Goal: Task Accomplishment & Management: Use online tool/utility

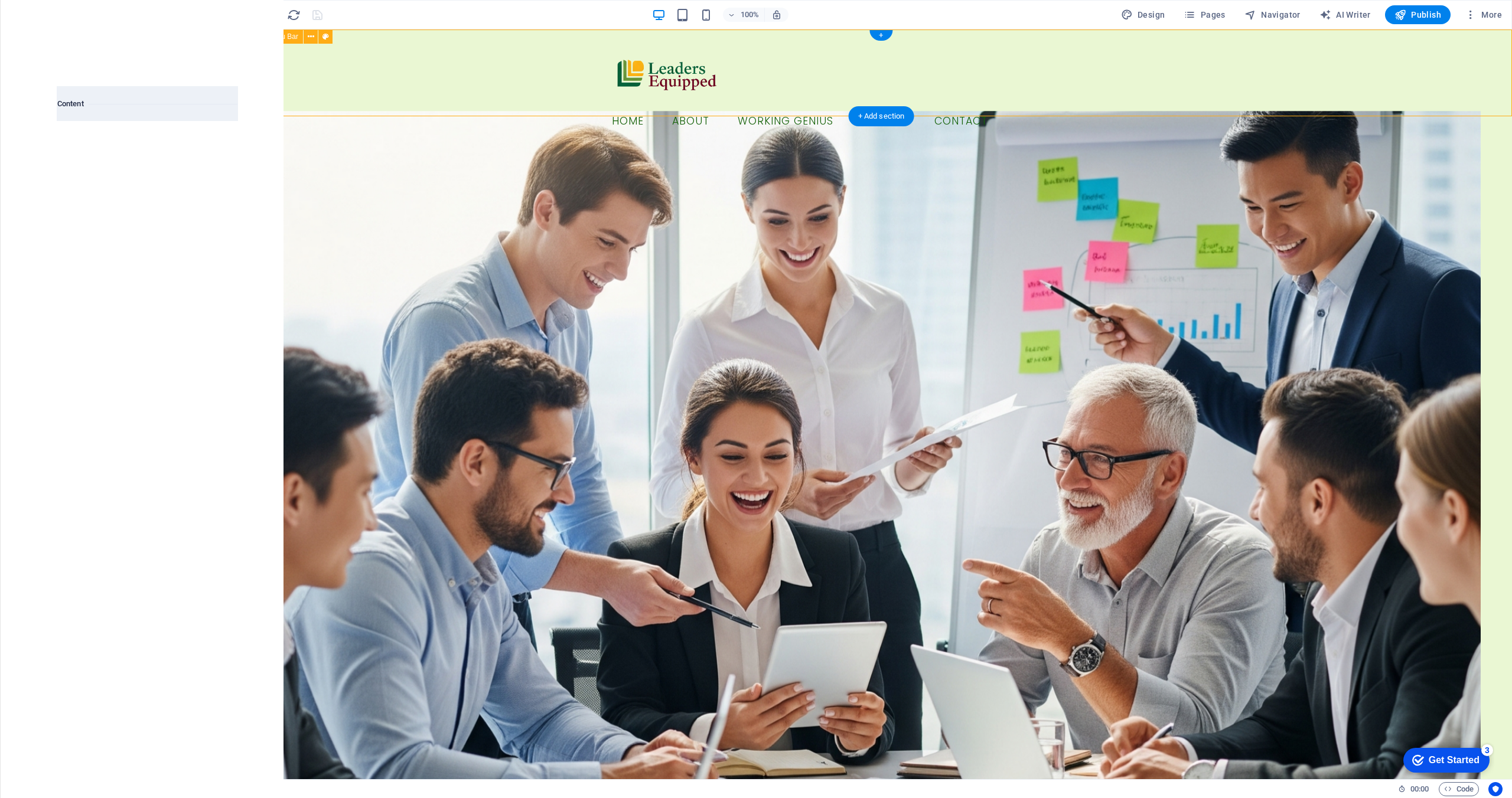
scroll to position [2066, 0]
click at [130, 79] on input "text" at bounding box center [119, 75] width 125 height 24
type input "cta"
click at [93, 174] on div at bounding box center [101, 159] width 88 height 77
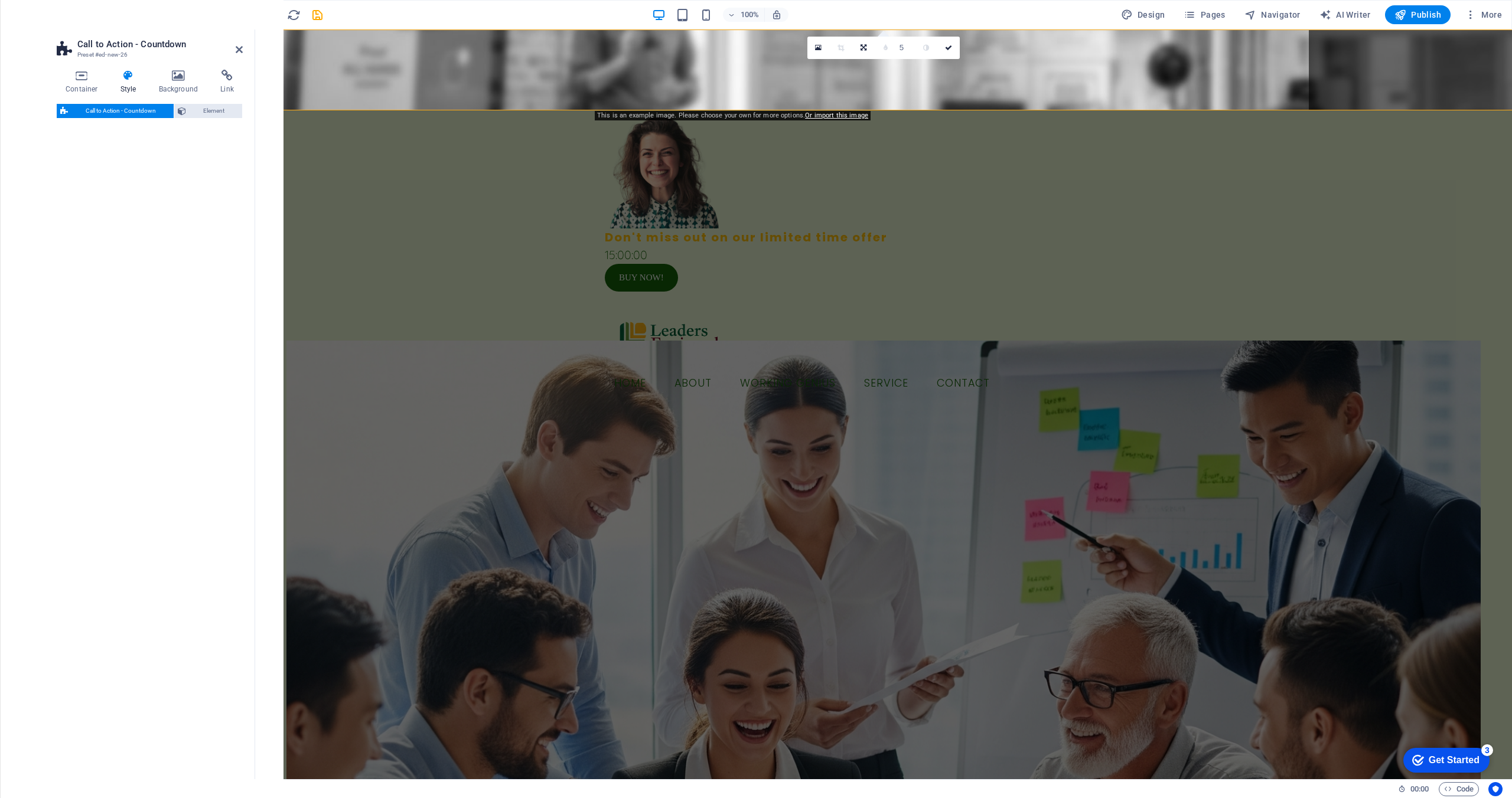
select select "rem"
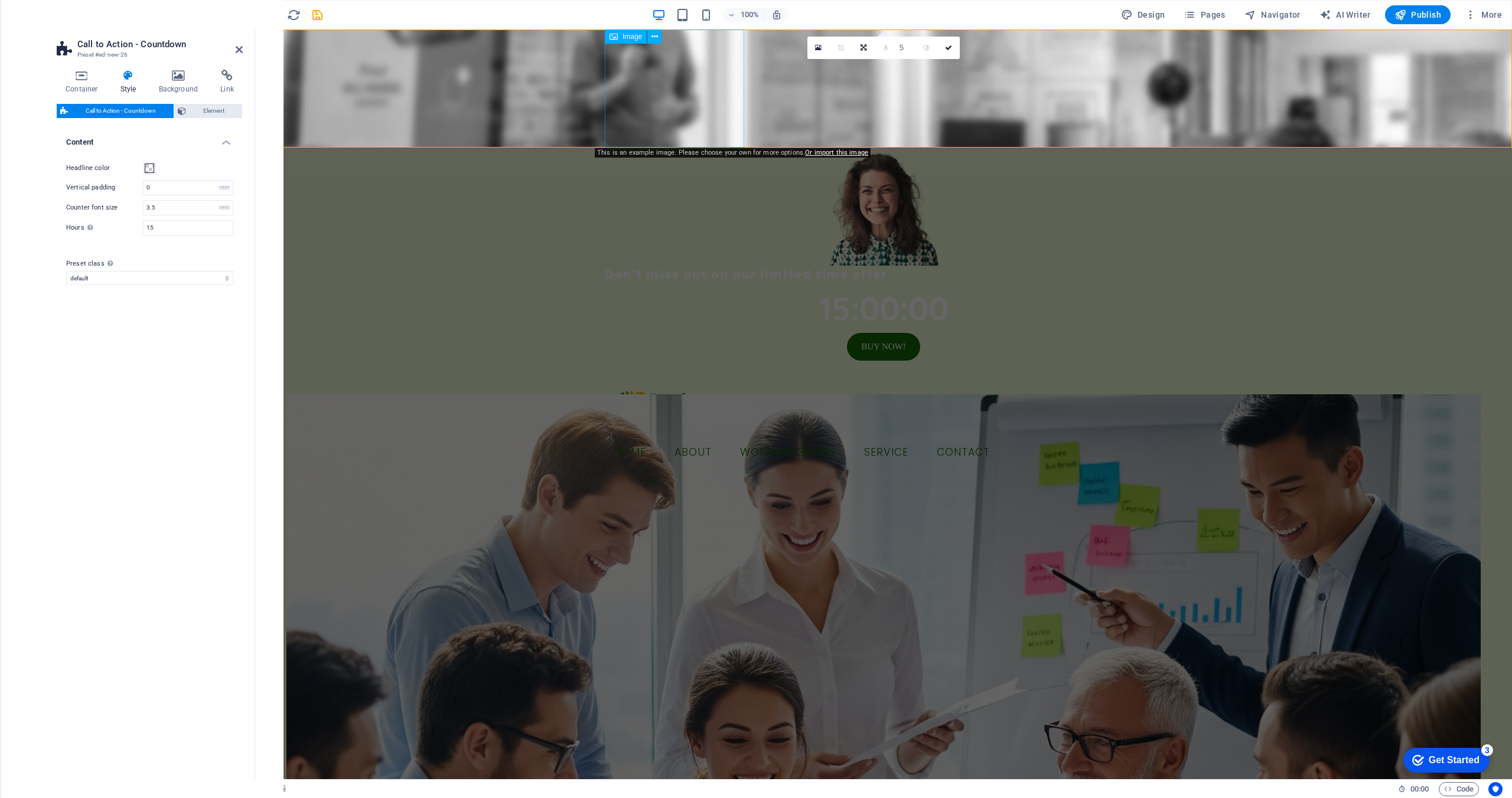
click at [670, 148] on figure at bounding box center [883, 207] width 557 height 118
click at [299, 66] on figure at bounding box center [883, 89] width 1256 height 118
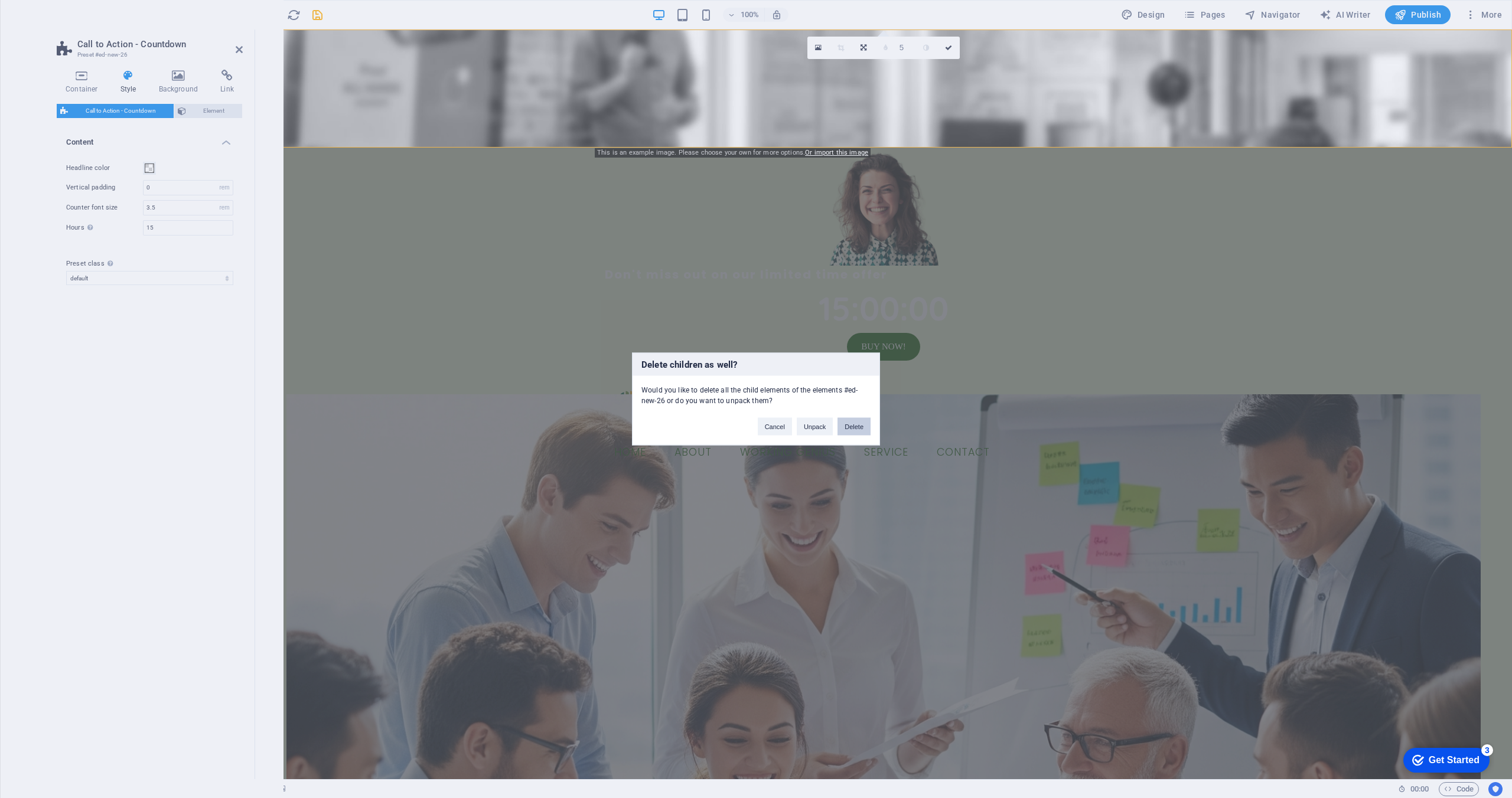
click at [855, 433] on button "Delete" at bounding box center [854, 426] width 33 height 18
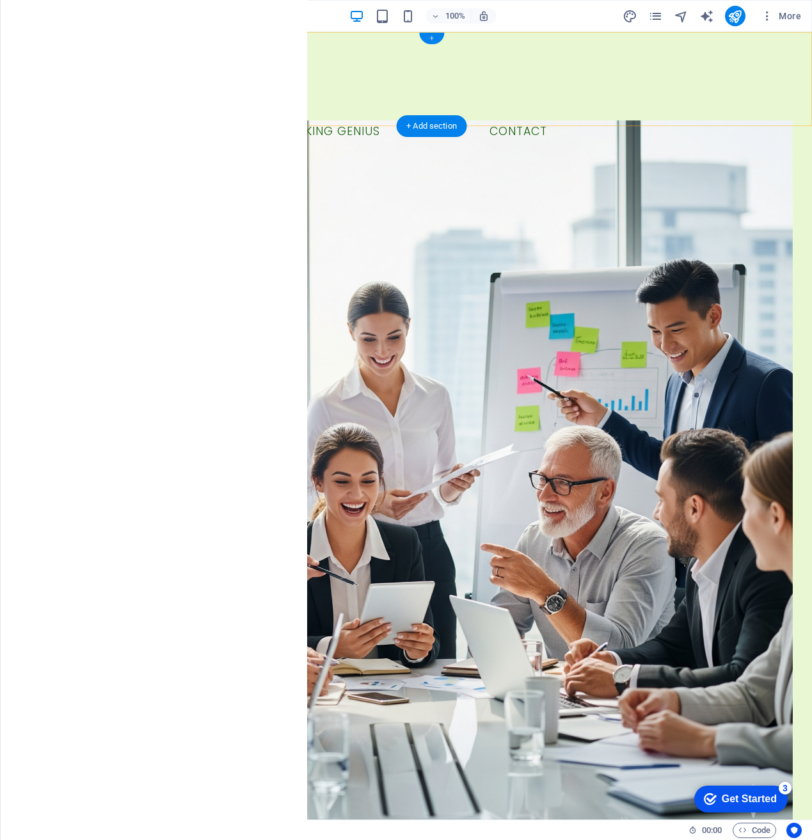
drag, startPoint x: 434, startPoint y: 36, endPoint x: 191, endPoint y: 15, distance: 244.1
click at [434, 36] on div "+" at bounding box center [431, 39] width 25 height 12
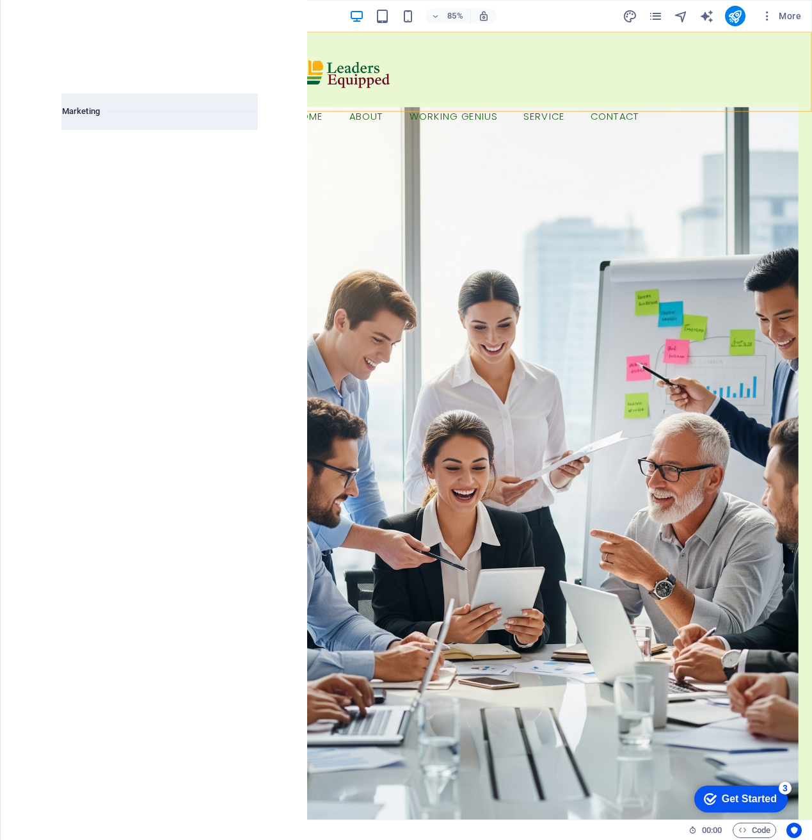
click at [123, 299] on div at bounding box center [109, 277] width 95 height 84
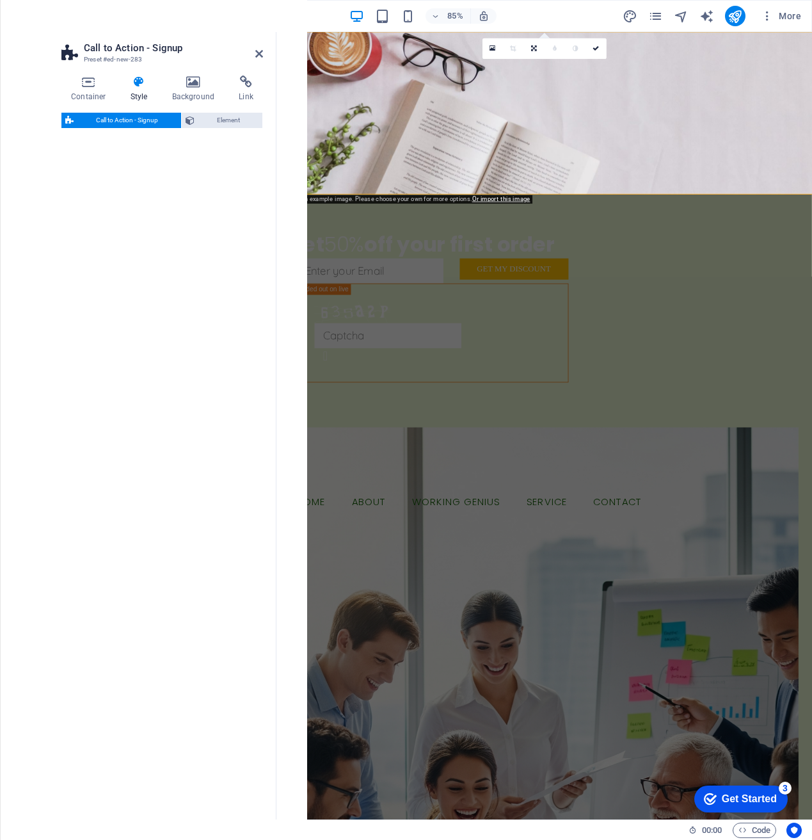
select select "rem"
click at [260, 54] on icon at bounding box center [259, 54] width 8 height 10
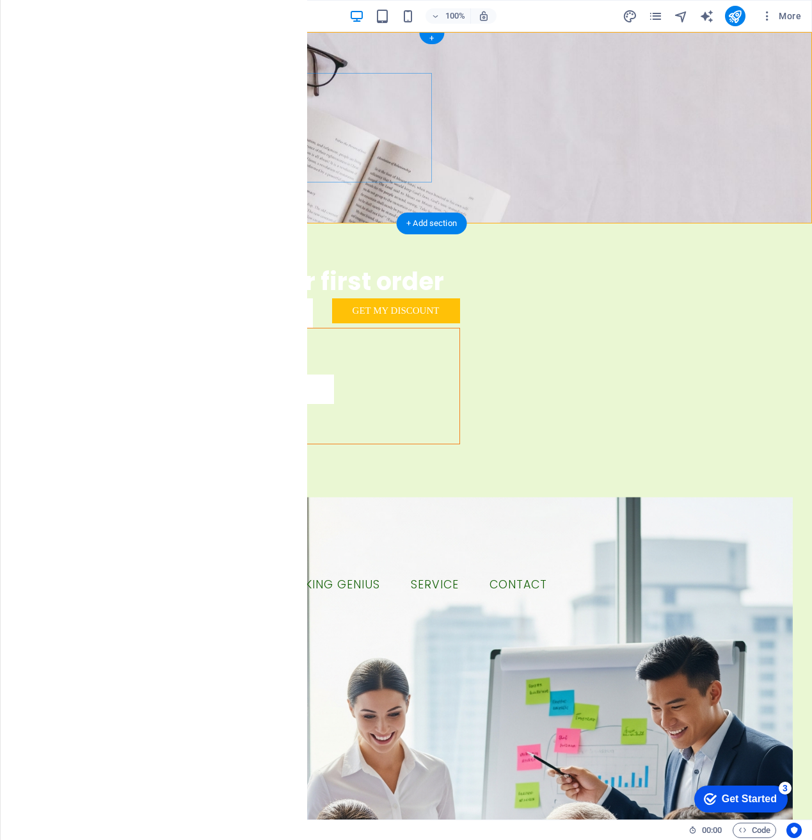
click at [235, 264] on div "Get 50% off your first order" at bounding box center [432, 281] width 604 height 34
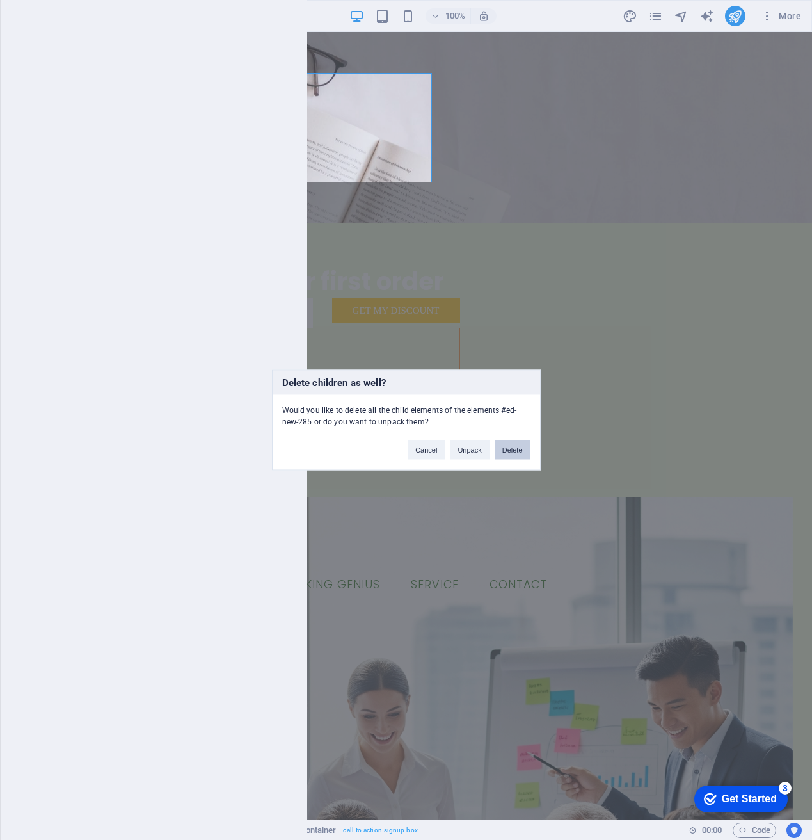
click at [515, 456] on button "Delete" at bounding box center [513, 449] width 36 height 19
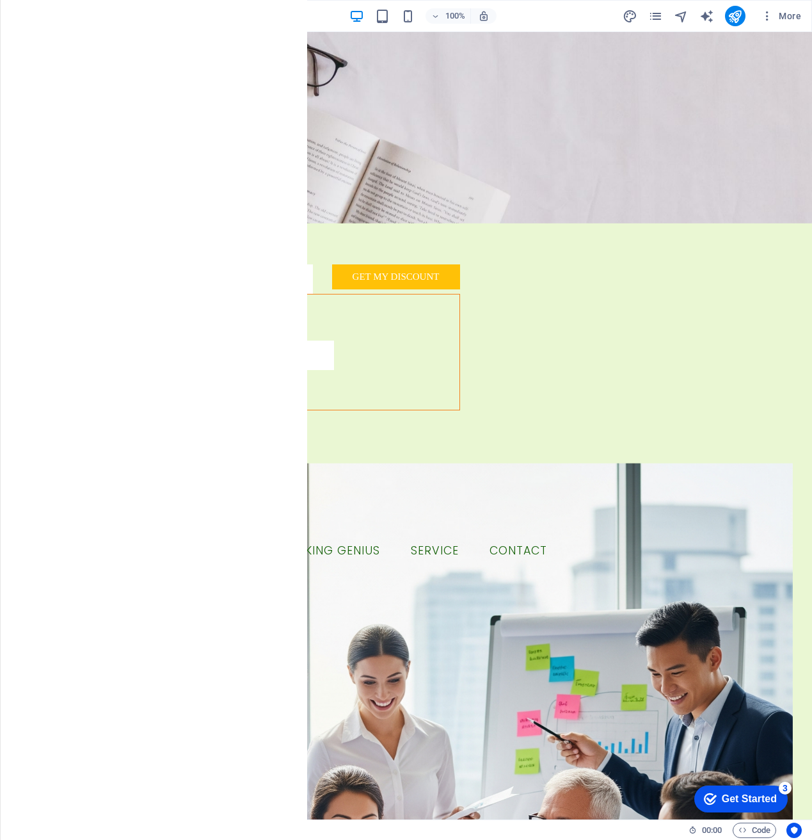
click at [25, 81] on icon "button" at bounding box center [25, 83] width 15 height 15
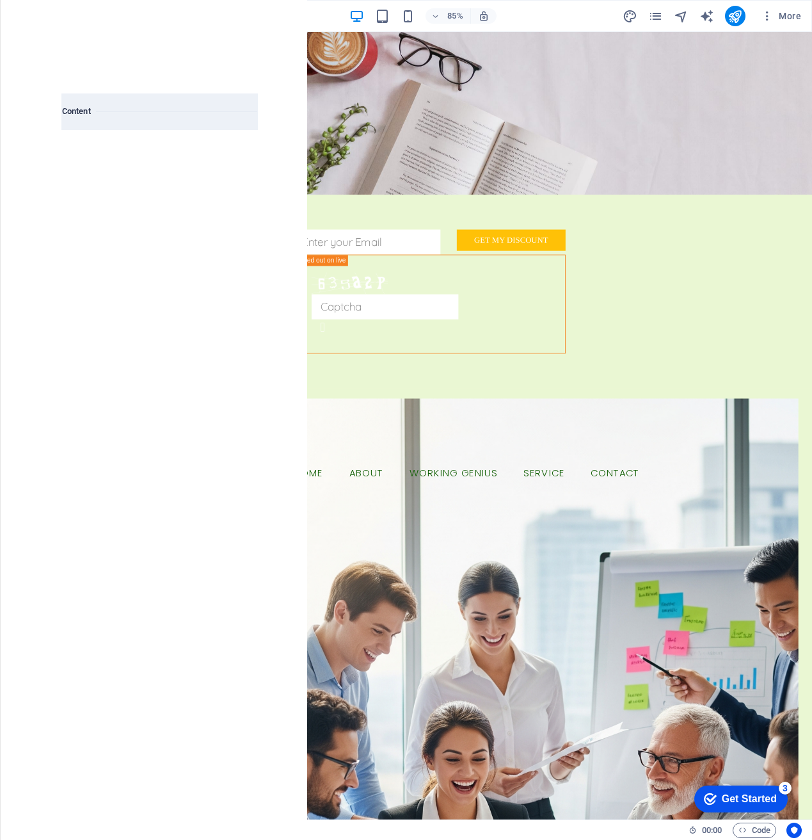
scroll to position [2464, 0]
click at [23, 239] on icon "button" at bounding box center [25, 236] width 15 height 15
click at [120, 86] on input "text" at bounding box center [129, 81] width 135 height 26
click at [120, 85] on input "text" at bounding box center [129, 81] width 135 height 26
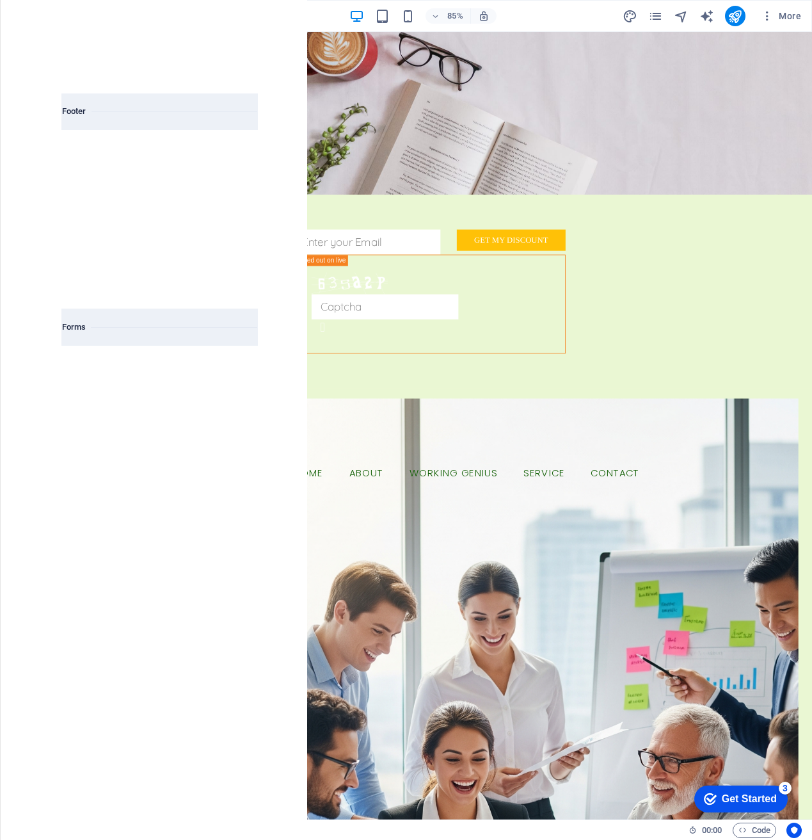
click at [120, 85] on input "text" at bounding box center [129, 81] width 135 height 26
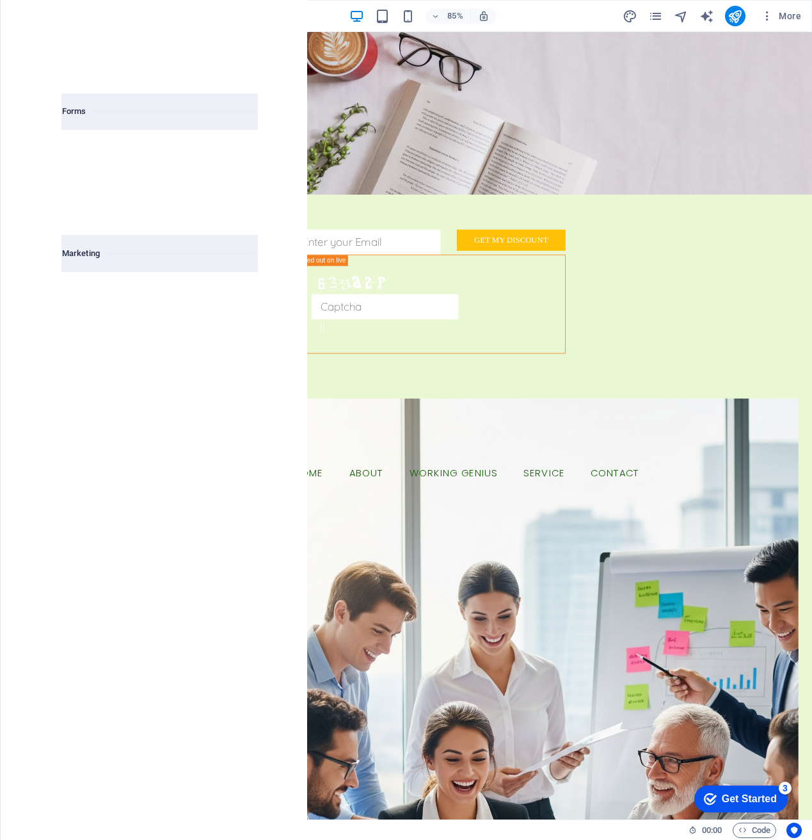
scroll to position [0, 0]
type input "l"
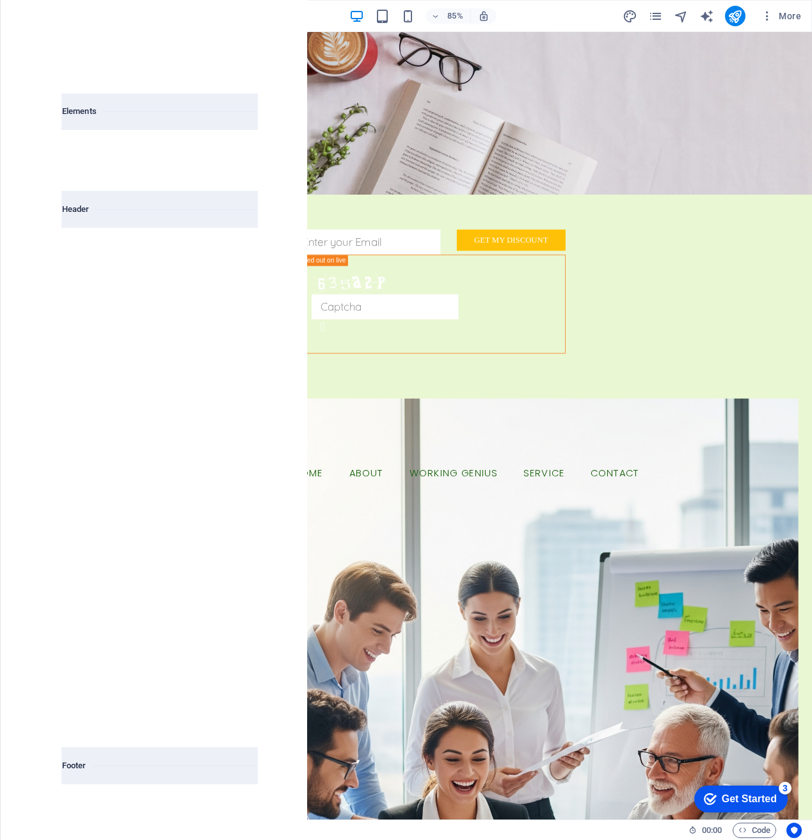
type input "f"
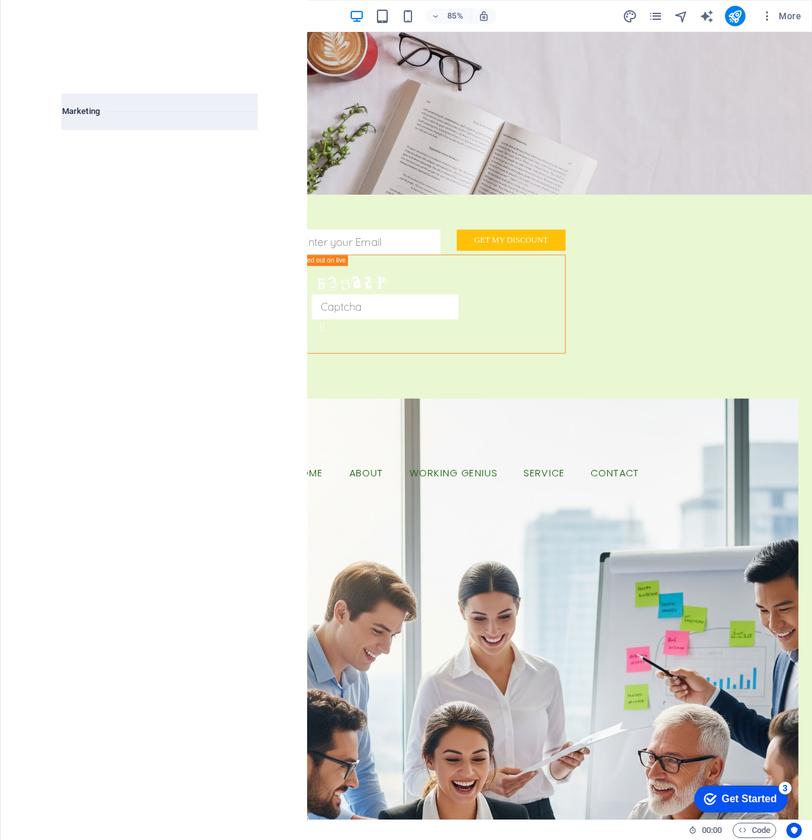
type input "cta"
click at [214, 159] on div at bounding box center [210, 172] width 95 height 84
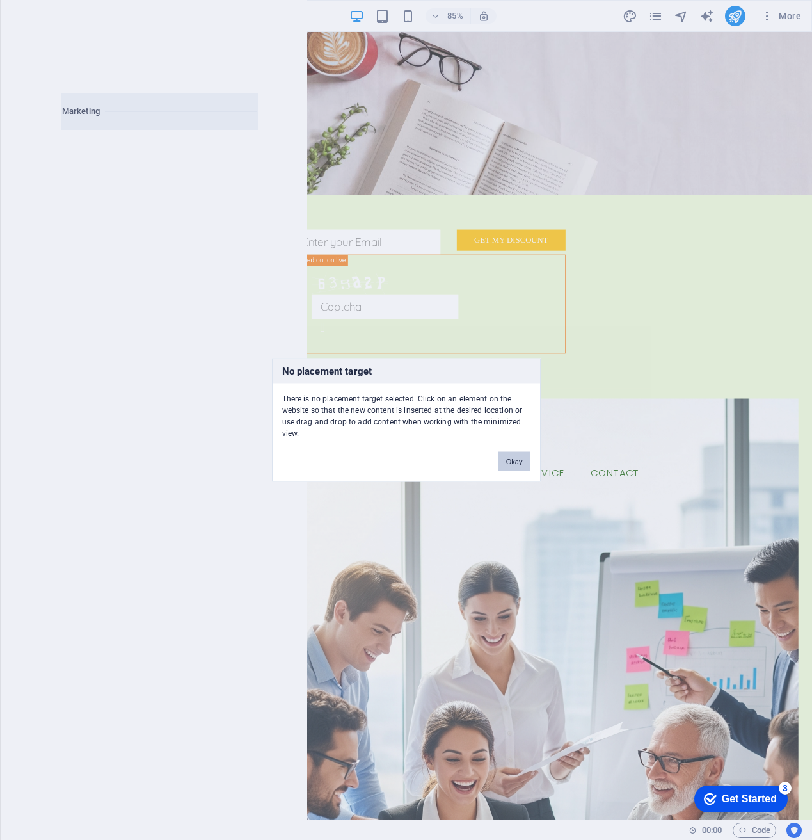
click at [513, 462] on button "Okay" at bounding box center [515, 461] width 32 height 19
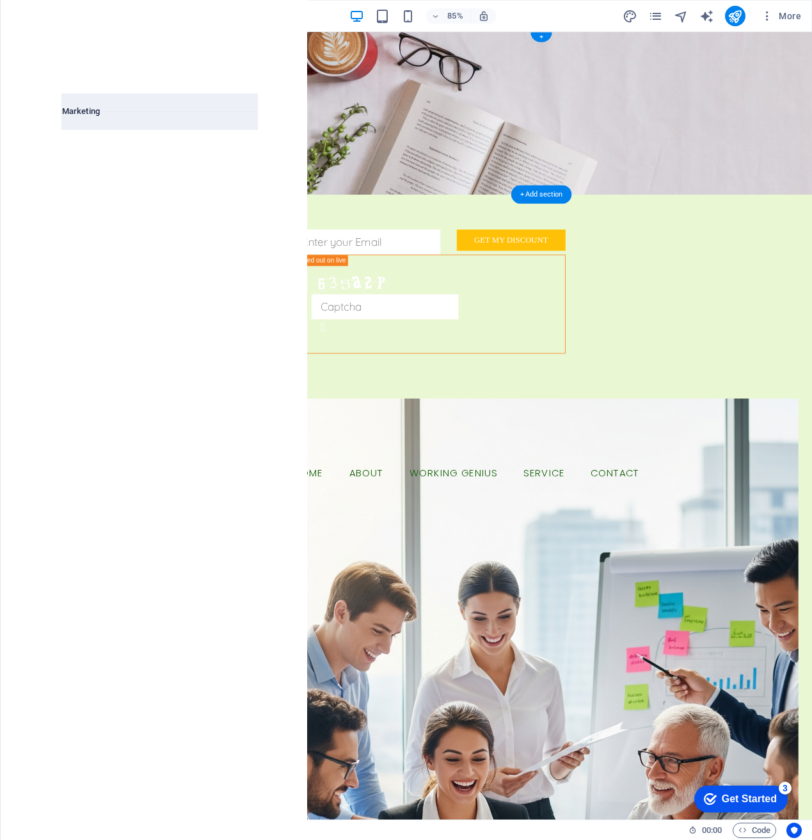
click at [628, 113] on figure at bounding box center [589, 127] width 636 height 191
click at [218, 183] on div at bounding box center [210, 172] width 95 height 84
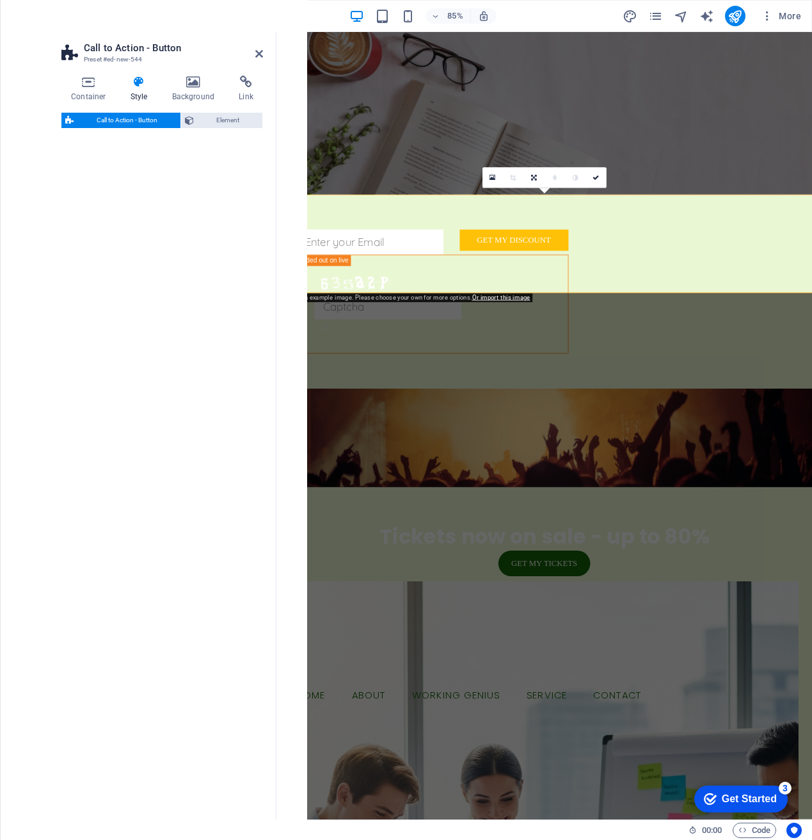
select select "rem"
click at [684, 122] on figure at bounding box center [591, 127] width 630 height 191
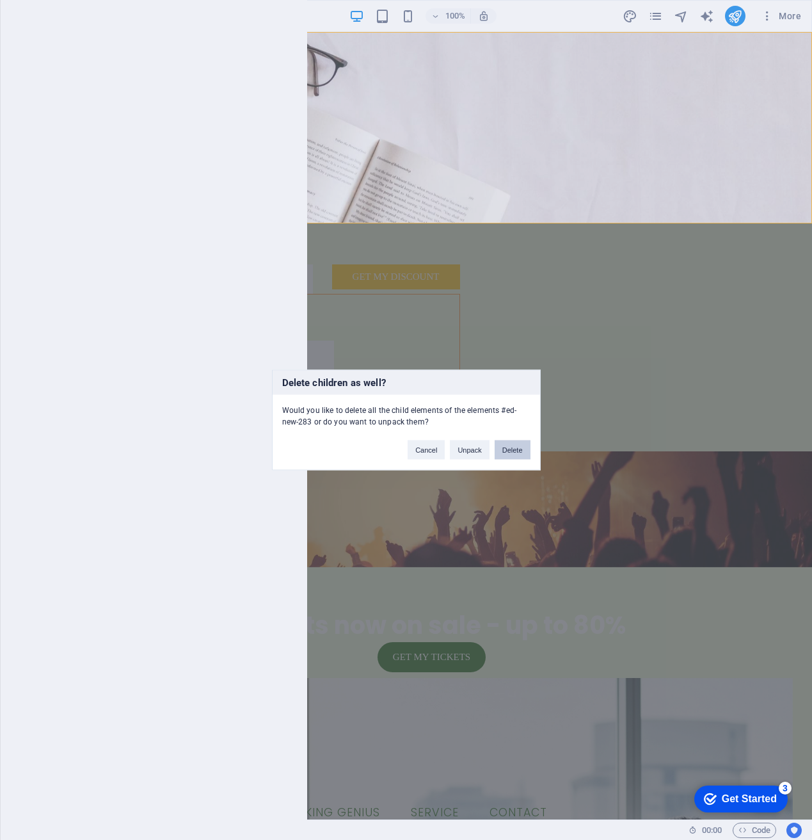
click at [518, 456] on button "Delete" at bounding box center [513, 449] width 36 height 19
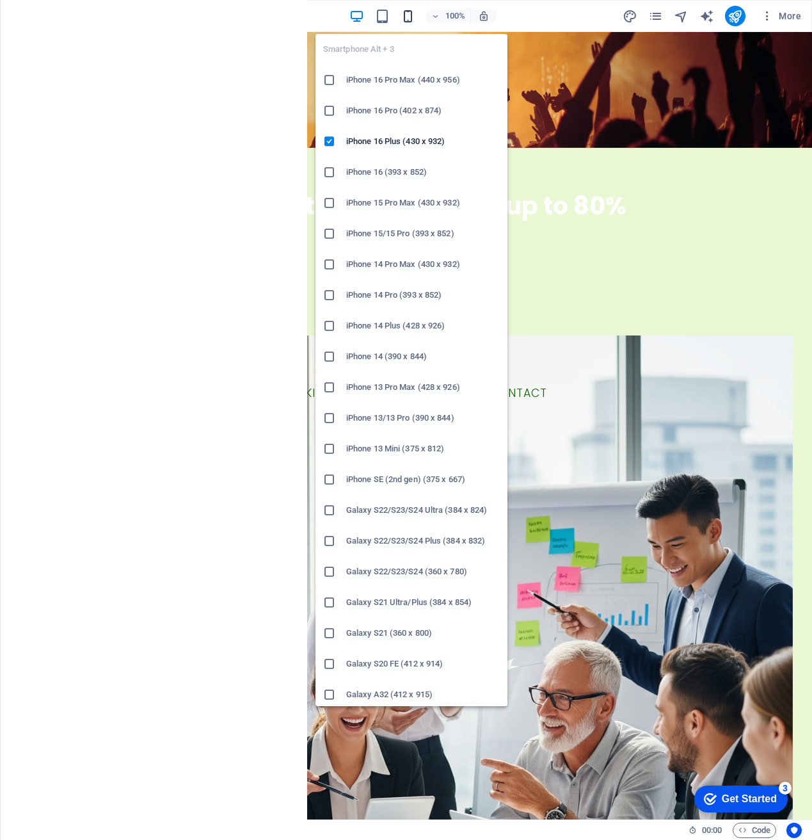
click at [411, 9] on icon "button" at bounding box center [408, 16] width 15 height 15
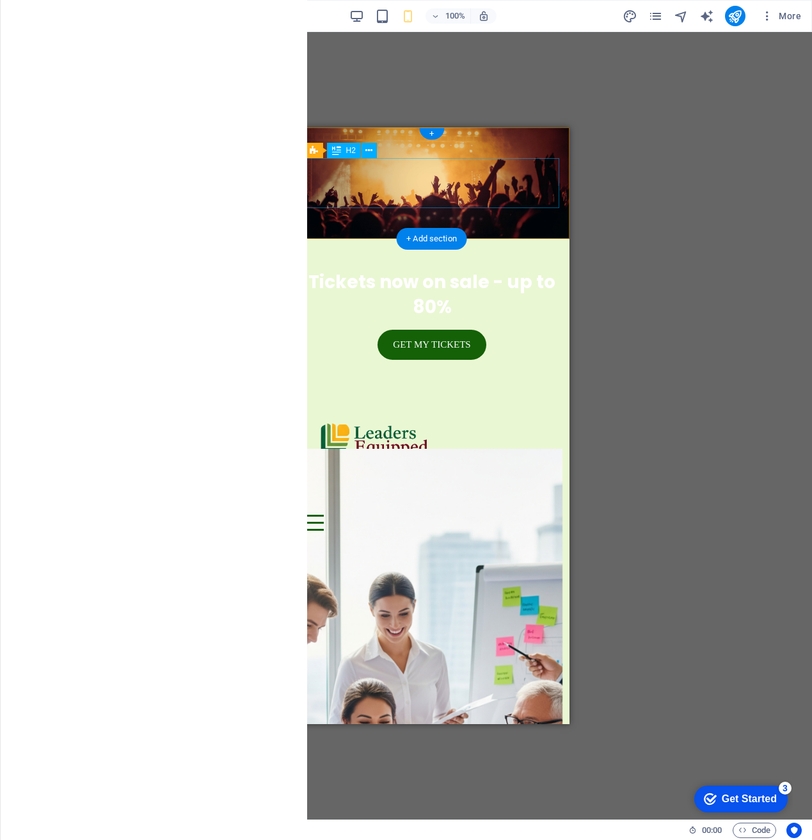
click at [335, 269] on div "Tickets now on sale - up to 80%" at bounding box center [431, 294] width 255 height 50
click at [303, 173] on figure at bounding box center [431, 182] width 275 height 111
select select "rem"
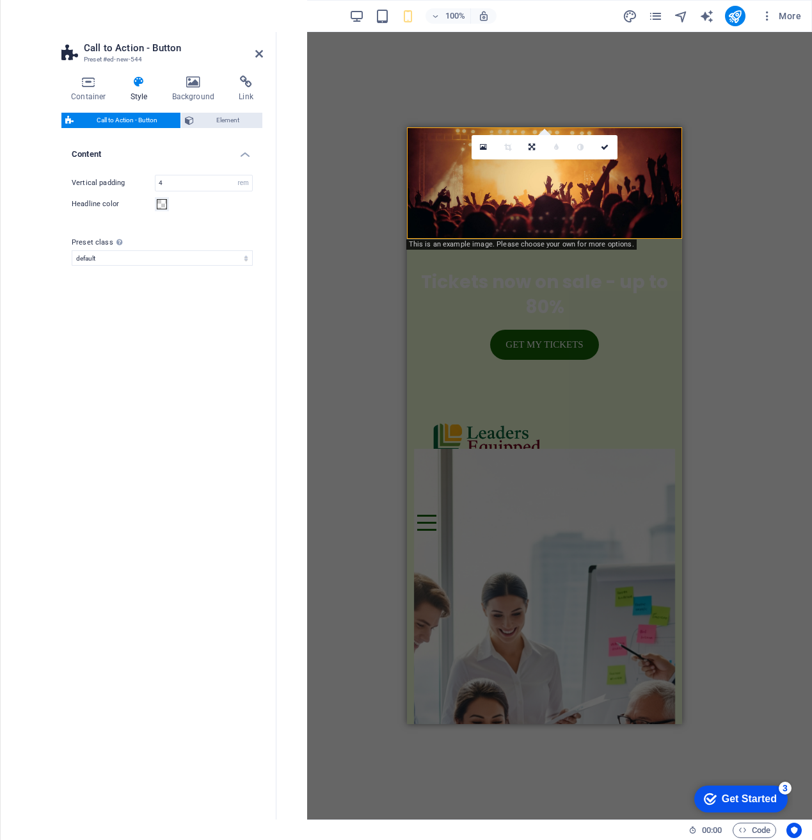
type input "3"
click at [83, 89] on h4 "Container" at bounding box center [91, 89] width 60 height 27
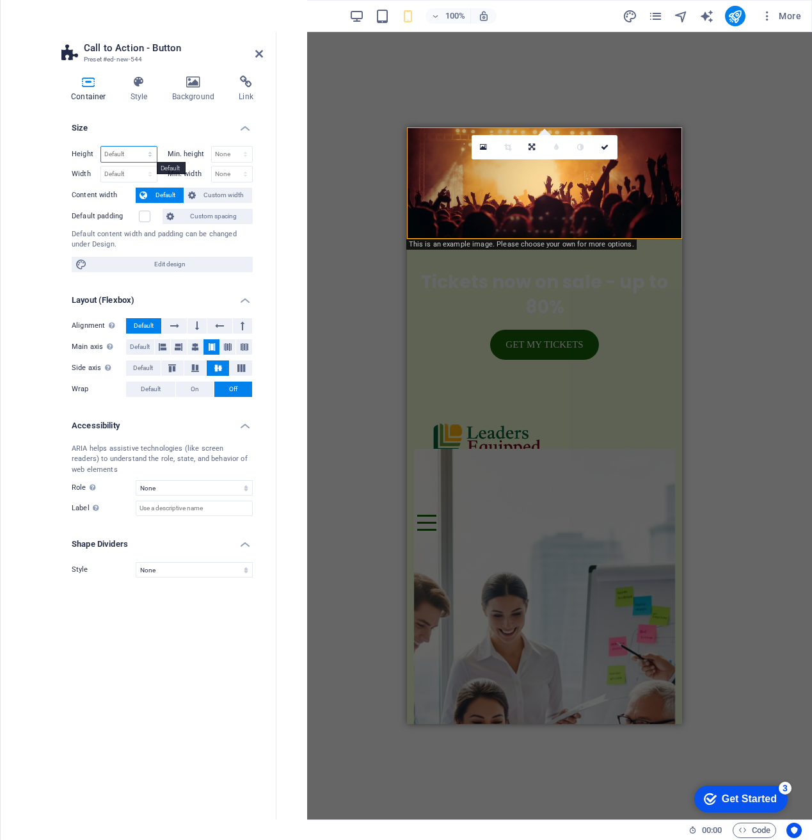
click at [129, 155] on select "Default px rem % vh vw" at bounding box center [129, 154] width 56 height 15
select select "px"
click at [138, 147] on select "Default px rem % vh vw" at bounding box center [129, 154] width 56 height 15
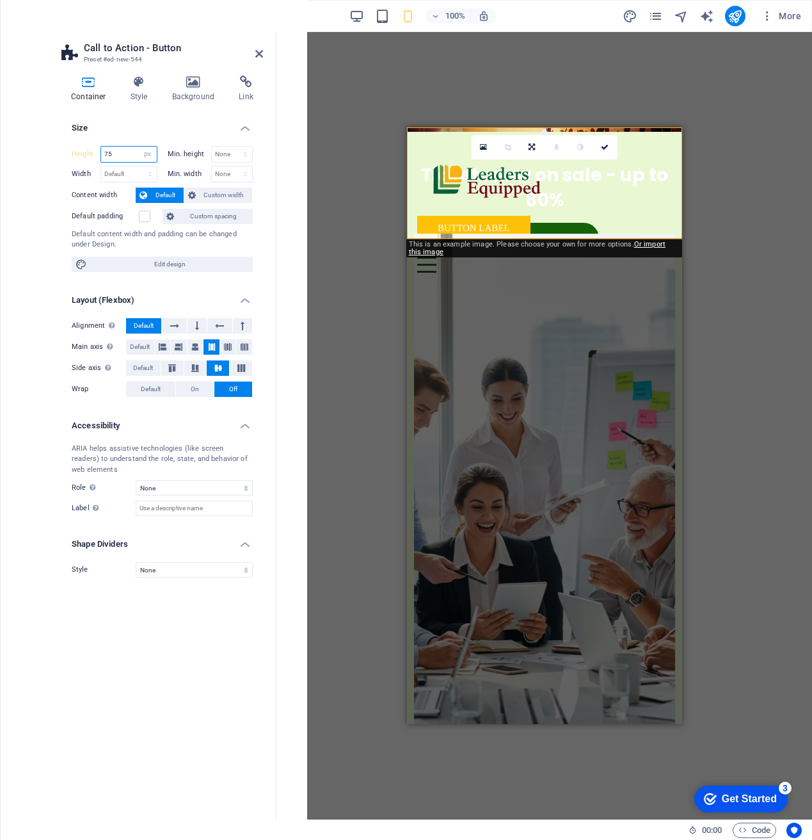
type input "75"
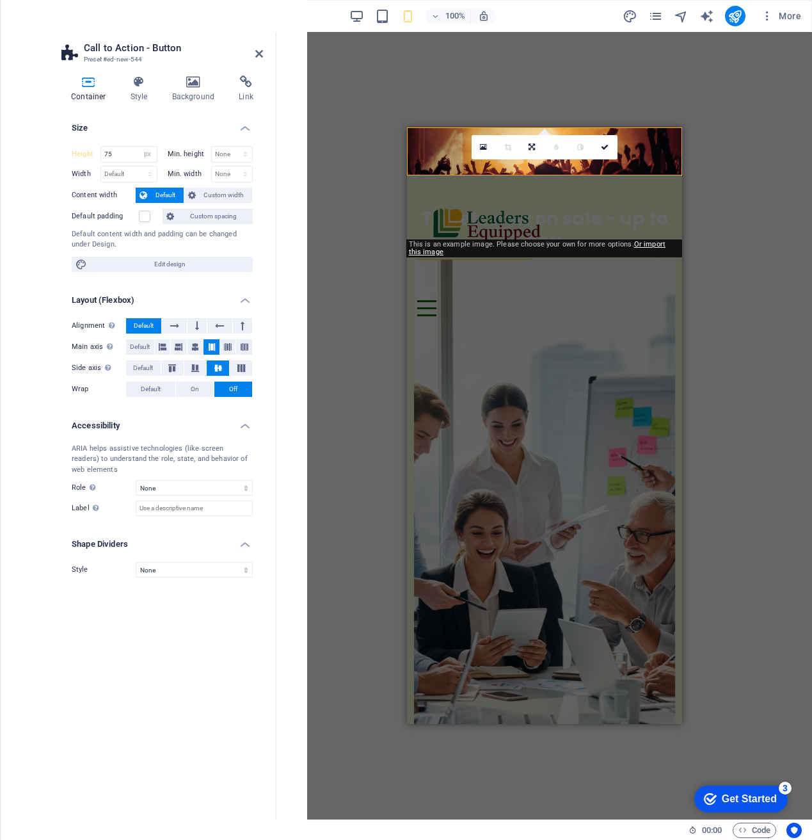
click at [369, 113] on div "Banner Container Container H1 Container Container Banner Banner Container Logo …" at bounding box center [544, 425] width 536 height 787
click at [529, 150] on icon at bounding box center [532, 147] width 6 height 8
click at [535, 143] on icon at bounding box center [532, 143] width 8 height 8
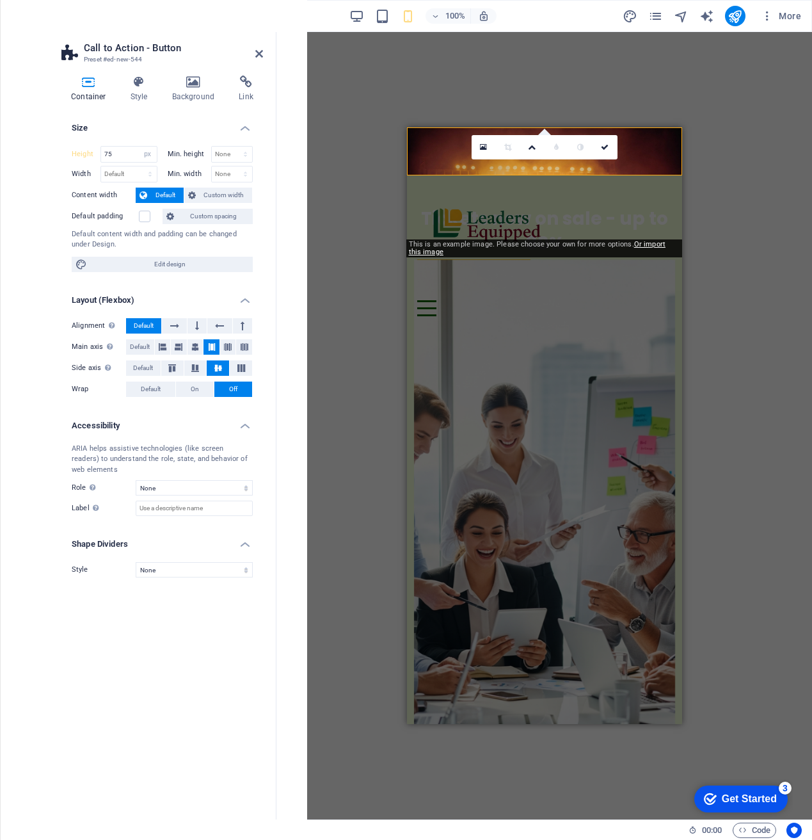
click at [535, 143] on icon at bounding box center [532, 147] width 8 height 8
click at [535, 143] on icon at bounding box center [532, 143] width 8 height 8
click at [535, 143] on icon at bounding box center [532, 147] width 8 height 8
click at [535, 143] on icon at bounding box center [532, 143] width 8 height 8
click at [373, 189] on div "Banner Container Container H1 Container Container Banner Banner Container Logo …" at bounding box center [544, 425] width 536 height 787
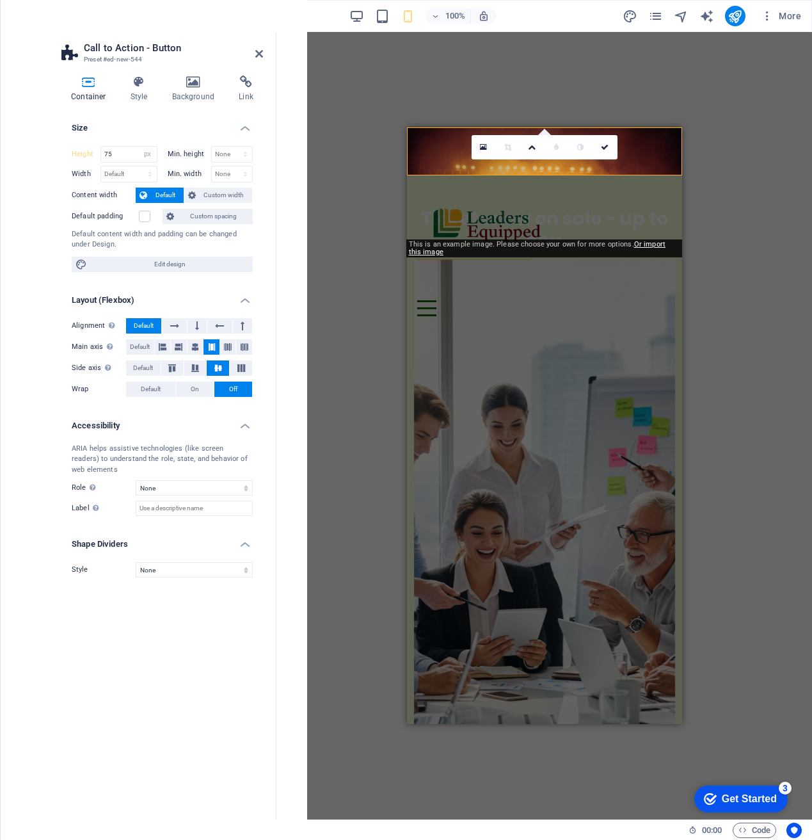
click at [346, 203] on div "Banner Container Container H1 Container Container Banner Banner Container Logo …" at bounding box center [544, 425] width 536 height 787
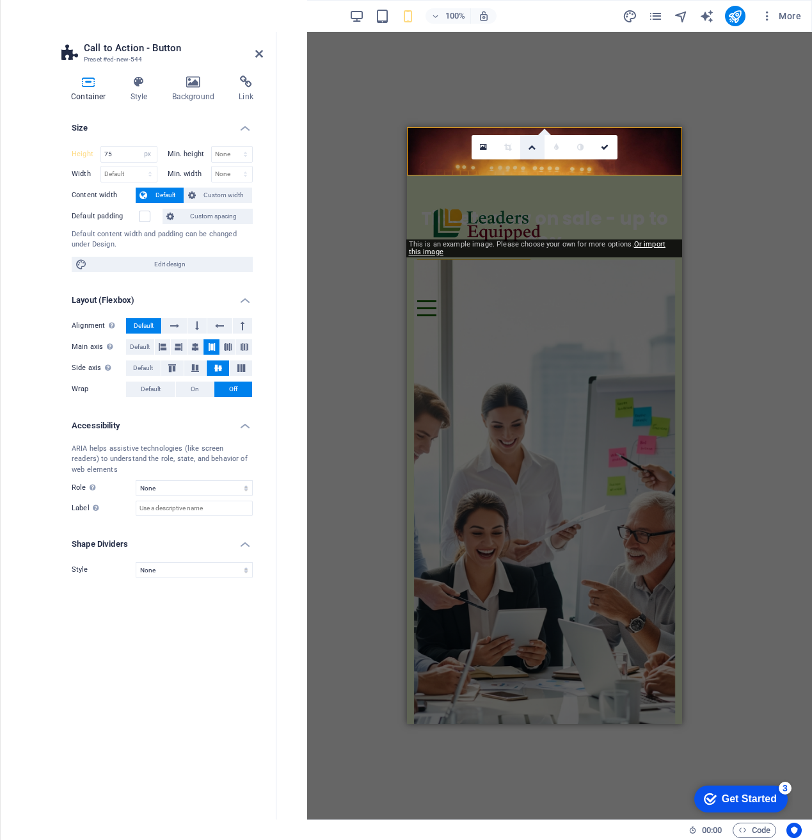
click at [533, 148] on icon at bounding box center [532, 147] width 8 height 8
click at [534, 170] on icon at bounding box center [532, 167] width 6 height 8
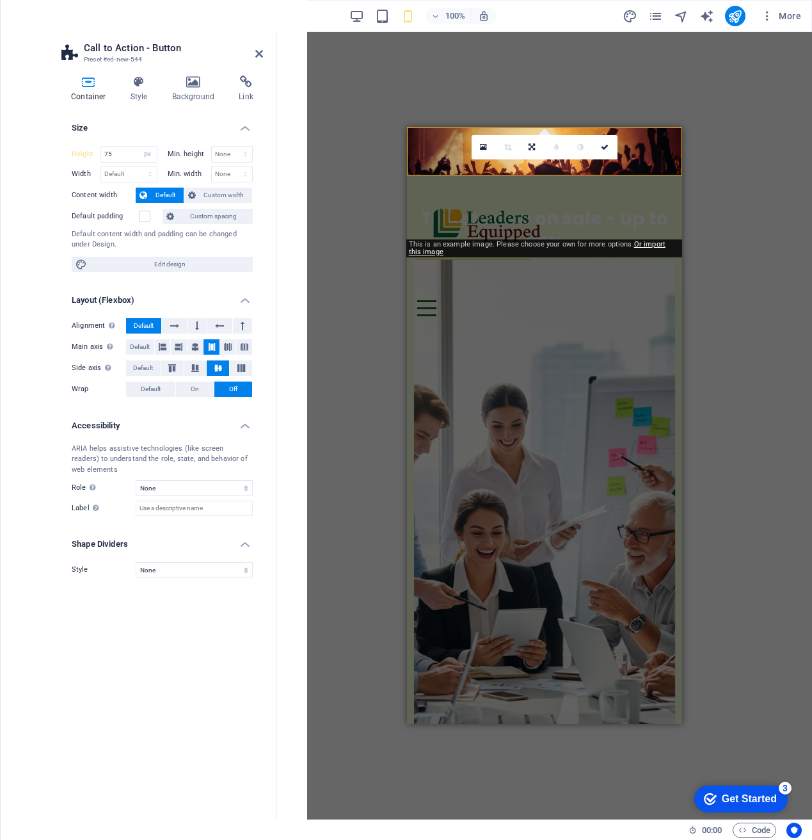
click at [539, 159] on div "0" at bounding box center [545, 147] width 146 height 24
click at [728, 164] on div "Banner Container Container H1 Container Container Banner Banner Container Logo …" at bounding box center [544, 425] width 536 height 787
click at [150, 137] on div "Height 75 Default px rem % vh vw Min. height None px rem % vh vw Width Default …" at bounding box center [162, 209] width 202 height 147
click at [138, 92] on h4 "Style" at bounding box center [142, 89] width 42 height 27
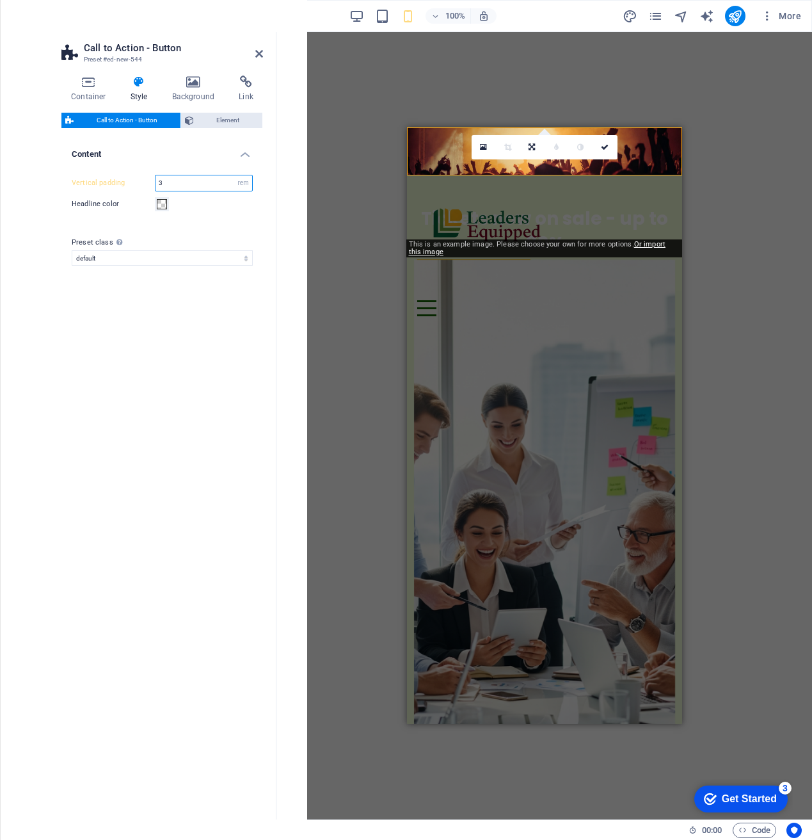
click at [184, 186] on input "3" at bounding box center [204, 182] width 97 height 15
type input "1"
click at [190, 219] on div "Vertical padding 1 px rem % vh vw Headline color" at bounding box center [162, 193] width 207 height 63
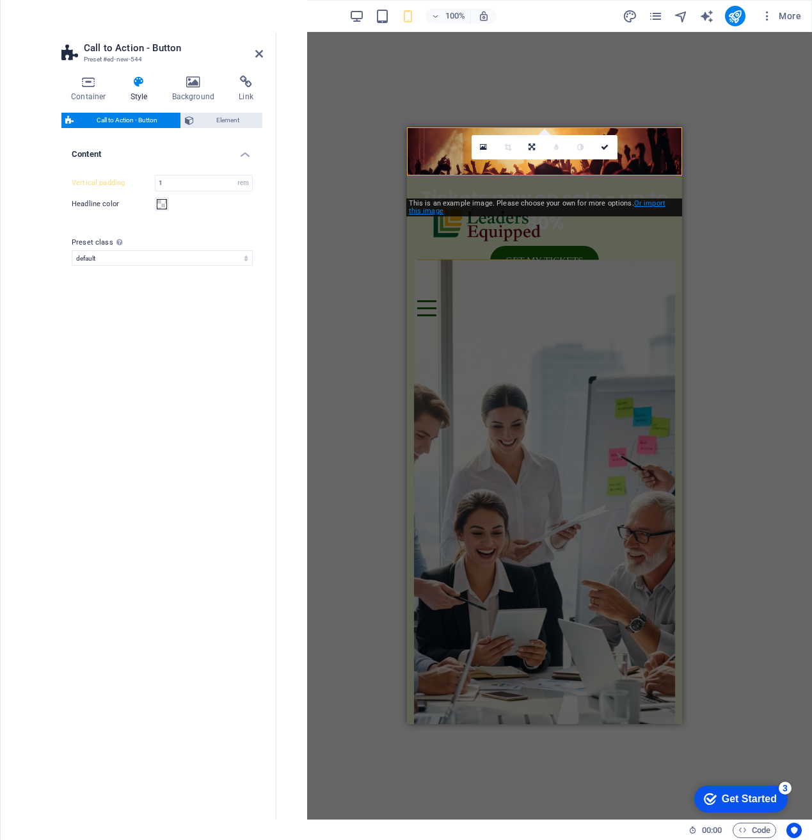
click at [646, 207] on link "Or import this image" at bounding box center [537, 207] width 257 height 16
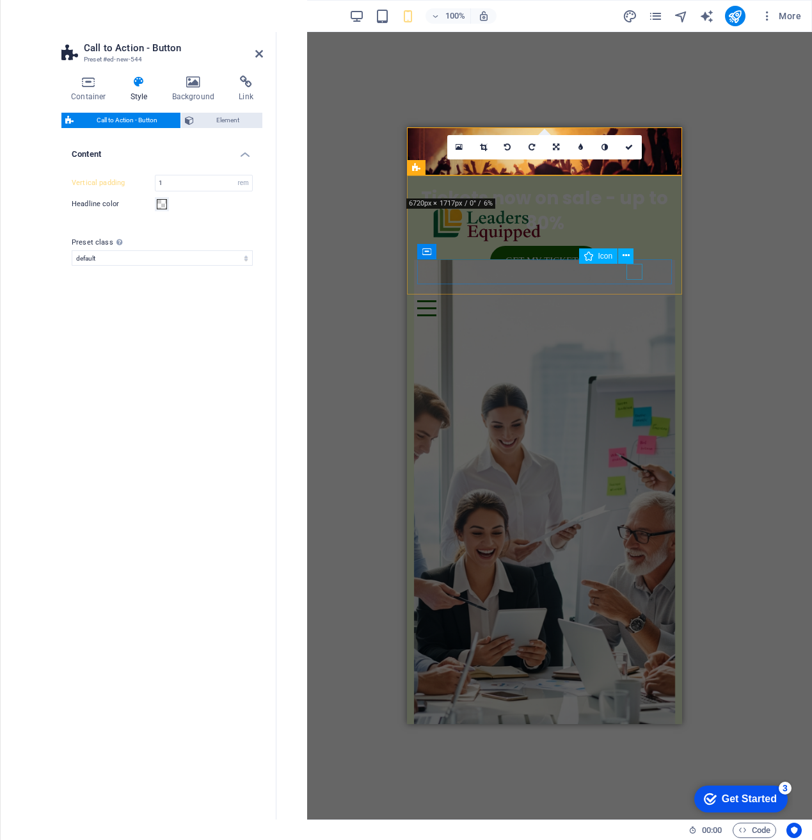
click at [640, 284] on figure at bounding box center [539, 292] width 244 height 16
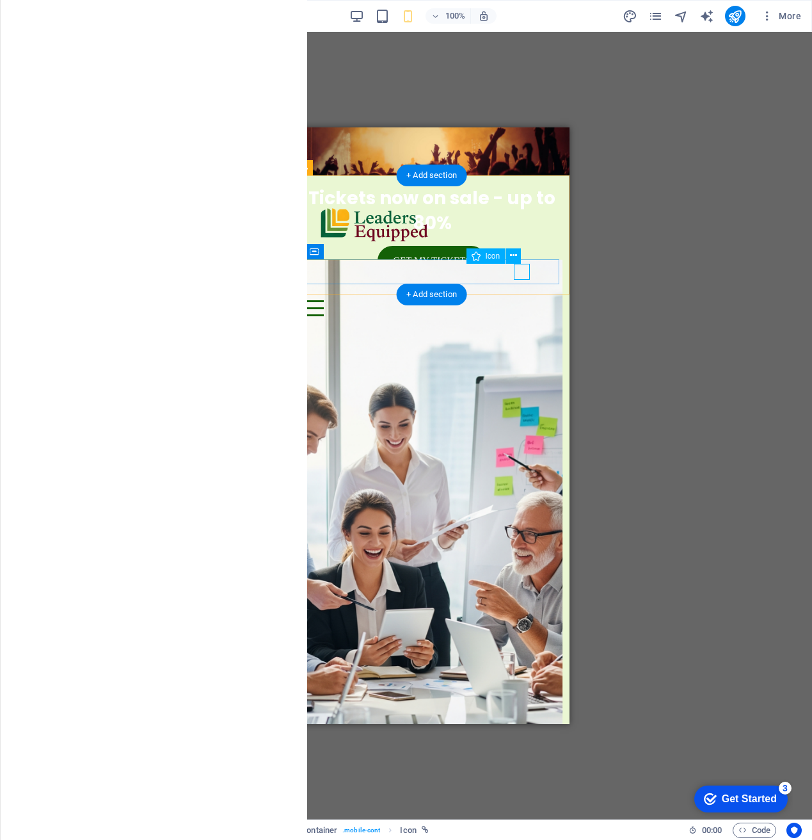
click at [524, 284] on figure at bounding box center [426, 292] width 244 height 16
click at [515, 252] on icon at bounding box center [513, 255] width 7 height 13
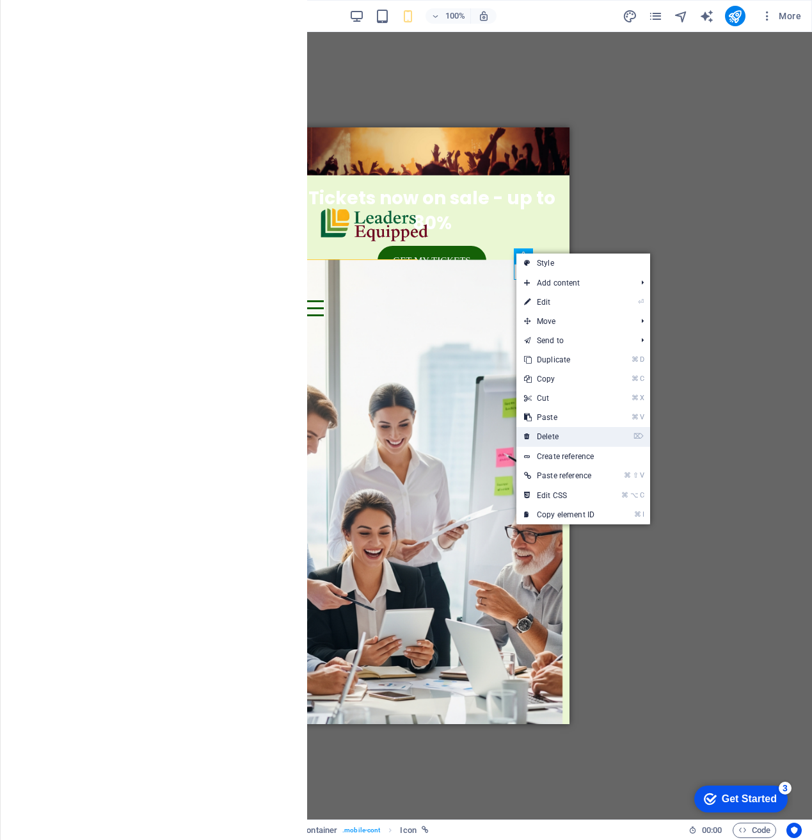
click at [584, 432] on link "⌦ Delete" at bounding box center [560, 436] width 86 height 19
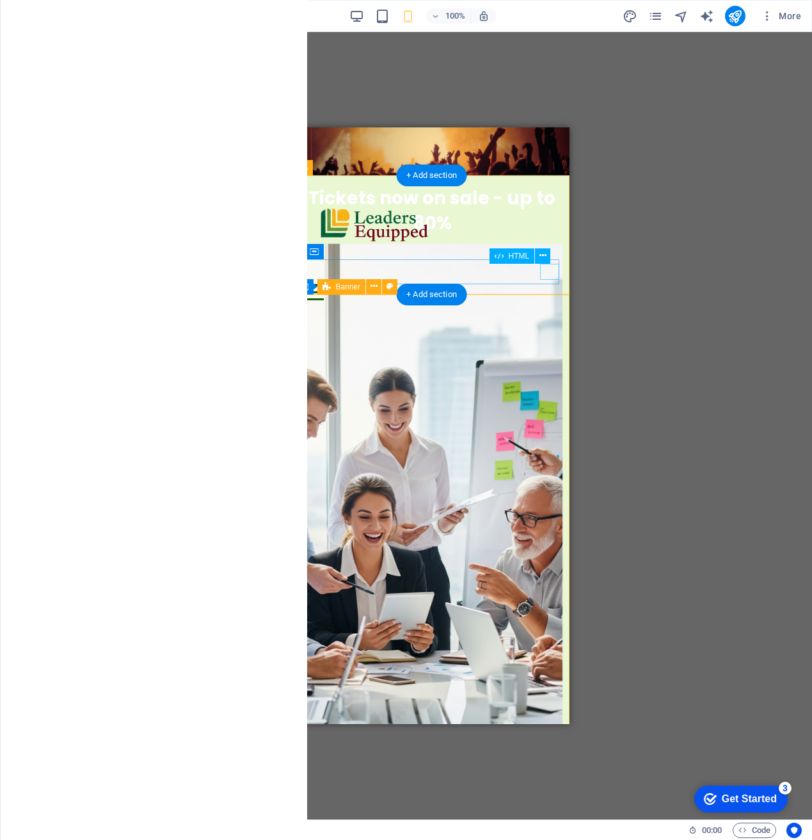
click at [548, 284] on div "Menu" at bounding box center [431, 292] width 255 height 16
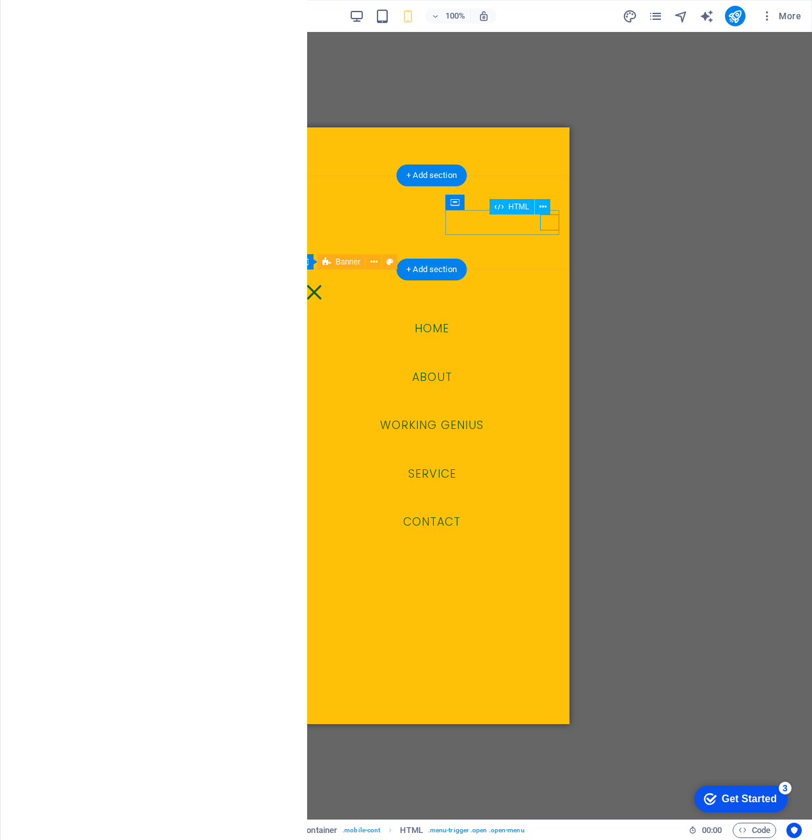
click at [323, 284] on div "Menu" at bounding box center [313, 292] width 19 height 16
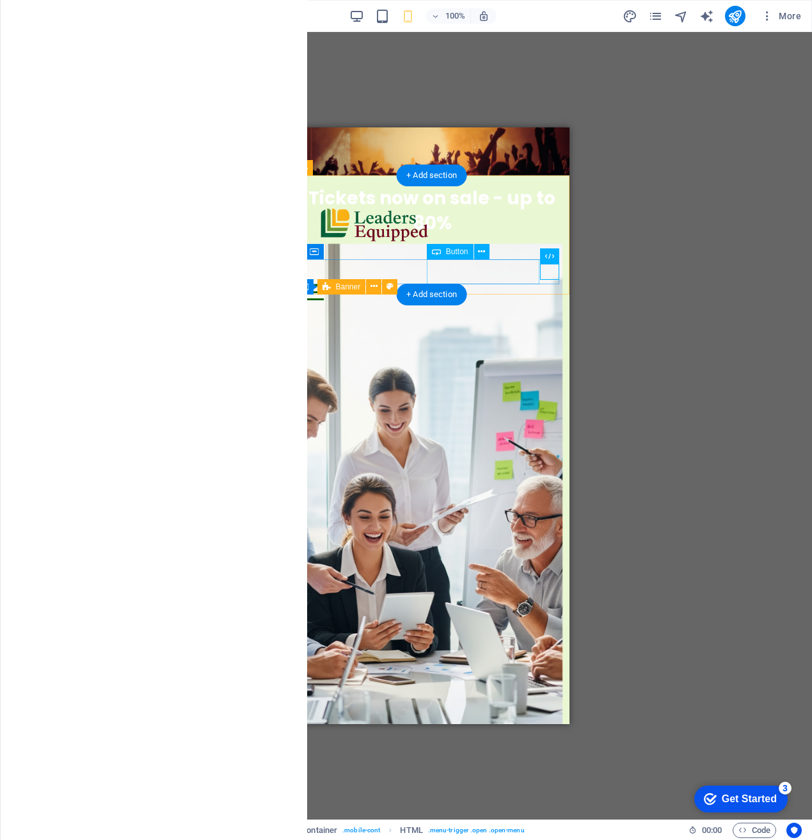
click at [509, 262] on div "Button label" at bounding box center [431, 271] width 255 height 25
click at [427, 232] on div at bounding box center [431, 223] width 255 height 74
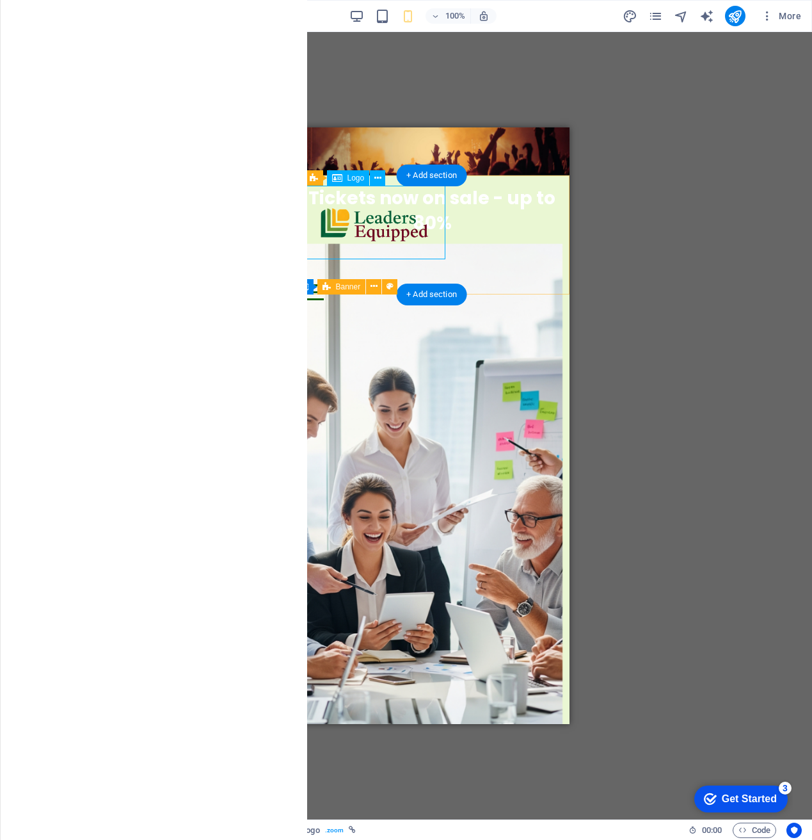
click at [317, 191] on div at bounding box center [431, 223] width 255 height 74
select select "px"
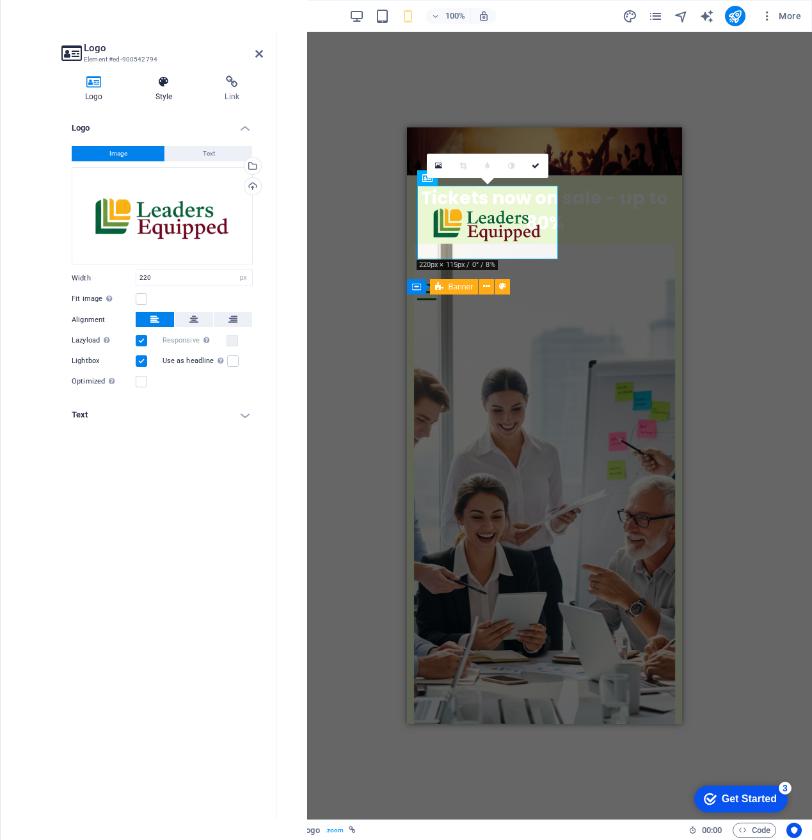
click at [164, 93] on h4 "Style" at bounding box center [167, 89] width 70 height 27
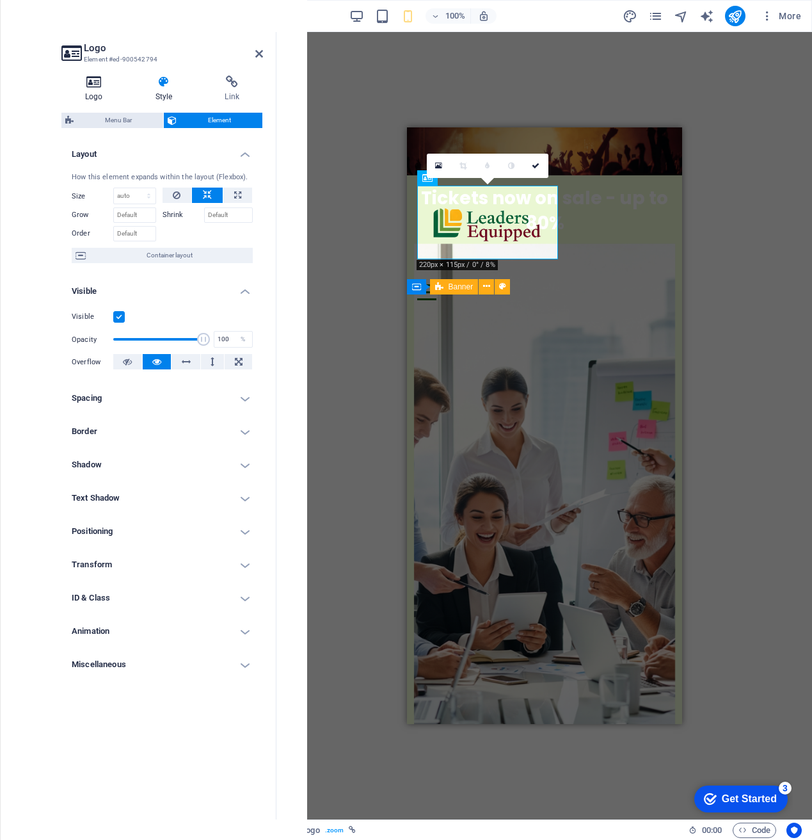
click at [113, 101] on h4 "Logo" at bounding box center [96, 89] width 70 height 27
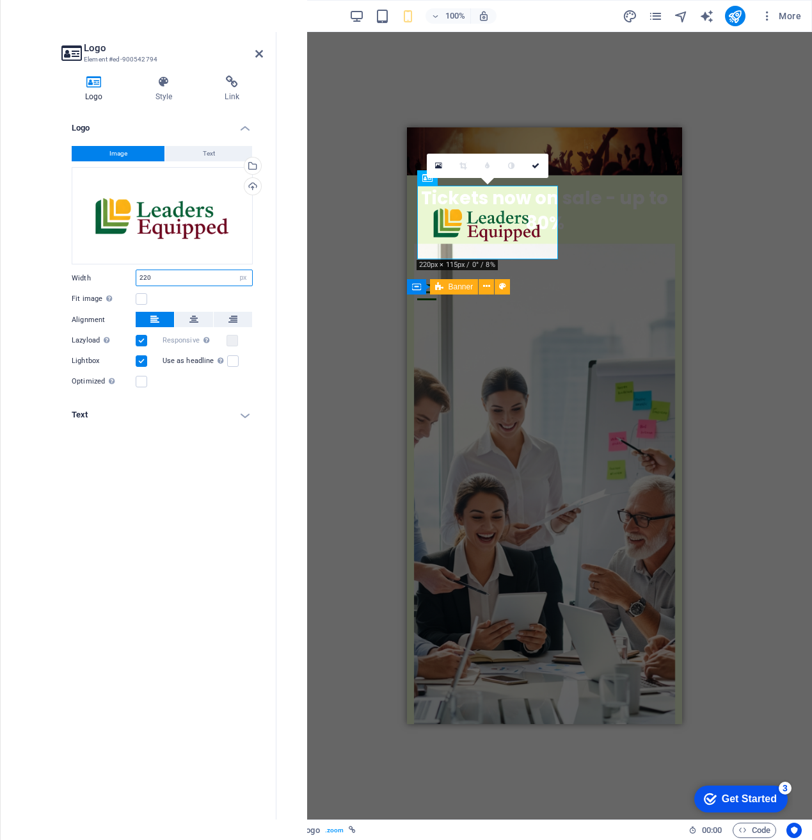
click at [214, 284] on input "220" at bounding box center [194, 277] width 116 height 15
type input "180"
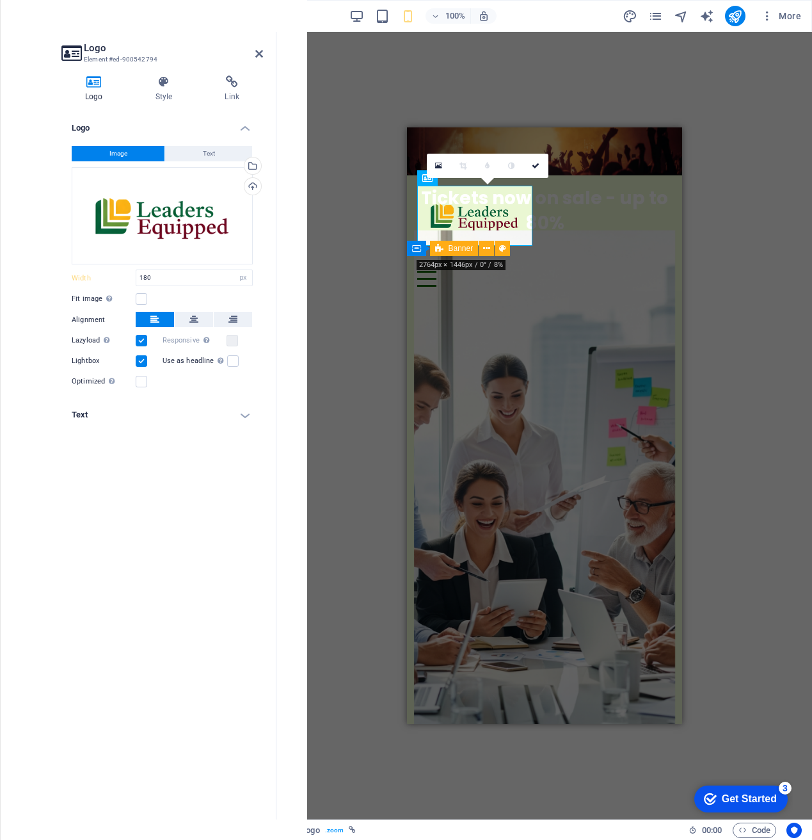
click at [367, 264] on div "Container Container H1 Container Container Banner Banner Container Menu Bar Log…" at bounding box center [544, 425] width 536 height 787
click at [716, 257] on div "Container Container H1 Container Banner Banner Container Logo Menu Bar Call to …" at bounding box center [544, 425] width 536 height 787
click at [166, 280] on input "180" at bounding box center [194, 277] width 116 height 15
click at [535, 166] on icon at bounding box center [536, 166] width 8 height 8
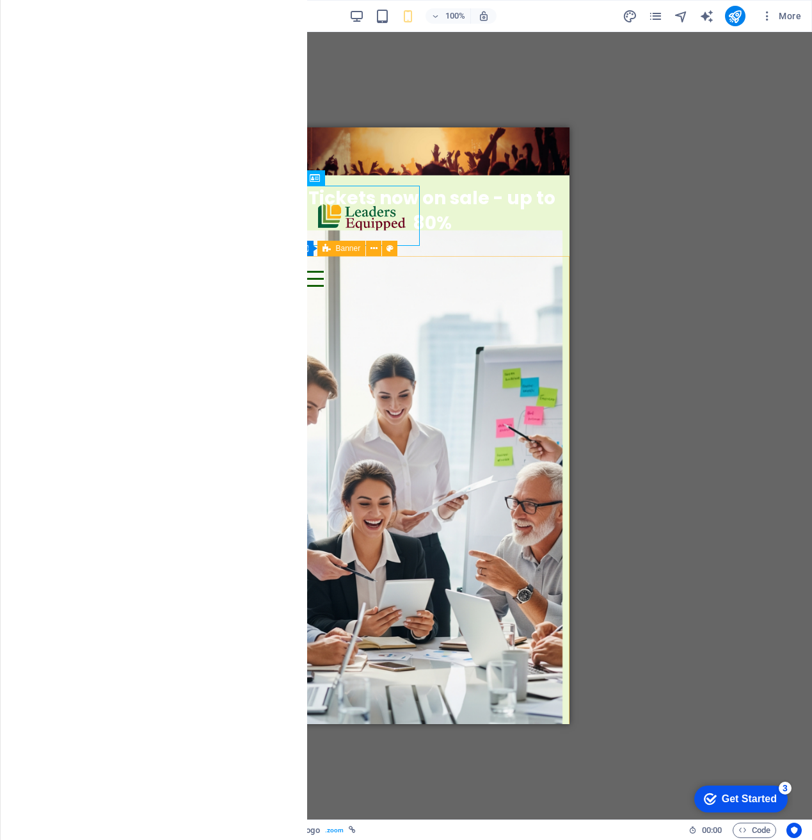
click at [672, 326] on div "Container Container H1 Container Container Banner Banner Container Logo Menu Ba…" at bounding box center [431, 425] width 761 height 787
click at [652, 267] on div "Container Container H1 Container Container Banner Banner Container Logo Menu Ba…" at bounding box center [431, 425] width 761 height 787
click at [469, 111] on div "Container Container H1 Container Container Banner Banner Container Menu Bar Log…" at bounding box center [431, 425] width 761 height 787
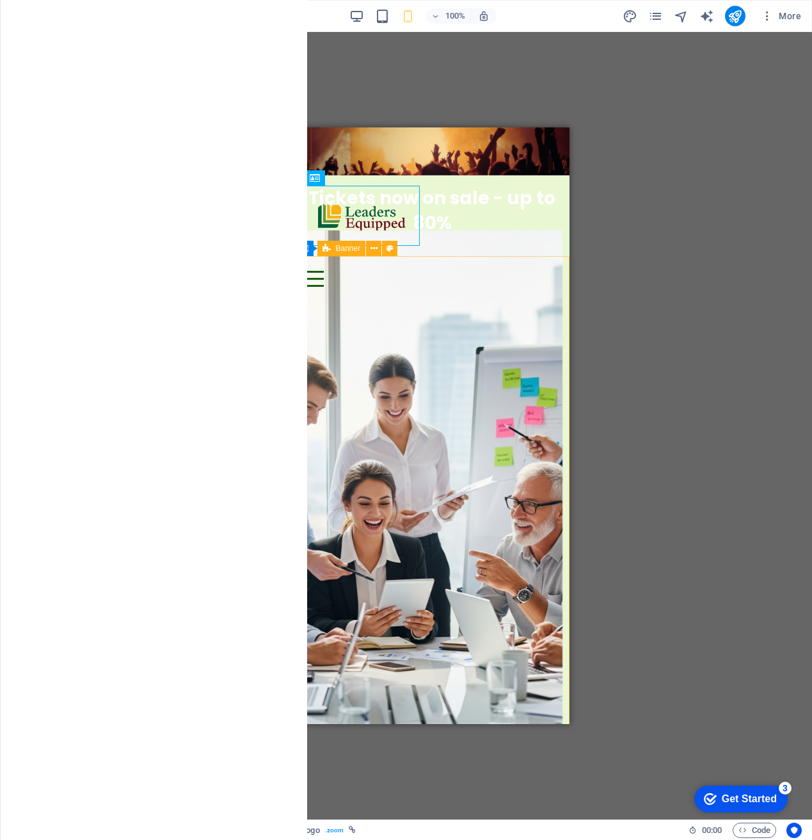
click at [469, 111] on div "Container Container H1 Container Container Banner Banner Container Menu Bar Log…" at bounding box center [431, 425] width 761 height 787
click at [325, 220] on div at bounding box center [431, 216] width 255 height 60
click at [299, 219] on div "Button label Menu Home About Working Genius Service Contact" at bounding box center [431, 236] width 275 height 122
click at [246, 259] on div "Container Container H1 Container Container Banner Banner Container Logo Menu Ba…" at bounding box center [431, 425] width 761 height 787
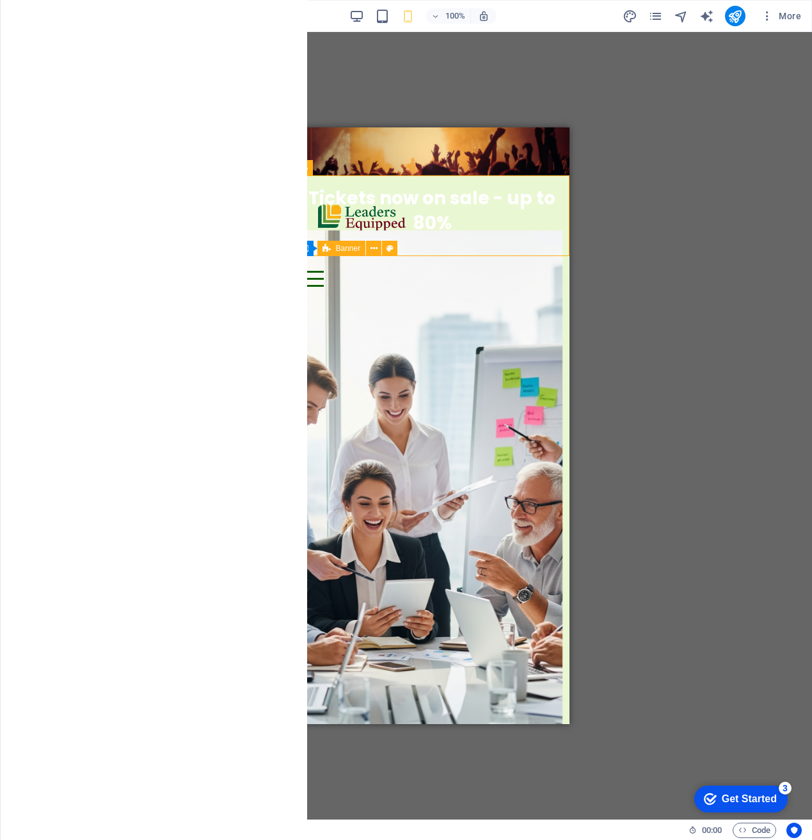
click at [246, 259] on div "Container Container H1 Container Container Banner Banner Container Logo Menu Ba…" at bounding box center [431, 425] width 761 height 787
click at [245, 263] on div "Container Container H1 Container Container Banner Banner Container Logo Menu Ba…" at bounding box center [431, 425] width 761 height 787
click at [514, 186] on div "Tickets now on sale - up to 80%" at bounding box center [431, 211] width 255 height 50
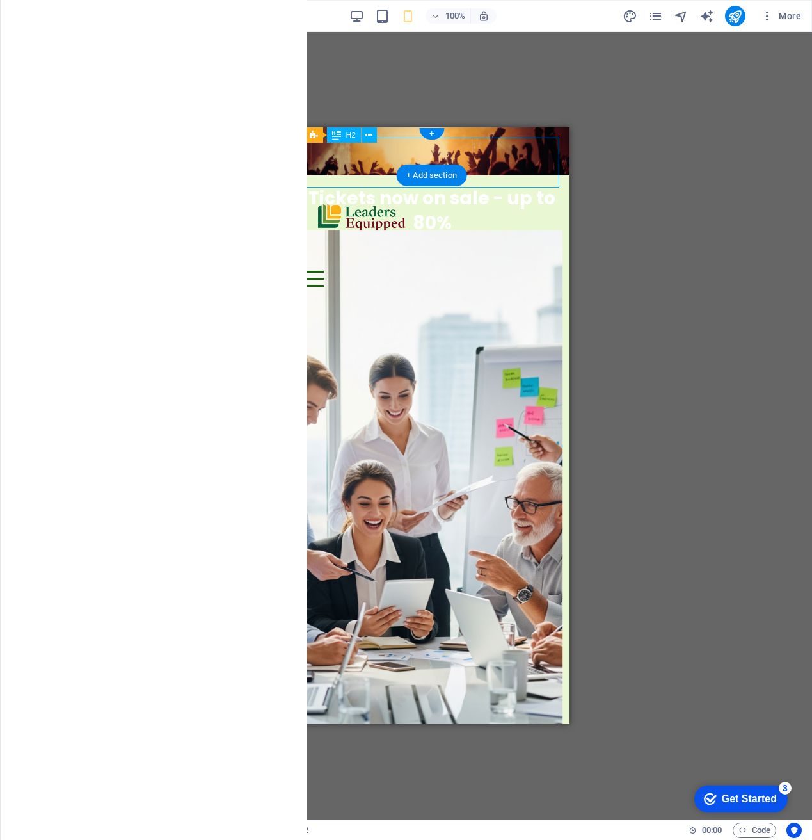
click at [514, 186] on div "Tickets now on sale - up to 80%" at bounding box center [431, 211] width 255 height 50
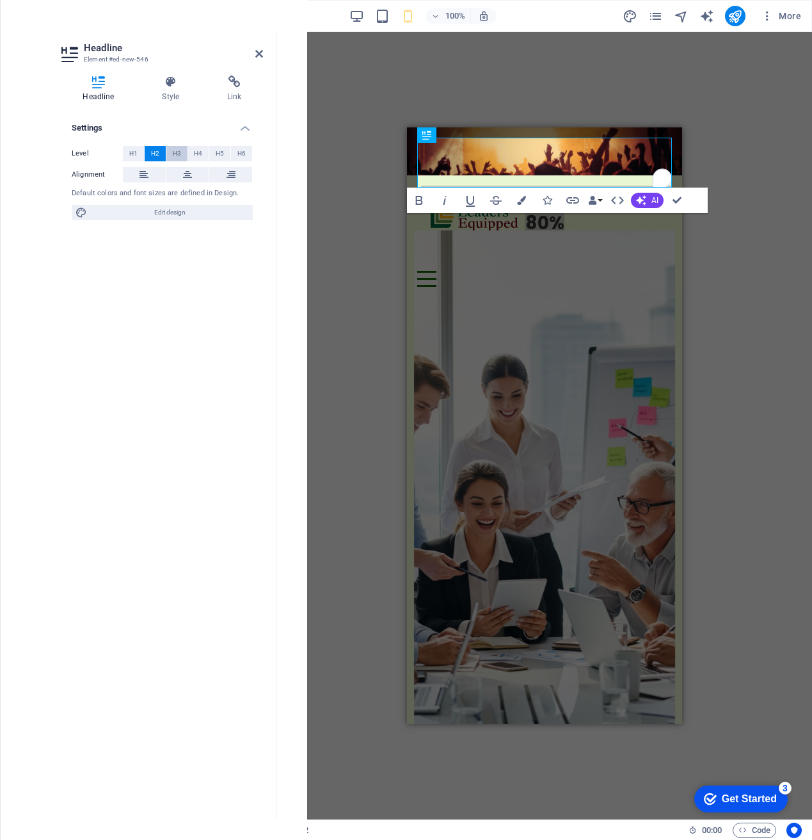
click at [178, 154] on span "H3" at bounding box center [177, 153] width 8 height 15
click at [196, 152] on span "H4" at bounding box center [198, 153] width 8 height 15
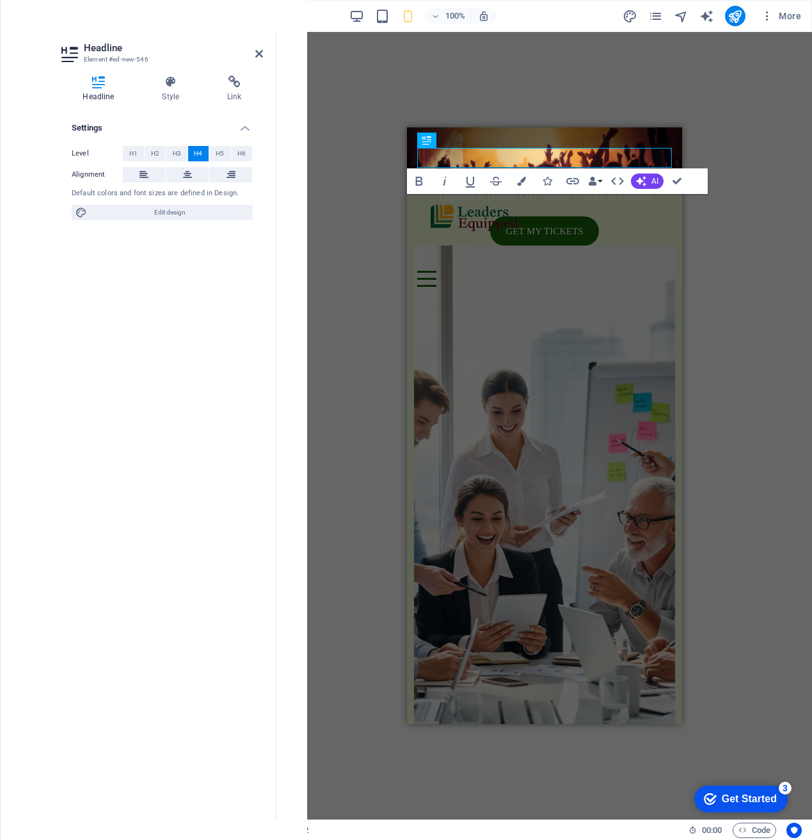
click at [457, 138] on figure at bounding box center [543, 151] width 275 height 48
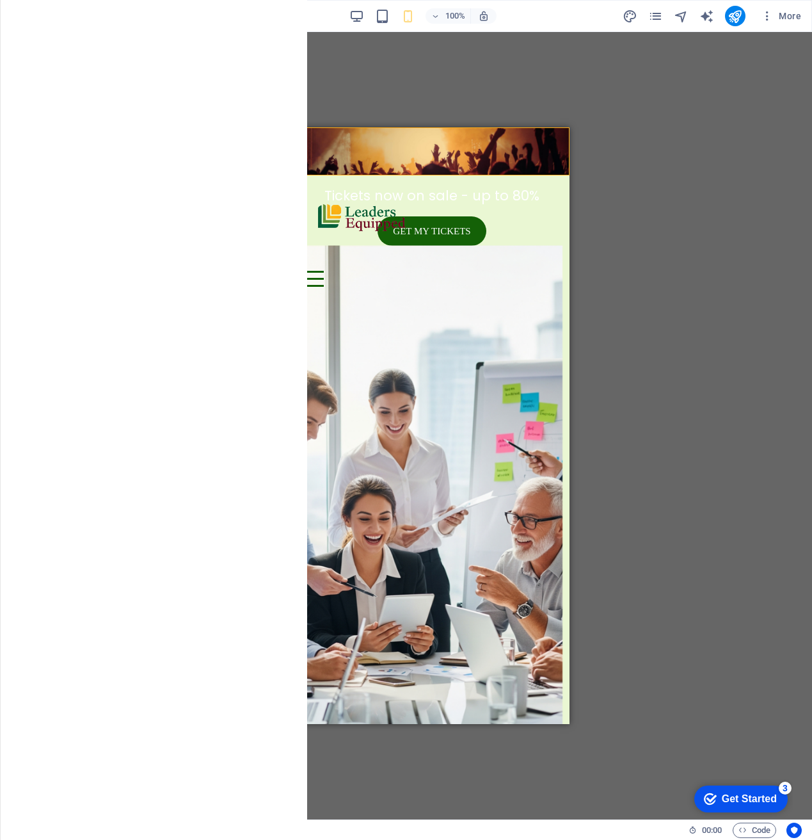
click at [424, 141] on figure at bounding box center [431, 151] width 275 height 48
select select "rem"
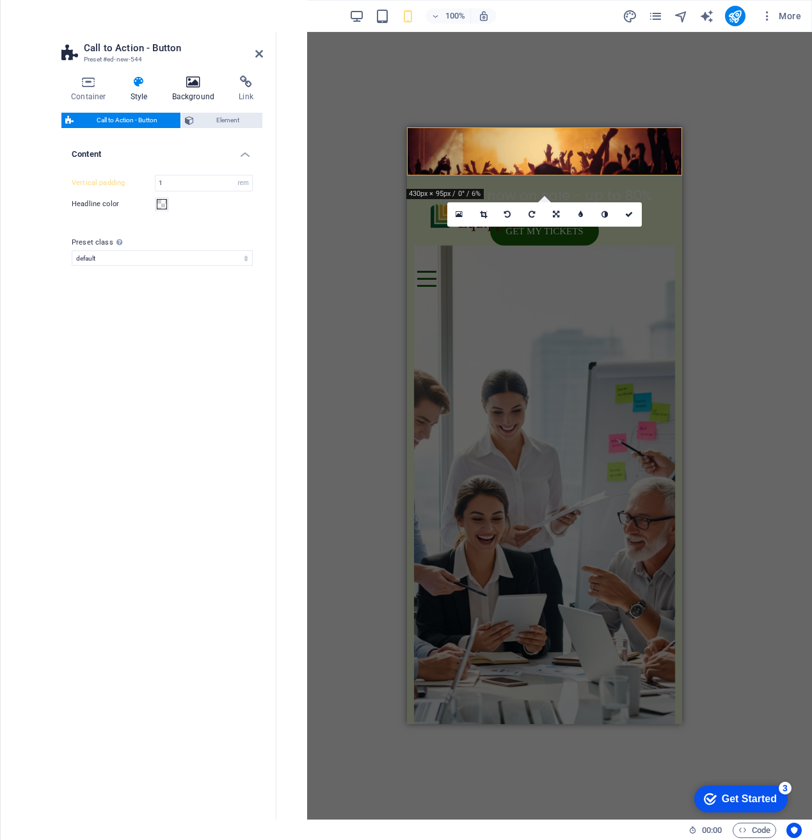
click at [192, 88] on icon at bounding box center [194, 82] width 62 height 13
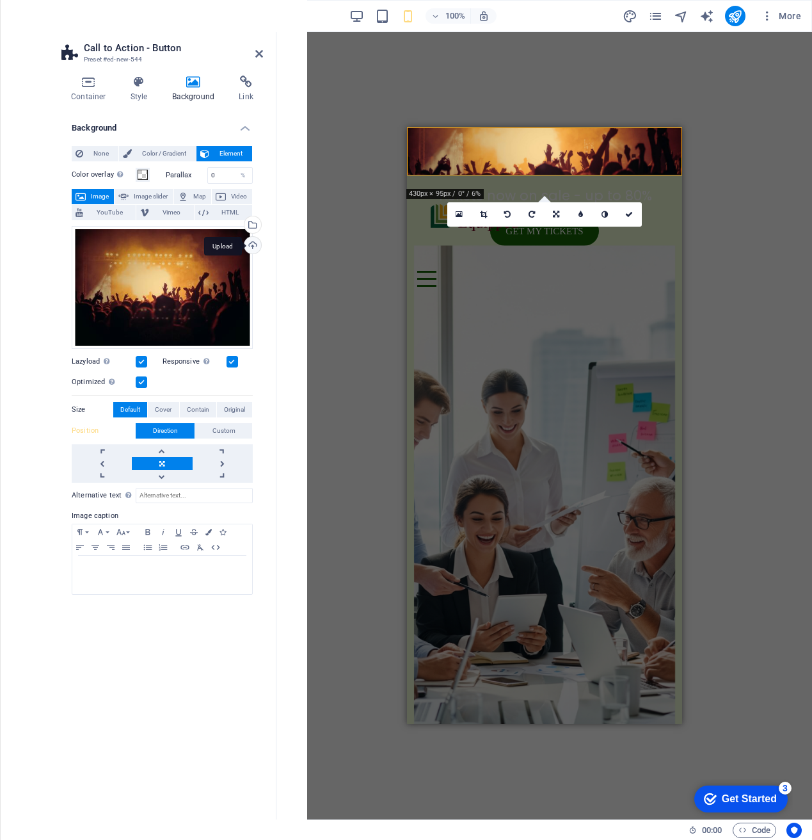
click at [255, 243] on div "Upload" at bounding box center [251, 246] width 19 height 19
click at [421, 186] on div "Tickets now on sale - up to 80%" at bounding box center [544, 196] width 255 height 20
click at [612, 186] on div "Tickets now on sale - up to 80%" at bounding box center [544, 196] width 255 height 20
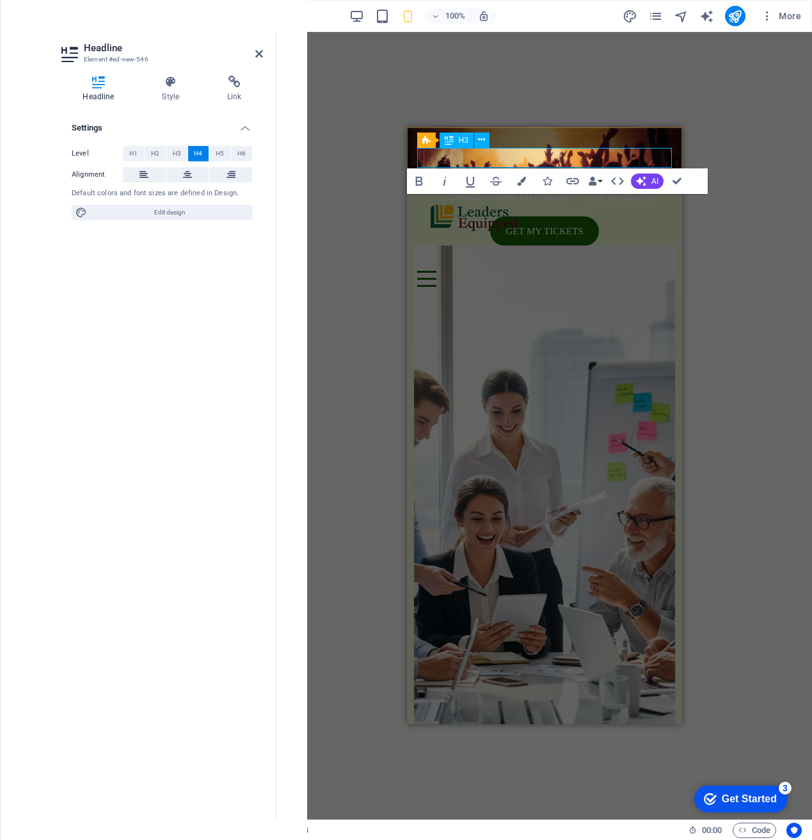
click at [490, 186] on h4 "Tickets now on sale - up to 80%" at bounding box center [544, 196] width 255 height 20
click at [524, 186] on h4 "Tickets now on sale - up to 80%" at bounding box center [544, 196] width 255 height 20
click at [732, 159] on div "H1 Container Container Banner Banner Container Menu Bar Logo Menu Bar Call to A…" at bounding box center [544, 425] width 536 height 787
click at [239, 91] on h4 "Link" at bounding box center [234, 89] width 57 height 27
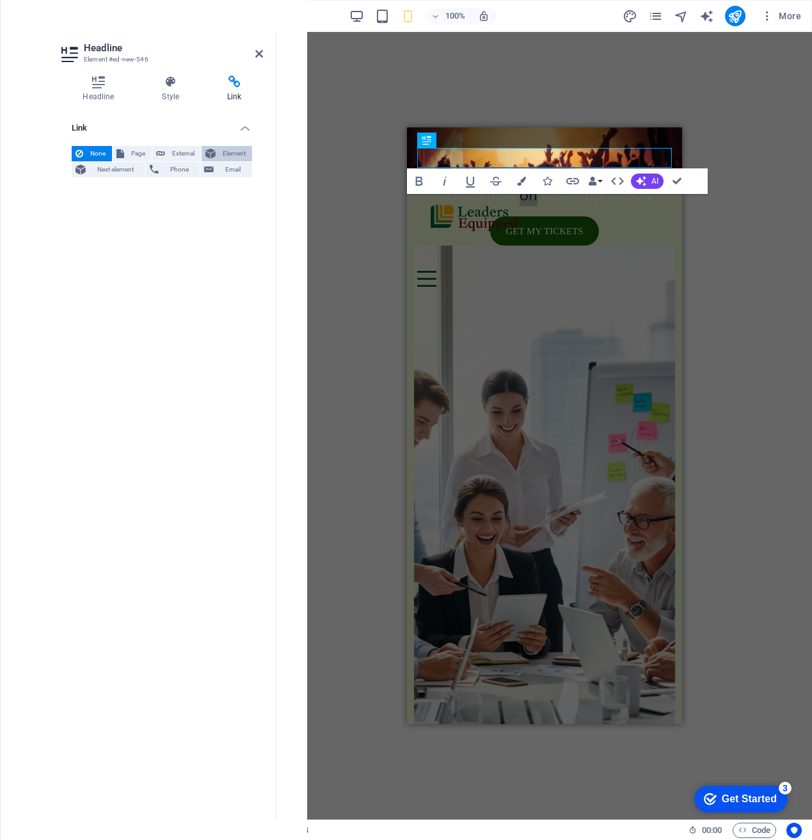
click at [215, 150] on icon at bounding box center [210, 153] width 10 height 15
click at [243, 191] on icon at bounding box center [246, 190] width 6 height 6
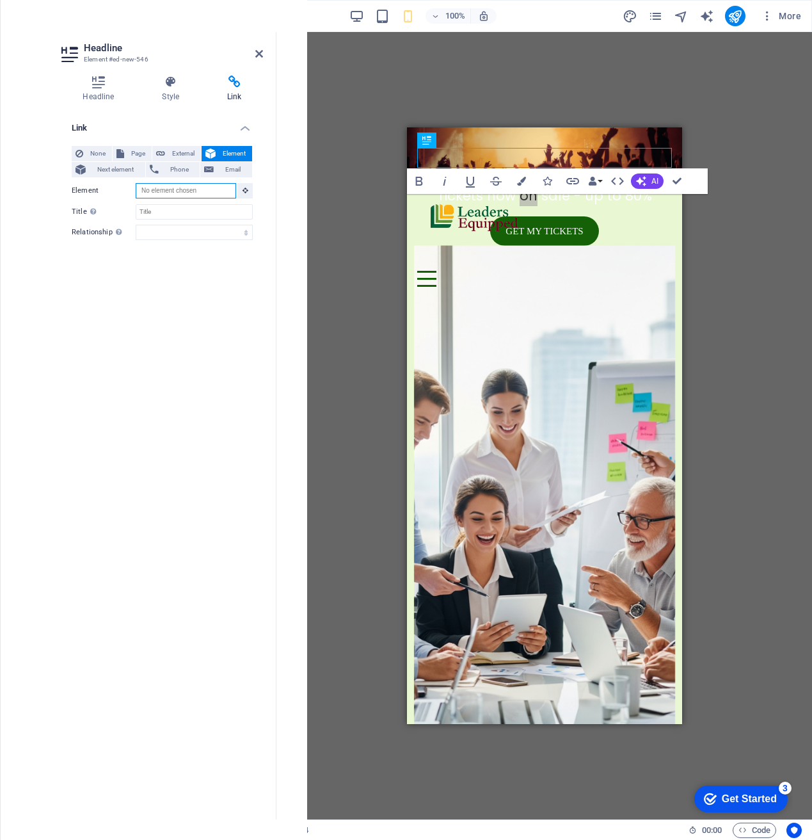
click at [212, 192] on input "Element" at bounding box center [186, 190] width 100 height 15
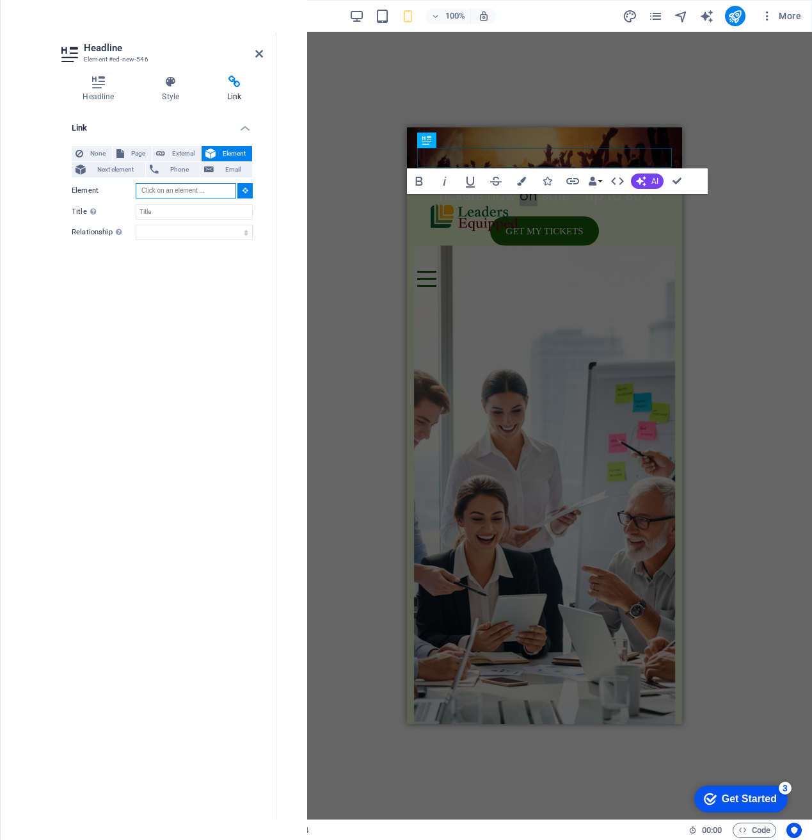
click at [212, 192] on input "Element" at bounding box center [186, 190] width 100 height 15
click at [140, 155] on span "Page" at bounding box center [138, 153] width 20 height 15
select select
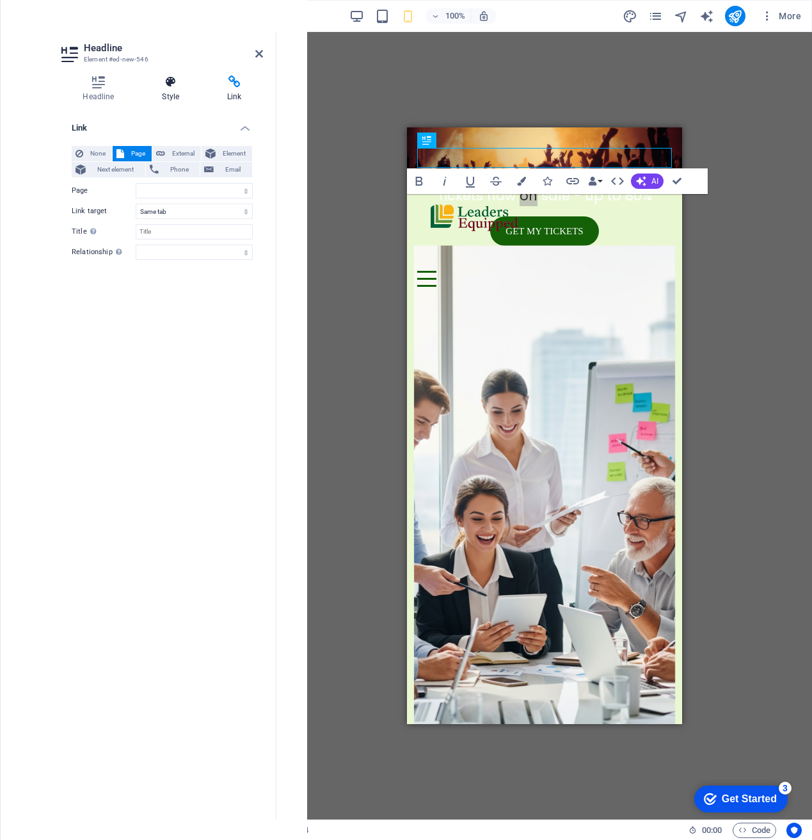
click at [161, 88] on icon at bounding box center [171, 82] width 60 height 13
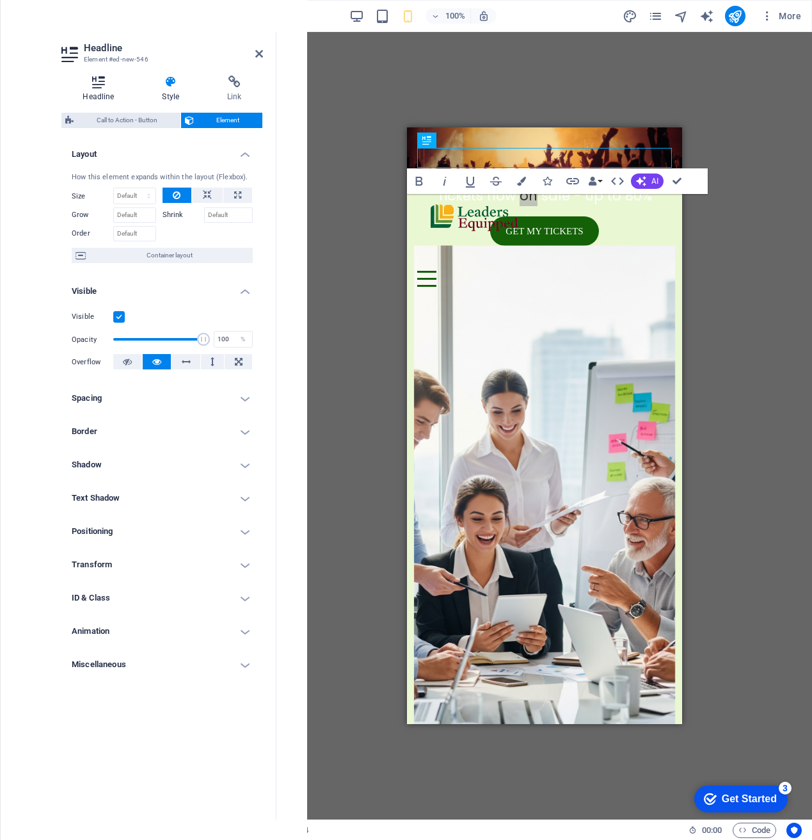
click at [97, 88] on h4 "Headline" at bounding box center [100, 89] width 79 height 27
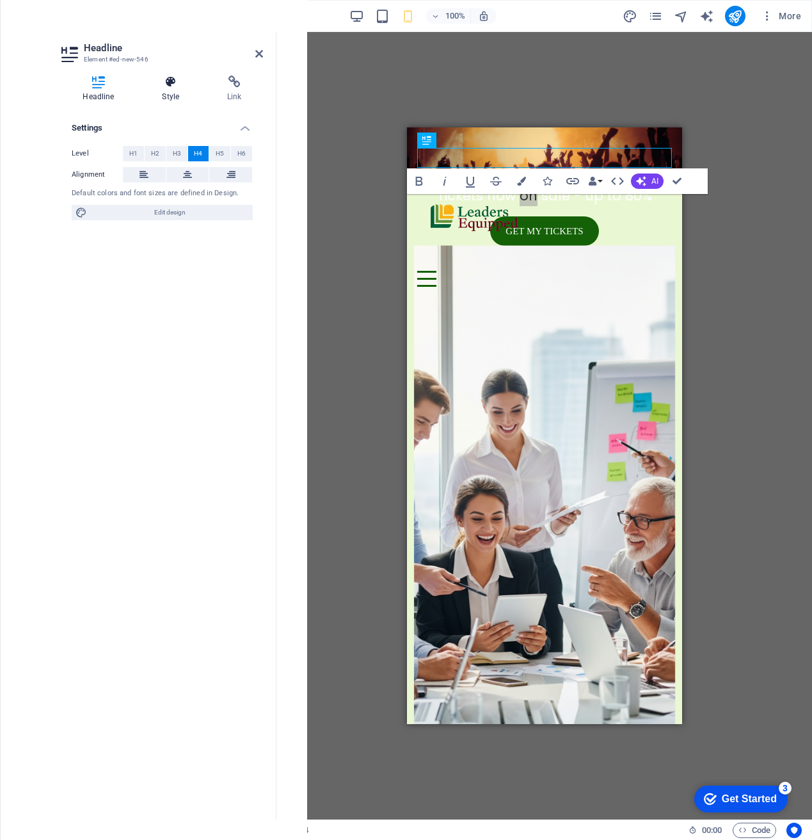
click at [178, 92] on h4 "Style" at bounding box center [173, 89] width 65 height 27
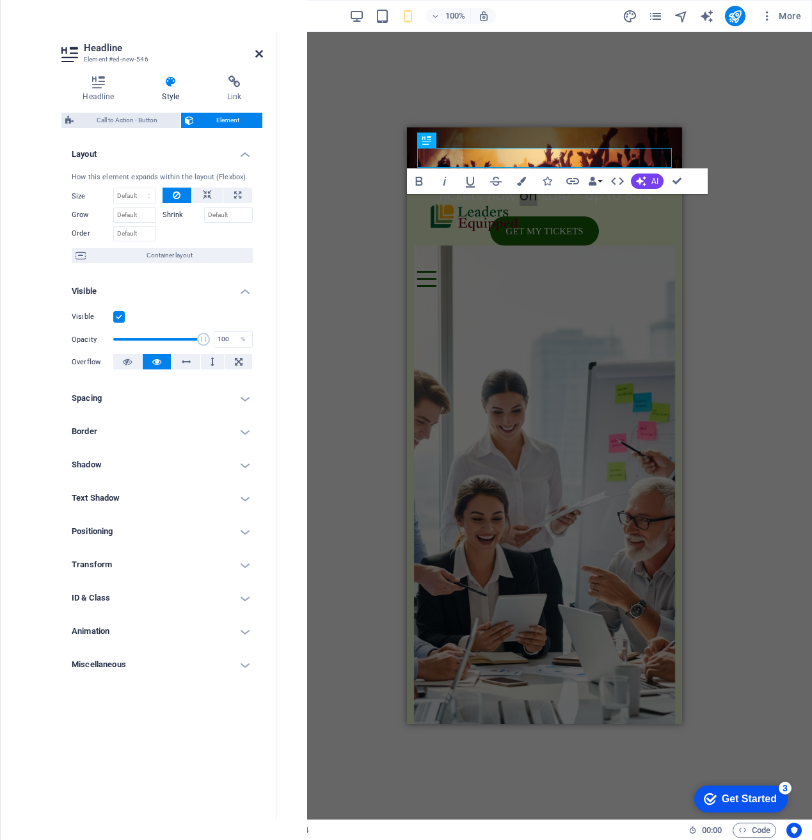
click at [258, 58] on icon at bounding box center [259, 54] width 8 height 10
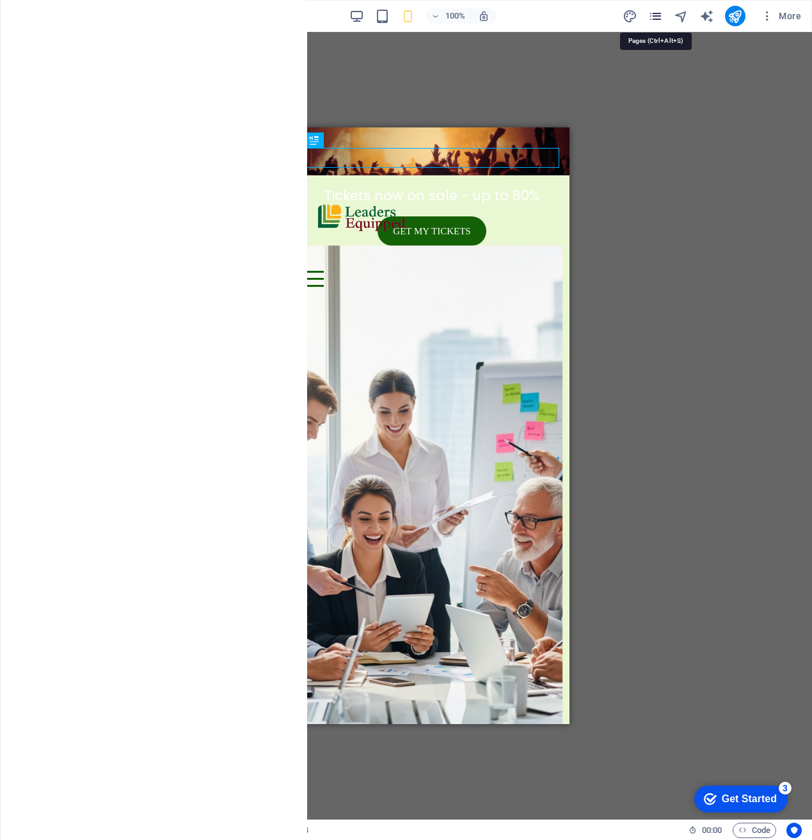
click at [662, 15] on icon "pages" at bounding box center [655, 16] width 15 height 15
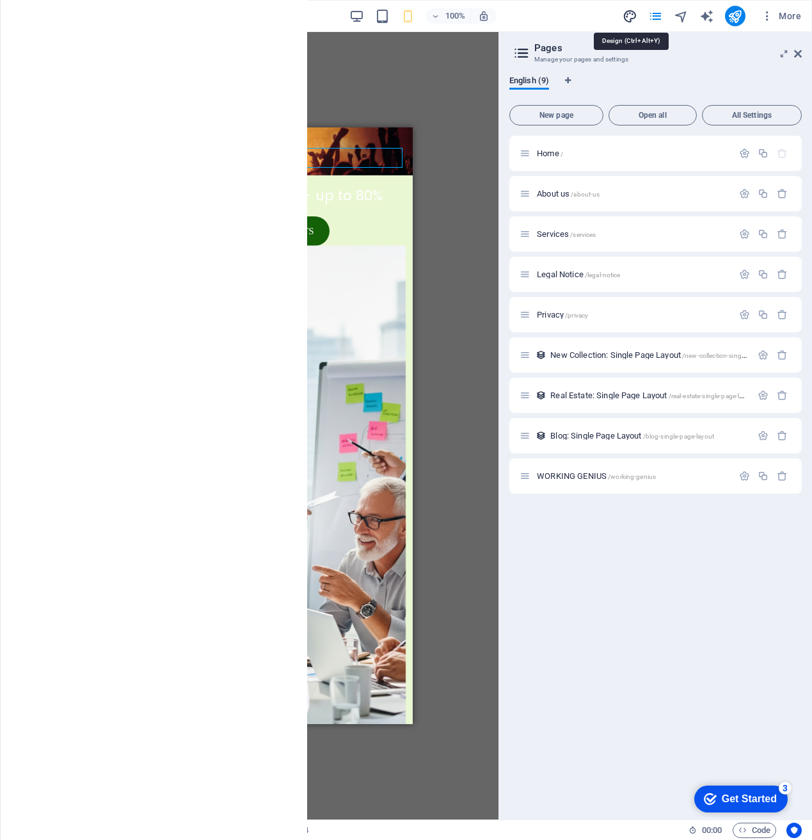
click at [629, 9] on icon "design" at bounding box center [630, 16] width 15 height 15
select select "200"
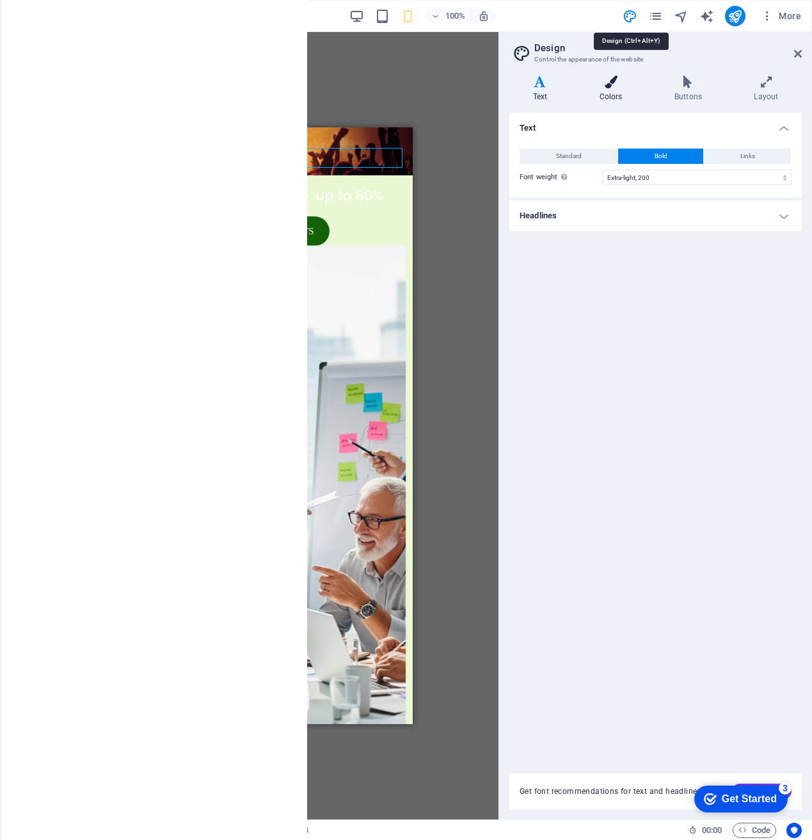
click at [618, 92] on h4 "Colors" at bounding box center [613, 89] width 75 height 27
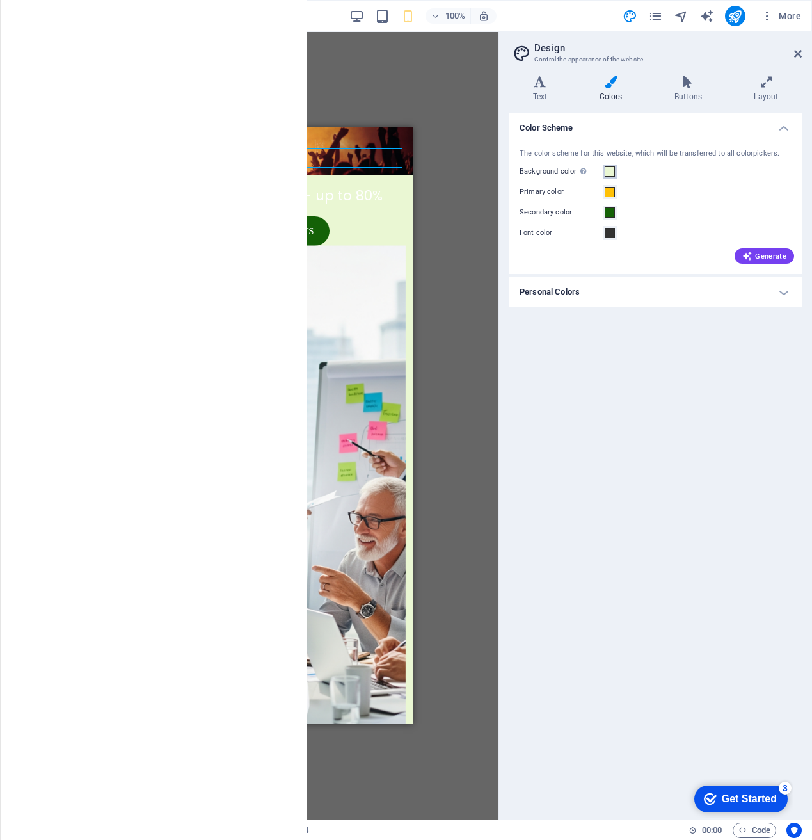
click at [615, 173] on button "Background color Only visible if it is not covered by other backgrounds." at bounding box center [610, 171] width 14 height 14
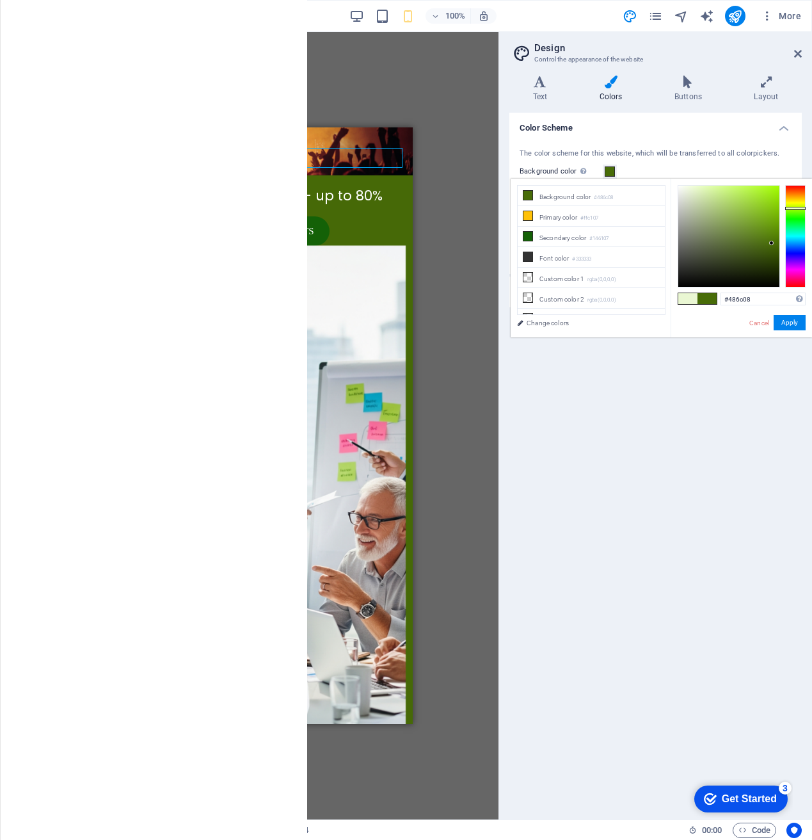
drag, startPoint x: 692, startPoint y: 189, endPoint x: 772, endPoint y: 243, distance: 96.7
click at [772, 243] on div at bounding box center [771, 243] width 4 height 4
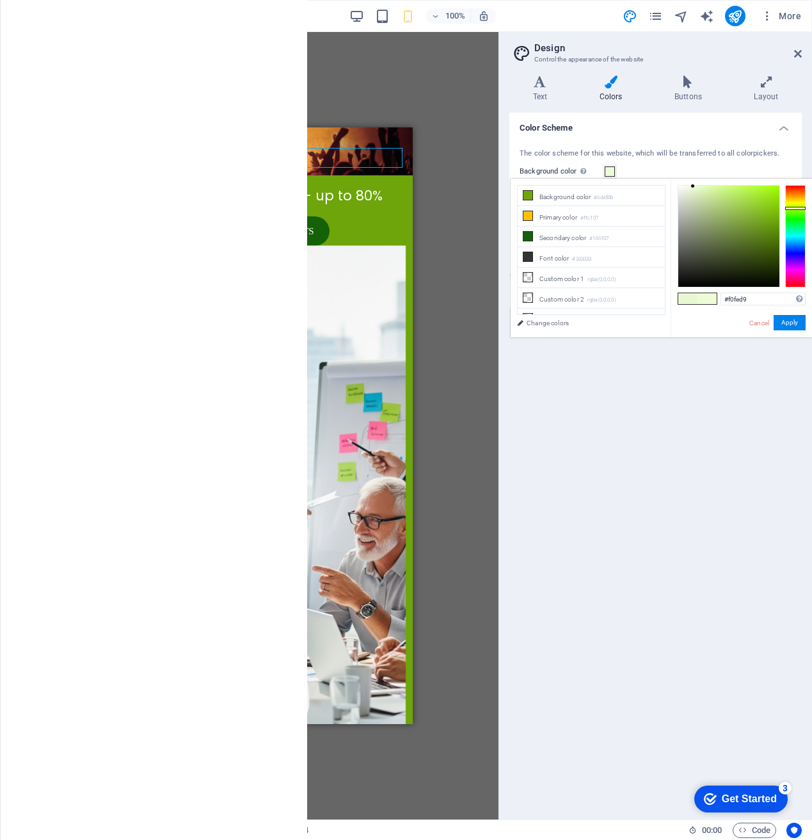
type input "#f1feda"
drag, startPoint x: 772, startPoint y: 243, endPoint x: 692, endPoint y: 186, distance: 98.6
click at [692, 186] on div at bounding box center [691, 185] width 4 height 4
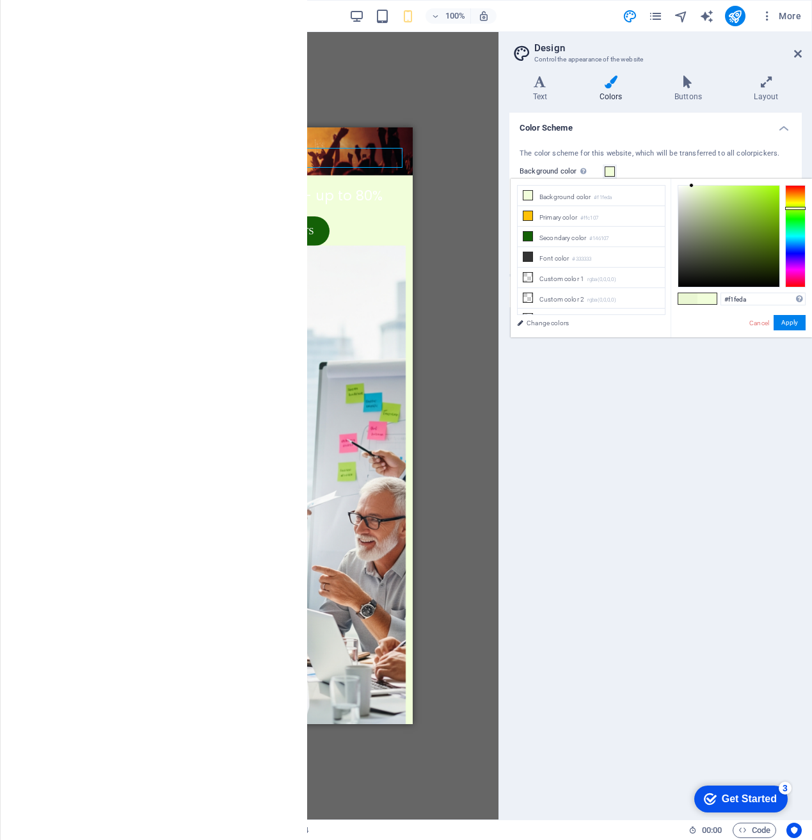
click at [657, 406] on div "Color Scheme The color scheme for this website, which will be transferred to al…" at bounding box center [655, 461] width 292 height 696
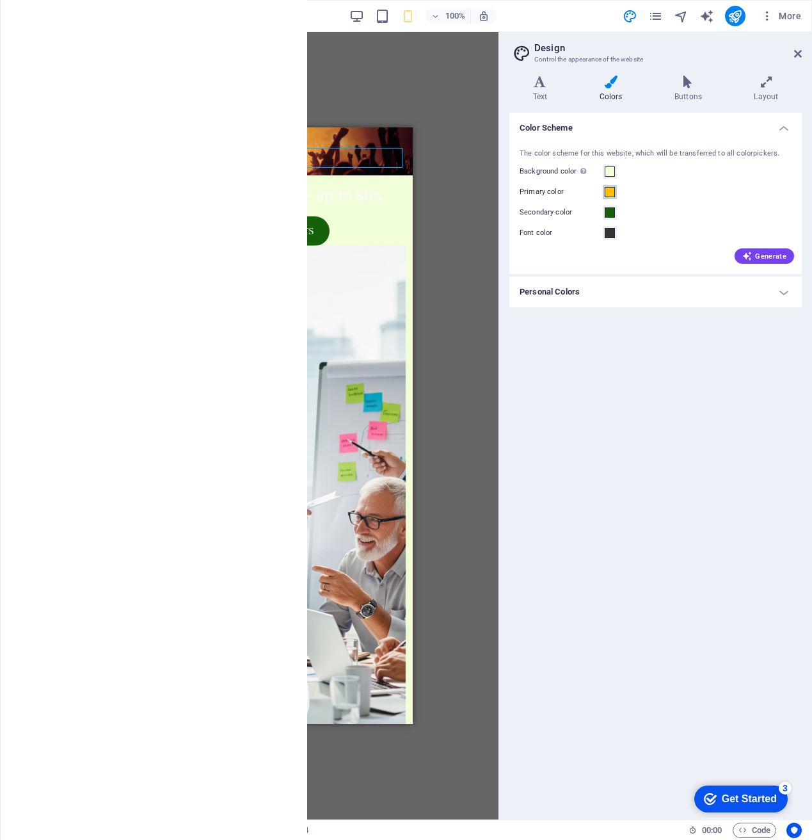
click at [609, 192] on span at bounding box center [610, 192] width 10 height 10
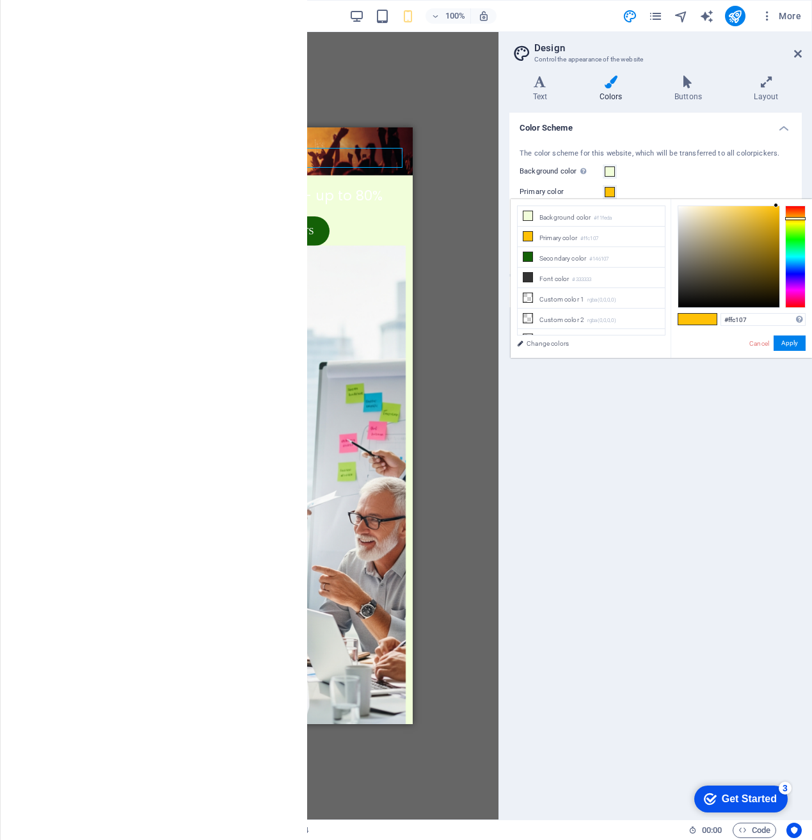
click at [625, 362] on div "Color Scheme The color scheme for this website, which will be transferred to al…" at bounding box center [655, 461] width 292 height 696
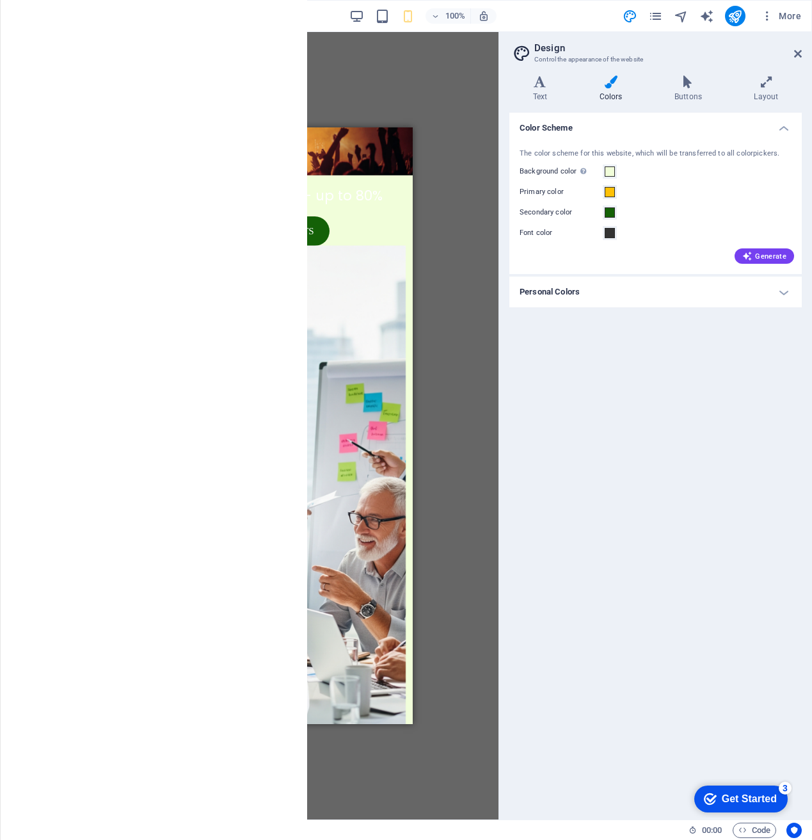
click at [712, 298] on h4 "Personal Colors" at bounding box center [655, 291] width 292 height 31
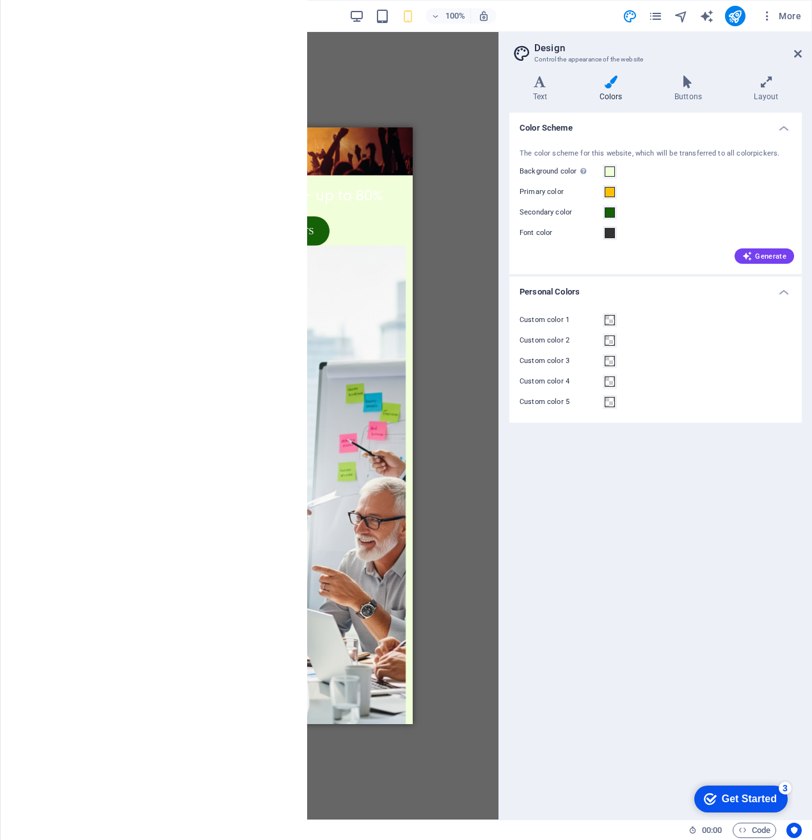
click at [316, 186] on div "Tickets now on sale - up to 80%" at bounding box center [274, 196] width 255 height 20
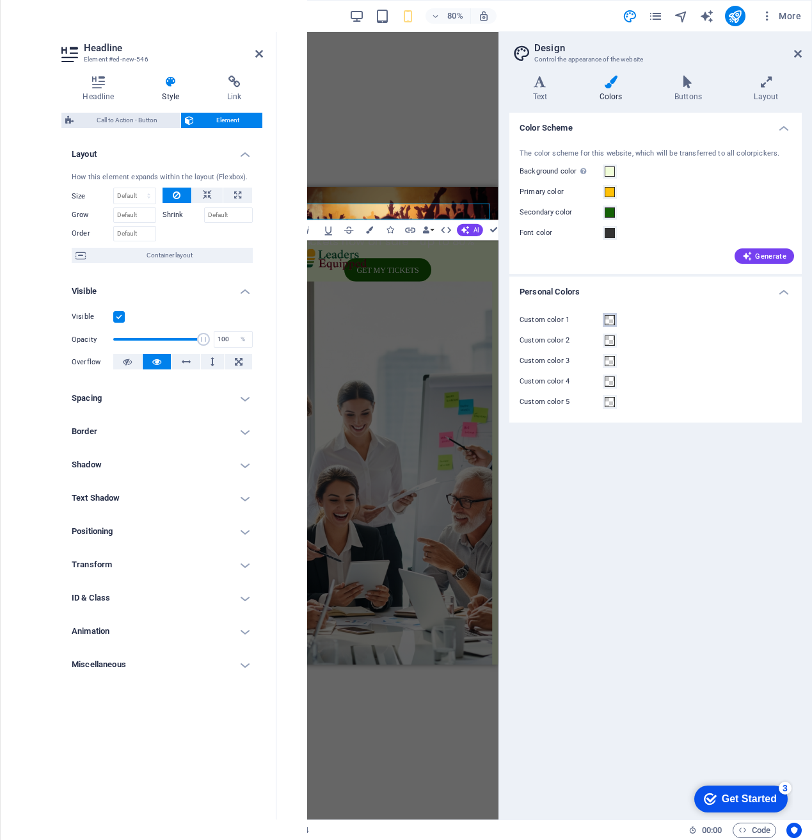
click at [609, 323] on span at bounding box center [610, 320] width 10 height 10
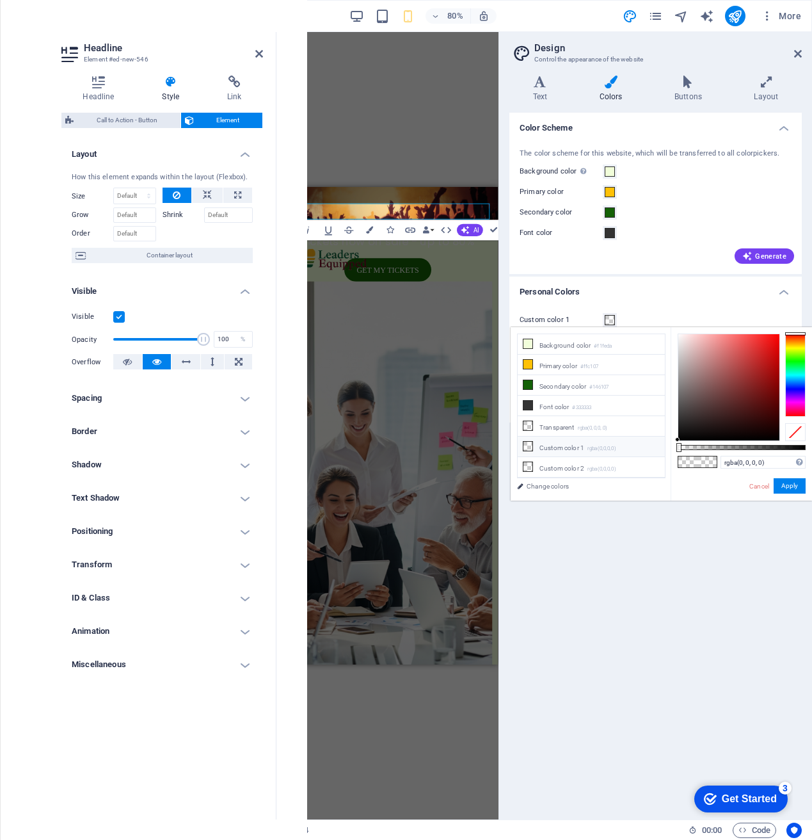
click at [593, 442] on li "Custom color 1 rgba(0,0,0,0)" at bounding box center [591, 447] width 147 height 20
click at [610, 447] on small "rgba(0,0,0,0)" at bounding box center [602, 448] width 29 height 9
drag, startPoint x: 678, startPoint y: 441, endPoint x: 675, endPoint y: 337, distance: 104.4
click at [675, 337] on div at bounding box center [677, 336] width 4 height 4
type input "rgba(247, 247, 247, 0.965)"
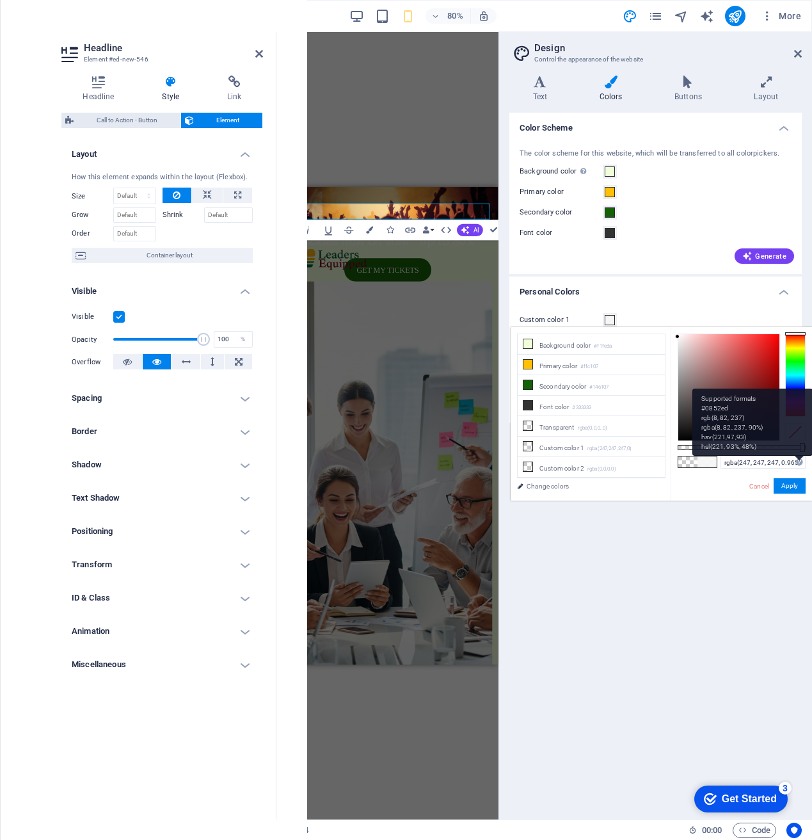
drag, startPoint x: 680, startPoint y: 446, endPoint x: 801, endPoint y: 461, distance: 122.5
click at [801, 461] on div "rgba(247, 247, 247, 0.965) Supported formats #0852ed rgb(8, 82, 237) rgba(8, 82…" at bounding box center [741, 506] width 141 height 359
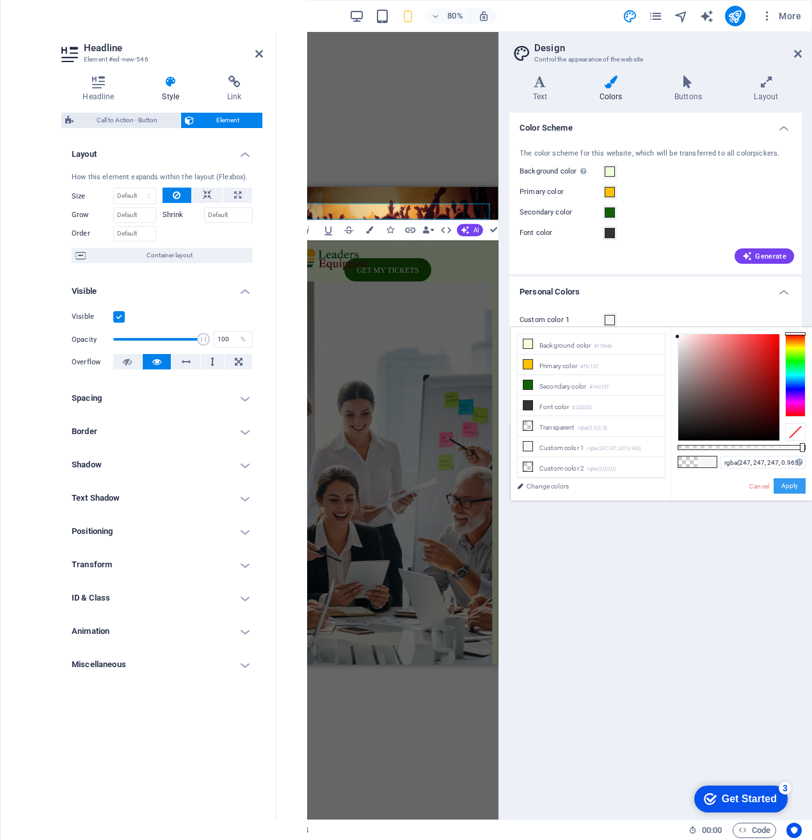
click at [794, 481] on button "Apply" at bounding box center [790, 485] width 32 height 15
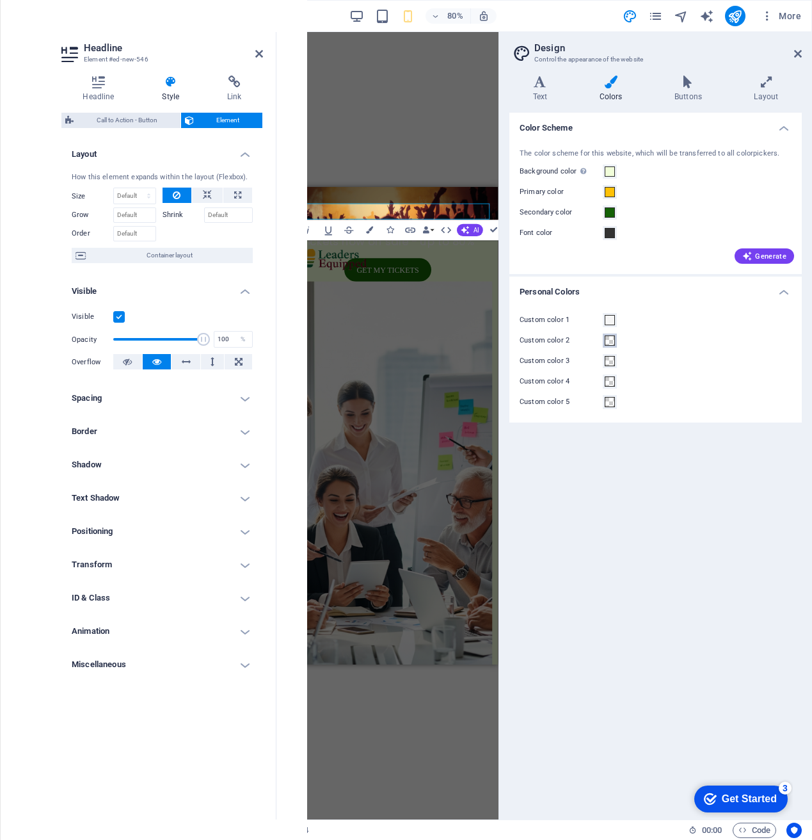
click at [614, 346] on button "Custom color 2" at bounding box center [610, 340] width 14 height 14
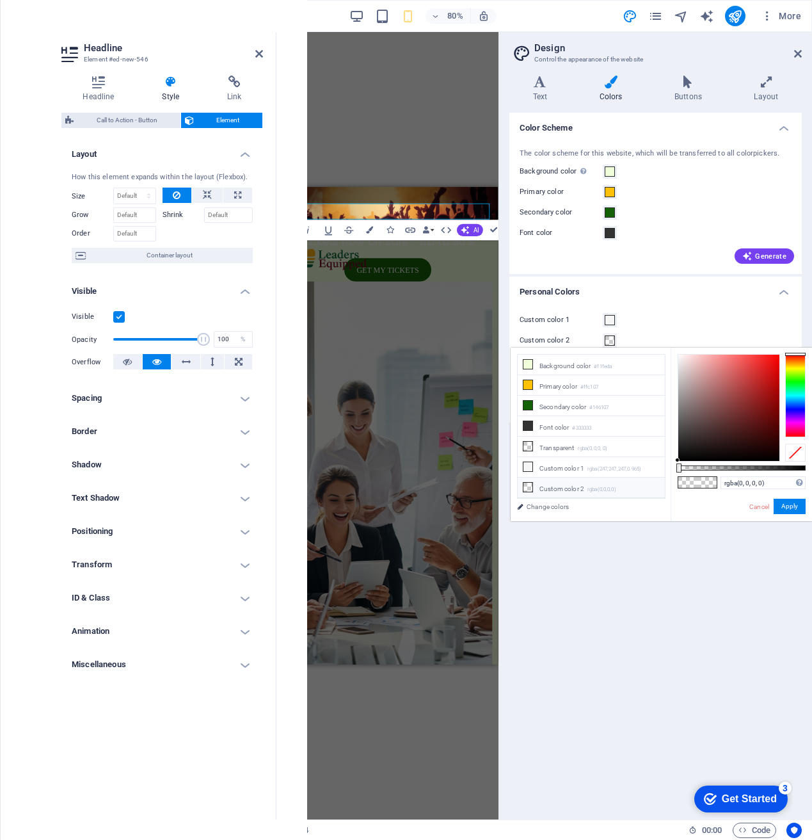
click at [565, 485] on li "Custom color 2 rgba(0,0,0,0)" at bounding box center [591, 487] width 147 height 20
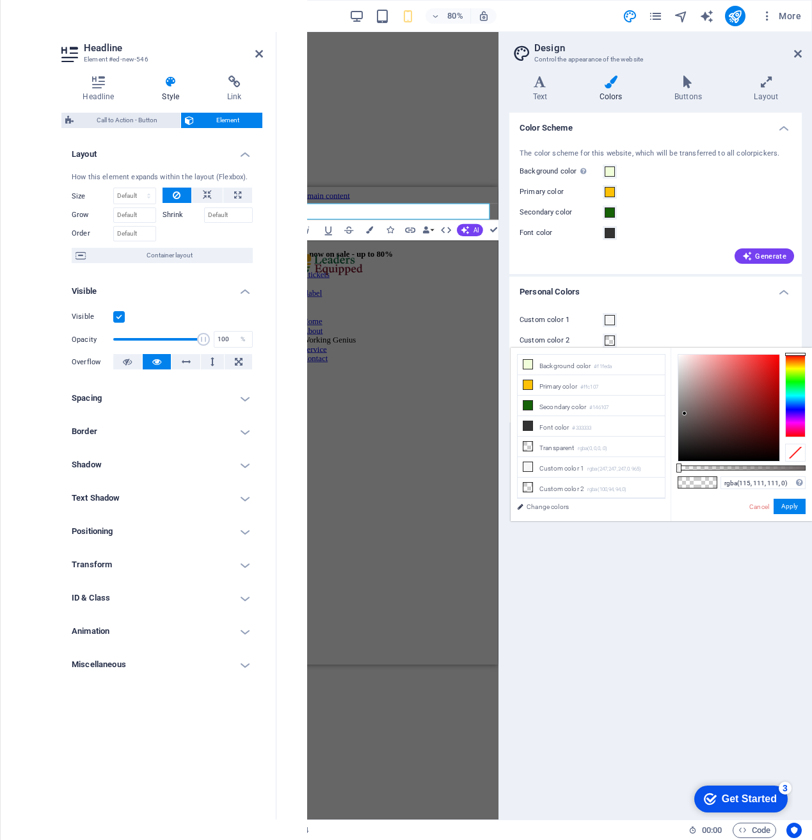
type input "rgba(115, 112, 112, 0)"
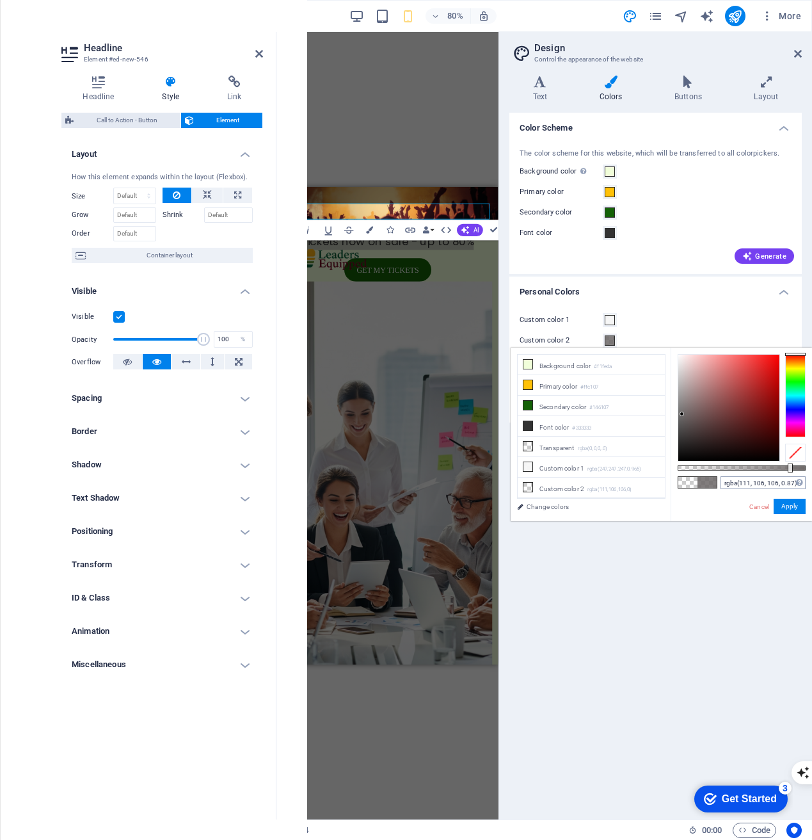
drag, startPoint x: 680, startPoint y: 466, endPoint x: 789, endPoint y: 479, distance: 110.3
click at [789, 479] on div "rgba(111, 106, 106, 0.87) Supported formats #0852ed rgb(8, 82, 237) rgba(8, 82,…" at bounding box center [741, 527] width 141 height 359
drag, startPoint x: 682, startPoint y: 413, endPoint x: 769, endPoint y: 427, distance: 88.1
click at [769, 427] on div at bounding box center [769, 428] width 4 height 4
drag, startPoint x: 791, startPoint y: 469, endPoint x: 805, endPoint y: 465, distance: 14.2
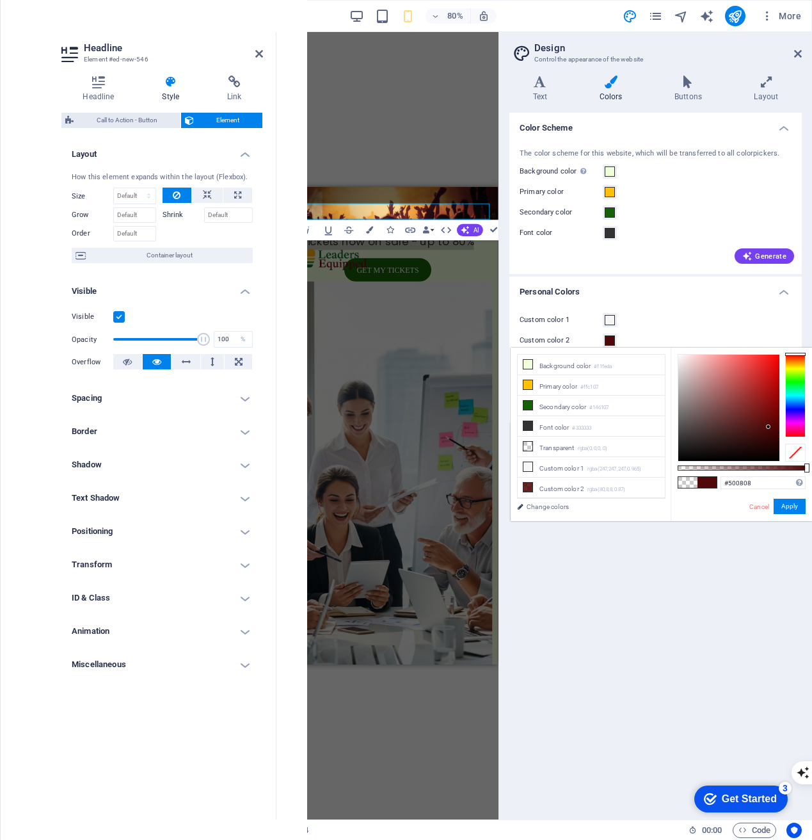
click at [806, 465] on div at bounding box center [807, 467] width 5 height 9
type input "#730e0e"
drag, startPoint x: 770, startPoint y: 426, endPoint x: 767, endPoint y: 412, distance: 13.8
click at [767, 412] on div at bounding box center [766, 412] width 4 height 4
click at [782, 504] on button "Apply" at bounding box center [790, 506] width 32 height 15
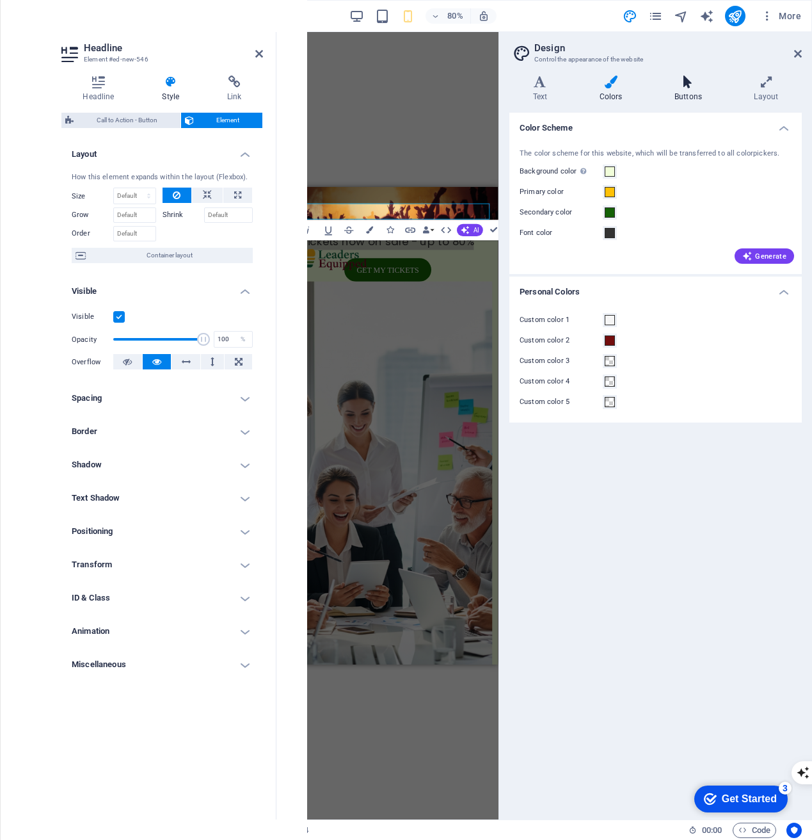
click at [700, 88] on h4 "Buttons" at bounding box center [690, 89] width 79 height 27
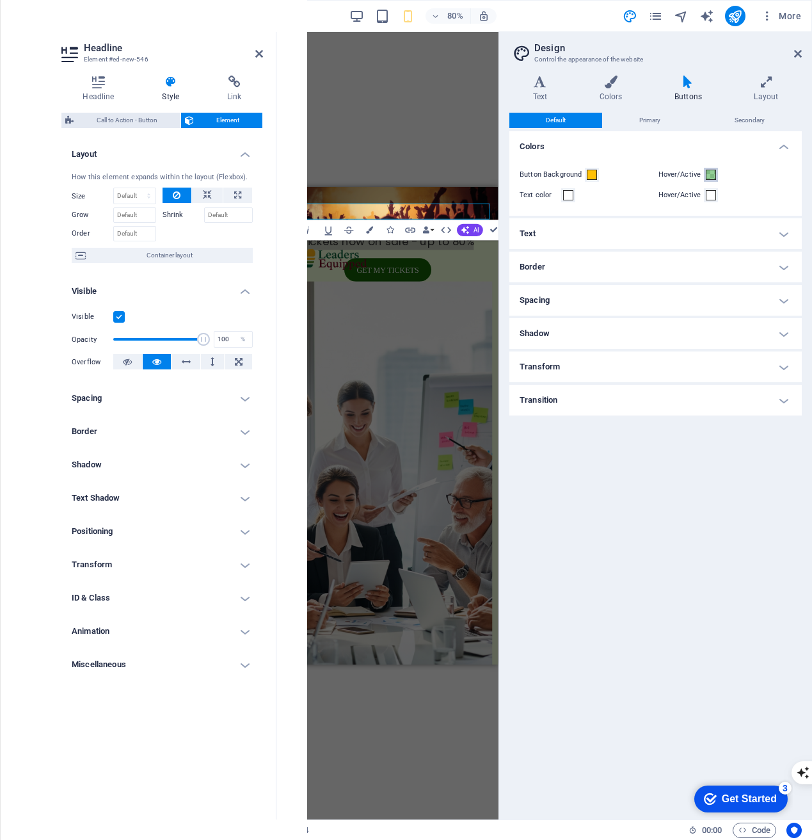
click at [713, 180] on button "Hover/Active" at bounding box center [711, 175] width 14 height 14
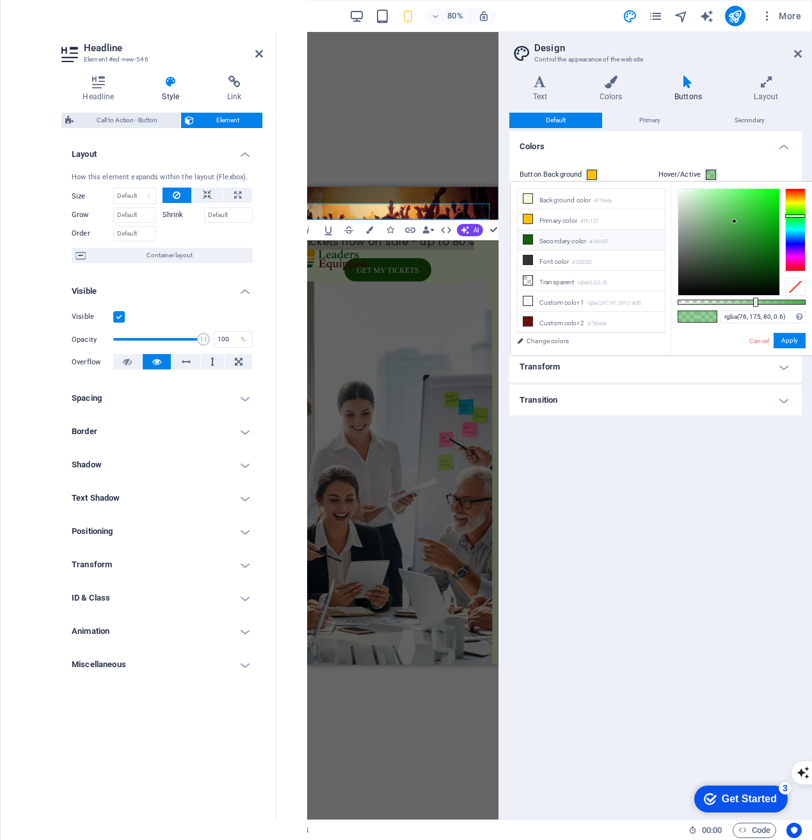
click at [572, 238] on li "Secondary color #146107" at bounding box center [591, 240] width 147 height 20
type input "rgba(20, 97, 7, 0.875)"
drag, startPoint x: 758, startPoint y: 300, endPoint x: 790, endPoint y: 302, distance: 31.5
click at [790, 302] on div at bounding box center [742, 302] width 128 height 5
click at [788, 342] on button "Apply" at bounding box center [790, 340] width 32 height 15
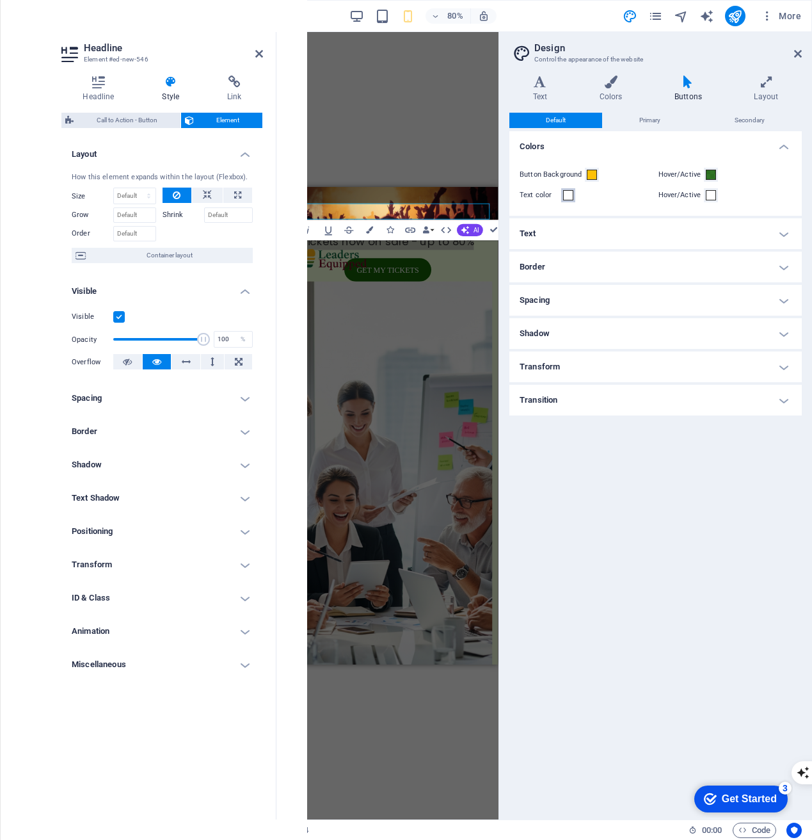
click at [570, 195] on span at bounding box center [568, 195] width 10 height 10
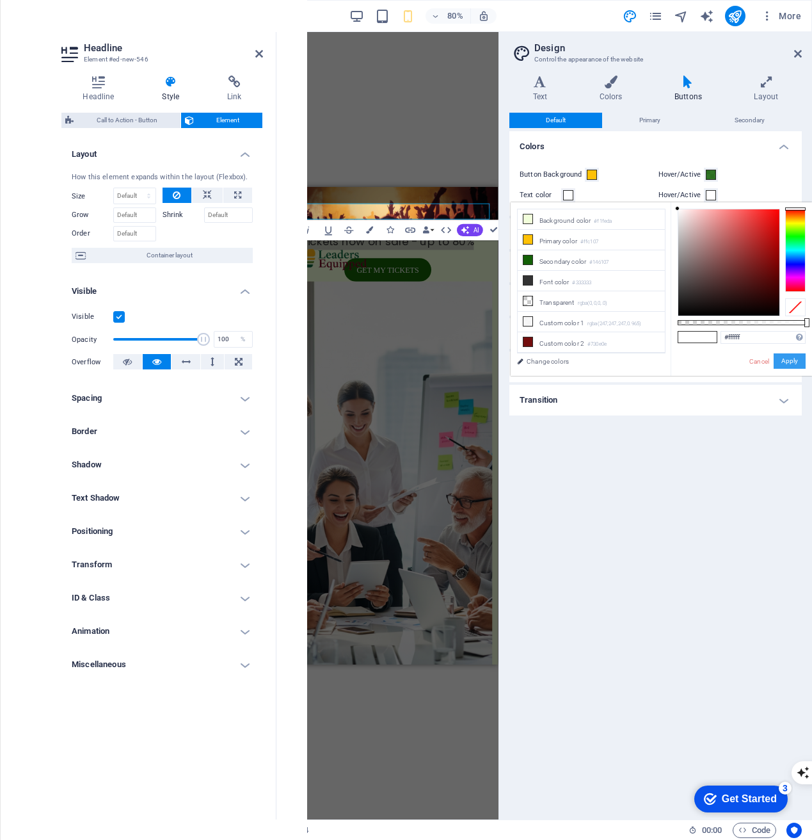
click at [789, 363] on button "Apply" at bounding box center [790, 360] width 32 height 15
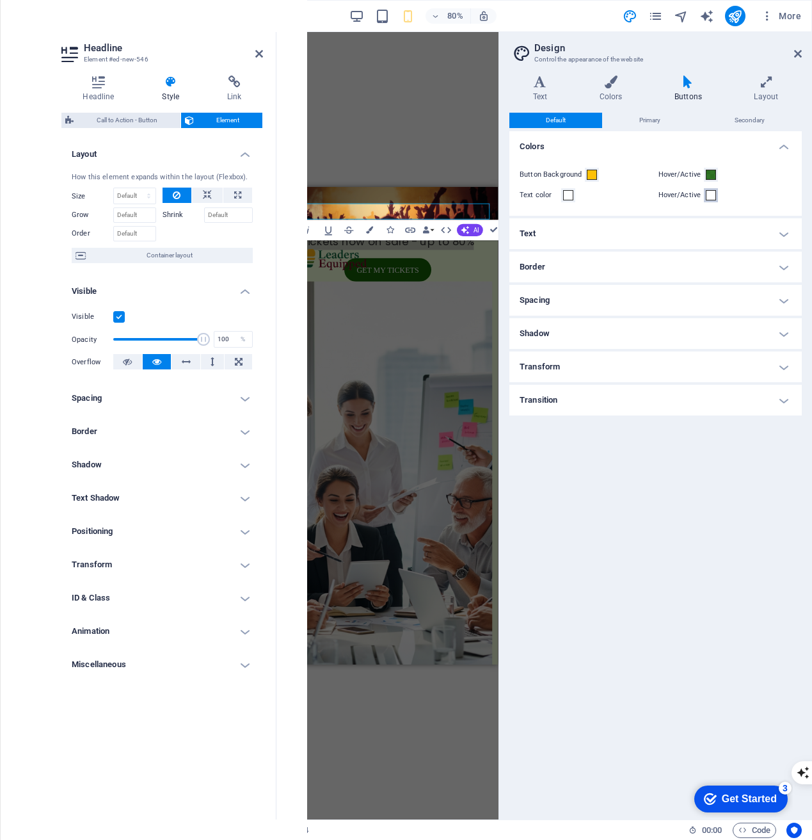
click at [713, 193] on span at bounding box center [711, 195] width 10 height 10
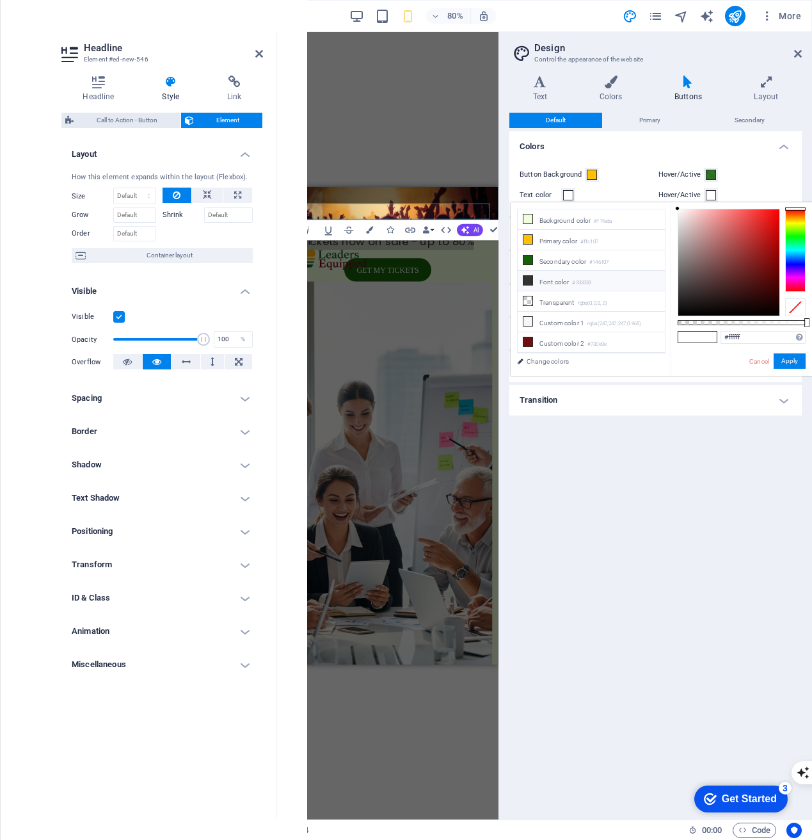
click at [581, 278] on small "#333333" at bounding box center [581, 282] width 19 height 9
type input "#333333"
click at [797, 356] on button "Apply" at bounding box center [790, 360] width 32 height 15
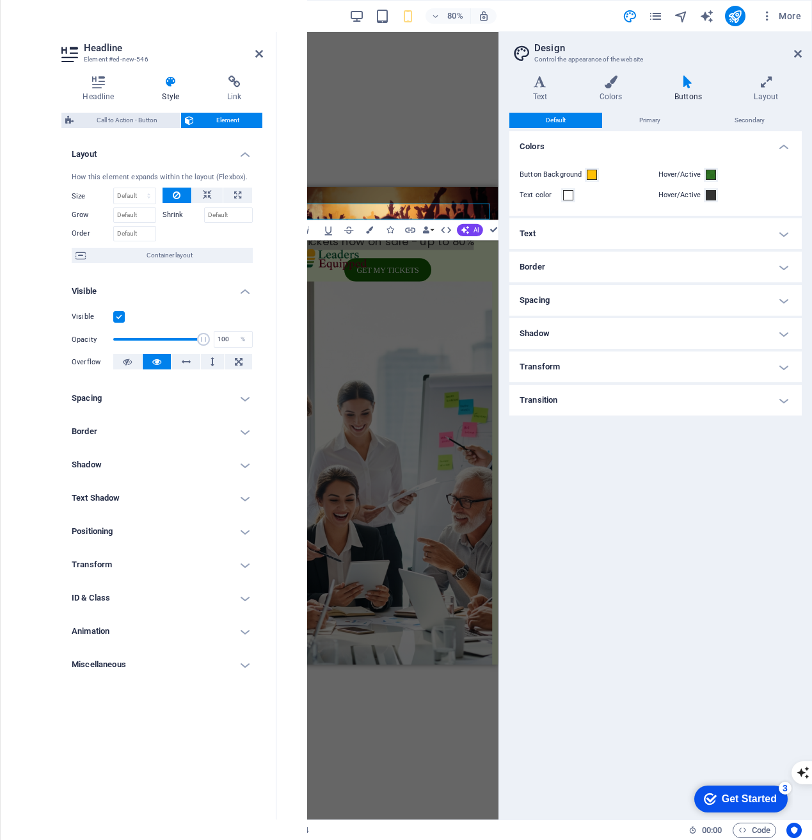
click at [680, 230] on h4 "Text" at bounding box center [655, 233] width 292 height 31
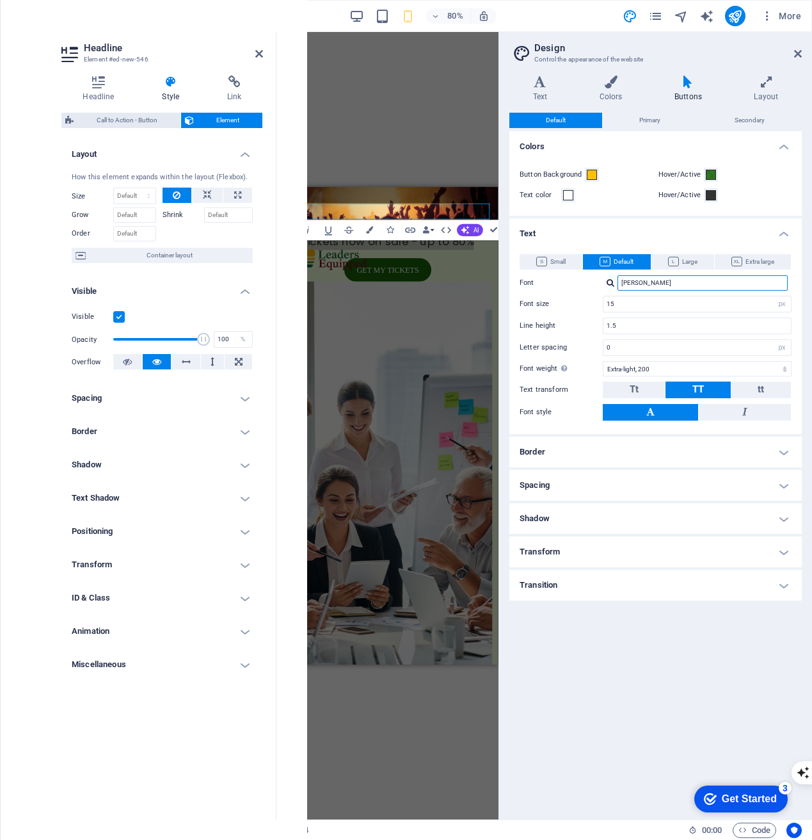
click at [659, 285] on input "popp" at bounding box center [703, 282] width 170 height 15
click at [664, 305] on div "Quicksand" at bounding box center [705, 299] width 169 height 13
type input "Quicksand"
click at [565, 233] on h4 "Text" at bounding box center [655, 229] width 292 height 23
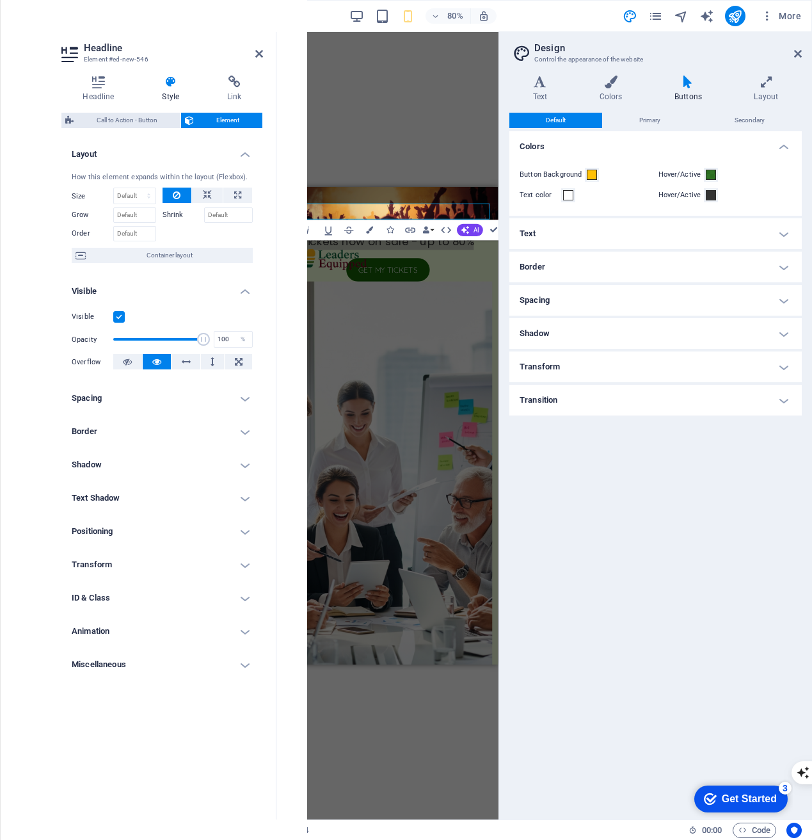
click at [640, 268] on h4 "Border" at bounding box center [655, 267] width 292 height 31
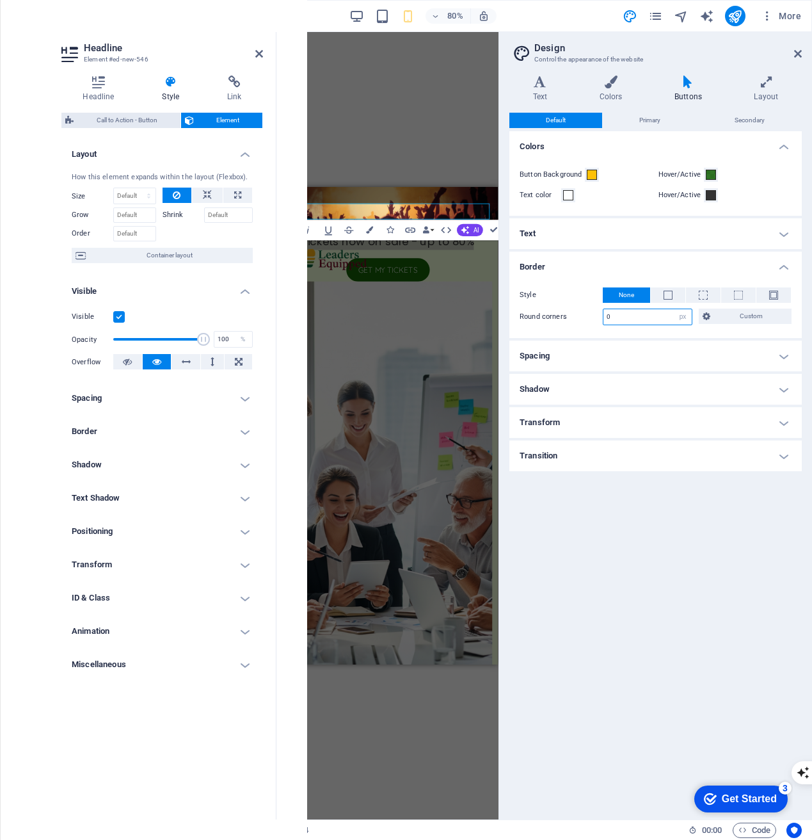
click at [662, 318] on input "0" at bounding box center [648, 316] width 88 height 15
type input "20"
click at [663, 348] on h4 "Spacing" at bounding box center [655, 356] width 292 height 31
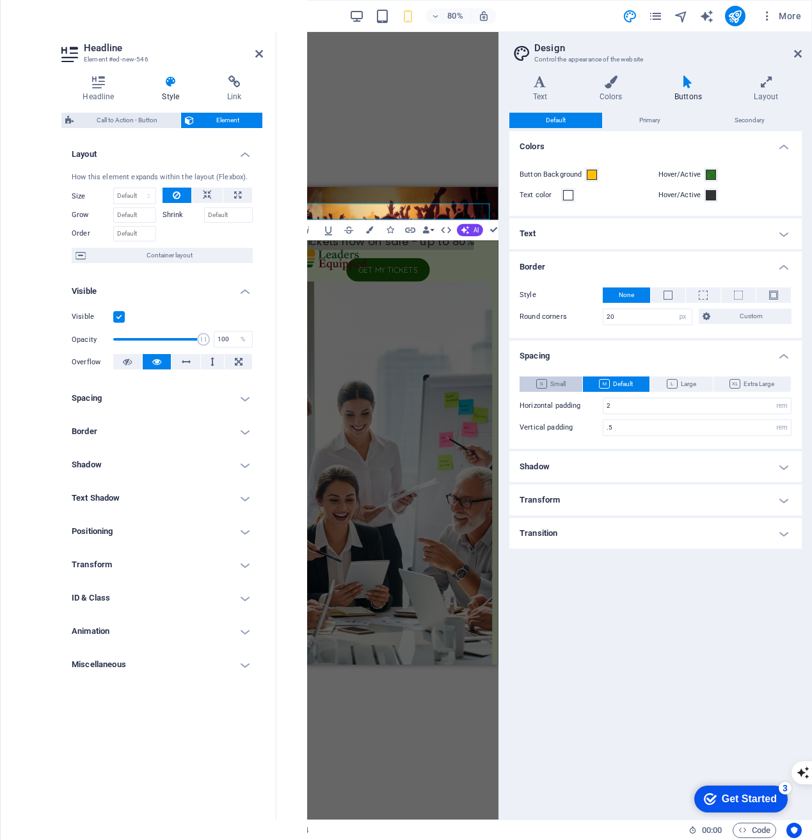
click at [546, 389] on span "Small" at bounding box center [550, 383] width 29 height 15
click at [620, 385] on span "Default" at bounding box center [616, 383] width 34 height 15
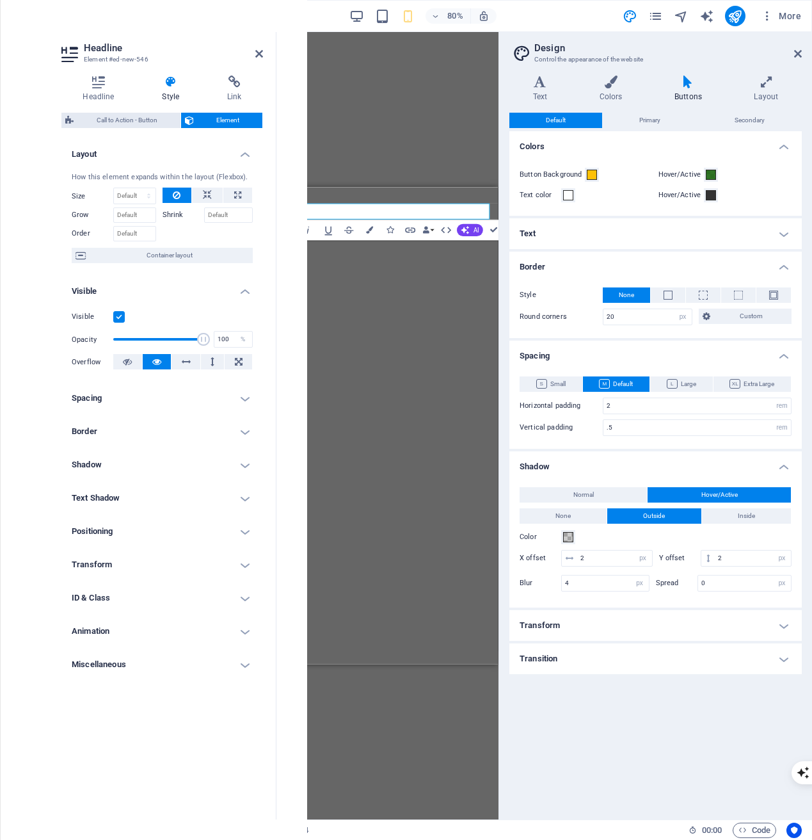
select select "px"
select select "rem"
select select "px"
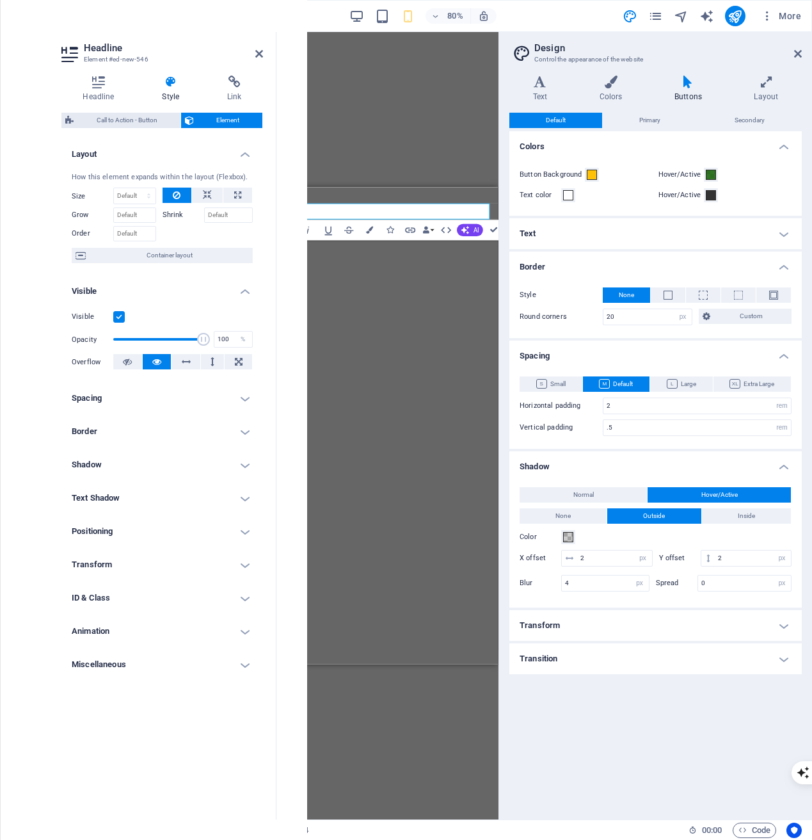
select select "px"
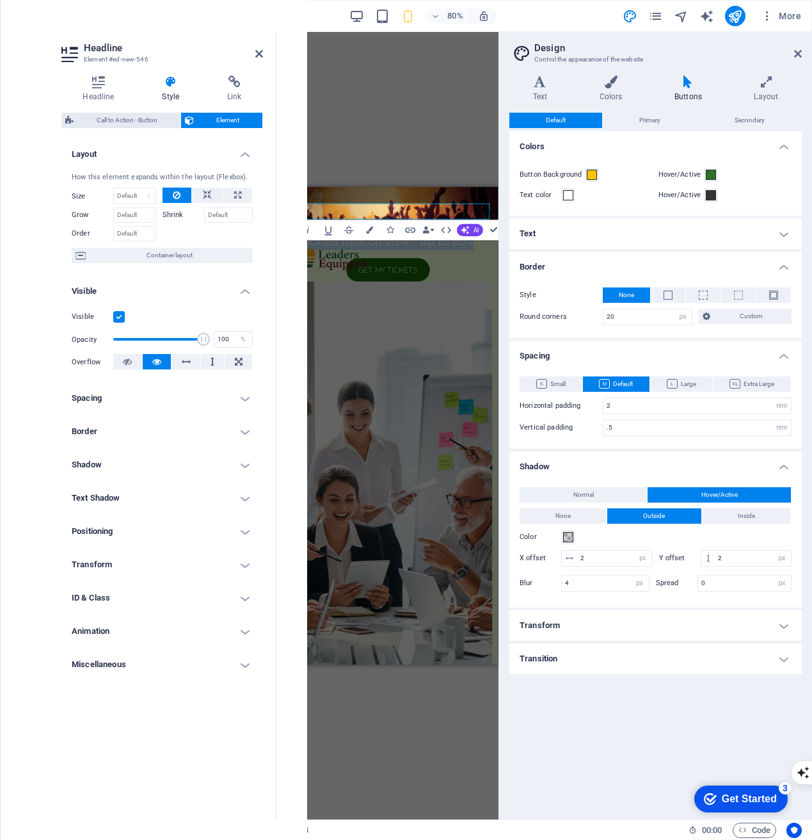
click at [437, 245] on h4 "Tickets now on sale - up to 80%" at bounding box center [414, 255] width 255 height 20
click at [345, 245] on h4 "Tickets now on sale - up to 80%" at bounding box center [414, 255] width 255 height 20
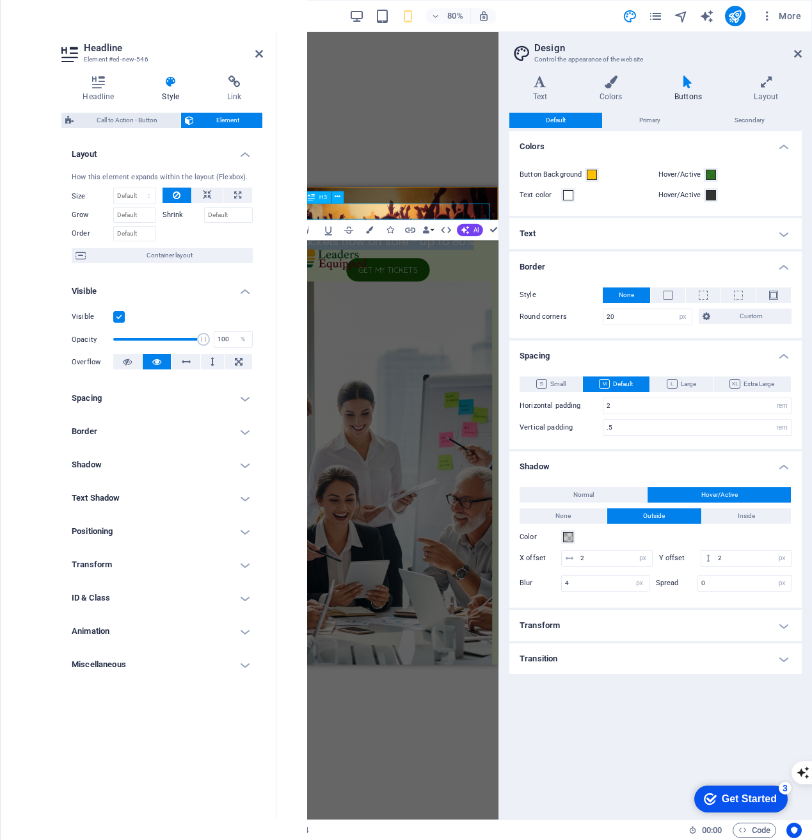
click at [345, 245] on h4 "Tickets now on sale - up to 80%" at bounding box center [414, 255] width 255 height 20
drag, startPoint x: 536, startPoint y: 220, endPoint x: 281, endPoint y: 212, distance: 254.9
click at [281, 212] on div "Ready to Unlock Leadership Genius? Get my tickets" at bounding box center [414, 211] width 275 height 48
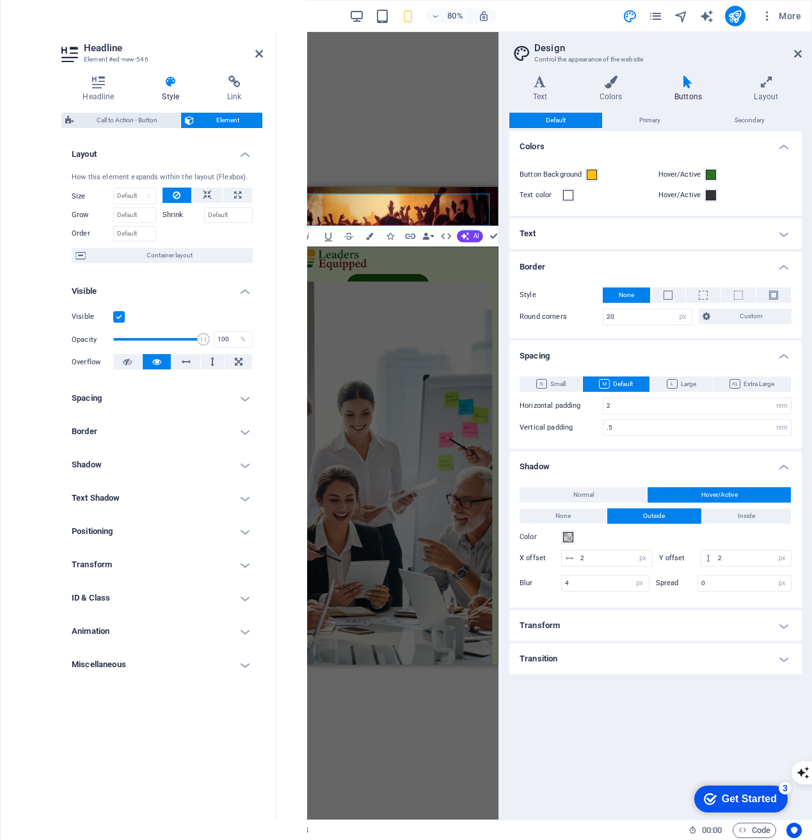
scroll to position [2, 0]
click at [333, 157] on div "H1 Container Container Banner Banner Container Menu Bar Logo Menu Bar Call to A…" at bounding box center [387, 425] width 222 height 787
click at [321, 195] on span "H3" at bounding box center [323, 193] width 8 height 6
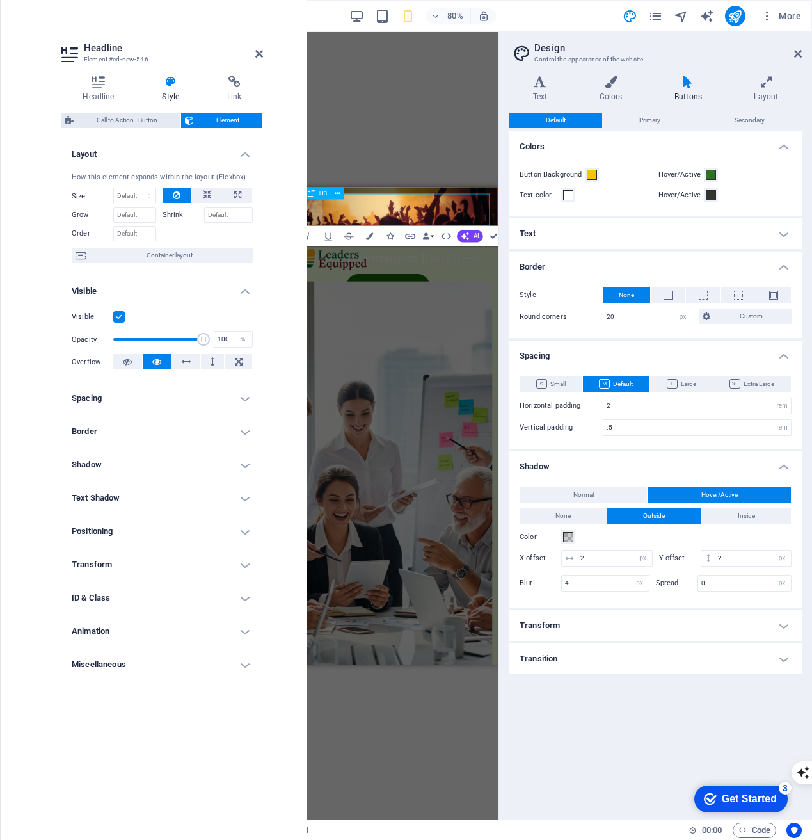
click at [321, 195] on span "H3" at bounding box center [323, 193] width 8 height 6
click at [86, 84] on icon at bounding box center [98, 82] width 74 height 13
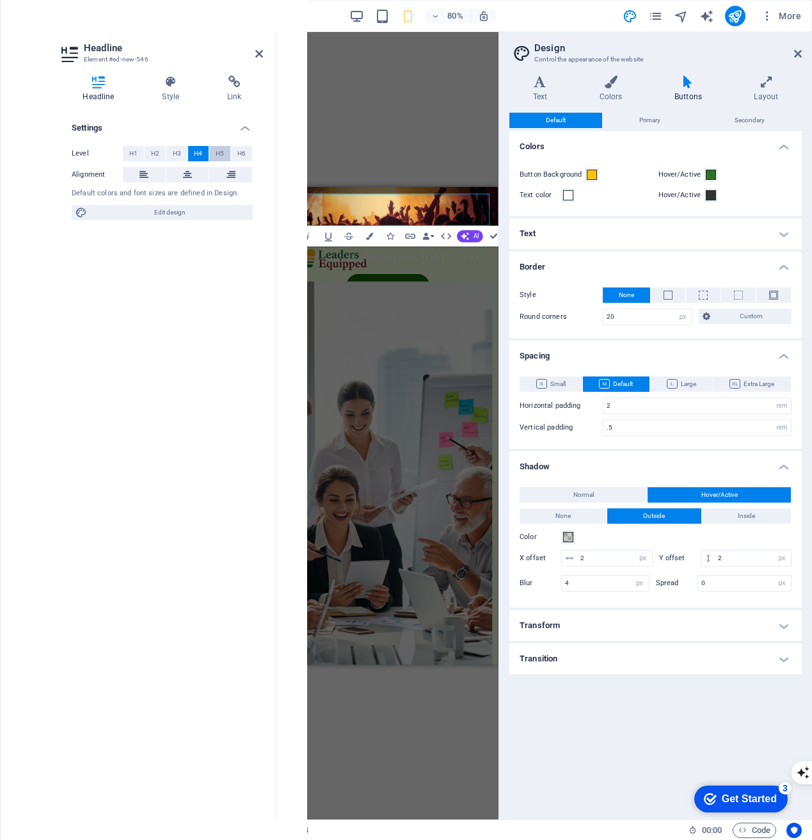
click at [223, 158] on span "H5" at bounding box center [220, 153] width 8 height 15
click at [236, 155] on button "H6" at bounding box center [241, 153] width 21 height 15
click at [226, 155] on button "H5" at bounding box center [219, 153] width 21 height 15
click at [138, 174] on button at bounding box center [144, 174] width 43 height 15
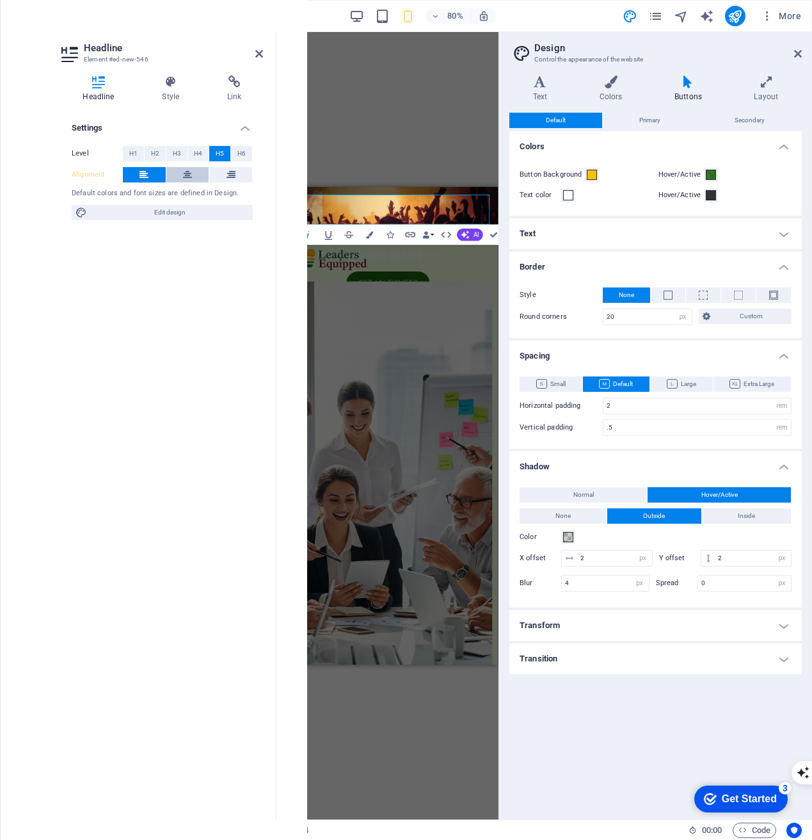
click at [179, 176] on button at bounding box center [187, 174] width 43 height 15
click at [227, 175] on icon at bounding box center [231, 174] width 9 height 15
click at [195, 179] on button at bounding box center [187, 174] width 43 height 15
click at [487, 305] on div "Button label" at bounding box center [414, 317] width 255 height 25
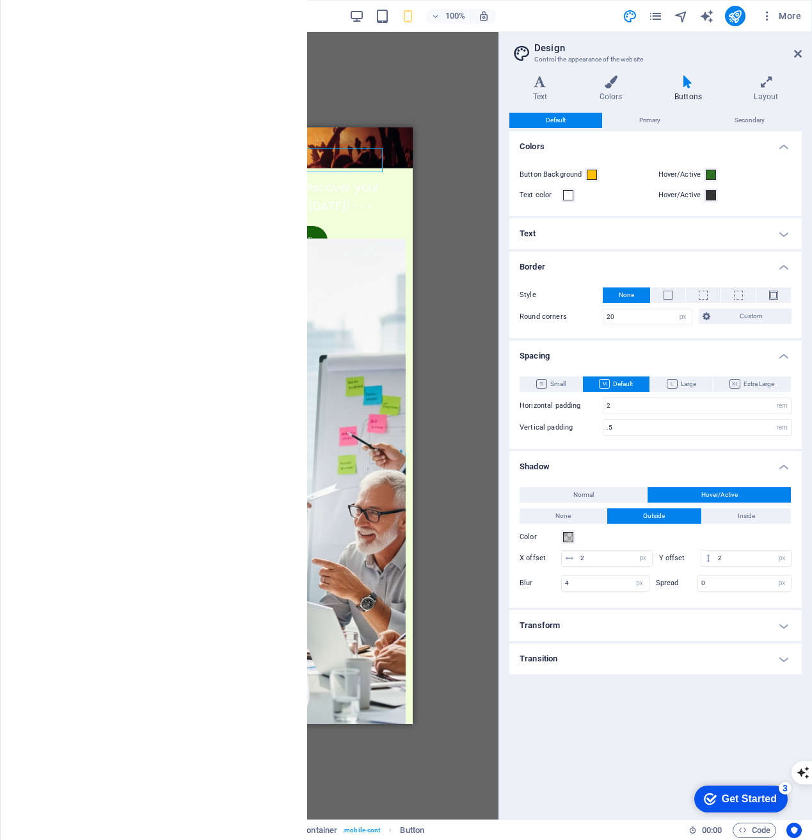
scroll to position [0, 0]
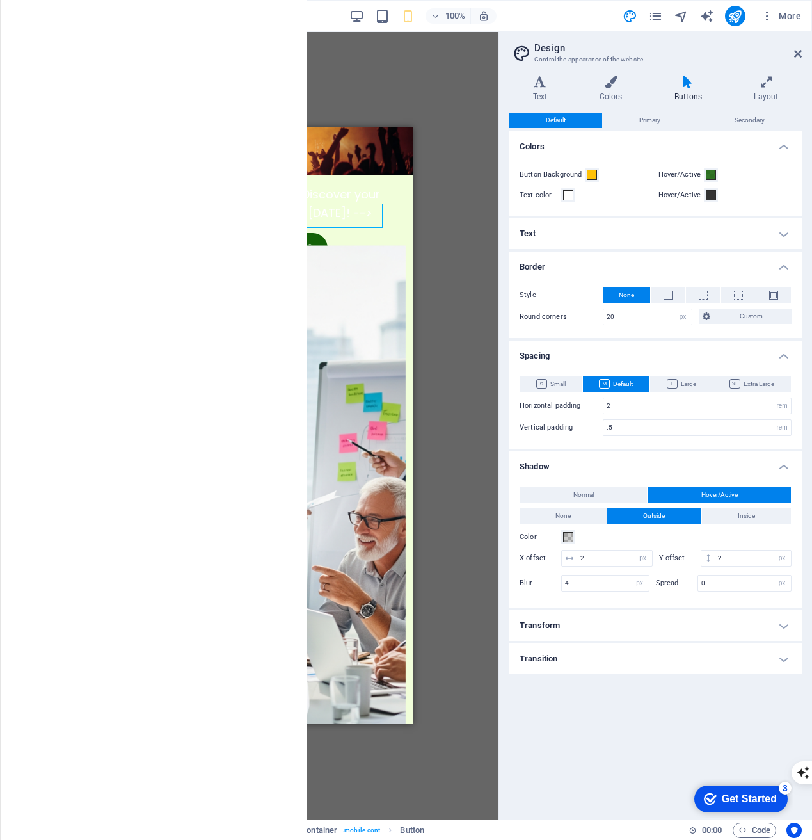
click at [269, 186] on div "Empowering Leaders - Discover your Leaderships Strenghts Today! -->" at bounding box center [274, 204] width 255 height 37
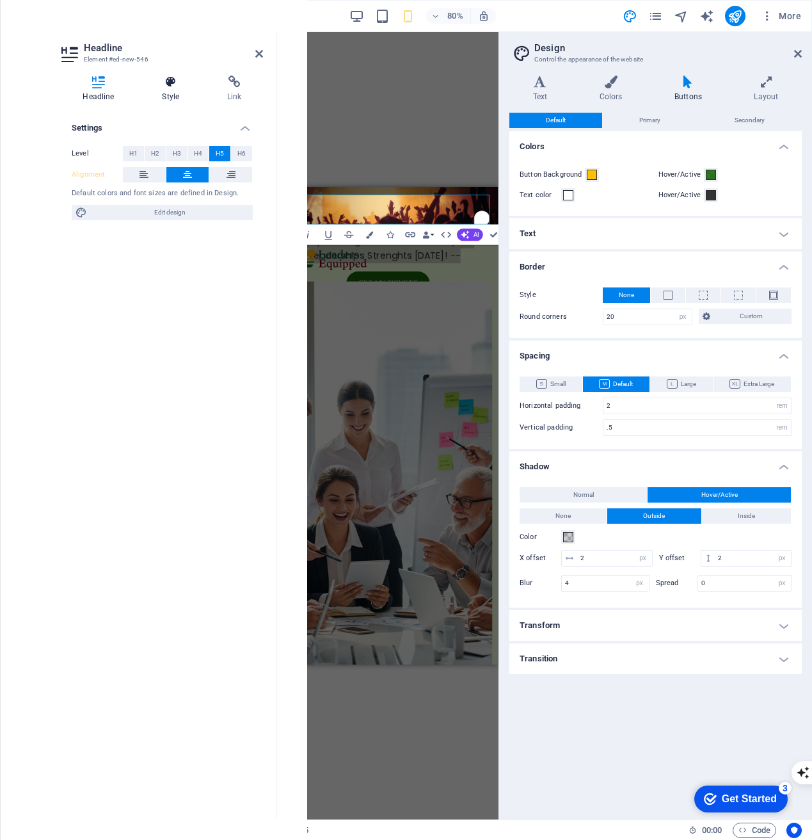
click at [170, 85] on icon at bounding box center [171, 82] width 60 height 13
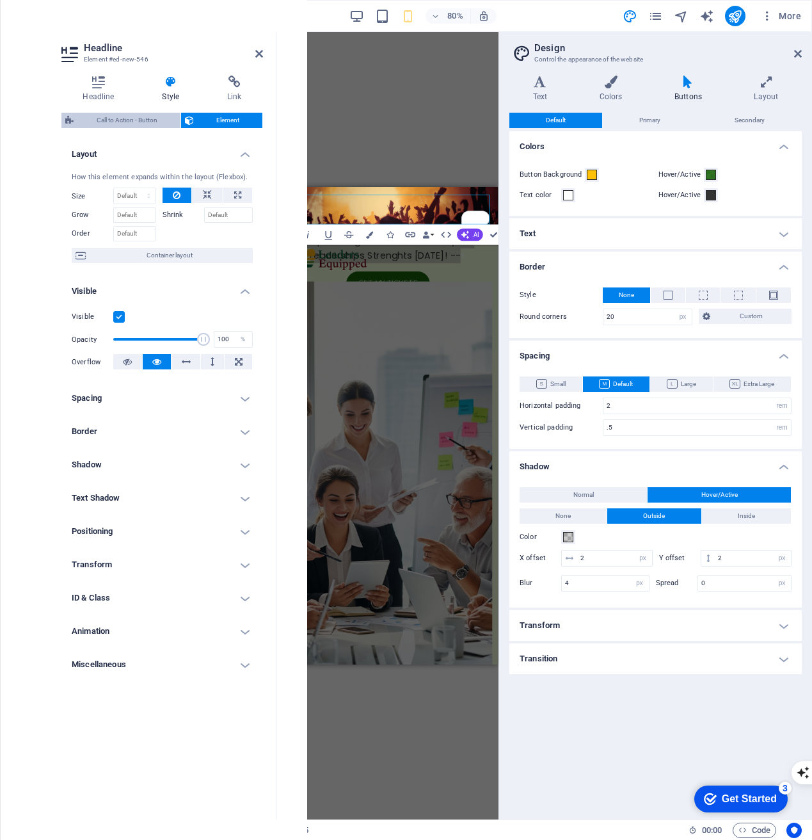
click at [140, 118] on span "Call to Action - Button" at bounding box center [126, 120] width 99 height 15
select select "rem"
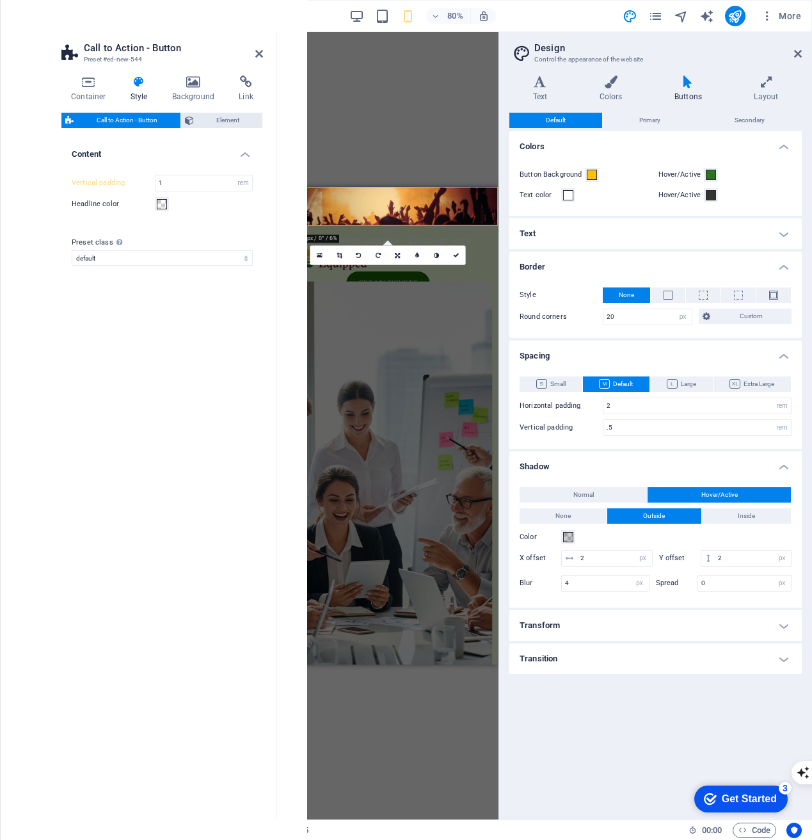
click at [140, 118] on span "Call to Action - Button" at bounding box center [126, 120] width 99 height 15
click at [467, 245] on div "Empowering Leaders - Discover your Leaderships Strenghts Today! -->" at bounding box center [414, 263] width 255 height 37
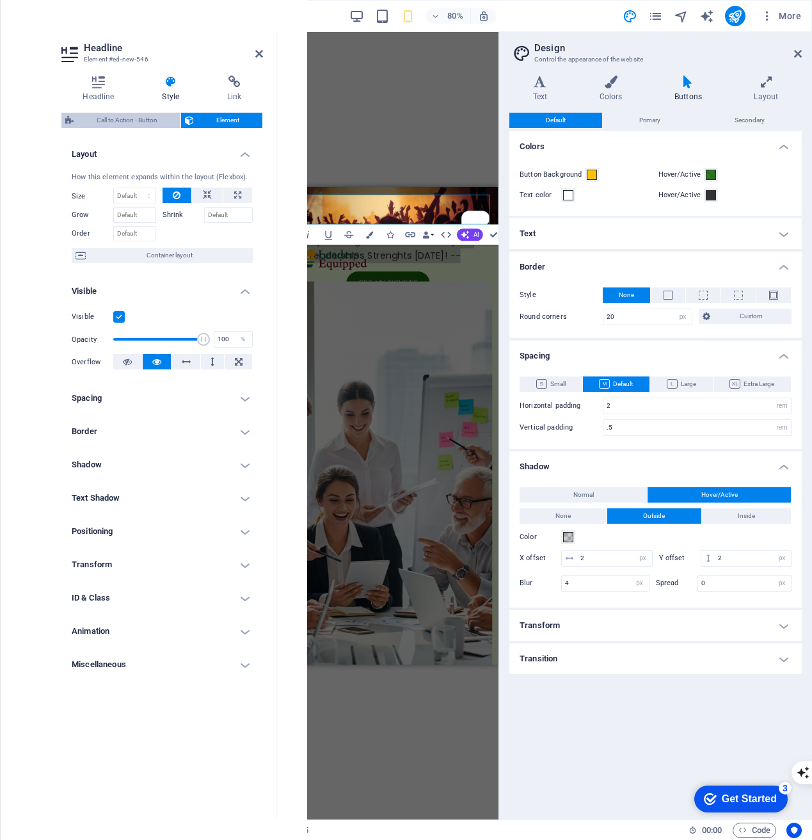
click at [145, 115] on span "Call to Action - Button" at bounding box center [126, 120] width 99 height 15
select select "rem"
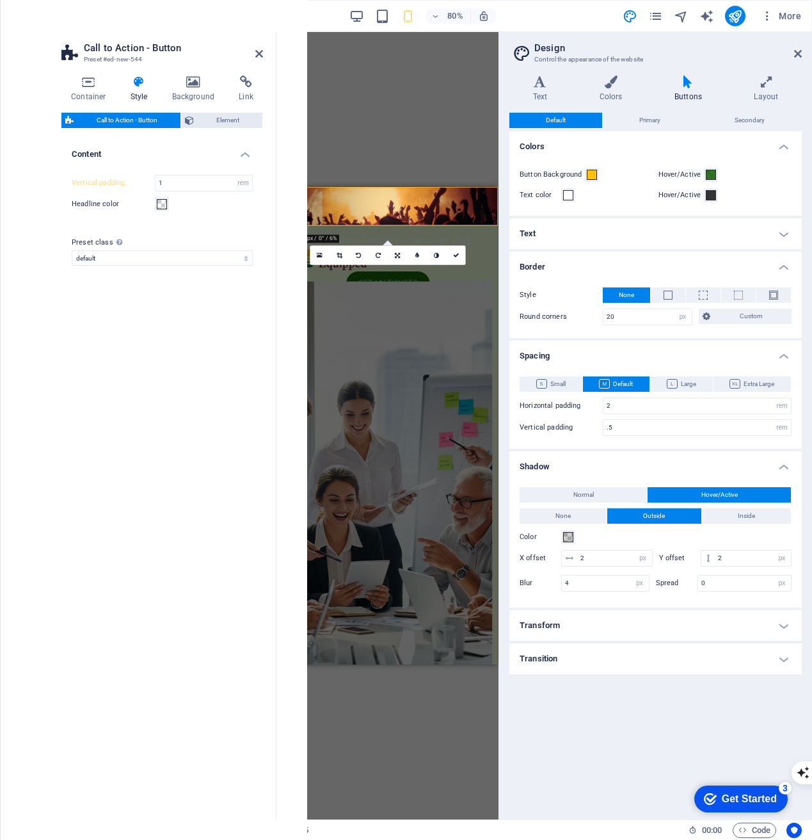
click at [145, 115] on span "Call to Action - Button" at bounding box center [126, 120] width 99 height 15
click at [216, 115] on span "Element" at bounding box center [228, 120] width 61 height 15
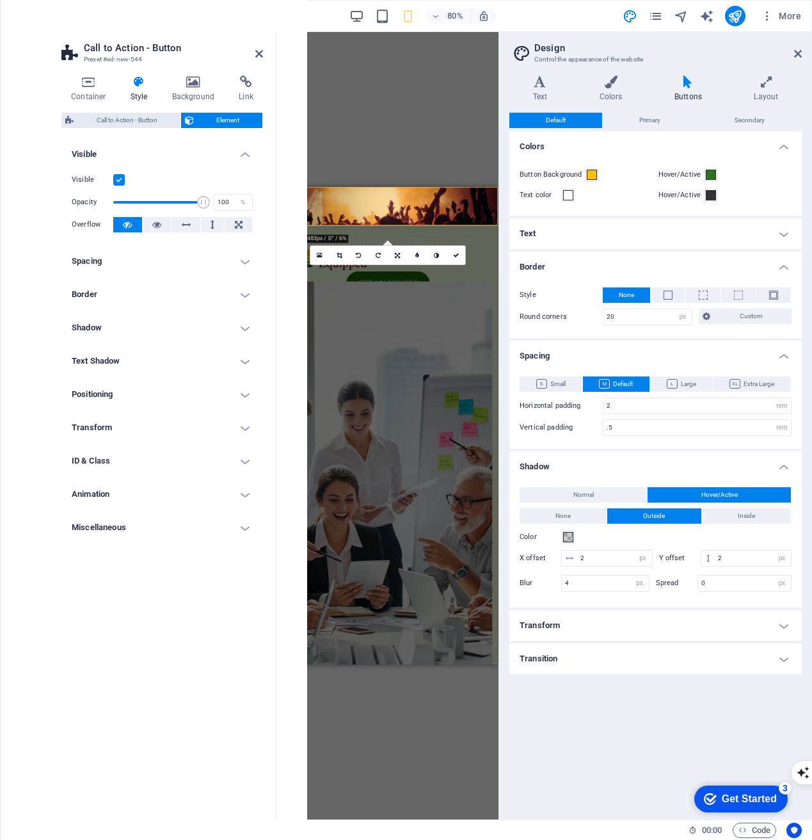
click at [157, 129] on div "Call to Action - Button Element Layout How this element expands within the layo…" at bounding box center [162, 461] width 202 height 696
click at [29, 84] on icon "button" at bounding box center [25, 83] width 15 height 15
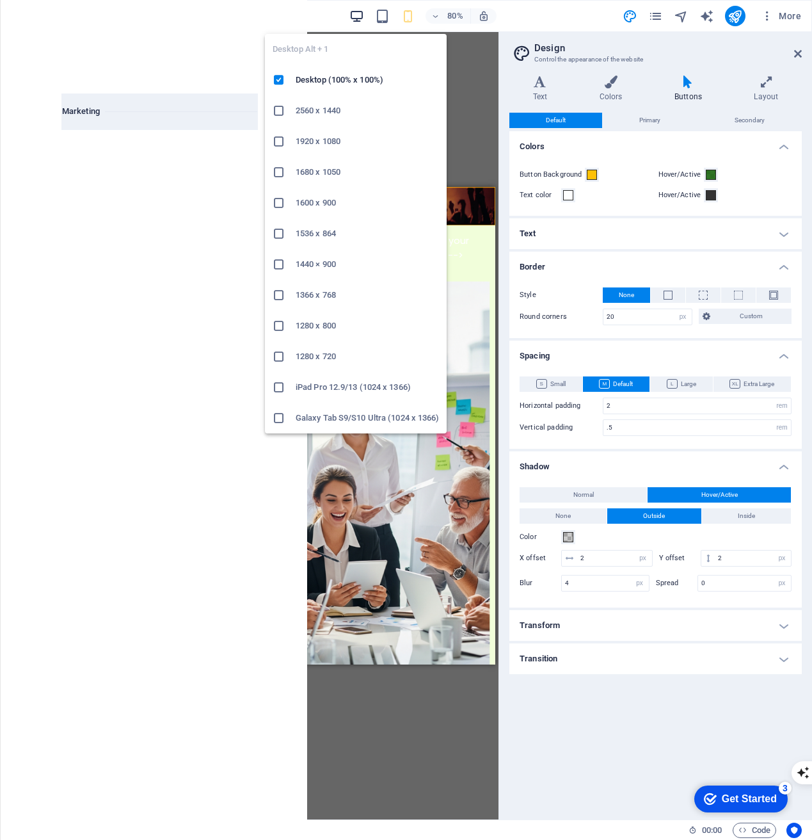
type input "cta"
click at [362, 22] on icon "button" at bounding box center [356, 16] width 15 height 15
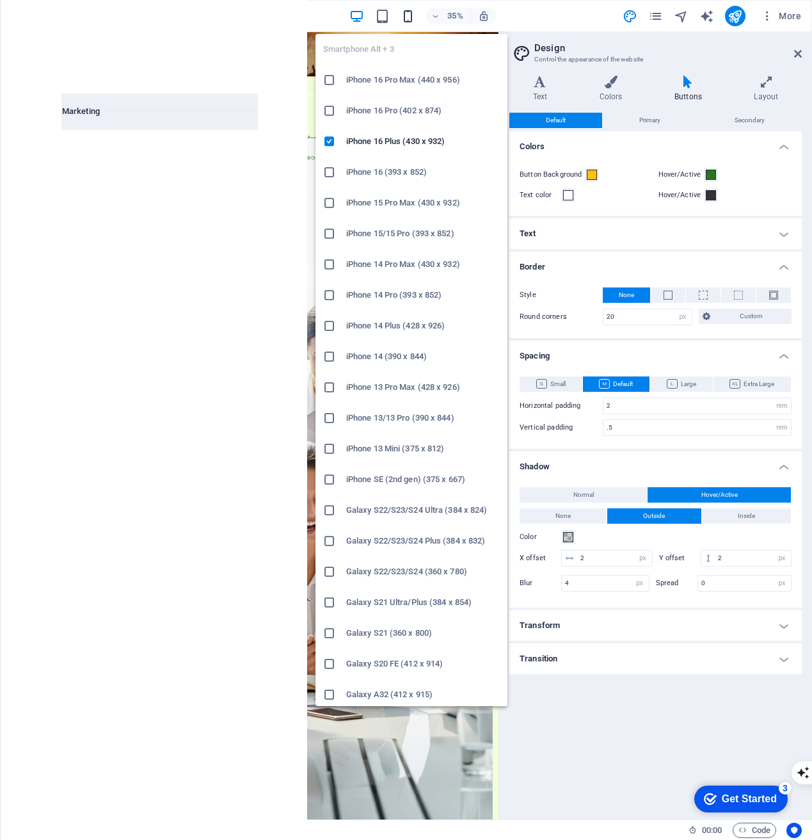
click at [410, 20] on icon "button" at bounding box center [408, 16] width 15 height 15
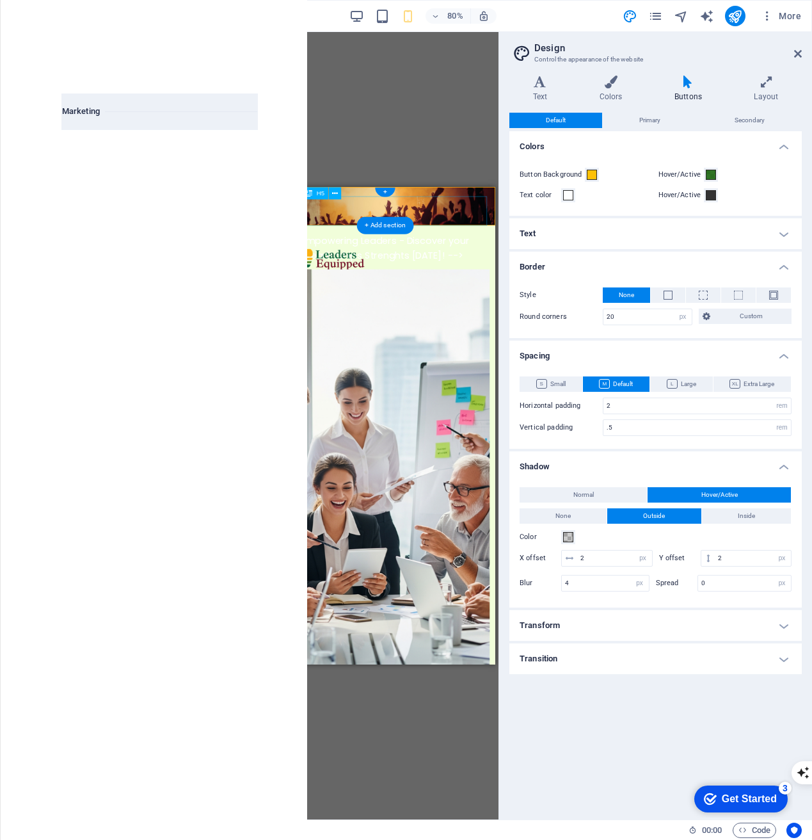
click at [428, 245] on div "Empowering Leaders - Discover your Leaderships Strenghts Today! -->" at bounding box center [412, 263] width 255 height 37
click at [305, 245] on div "Empowering Leaders - Discover your Leaderships Strenghts Today! -->" at bounding box center [412, 263] width 255 height 37
click at [291, 193] on span "Call to Action - Button" at bounding box center [319, 193] width 59 height 6
click at [796, 51] on icon at bounding box center [798, 54] width 8 height 10
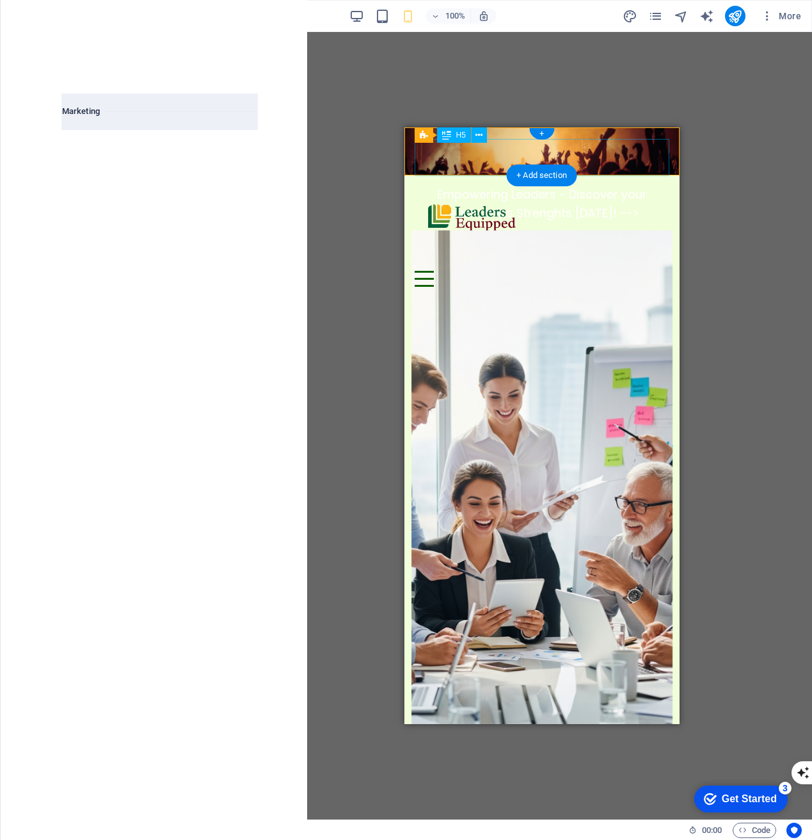
click at [624, 186] on div "Empowering Leaders - Discover your Leaderships Strenghts Today! -->" at bounding box center [541, 204] width 255 height 37
click at [649, 131] on figure at bounding box center [541, 151] width 275 height 48
click at [646, 131] on figure at bounding box center [541, 151] width 275 height 48
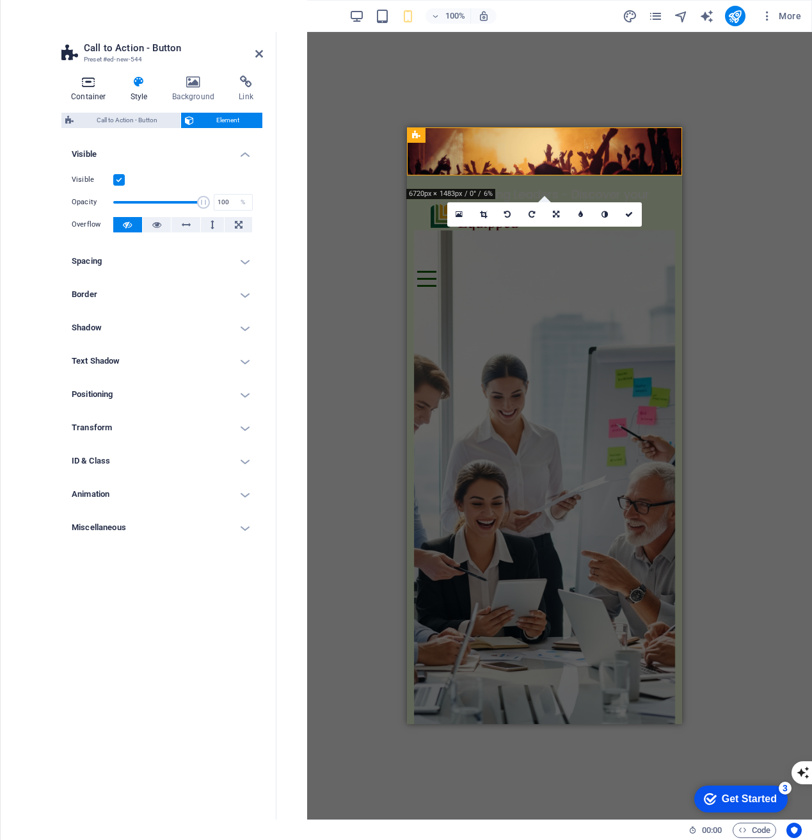
click at [82, 89] on h4 "Container" at bounding box center [91, 89] width 60 height 27
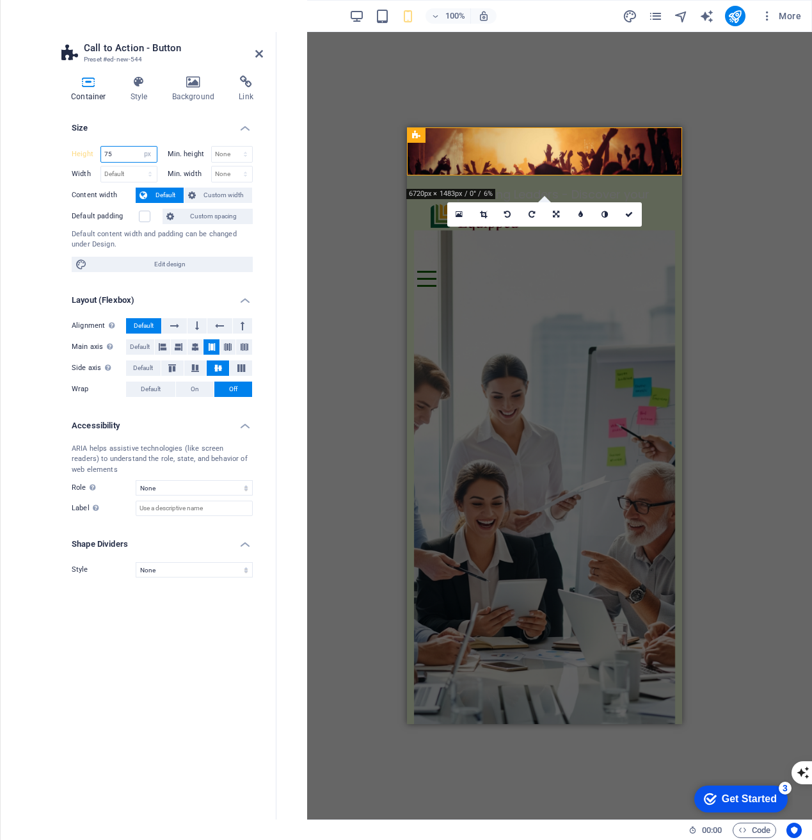
click at [123, 157] on input "75" at bounding box center [129, 154] width 56 height 15
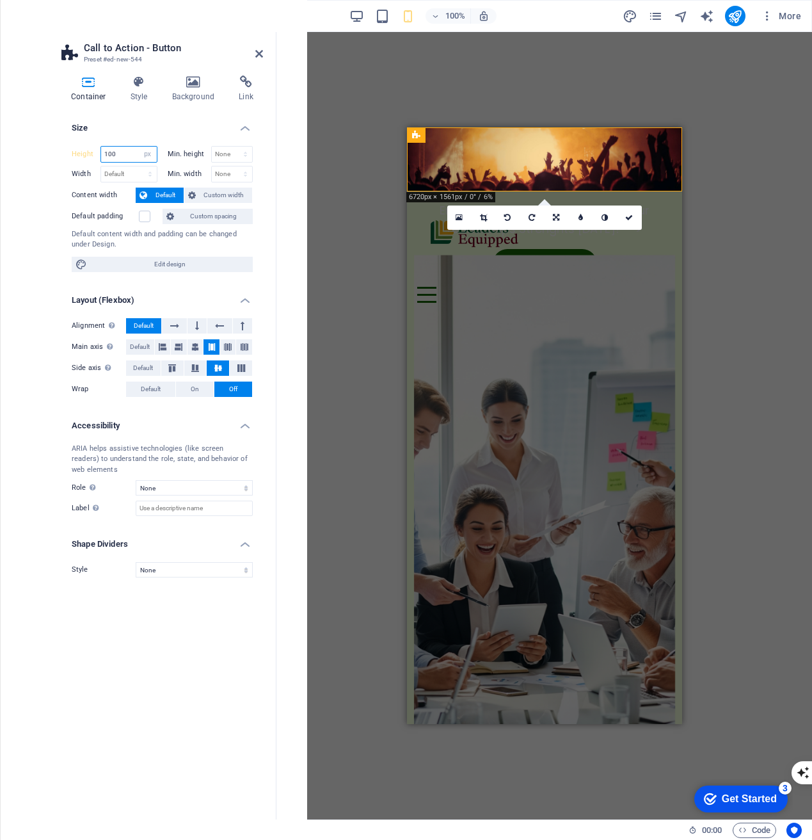
click at [126, 154] on input "100" at bounding box center [129, 154] width 56 height 15
type input "200"
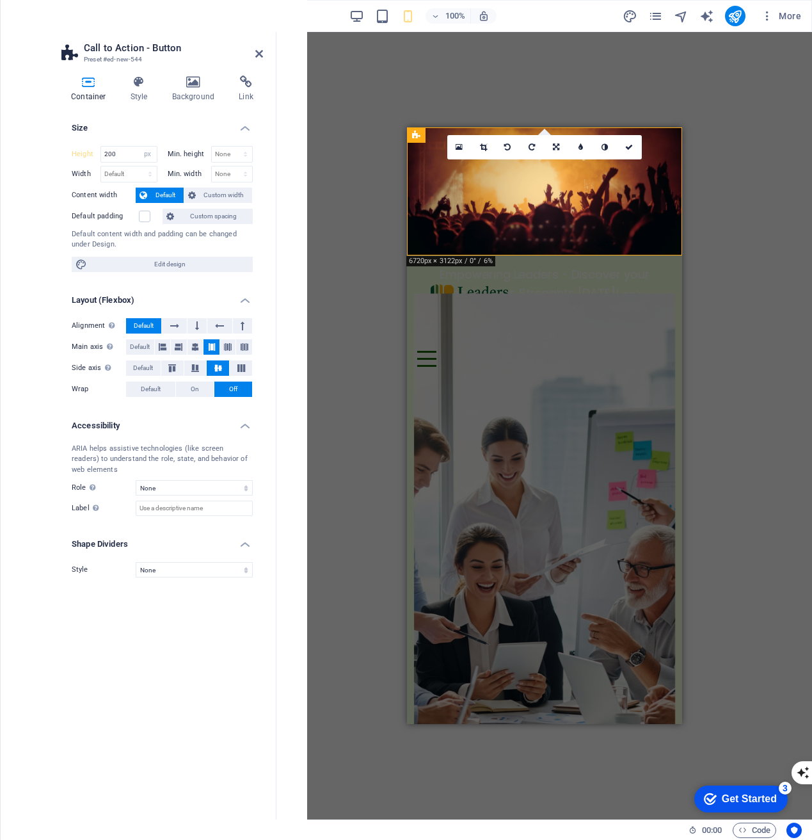
click at [751, 228] on div "Drag here to replace the existing content. Press “Ctrl” if you want to create a…" at bounding box center [544, 425] width 536 height 787
click at [259, 54] on icon at bounding box center [259, 54] width 8 height 10
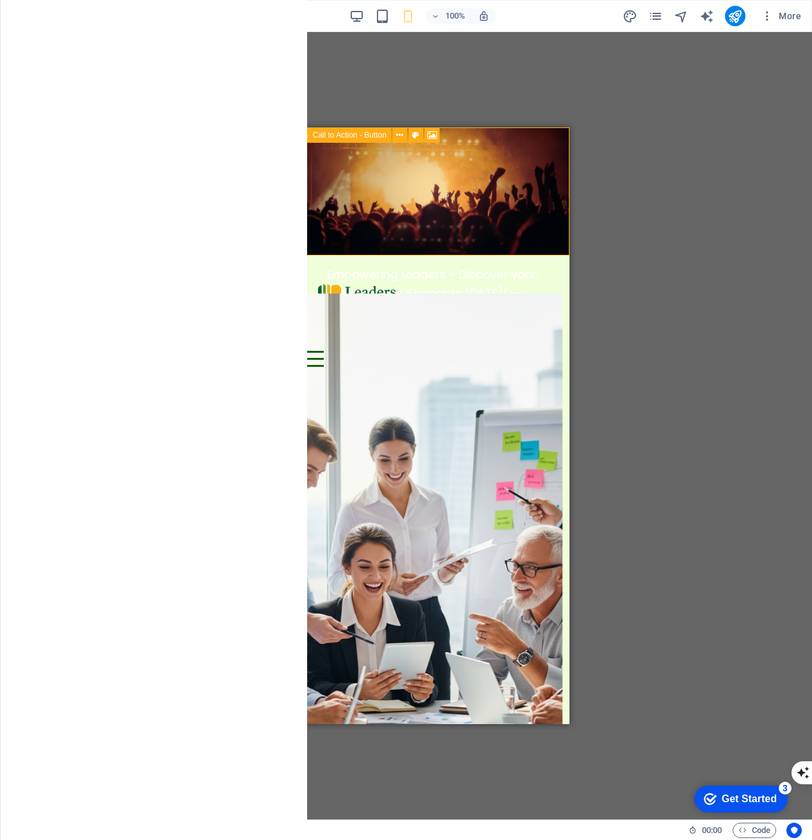
click at [331, 135] on span "Call to Action - Button" at bounding box center [350, 135] width 74 height 8
select select "px"
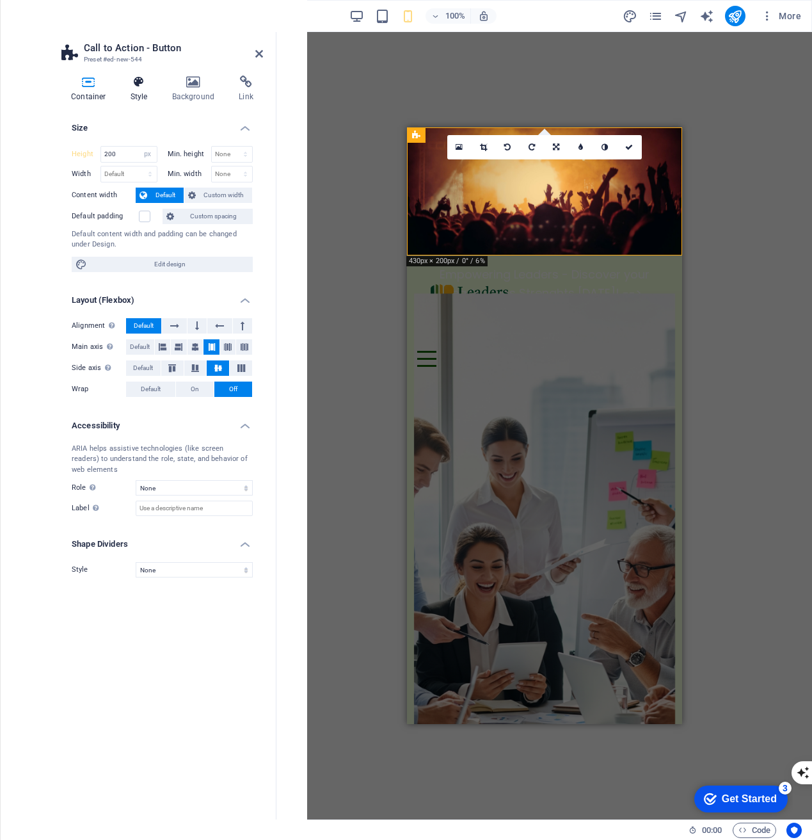
click at [131, 90] on h4 "Style" at bounding box center [142, 89] width 42 height 27
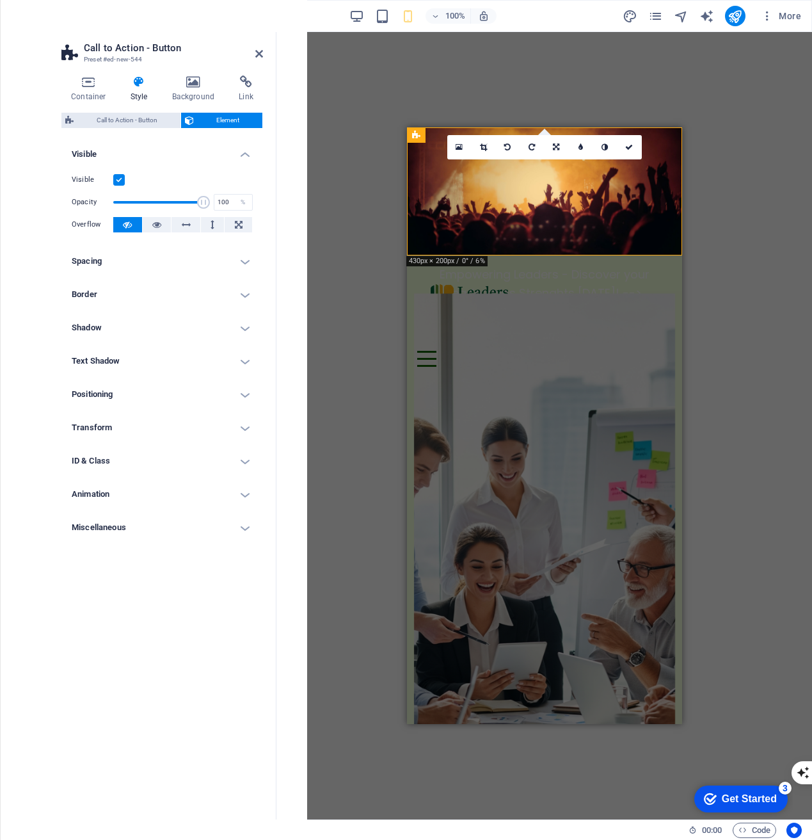
click at [120, 180] on label at bounding box center [119, 180] width 12 height 12
click at [0, 0] on input "Visible" at bounding box center [0, 0] width 0 height 0
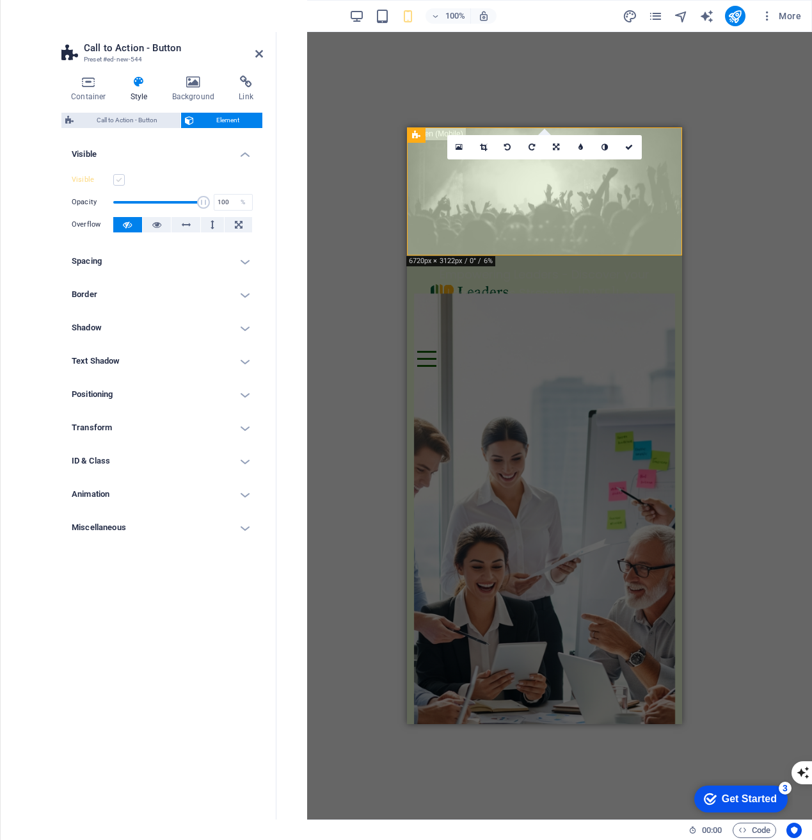
click at [120, 180] on label at bounding box center [119, 180] width 12 height 12
click at [0, 0] on input "Visible" at bounding box center [0, 0] width 0 height 0
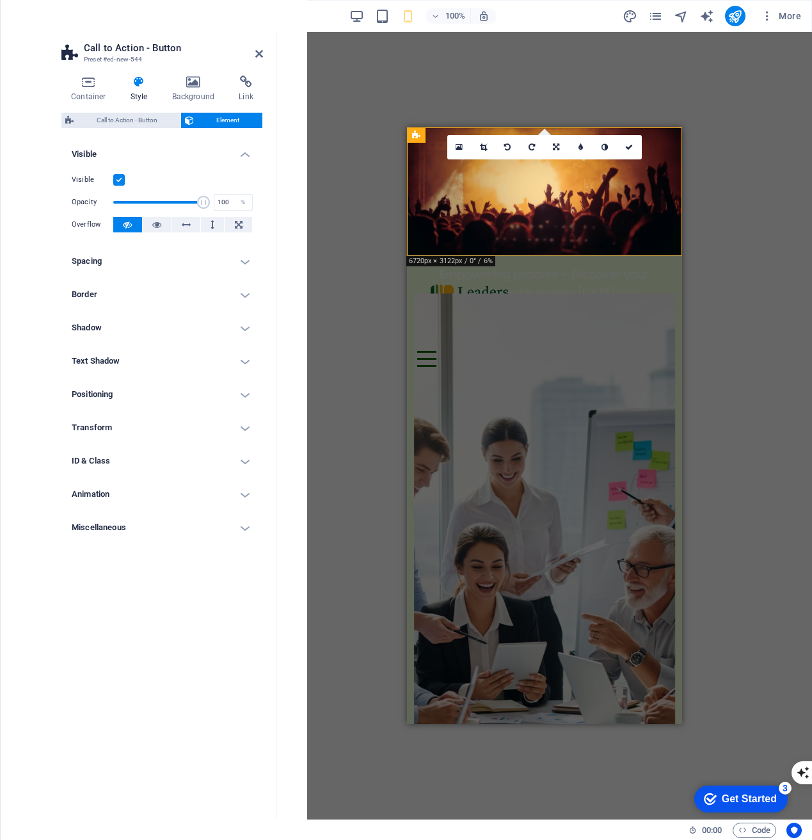
click at [120, 180] on label at bounding box center [119, 180] width 12 height 12
click at [0, 0] on input "Visible" at bounding box center [0, 0] width 0 height 0
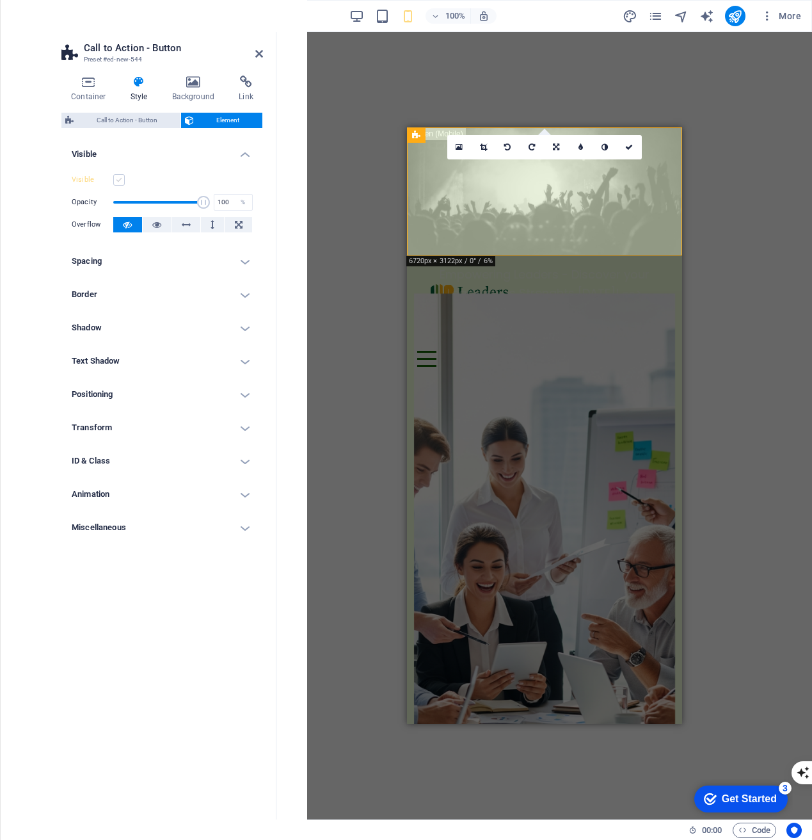
click at [120, 180] on label at bounding box center [119, 180] width 12 height 12
click at [0, 0] on input "Visible" at bounding box center [0, 0] width 0 height 0
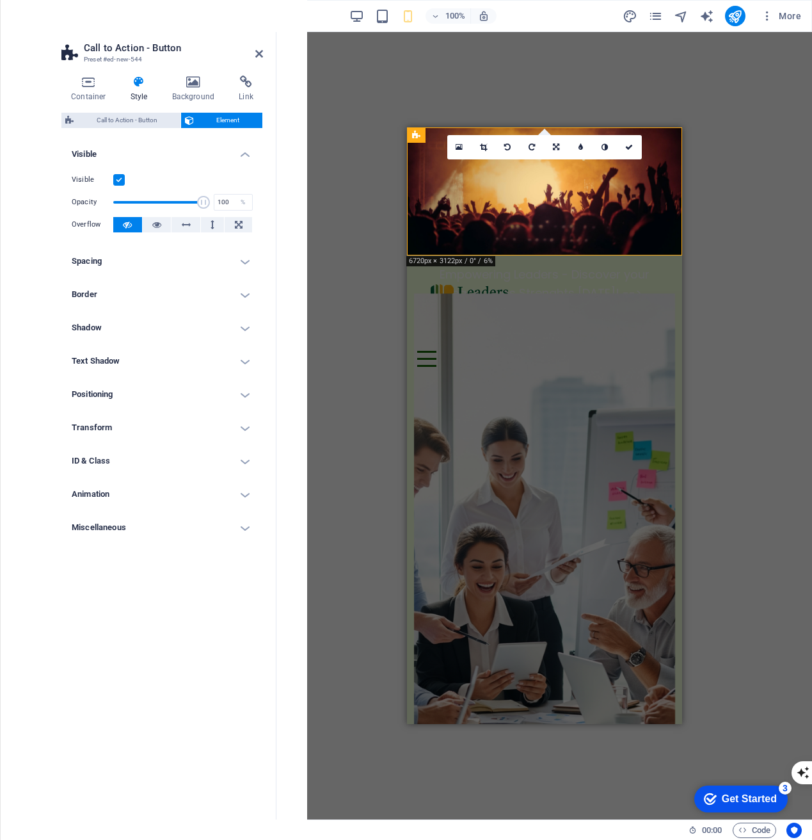
click at [120, 180] on label at bounding box center [119, 180] width 12 height 12
click at [0, 0] on input "Visible" at bounding box center [0, 0] width 0 height 0
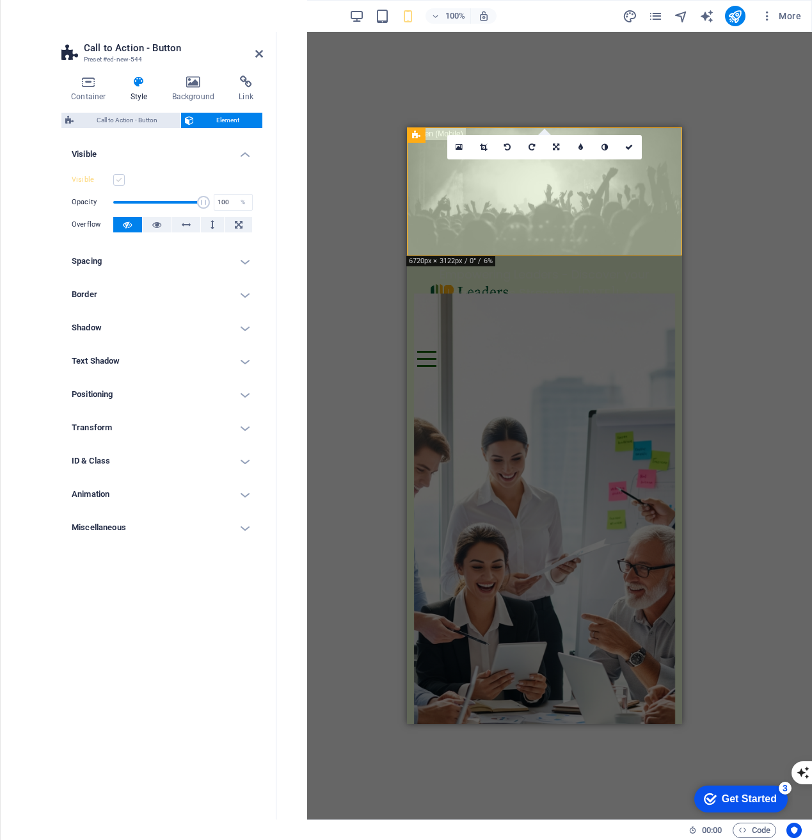
click at [120, 180] on label at bounding box center [119, 180] width 12 height 12
click at [0, 0] on input "Visible" at bounding box center [0, 0] width 0 height 0
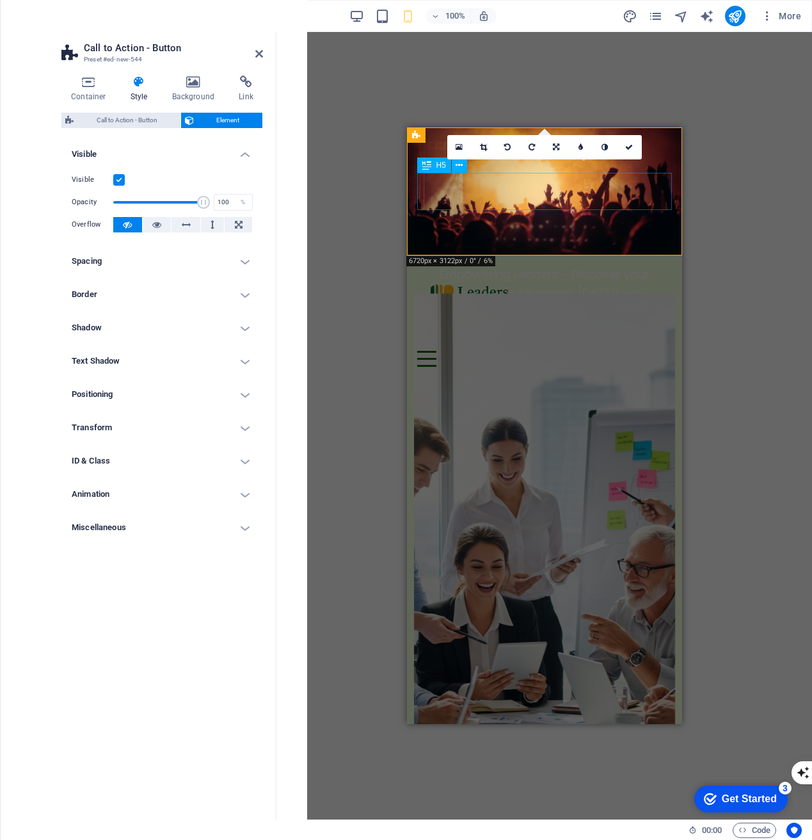
click at [500, 266] on div "Empowering Leaders - Discover your Leaderships Strenghts Today! -->" at bounding box center [544, 284] width 255 height 37
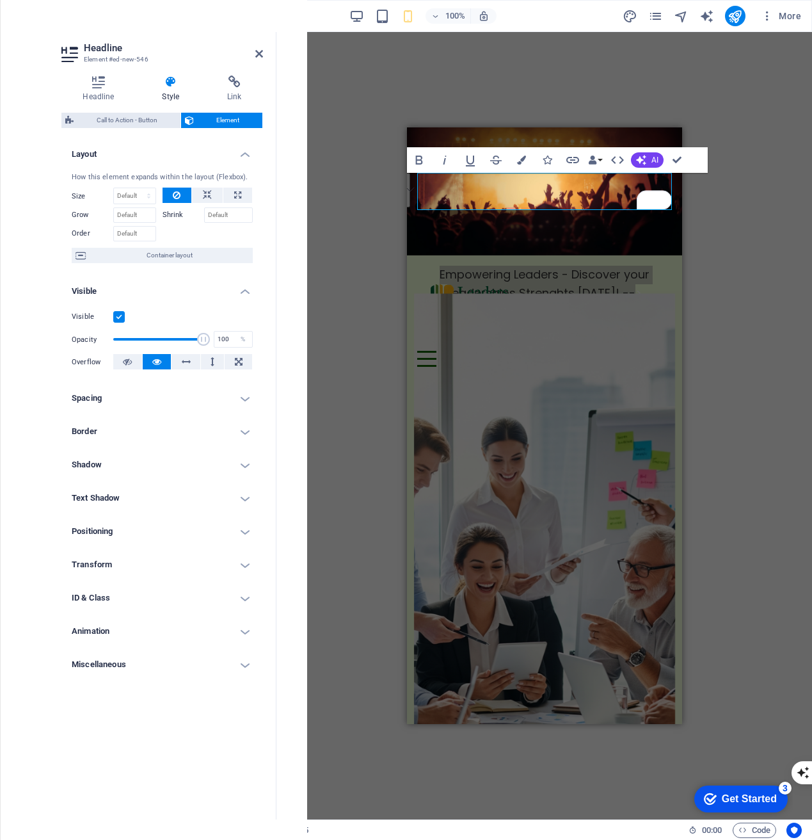
click at [150, 660] on h4 "Miscellaneous" at bounding box center [162, 664] width 202 height 31
click at [166, 637] on h4 "Animation" at bounding box center [162, 631] width 202 height 31
click at [178, 612] on h4 "ID & Class" at bounding box center [162, 597] width 202 height 31
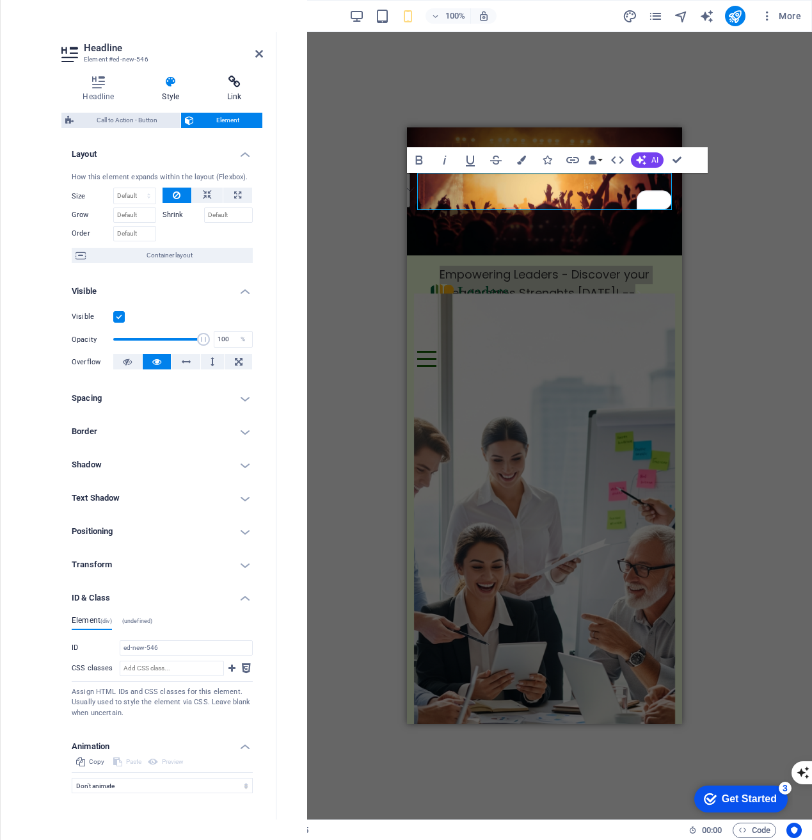
click at [234, 88] on icon at bounding box center [234, 82] width 57 height 13
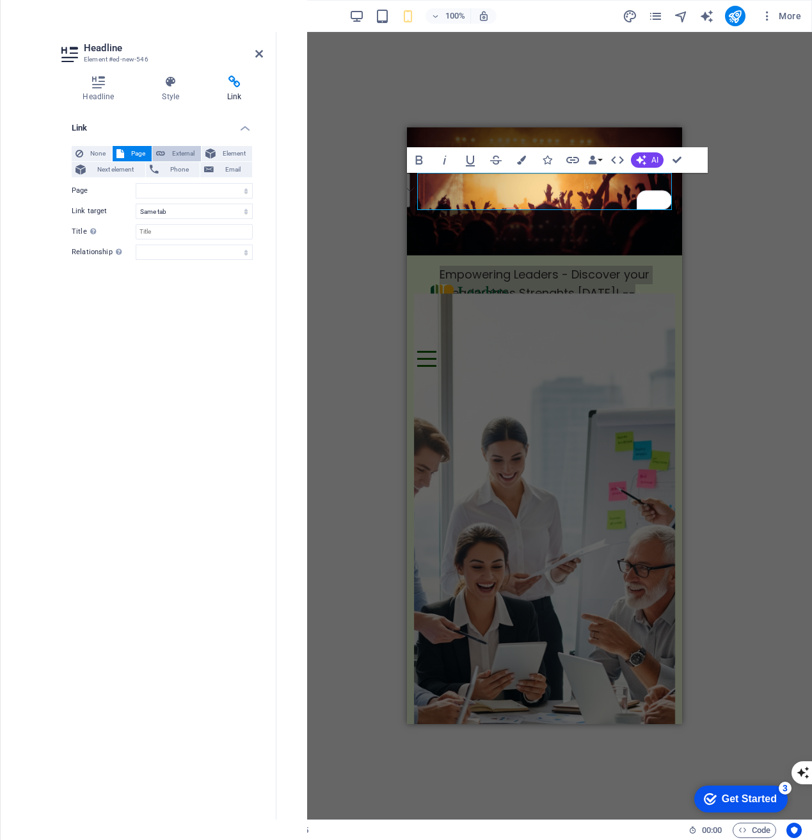
click at [172, 156] on span "External" at bounding box center [183, 153] width 28 height 15
select select "blank"
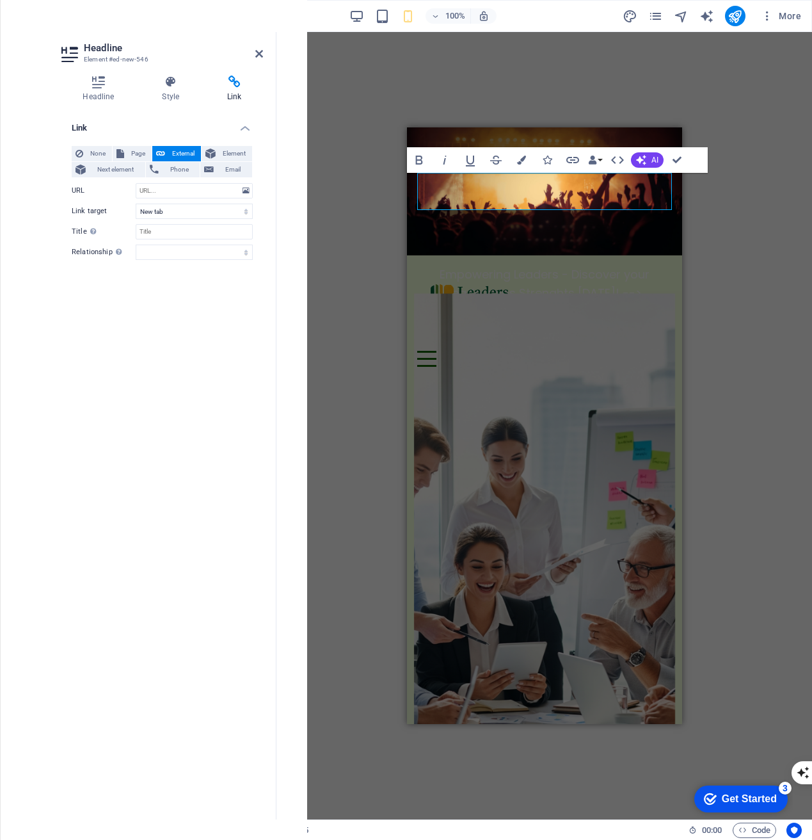
click at [705, 189] on div "H1 Container Container Banner Banner Container Logo Menu Bar Call to Action - C…" at bounding box center [544, 425] width 536 height 787
click at [438, 266] on h5 "Empowering Leaders - Discover your Leaderships Strenghts Today! -->" at bounding box center [544, 284] width 255 height 37
click at [467, 266] on link "Empowering Leaders - Discover your Leaderships Strenghts Today! -->" at bounding box center [544, 283] width 210 height 35
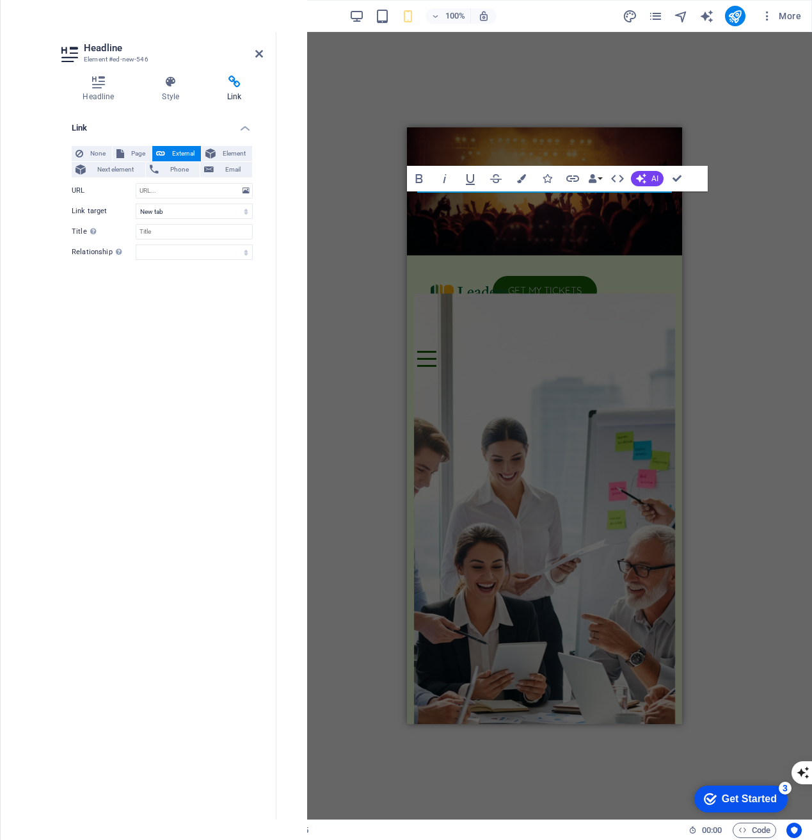
click at [724, 225] on div "H1 Container Container Banner Banner Container Logo Menu Bar Call to Action - C…" at bounding box center [544, 425] width 536 height 787
click at [597, 209] on figure at bounding box center [543, 191] width 275 height 128
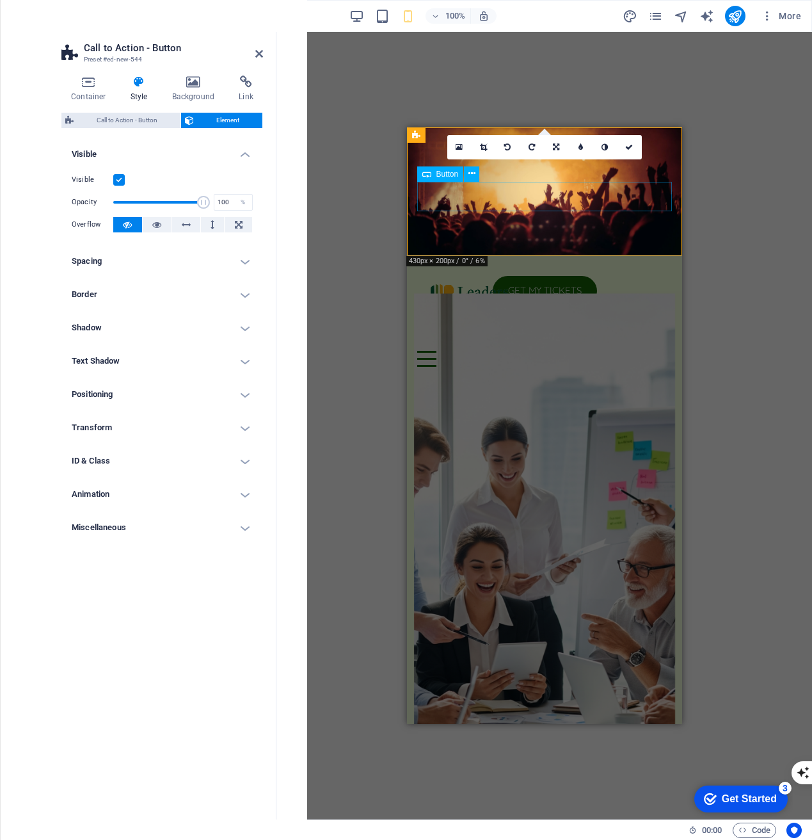
click at [536, 276] on div "Get my tickets" at bounding box center [544, 291] width 255 height 30
click at [470, 175] on icon at bounding box center [472, 173] width 7 height 13
click at [470, 276] on div "Get my tickets" at bounding box center [544, 291] width 255 height 30
click at [472, 175] on icon at bounding box center [472, 173] width 7 height 13
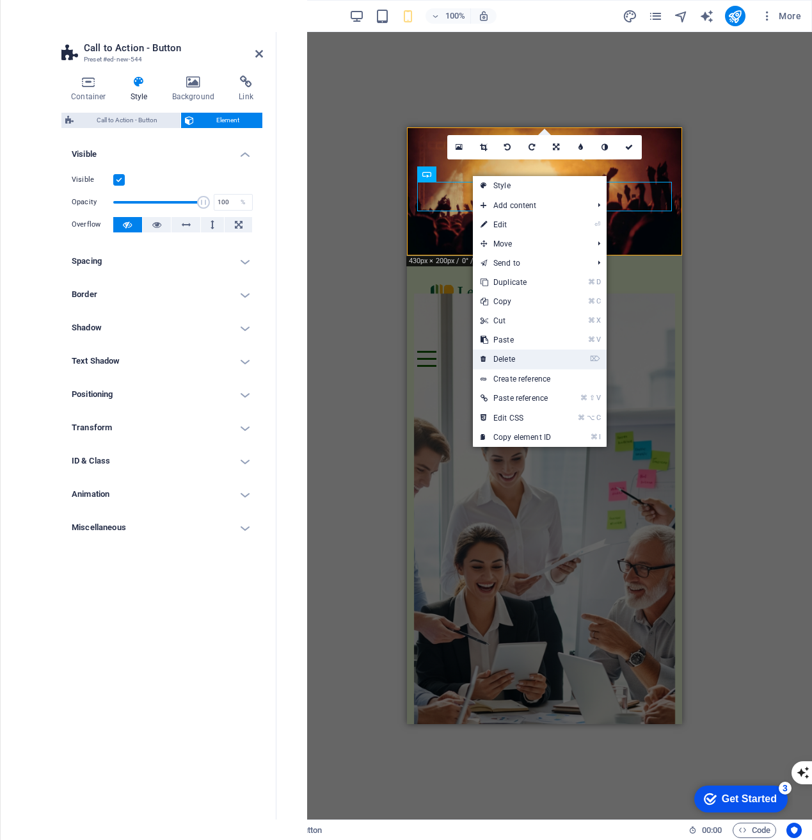
click at [547, 355] on link "⌦ Delete" at bounding box center [516, 358] width 86 height 19
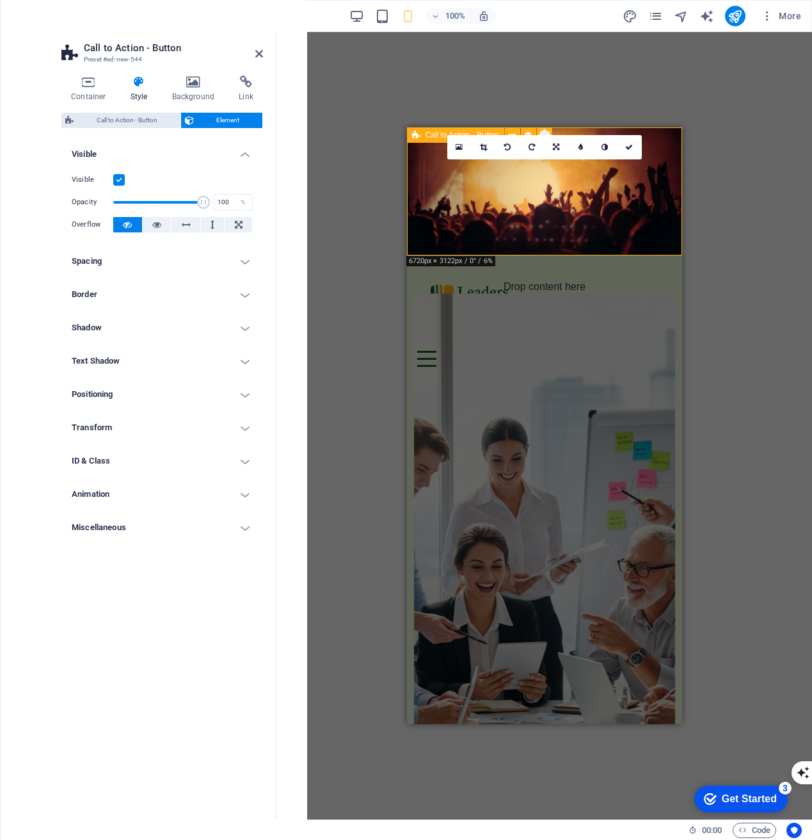
click at [513, 321] on span "Add elements" at bounding box center [506, 330] width 63 height 18
click at [453, 266] on div "Drop content here or Add elements Paste clipboard" at bounding box center [544, 311] width 255 height 91
click at [435, 132] on span "Call to Action - Button" at bounding box center [463, 135] width 74 height 8
click at [495, 133] on span "Call to Action - Button" at bounding box center [463, 135] width 74 height 8
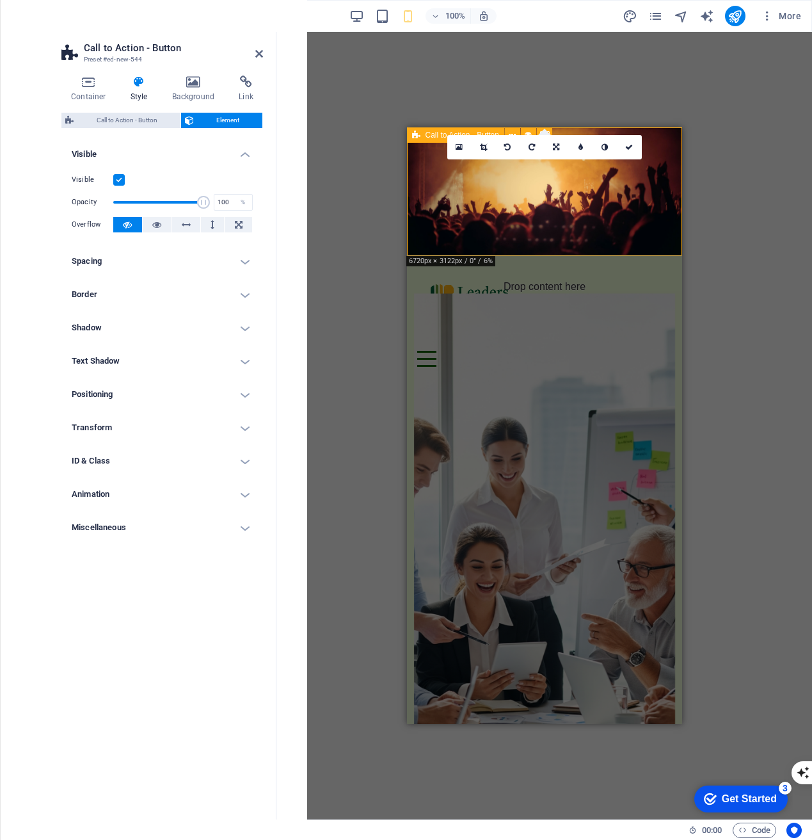
click at [495, 133] on span "Call to Action - Button" at bounding box center [463, 135] width 74 height 8
click at [262, 52] on icon at bounding box center [259, 54] width 8 height 10
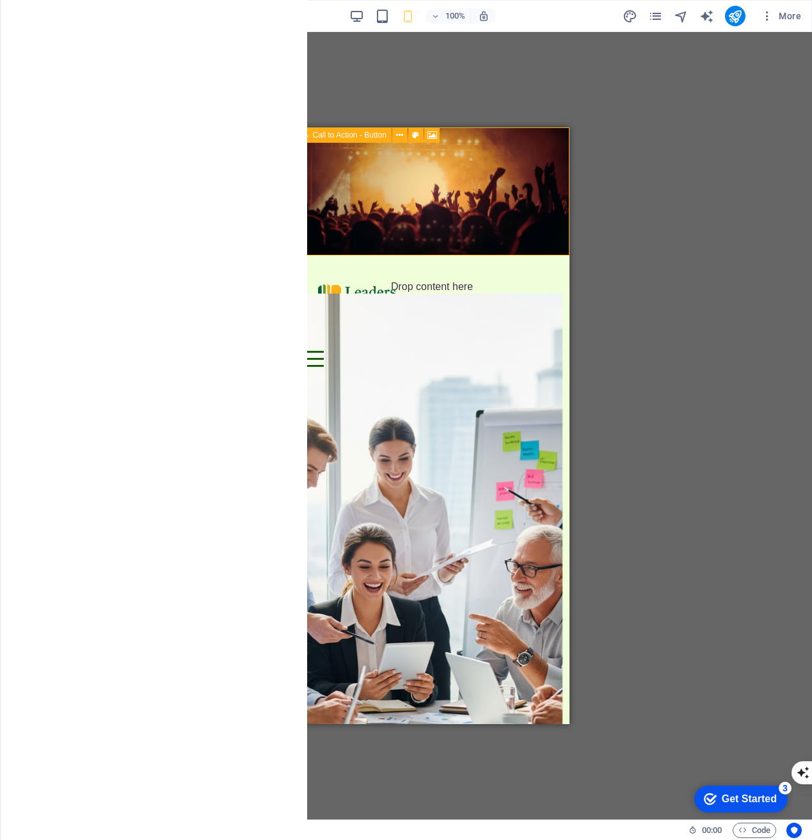
click at [308, 137] on div "Call to Action - Button" at bounding box center [342, 134] width 97 height 15
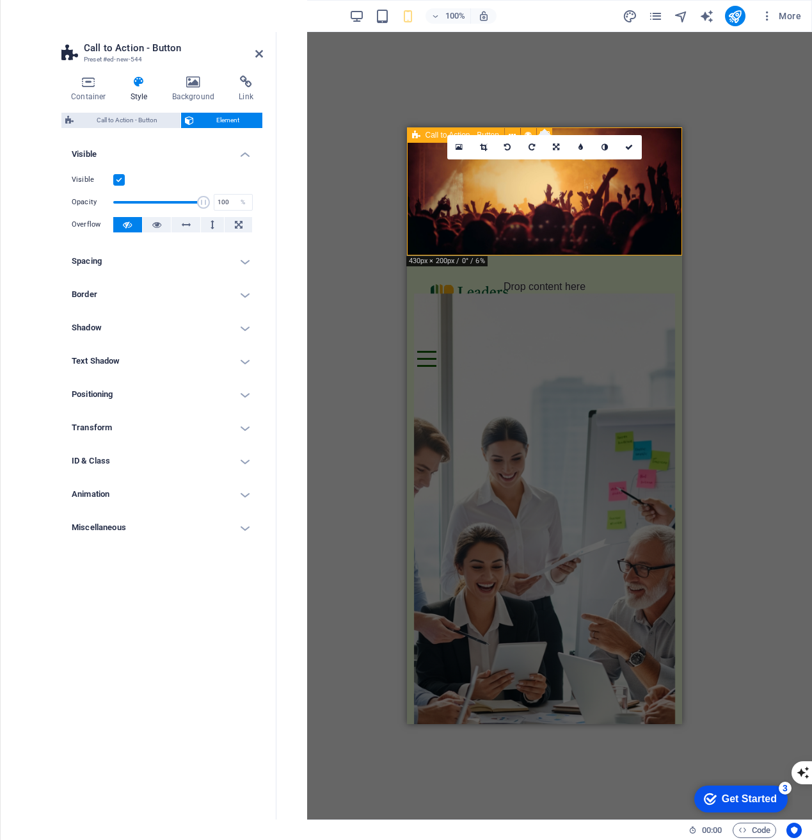
click at [505, 321] on span "Add elements" at bounding box center [506, 330] width 63 height 18
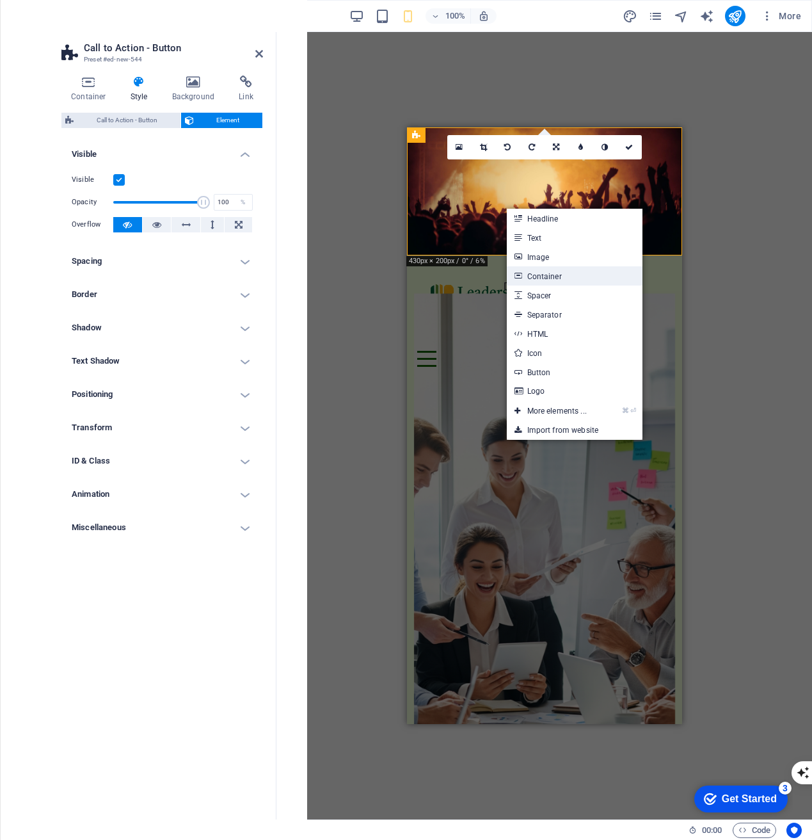
click at [619, 278] on link "Container" at bounding box center [575, 275] width 136 height 19
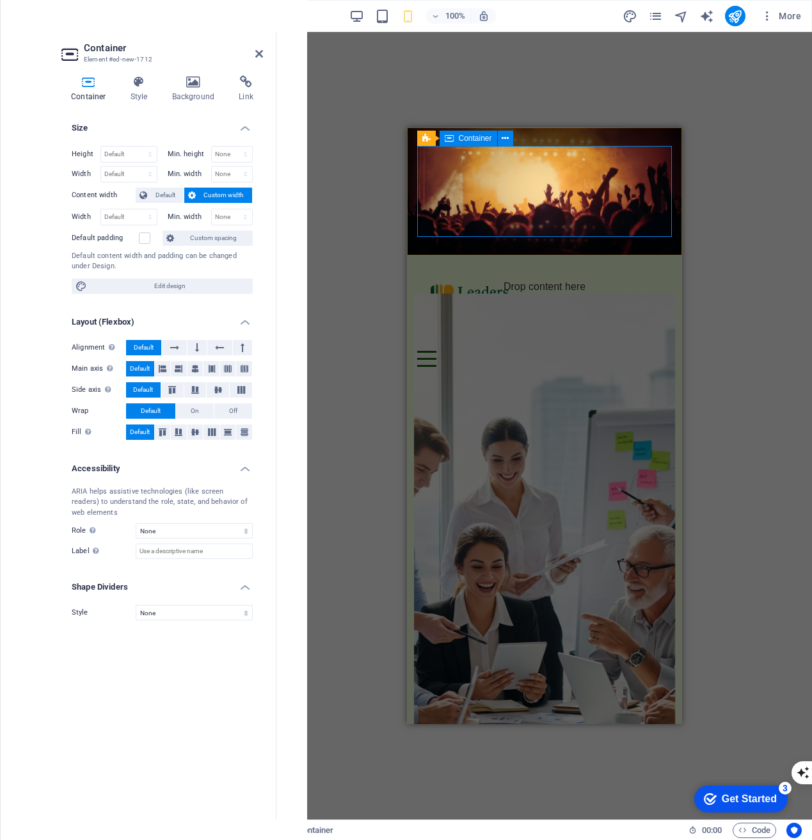
click at [485, 321] on span "Add elements" at bounding box center [506, 330] width 63 height 18
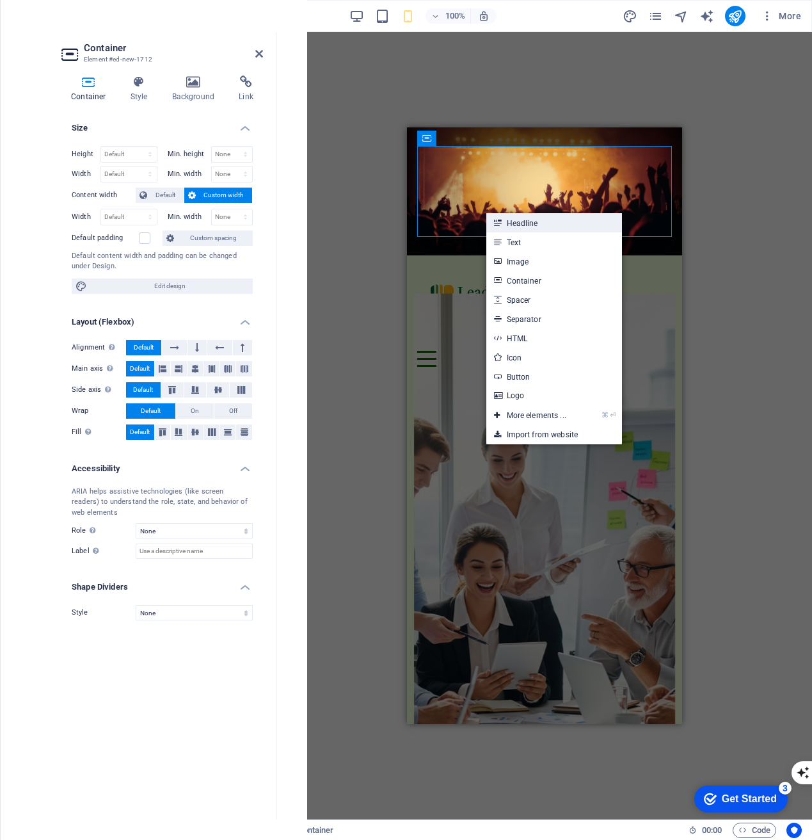
click at [547, 230] on link "Headline" at bounding box center [554, 222] width 136 height 19
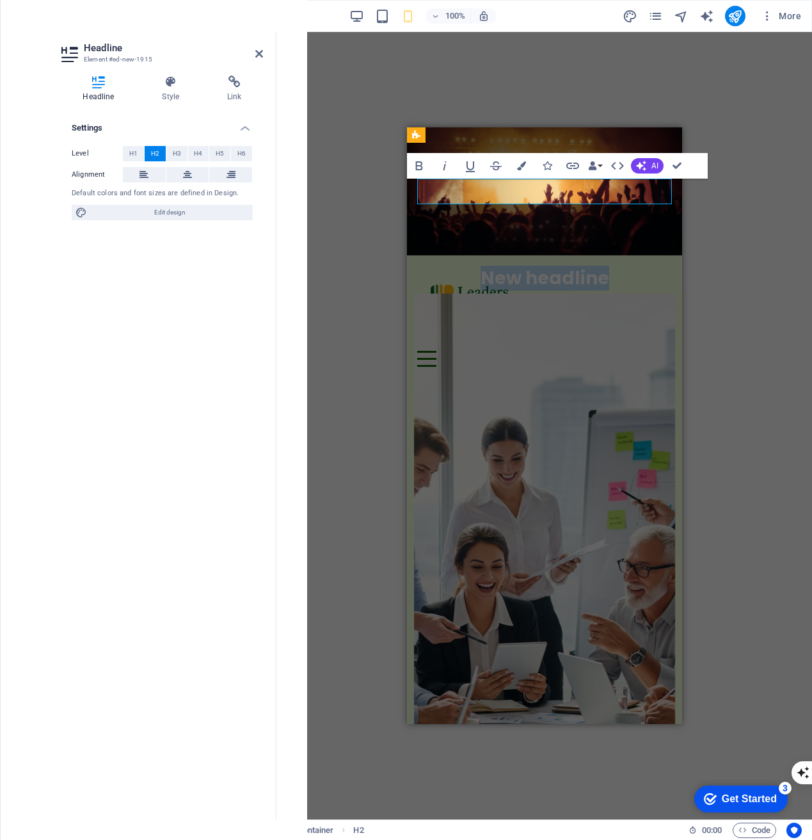
click at [609, 214] on figure at bounding box center [543, 191] width 275 height 128
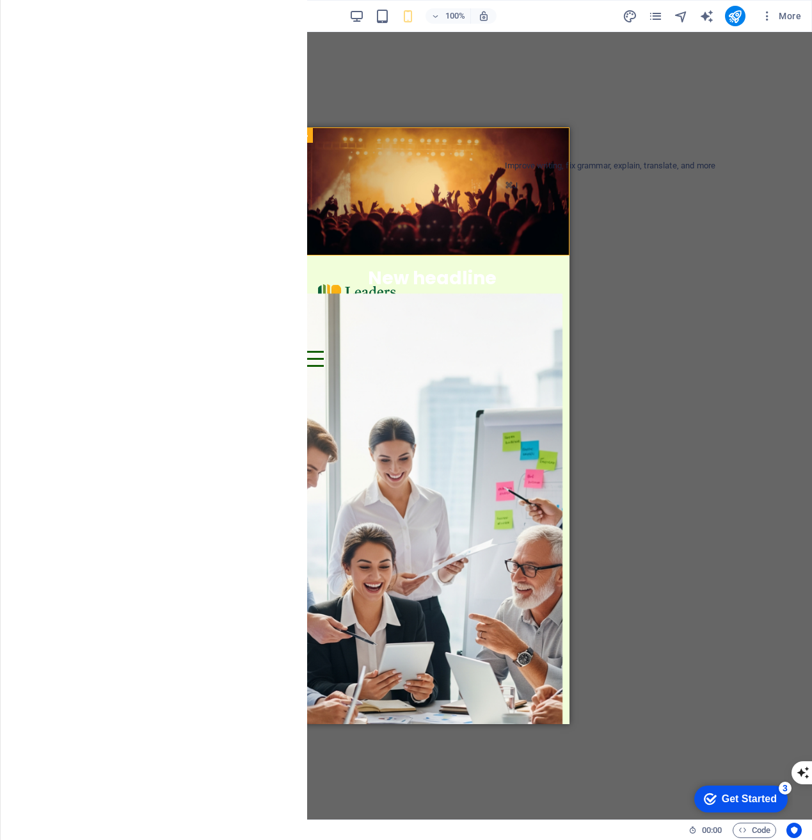
click at [597, 216] on div "H1 Container Container Banner Banner Container Logo Menu Bar Call to Action - C…" at bounding box center [431, 425] width 761 height 787
click at [303, 136] on icon at bounding box center [304, 134] width 8 height 15
click at [401, 136] on icon at bounding box center [399, 135] width 7 height 13
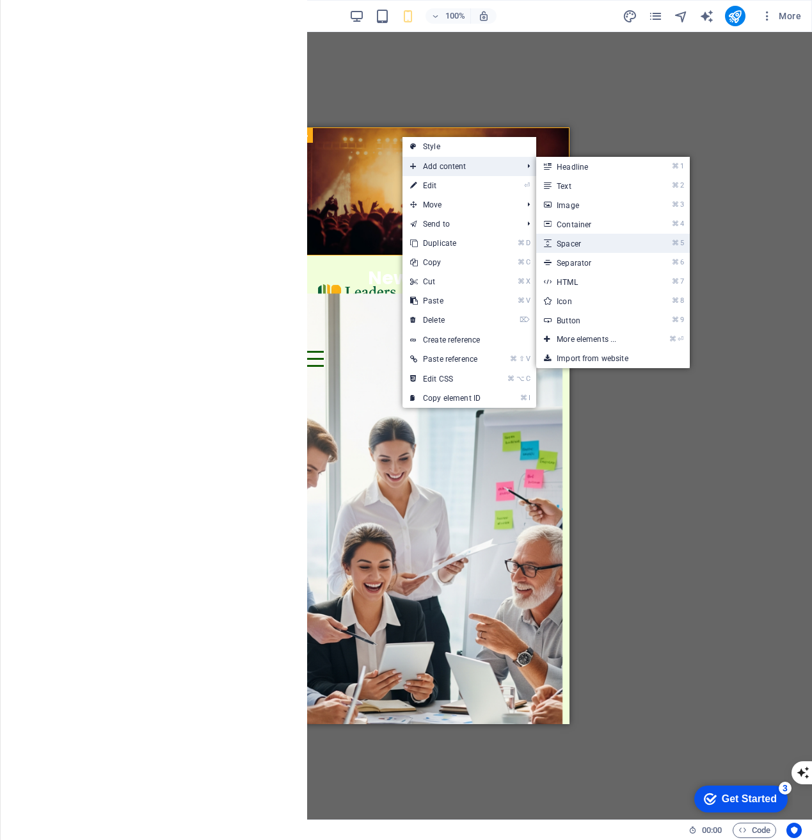
drag, startPoint x: 598, startPoint y: 244, endPoint x: 191, endPoint y: 116, distance: 426.7
click at [598, 244] on link "⌘ 5 Spacer" at bounding box center [589, 243] width 106 height 19
select select "px"
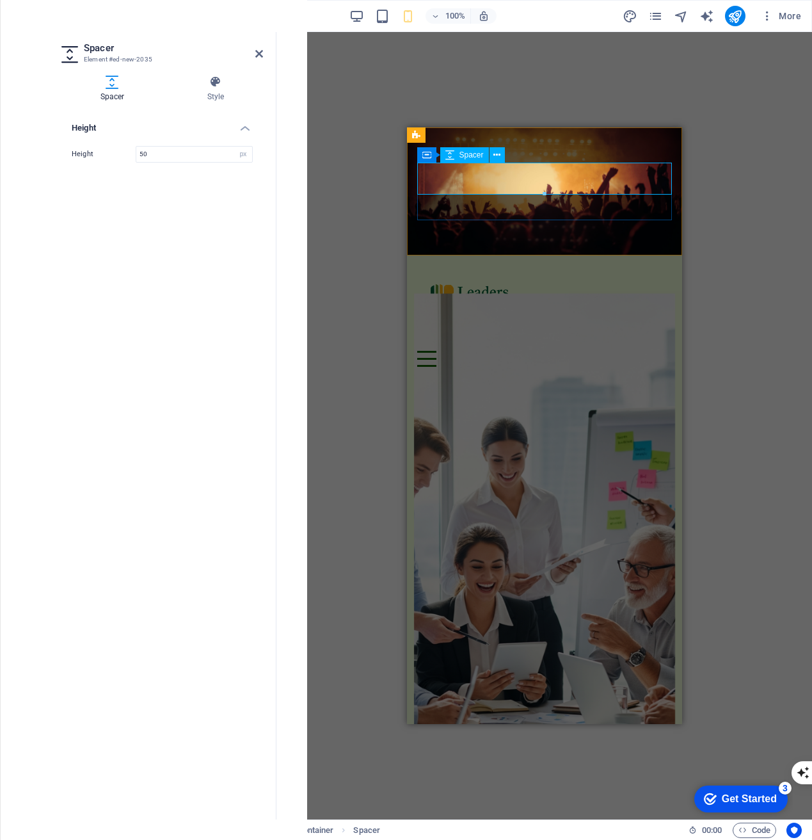
click at [552, 266] on div at bounding box center [544, 282] width 255 height 32
click at [544, 298] on div "New headline" at bounding box center [544, 310] width 255 height 25
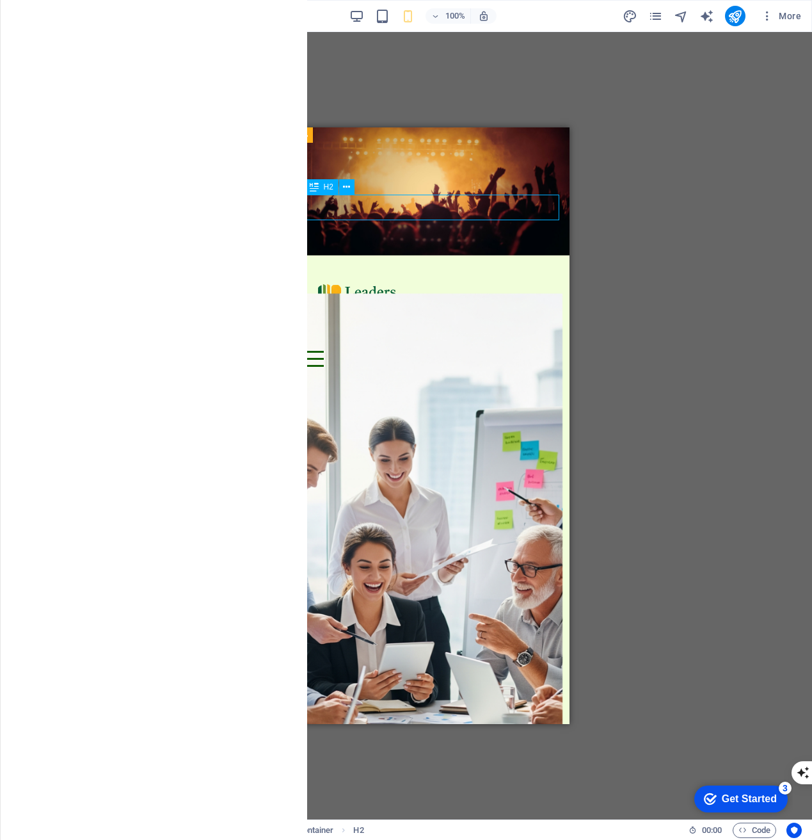
click at [497, 298] on div "New headline" at bounding box center [431, 310] width 255 height 25
click at [493, 298] on div "New headline" at bounding box center [431, 310] width 255 height 25
click at [344, 186] on icon at bounding box center [346, 186] width 7 height 13
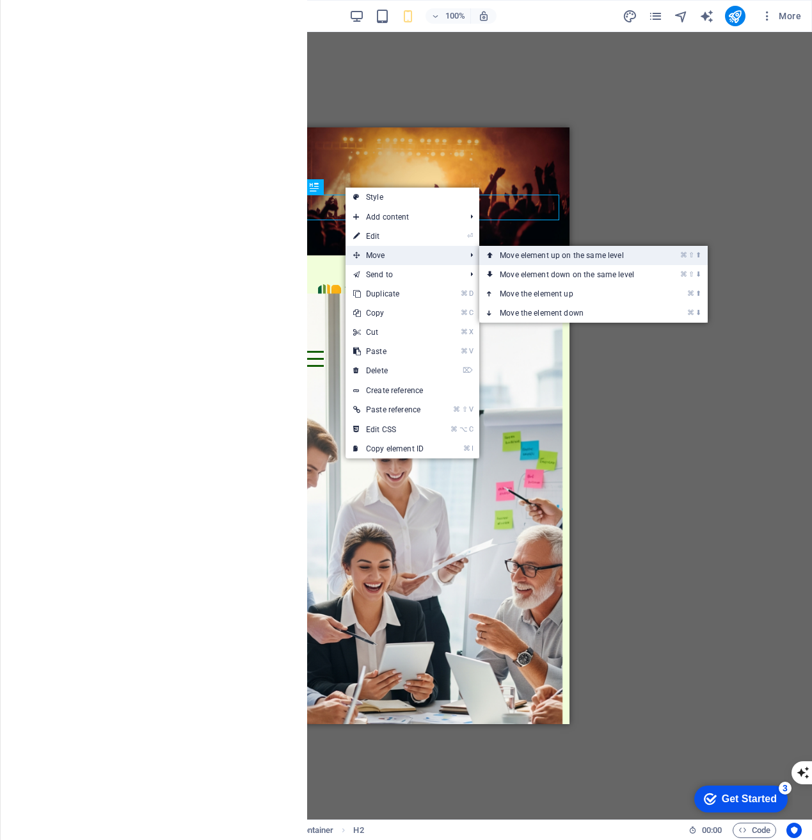
click at [537, 257] on link "⌘ ⇧ ⬆ Move element up on the same level" at bounding box center [569, 255] width 180 height 19
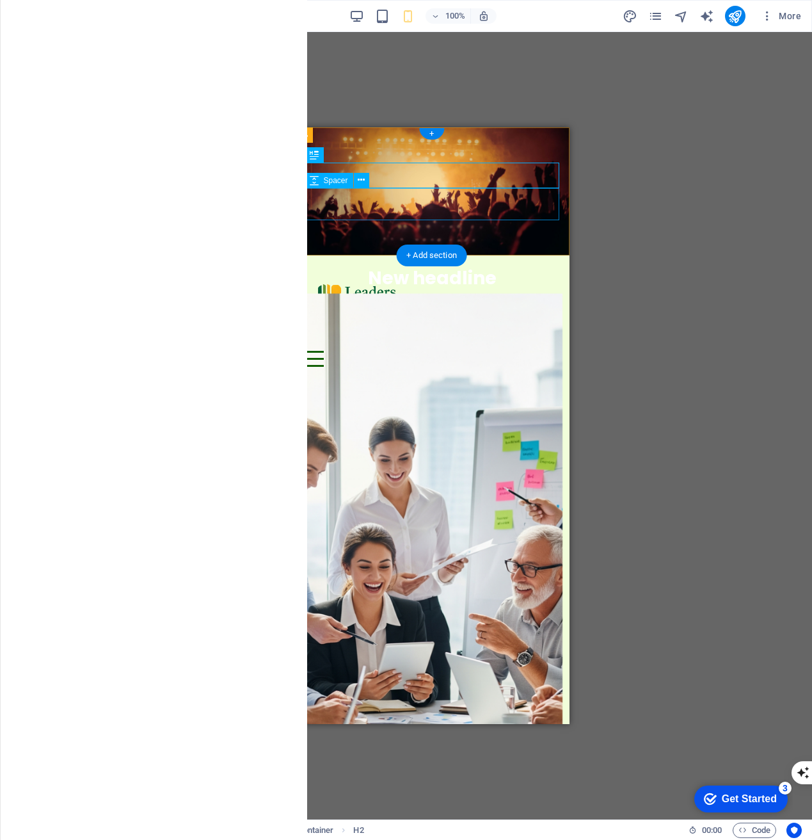
click at [425, 291] on div at bounding box center [431, 307] width 255 height 32
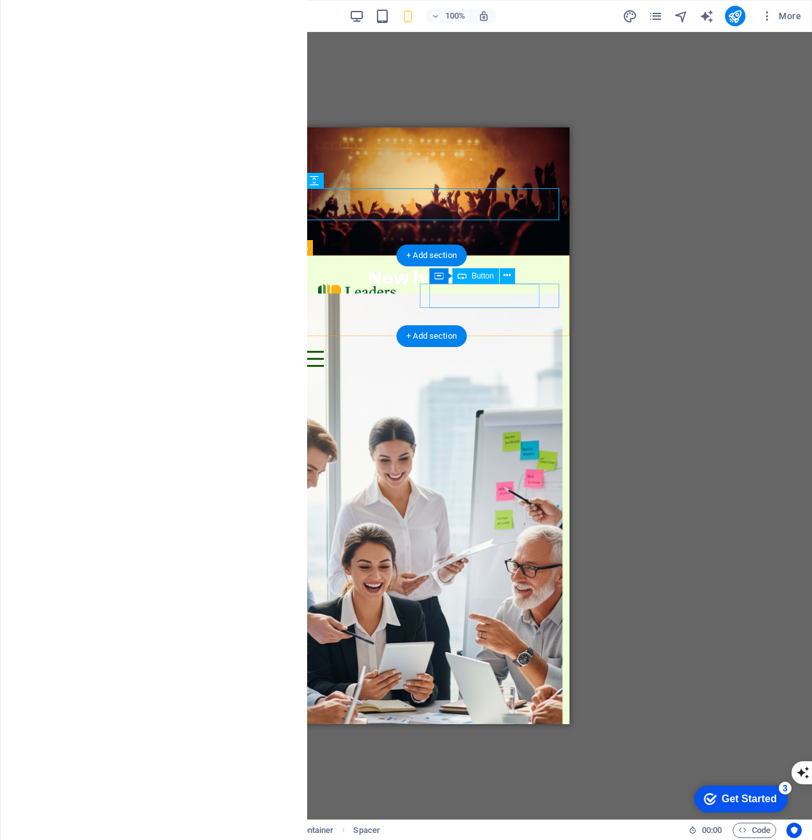
click at [477, 326] on div "Button label" at bounding box center [431, 338] width 255 height 25
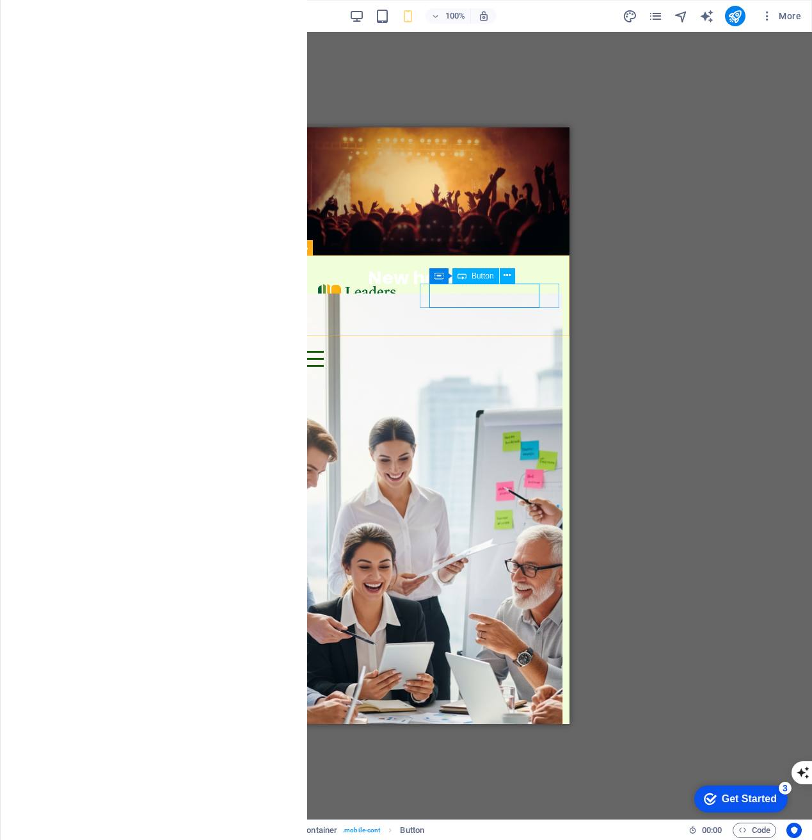
click at [484, 275] on span "Button" at bounding box center [483, 276] width 22 height 8
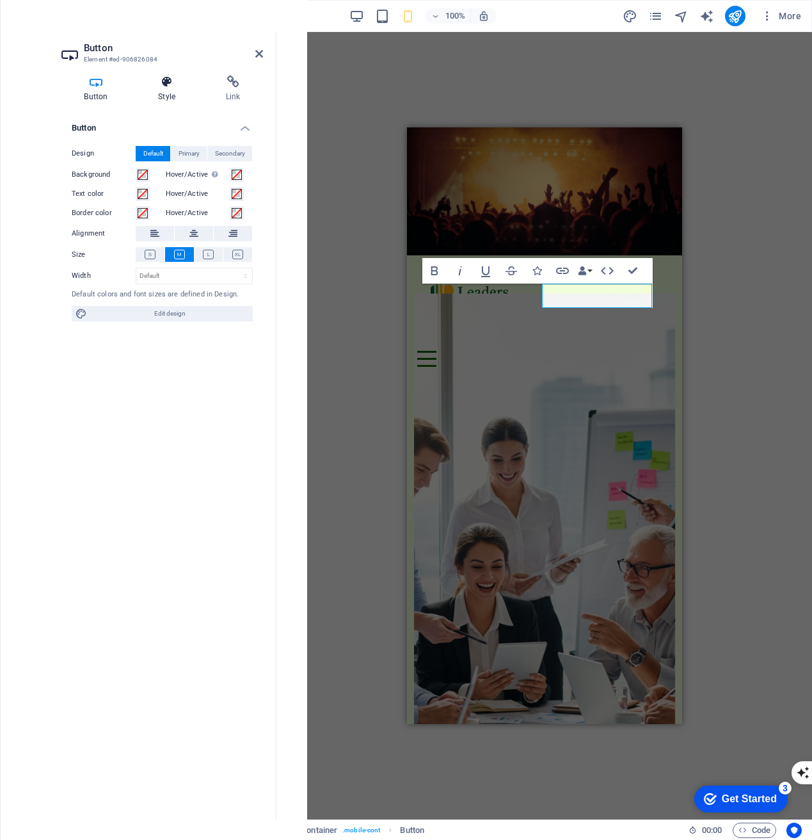
click at [167, 86] on icon at bounding box center [167, 82] width 63 height 13
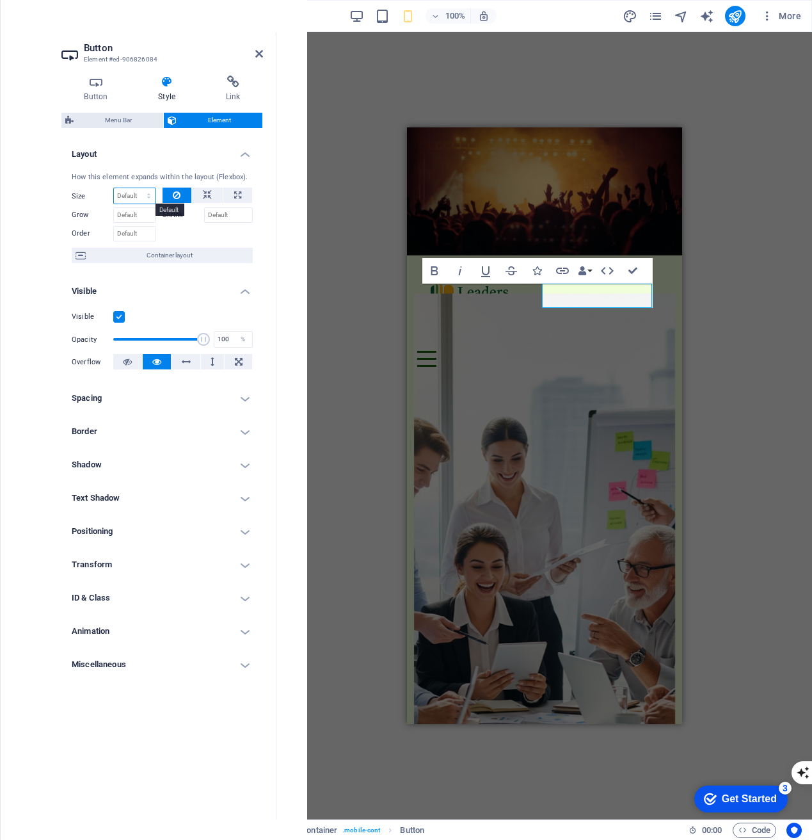
click at [140, 196] on select "Default auto px % 1/1 1/2 1/3 1/4 1/5 1/6 1/7 1/8 1/9 1/10" at bounding box center [135, 195] width 42 height 15
select select "px"
click at [137, 188] on select "Default auto px % 1/1 1/2 1/3 1/4 1/5 1/6 1/7 1/8 1/9 1/10" at bounding box center [135, 195] width 42 height 15
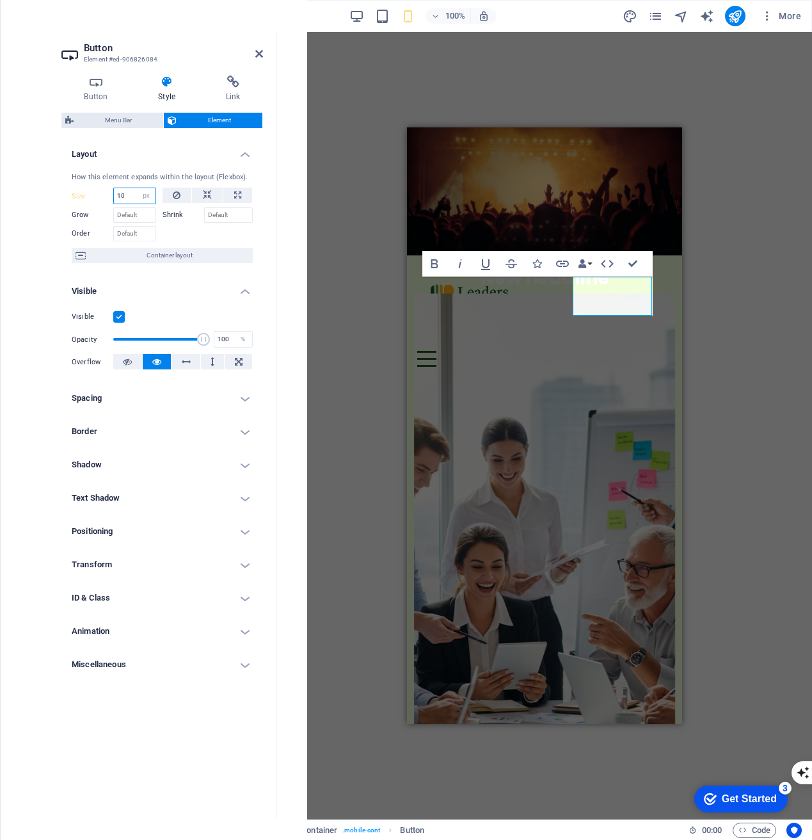
type input "10"
click at [772, 20] on icon "button" at bounding box center [767, 16] width 13 height 13
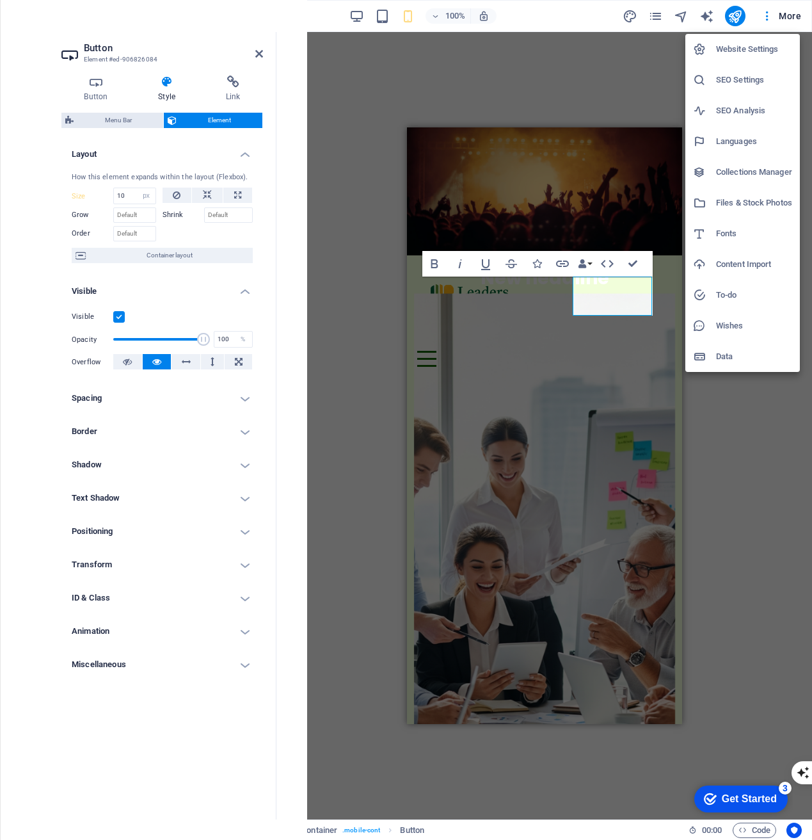
click at [765, 18] on div at bounding box center [406, 420] width 812 height 840
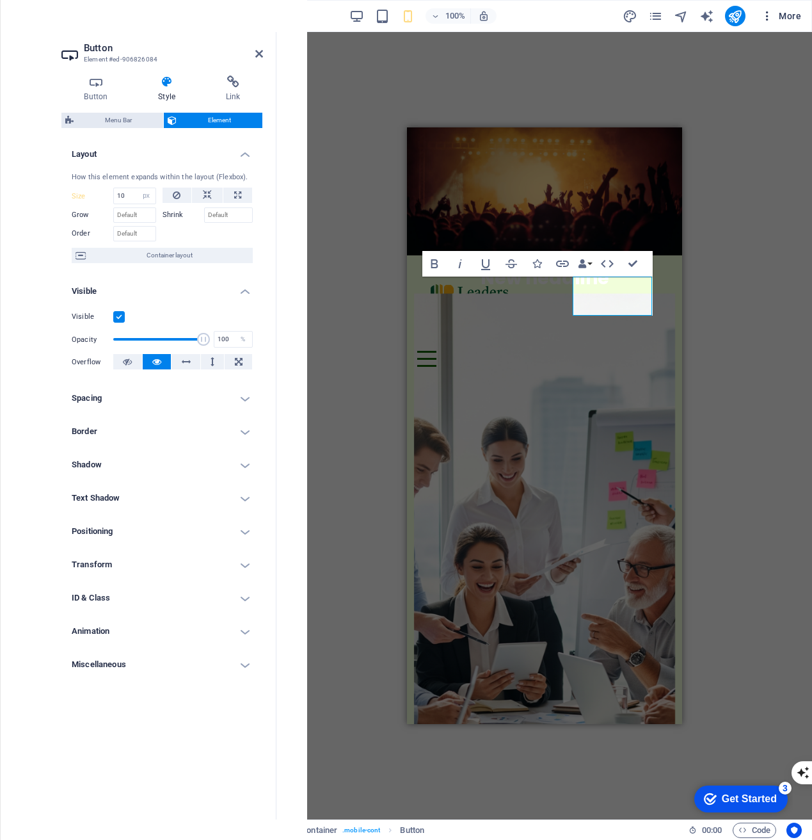
click at [769, 18] on icon "button" at bounding box center [767, 16] width 13 height 13
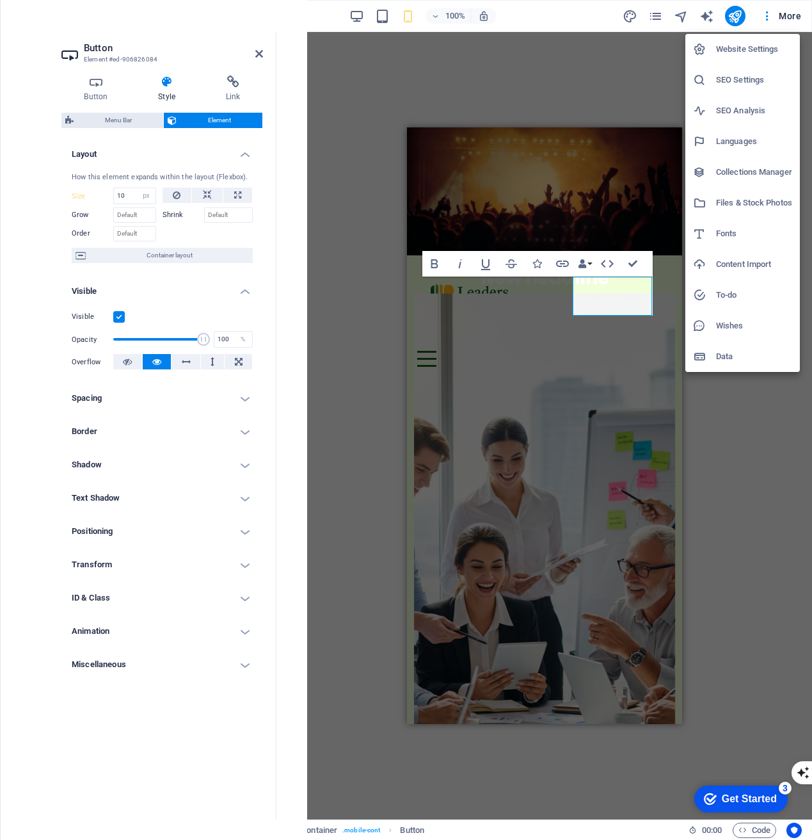
click at [629, 16] on div at bounding box center [406, 420] width 812 height 840
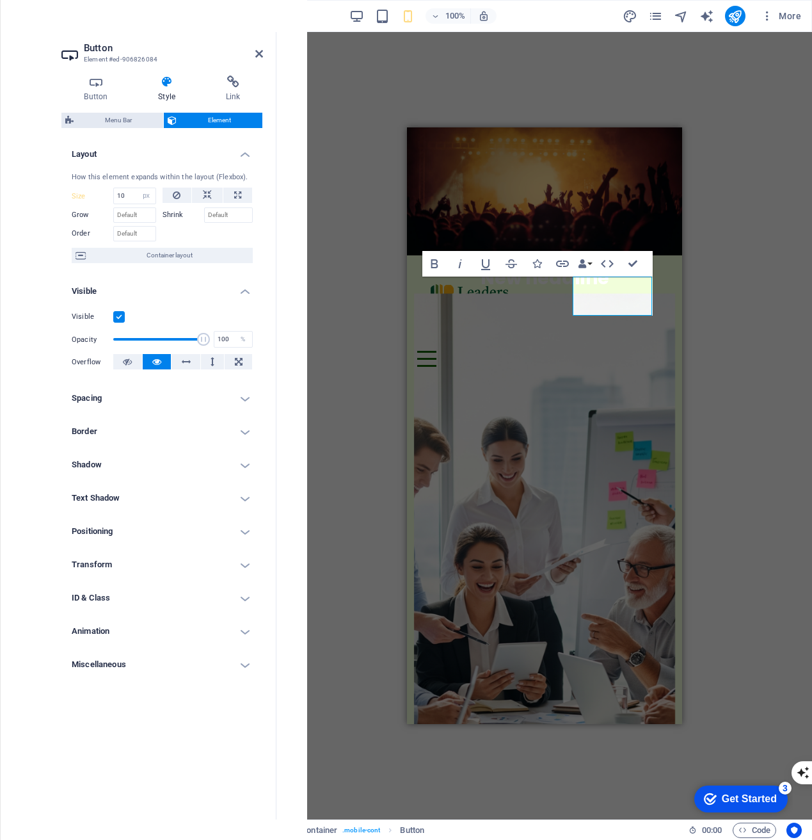
click at [629, 16] on div "Website Settings SEO Settings SEO Analysis Languages Collections Manager Files …" at bounding box center [406, 424] width 812 height 832
click at [629, 16] on icon "design" at bounding box center [630, 16] width 15 height 15
select select "px"
select select "rem"
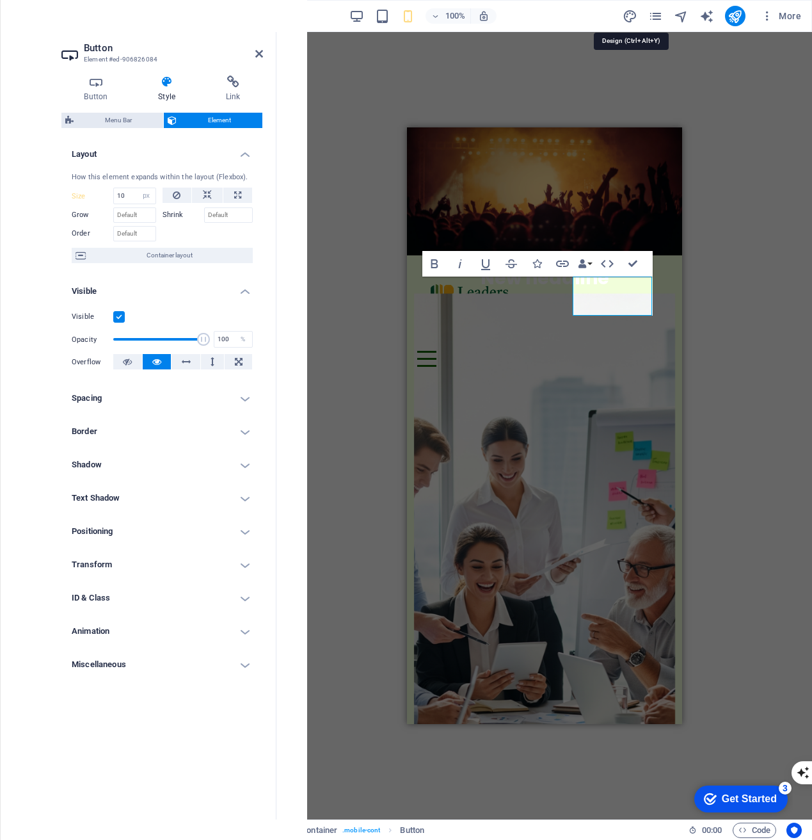
select select "px"
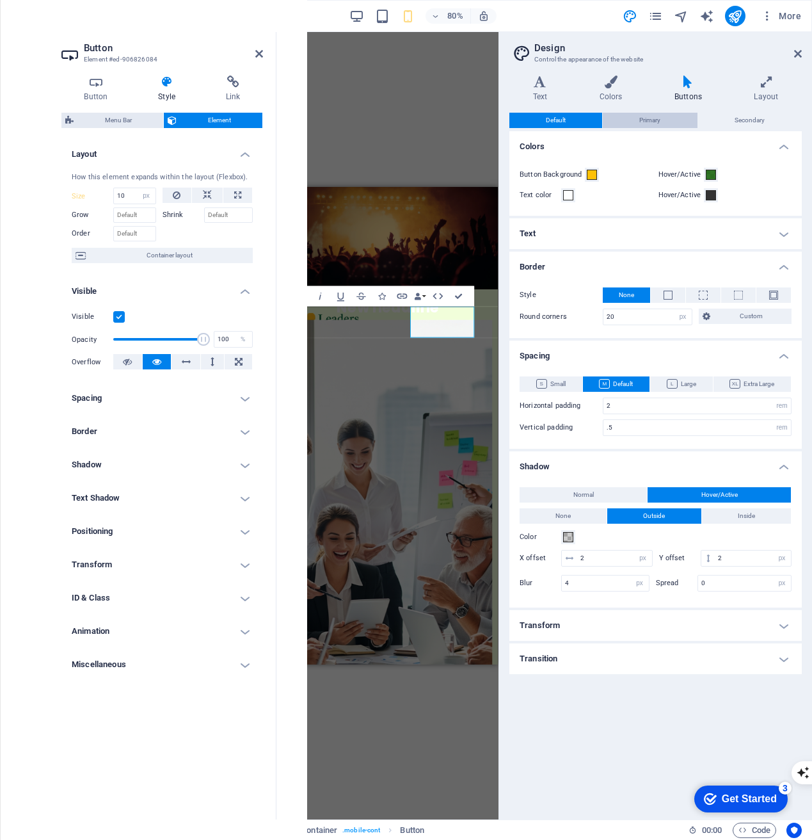
click at [646, 123] on span "Primary" at bounding box center [649, 120] width 21 height 15
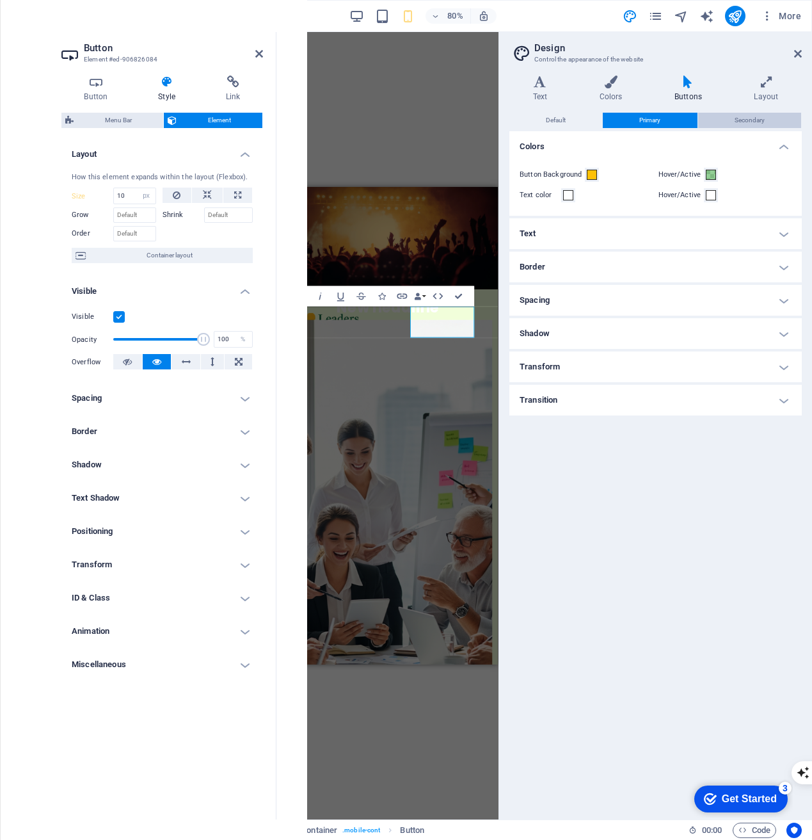
click at [731, 125] on button "Secondary" at bounding box center [749, 120] width 103 height 15
click at [632, 245] on h4 "Text" at bounding box center [655, 233] width 292 height 31
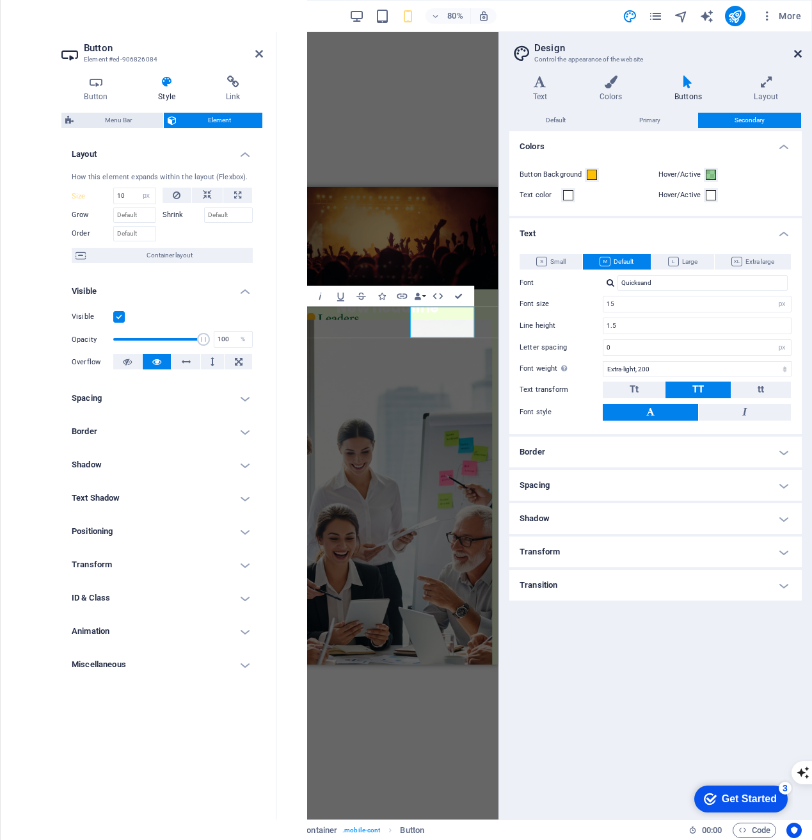
click at [799, 58] on icon at bounding box center [798, 54] width 8 height 10
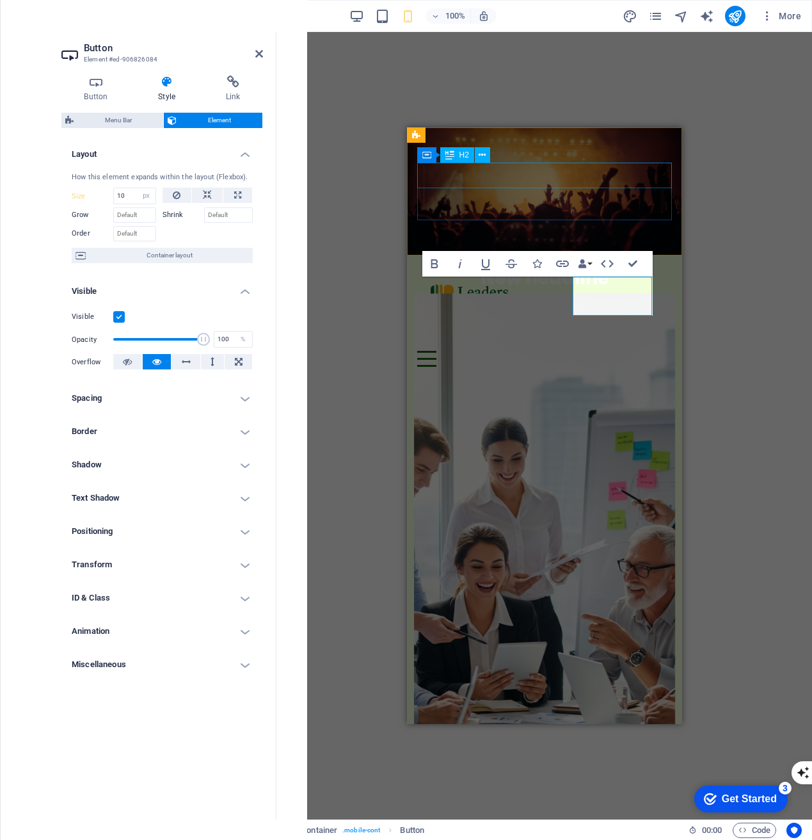
click at [588, 266] on div "New headline" at bounding box center [544, 278] width 255 height 25
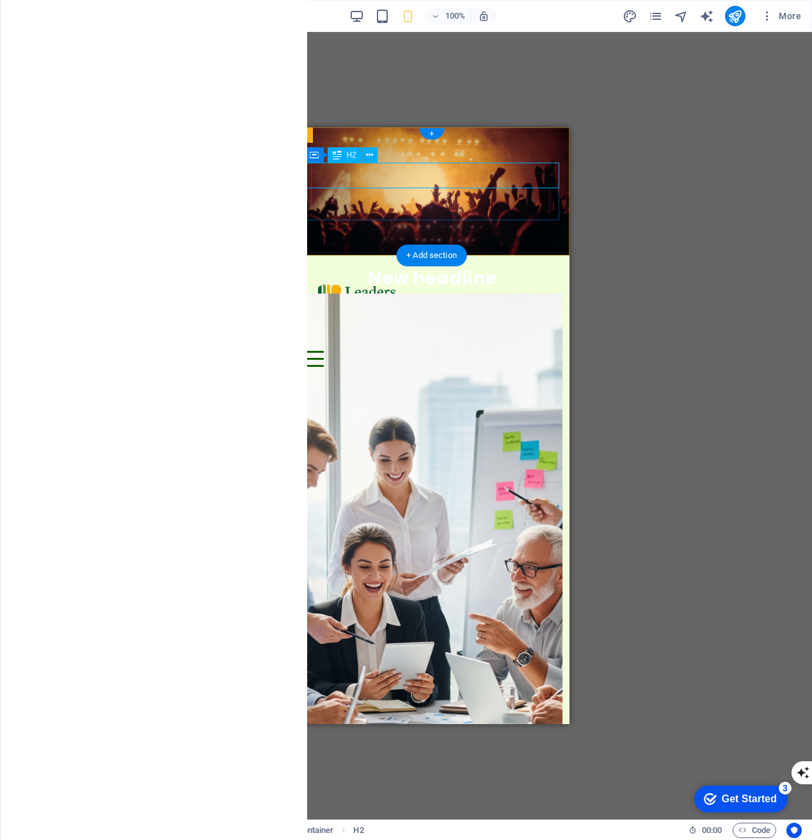
click at [452, 266] on div "New headline" at bounding box center [431, 278] width 255 height 25
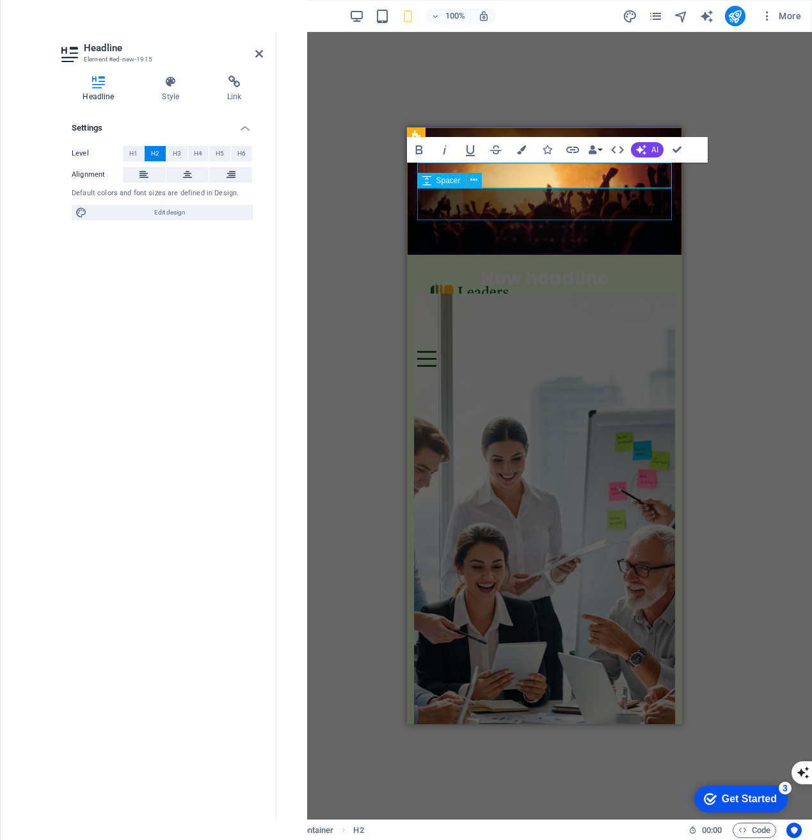
click at [520, 291] on div at bounding box center [544, 307] width 255 height 32
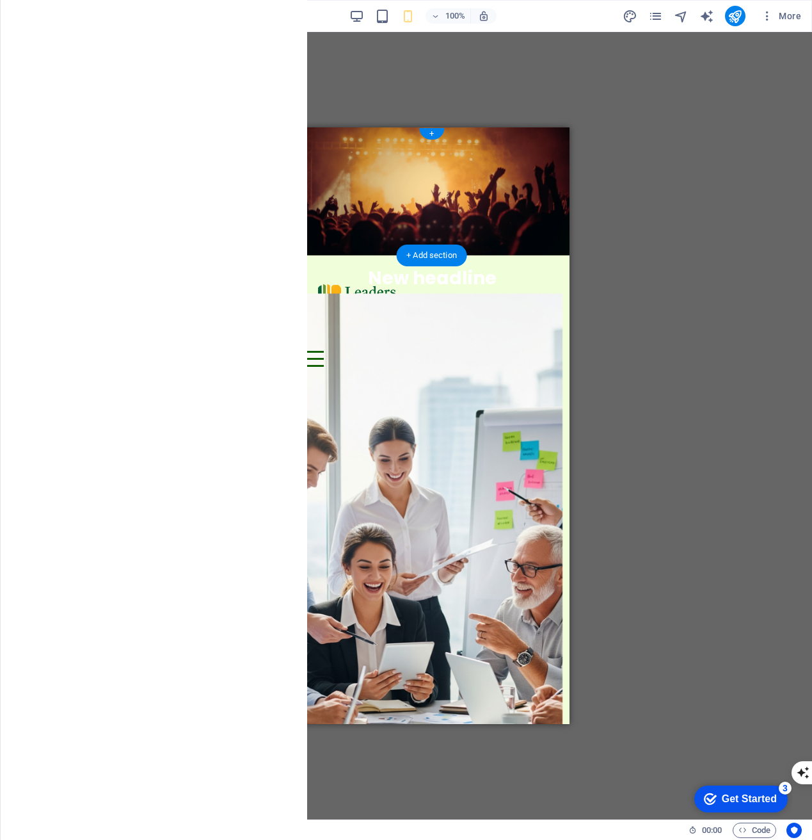
click at [481, 226] on figure at bounding box center [431, 191] width 275 height 128
click at [305, 136] on icon at bounding box center [304, 134] width 8 height 15
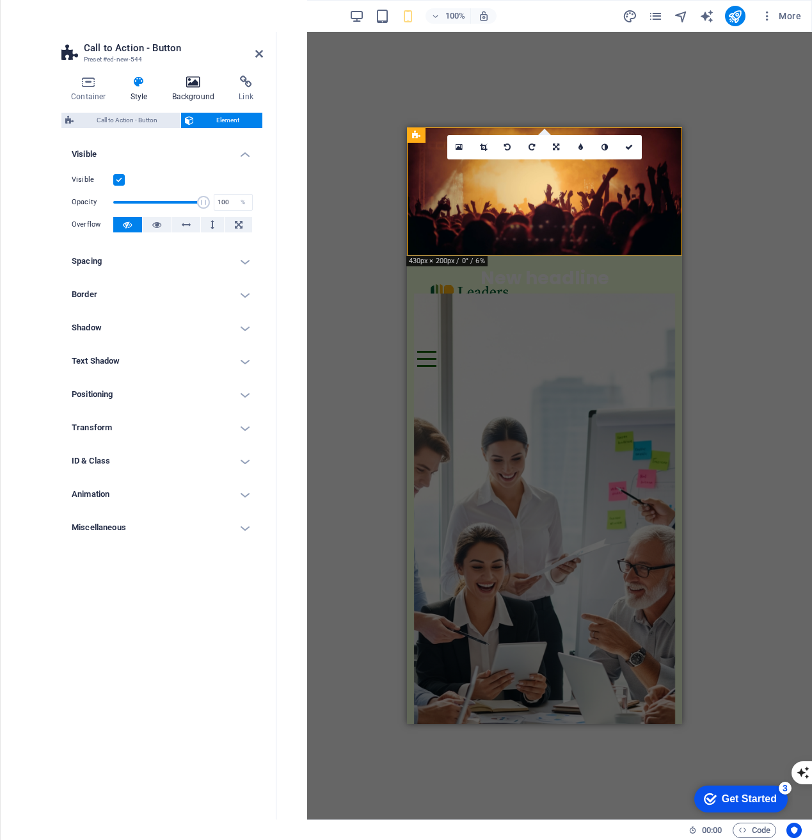
click at [193, 91] on h4 "Background" at bounding box center [196, 89] width 67 height 27
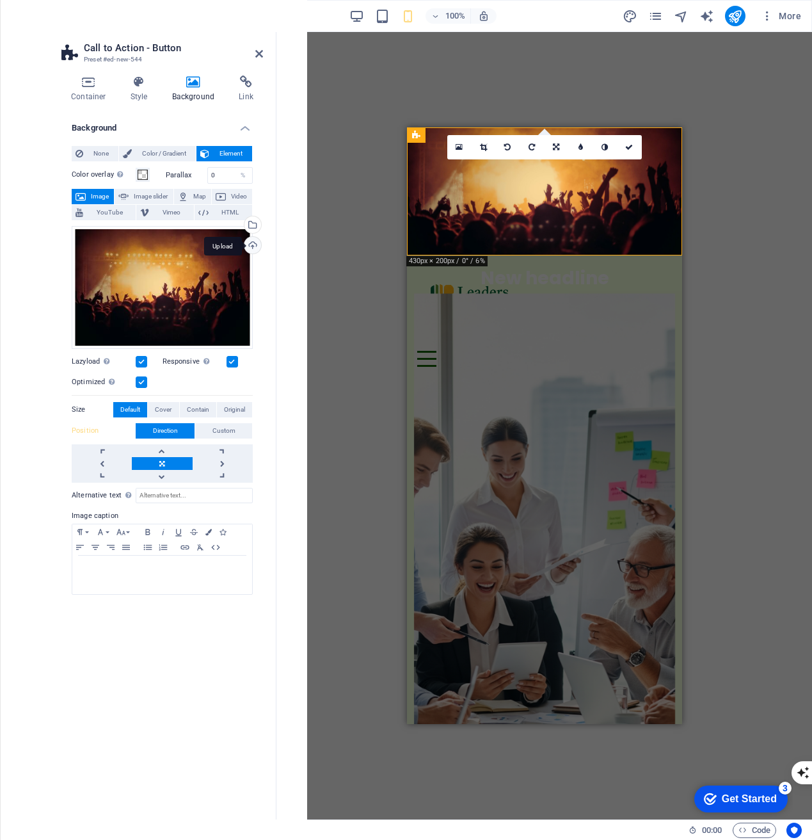
click at [252, 248] on div "Upload" at bounding box center [251, 246] width 19 height 19
click at [142, 358] on label at bounding box center [142, 362] width 12 height 12
click at [0, 0] on input "Lazyload Loading images after the page loads improves page speed." at bounding box center [0, 0] width 0 height 0
click at [204, 266] on div "Drag files here, click to choose files or select files from Files or our free s…" at bounding box center [162, 287] width 181 height 123
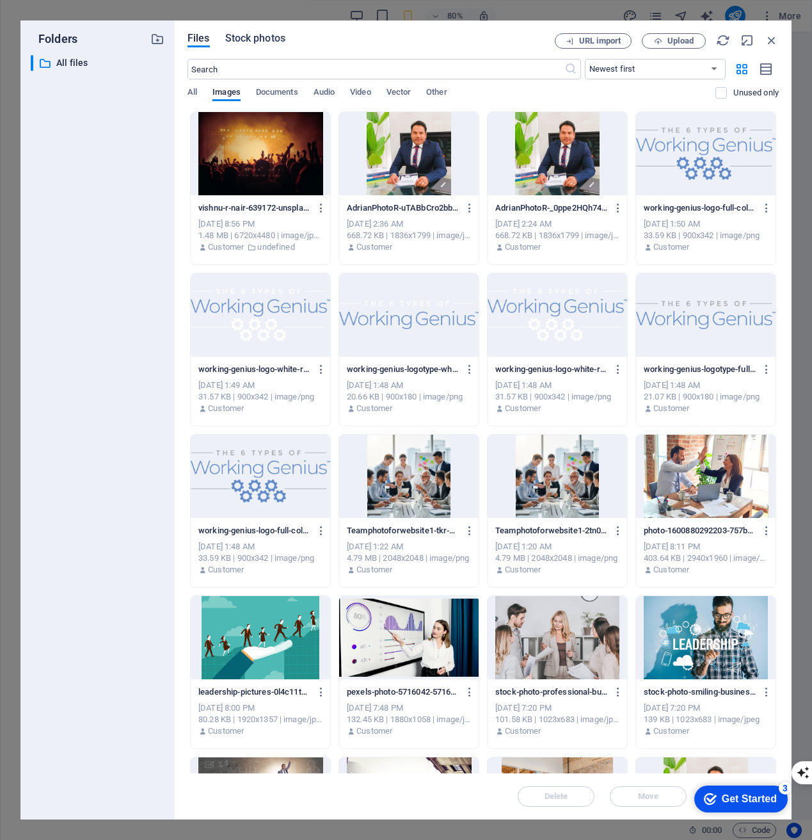
click at [266, 37] on span "Stock photos" at bounding box center [255, 38] width 60 height 15
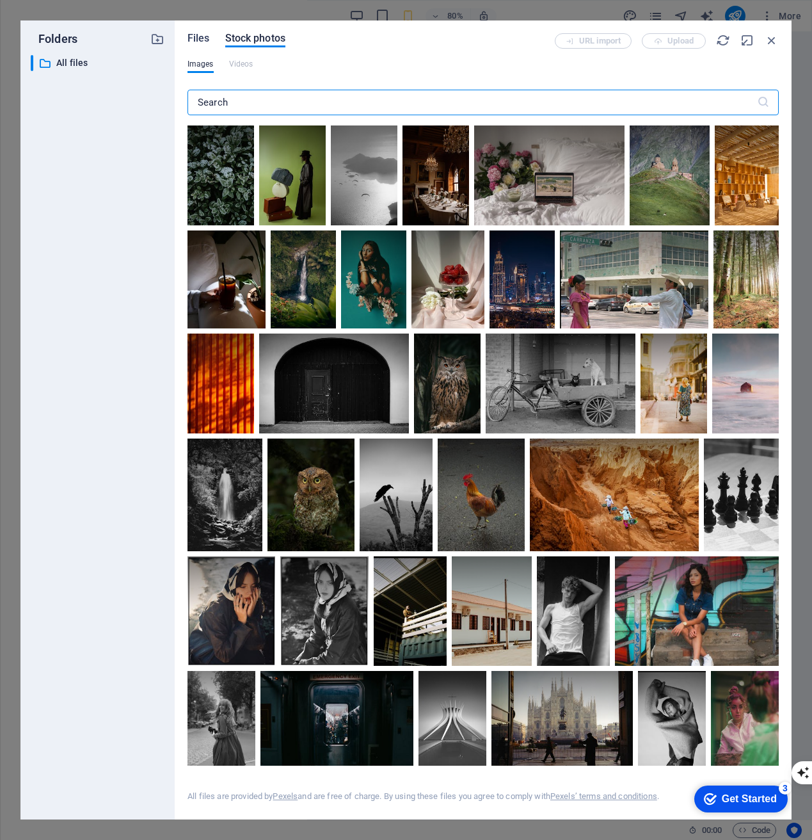
click at [204, 39] on span "Files" at bounding box center [199, 38] width 22 height 15
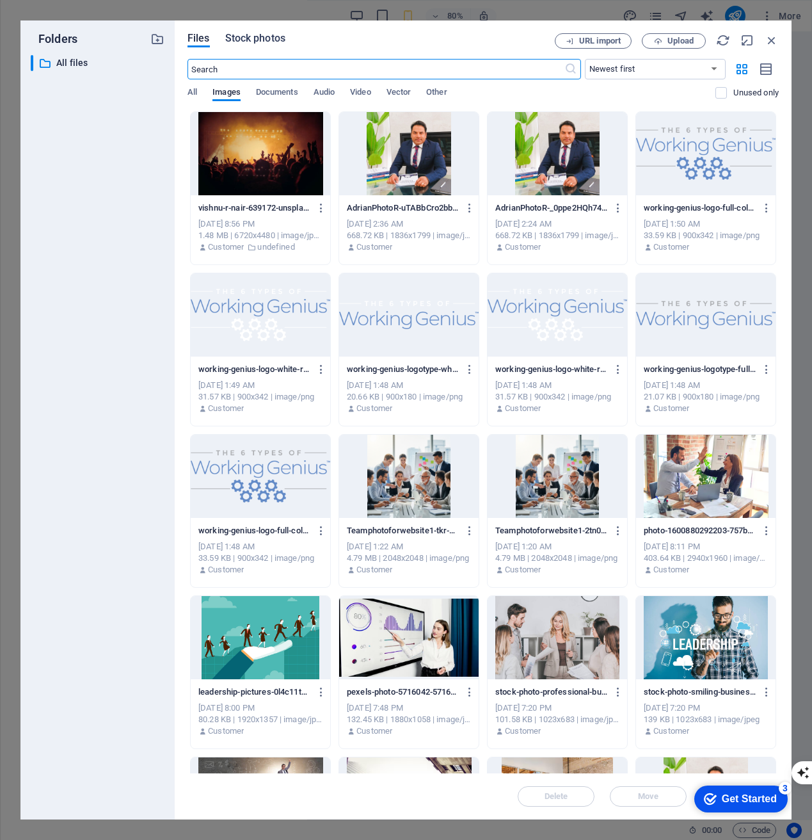
click at [277, 39] on span "Stock photos" at bounding box center [255, 38] width 60 height 15
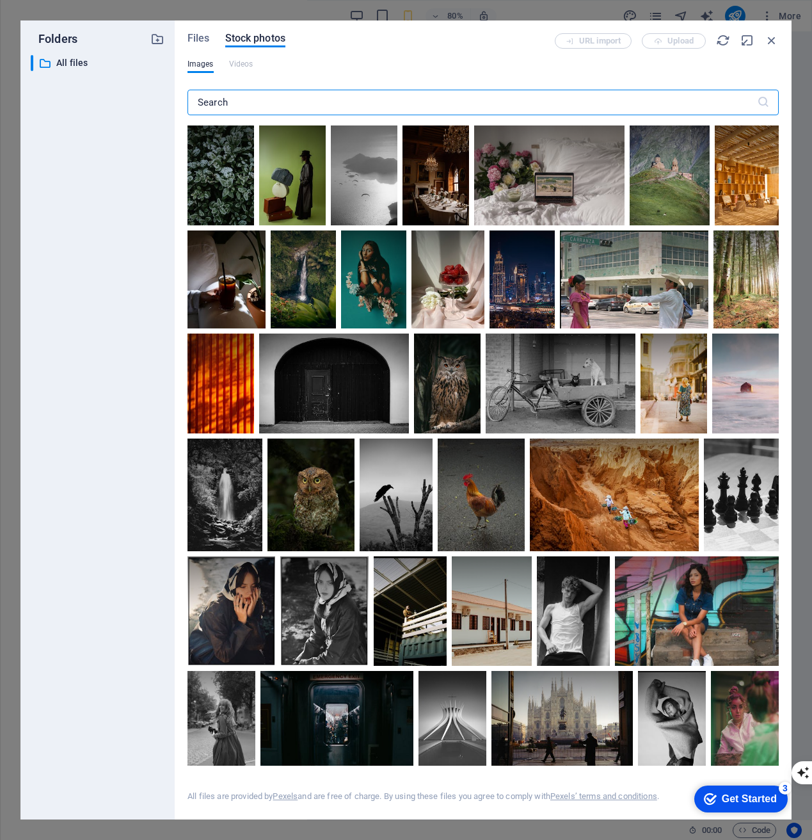
click at [256, 106] on input "text" at bounding box center [473, 103] width 570 height 26
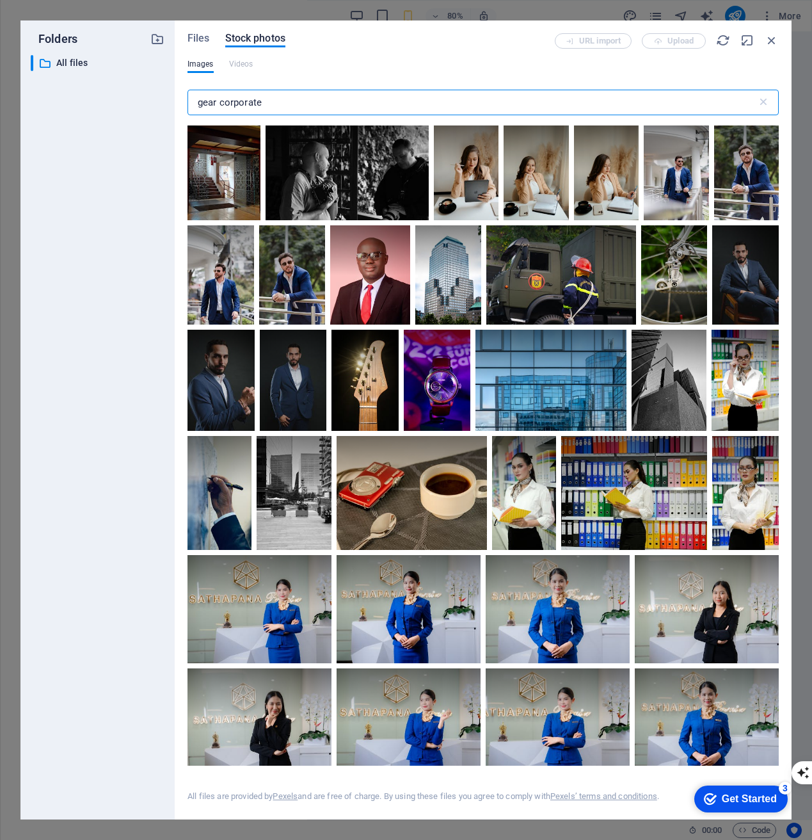
scroll to position [2064, 0]
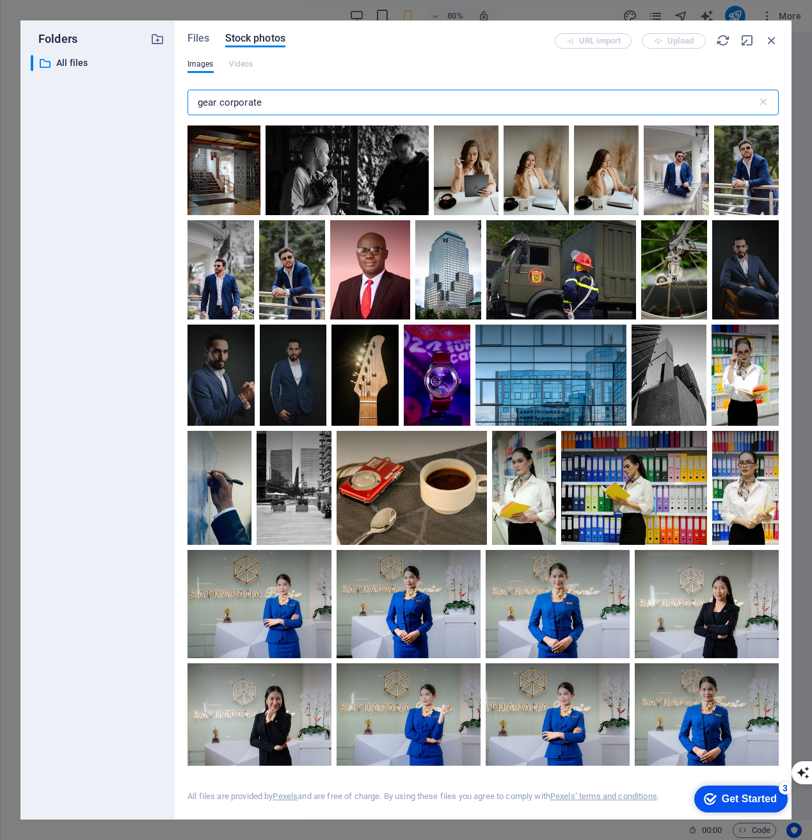
click at [230, 102] on input "gear corporate" at bounding box center [473, 103] width 570 height 26
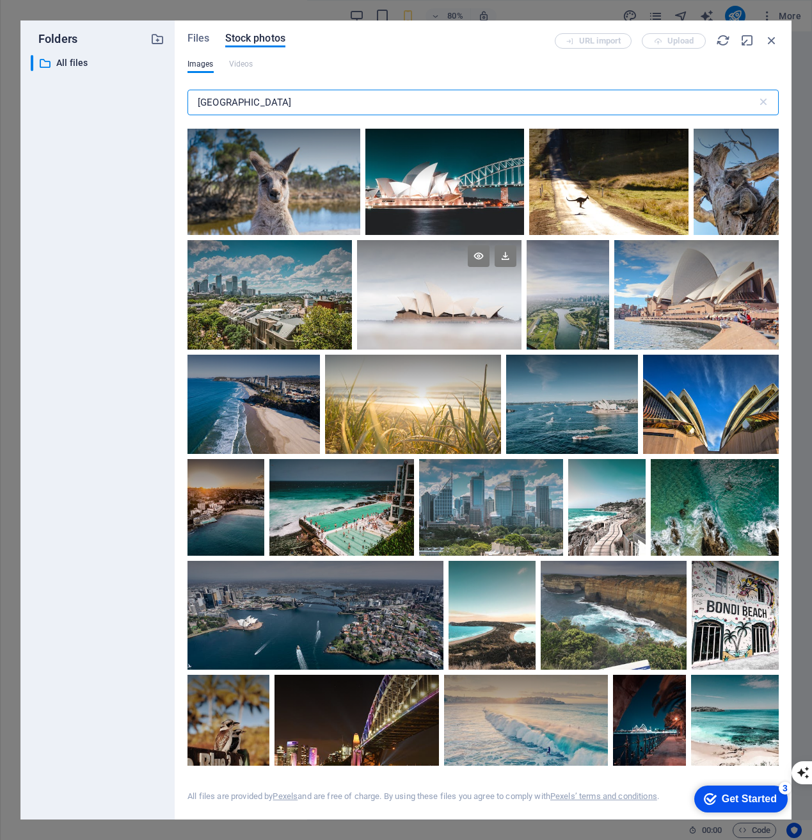
scroll to position [0, 0]
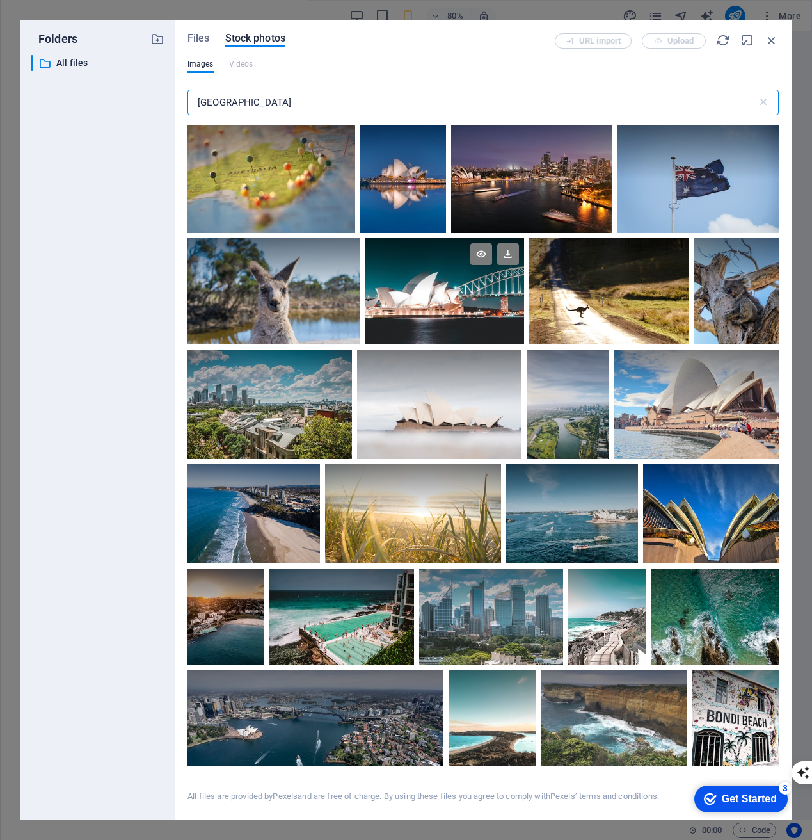
type input "australia"
click at [416, 279] on div at bounding box center [444, 264] width 159 height 53
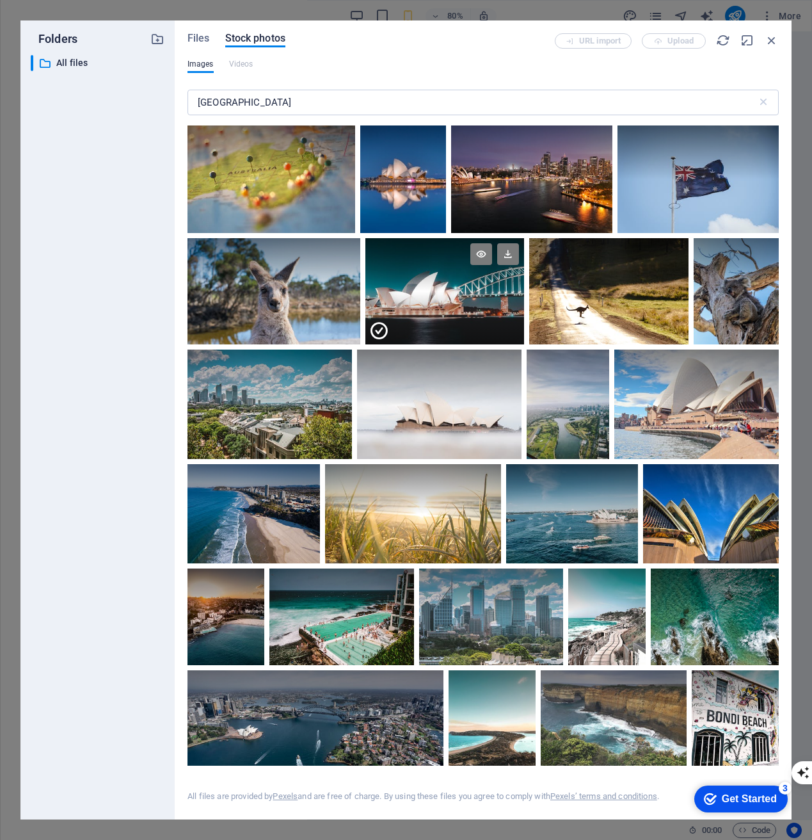
click at [458, 310] on div at bounding box center [444, 317] width 159 height 53
click at [506, 255] on icon at bounding box center [508, 254] width 22 height 22
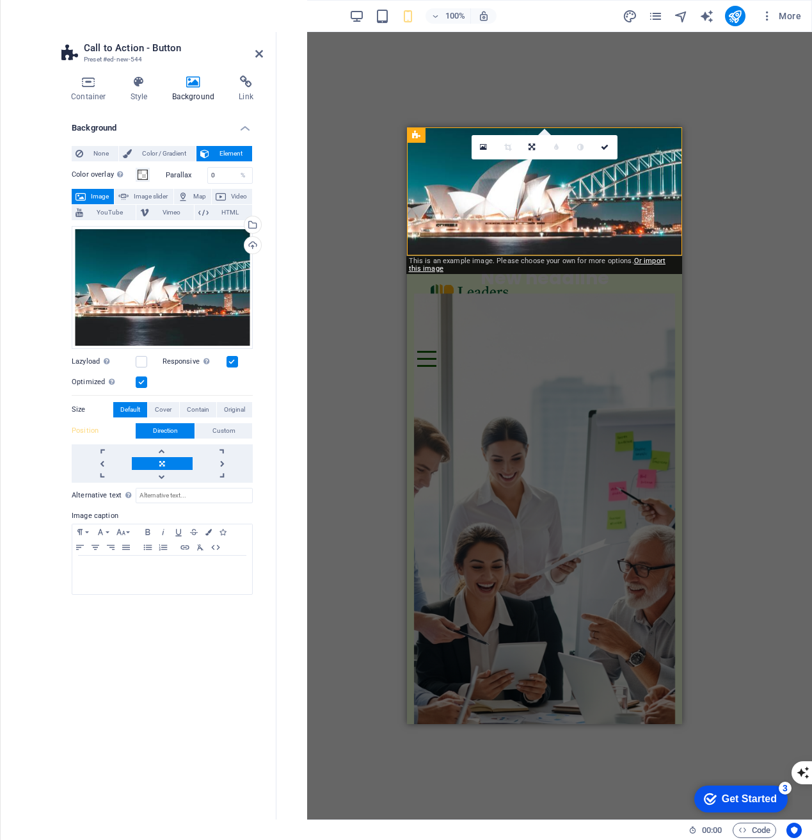
click at [360, 296] on div "Drag here to replace the existing content. Press “Ctrl” if you want to create a…" at bounding box center [544, 425] width 536 height 787
click at [748, 201] on div "Drag here to replace the existing content. Press “Ctrl” if you want to create a…" at bounding box center [544, 425] width 536 height 787
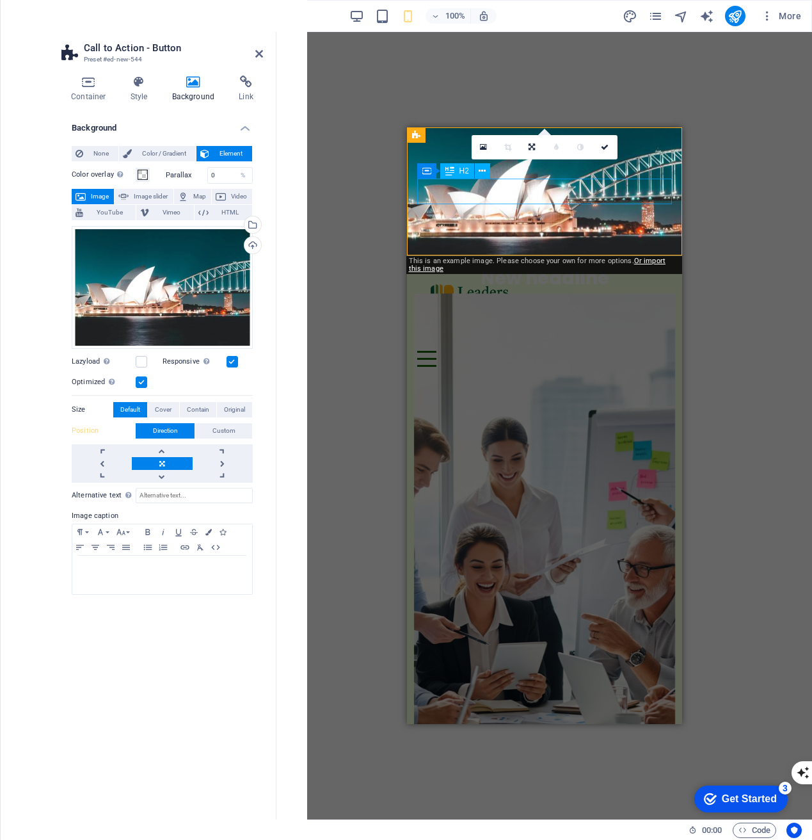
click at [567, 266] on div "New headline" at bounding box center [544, 278] width 255 height 25
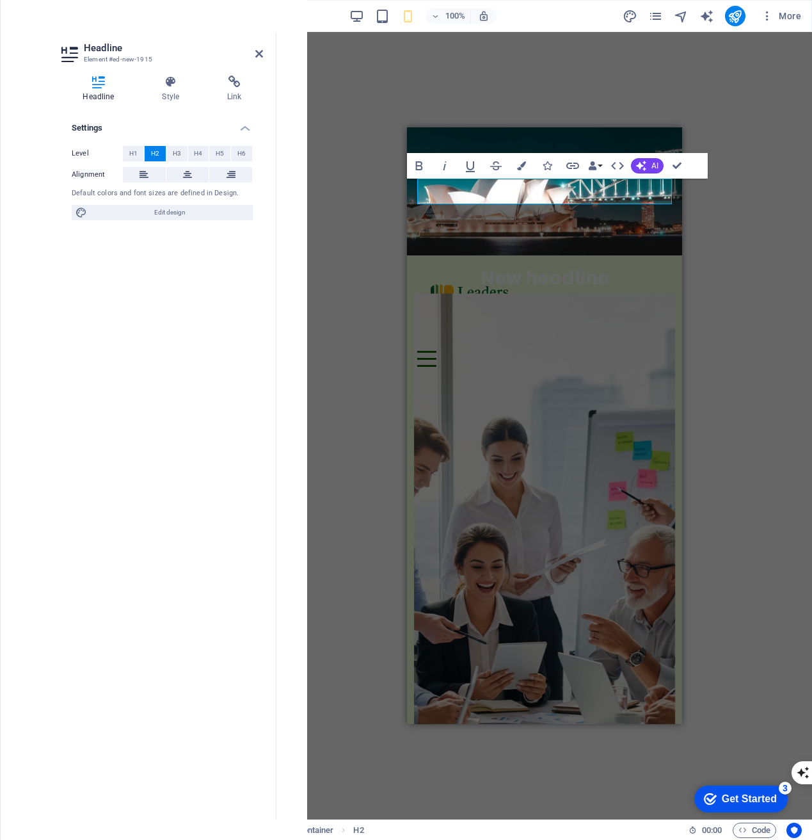
click at [531, 266] on h2 "New headline" at bounding box center [544, 278] width 255 height 25
click at [655, 159] on button "AI" at bounding box center [647, 165] width 33 height 15
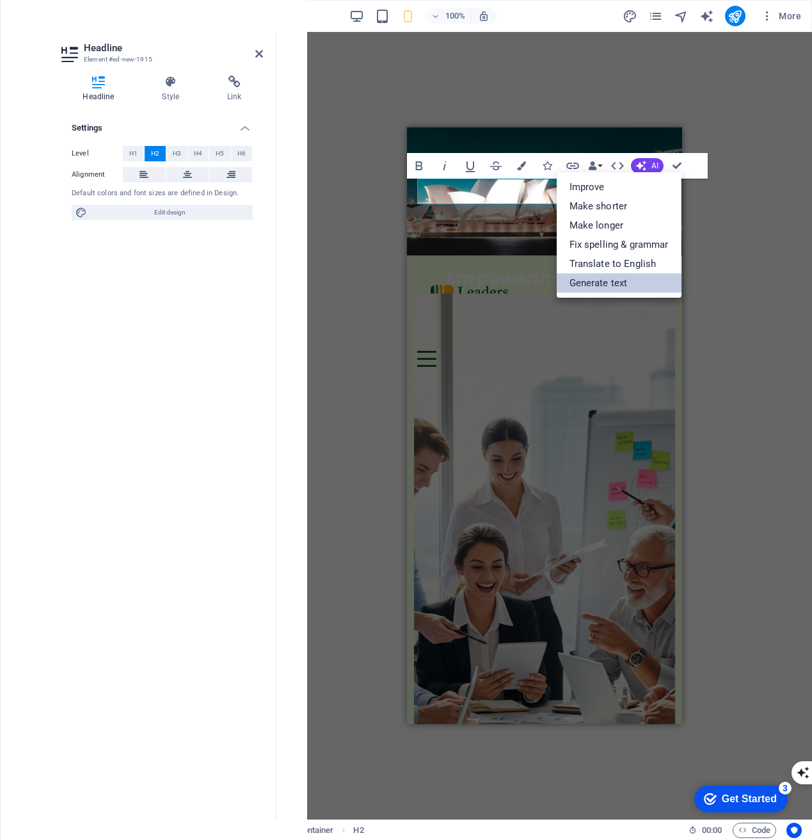
click at [648, 278] on link "Generate text" at bounding box center [619, 282] width 125 height 19
select select "English"
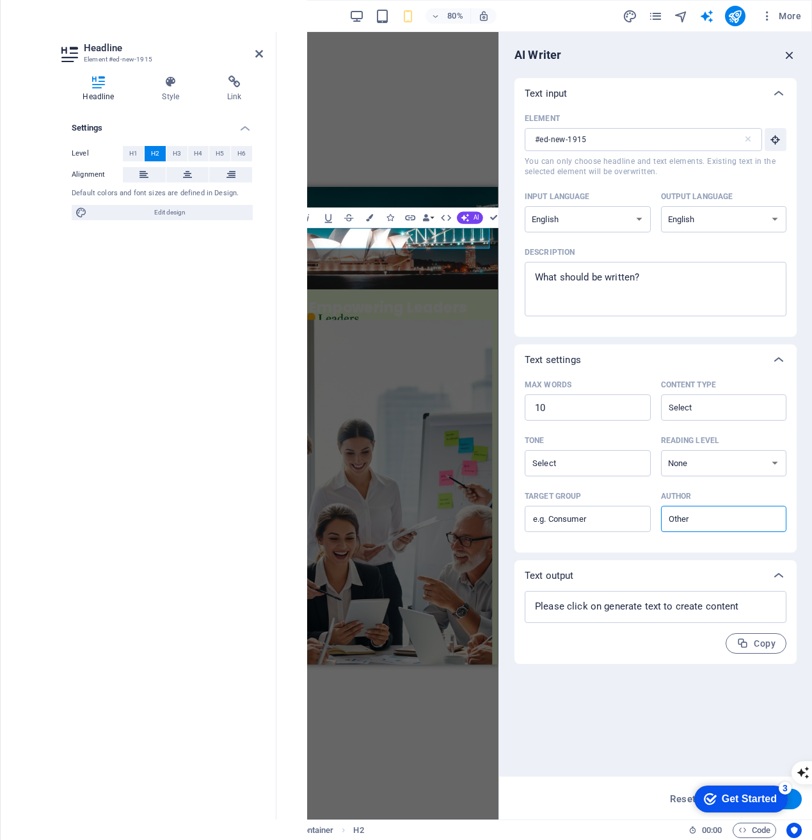
click at [789, 58] on icon "button" at bounding box center [790, 55] width 14 height 14
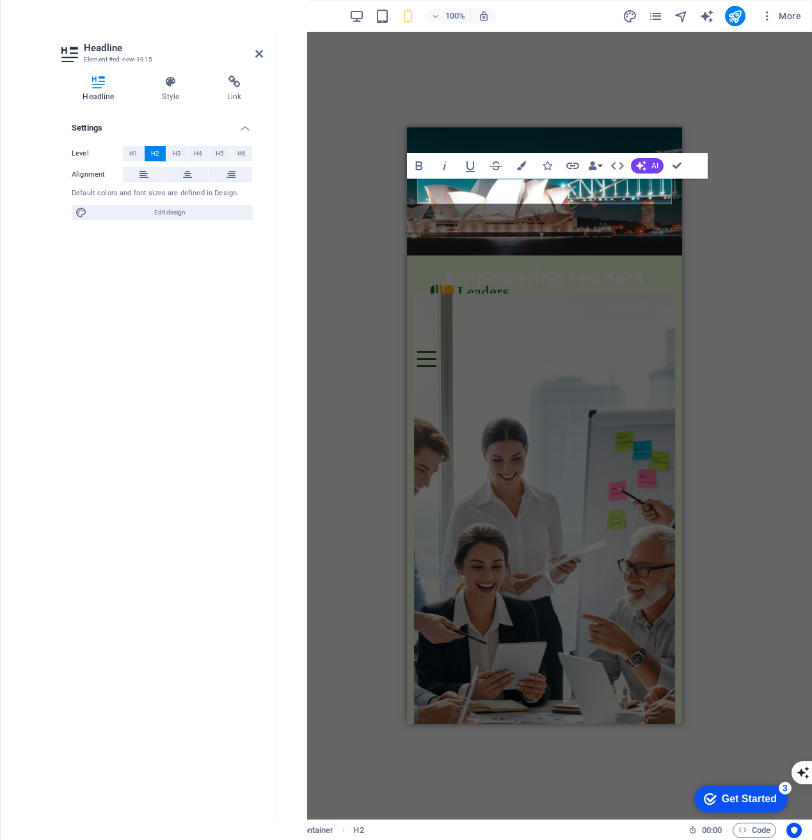
click at [527, 266] on h2 "Empowering Leaders" at bounding box center [544, 278] width 255 height 25
copy h2 "Empowering"
click at [511, 266] on h2 "Empowering Leaders" at bounding box center [544, 278] width 255 height 25
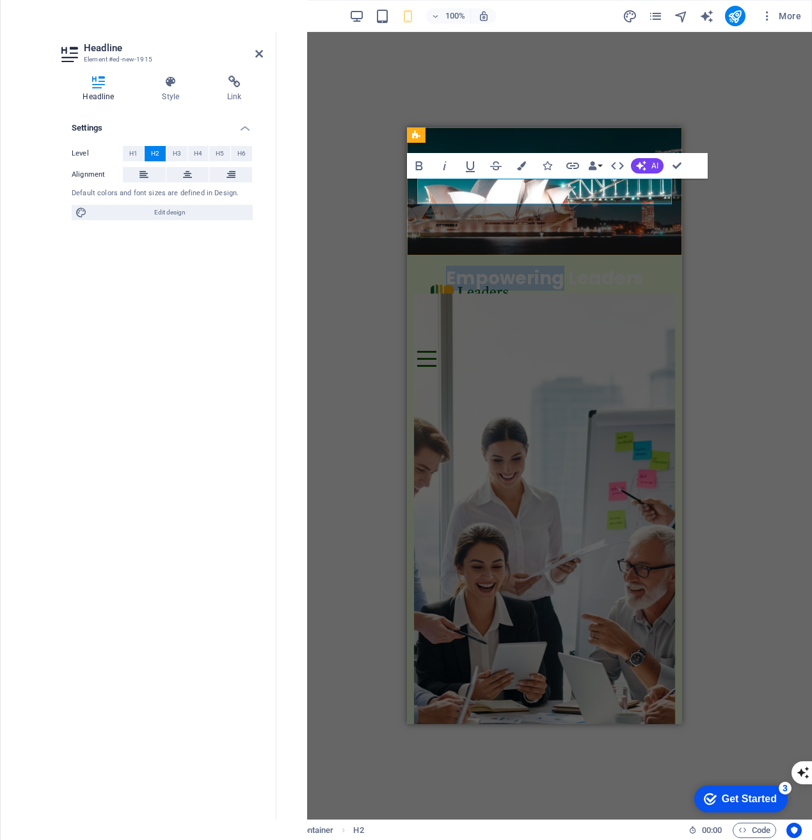
click at [511, 266] on h2 "Empowering Leaders" at bounding box center [544, 278] width 255 height 25
click at [646, 266] on h2 "Empowering Leaders" at bounding box center [544, 278] width 255 height 25
click at [641, 266] on h2 "Empowering Leaders" at bounding box center [544, 278] width 255 height 25
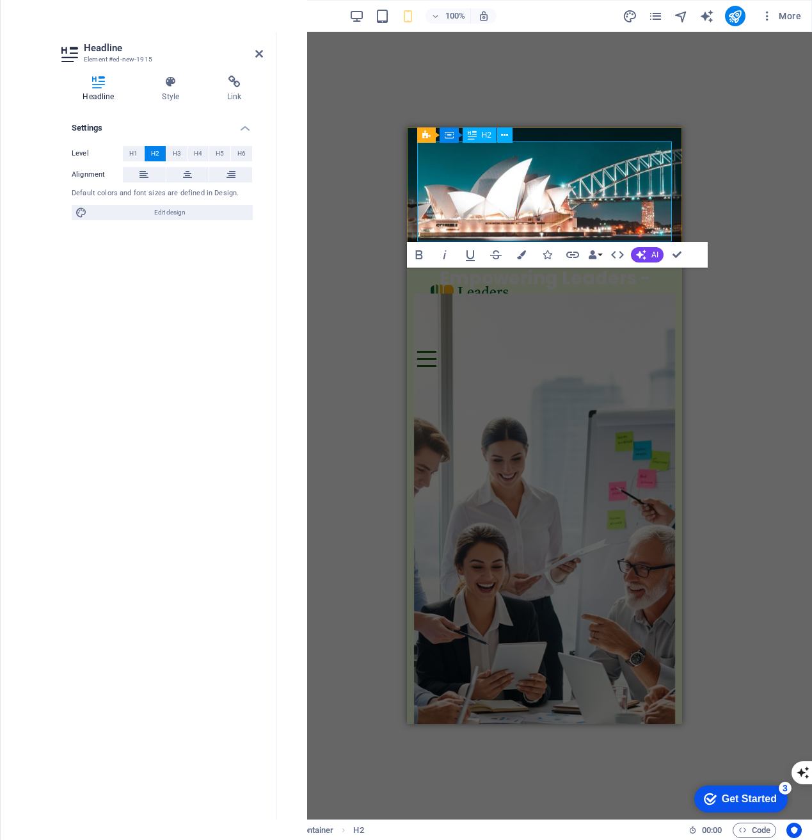
drag, startPoint x: 669, startPoint y: 228, endPoint x: 449, endPoint y: 144, distance: 236.4
click at [449, 266] on h2 "Empowering Leaders - Meeting your where you are in your journey - Get free Lead…" at bounding box center [544, 316] width 255 height 100
click at [519, 266] on h2 "Empowering Leaders - Meeting your where you are in your journey - Get free Lead…" at bounding box center [544, 316] width 255 height 100
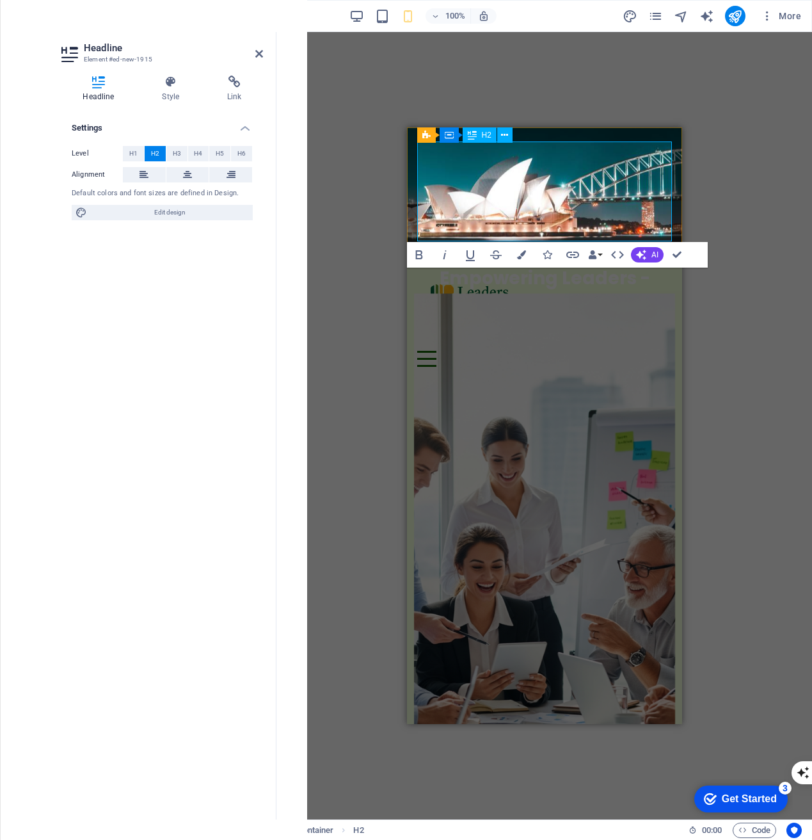
click at [519, 266] on h2 "Empowering Leaders - Meeting your where you are in your journey - Get free Lead…" at bounding box center [544, 316] width 255 height 100
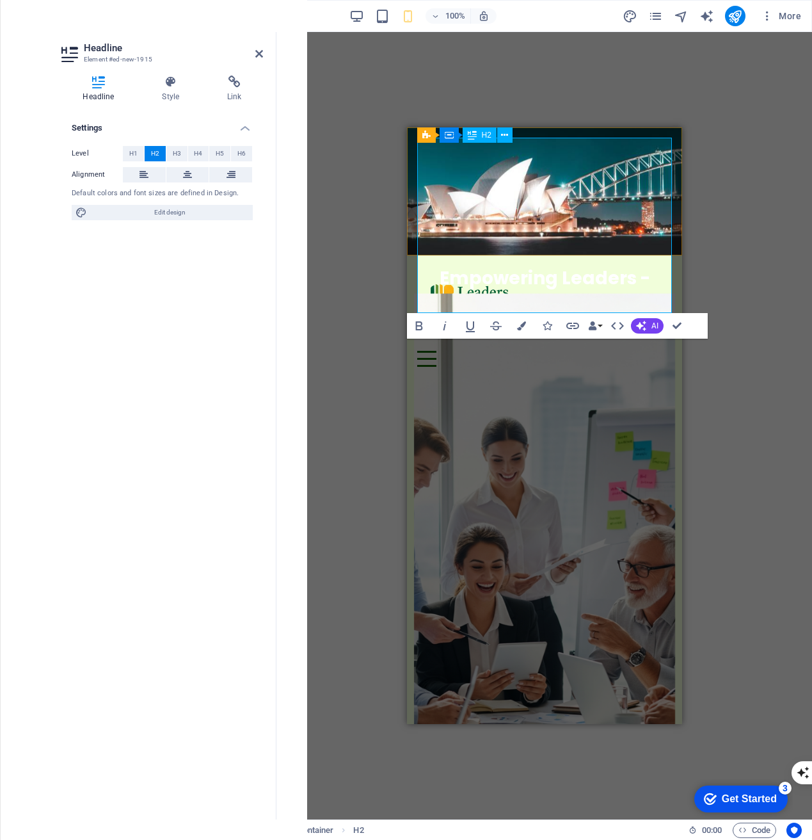
click at [520, 266] on h2 "Empowering Leaders - Meeting your where you are in youUnlock your strengths and…" at bounding box center [544, 353] width 255 height 175
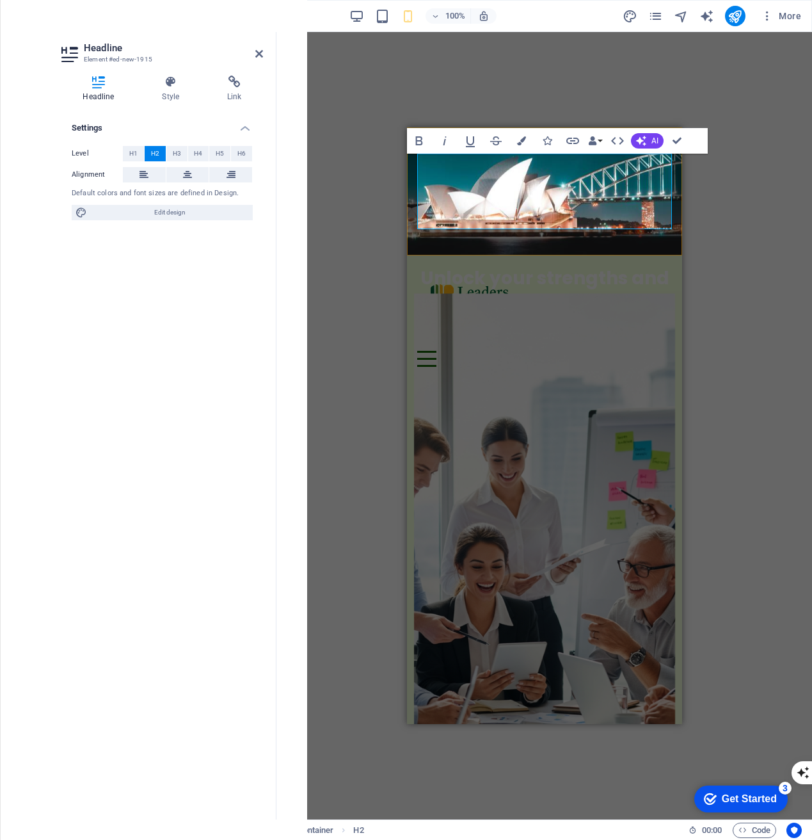
click at [565, 266] on h2 "Unlock your strengths and lead your team with confidence." at bounding box center [544, 304] width 255 height 76
drag, startPoint x: 501, startPoint y: 189, endPoint x: 587, endPoint y: 184, distance: 86.6
click at [587, 266] on h2 "Unlock your strengths and lead your team with confidence." at bounding box center [544, 304] width 255 height 76
drag, startPoint x: 595, startPoint y: 196, endPoint x: 537, endPoint y: 195, distance: 58.3
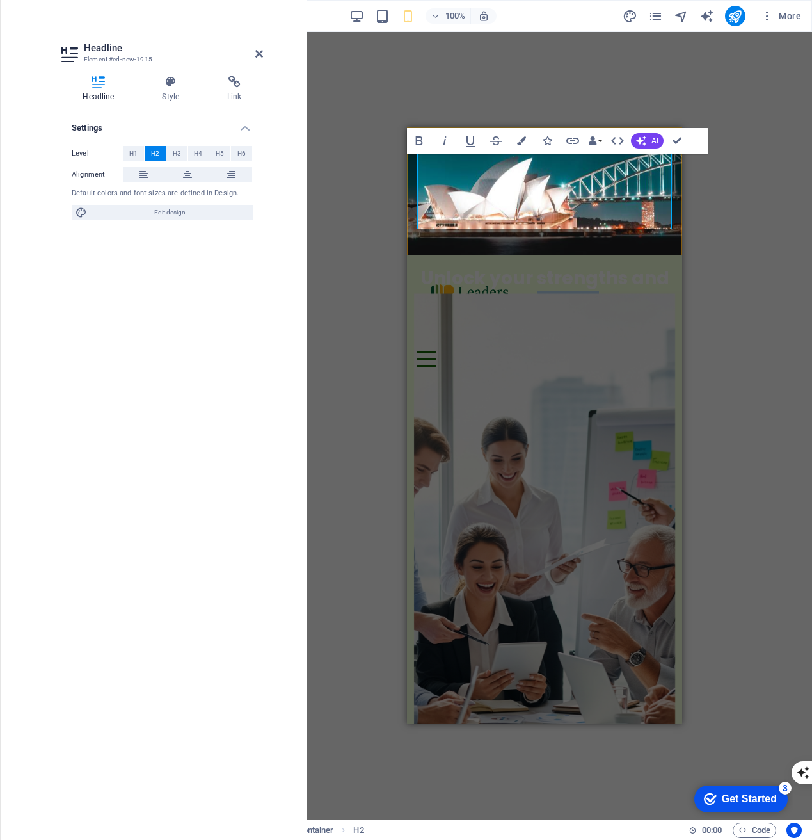
click at [537, 266] on h2 "Unlock your strengths and lead with clarity with confidence." at bounding box center [544, 304] width 255 height 76
drag, startPoint x: 629, startPoint y: 191, endPoint x: 629, endPoint y: 211, distance: 20.5
click at [629, 266] on h2 "Unlock your strengths and lead with confidence with confidence." at bounding box center [544, 304] width 255 height 76
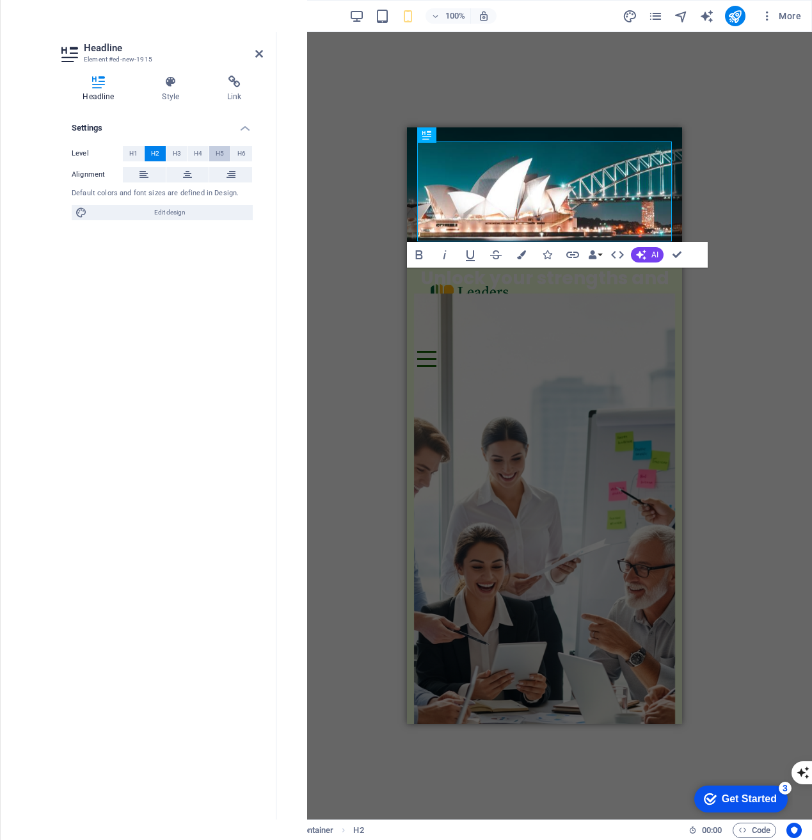
click at [216, 154] on span "H5" at bounding box center [220, 153] width 8 height 15
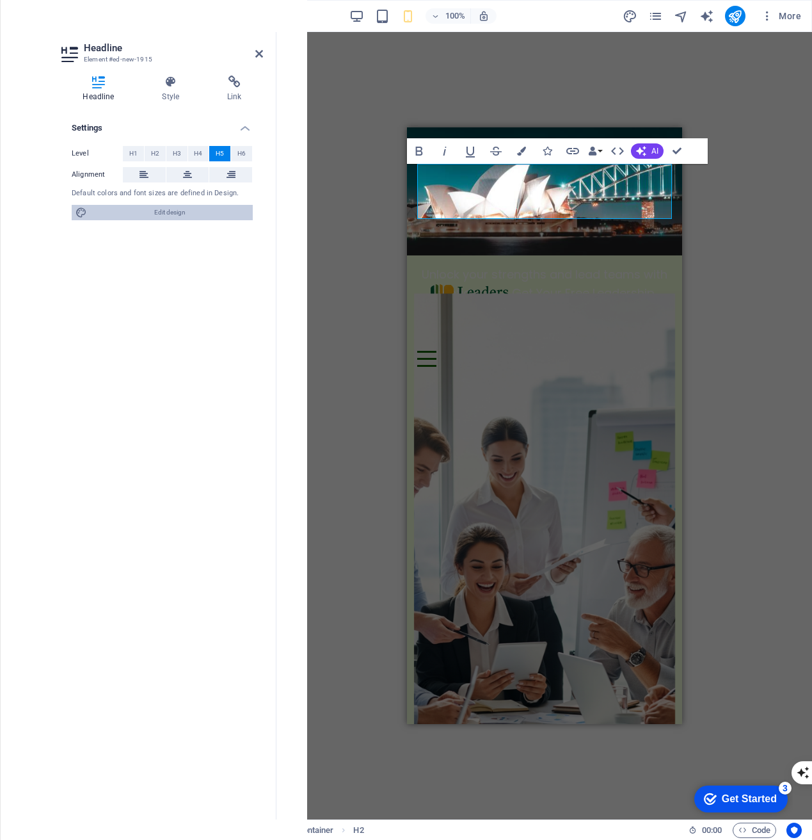
click at [182, 214] on span "Edit design" at bounding box center [170, 212] width 158 height 15
select select "200"
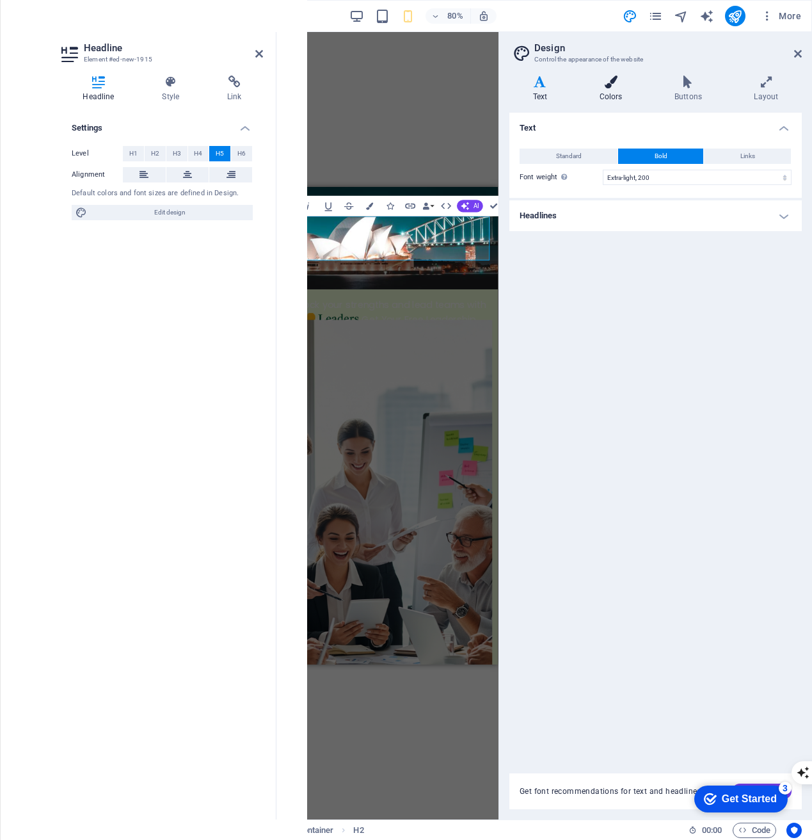
click at [607, 95] on h4 "Colors" at bounding box center [613, 89] width 75 height 27
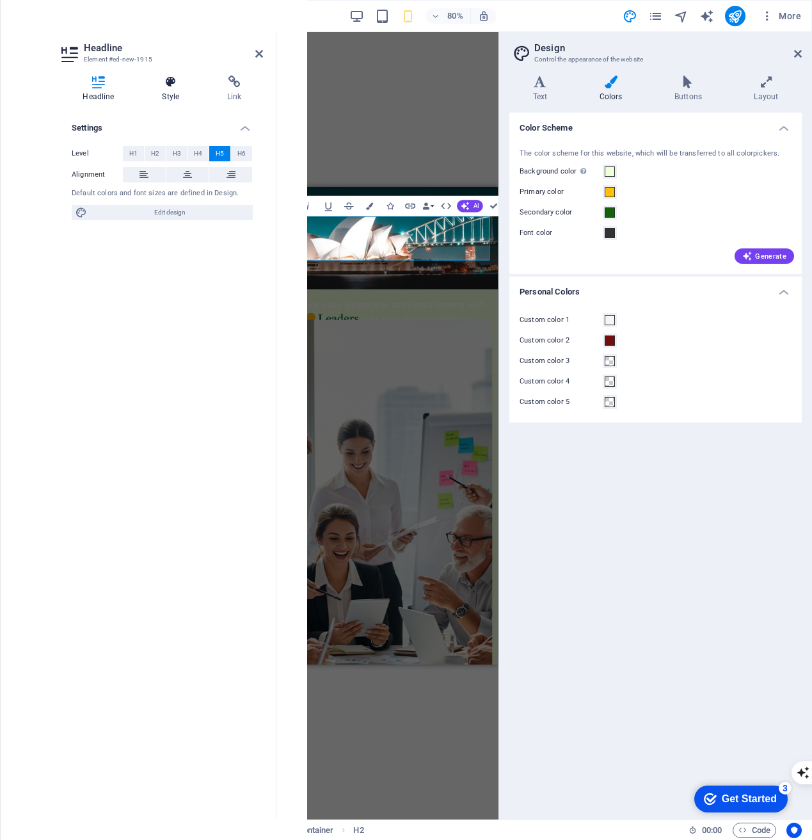
click at [161, 84] on icon at bounding box center [171, 82] width 60 height 13
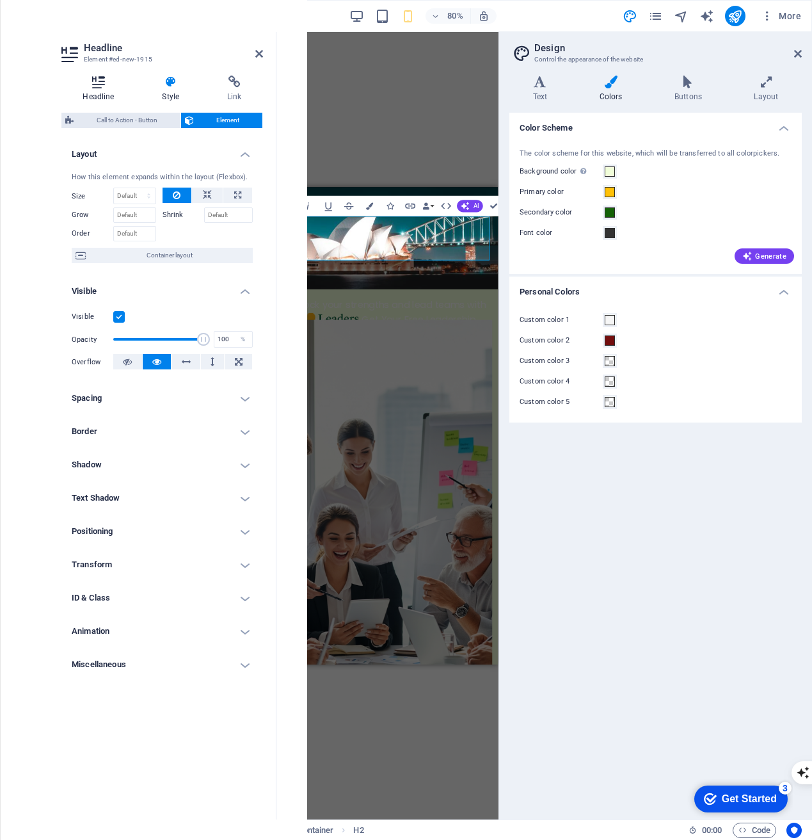
click at [108, 88] on h4 "Headline" at bounding box center [100, 89] width 79 height 27
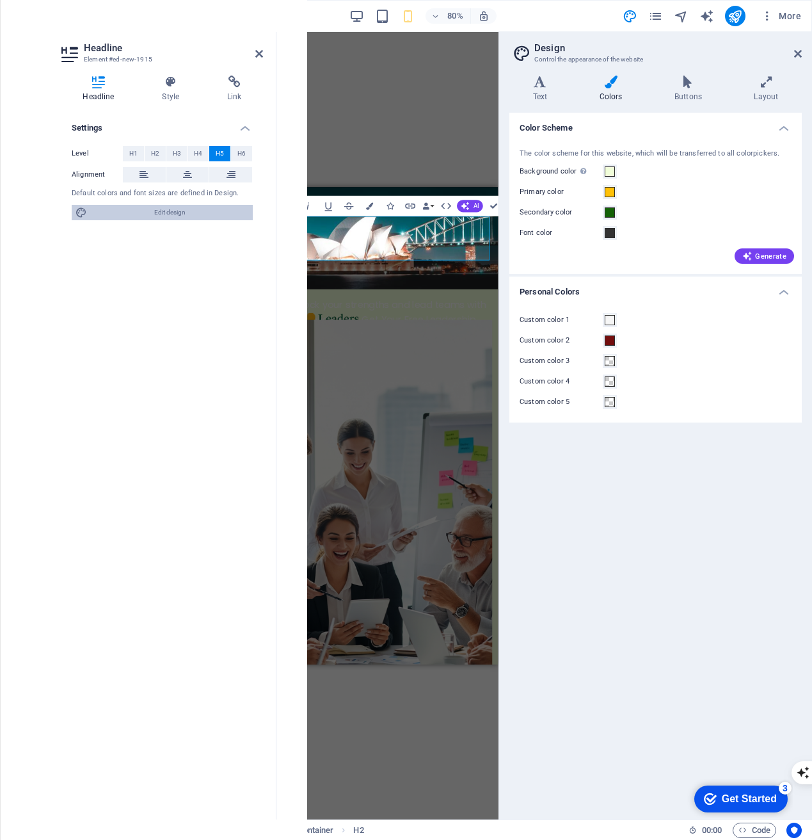
click at [161, 210] on span "Edit design" at bounding box center [170, 212] width 158 height 15
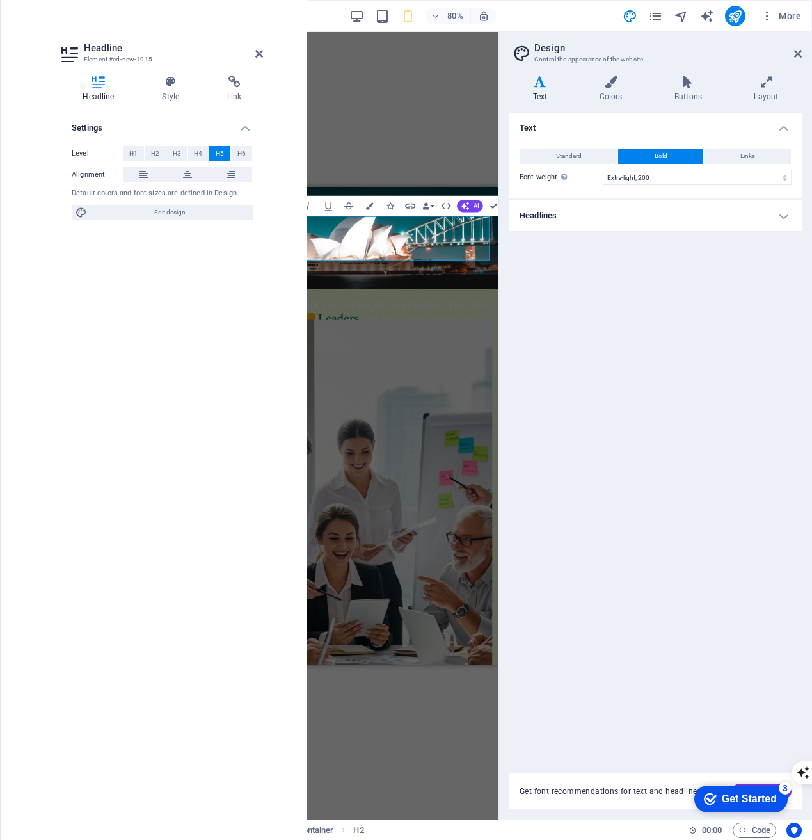
click at [588, 209] on h4 "Headlines" at bounding box center [655, 215] width 292 height 31
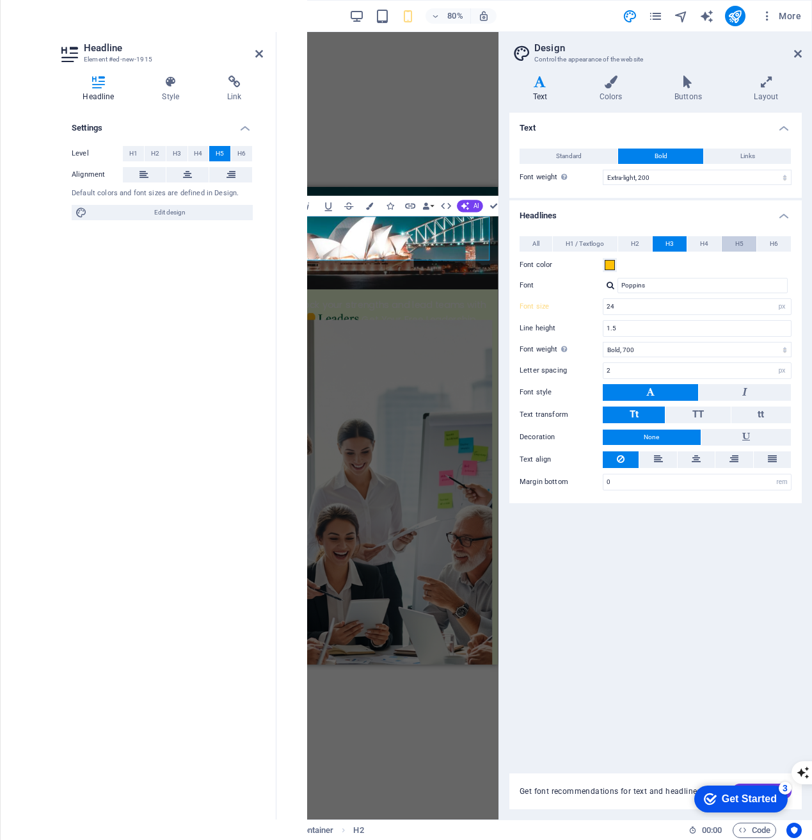
click at [753, 242] on button "H5" at bounding box center [739, 243] width 34 height 15
click at [611, 264] on span at bounding box center [610, 265] width 10 height 10
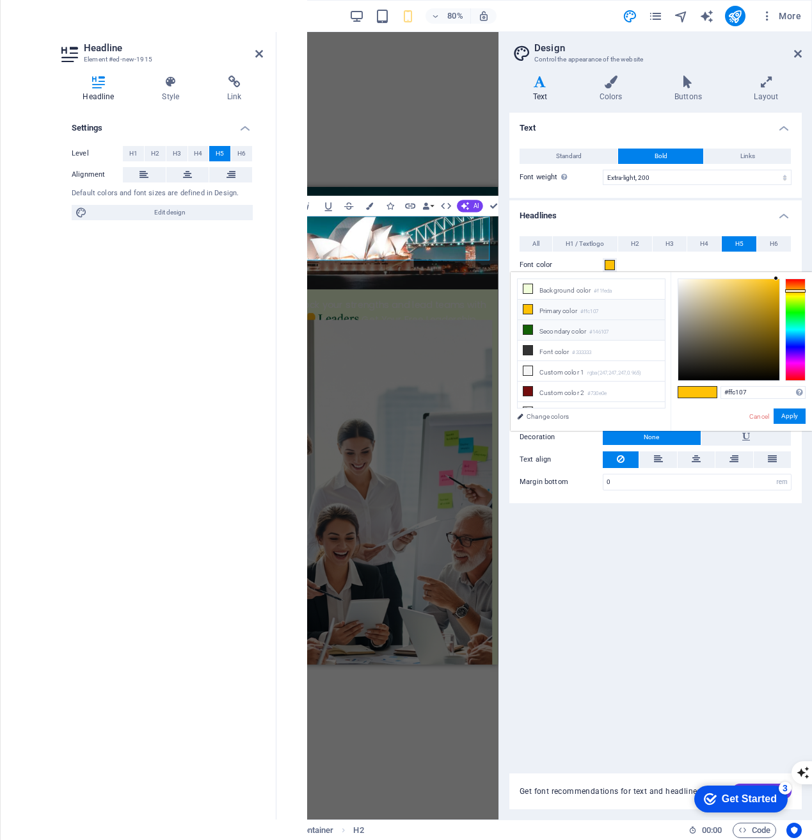
click at [581, 330] on li "Secondary color #146107" at bounding box center [591, 330] width 147 height 20
type input "#146107"
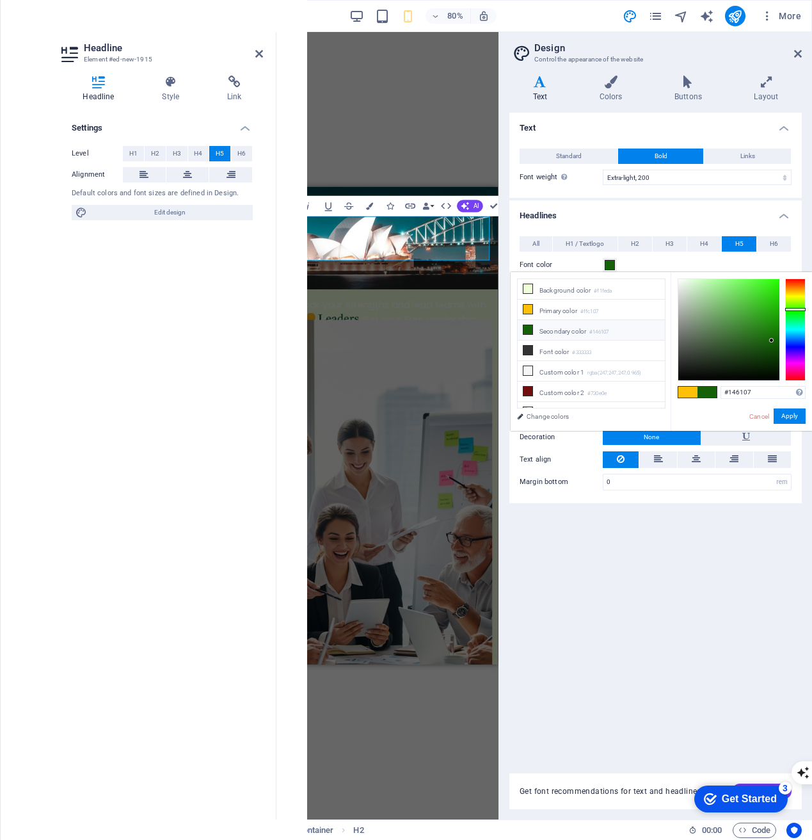
click at [582, 541] on div "Text Standard Bold Links Font color Font Quicksand Font size 20 rem px Line hei…" at bounding box center [655, 435] width 292 height 645
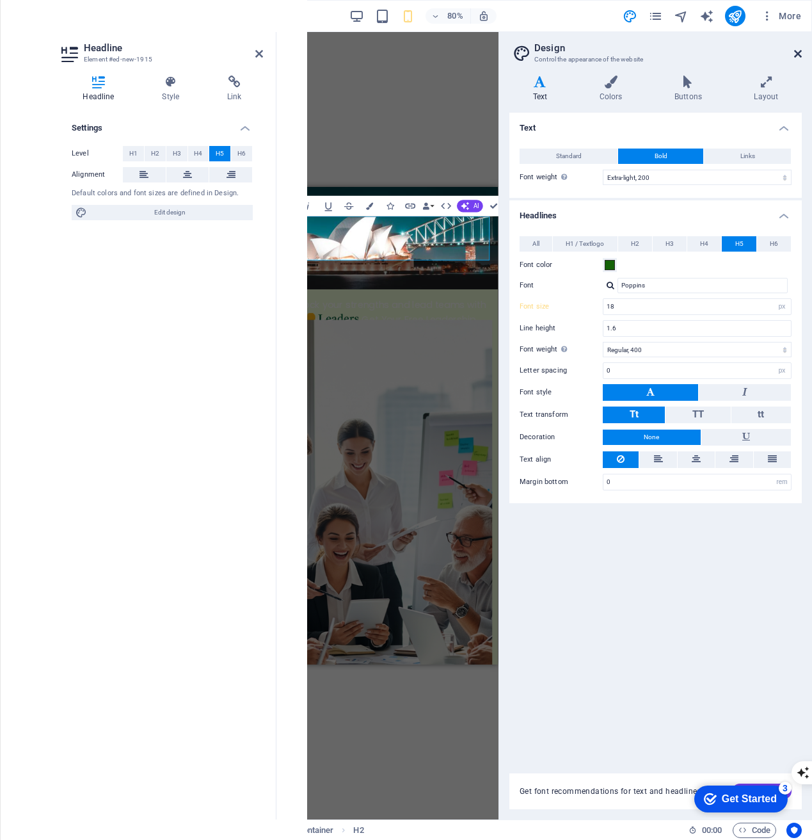
click at [798, 51] on icon at bounding box center [798, 54] width 8 height 10
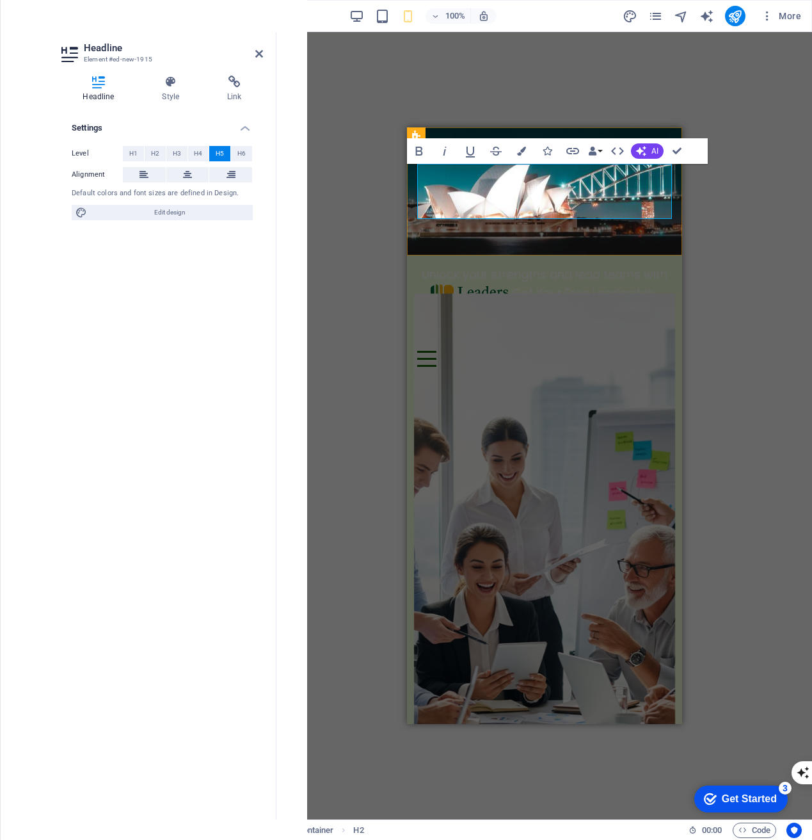
click at [605, 266] on h5 "Unlock your strengths and lead teams with confidence - Get Your Free Leadership…" at bounding box center [544, 293] width 255 height 55
click at [240, 154] on span "H6" at bounding box center [241, 153] width 8 height 15
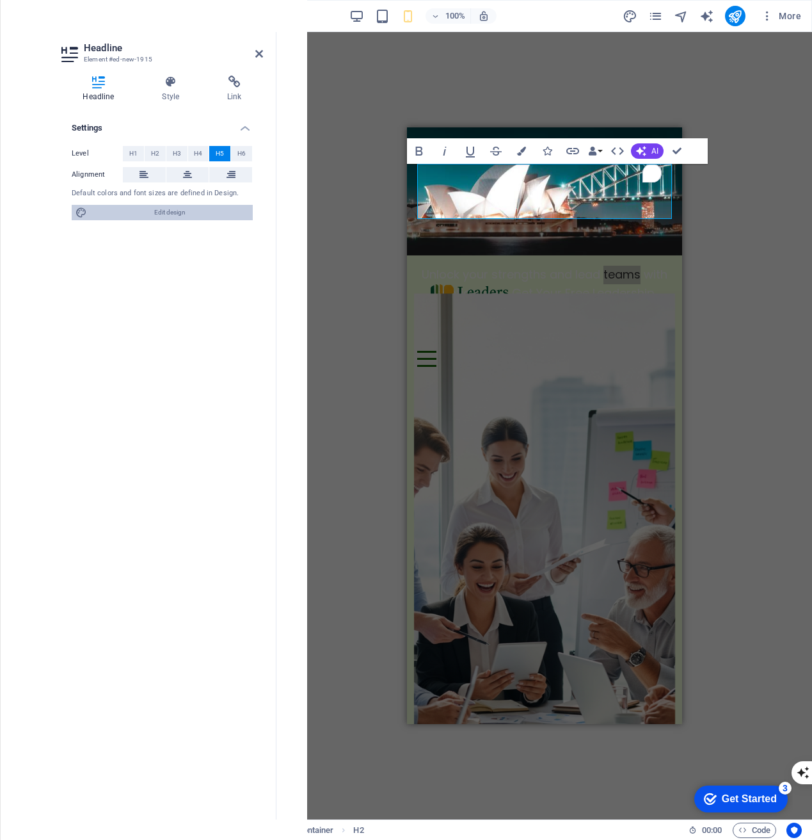
click at [199, 218] on span "Edit design" at bounding box center [170, 212] width 158 height 15
select select "200"
select select "px"
select select "400"
select select "px"
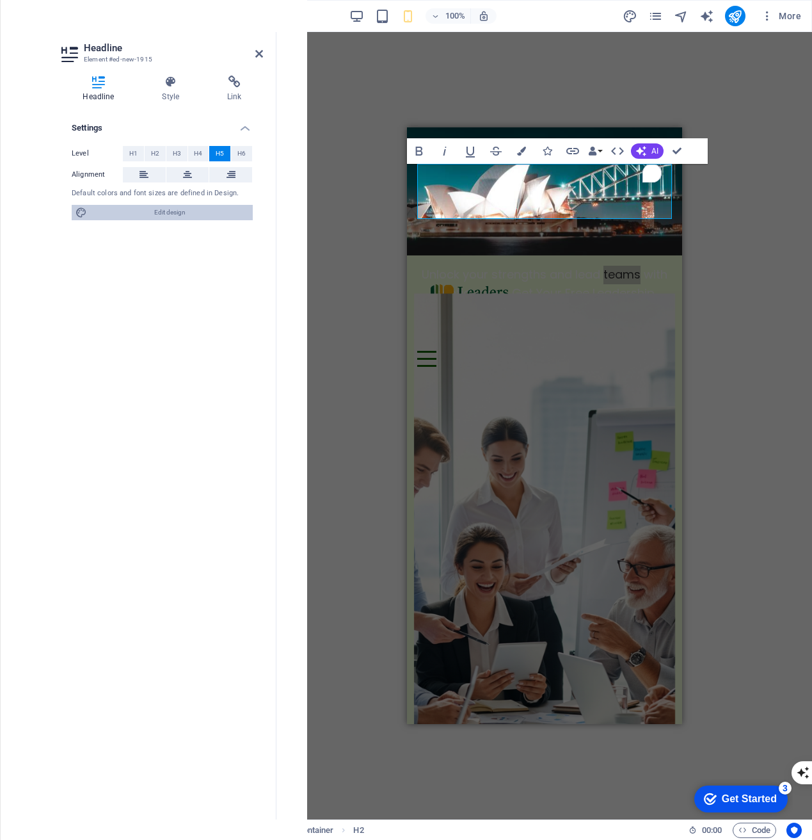
select select "rem"
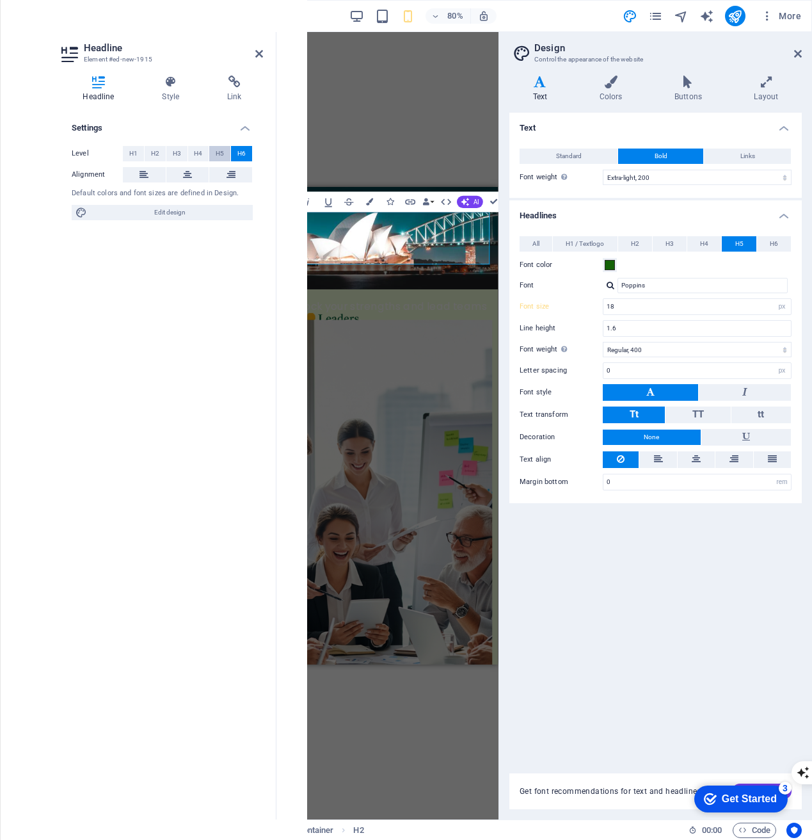
click at [217, 151] on span "H5" at bounding box center [220, 153] width 8 height 15
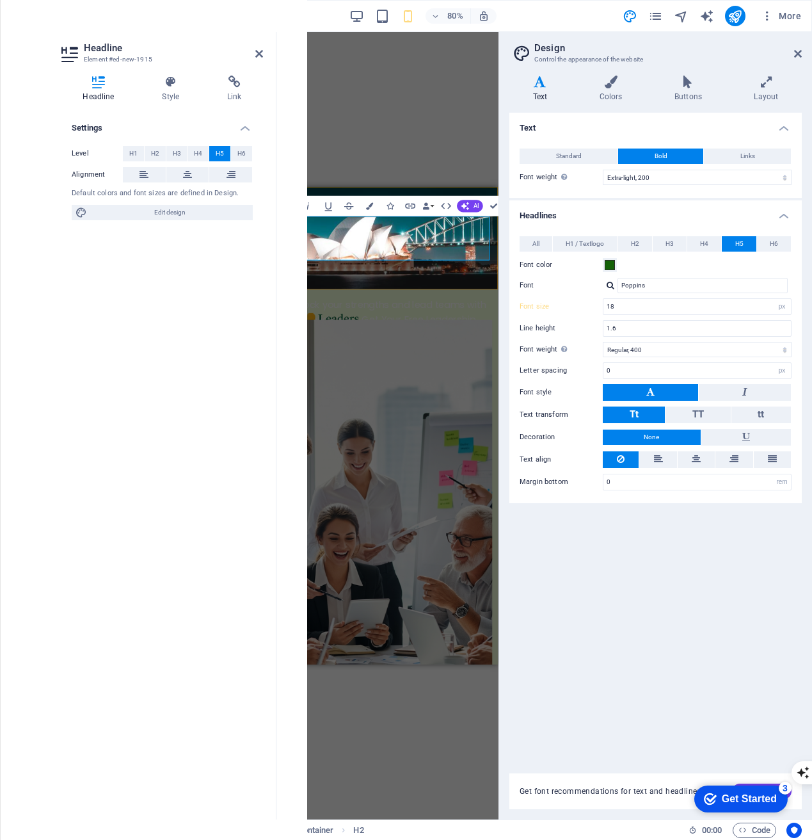
click at [325, 325] on h5 "Unlock your strengths and lead teams with confidence - Get Your Free Leadership…" at bounding box center [414, 352] width 255 height 55
click at [160, 87] on icon at bounding box center [171, 82] width 60 height 13
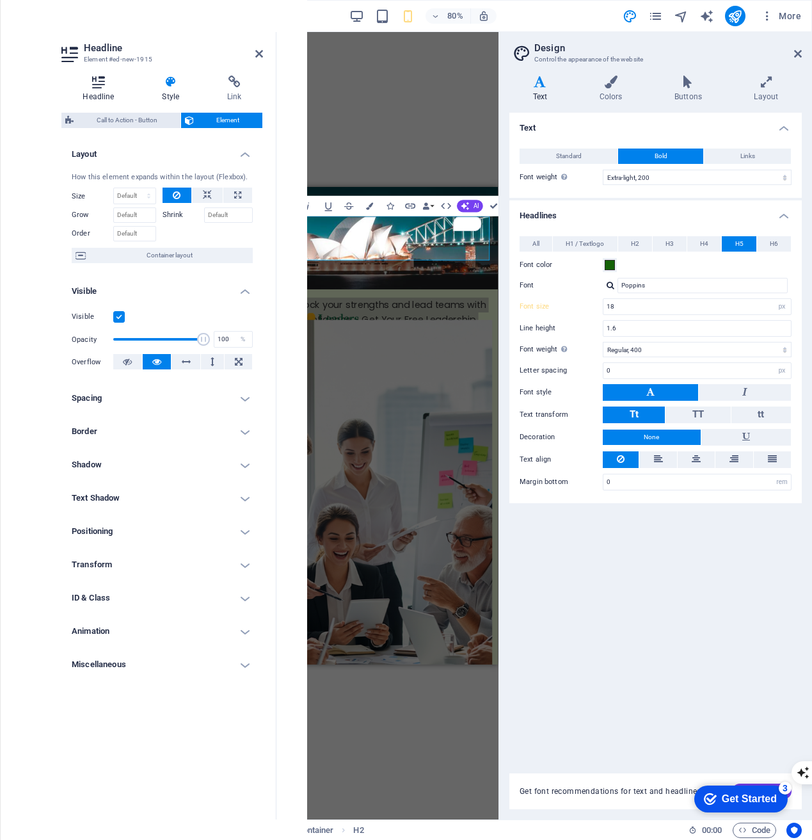
click at [111, 94] on h4 "Headline" at bounding box center [100, 89] width 79 height 27
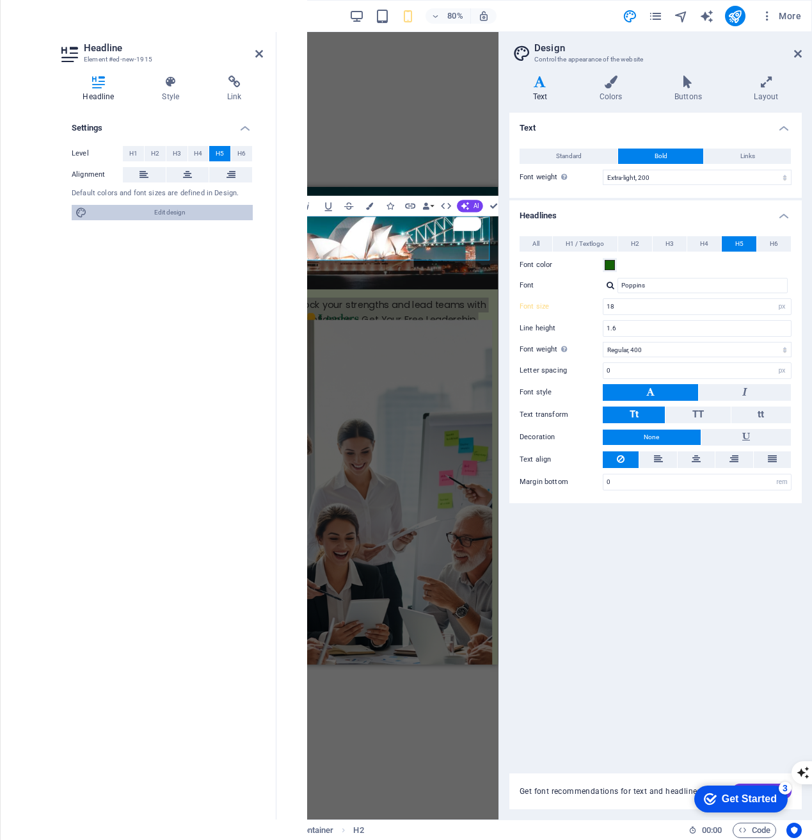
click at [165, 218] on span "Edit design" at bounding box center [170, 212] width 158 height 15
click at [129, 208] on span "Edit design" at bounding box center [170, 212] width 158 height 15
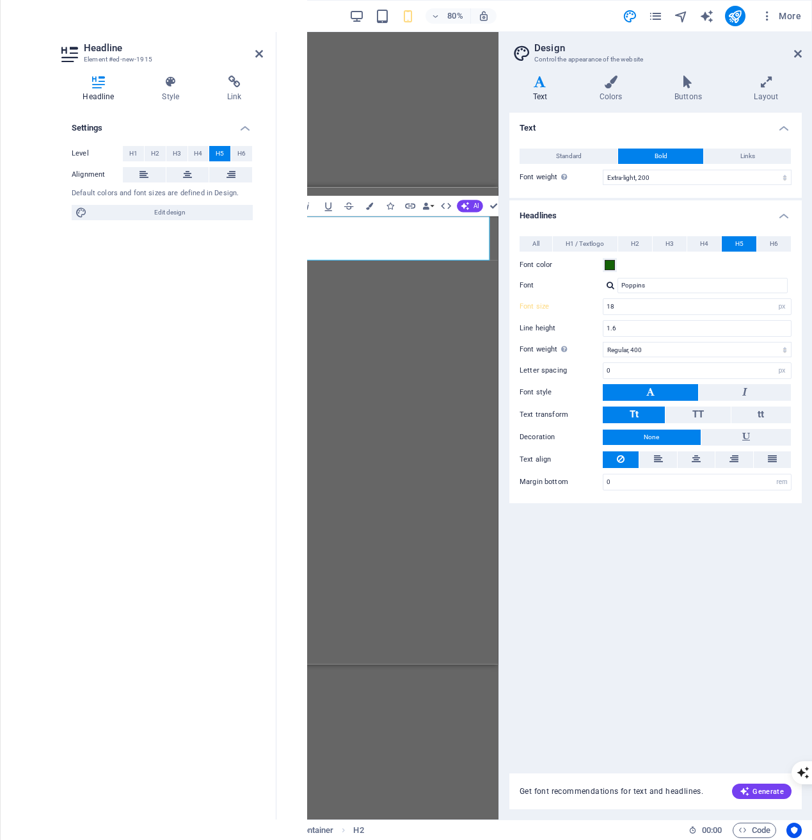
select select "200"
select select "px"
select select "400"
select select "px"
select select "rem"
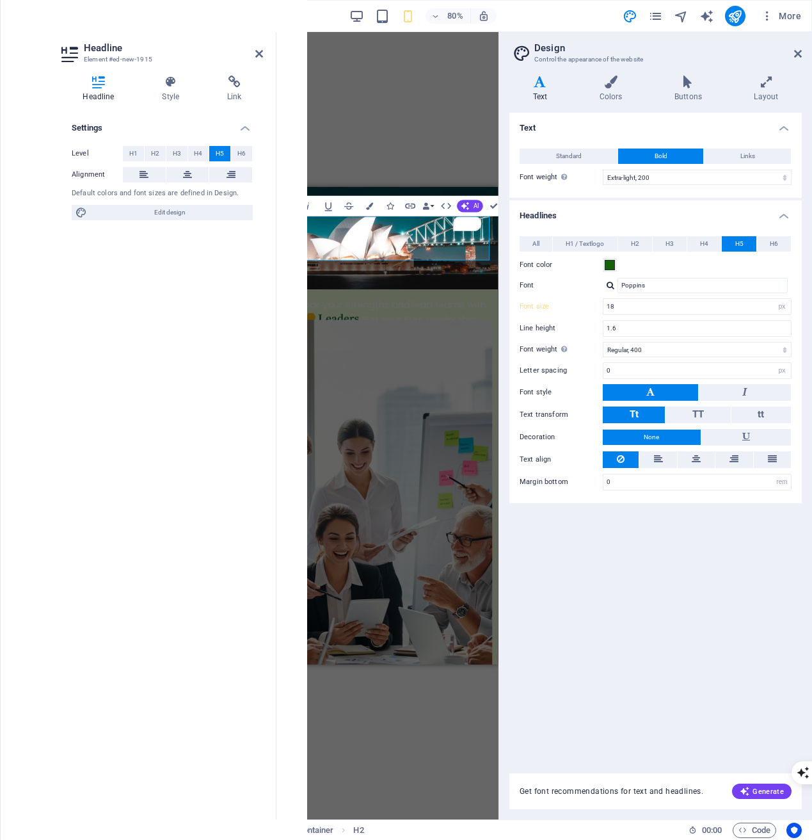
click at [412, 325] on h5 "Unlock your strengths and lead teams with confidence - Get Your Free Leadership…" at bounding box center [414, 352] width 255 height 55
click at [369, 207] on icon "button" at bounding box center [368, 205] width 7 height 7
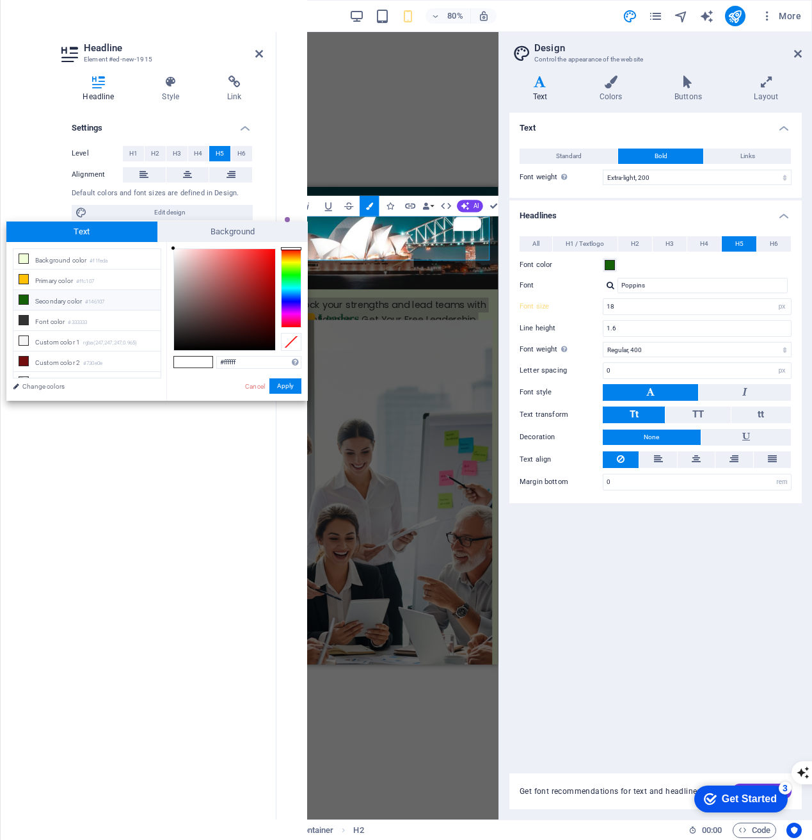
click at [95, 301] on small "#146107" at bounding box center [94, 302] width 19 height 9
type input "#146107"
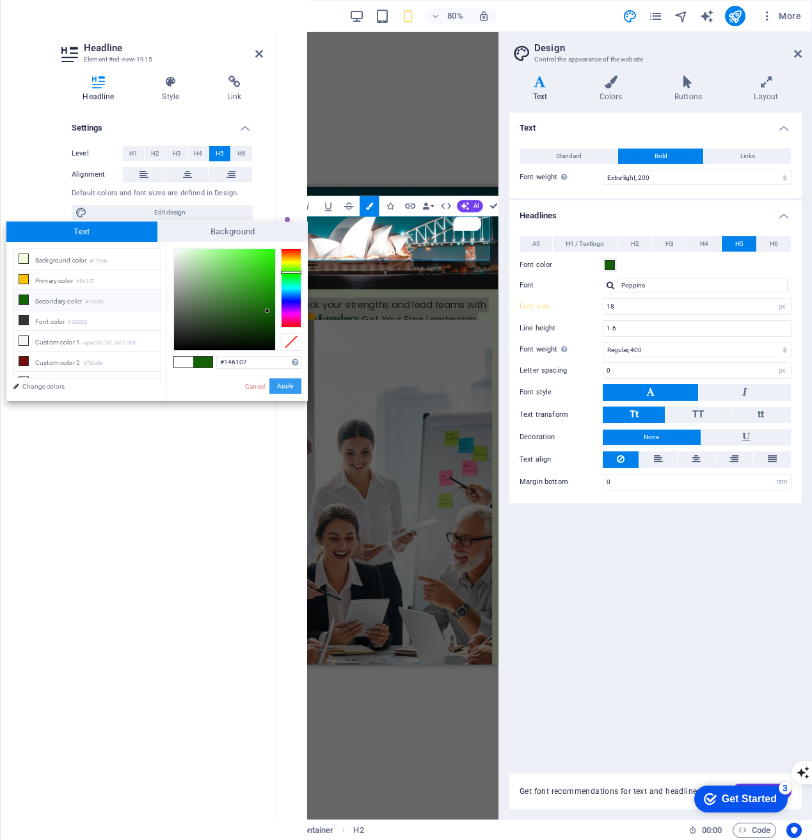
click at [286, 386] on button "Apply" at bounding box center [285, 385] width 32 height 15
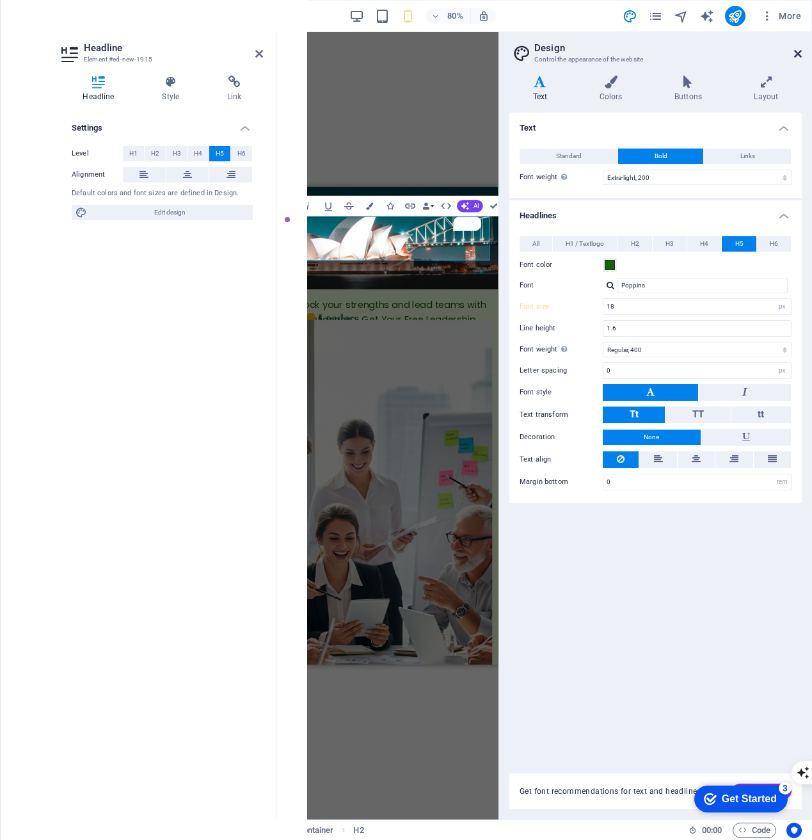
click at [795, 49] on icon at bounding box center [798, 54] width 8 height 10
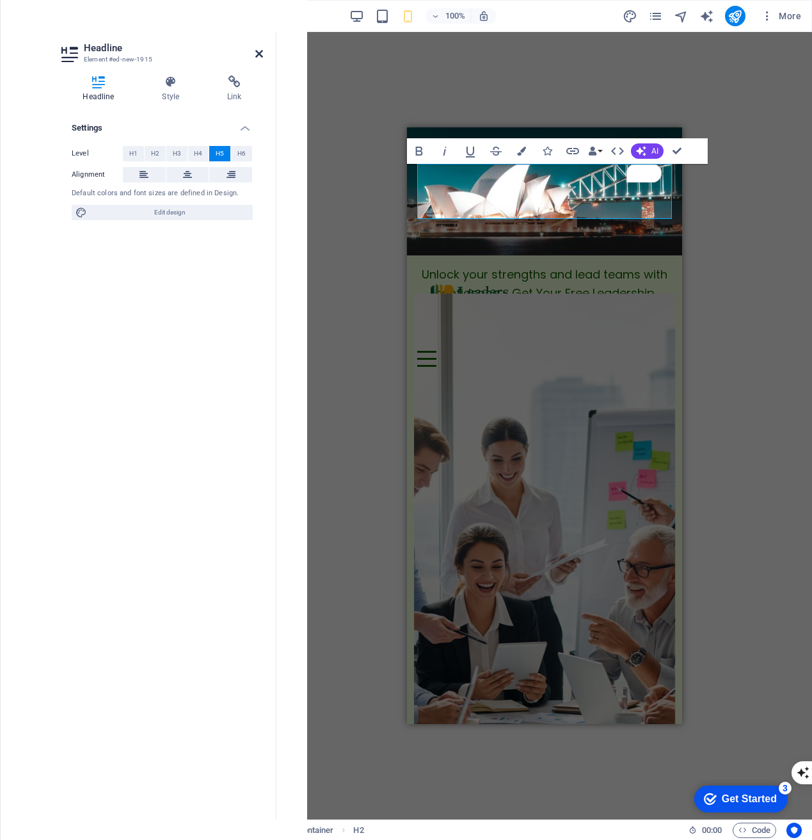
click at [262, 58] on icon at bounding box center [259, 54] width 8 height 10
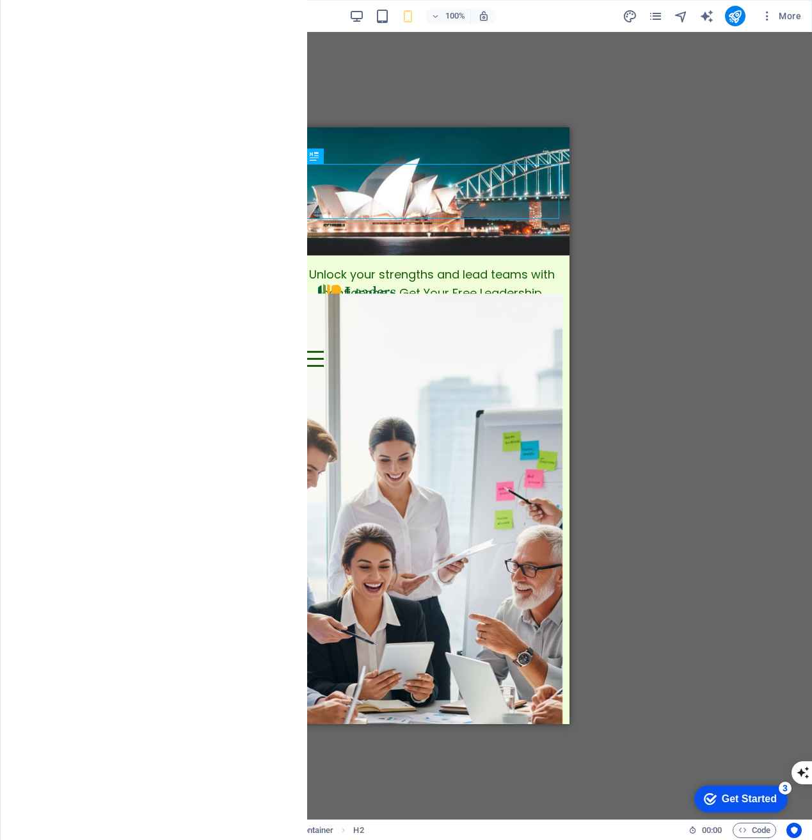
click at [216, 276] on div "H1 Container Container Banner Banner Container Logo Menu Bar Call to Action - C…" at bounding box center [431, 425] width 761 height 787
click at [385, 151] on figure at bounding box center [431, 191] width 275 height 128
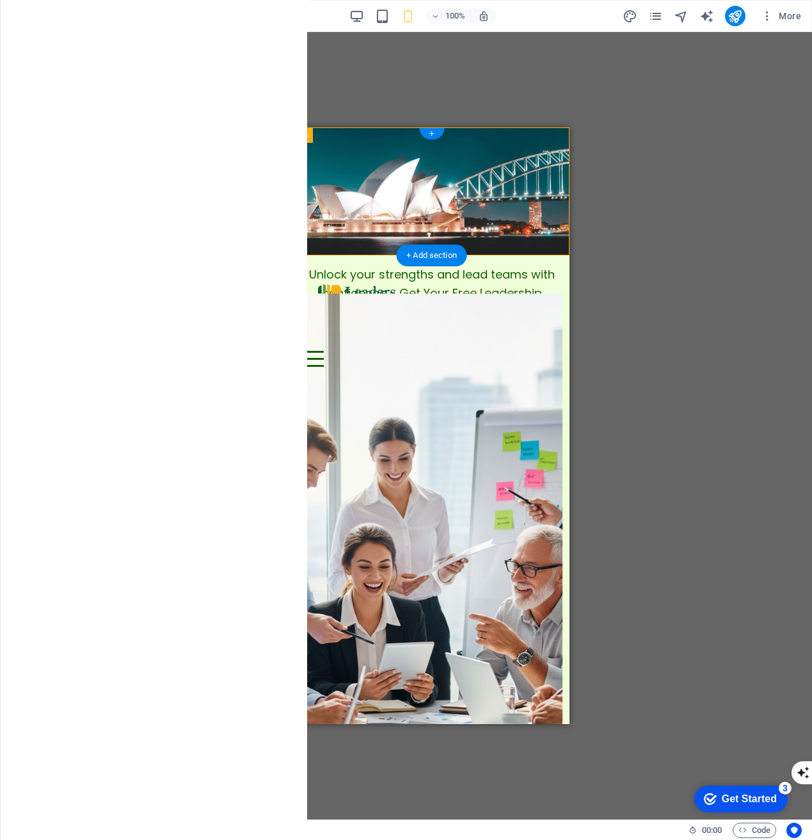
click at [385, 151] on figure at bounding box center [431, 191] width 275 height 128
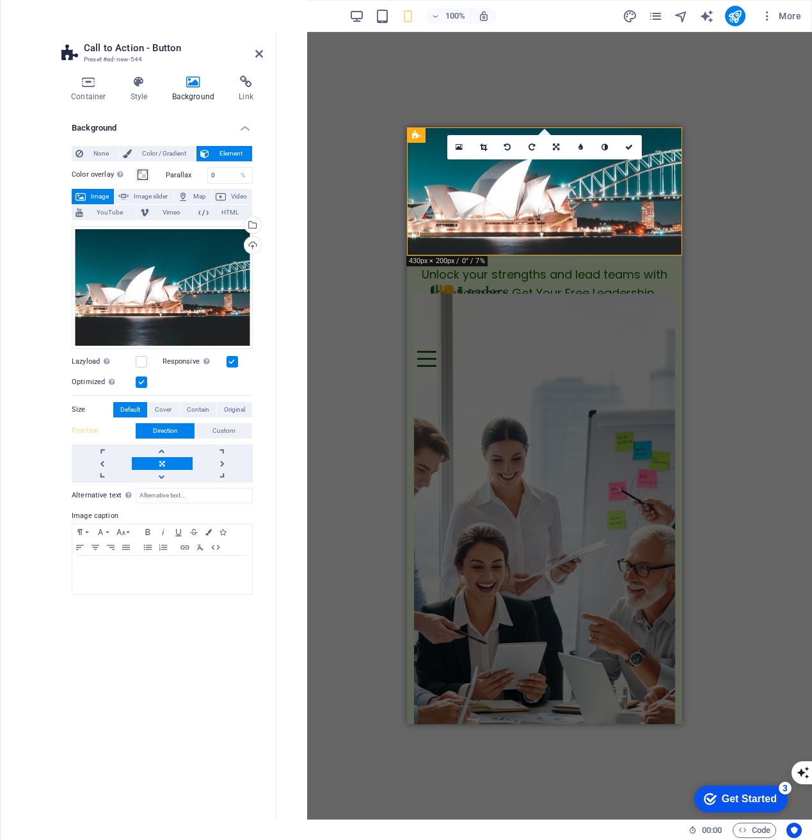
click at [188, 95] on h4 "Background" at bounding box center [196, 89] width 67 height 27
click at [161, 198] on span "Image slider" at bounding box center [150, 196] width 36 height 15
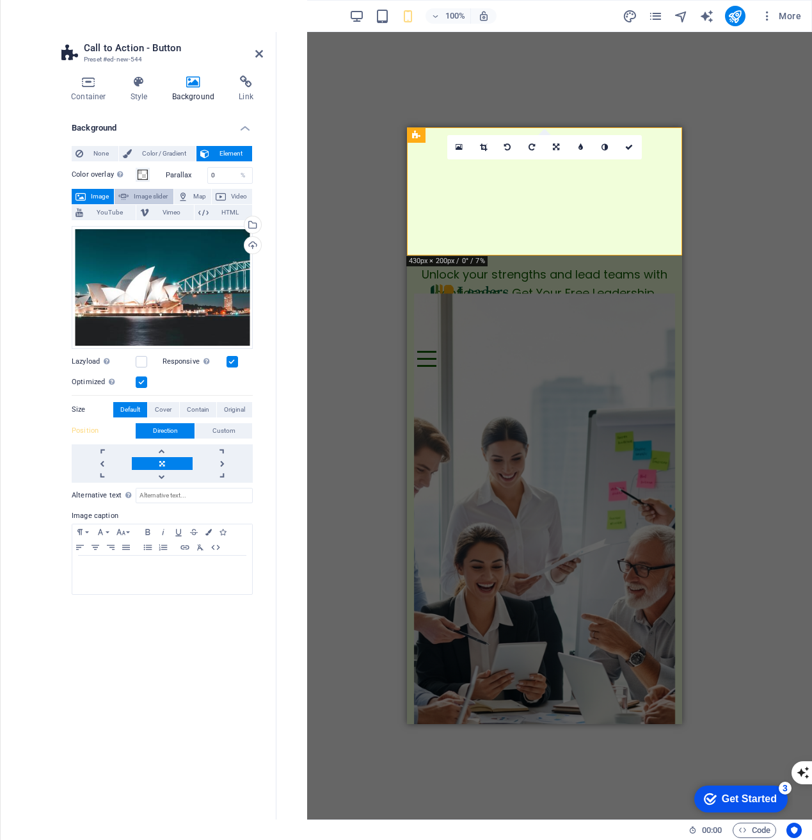
select select "ms"
select select "s"
select select "progressive"
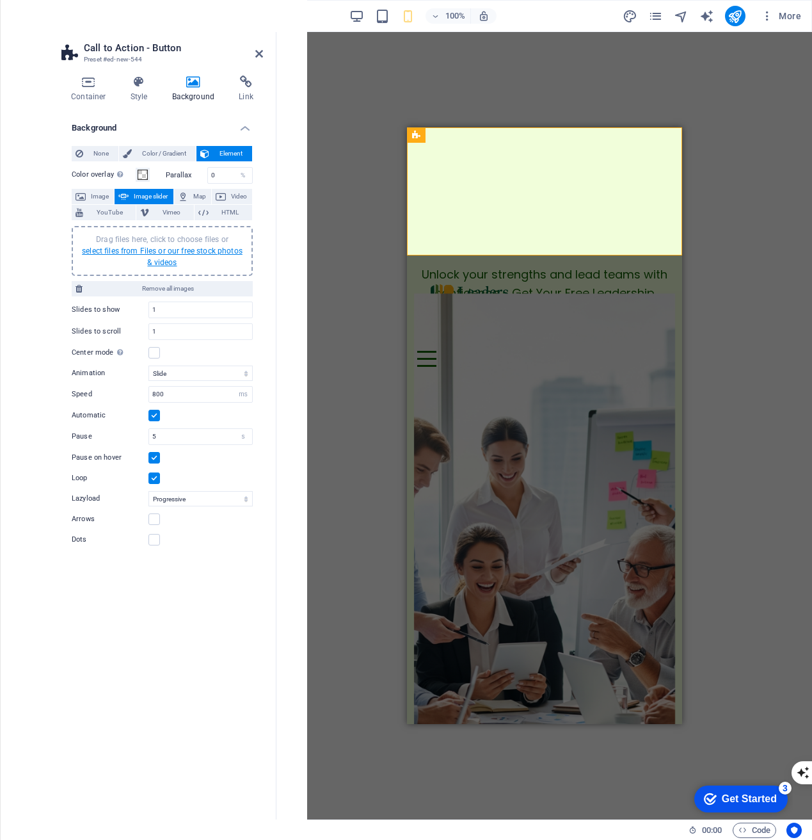
click at [142, 252] on link "select files from Files or our free stock photos & videos" at bounding box center [162, 256] width 161 height 20
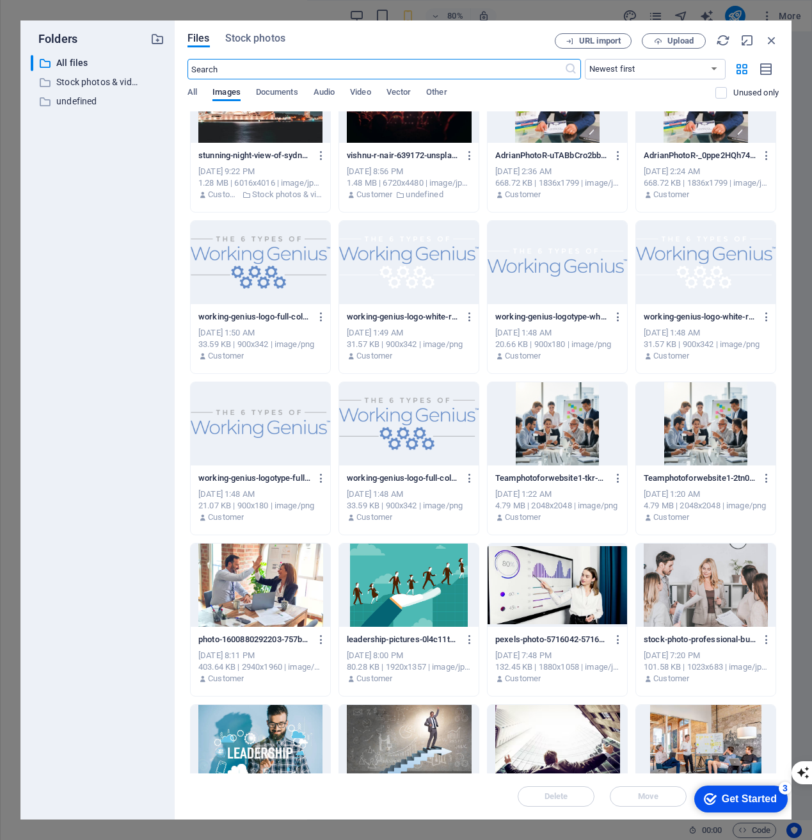
scroll to position [54, 0]
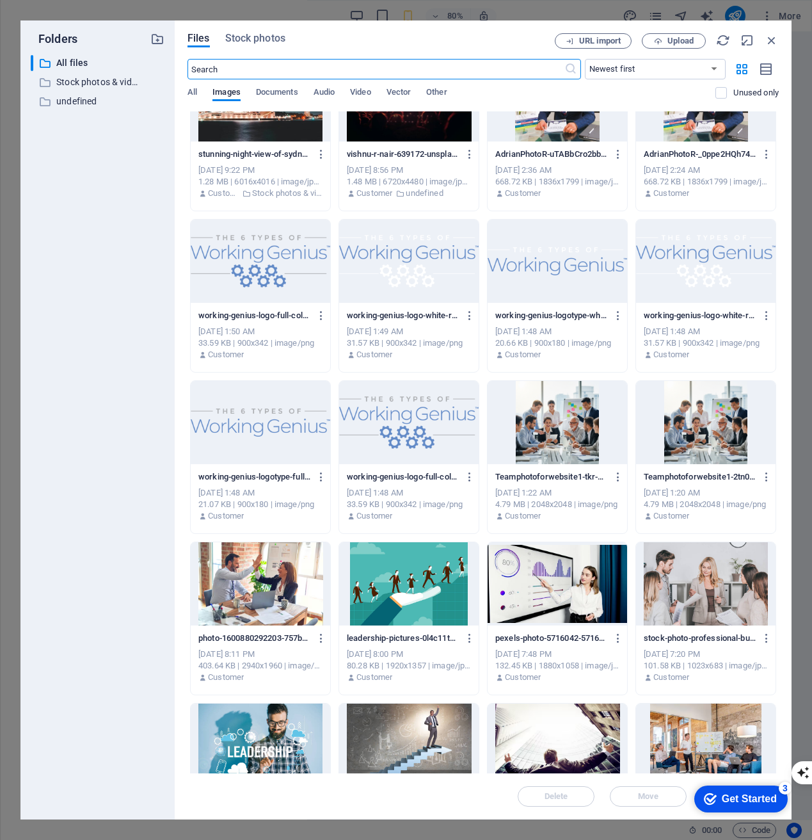
click at [541, 594] on div at bounding box center [558, 583] width 140 height 83
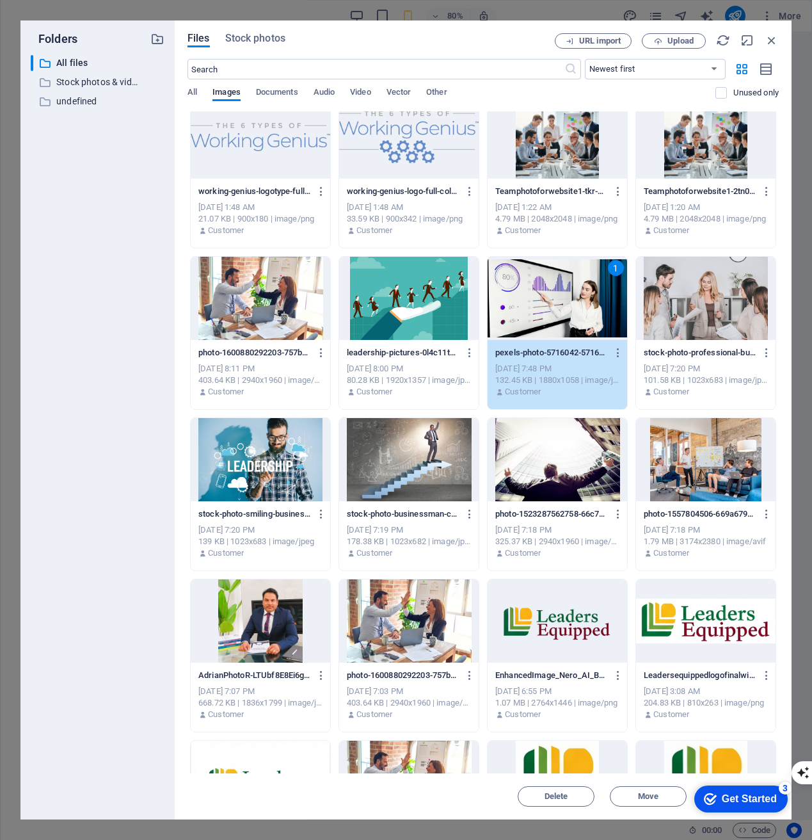
scroll to position [319, 0]
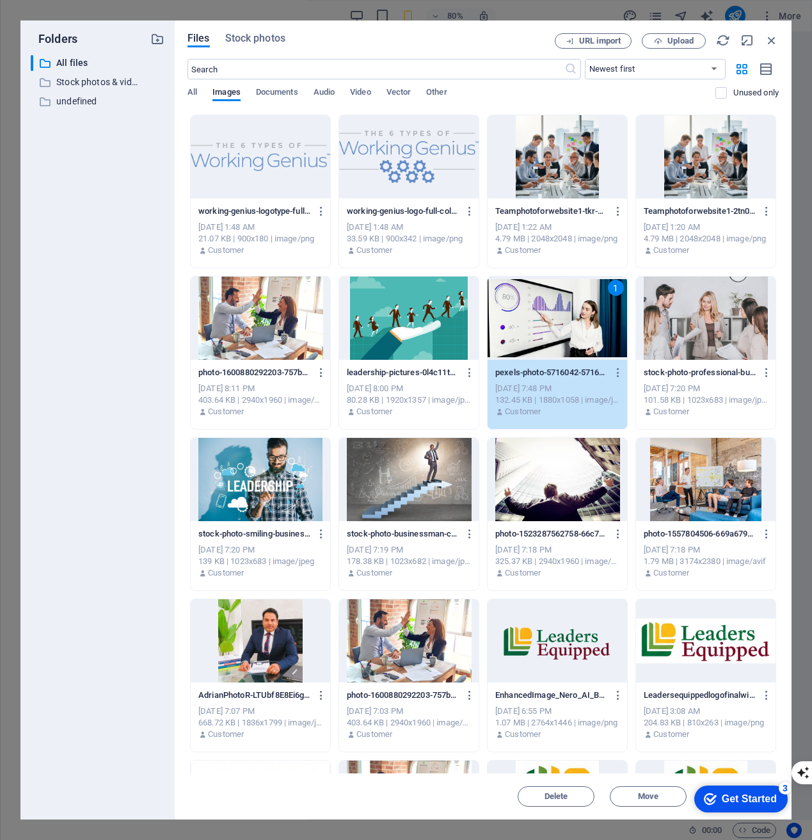
click at [582, 502] on div at bounding box center [558, 479] width 140 height 83
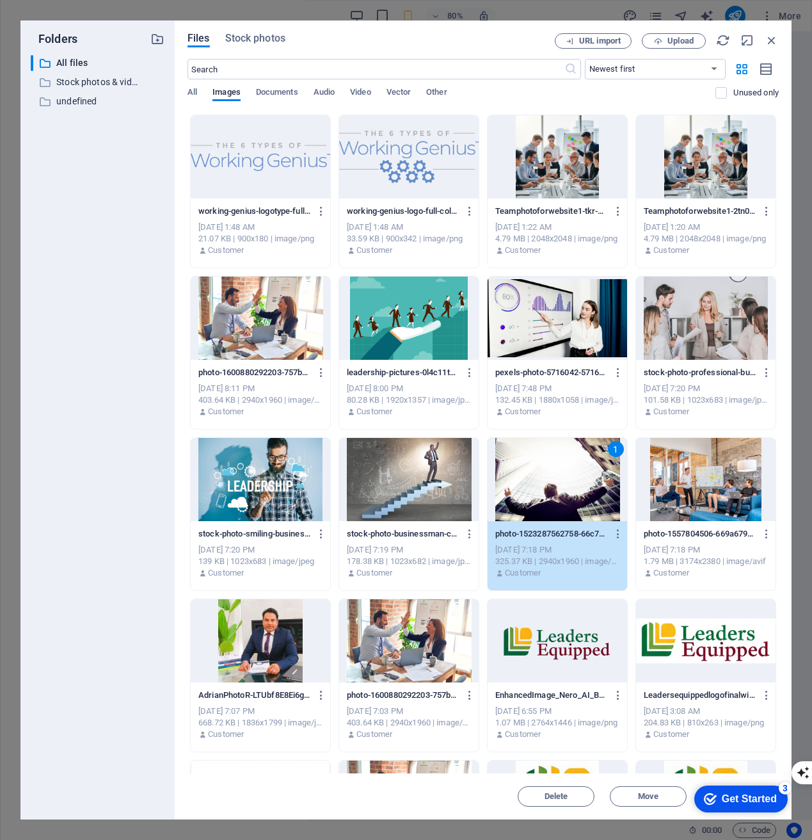
scroll to position [297, 0]
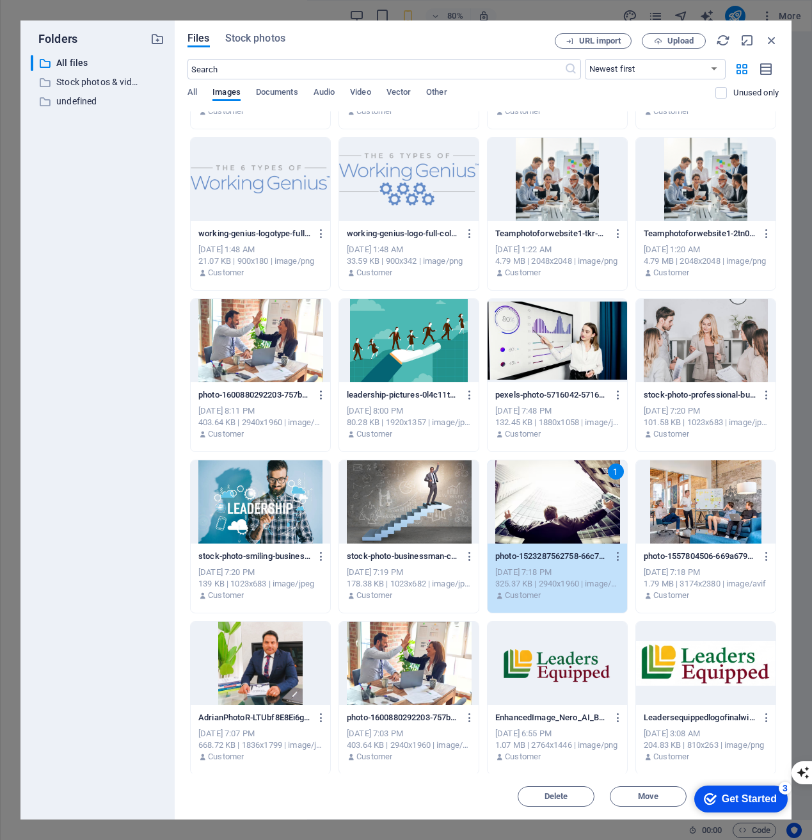
click at [581, 360] on div at bounding box center [558, 340] width 140 height 83
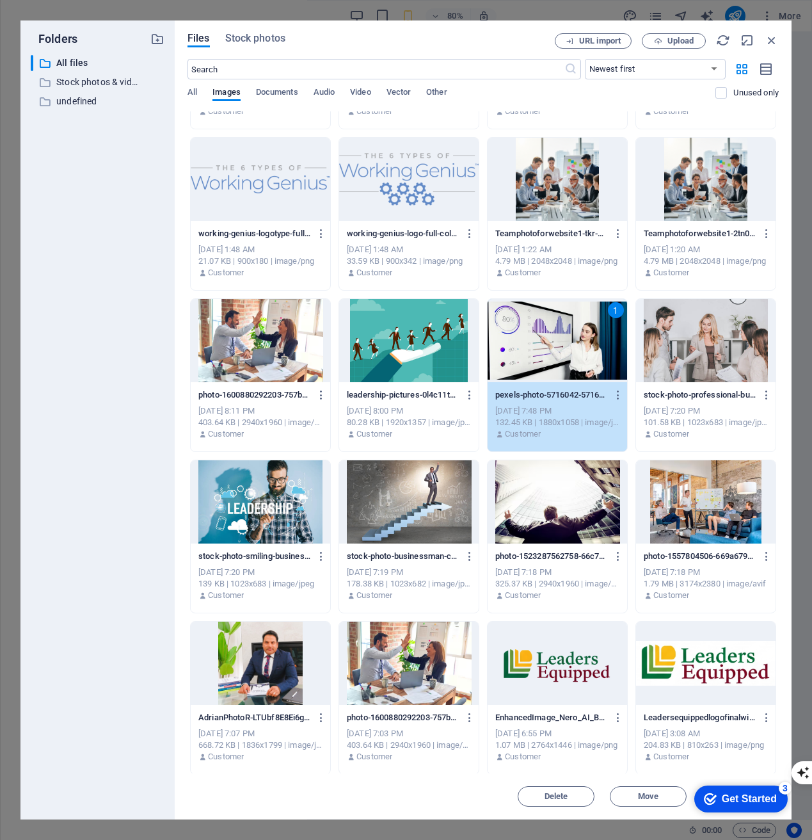
click at [568, 346] on div "1" at bounding box center [558, 340] width 140 height 83
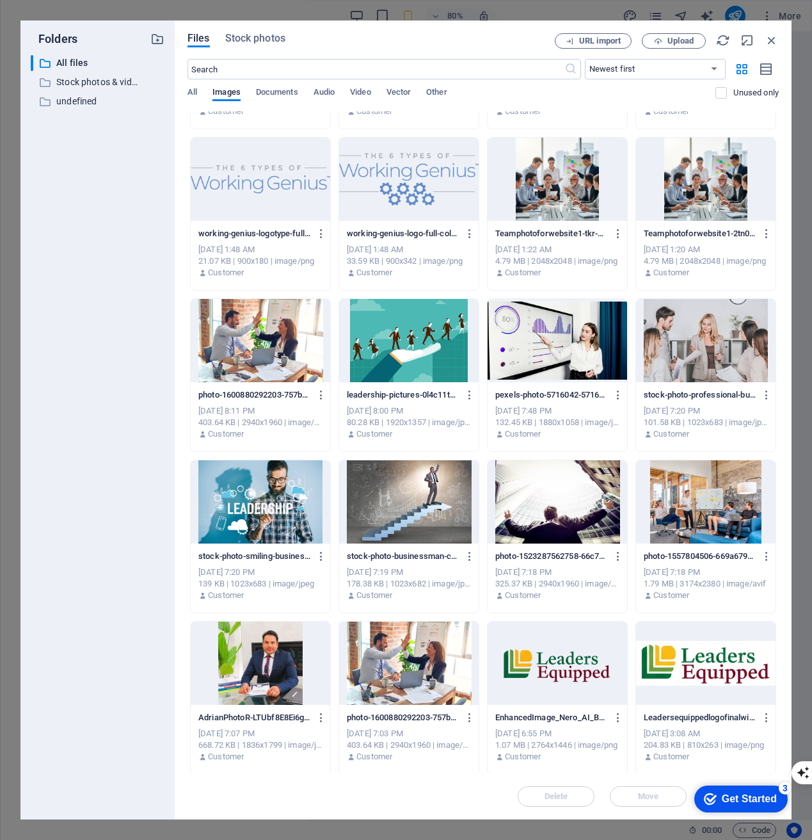
click at [568, 346] on div at bounding box center [558, 340] width 140 height 83
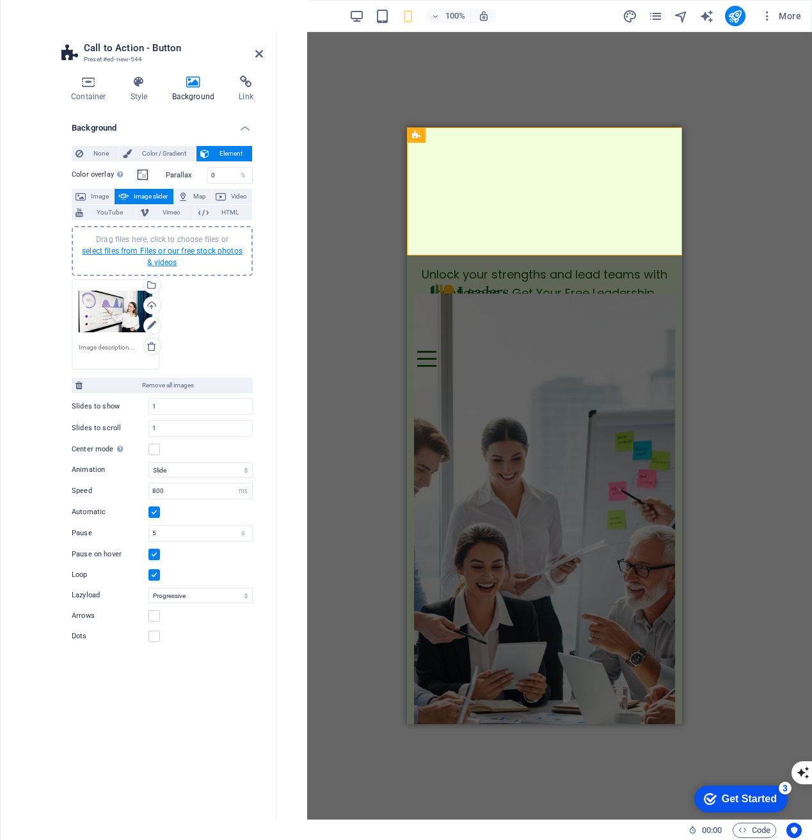
click at [183, 255] on link "select files from Files or our free stock photos & videos" at bounding box center [162, 256] width 161 height 20
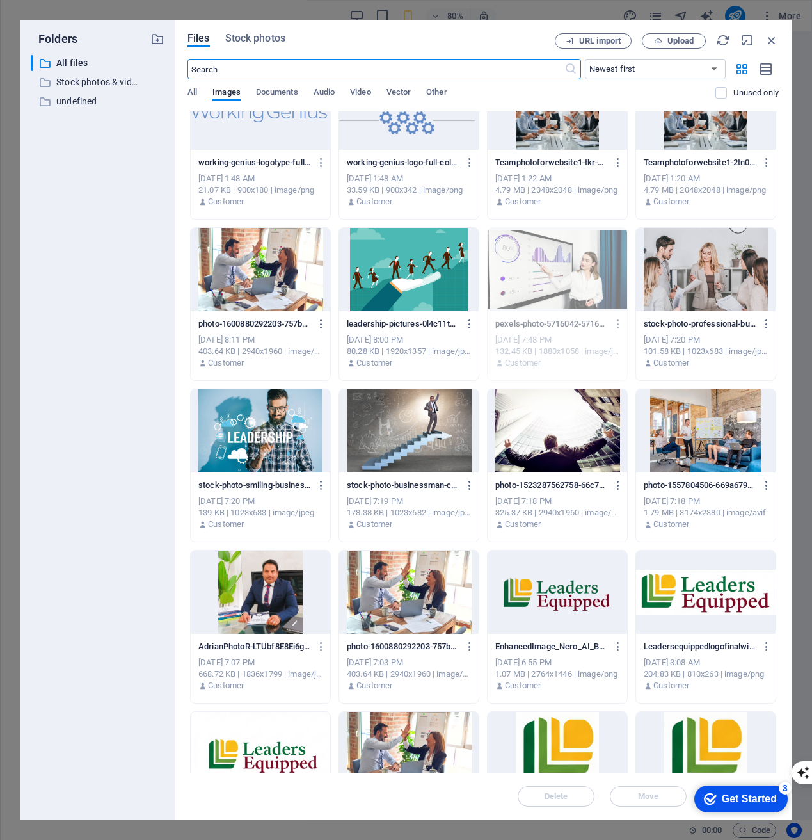
scroll to position [370, 0]
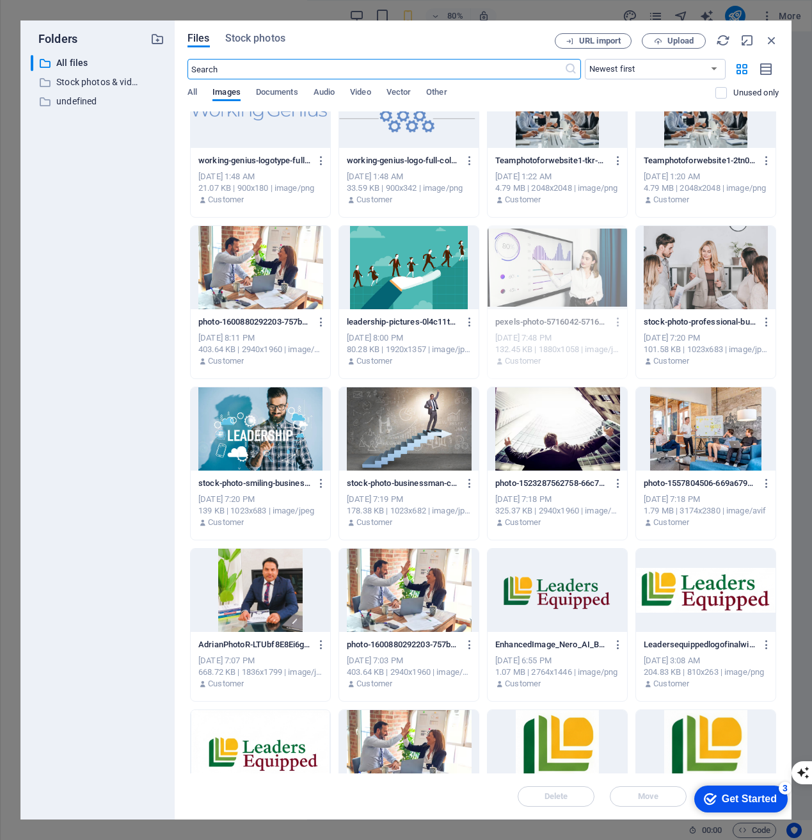
click at [595, 447] on div at bounding box center [558, 428] width 140 height 83
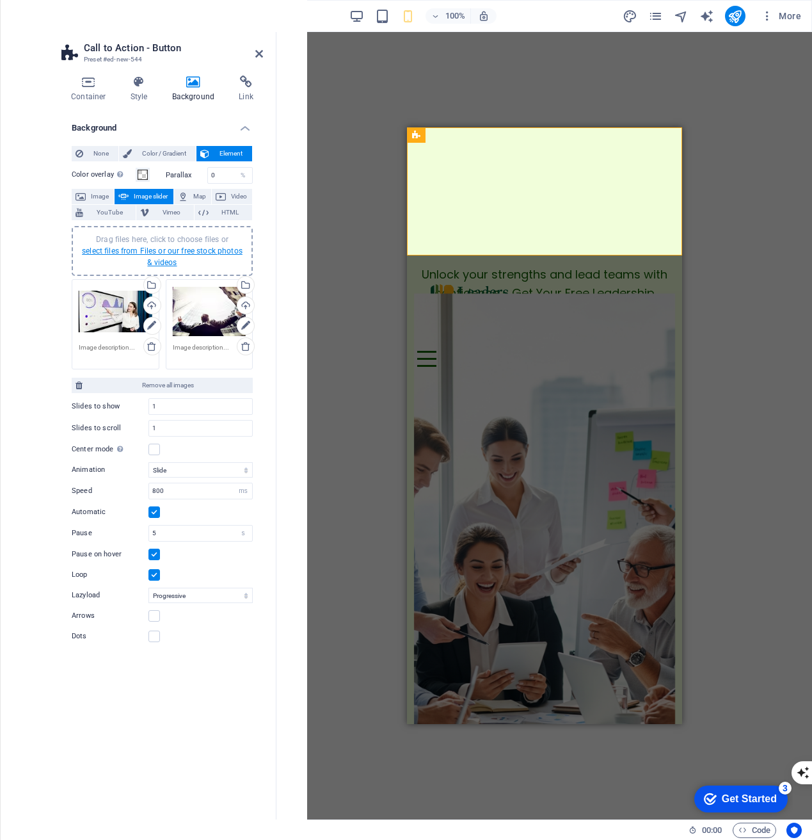
click at [214, 250] on link "select files from Files or our free stock photos & videos" at bounding box center [162, 256] width 161 height 20
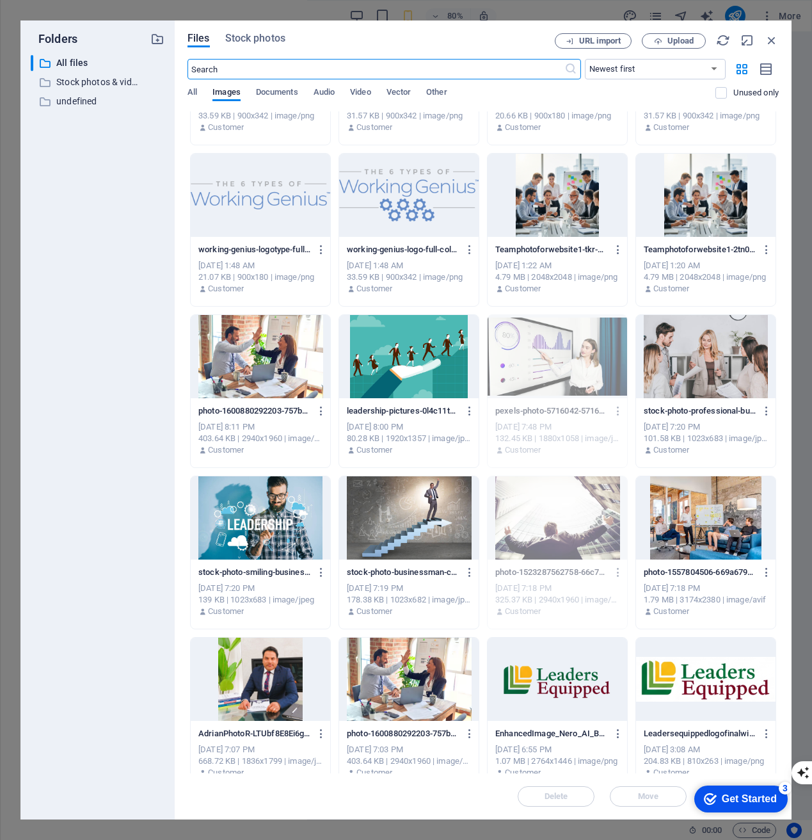
scroll to position [321, 0]
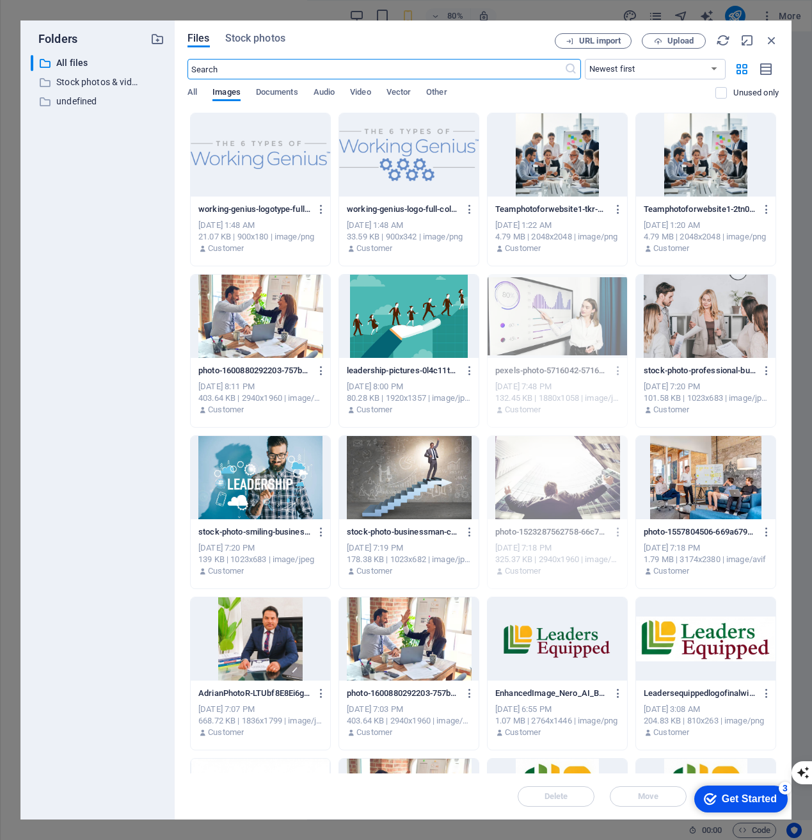
click at [266, 485] on div at bounding box center [261, 477] width 140 height 83
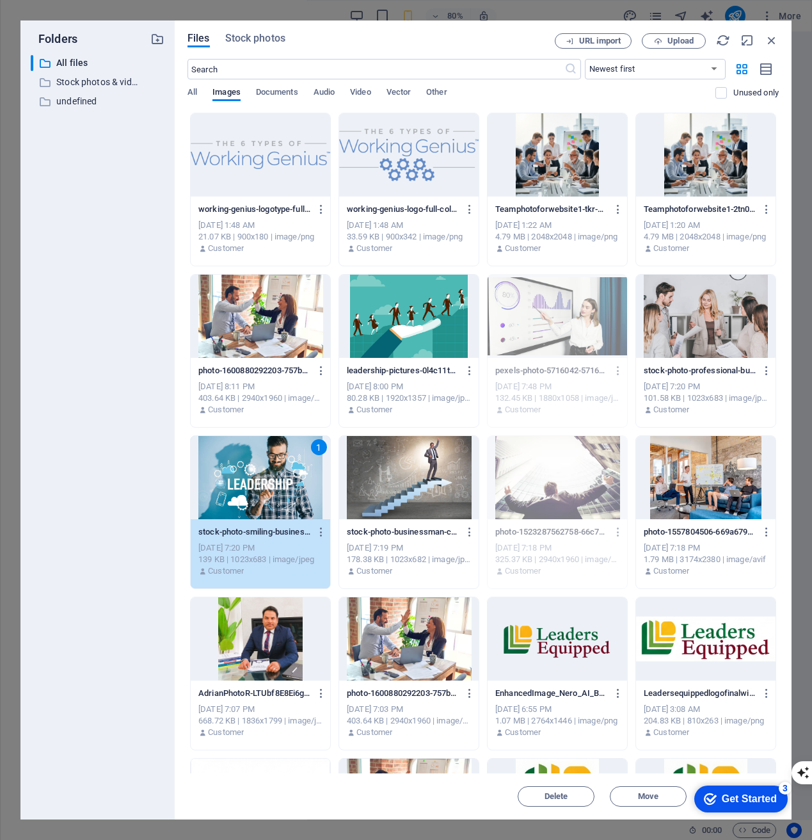
click at [266, 485] on div "1" at bounding box center [261, 477] width 140 height 83
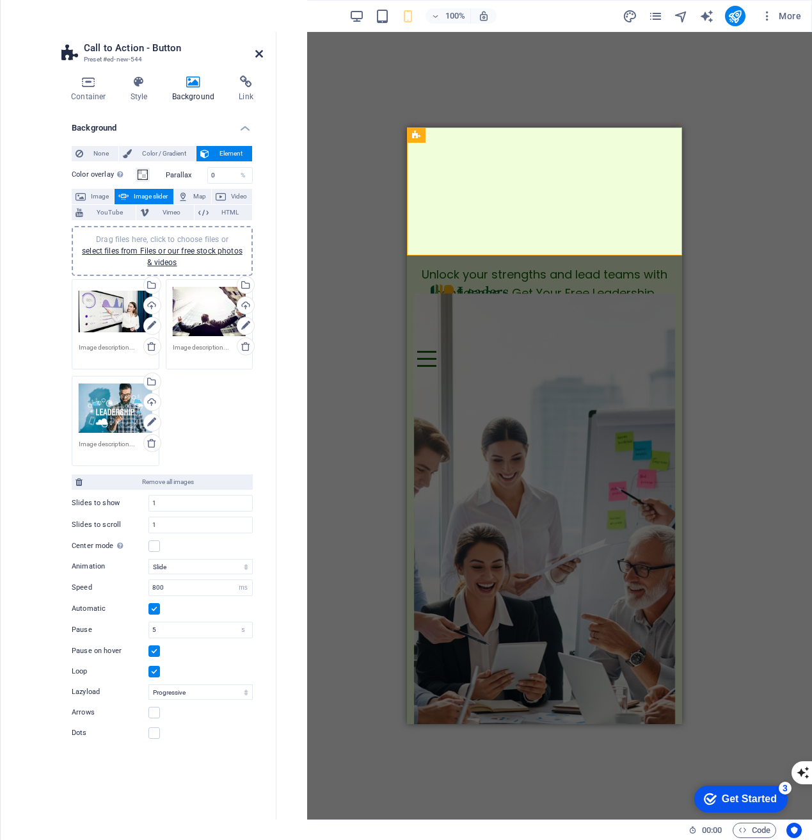
click at [258, 52] on icon at bounding box center [259, 54] width 8 height 10
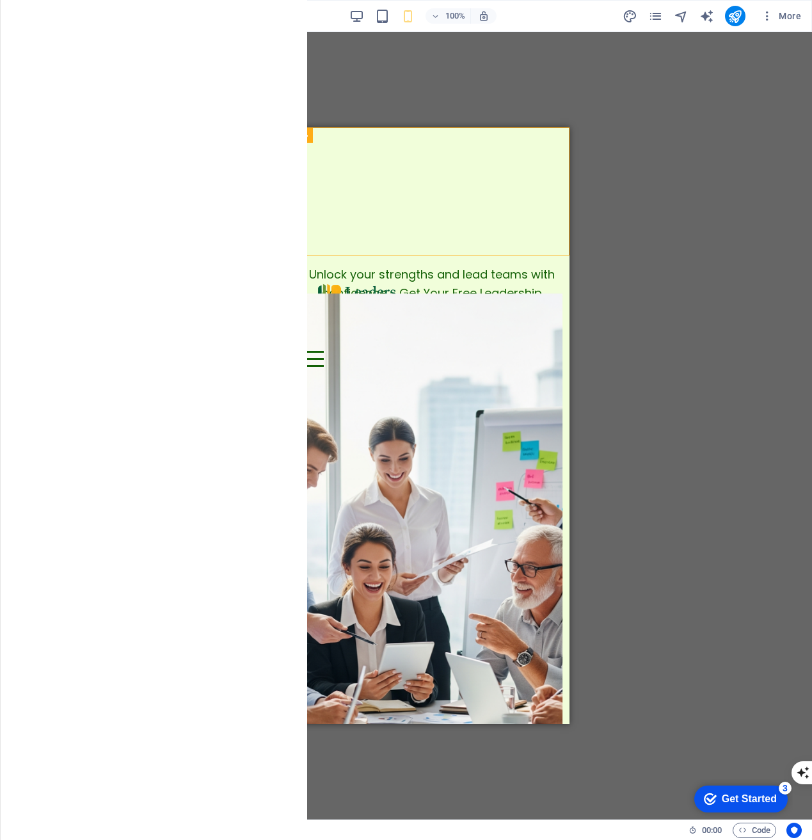
click at [204, 224] on div "Drag here to replace the existing content. Press “Ctrl” if you want to create a…" at bounding box center [431, 425] width 761 height 787
click at [29, 17] on icon "button" at bounding box center [26, 15] width 15 height 15
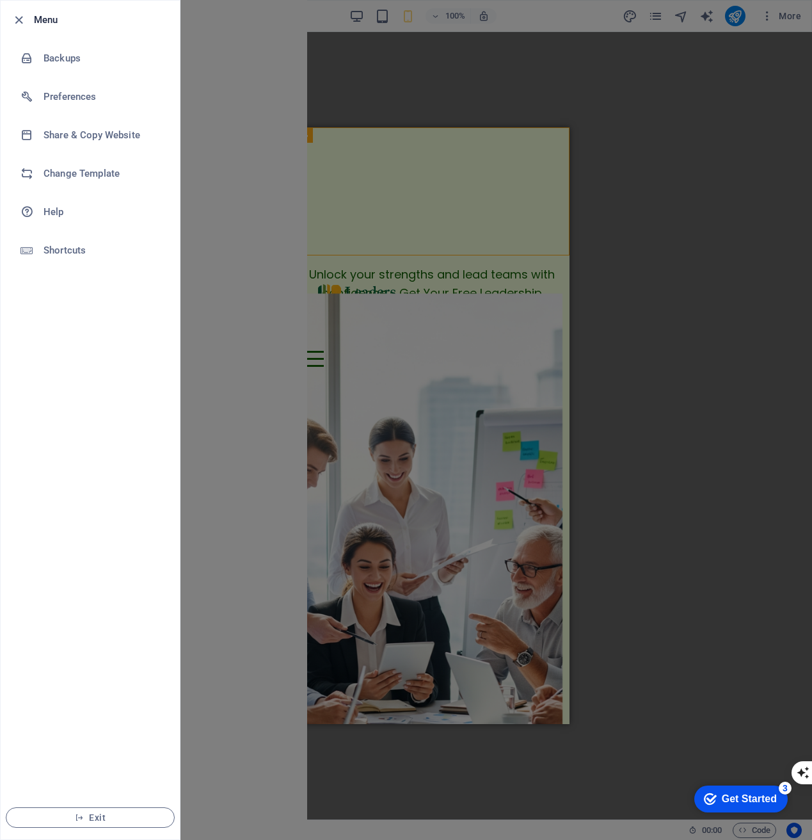
click at [248, 141] on div at bounding box center [406, 420] width 812 height 840
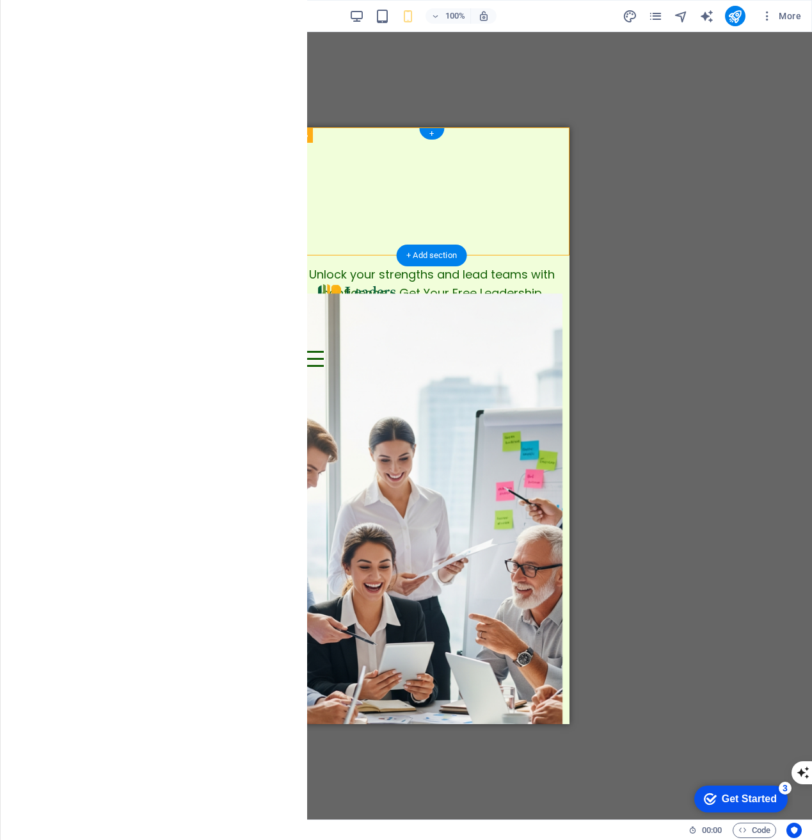
click at [294, 127] on img "1/3" at bounding box center [156, 127] width 275 height 0
select select "ms"
select select "s"
select select "progressive"
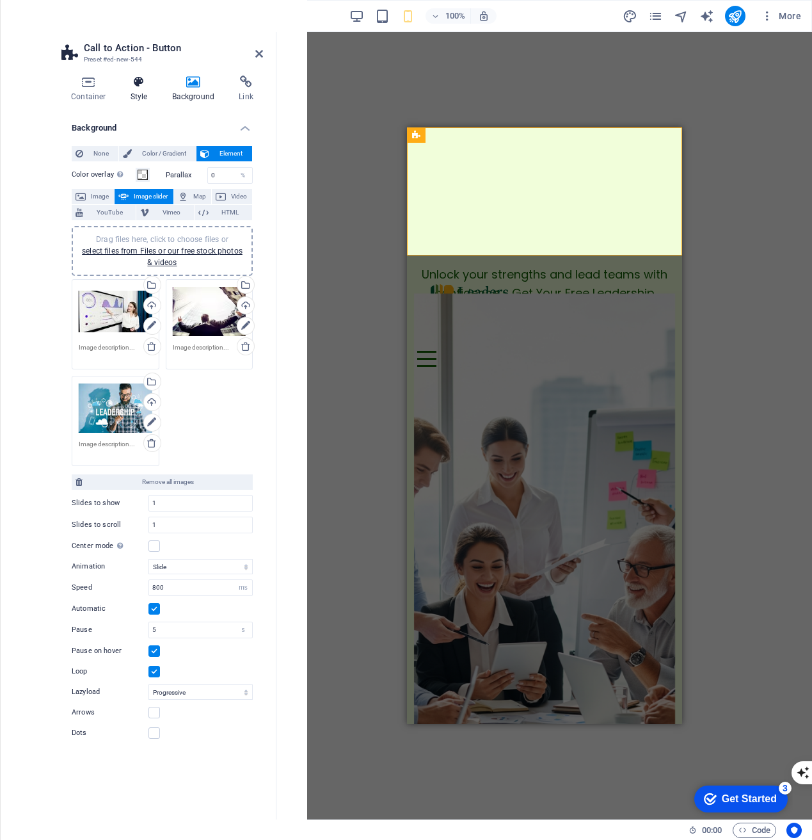
click at [136, 89] on h4 "Style" at bounding box center [142, 89] width 42 height 27
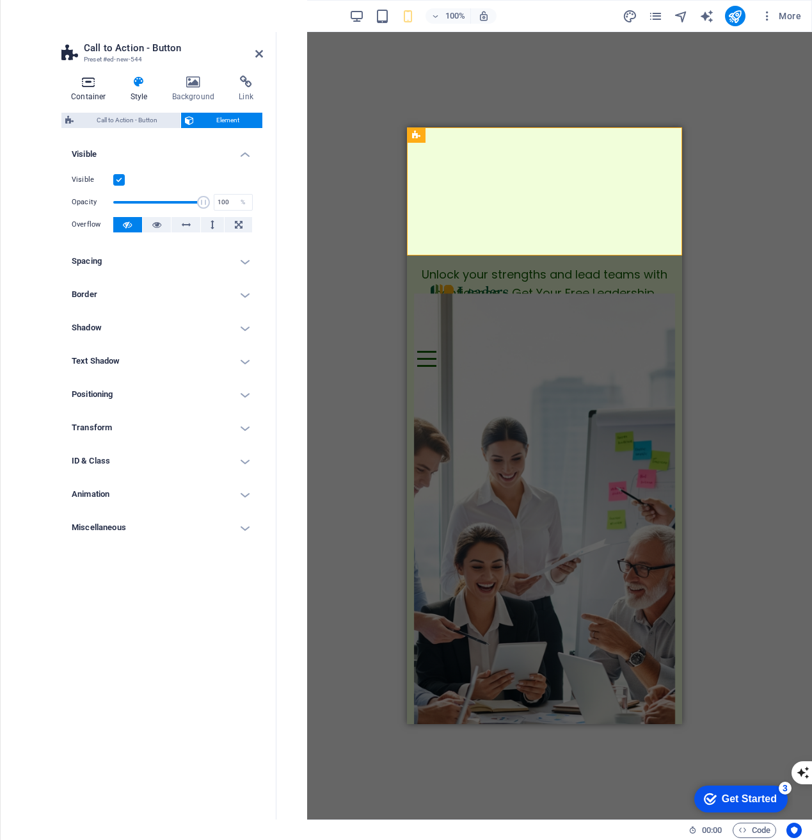
click at [95, 92] on h4 "Container" at bounding box center [91, 89] width 60 height 27
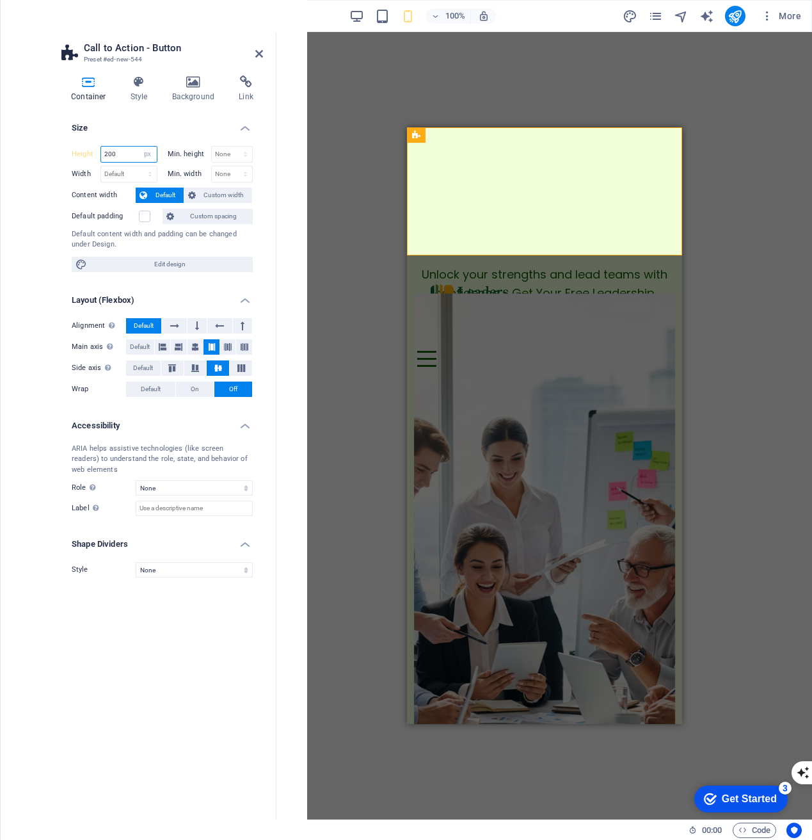
click at [120, 155] on input "200" at bounding box center [129, 154] width 56 height 15
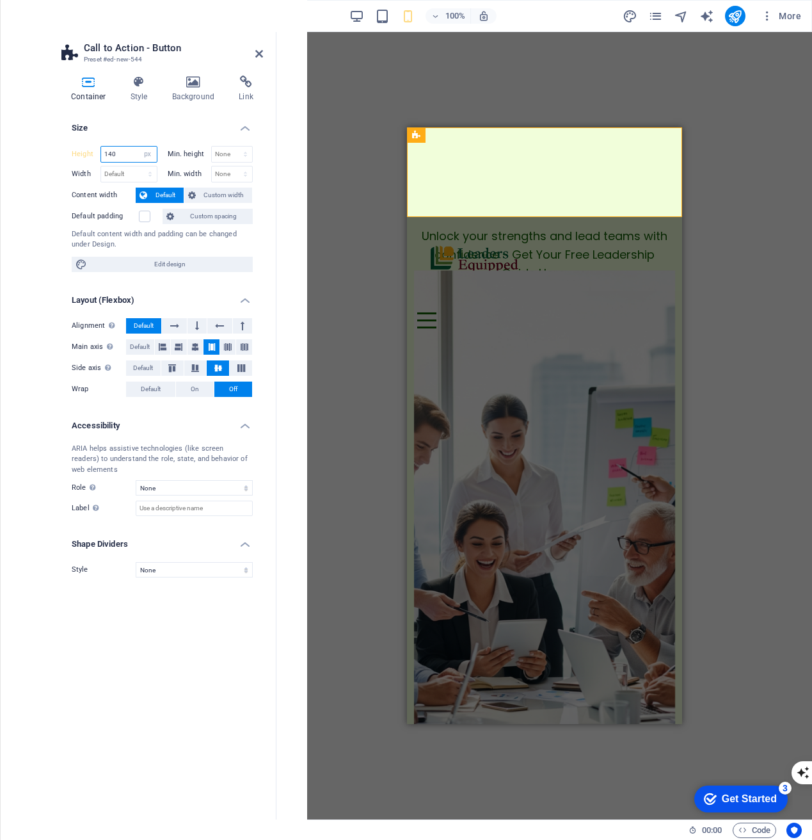
click at [118, 155] on input "140" at bounding box center [129, 154] width 56 height 15
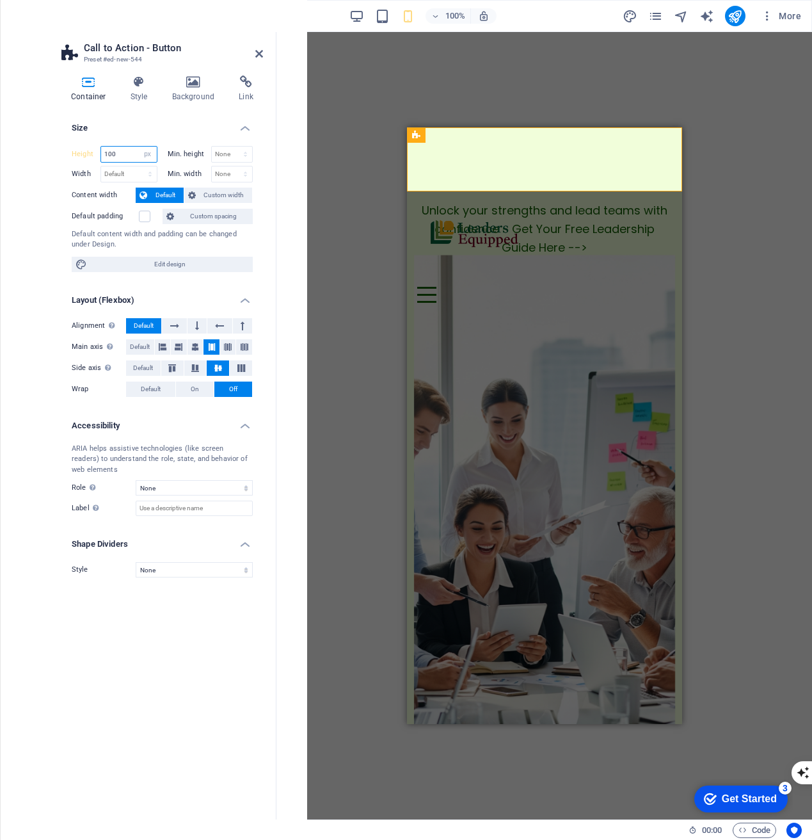
click at [117, 154] on input "100" at bounding box center [129, 154] width 56 height 15
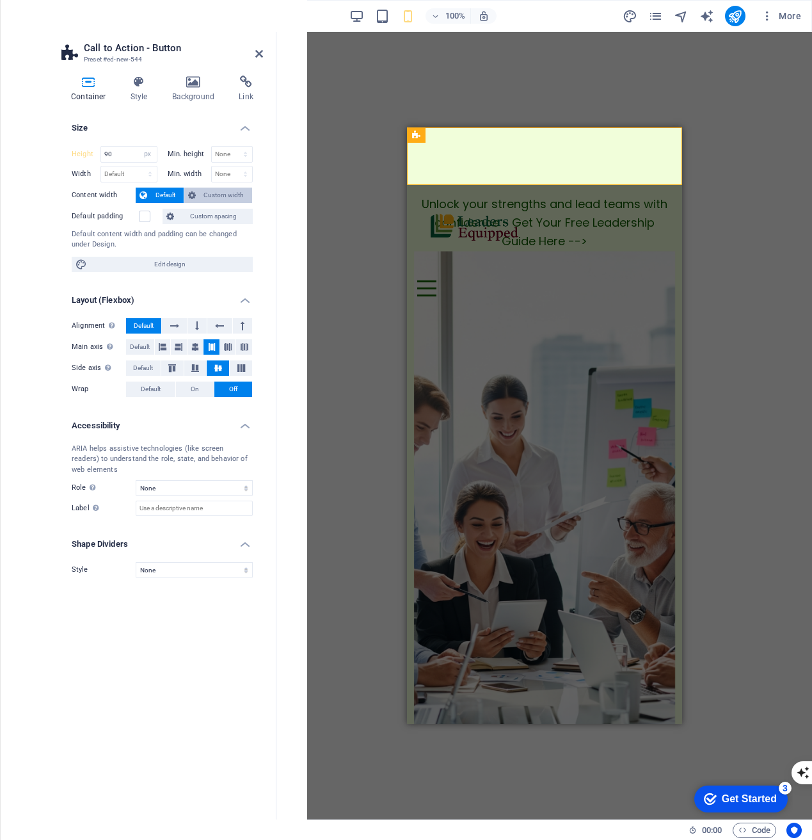
click at [220, 188] on span "Custom width" at bounding box center [224, 195] width 49 height 15
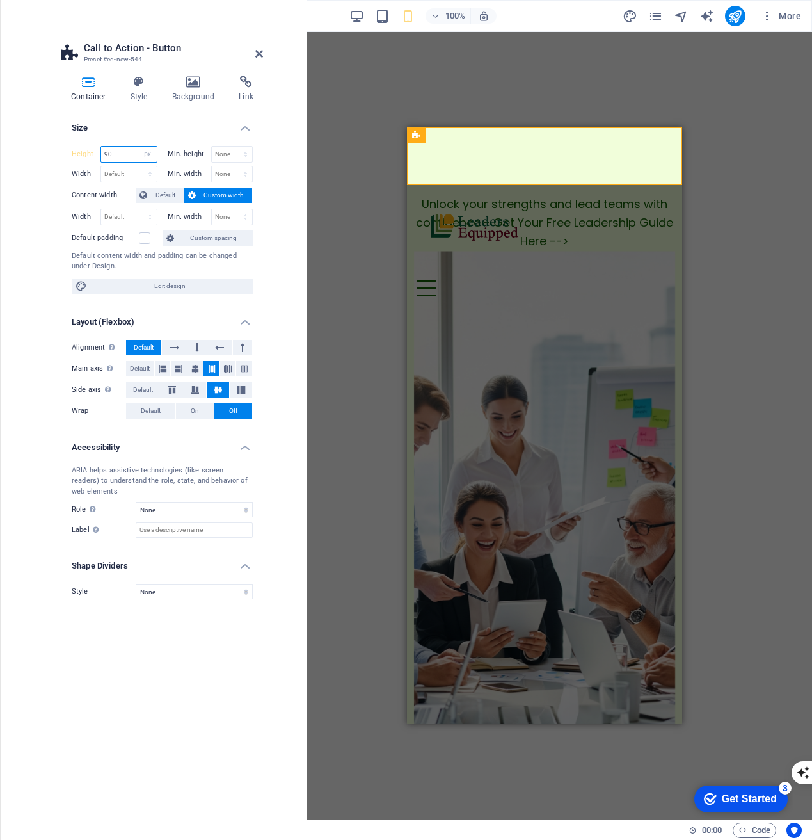
click at [121, 152] on input "90" at bounding box center [129, 154] width 56 height 15
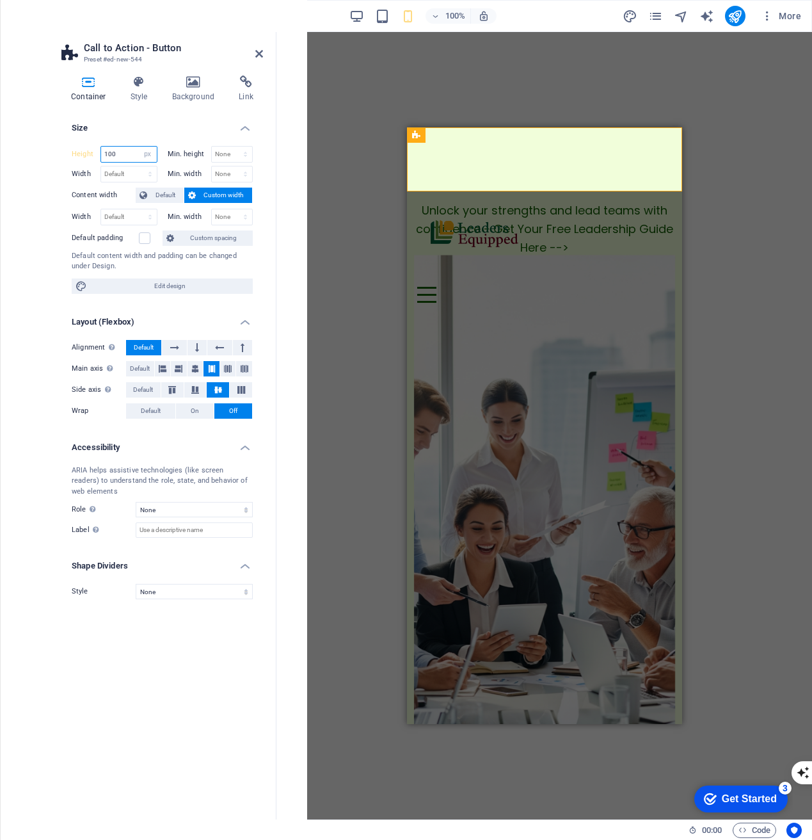
click at [123, 156] on input "100" at bounding box center [129, 154] width 56 height 15
type input "110"
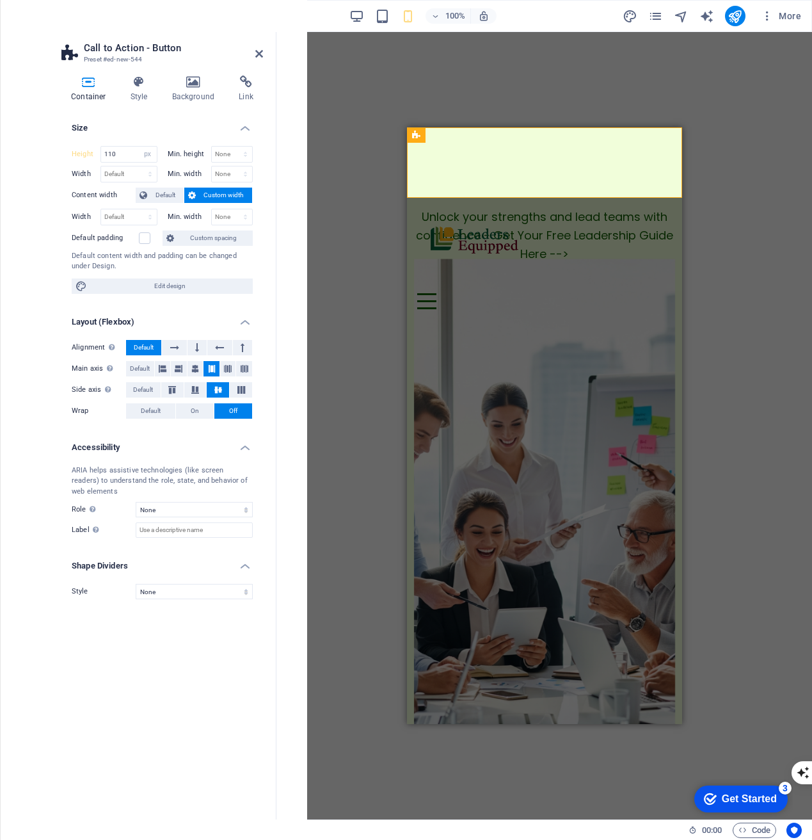
click at [328, 234] on div "H1 Container Container Banner Banner Container Menu Bar Logo Menu Bar Call to A…" at bounding box center [544, 425] width 536 height 787
click at [337, 237] on div "H1 Container Container Banner Banner Container Menu Bar Logo Menu Bar Call to A…" at bounding box center [544, 425] width 536 height 787
click at [530, 235] on div at bounding box center [544, 238] width 255 height 60
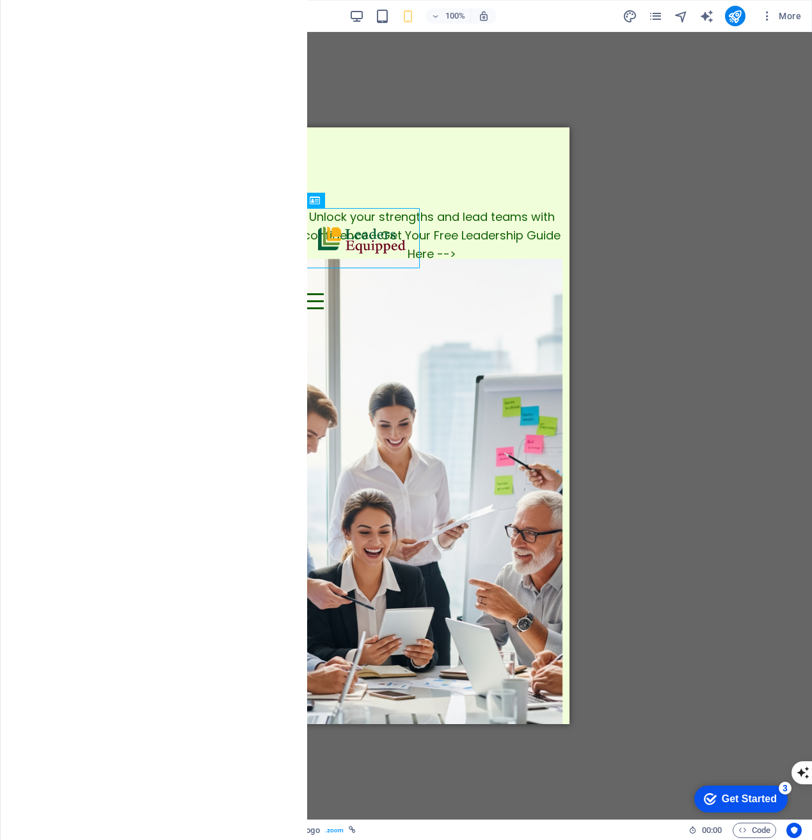
click at [730, 264] on div "H1 Container Container Banner Banner Container Menu Bar Logo Menu Bar Call to A…" at bounding box center [431, 425] width 761 height 787
click at [513, 268] on div "Button label" at bounding box center [431, 280] width 255 height 25
click at [433, 209] on icon at bounding box center [429, 211] width 9 height 15
click at [486, 212] on icon at bounding box center [485, 210] width 7 height 13
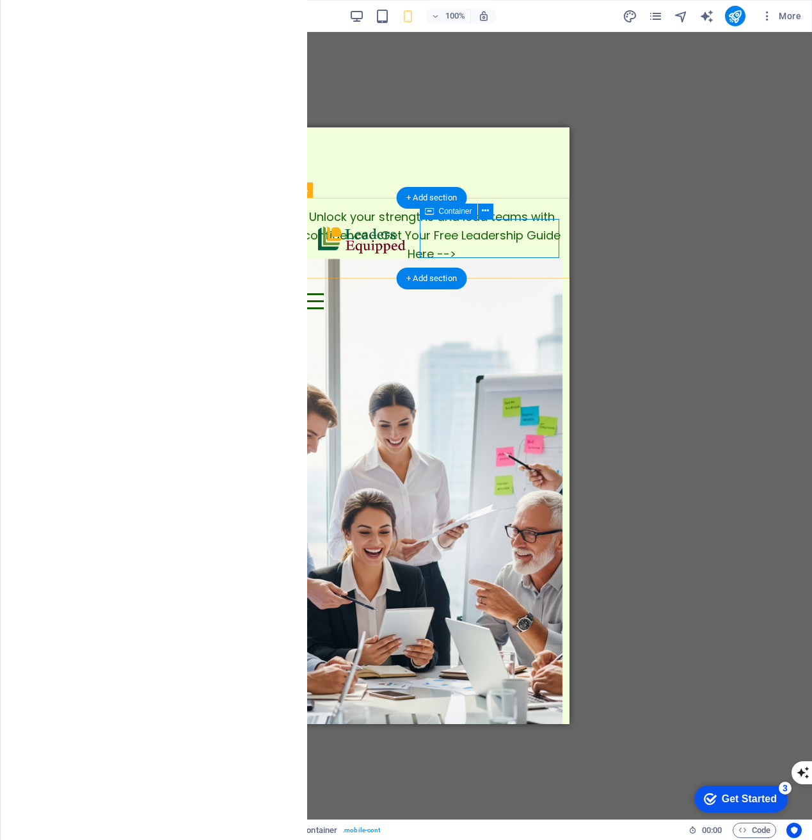
click at [441, 268] on div "Button label Menu" at bounding box center [431, 288] width 255 height 41
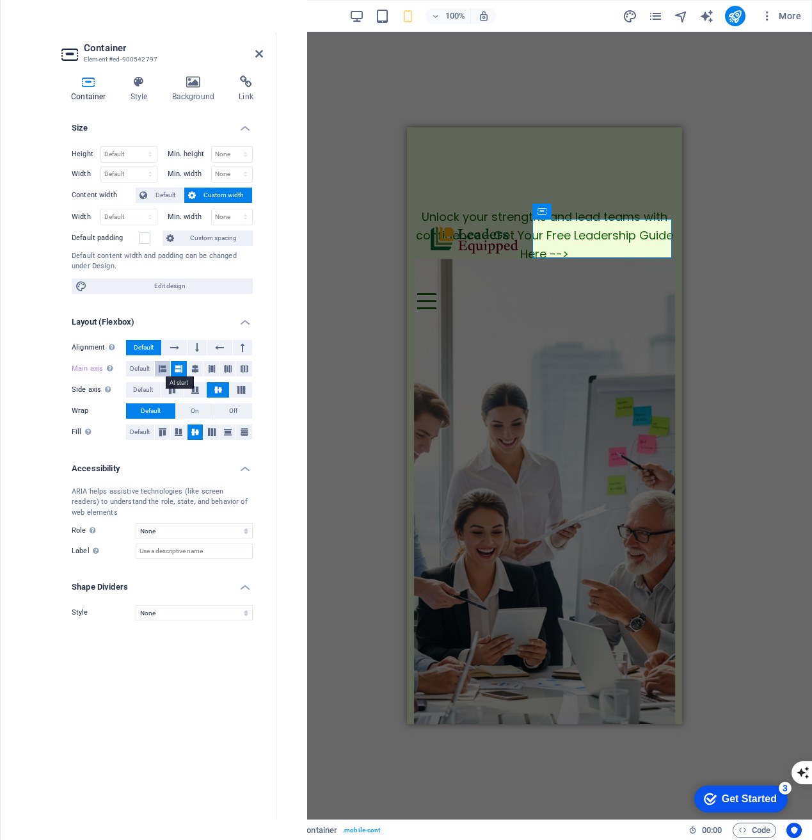
click at [164, 367] on icon at bounding box center [163, 368] width 8 height 15
click at [179, 367] on icon at bounding box center [179, 368] width 8 height 15
click at [195, 367] on icon at bounding box center [195, 368] width 8 height 15
click at [175, 346] on icon at bounding box center [174, 347] width 9 height 15
click at [195, 346] on icon at bounding box center [197, 347] width 4 height 15
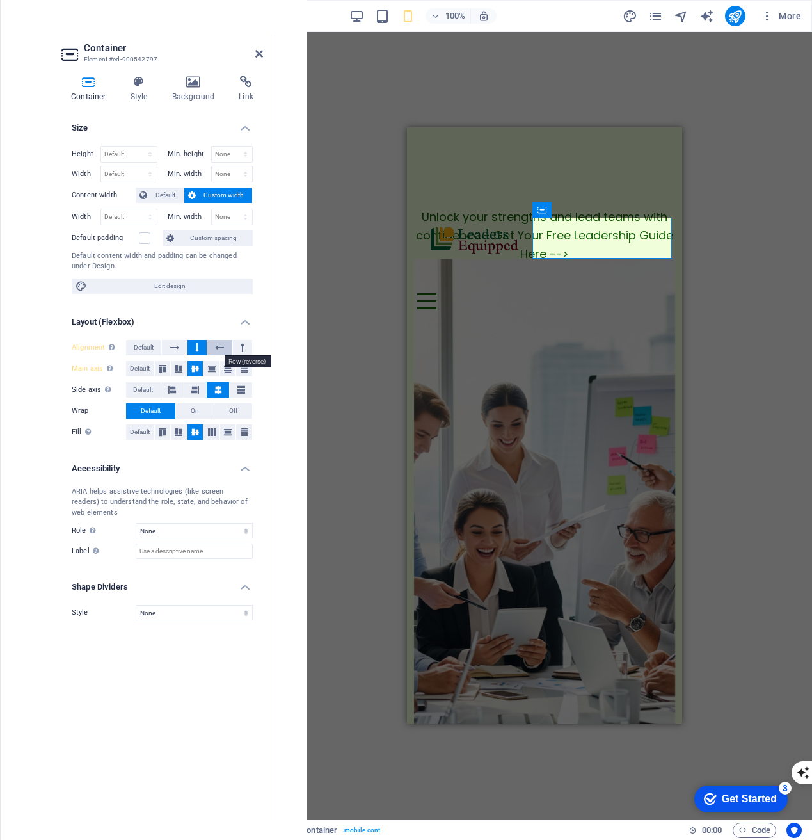
click at [213, 346] on button at bounding box center [219, 347] width 24 height 15
click at [290, 357] on div "H1 Container Container Banner Banner Container Menu Bar Logo Menu Bar Call to A…" at bounding box center [544, 425] width 536 height 787
click at [584, 268] on div "Button label" at bounding box center [544, 280] width 255 height 25
click at [637, 268] on div "Button label" at bounding box center [544, 280] width 255 height 25
click at [639, 268] on div "Button label" at bounding box center [544, 280] width 255 height 25
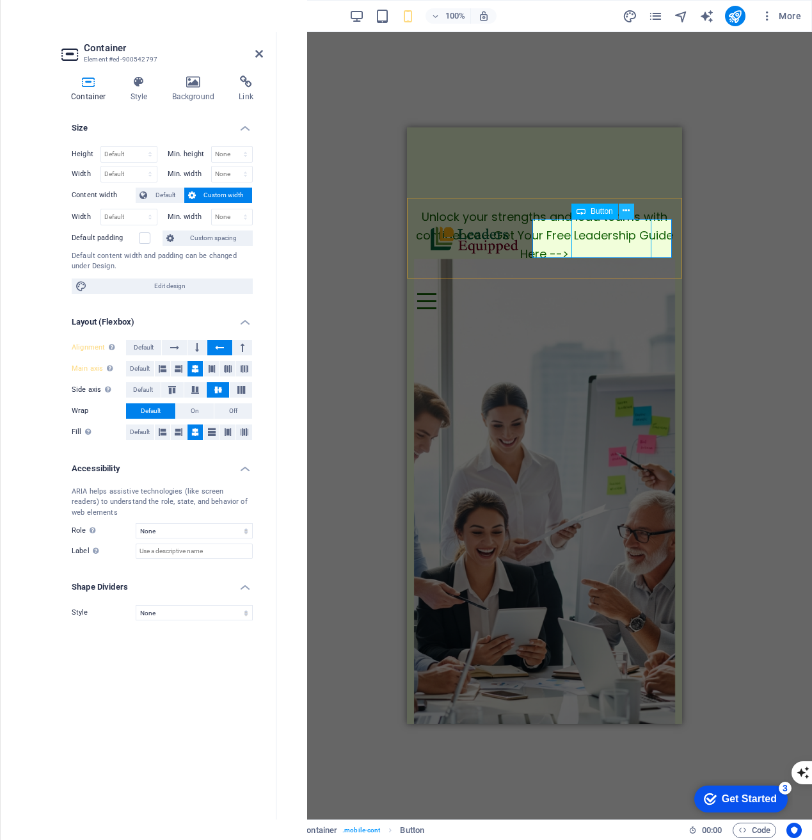
click at [625, 211] on icon at bounding box center [626, 210] width 7 height 13
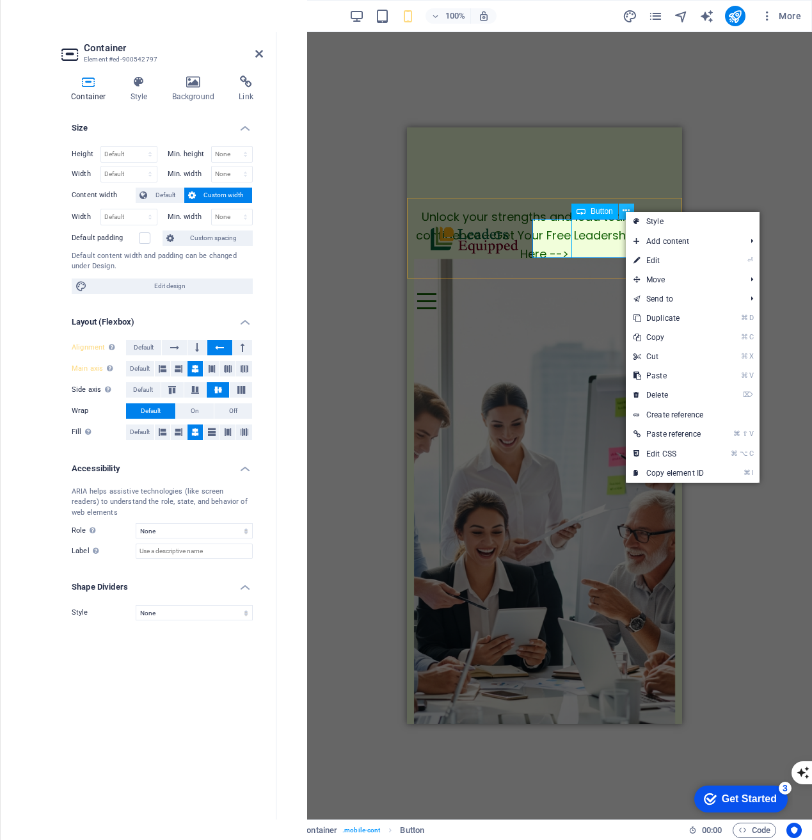
click at [625, 211] on icon at bounding box center [626, 210] width 7 height 13
click at [576, 296] on figure at bounding box center [544, 530] width 262 height 543
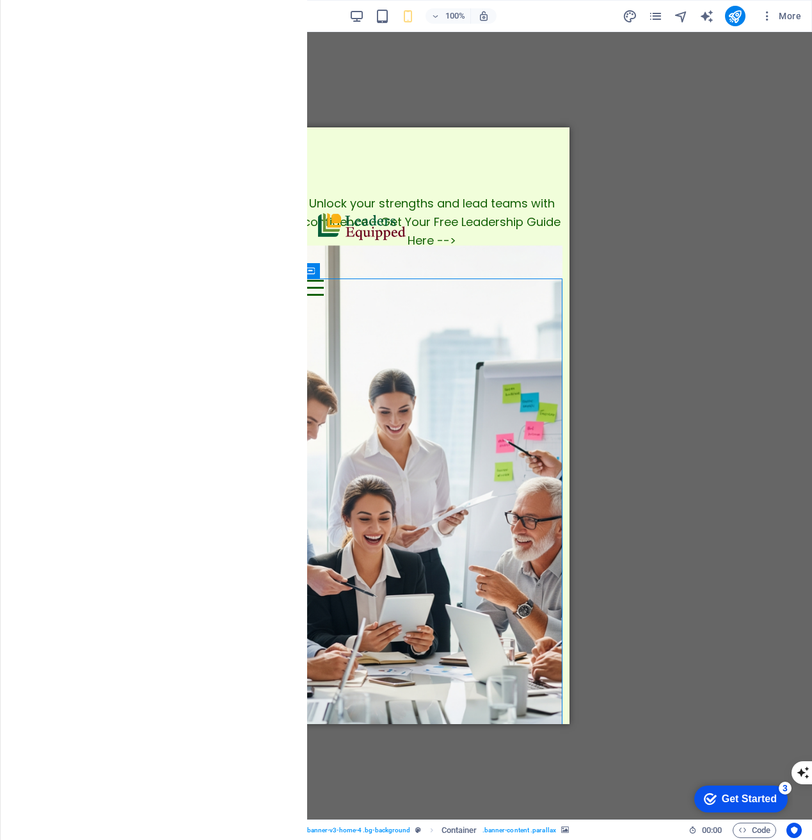
scroll to position [0, 0]
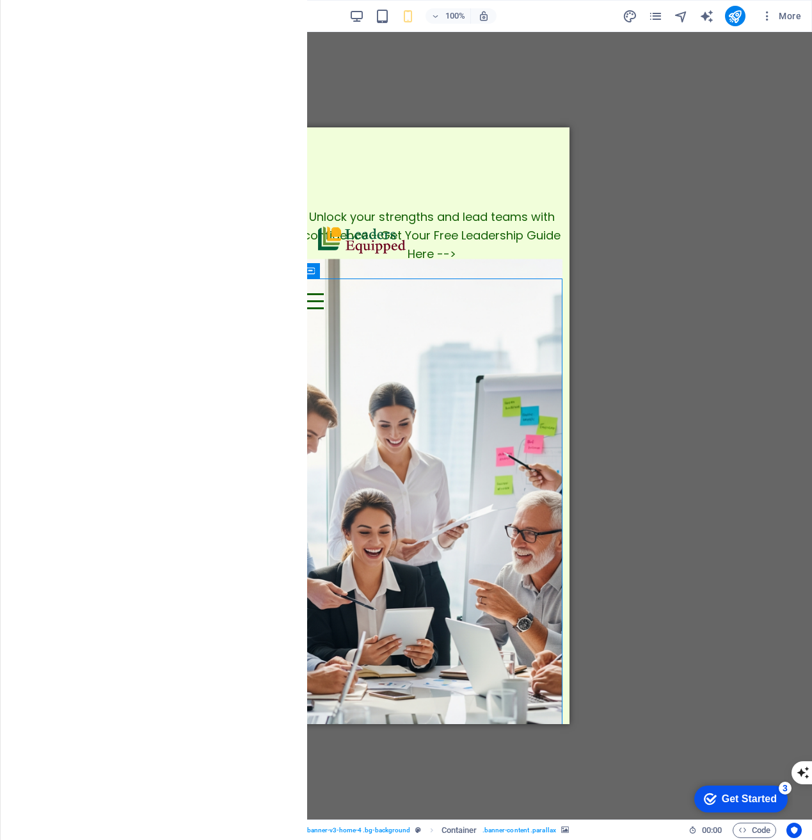
click at [383, 208] on div "Unlock your strengths and lead teams with confidence - Get Your Free Leadership…" at bounding box center [431, 235] width 275 height 55
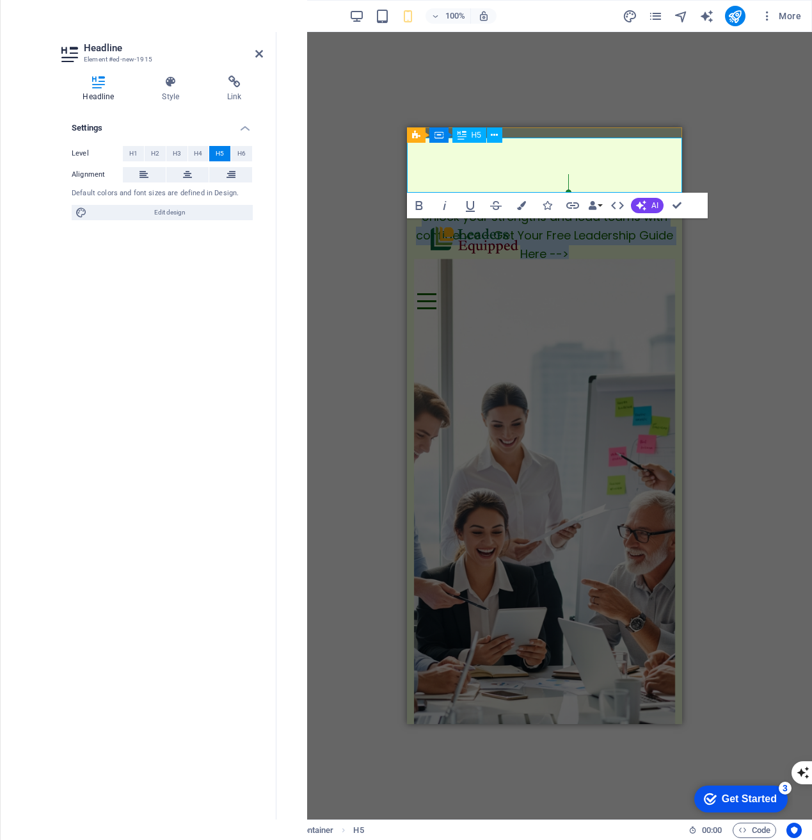
click at [442, 208] on h5 "Unlock your strengths and lead teams with confidence - Get Your Free Leadership…" at bounding box center [543, 235] width 275 height 55
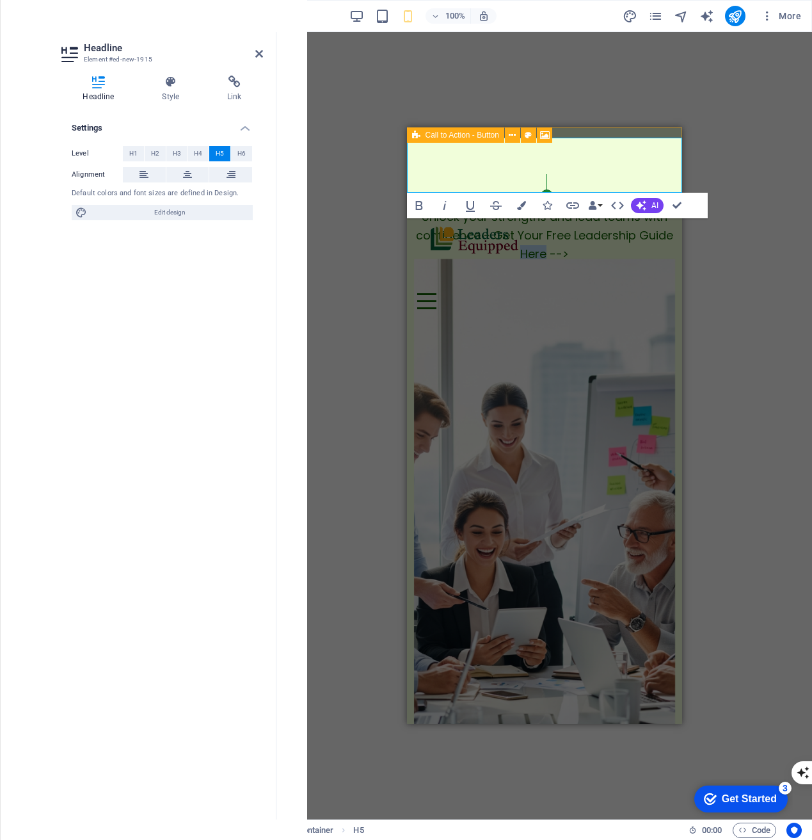
click at [422, 134] on div "Call to Action - Button" at bounding box center [455, 134] width 97 height 15
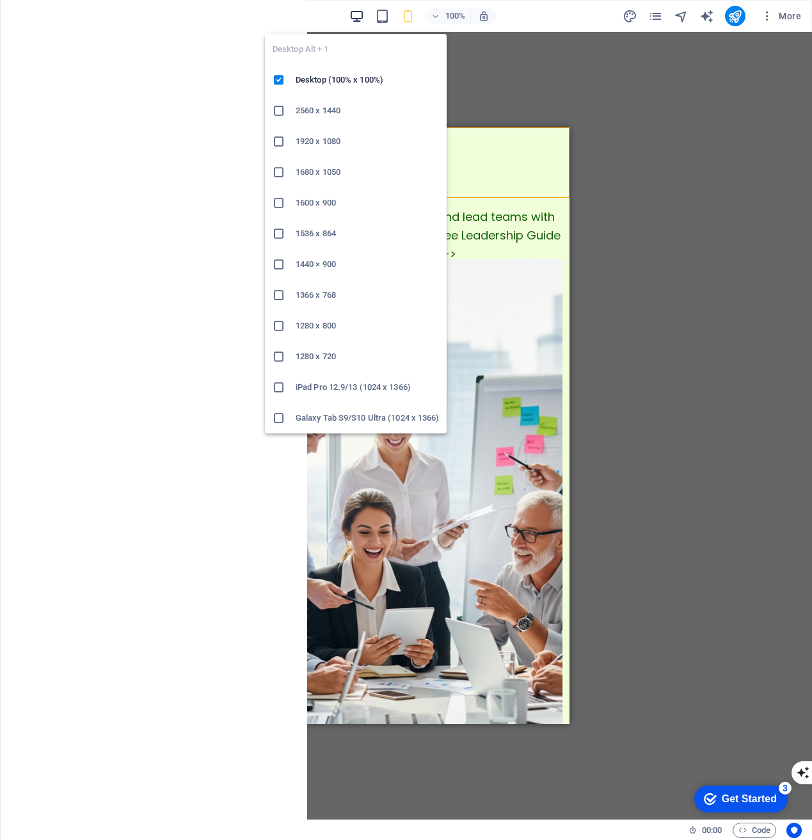
click at [358, 13] on icon "button" at bounding box center [356, 16] width 15 height 15
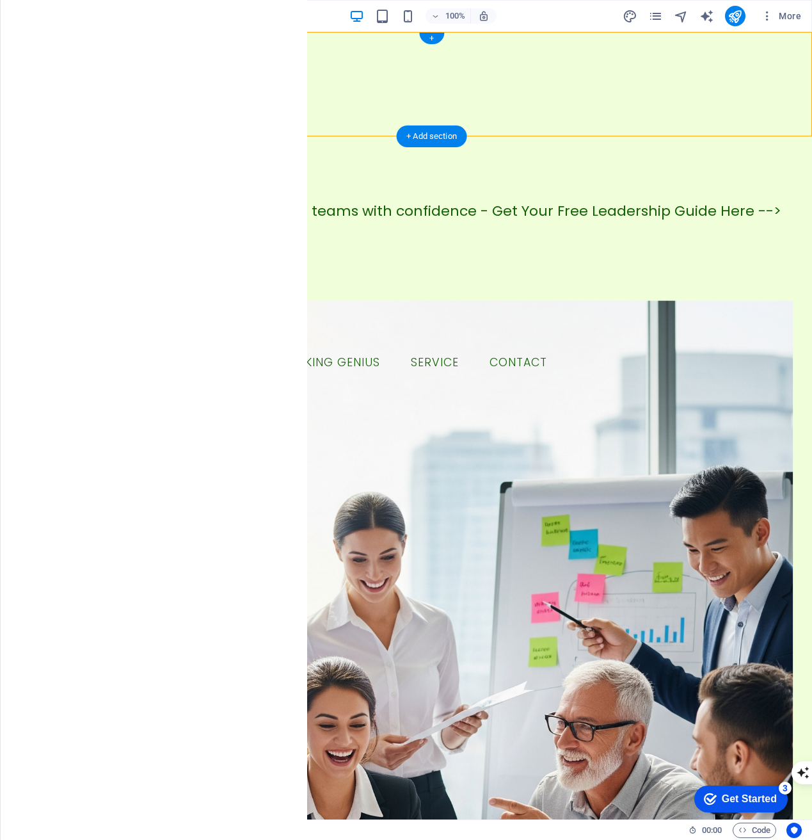
select select "px"
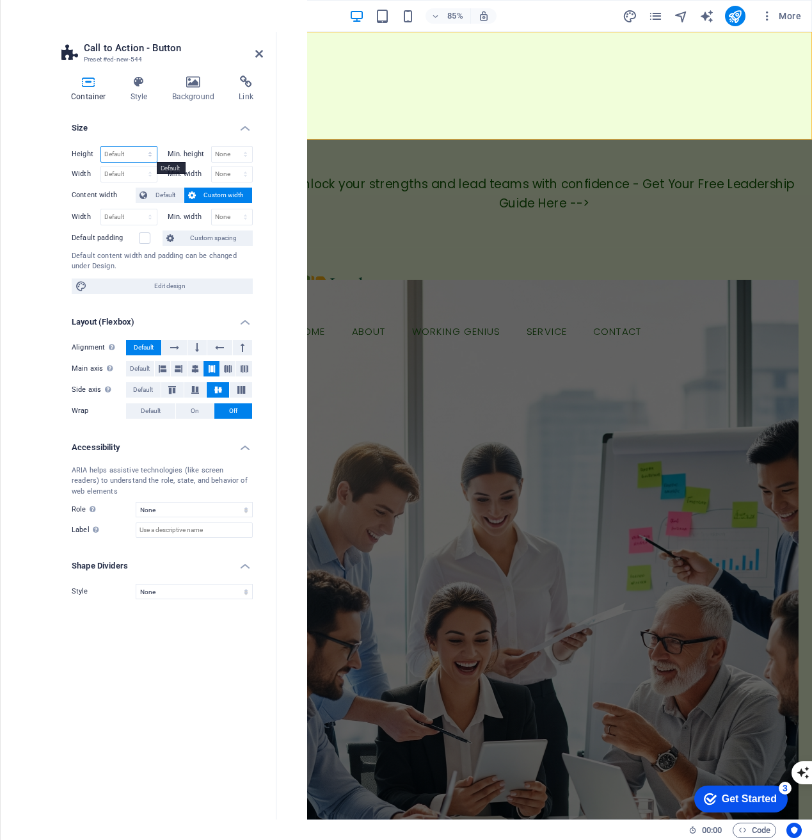
click at [123, 155] on select "Default px rem % vh vw" at bounding box center [129, 154] width 56 height 15
select select "px"
click at [138, 147] on select "Default px rem % vh vw" at bounding box center [129, 154] width 56 height 15
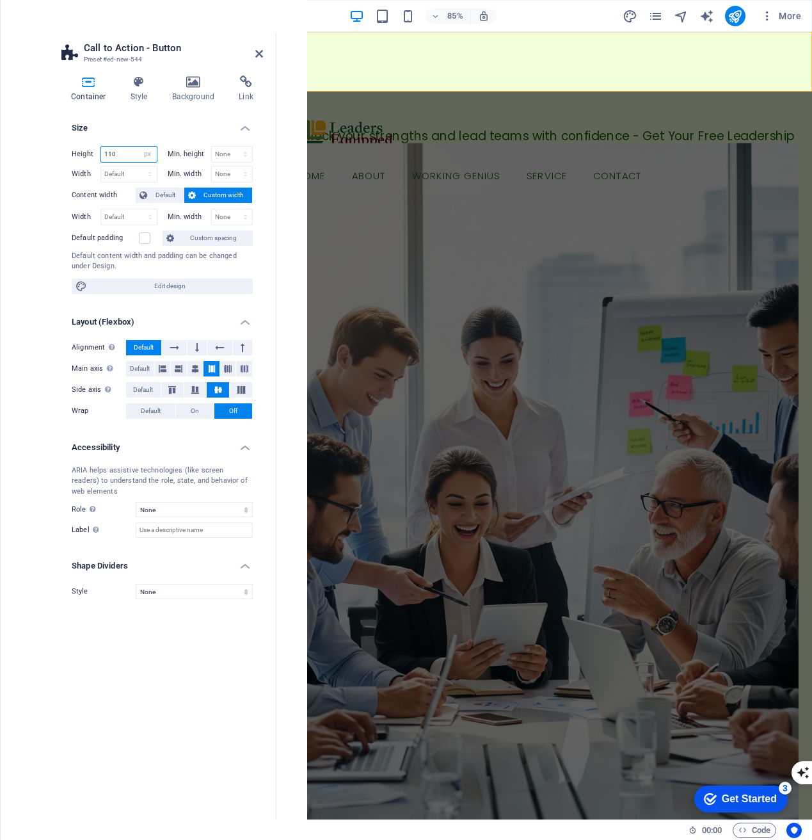
type input "110"
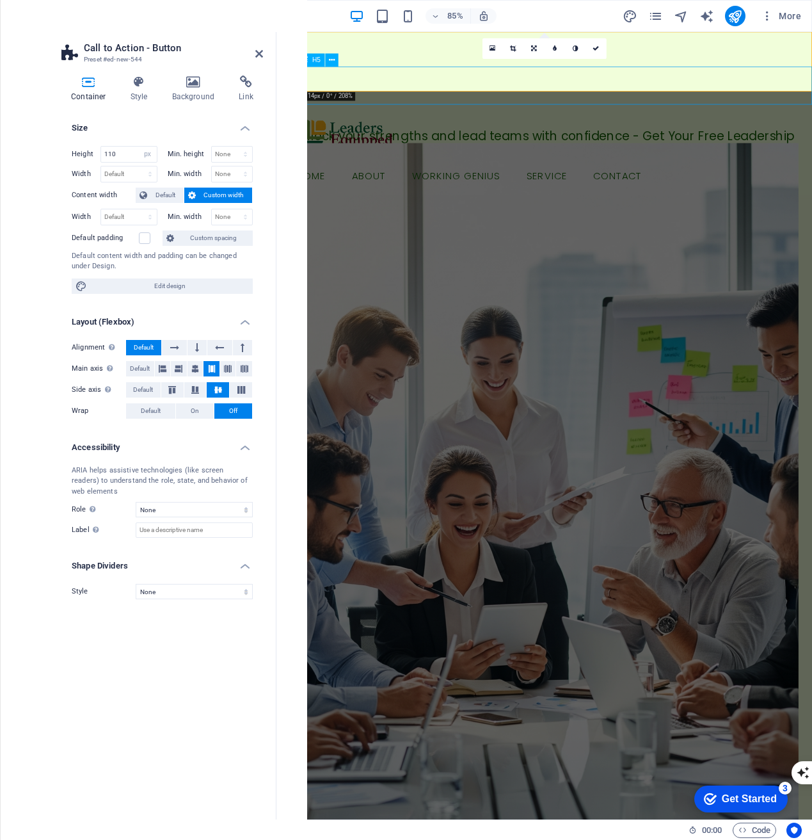
click at [323, 143] on div "Unlock your strengths and lead teams with confidence - Get Your Free Leadership…" at bounding box center [591, 165] width 630 height 45
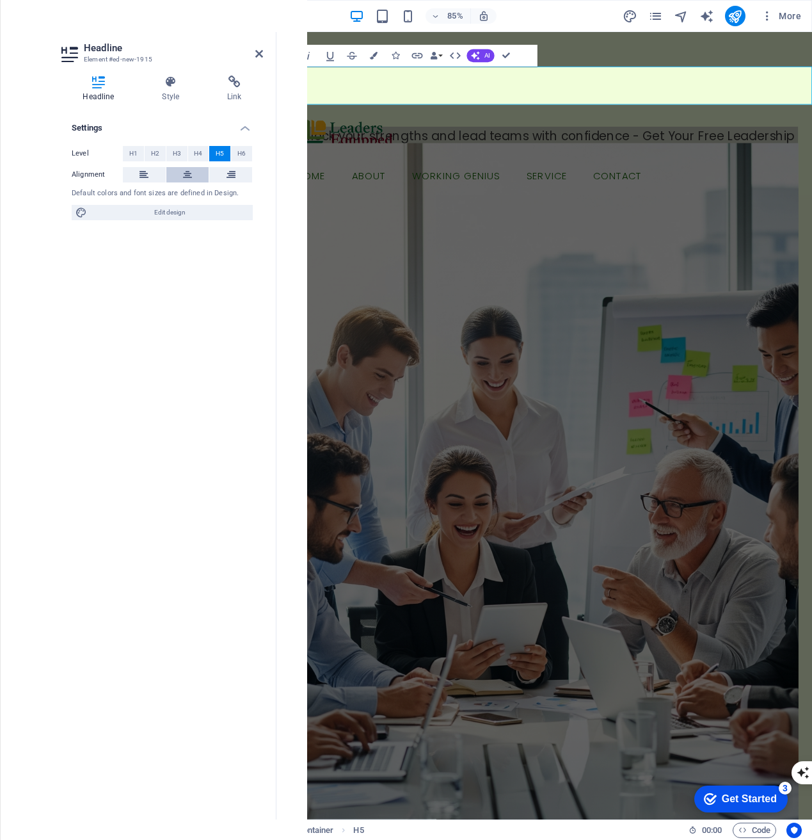
click at [196, 172] on button at bounding box center [187, 174] width 43 height 15
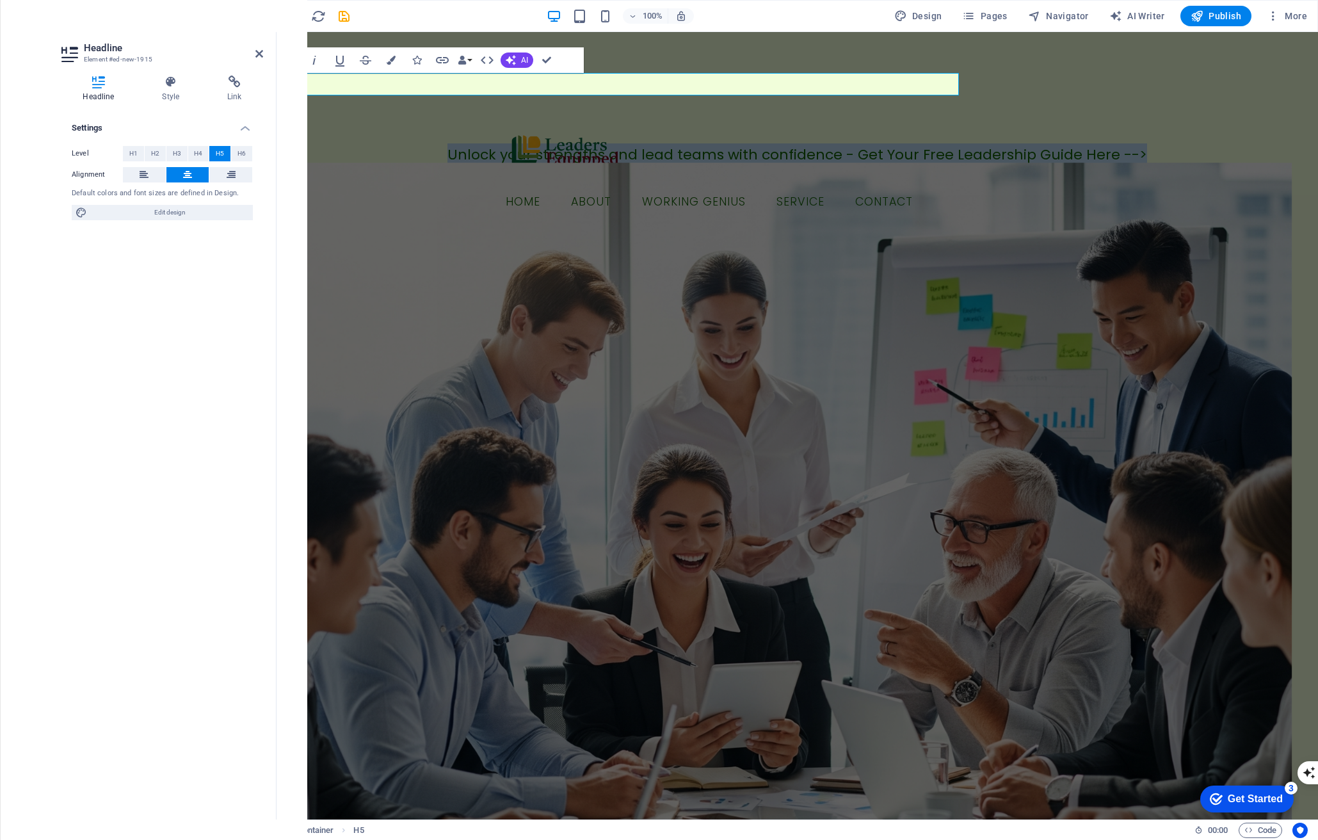
click at [462, 284] on figure at bounding box center [798, 521] width 990 height 717
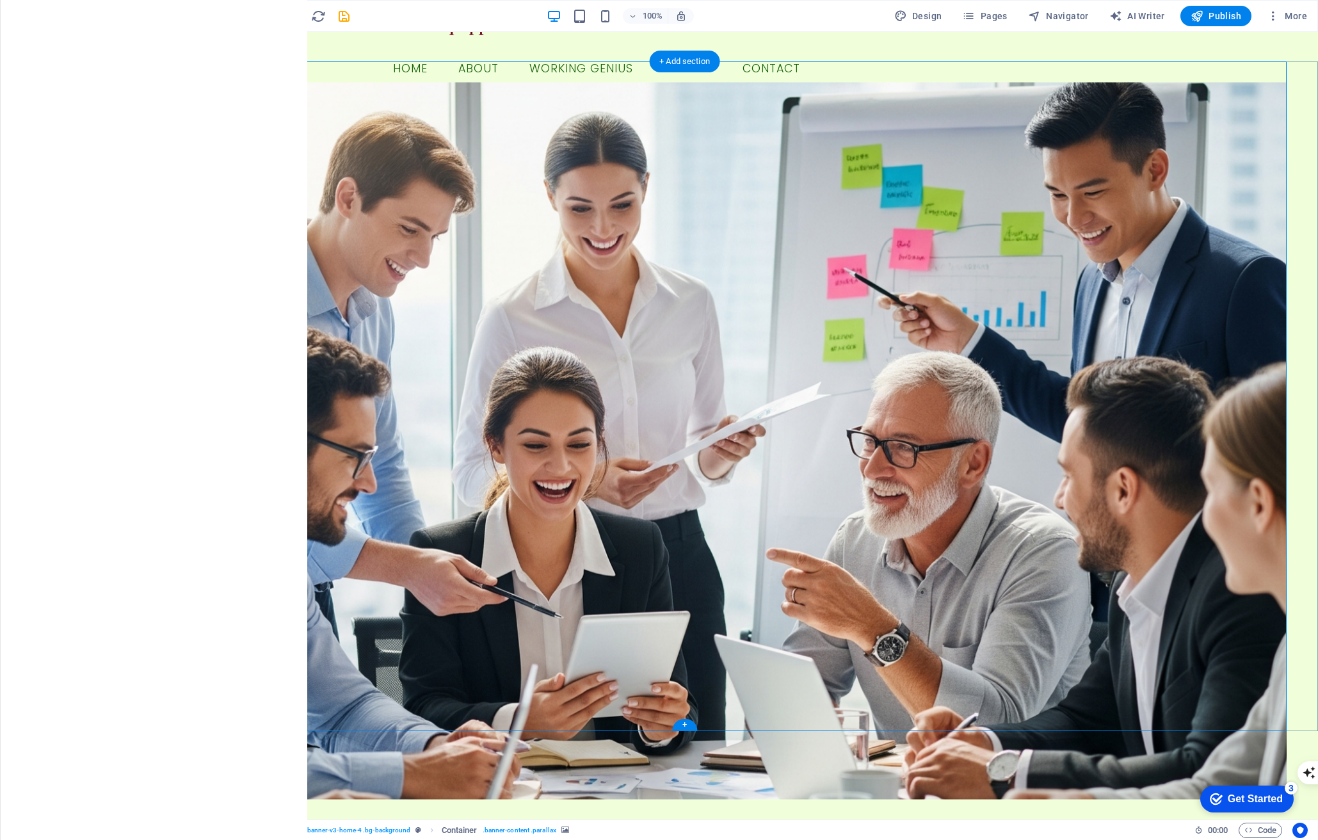
scroll to position [135, 0]
click at [70, 284] on div "EQUIP LEADERS TRANSFORM TEAMS BUILD STRONG FUTURES We empower leaders to discov…" at bounding box center [684, 611] width 1267 height 1036
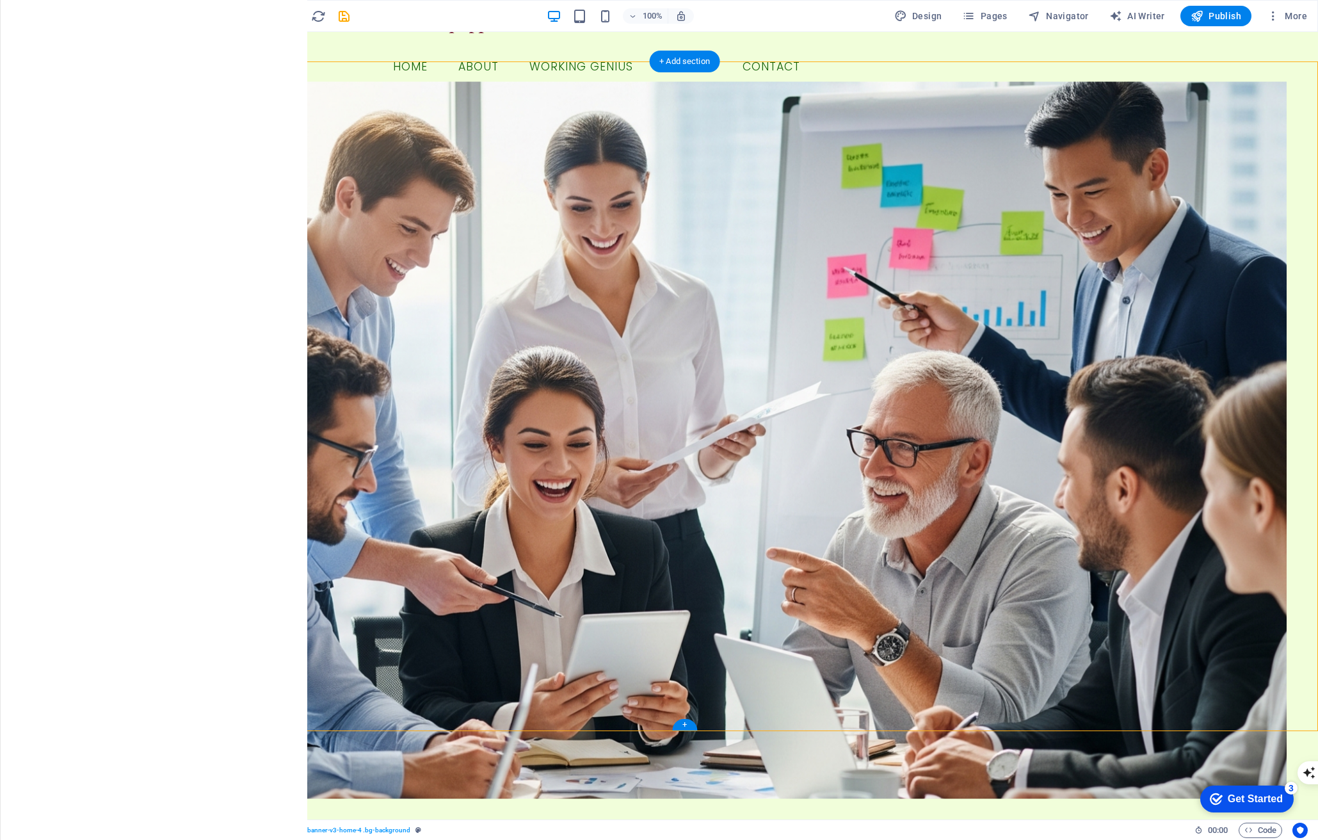
click at [70, 284] on div "EQUIP LEADERS TRANSFORM TEAMS BUILD STRONG FUTURES We empower leaders to discov…" at bounding box center [684, 611] width 1267 height 1036
select select "vh"
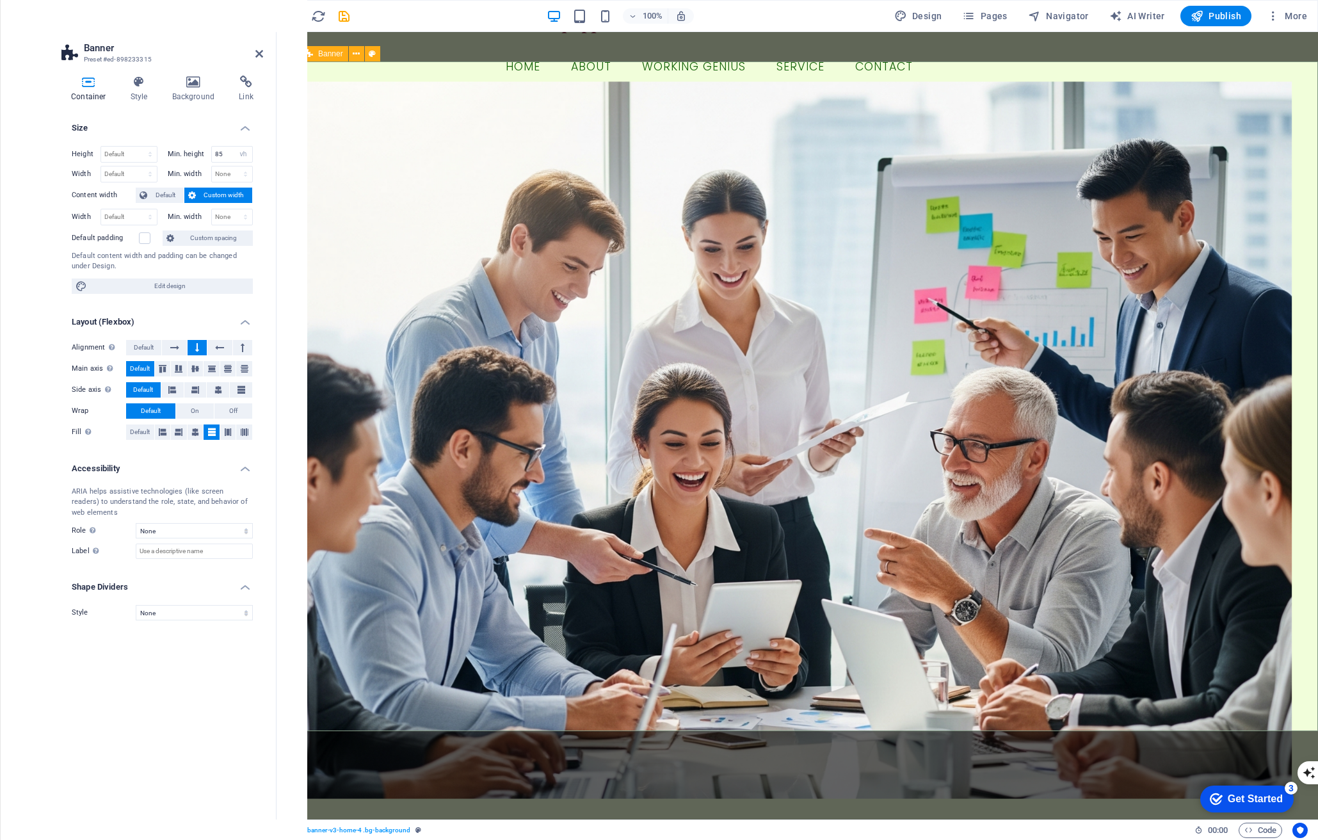
click at [294, 337] on div "EQUIP LEADERS TRANSFORM TEAMS BUILD STRONG FUTURES We empower leaders to discov…" at bounding box center [796, 611] width 1041 height 1036
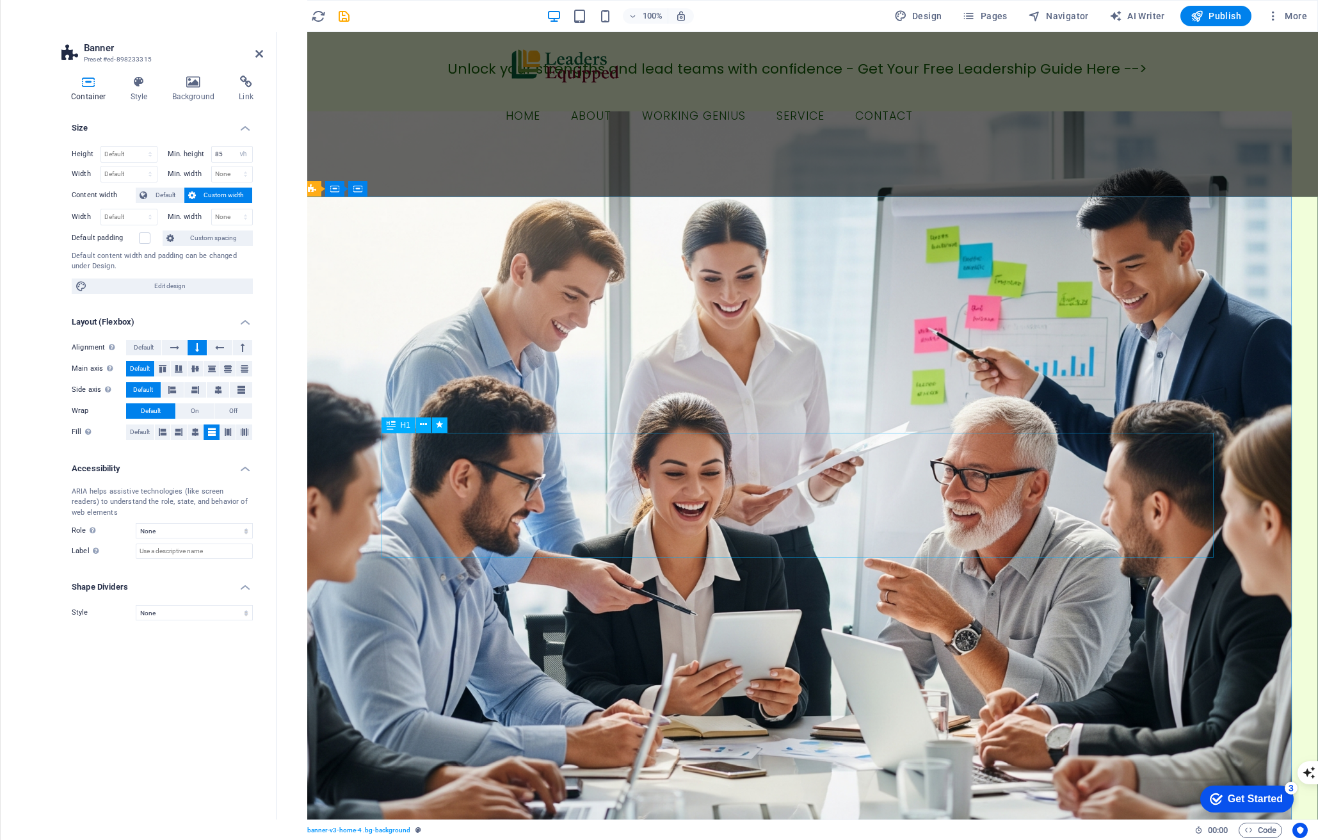
scroll to position [0, 0]
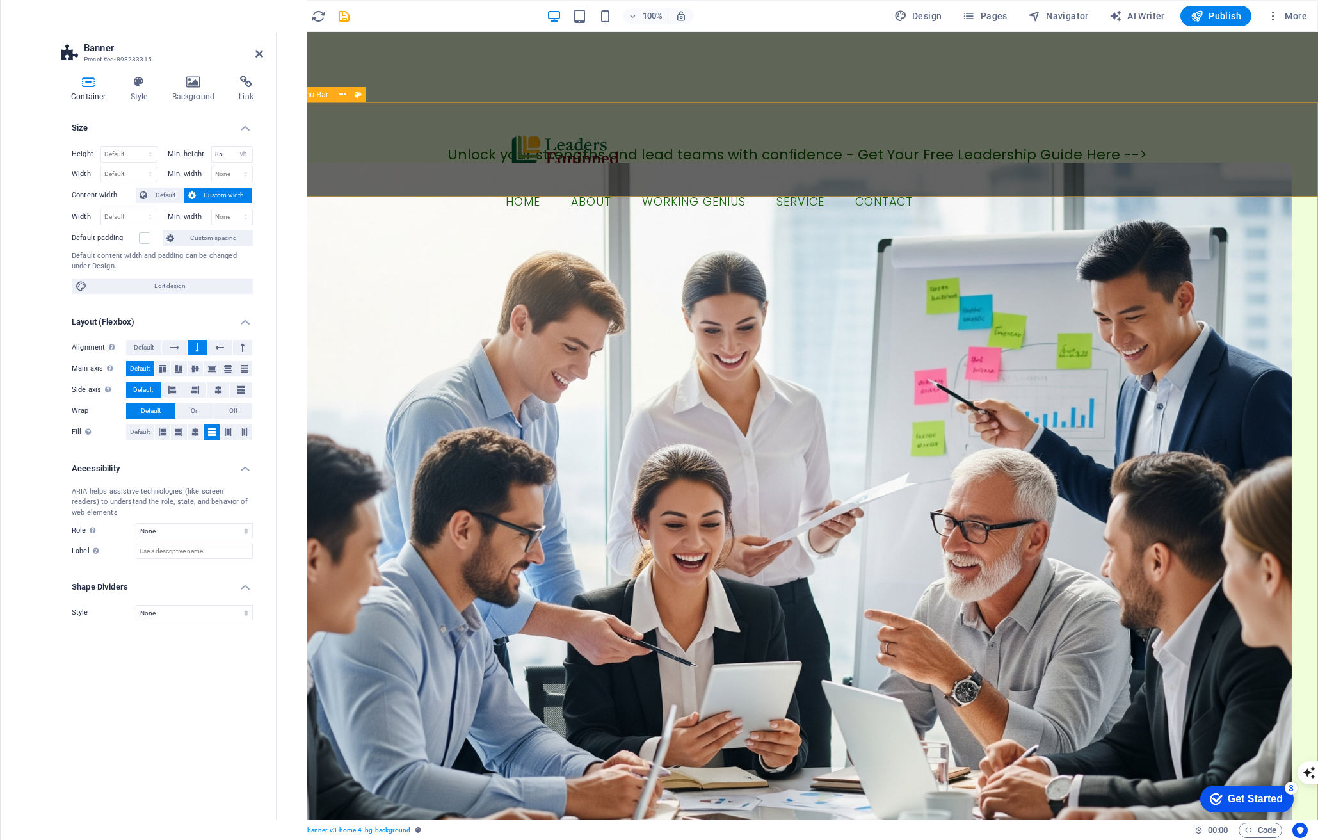
click at [374, 153] on div "Button label Menu Home About Working Genius Service Contact" at bounding box center [796, 165] width 1041 height 126
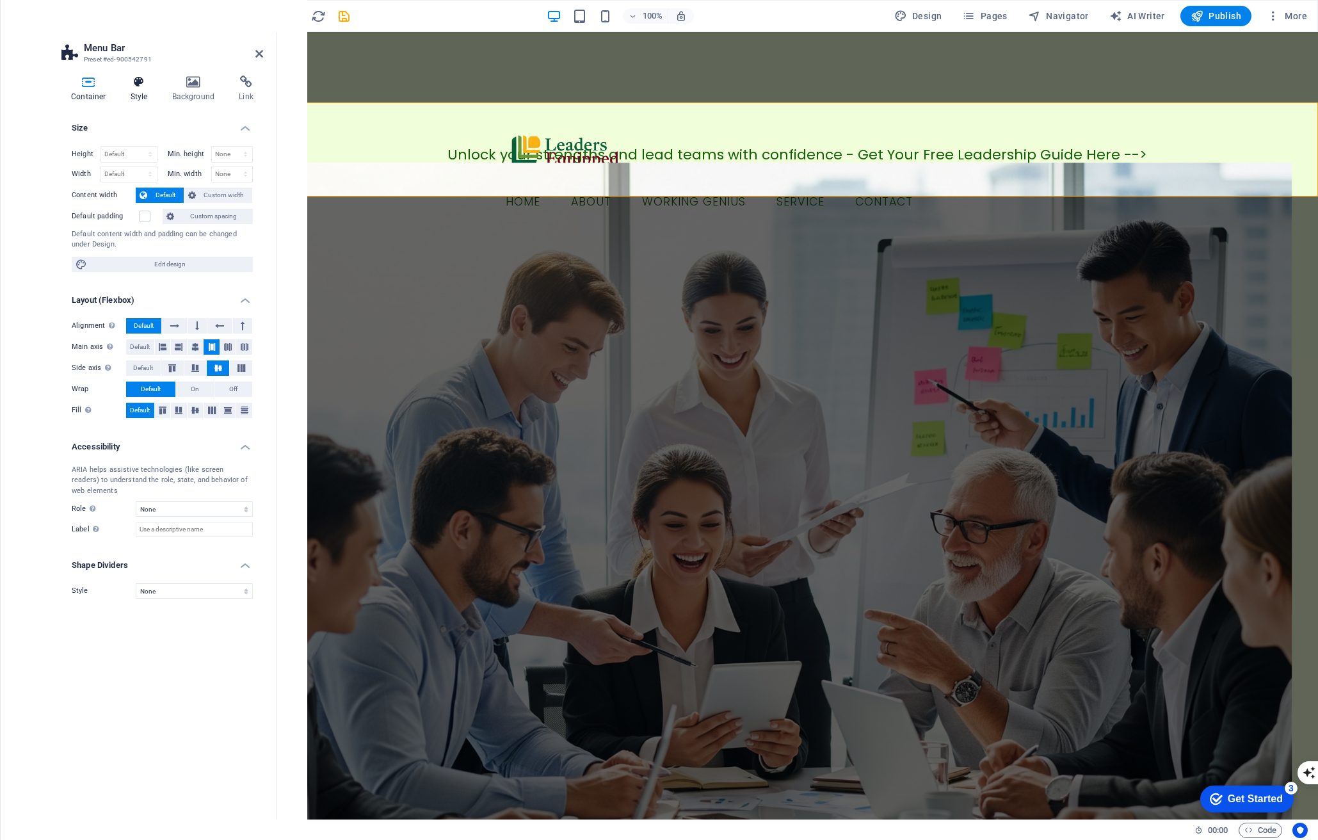
click at [141, 92] on h4 "Style" at bounding box center [142, 89] width 42 height 27
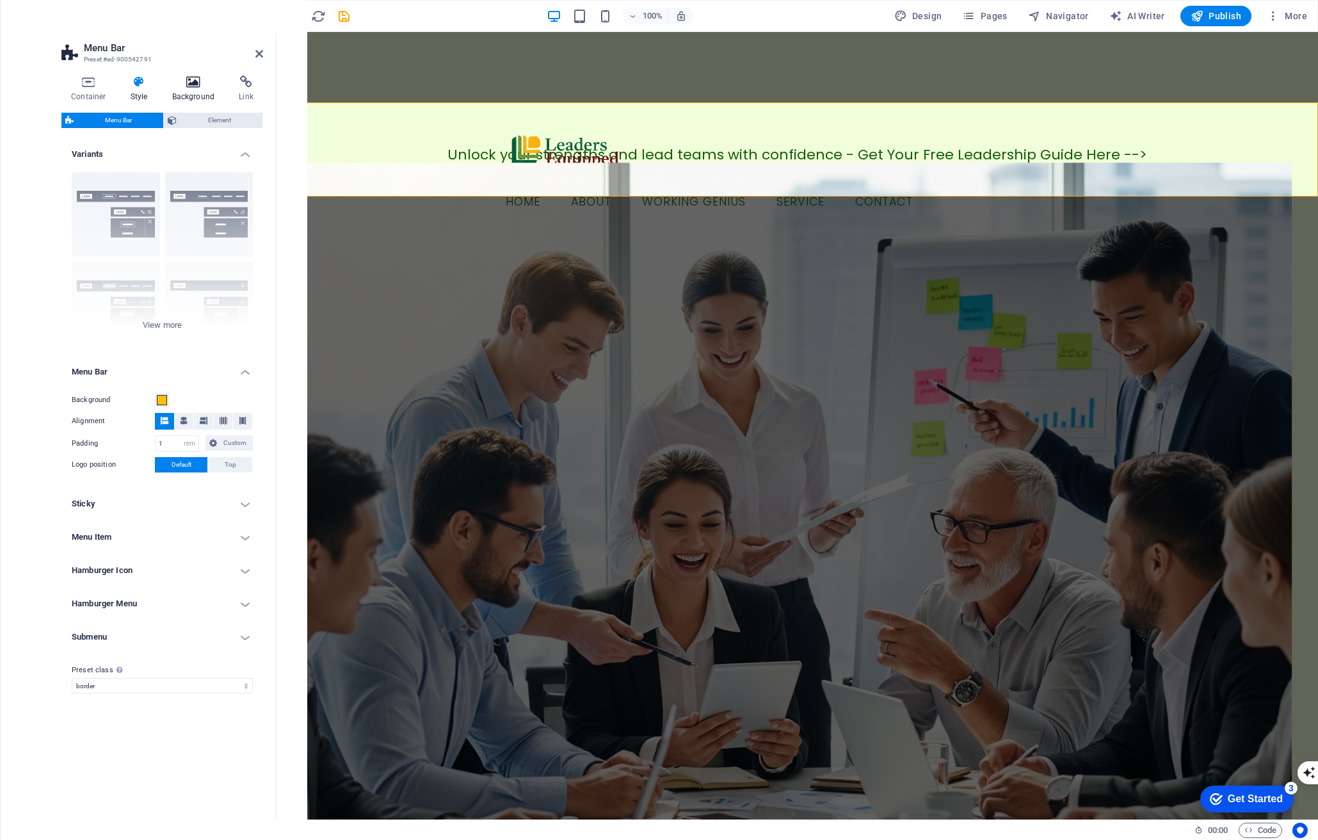
click at [193, 84] on icon at bounding box center [194, 82] width 62 height 13
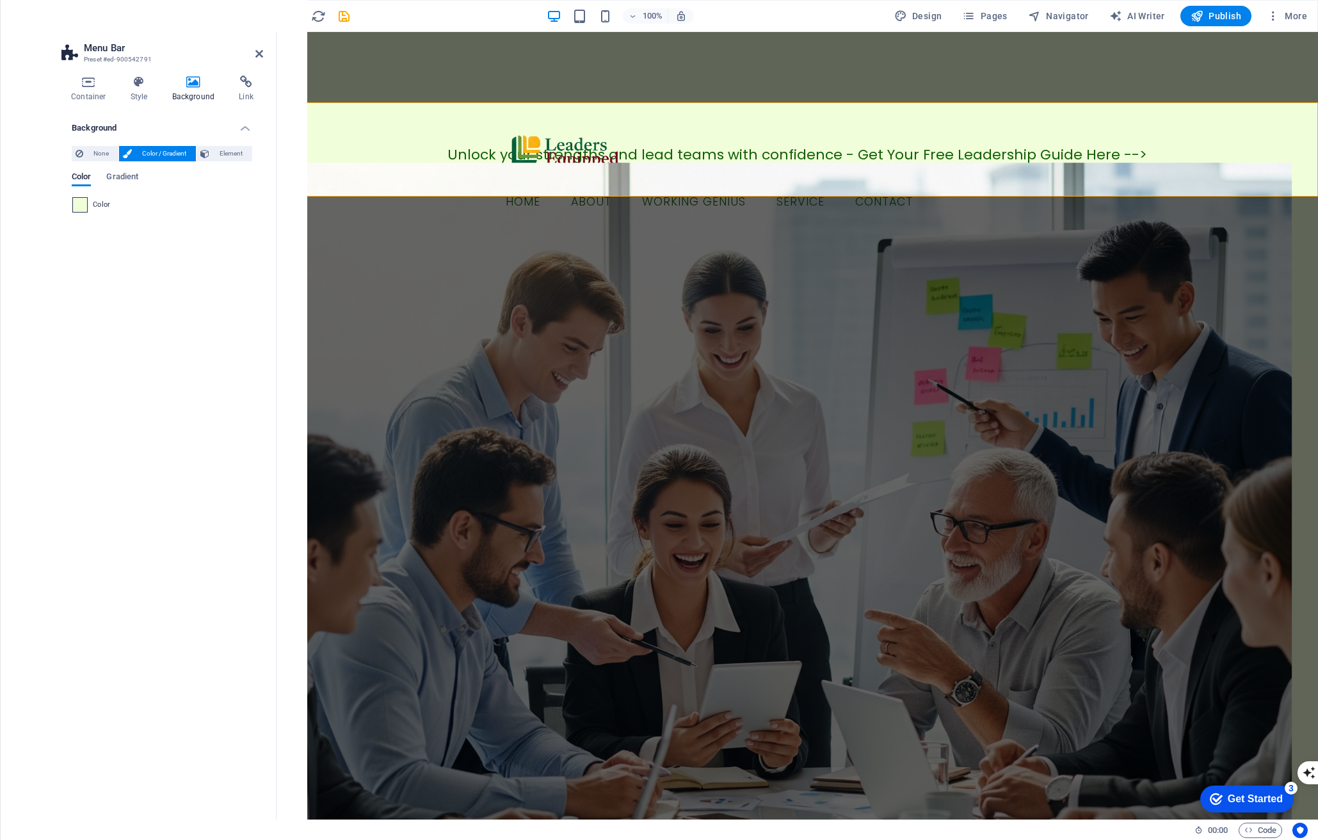
click at [80, 207] on span at bounding box center [80, 205] width 14 height 14
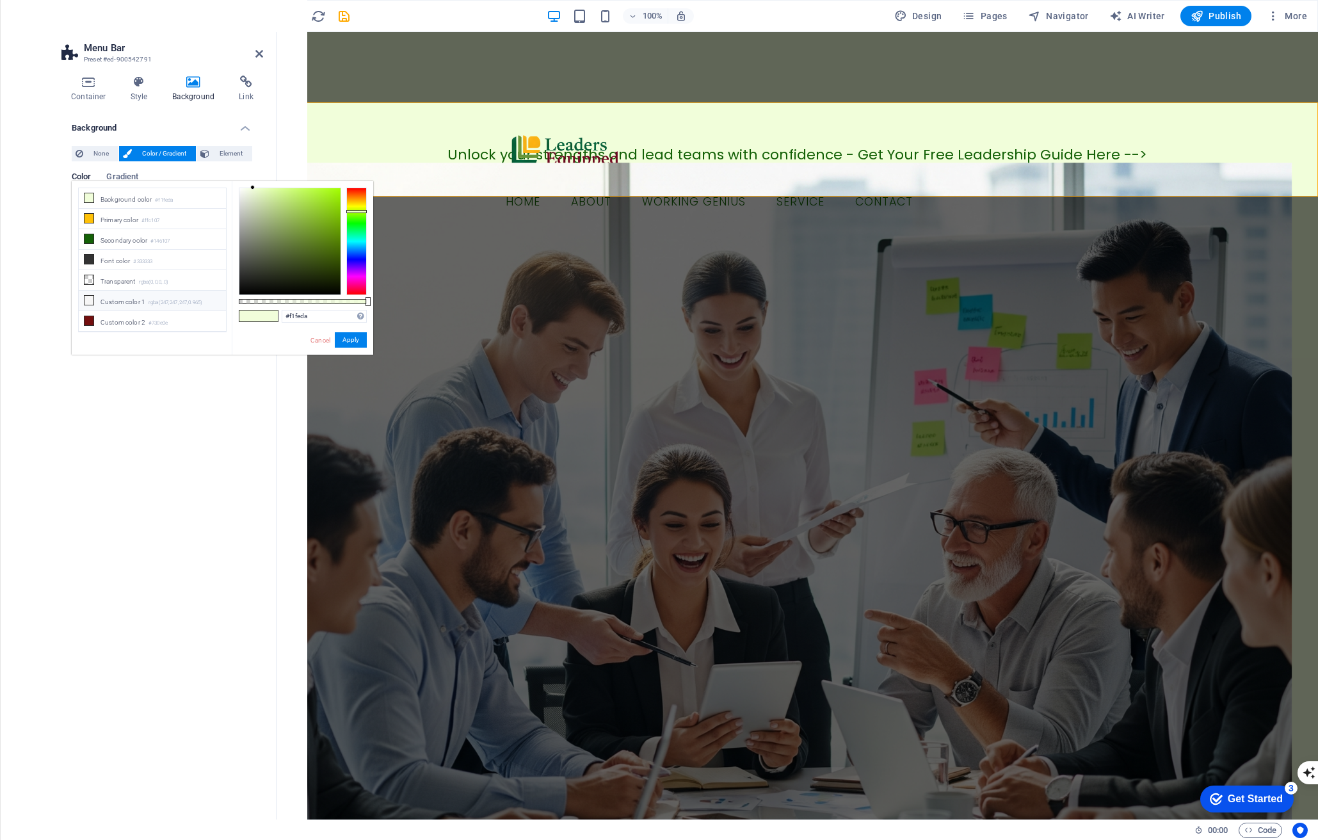
click at [110, 303] on li "Custom color 1 rgba(247,247,247,0.965)" at bounding box center [152, 301] width 147 height 20
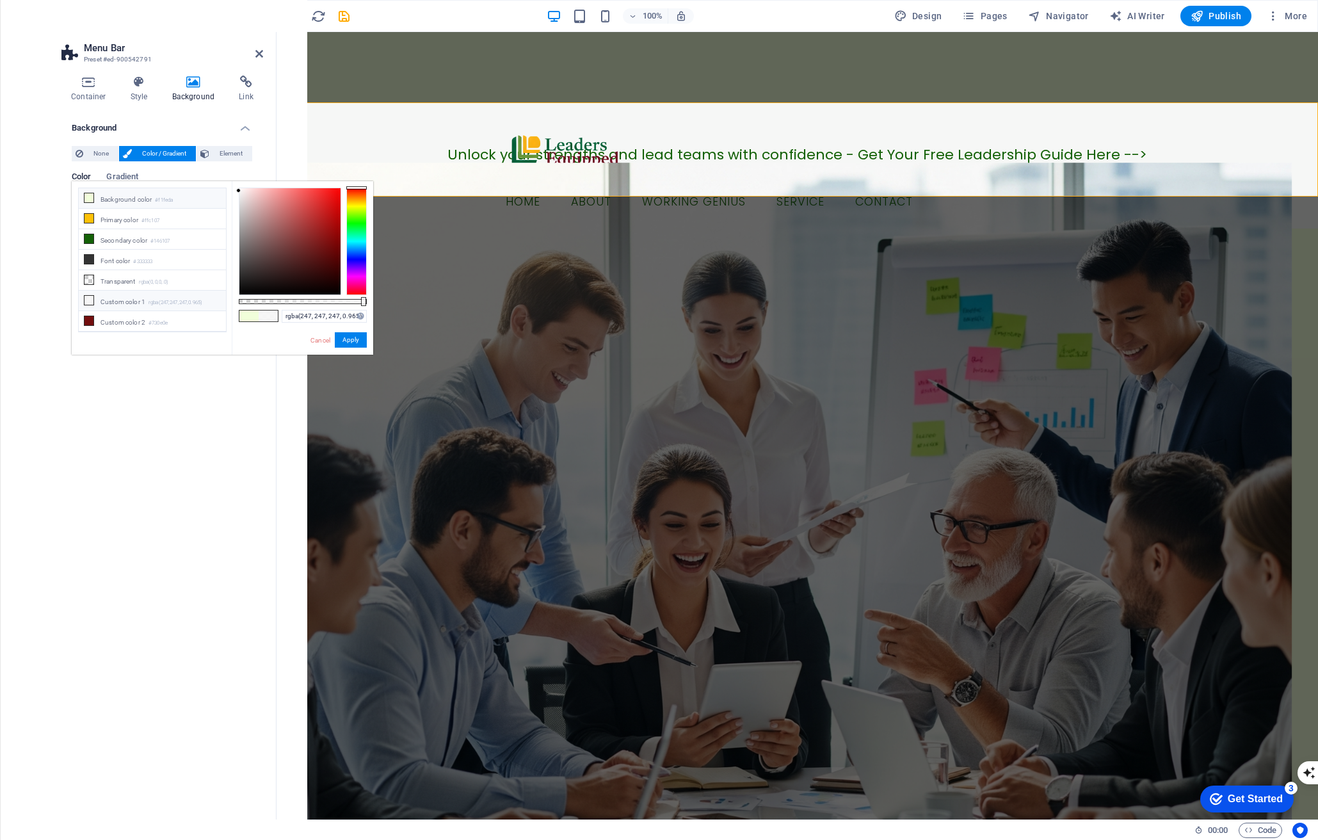
click at [145, 205] on li "Background color #f1feda" at bounding box center [152, 198] width 147 height 20
type input "#f1feda"
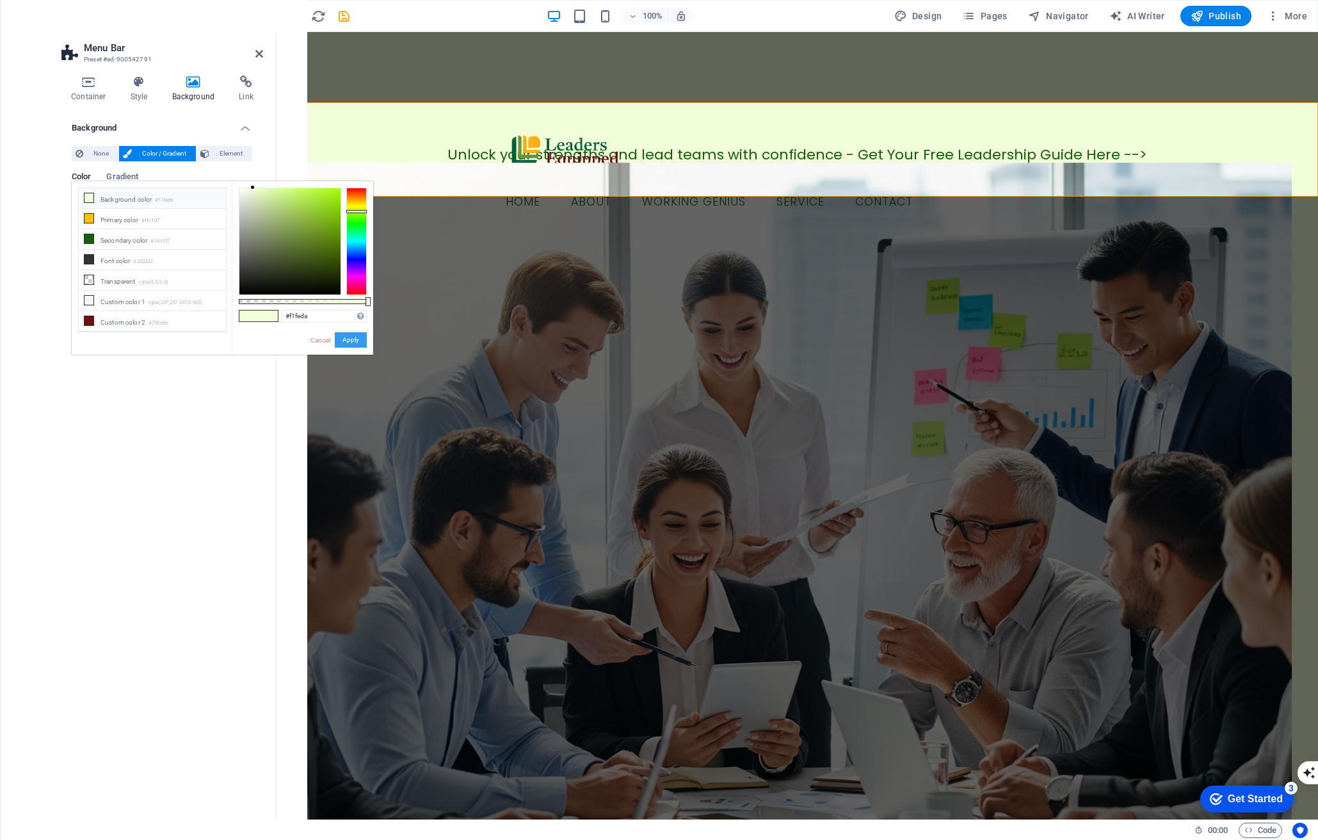
click at [357, 342] on button "Apply" at bounding box center [351, 339] width 32 height 15
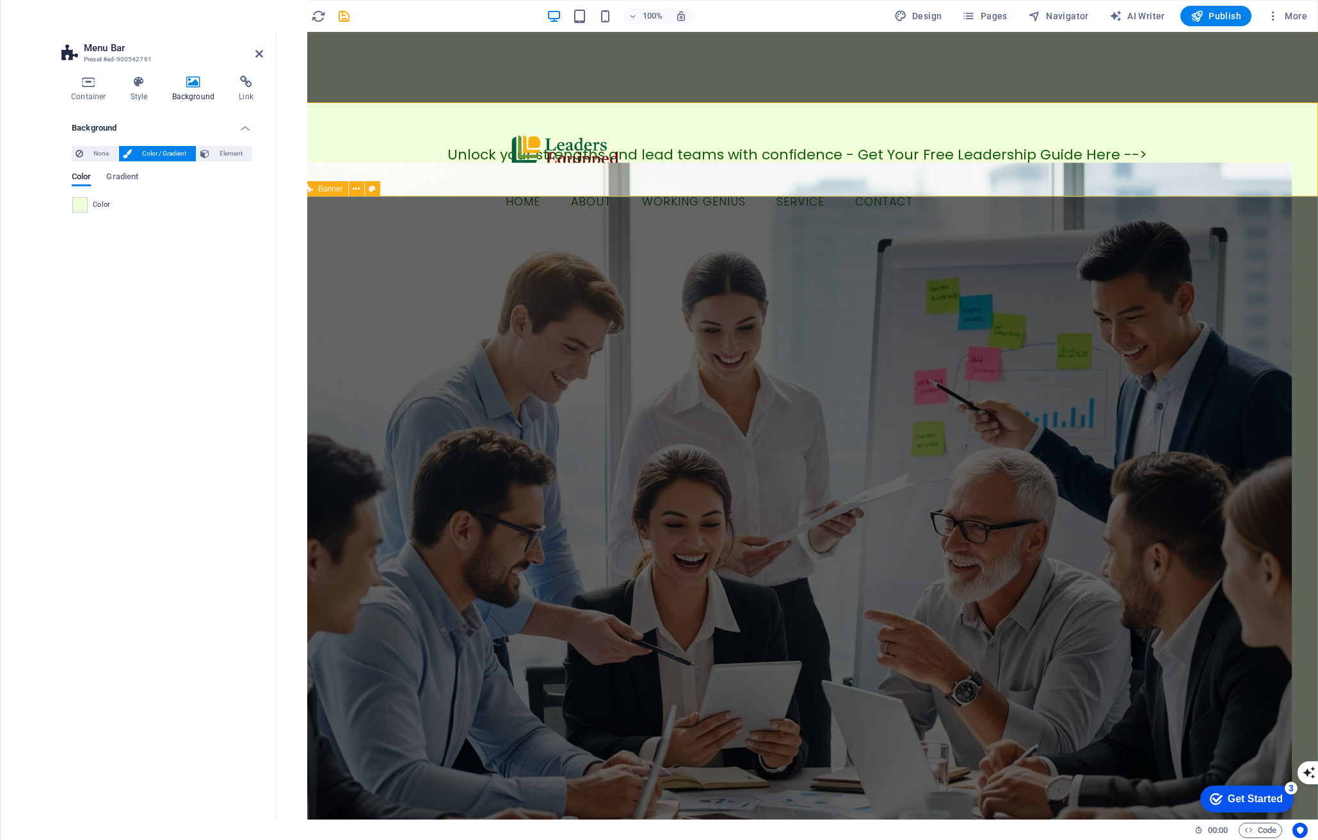
click at [297, 338] on div "EQUIP LEADERS TRANSFORM TEAMS BUILD STRONG FUTURES We empower leaders to discov…" at bounding box center [796, 746] width 1041 height 1036
select select "vh"
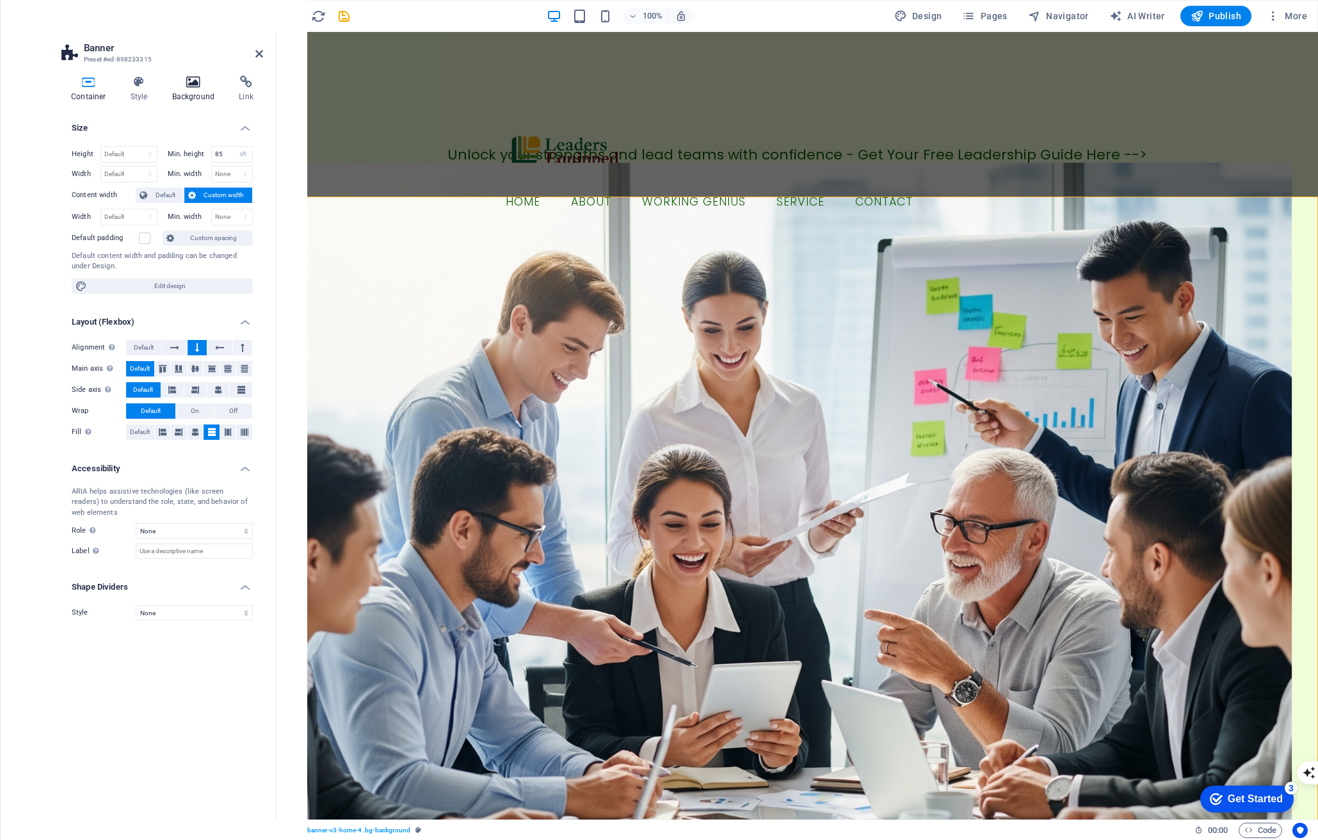
click at [190, 88] on icon at bounding box center [194, 82] width 62 height 13
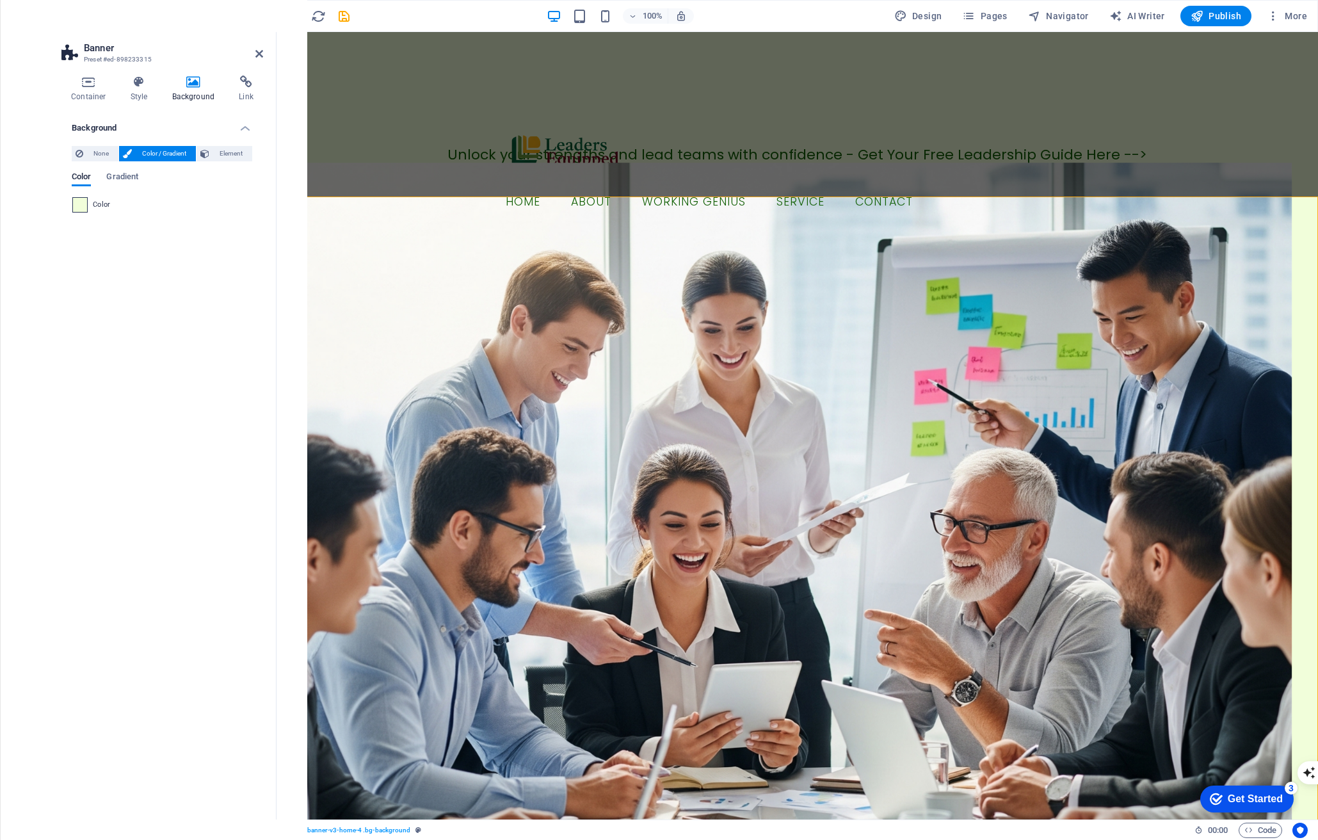
click at [80, 206] on span at bounding box center [80, 205] width 14 height 14
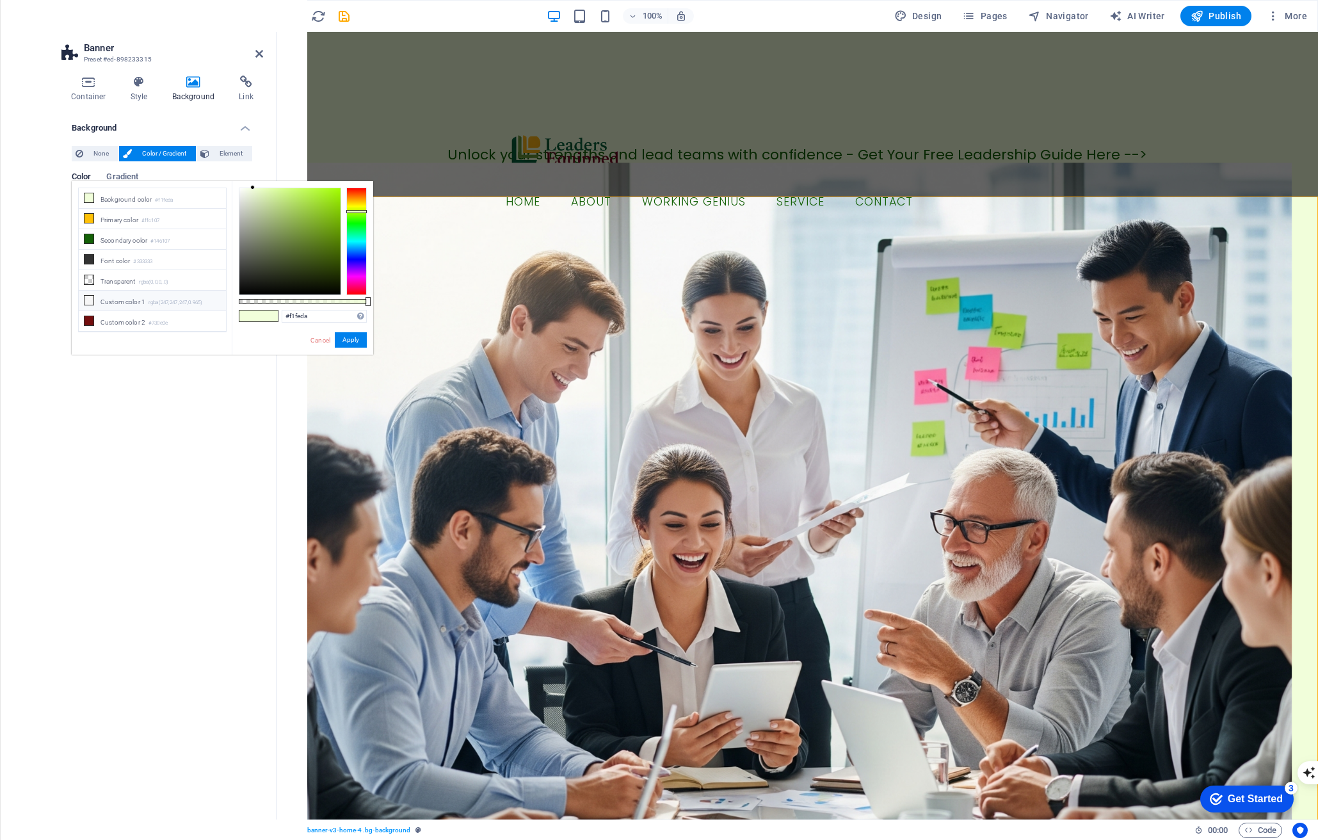
click at [148, 295] on li "Custom color 1 rgba(247,247,247,0.965)" at bounding box center [152, 301] width 147 height 20
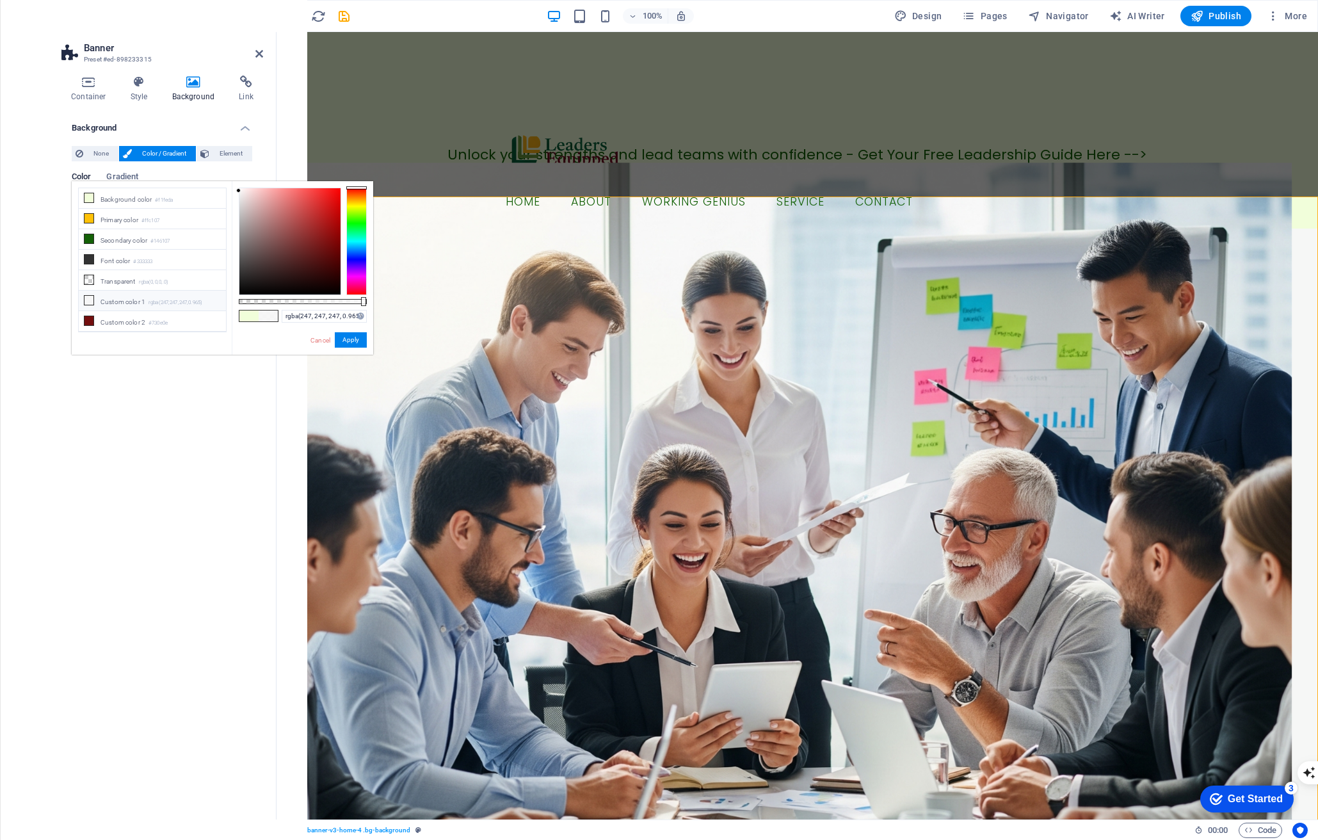
click at [134, 429] on div "Background None Color / Gradient Element Stretch background to full-width Color…" at bounding box center [162, 461] width 202 height 696
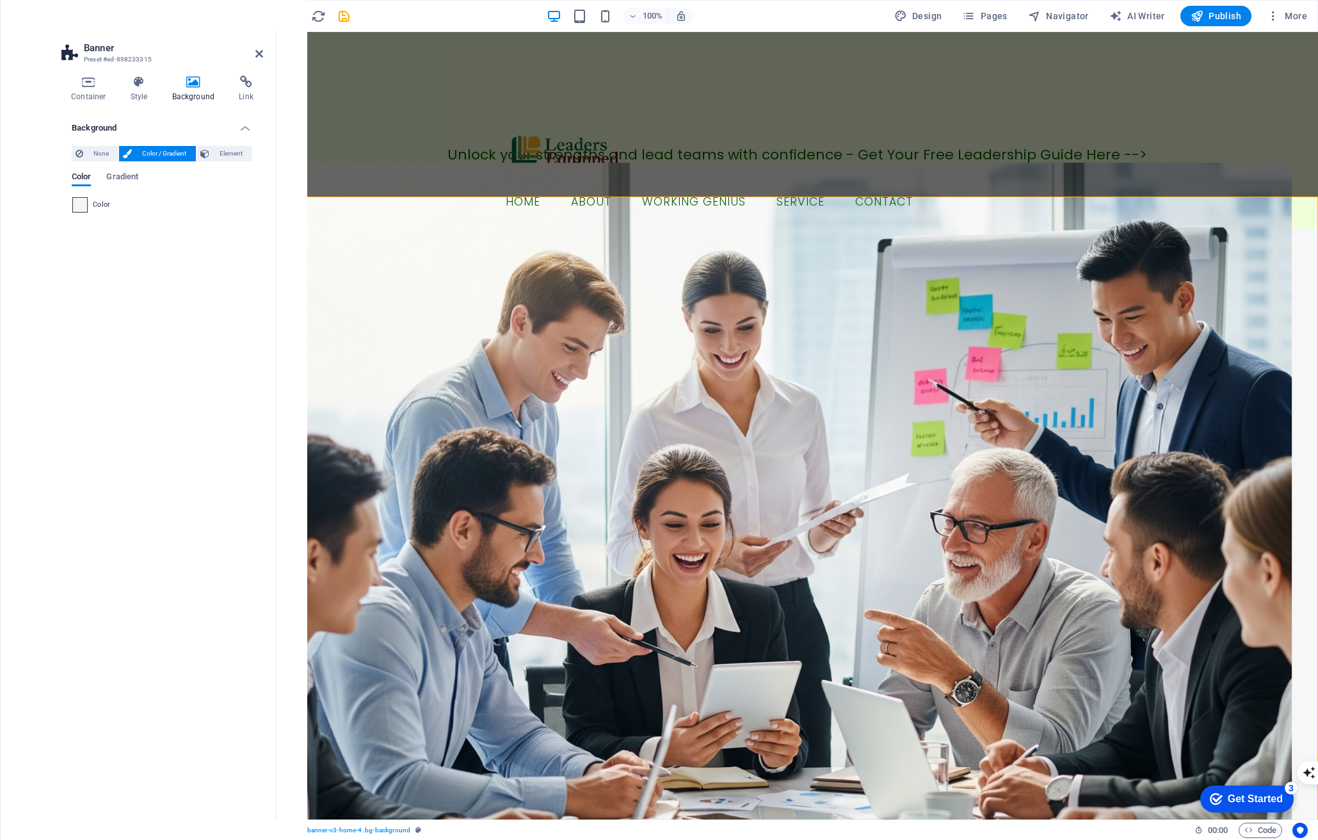
click at [84, 207] on span at bounding box center [80, 205] width 14 height 14
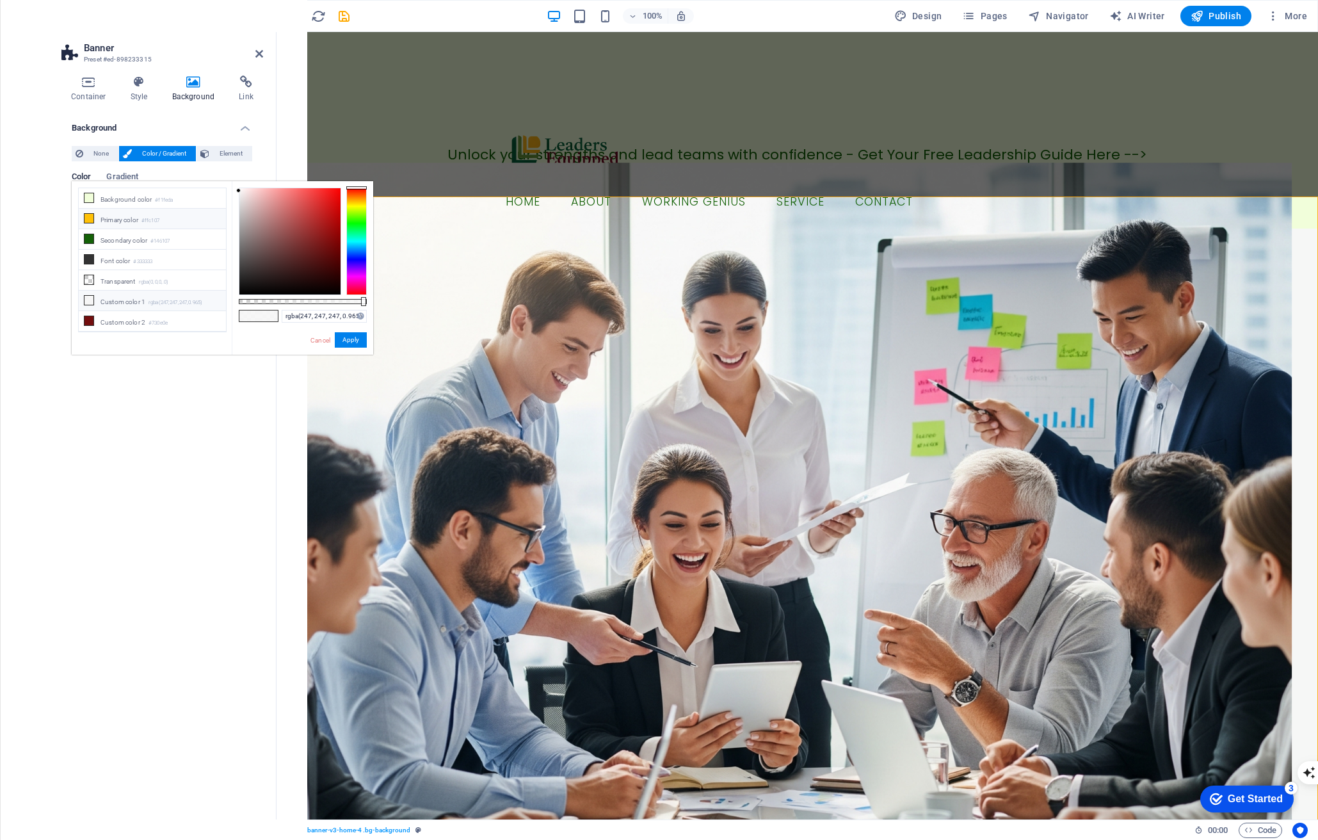
click at [102, 221] on li "Primary color #ffc107" at bounding box center [152, 219] width 147 height 20
type input "#ffc107"
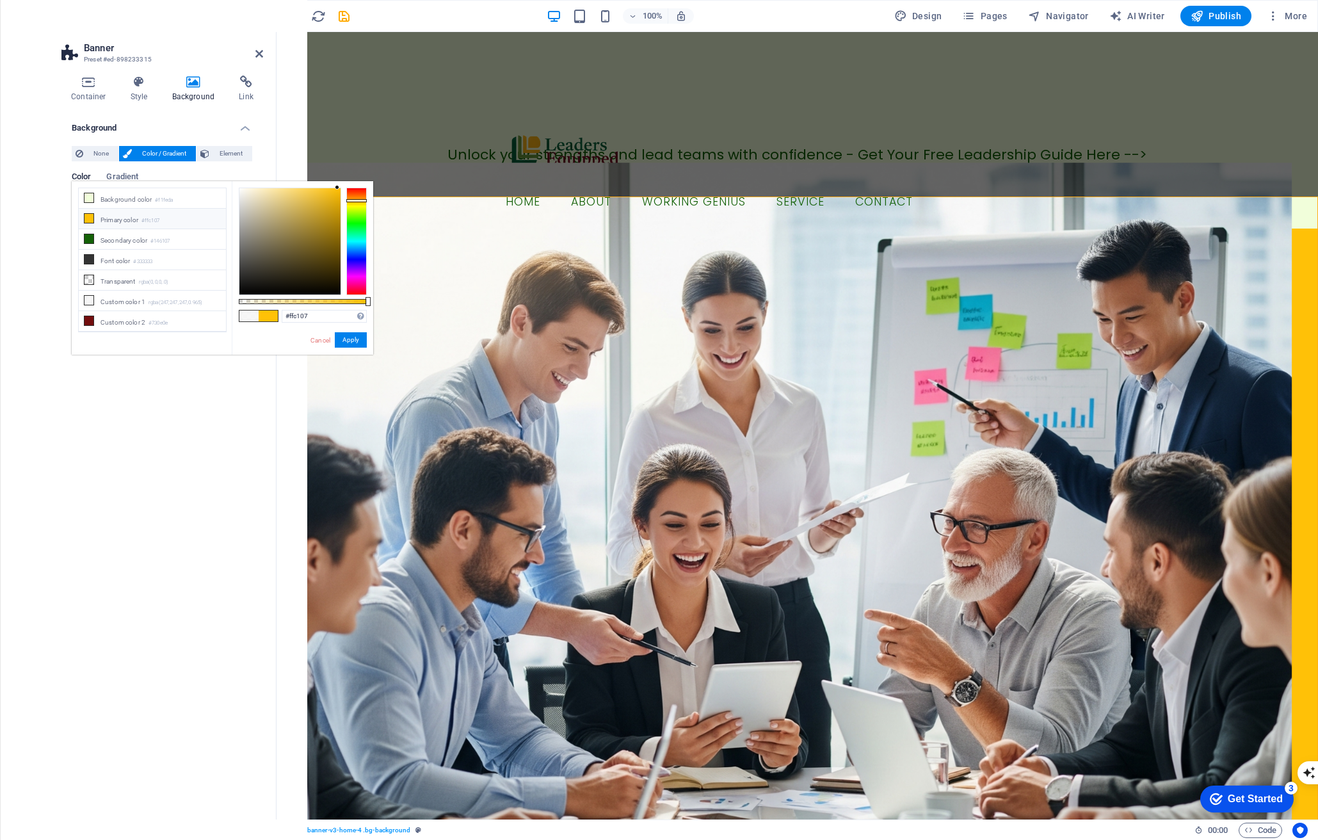
click at [104, 344] on div "less Background color #f1feda Primary color #ffc107 Secondary color #146107 Fon…" at bounding box center [222, 267] width 301 height 173
click at [107, 346] on div "less Background color #f1feda Primary color #ffc107 Secondary color #146107 Fon…" at bounding box center [222, 267] width 301 height 173
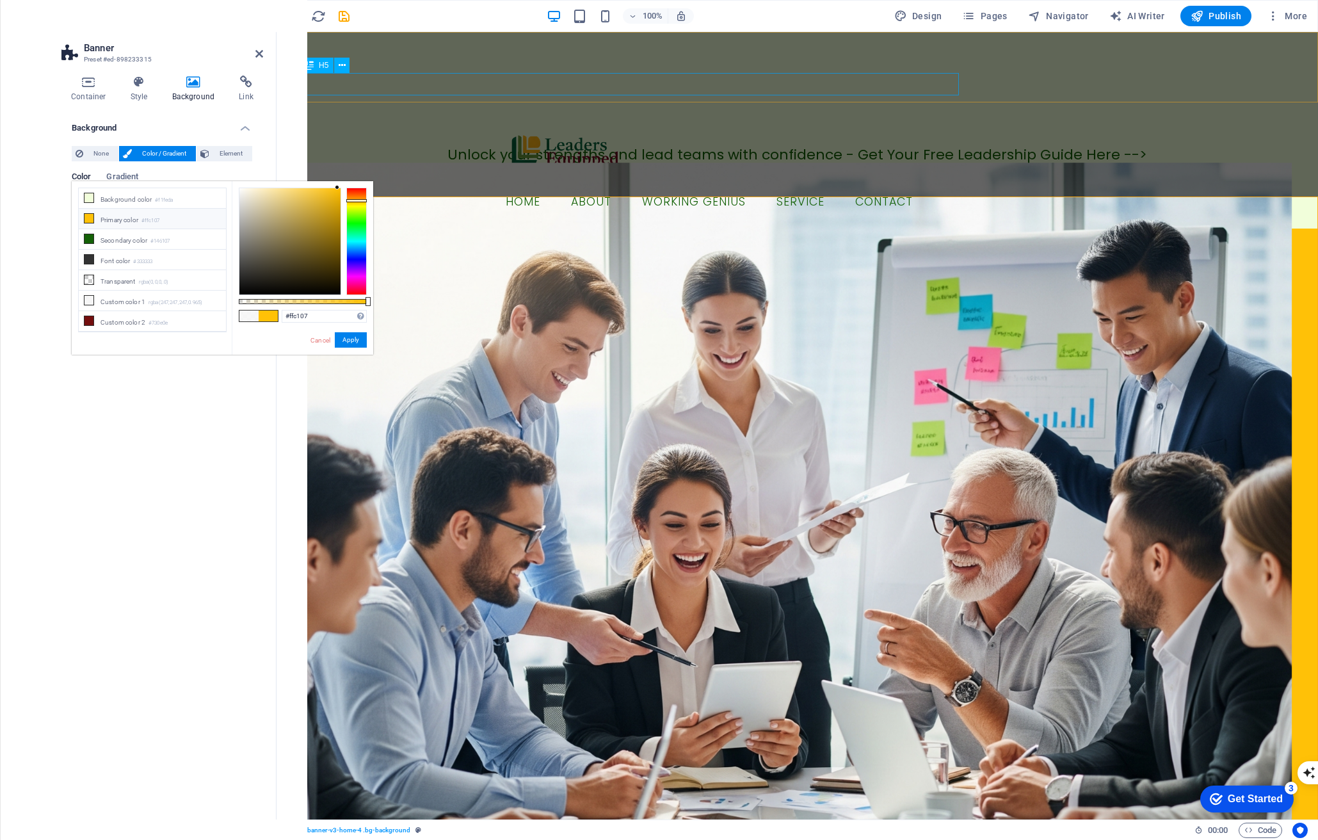
click at [503, 143] on div "Unlock your strengths and lead teams with confidence - Get Your Free Leadership…" at bounding box center [796, 154] width 1041 height 22
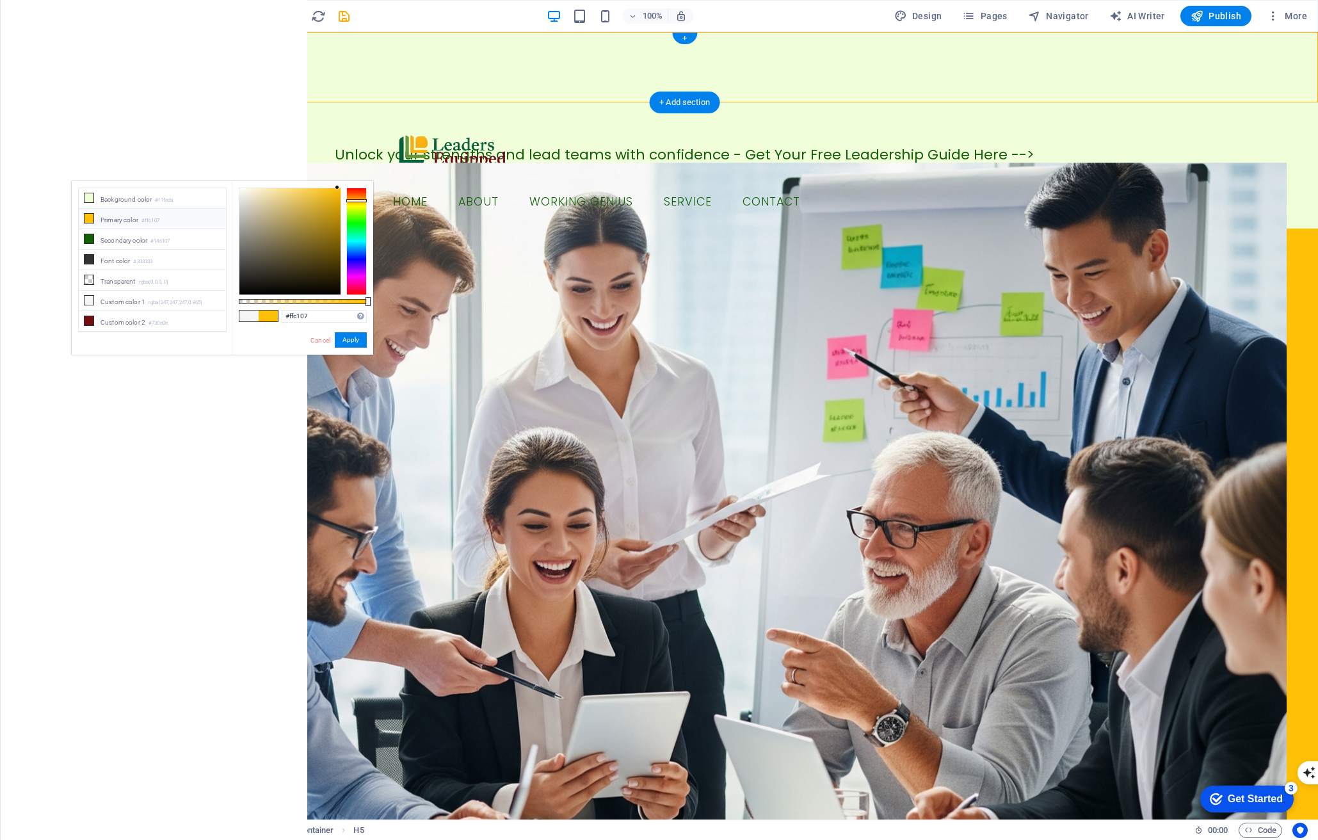
select select "px"
select select "ms"
select select "s"
select select "progressive"
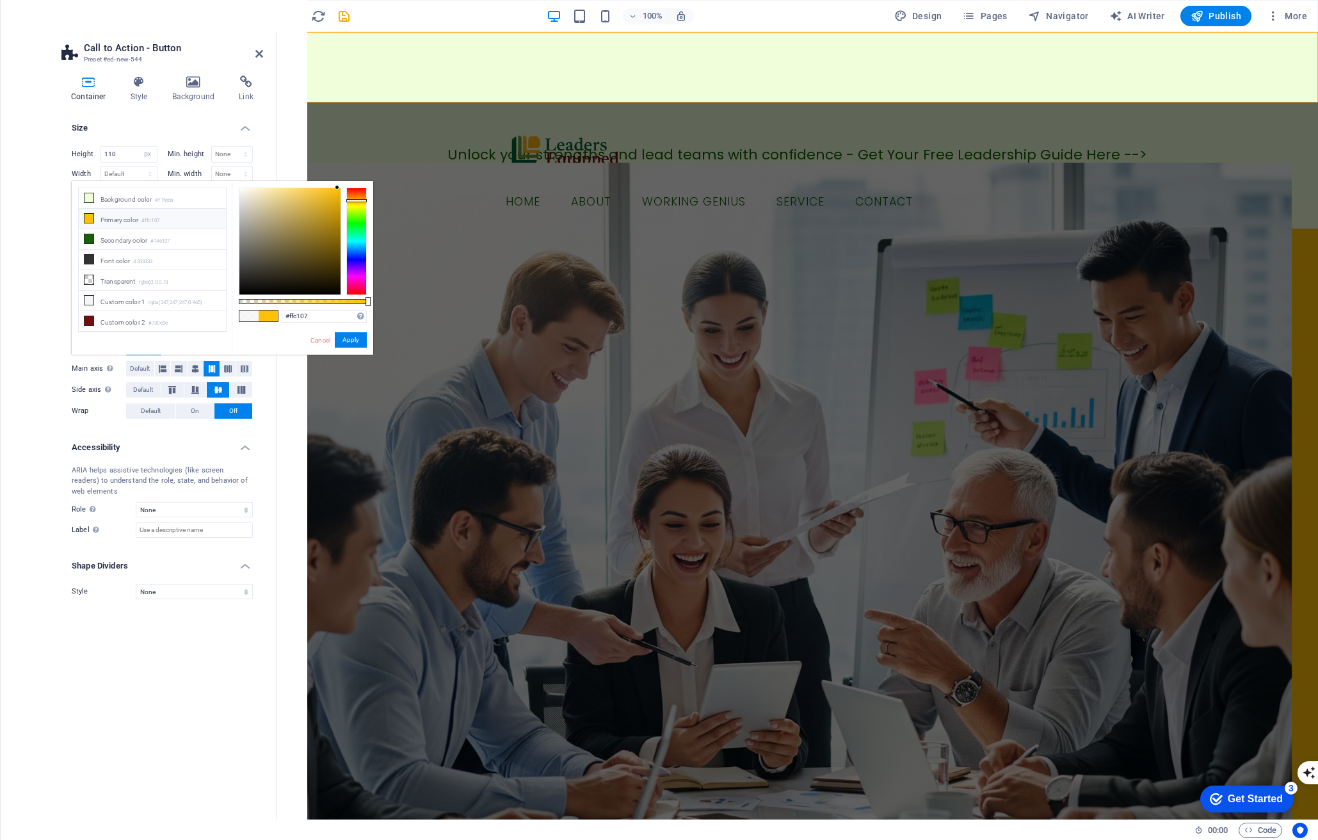
click at [170, 138] on div "Height 110 Default px rem % vh vw Min. height None px rem % vh vw Width Default…" at bounding box center [162, 220] width 202 height 168
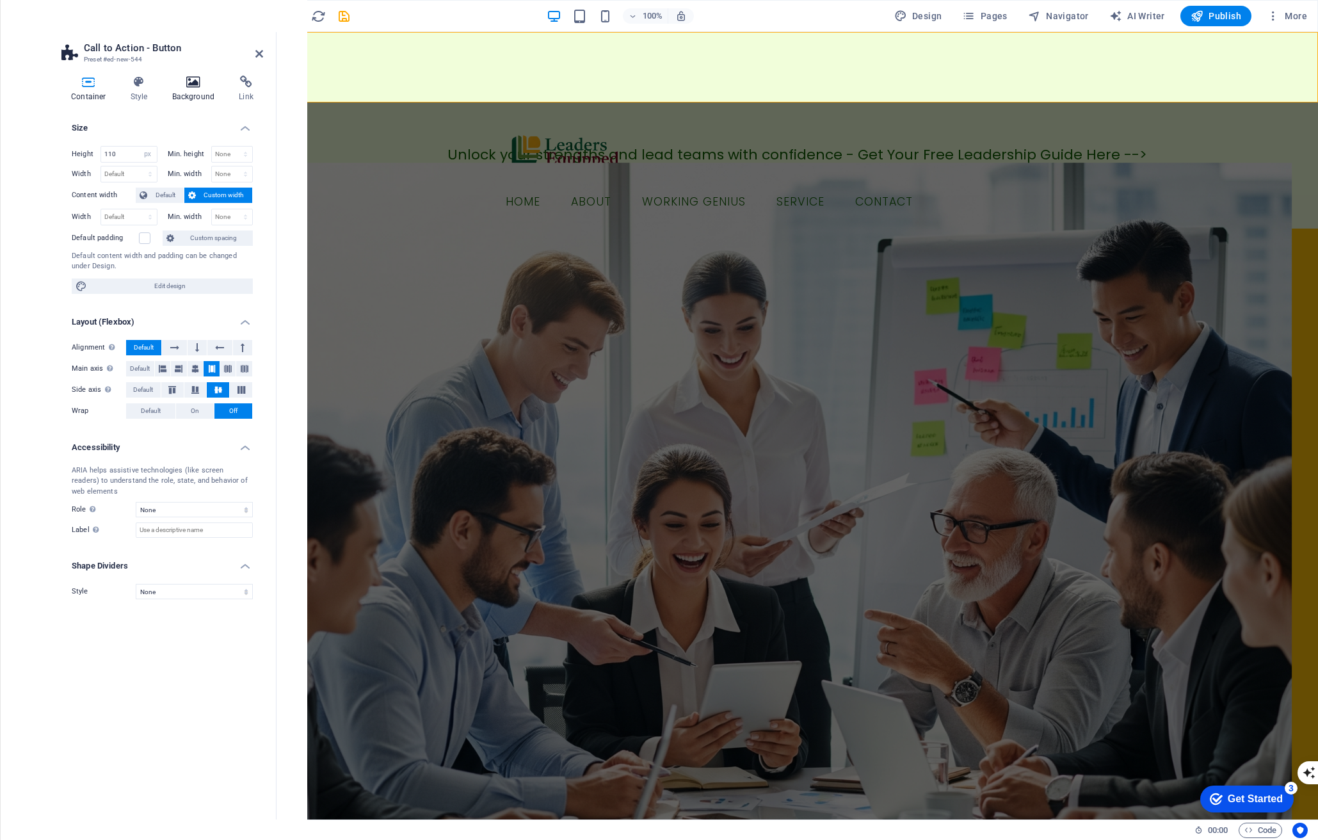
click at [186, 88] on icon at bounding box center [194, 82] width 62 height 13
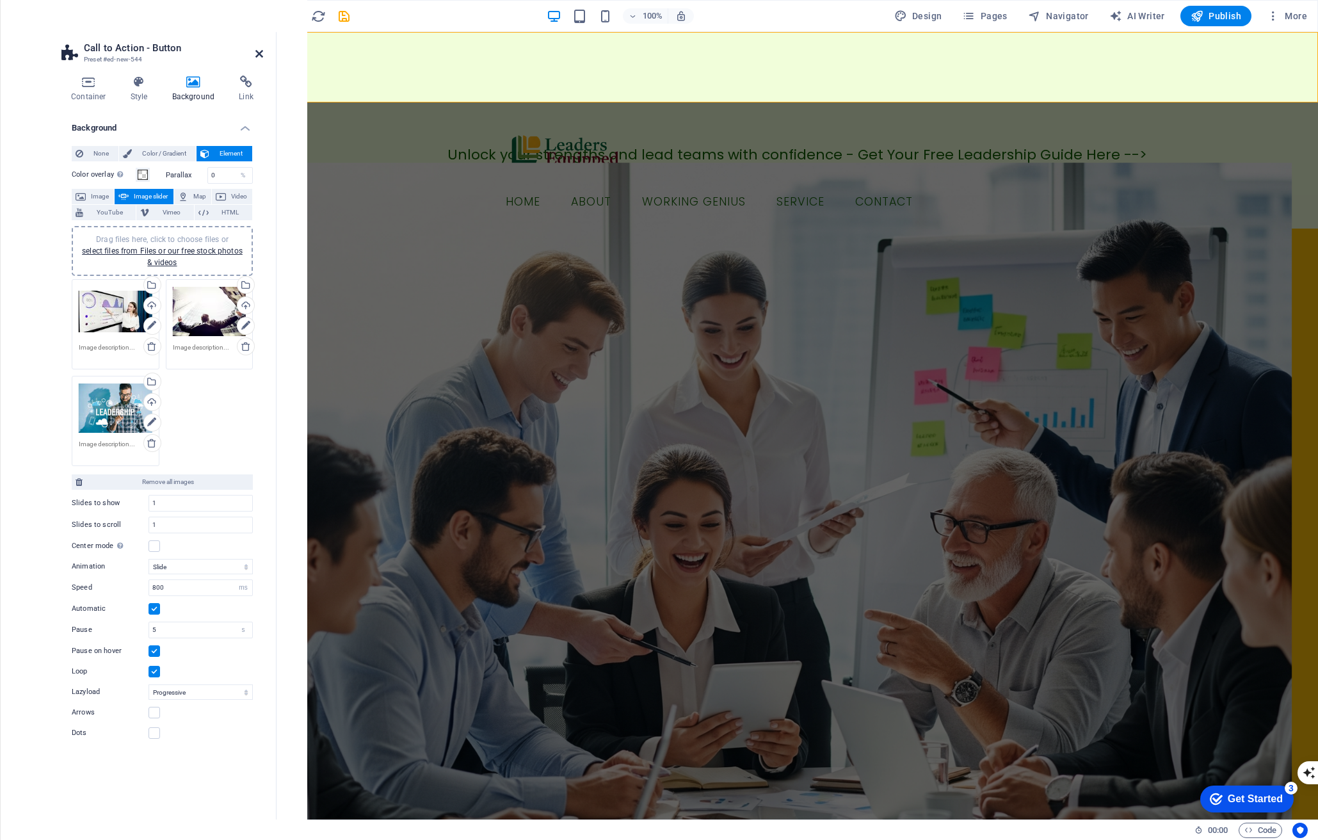
click at [260, 52] on icon at bounding box center [259, 54] width 8 height 10
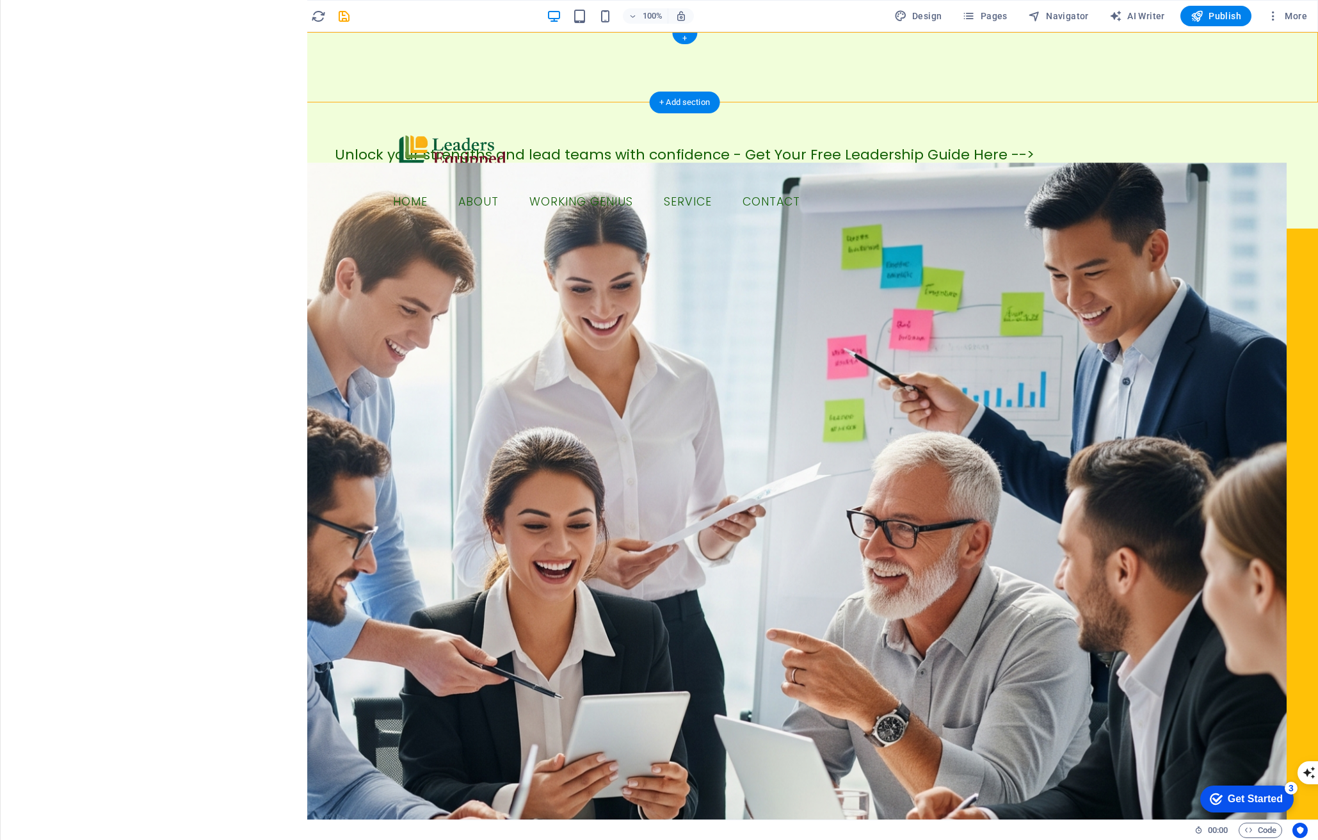
select select "ms"
select select "s"
select select "progressive"
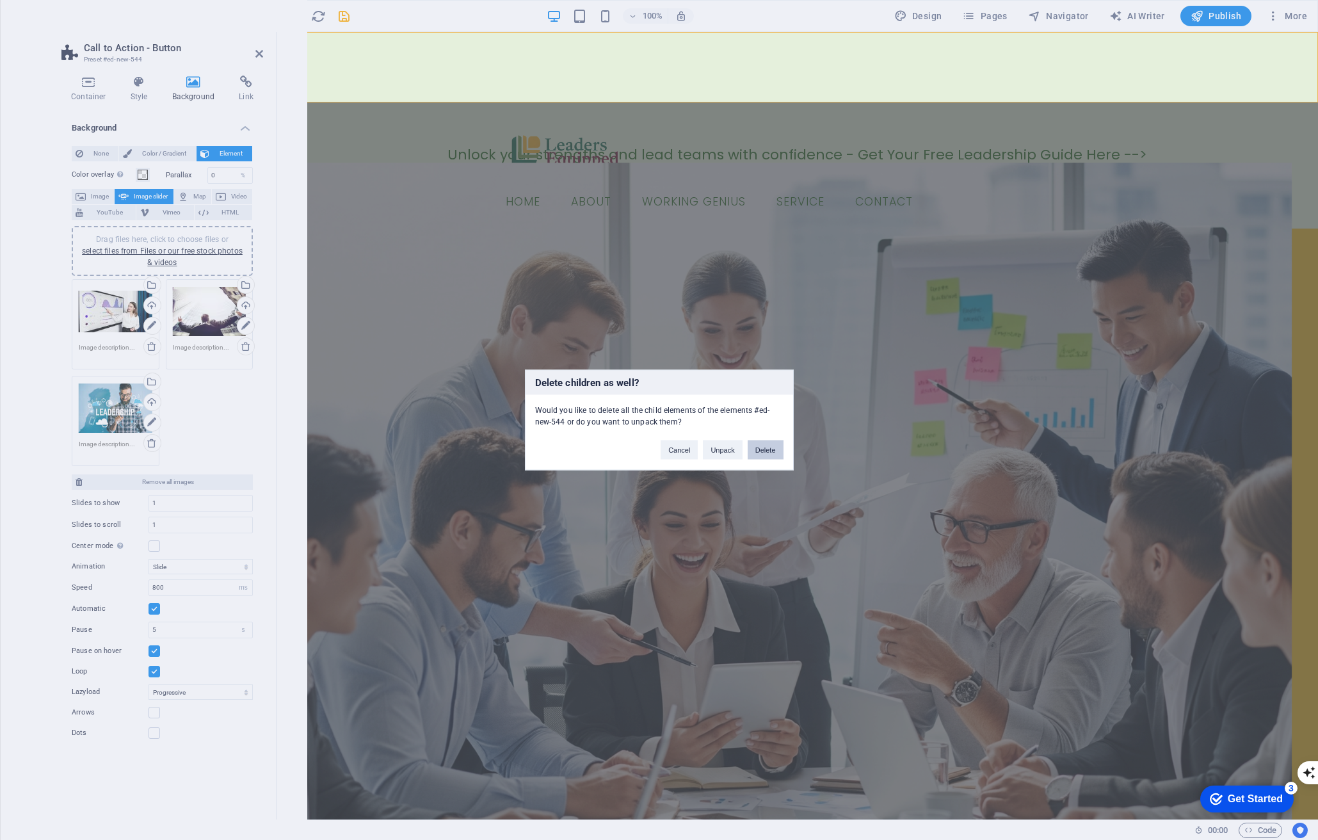
click at [758, 447] on button "Delete" at bounding box center [766, 449] width 36 height 19
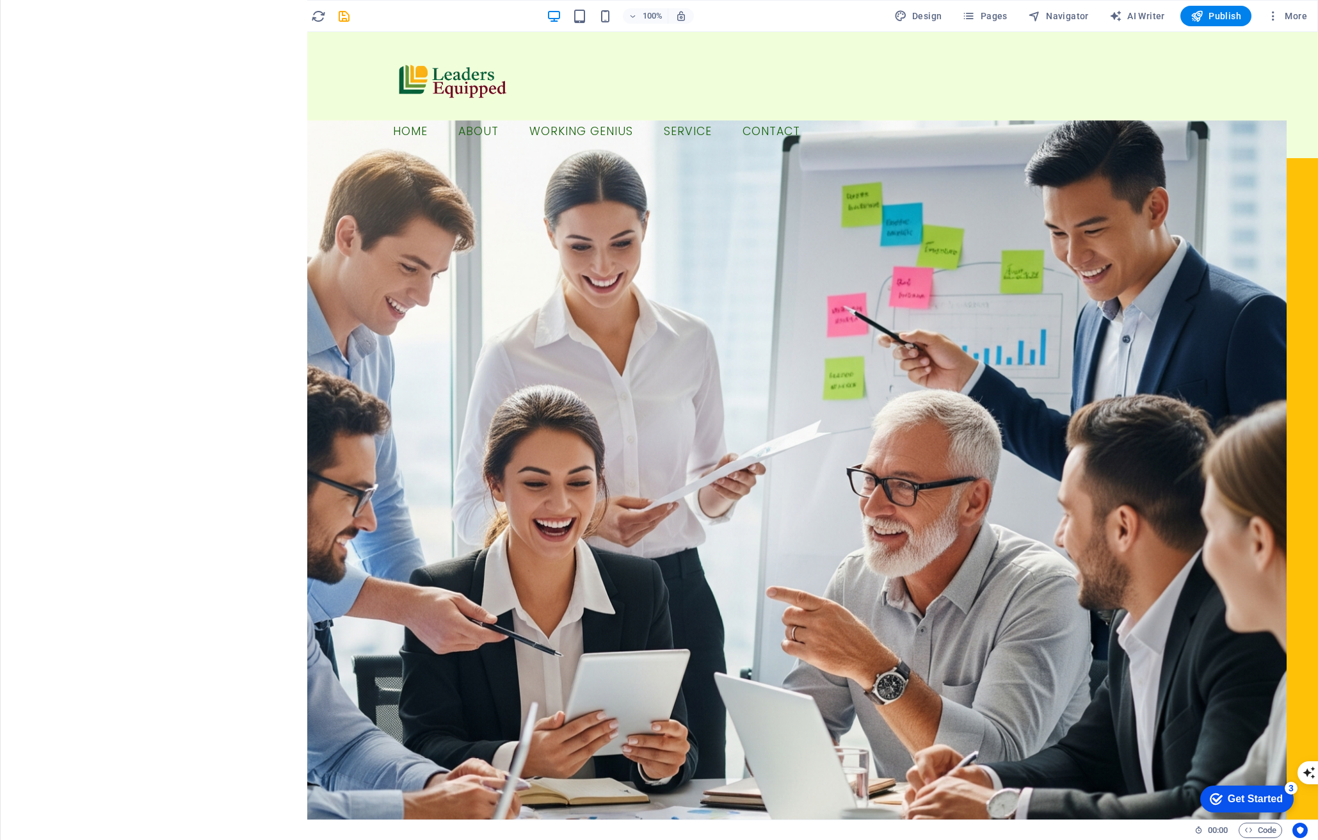
click at [27, 90] on icon "button" at bounding box center [25, 83] width 15 height 15
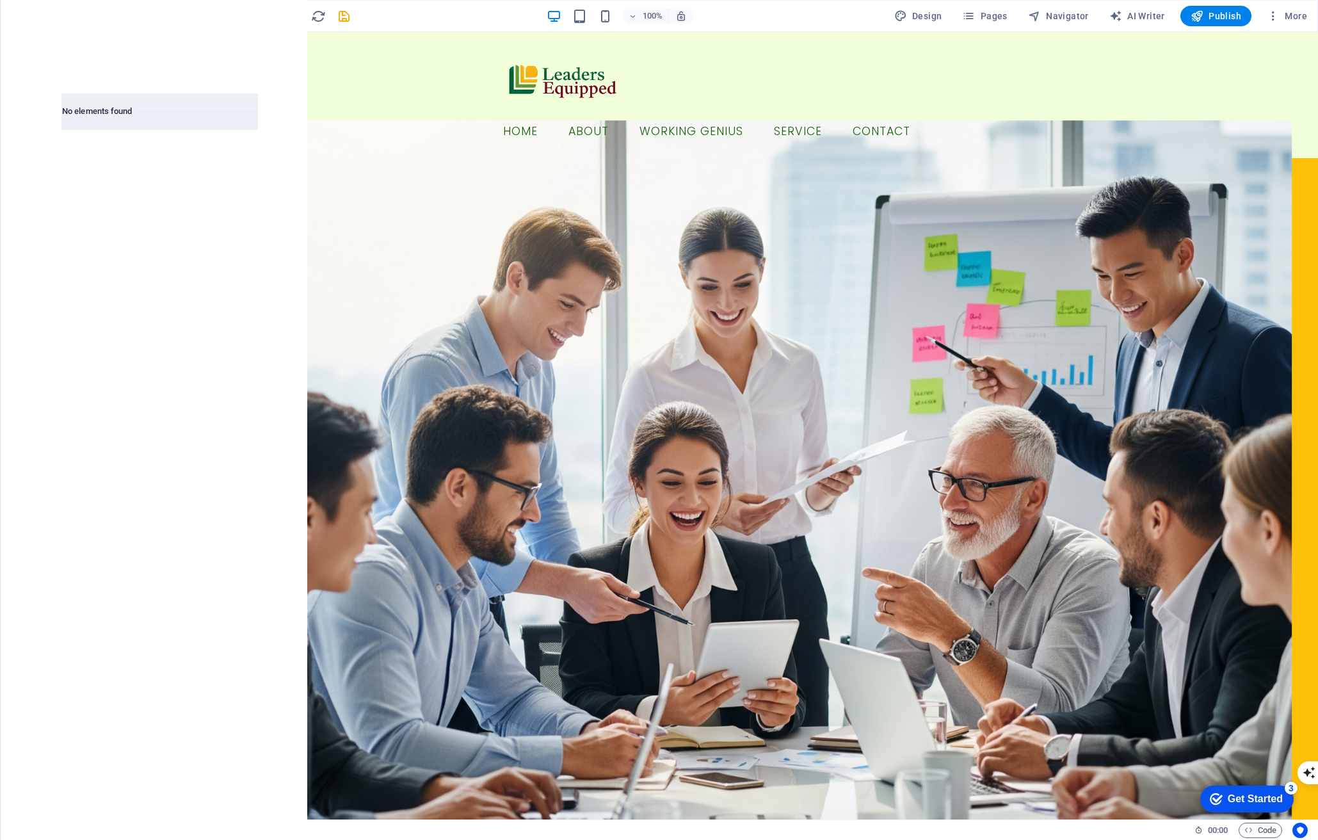
type input "h"
type input "cta"
click at [216, 202] on div at bounding box center [210, 172] width 95 height 84
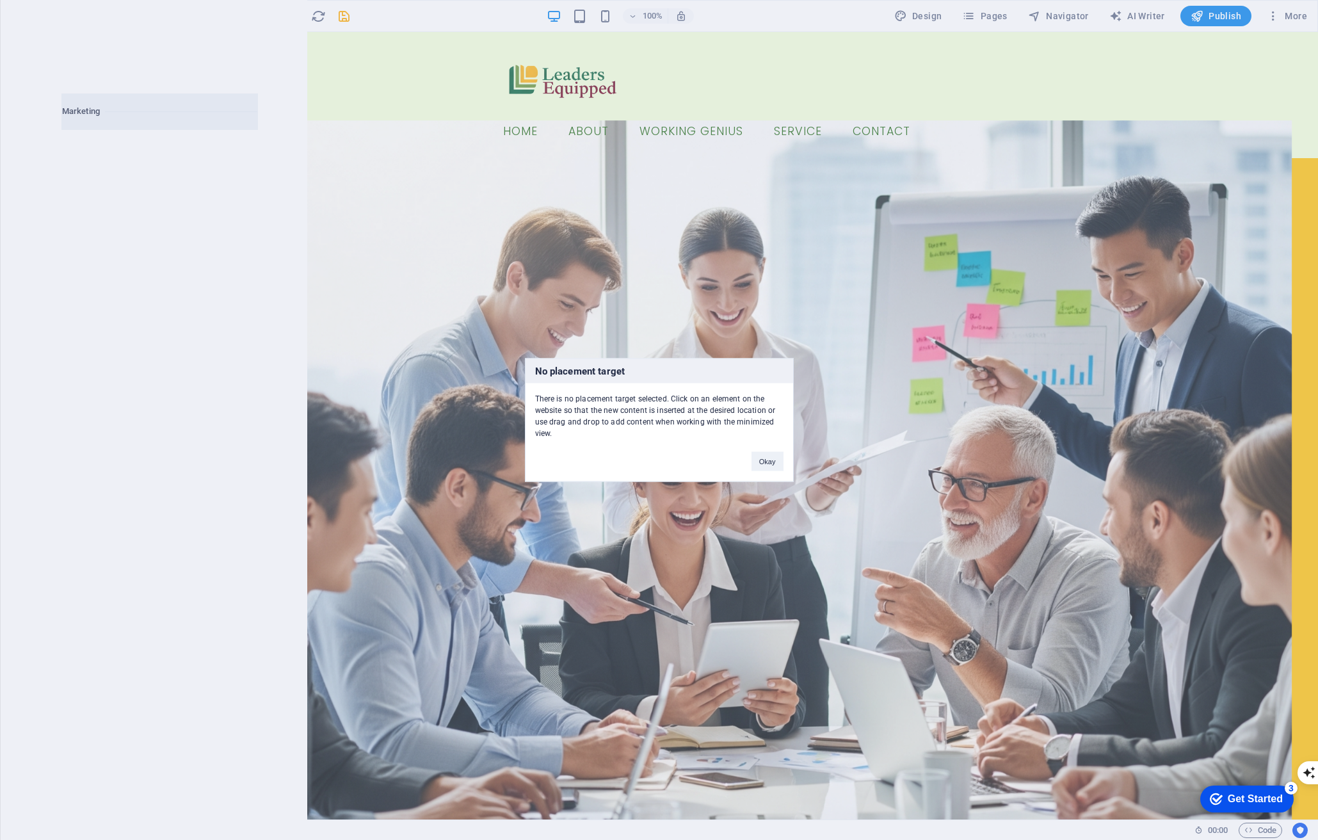
click at [630, 52] on div "No placement target There is no placement target selected. Click on an element …" at bounding box center [659, 420] width 1318 height 840
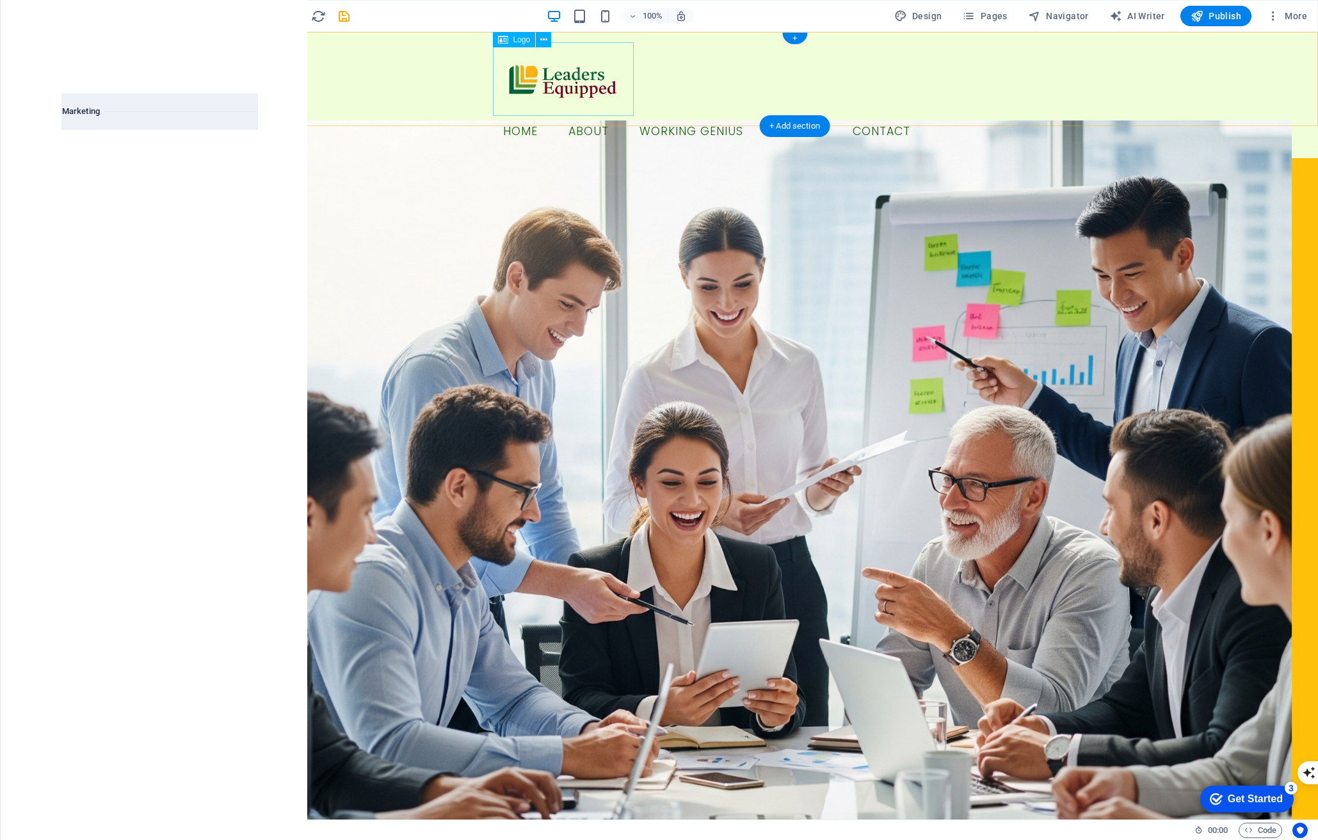
click at [630, 52] on div at bounding box center [795, 79] width 604 height 74
select select "px"
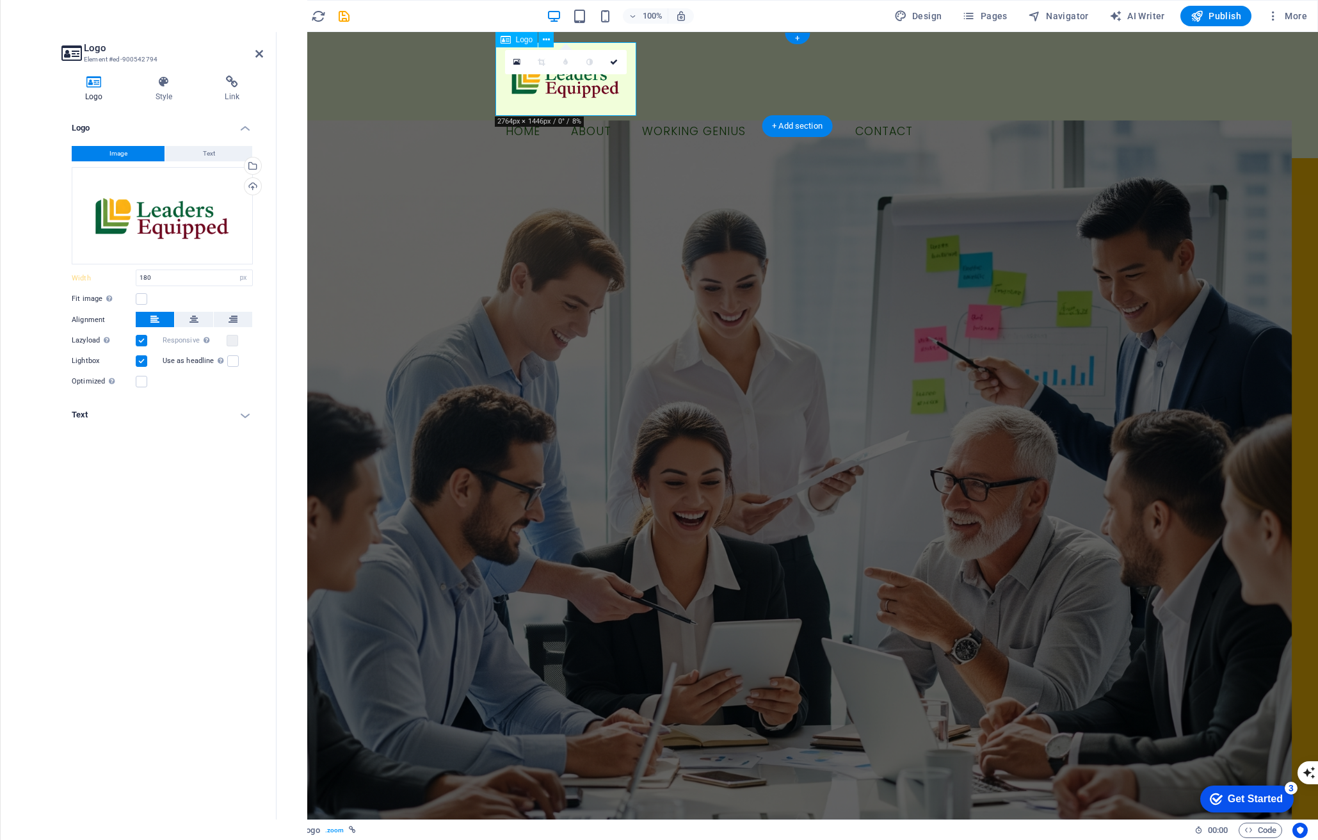
type input "220"
click at [390, 35] on div "Button label Menu Home About Working Genius Service Contact" at bounding box center [796, 95] width 1041 height 126
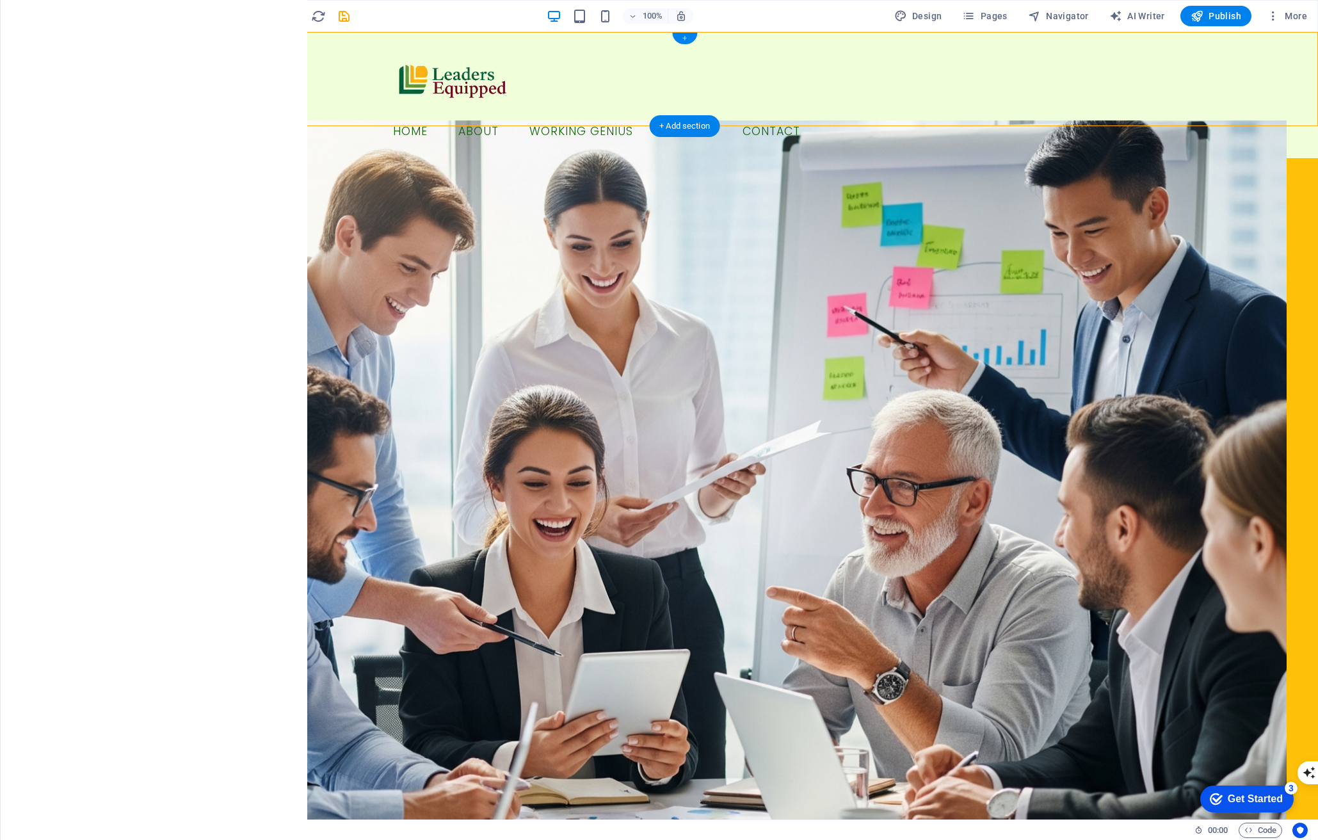
click at [684, 37] on div "+" at bounding box center [684, 39] width 25 height 12
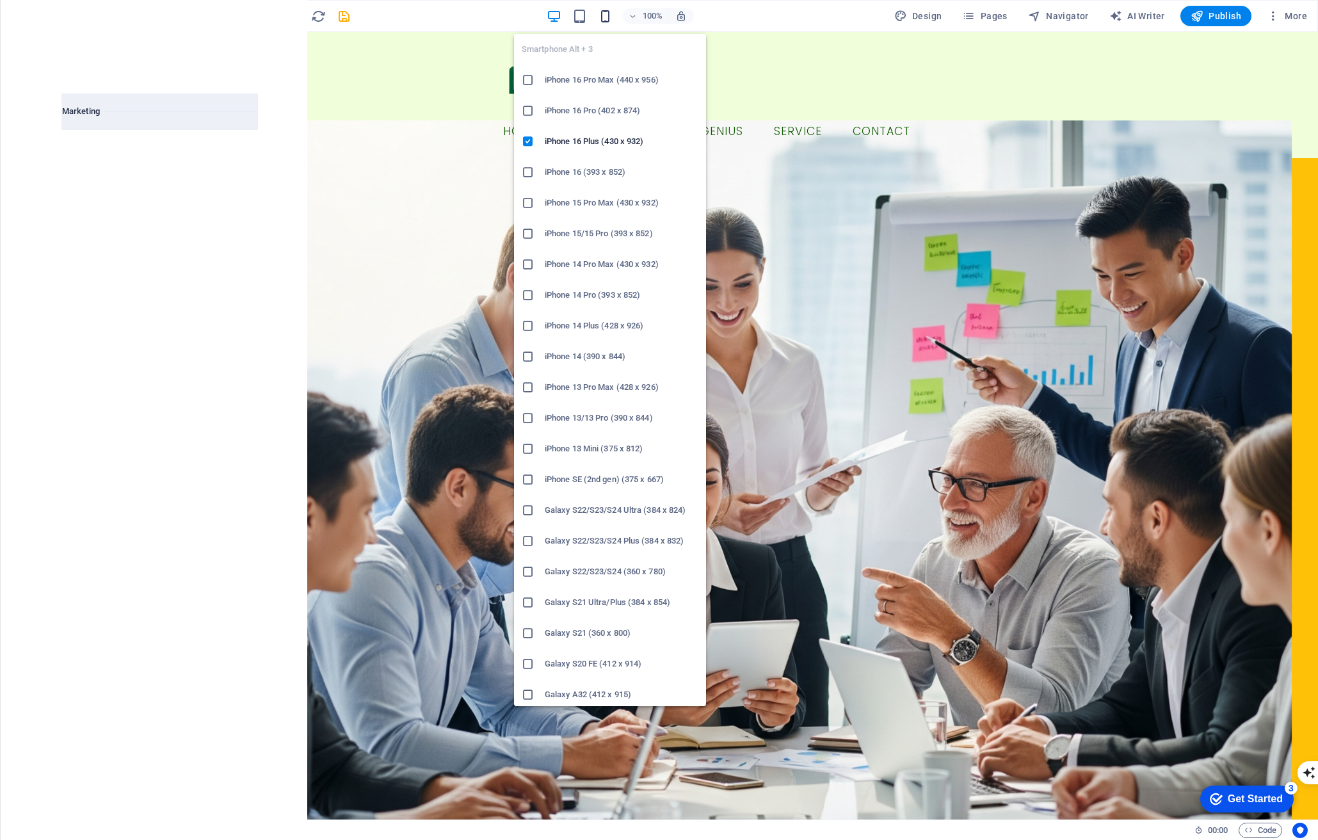
click at [611, 18] on icon "button" at bounding box center [605, 16] width 15 height 15
click at [607, 18] on icon "button" at bounding box center [605, 16] width 15 height 15
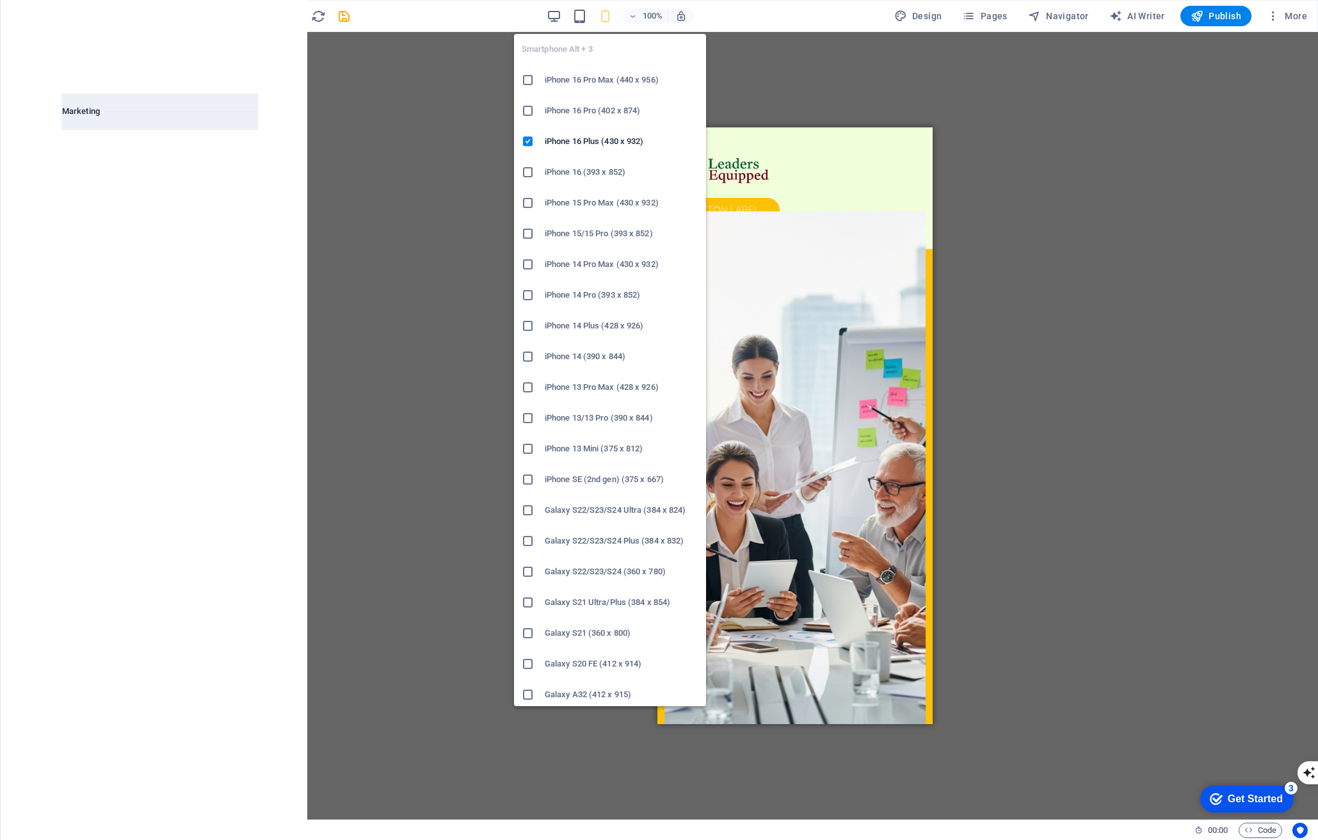
click at [460, 135] on div "Drag here to replace the existing content. Press “Ctrl” if you want to create a…" at bounding box center [794, 425] width 1046 height 787
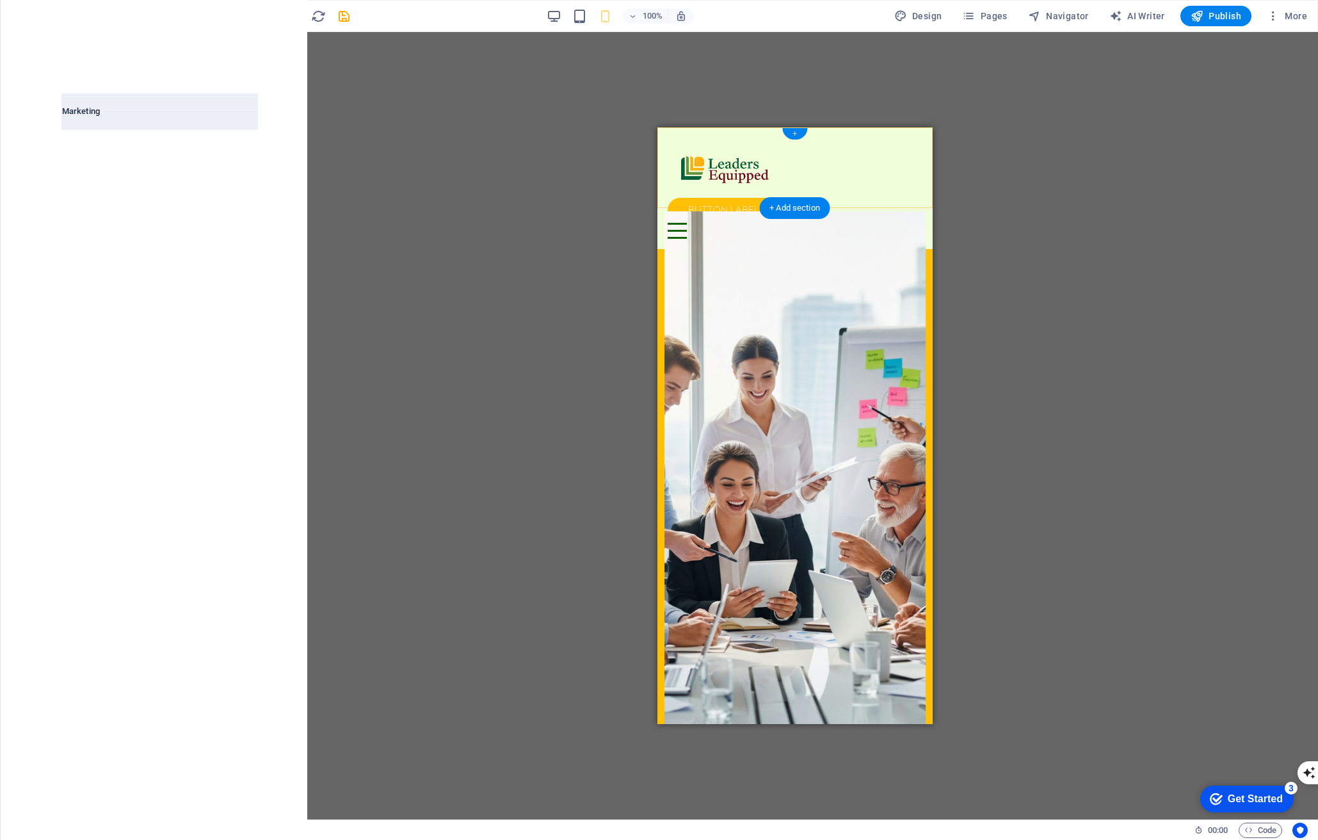
click at [797, 132] on div "+" at bounding box center [794, 134] width 25 height 12
click at [794, 133] on div "+" at bounding box center [794, 134] width 25 height 12
drag, startPoint x: 93, startPoint y: 85, endPoint x: 58, endPoint y: 83, distance: 35.9
click at [58, 83] on div "cta ​" at bounding box center [161, 81] width 218 height 26
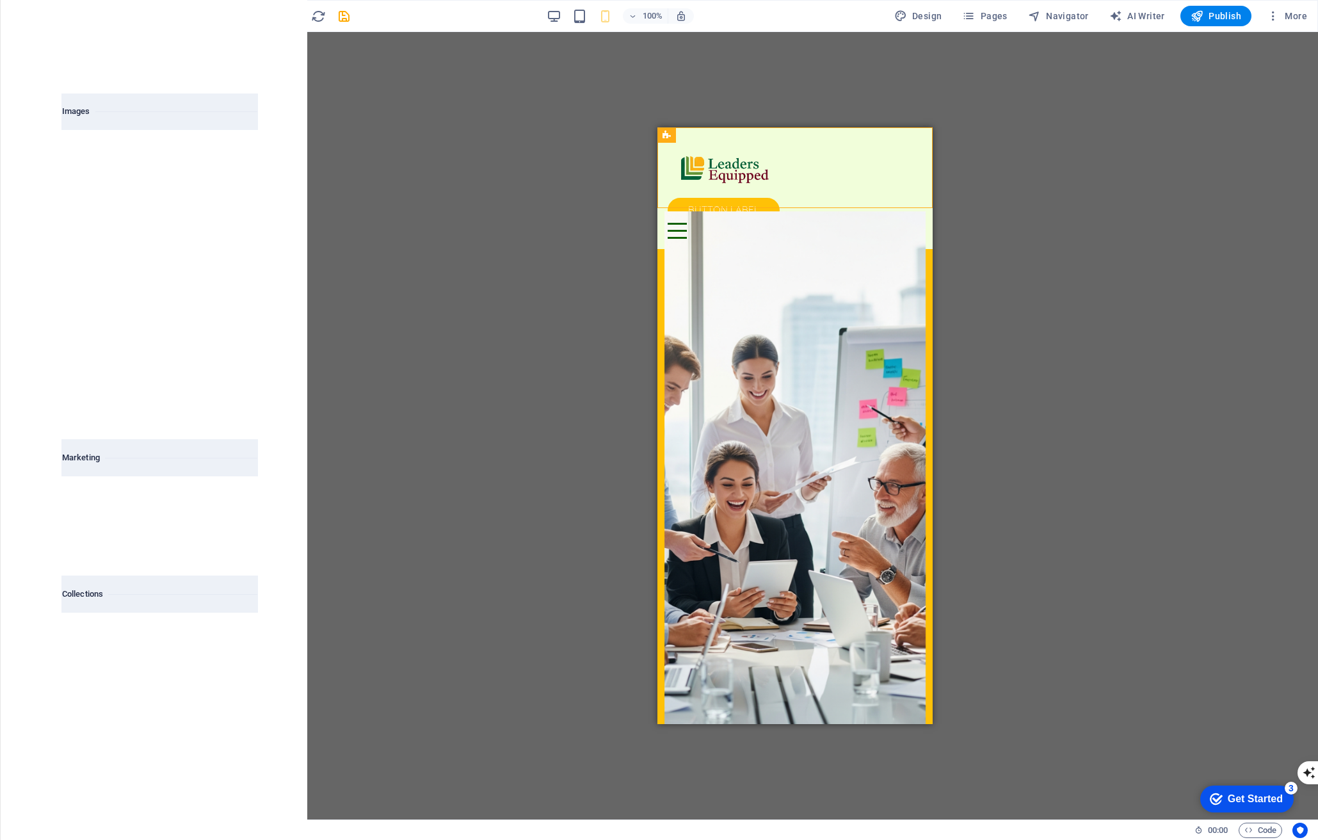
type input "s"
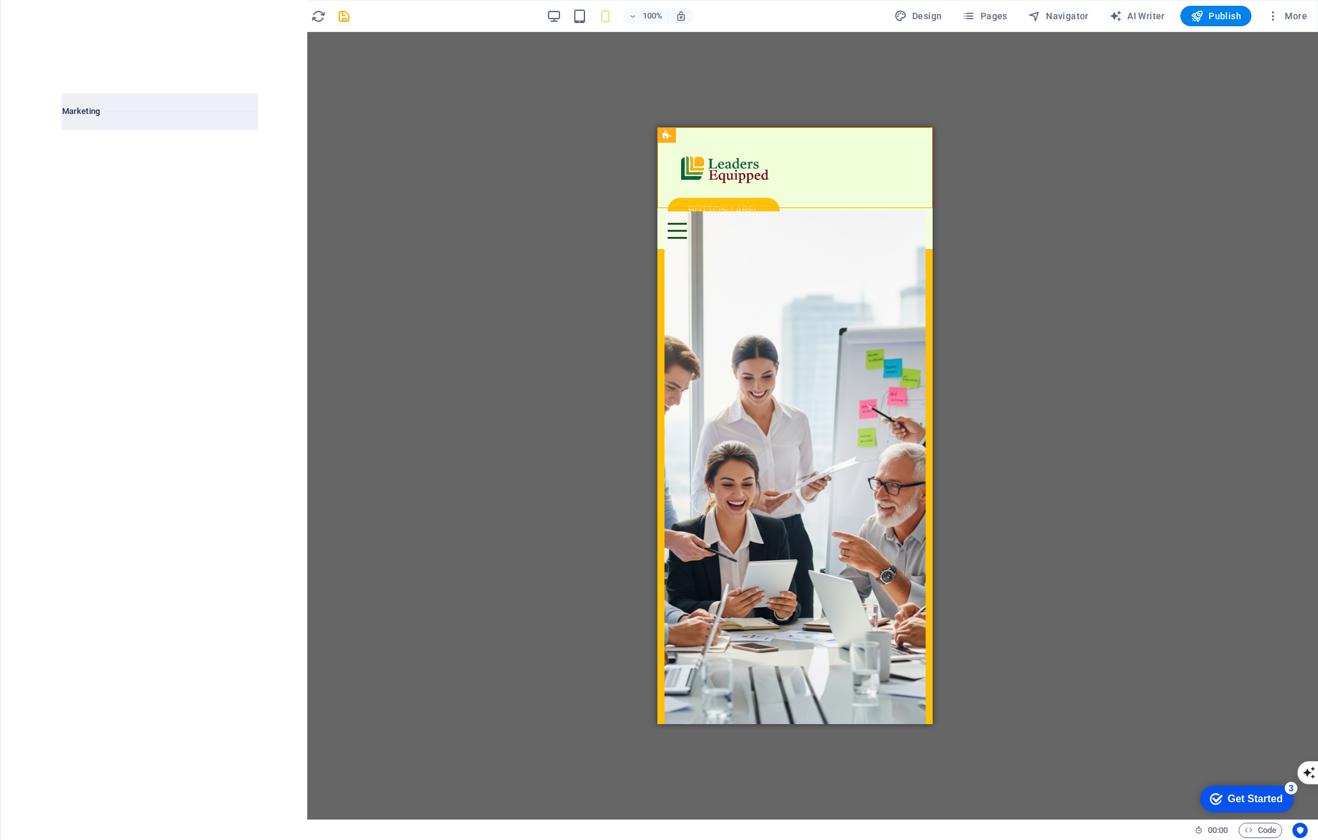
click at [94, 76] on input "lead" at bounding box center [129, 81] width 135 height 26
type input "c"
click at [693, 198] on icon at bounding box center [689, 200] width 8 height 15
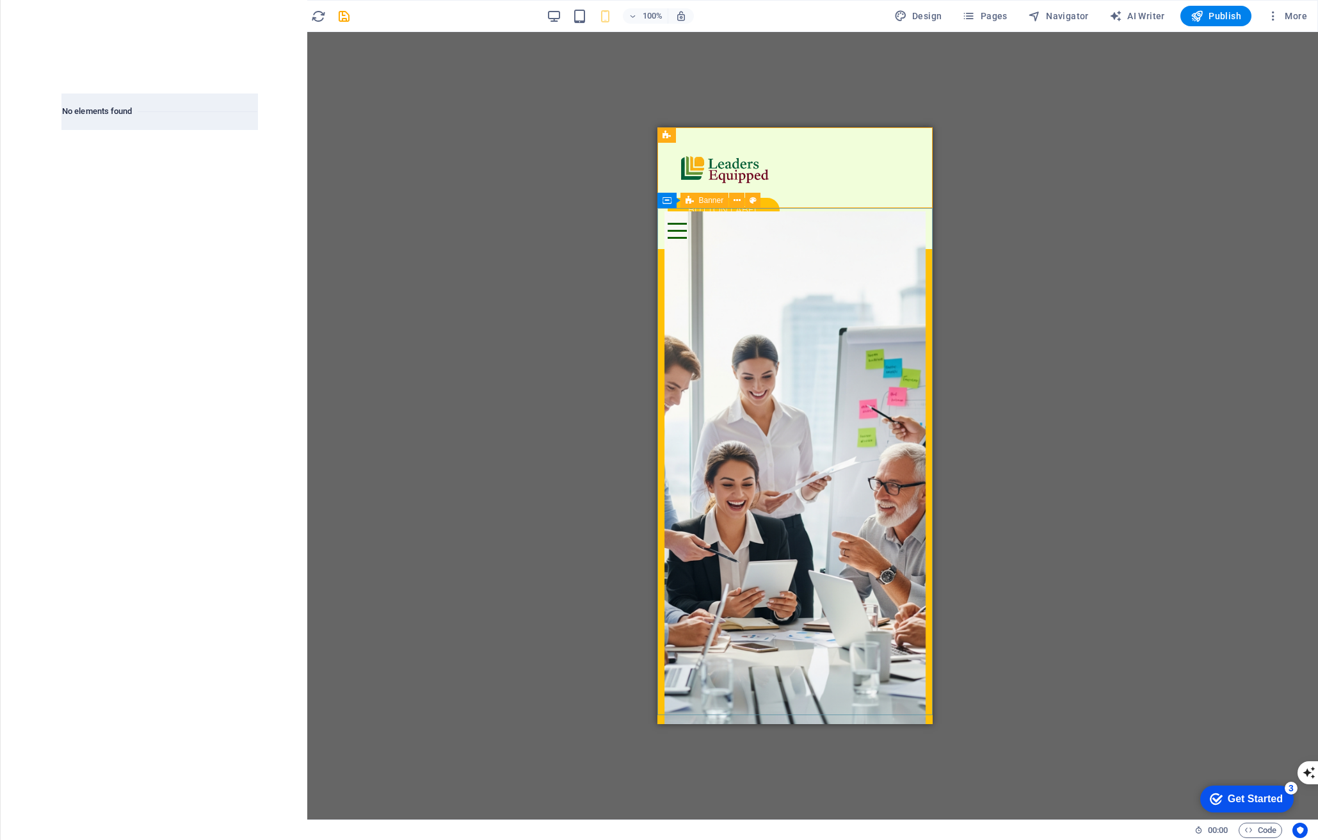
type input "book now"
click at [693, 198] on icon at bounding box center [689, 200] width 8 height 15
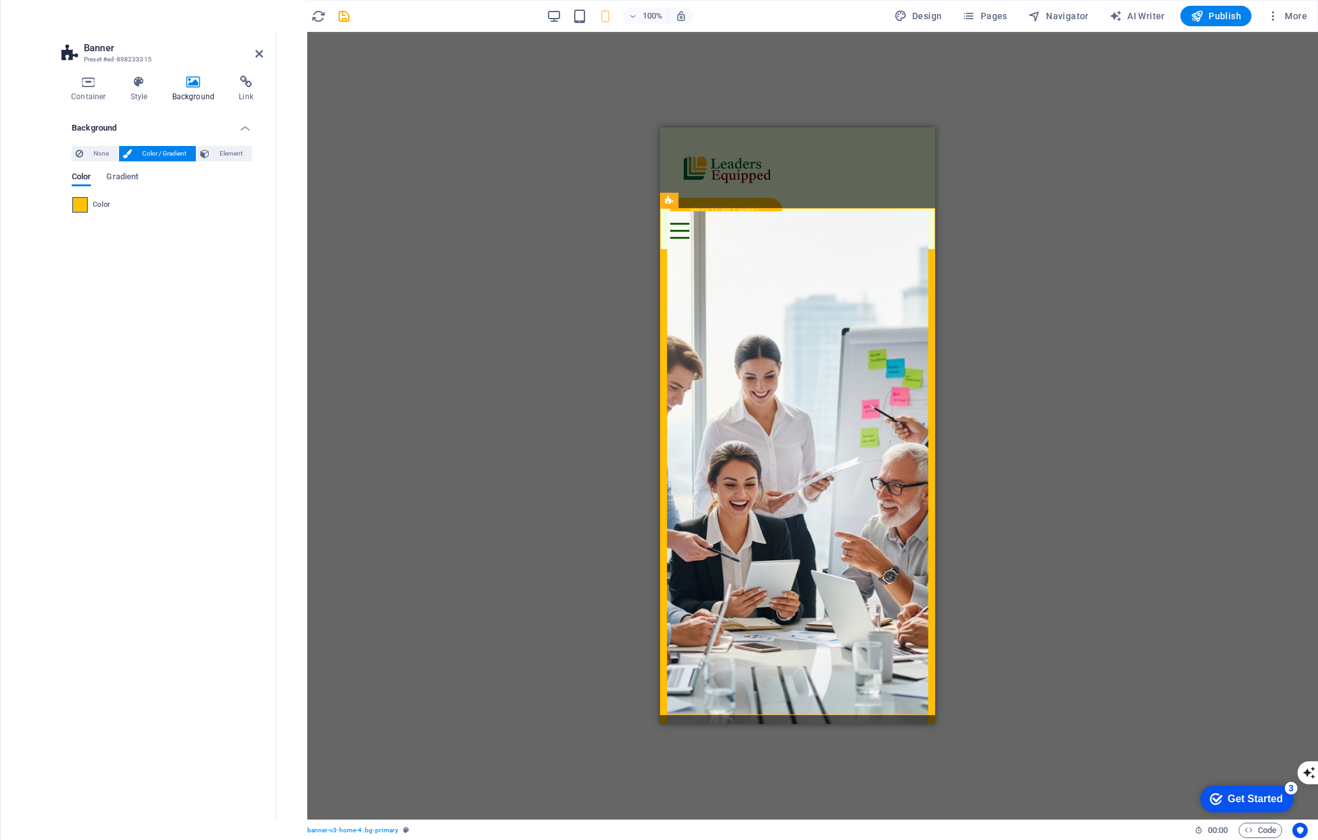
click at [81, 207] on span at bounding box center [80, 205] width 14 height 14
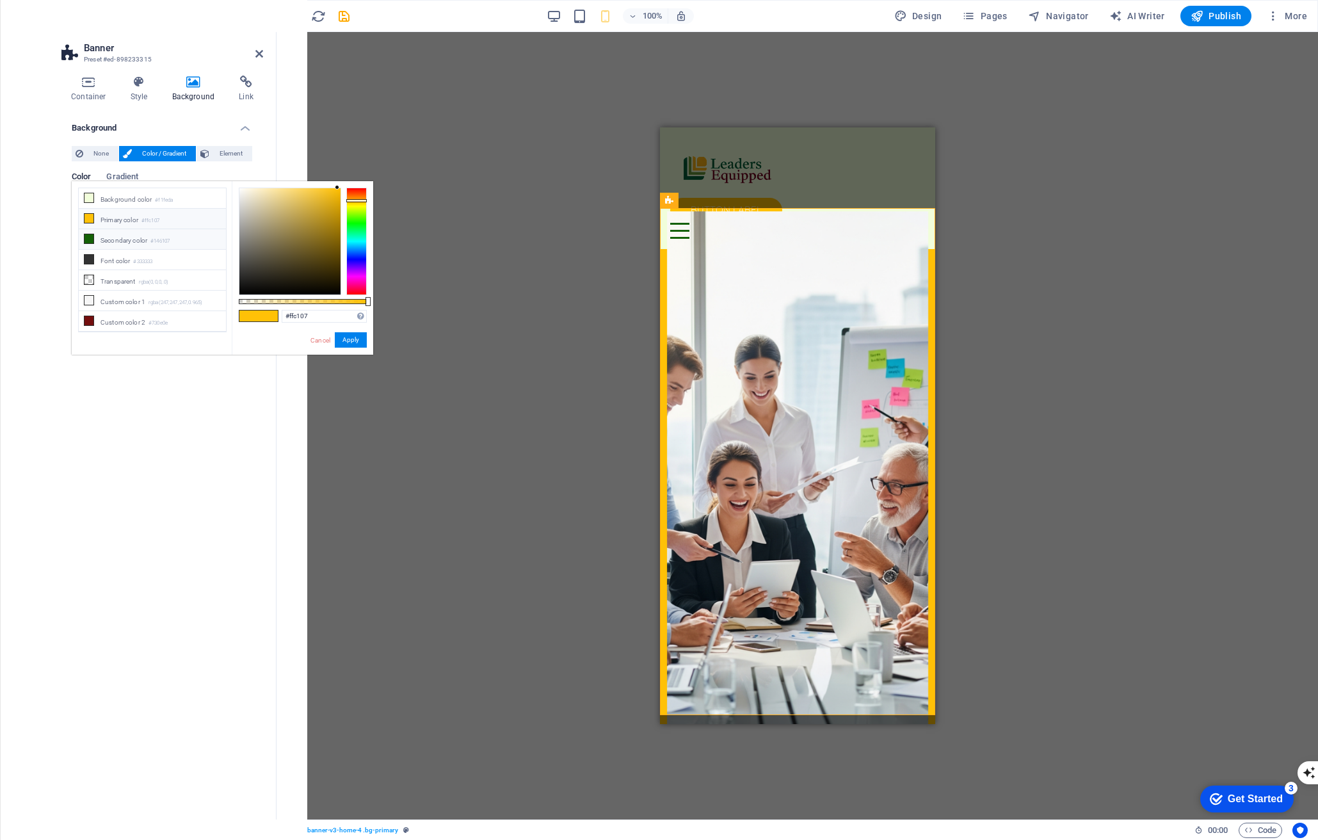
click at [99, 242] on li "Secondary color #146107" at bounding box center [152, 239] width 147 height 20
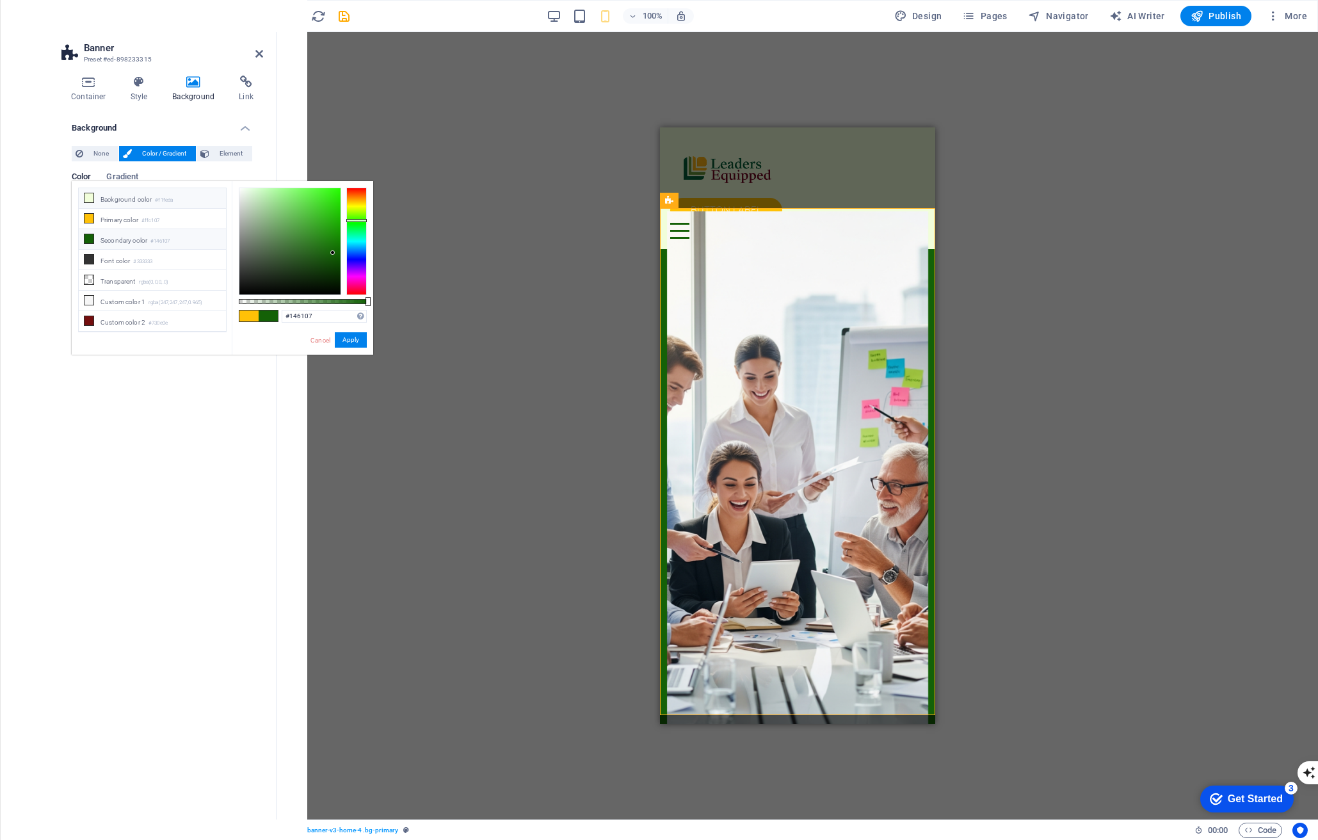
click at [125, 205] on li "Background color #f1feda" at bounding box center [152, 198] width 147 height 20
type input "#f1feda"
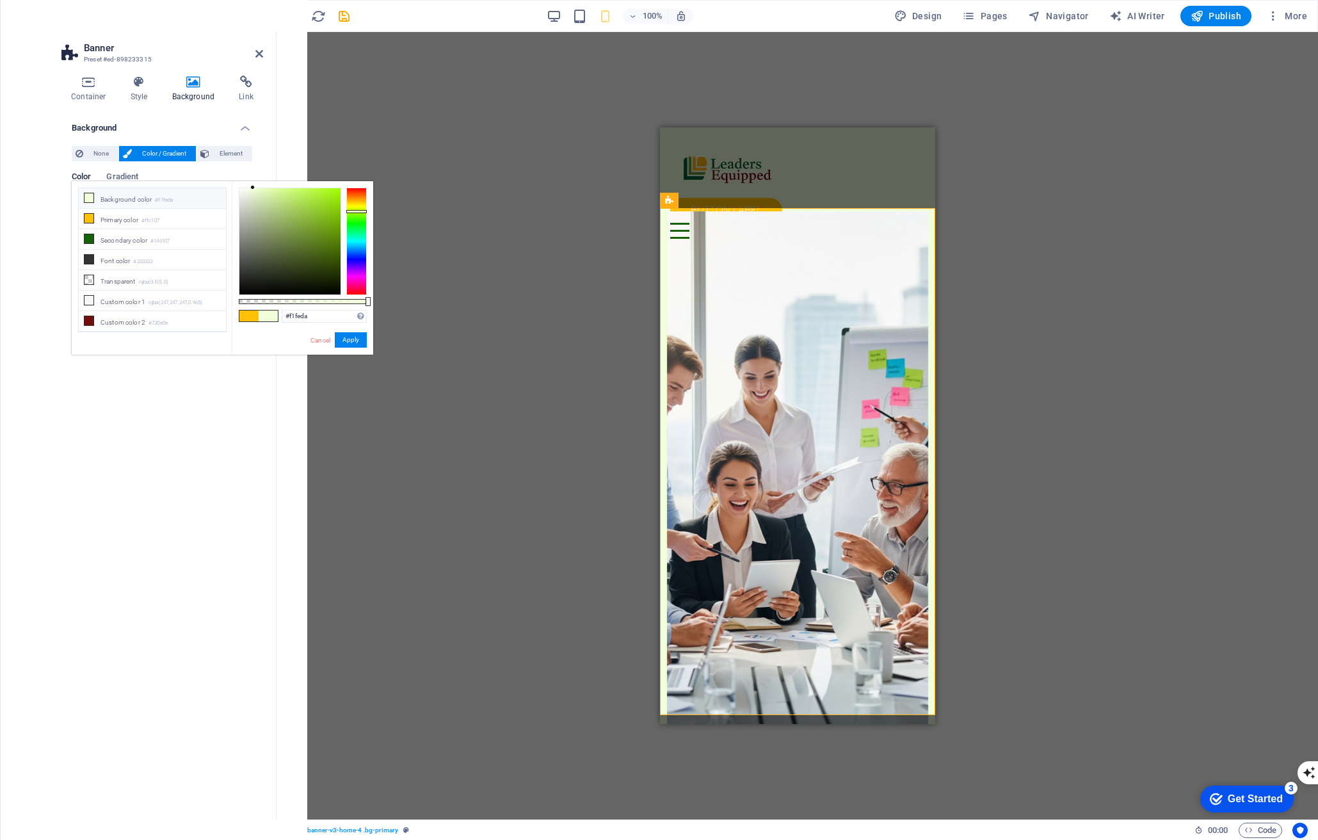
click at [121, 389] on div "Background None Color / Gradient Element Stretch background to full-width Color…" at bounding box center [162, 461] width 202 height 696
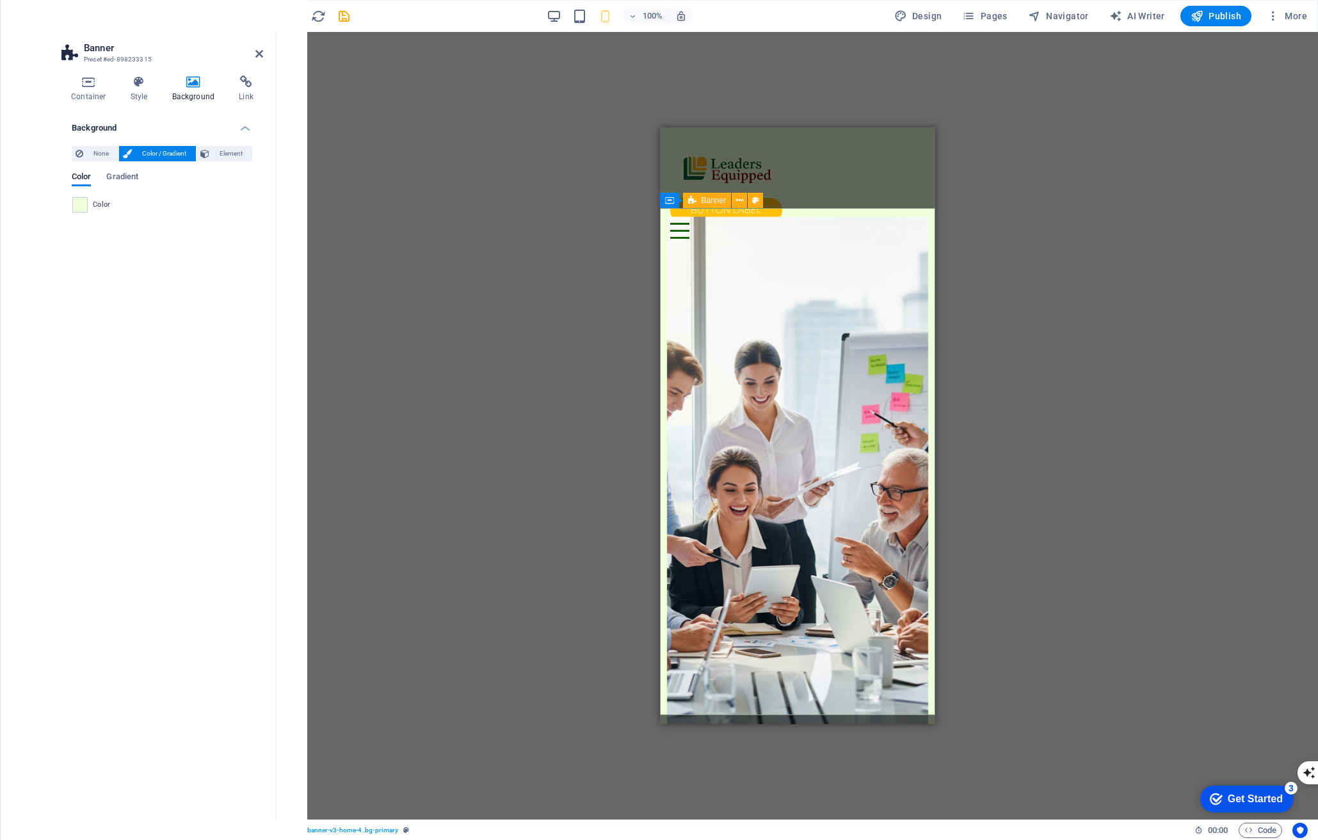
click at [666, 347] on figure at bounding box center [797, 487] width 262 height 543
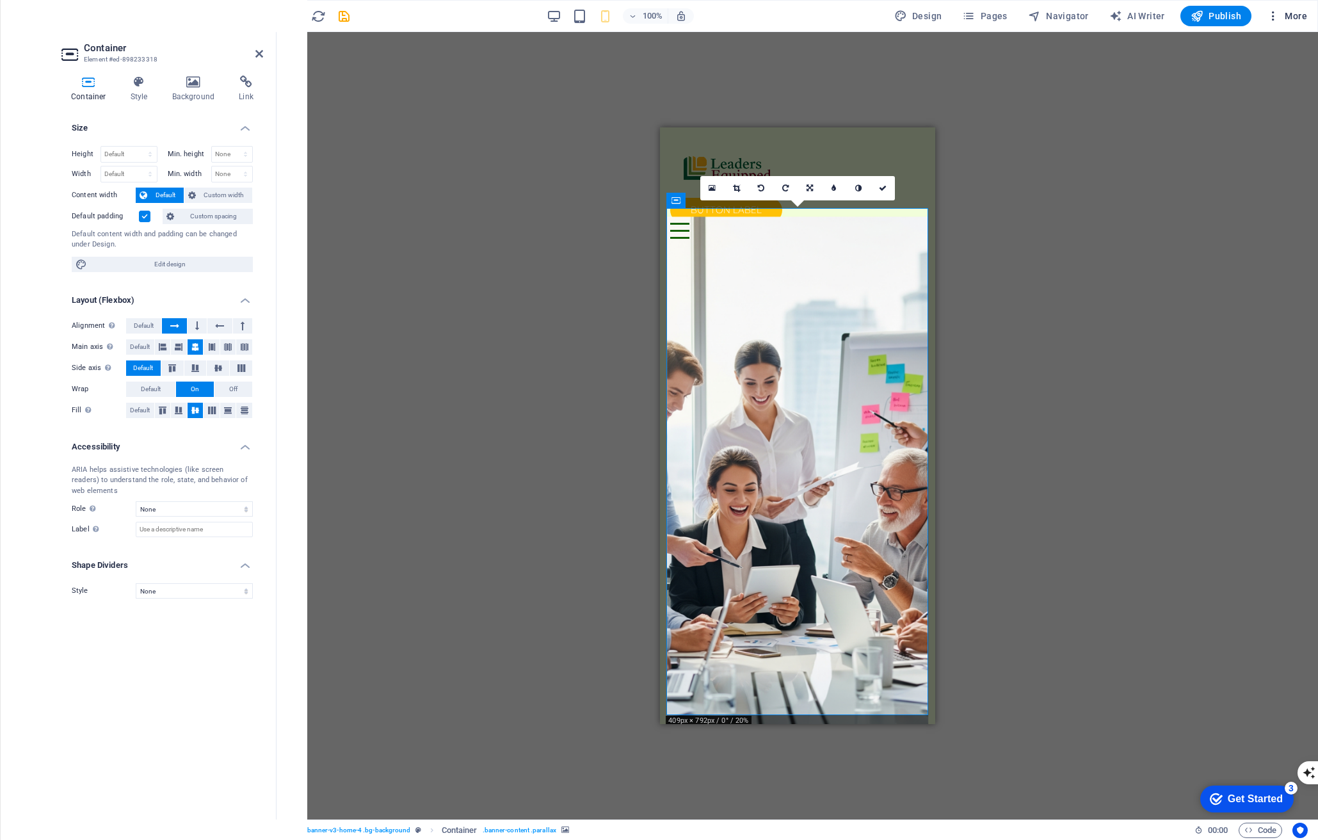
click at [812, 12] on icon "button" at bounding box center [1273, 16] width 13 height 13
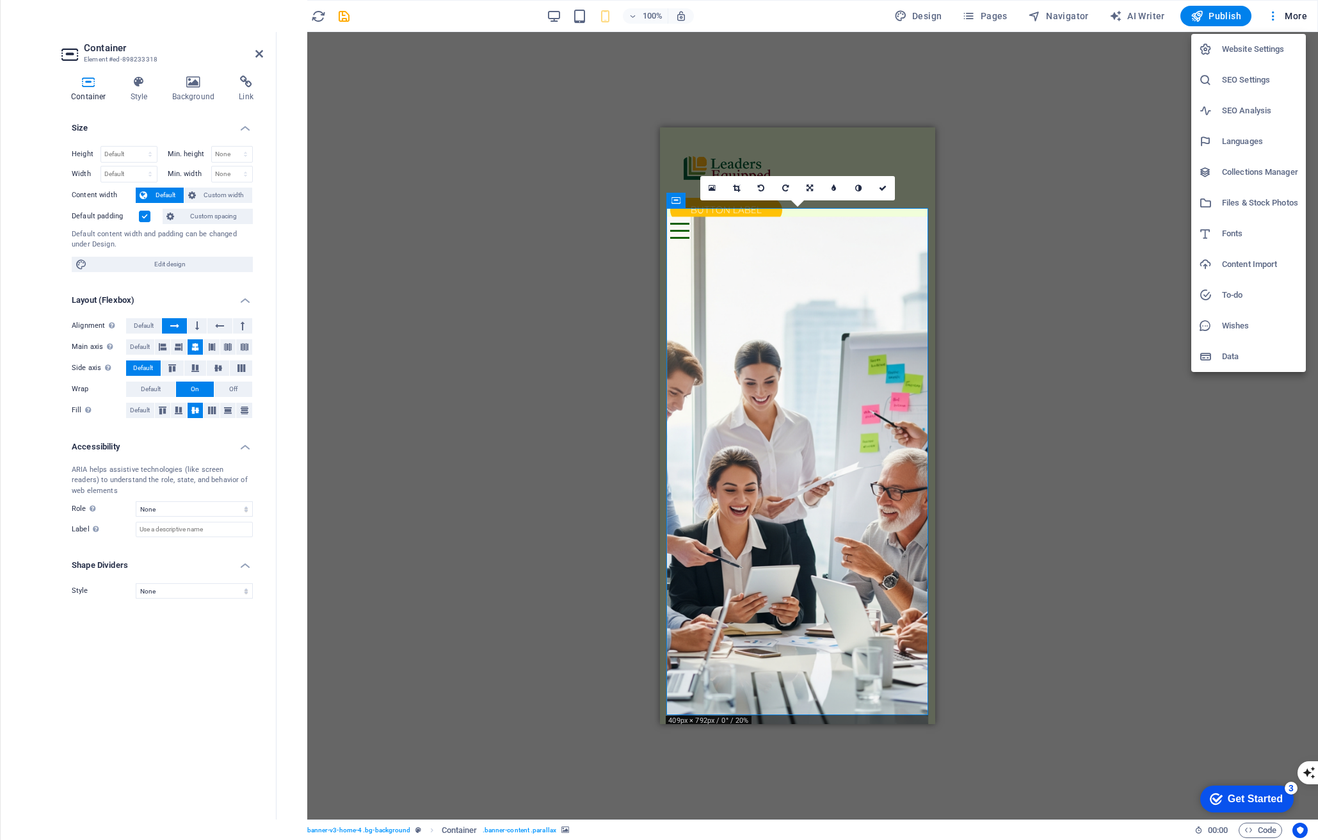
click at [812, 20] on div at bounding box center [659, 420] width 1318 height 840
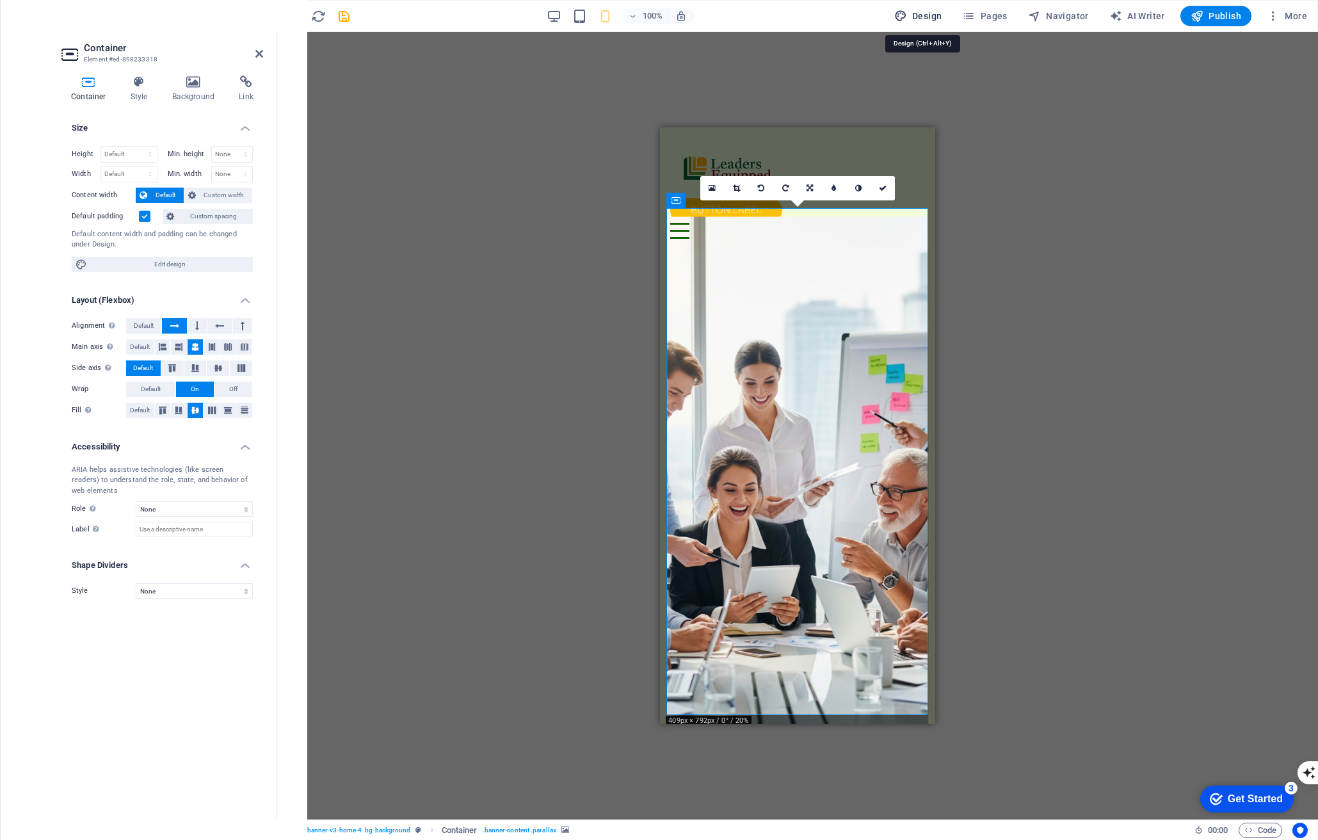
click at [812, 19] on span "Design" at bounding box center [918, 16] width 48 height 13
select select "200"
select select "px"
select select "400"
select select "px"
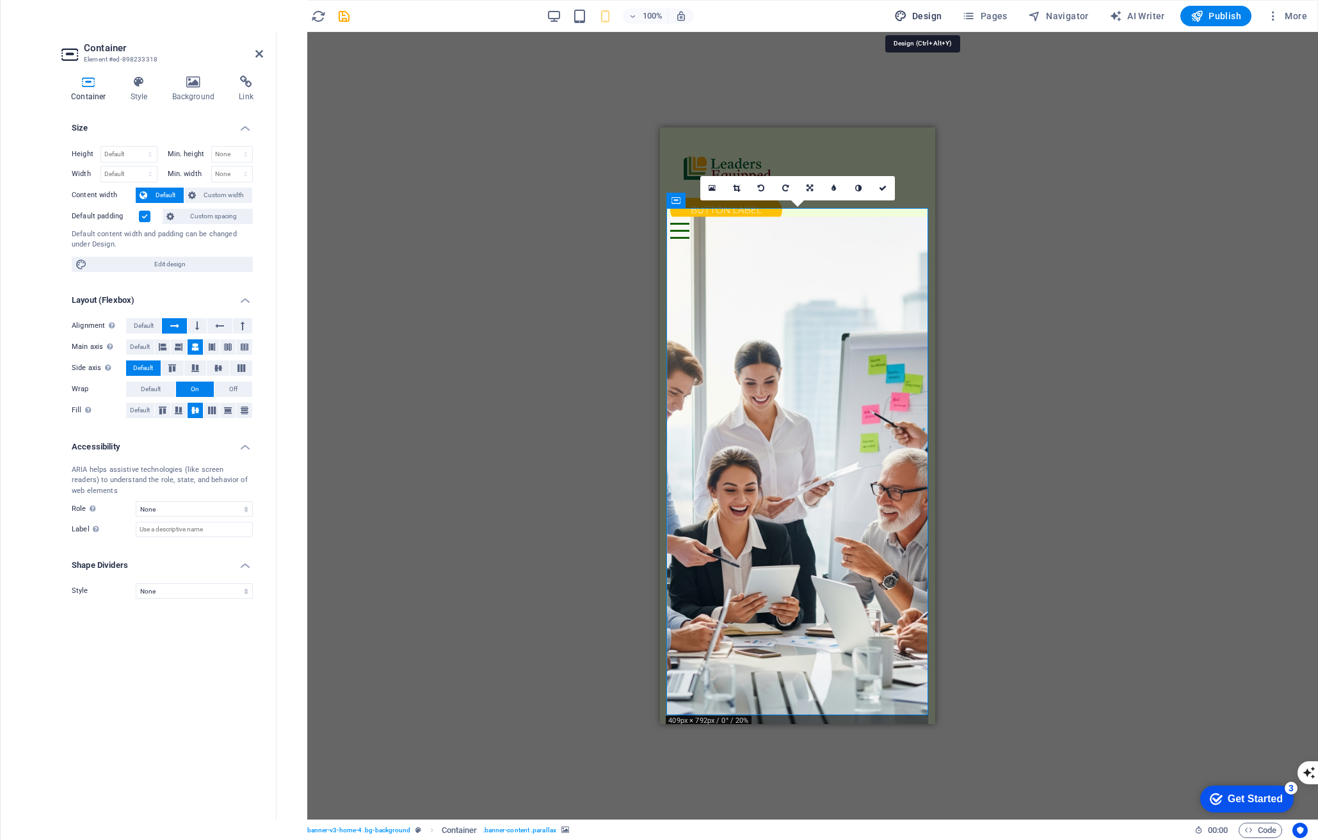
select select "rem"
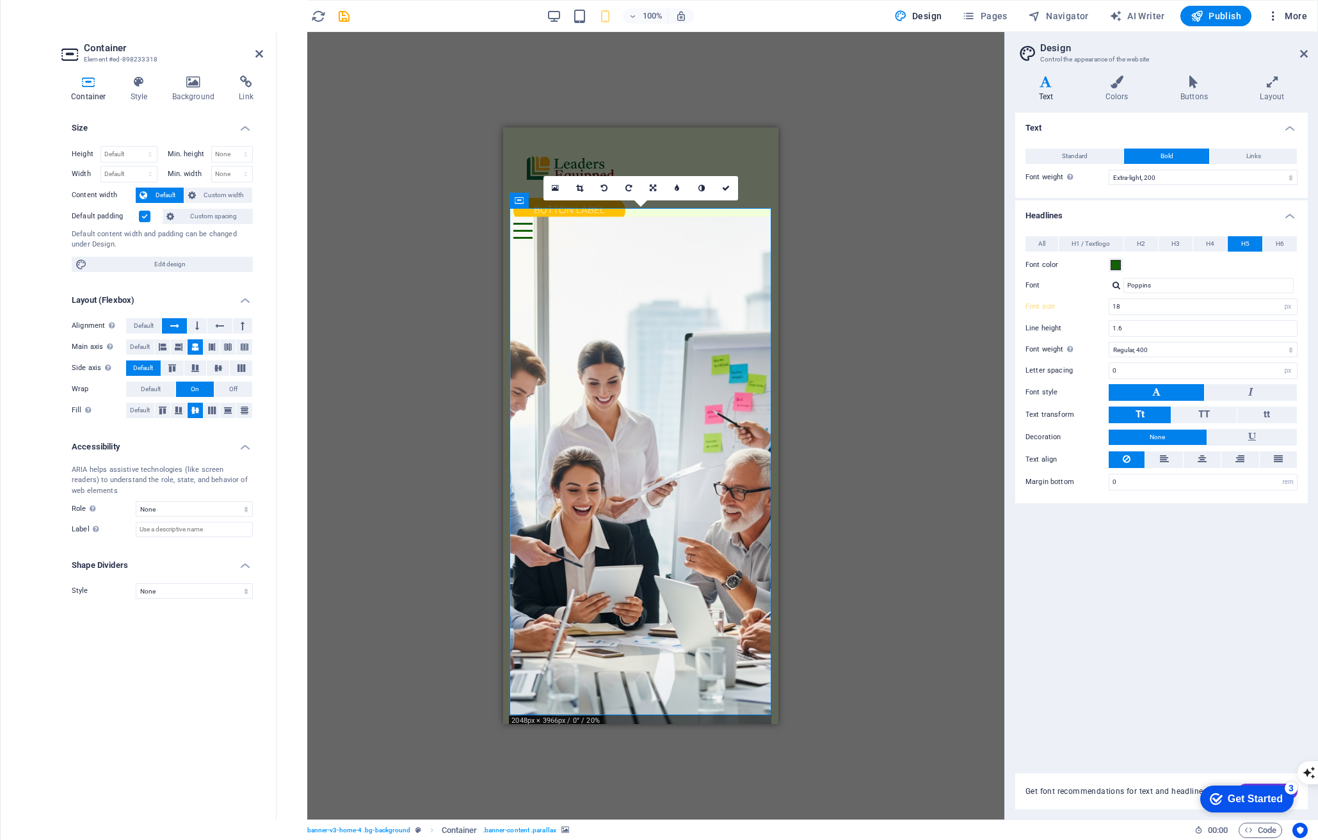
click at [812, 13] on span "More" at bounding box center [1287, 16] width 40 height 13
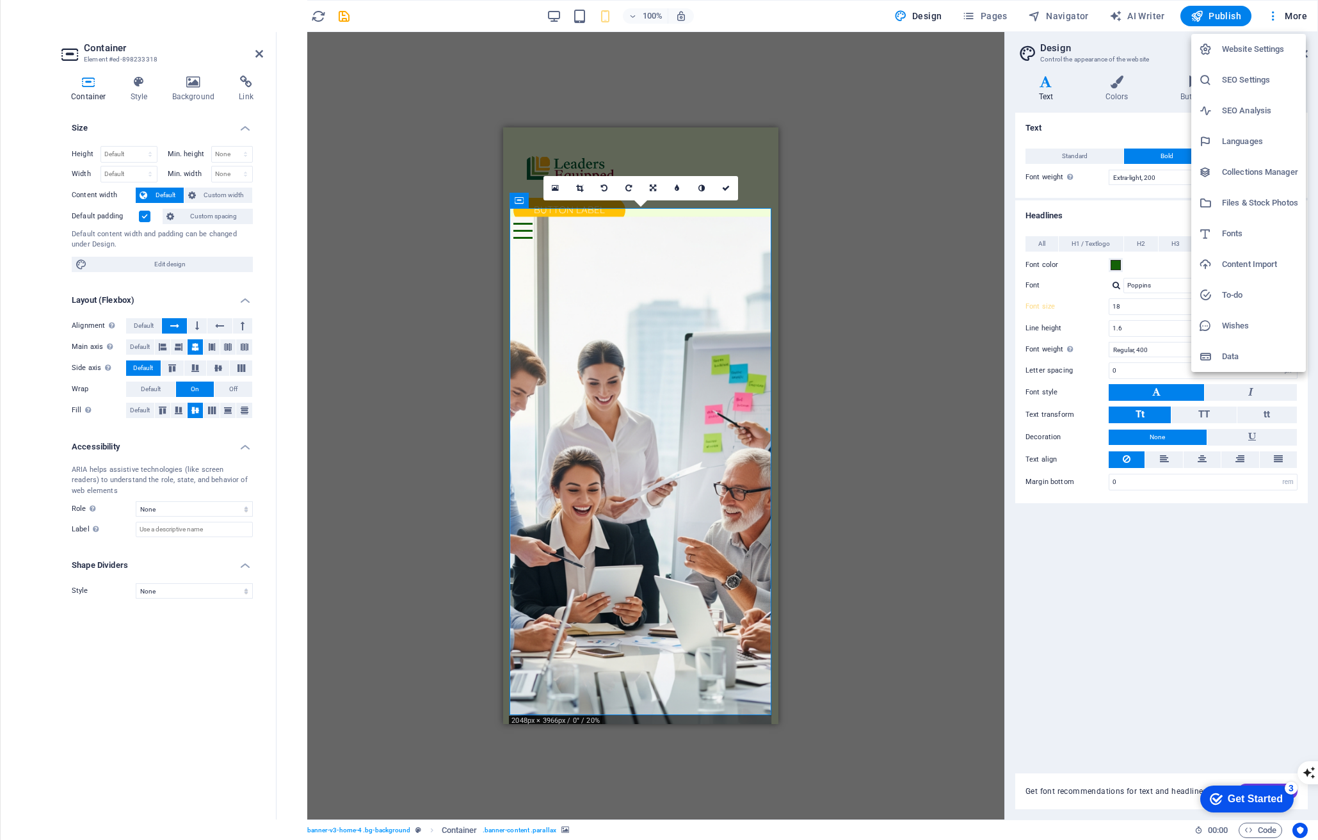
click at [812, 60] on li "Website Settings" at bounding box center [1248, 49] width 115 height 31
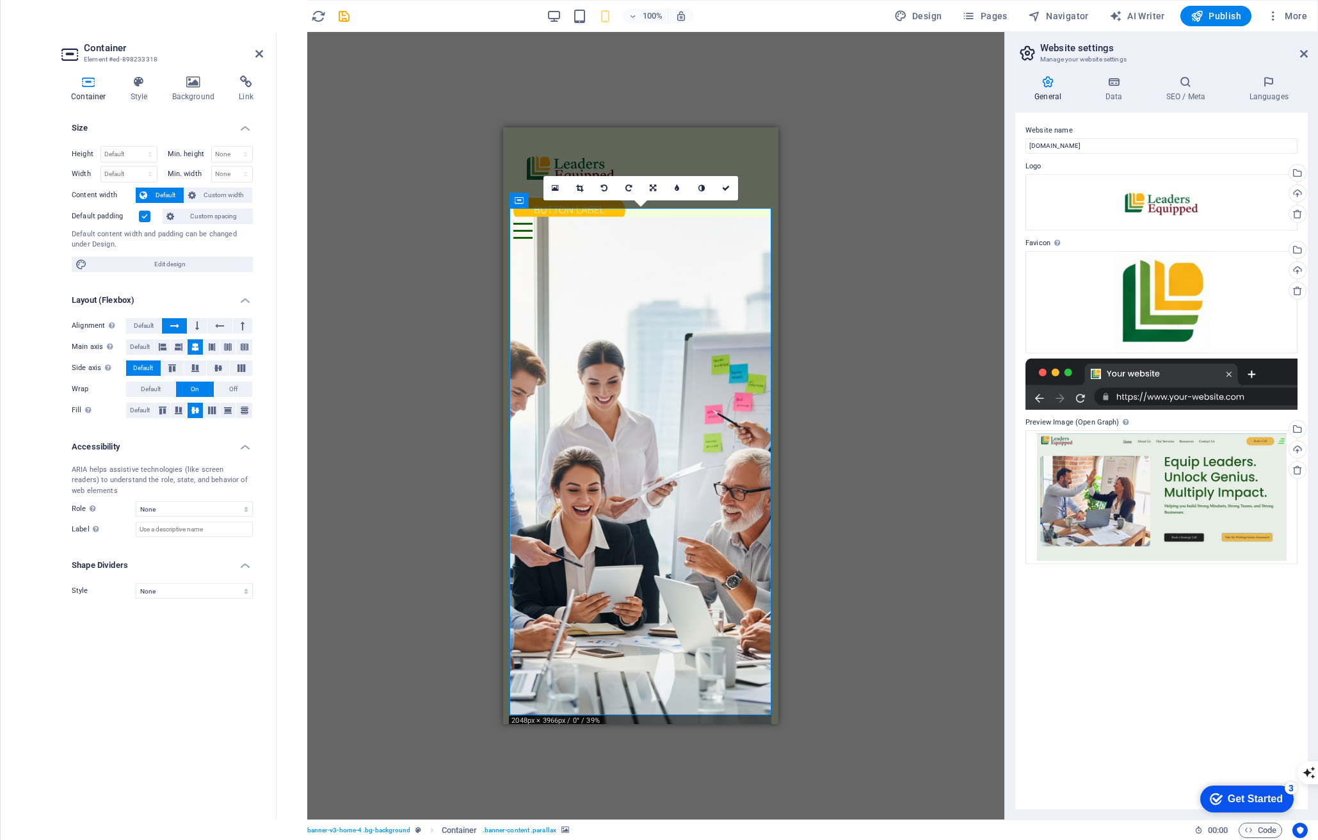
click at [751, 308] on figure at bounding box center [640, 487] width 262 height 543
click at [722, 310] on figure at bounding box center [640, 487] width 262 height 543
click at [121, 154] on select "Default px rem % vh vw" at bounding box center [129, 154] width 56 height 15
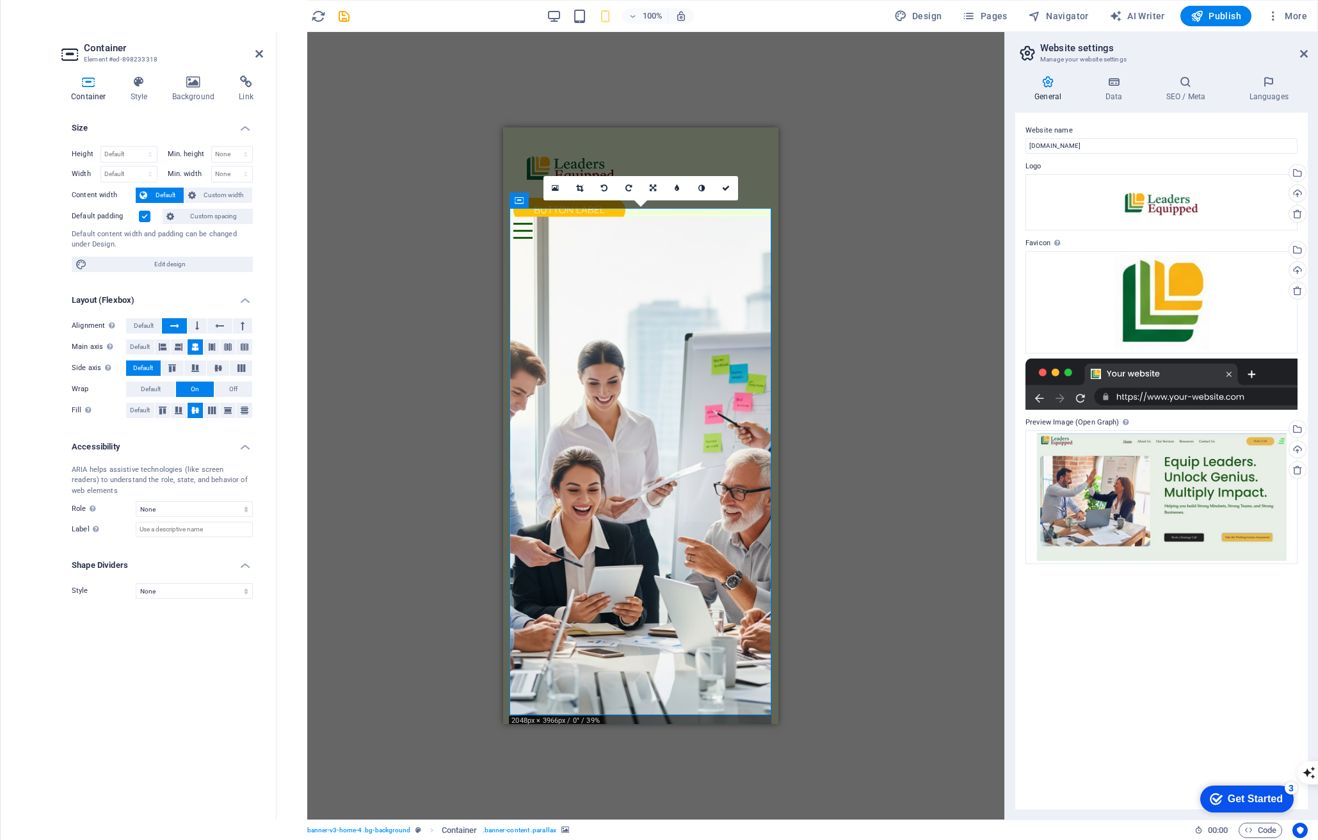
click at [397, 277] on div "Drag here to replace the existing content. Press “Ctrl” if you want to create a…" at bounding box center [640, 425] width 728 height 787
click at [664, 136] on div "Button label Menu Home About Working Genius Service Contact" at bounding box center [639, 188] width 275 height 122
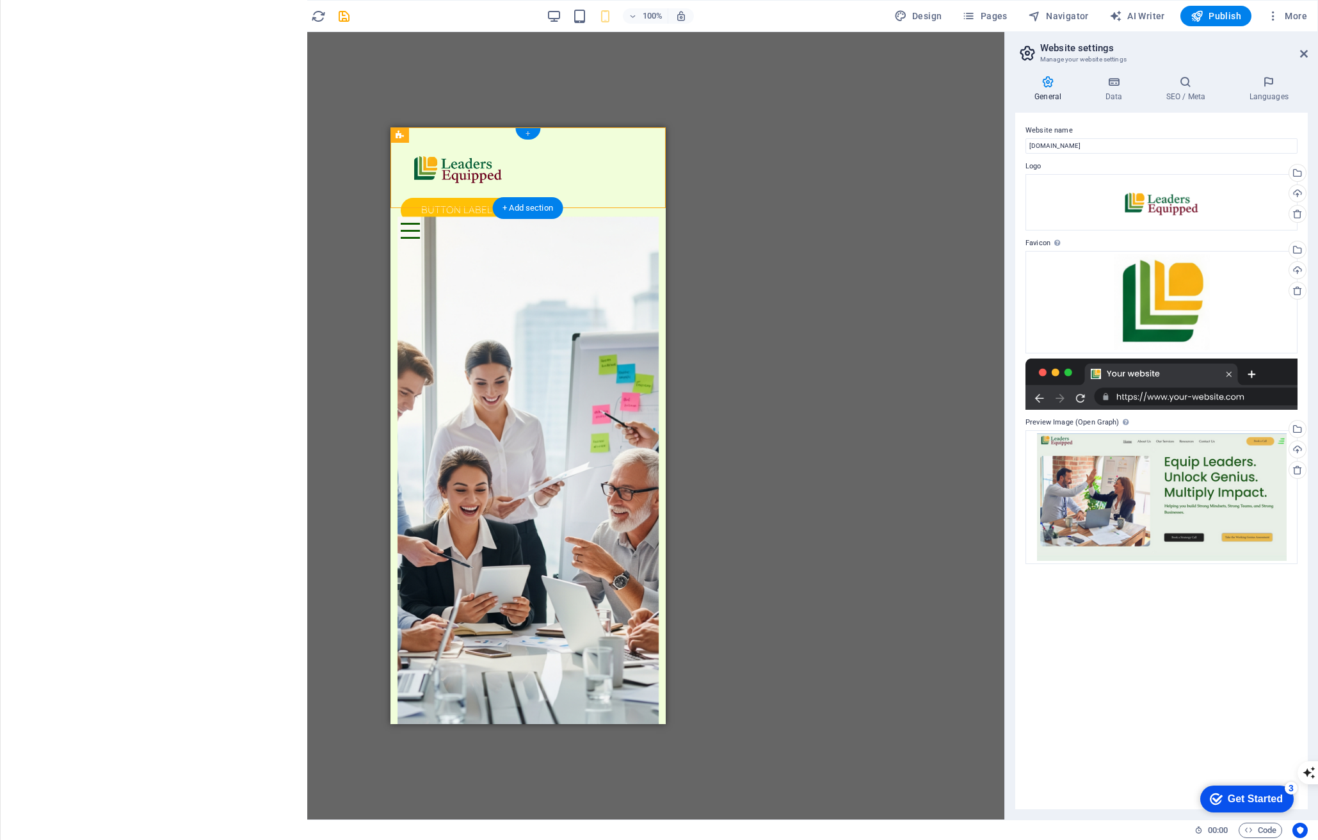
click at [522, 131] on div "+" at bounding box center [527, 134] width 25 height 12
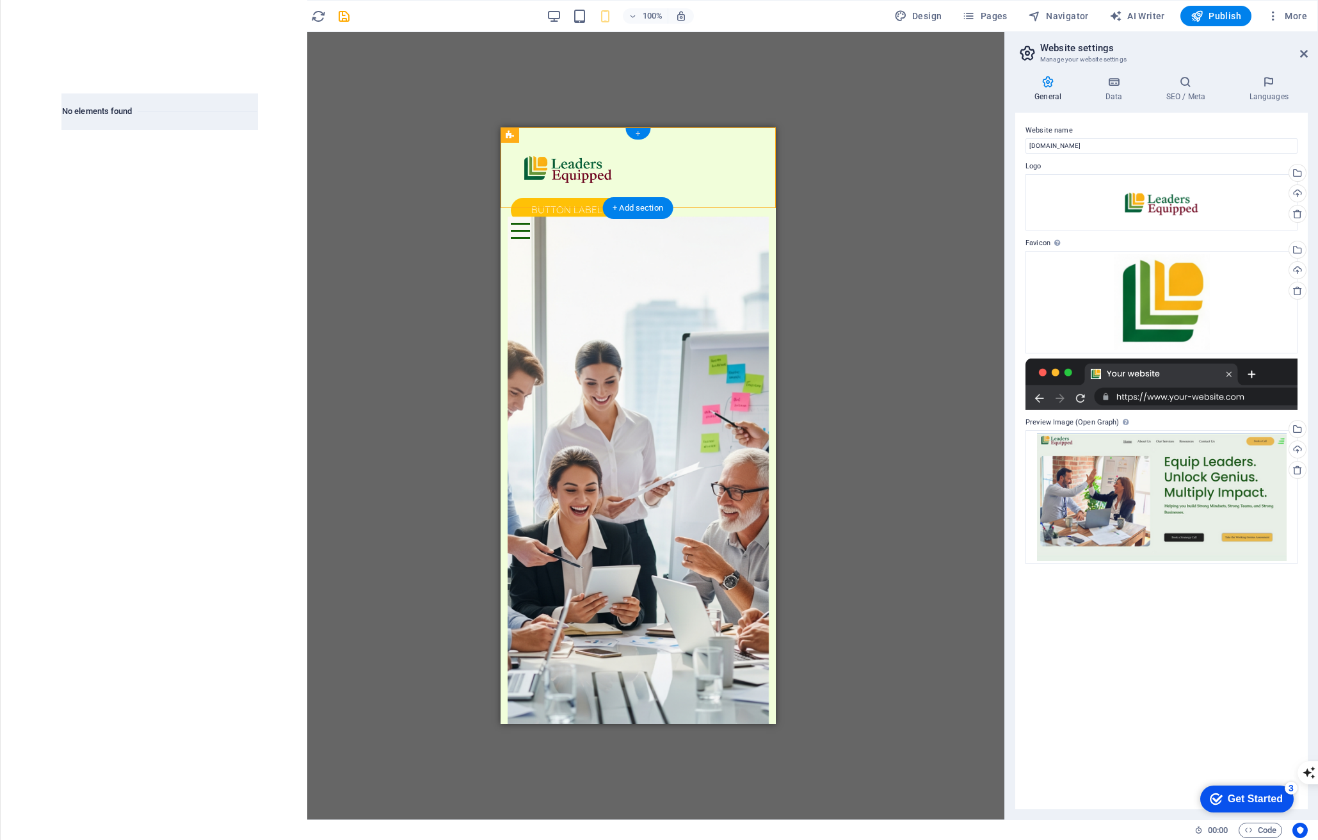
click at [635, 132] on div "+" at bounding box center [637, 134] width 25 height 12
click at [251, 51] on icon "close panel" at bounding box center [252, 50] width 15 height 15
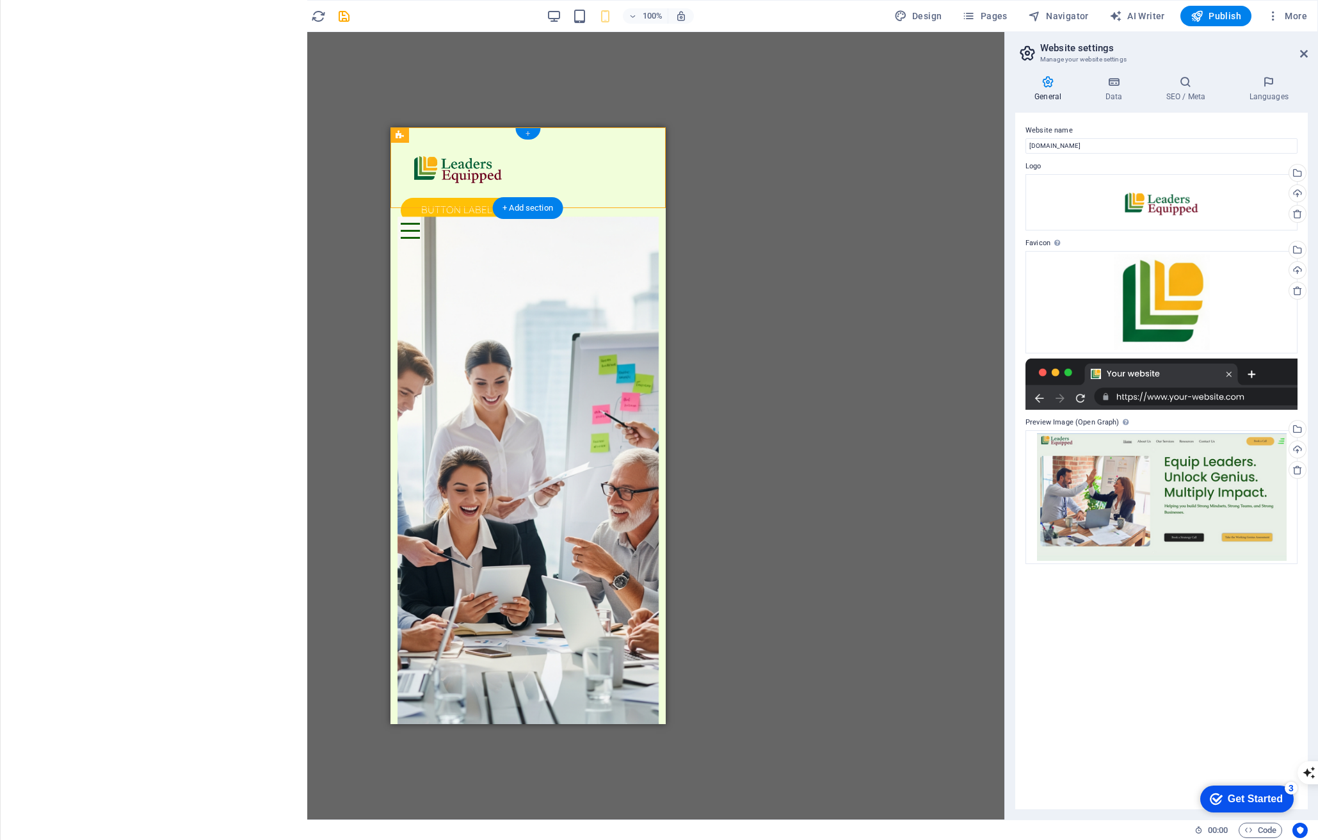
click at [525, 132] on div "+" at bounding box center [527, 134] width 25 height 12
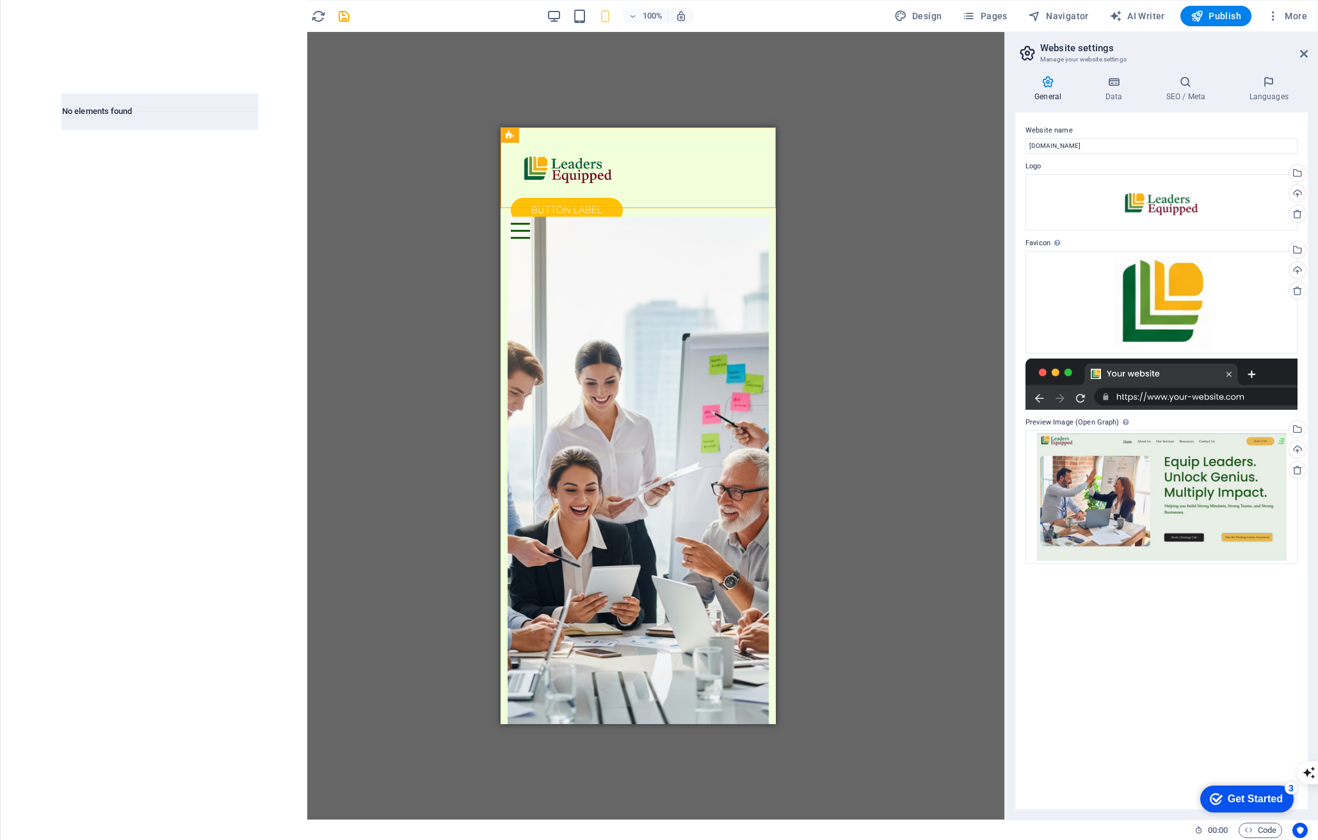
click at [11, 86] on span "Elements" at bounding box center [25, 91] width 51 height 31
click at [242, 158] on icon at bounding box center [235, 153] width 17 height 17
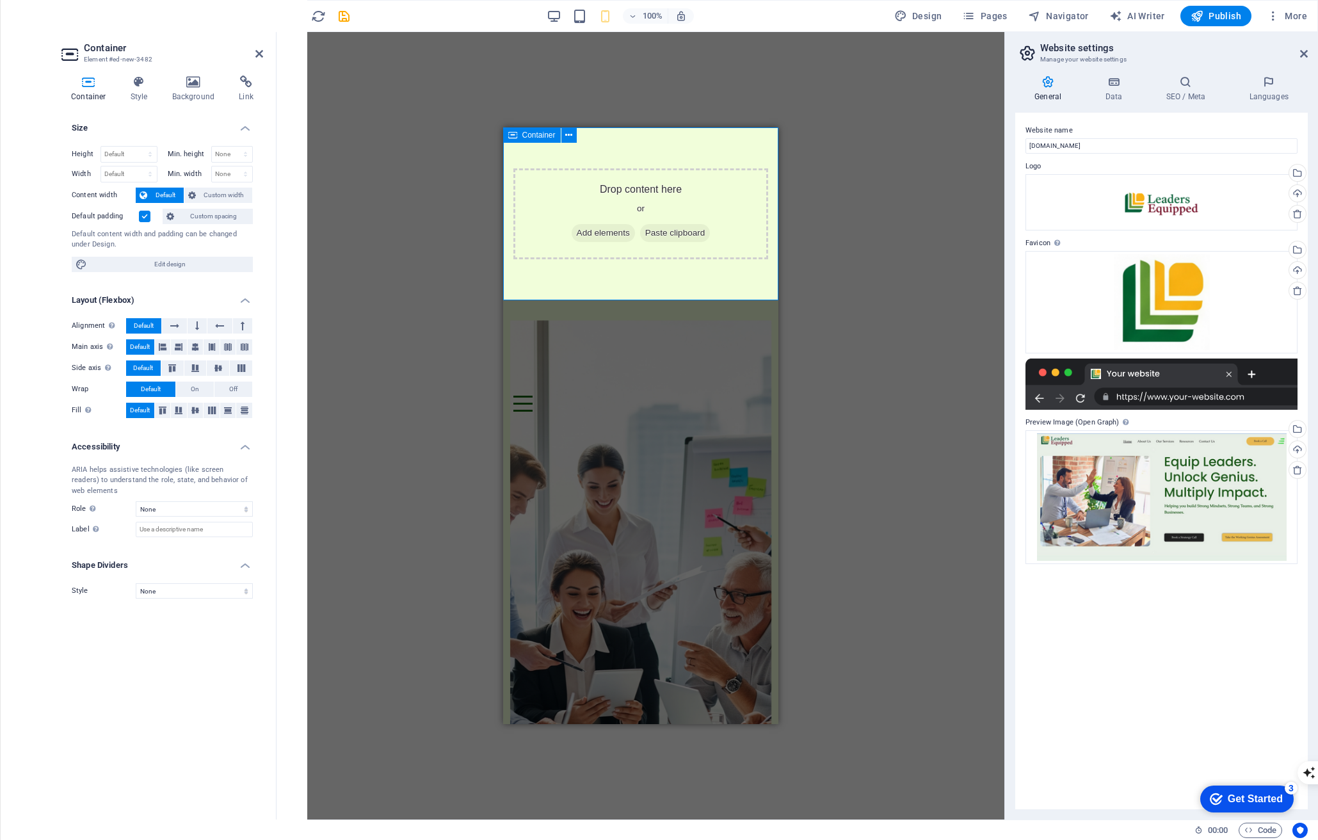
click at [587, 233] on span "Add elements" at bounding box center [602, 233] width 63 height 18
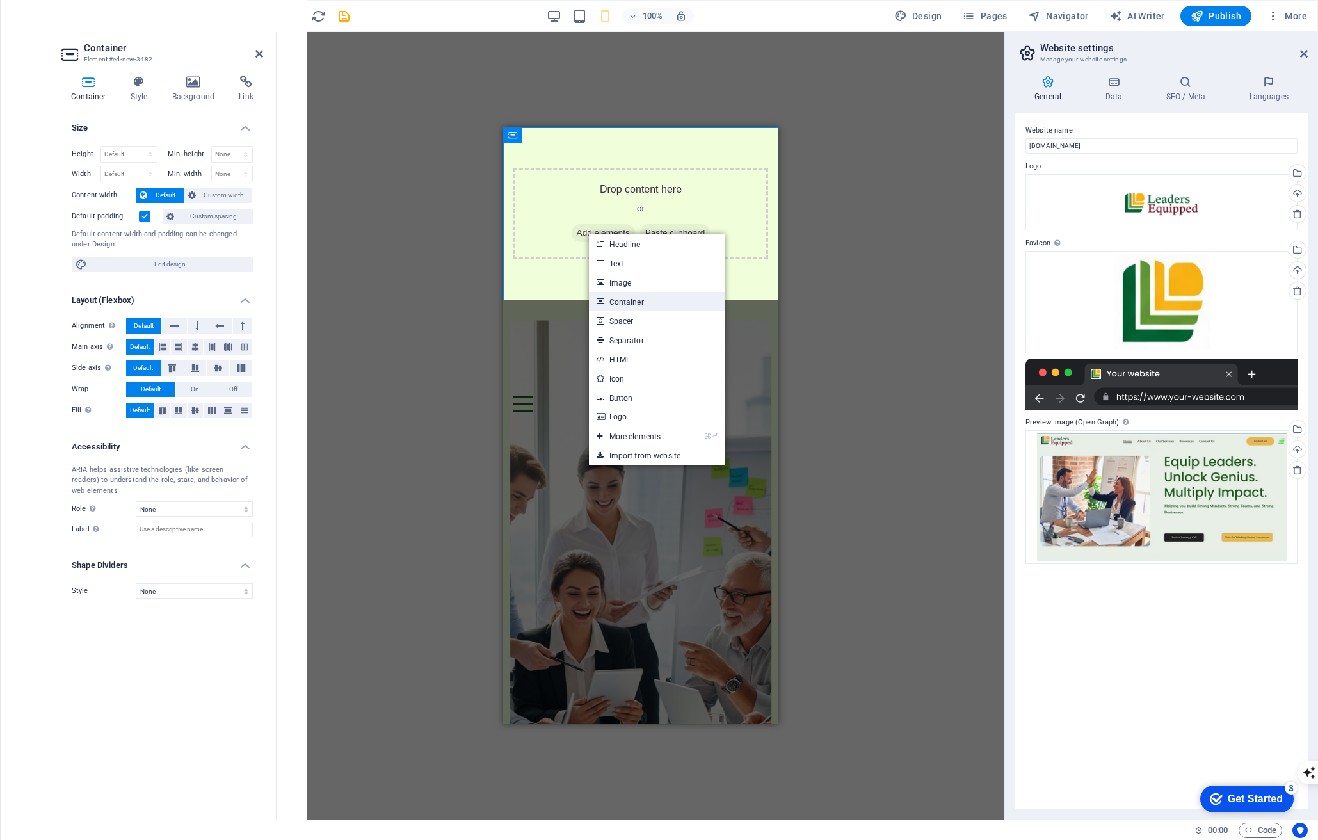
click at [670, 307] on link "Container" at bounding box center [657, 301] width 136 height 19
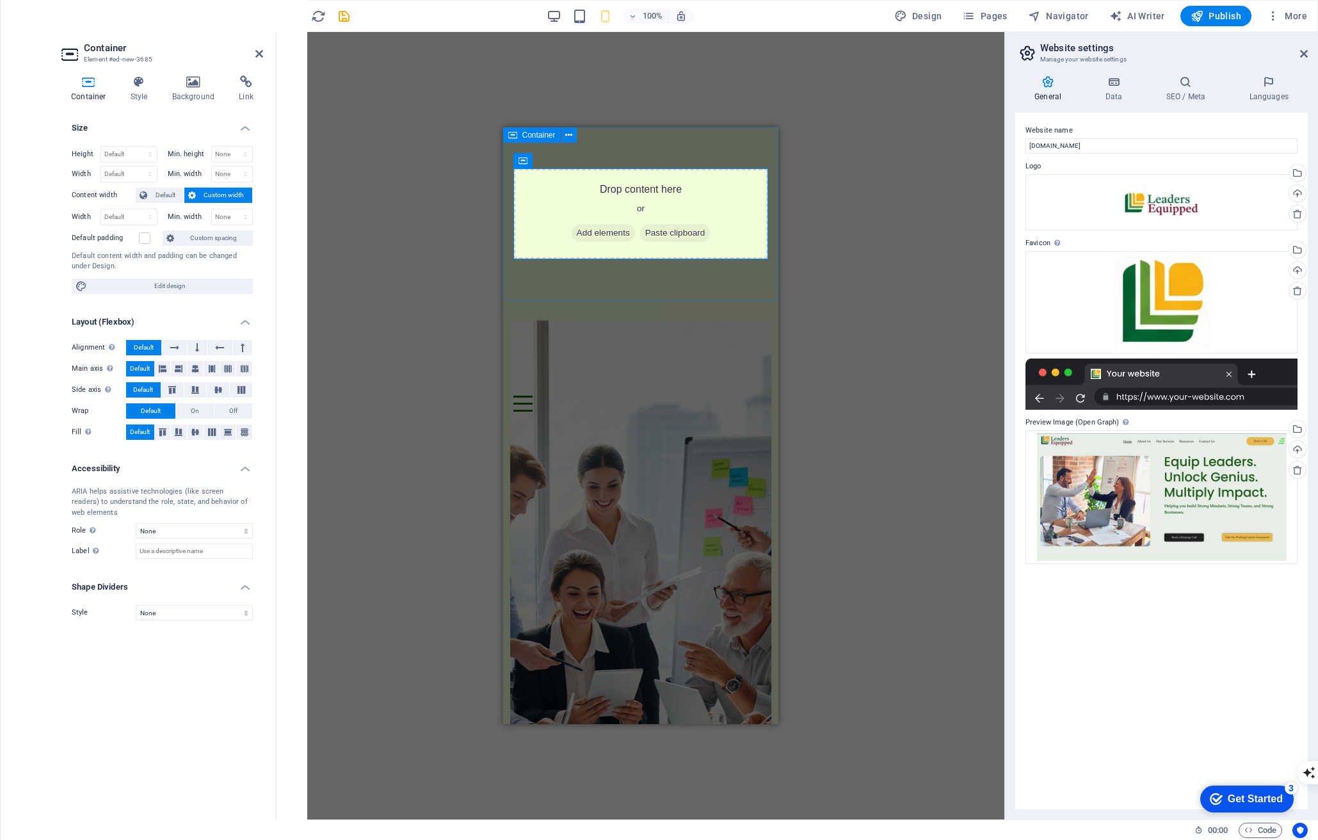
click at [627, 156] on div "Drop content here or Add elements Paste clipboard" at bounding box center [639, 213] width 275 height 173
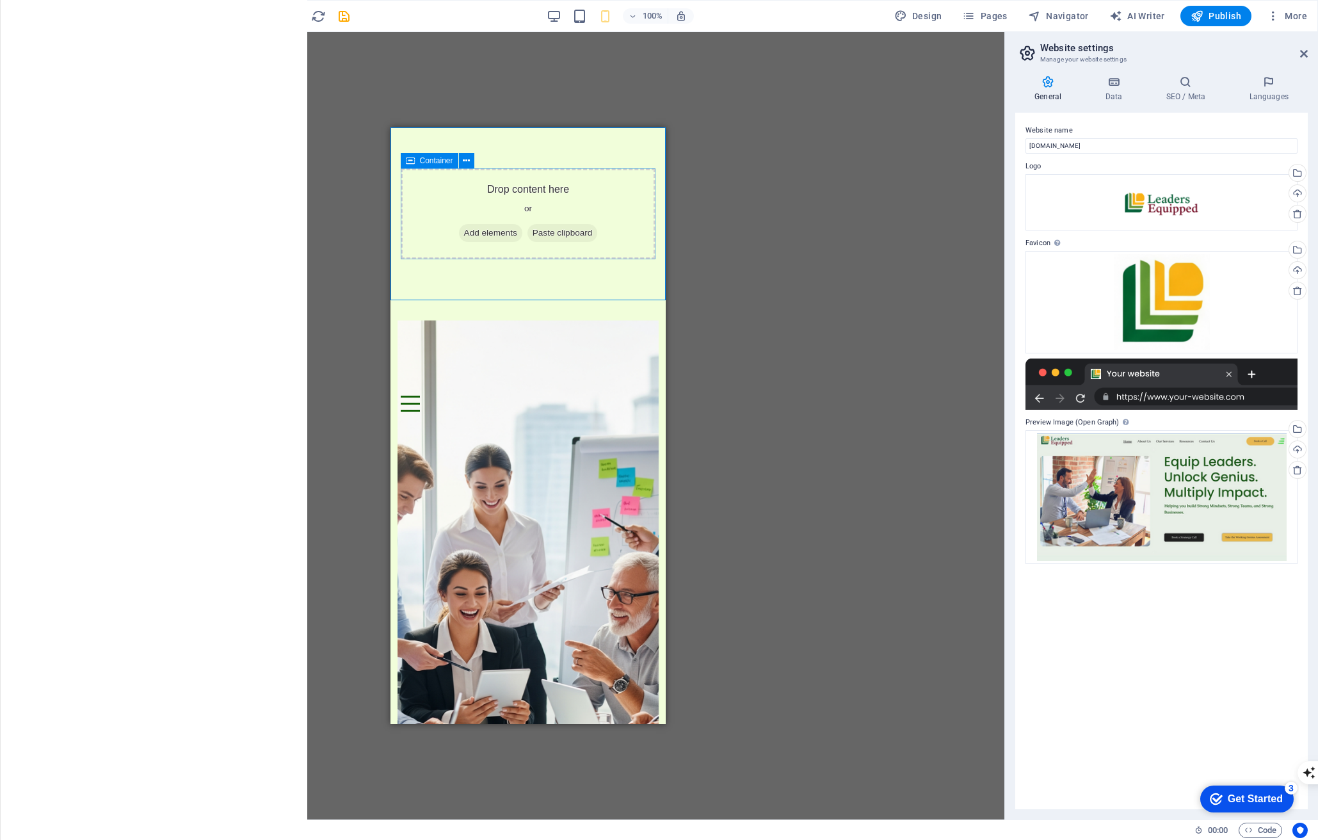
click at [487, 228] on span "Add elements" at bounding box center [489, 233] width 63 height 18
click at [479, 234] on span "Add elements" at bounding box center [489, 233] width 63 height 18
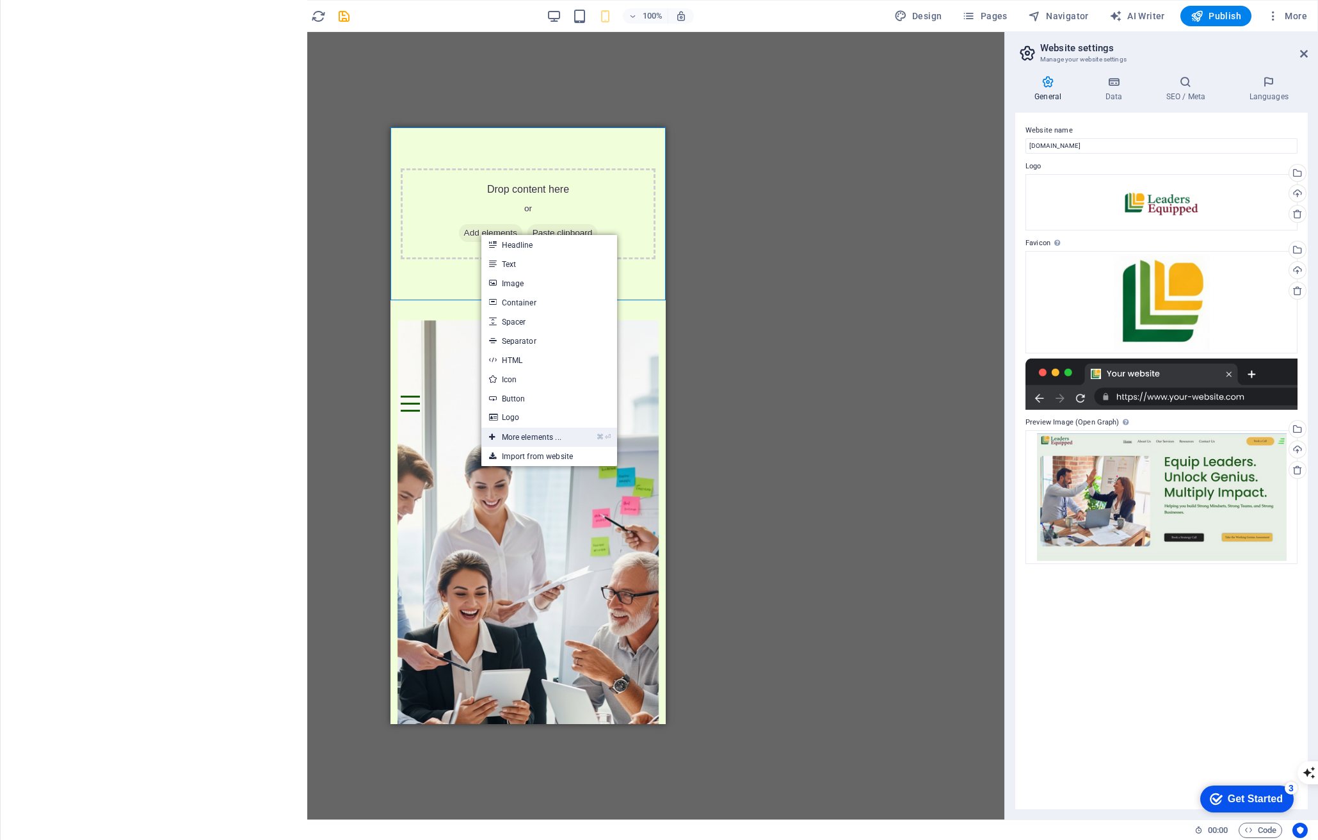
click at [566, 437] on link "⌘ ⏎ More elements ..." at bounding box center [525, 437] width 88 height 19
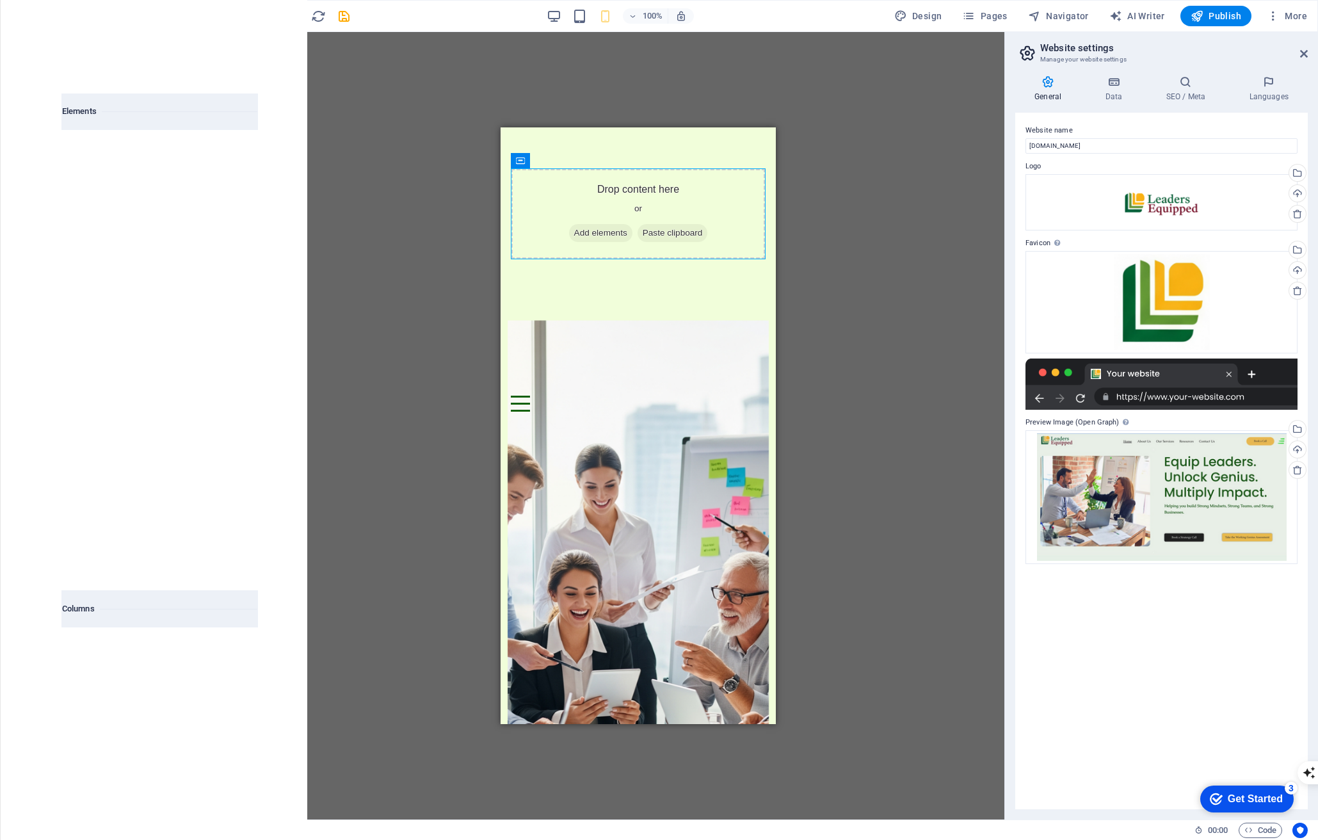
click at [129, 85] on input "text" at bounding box center [129, 81] width 135 height 26
type input "cta"
click at [184, 182] on div at bounding box center [210, 172] width 95 height 84
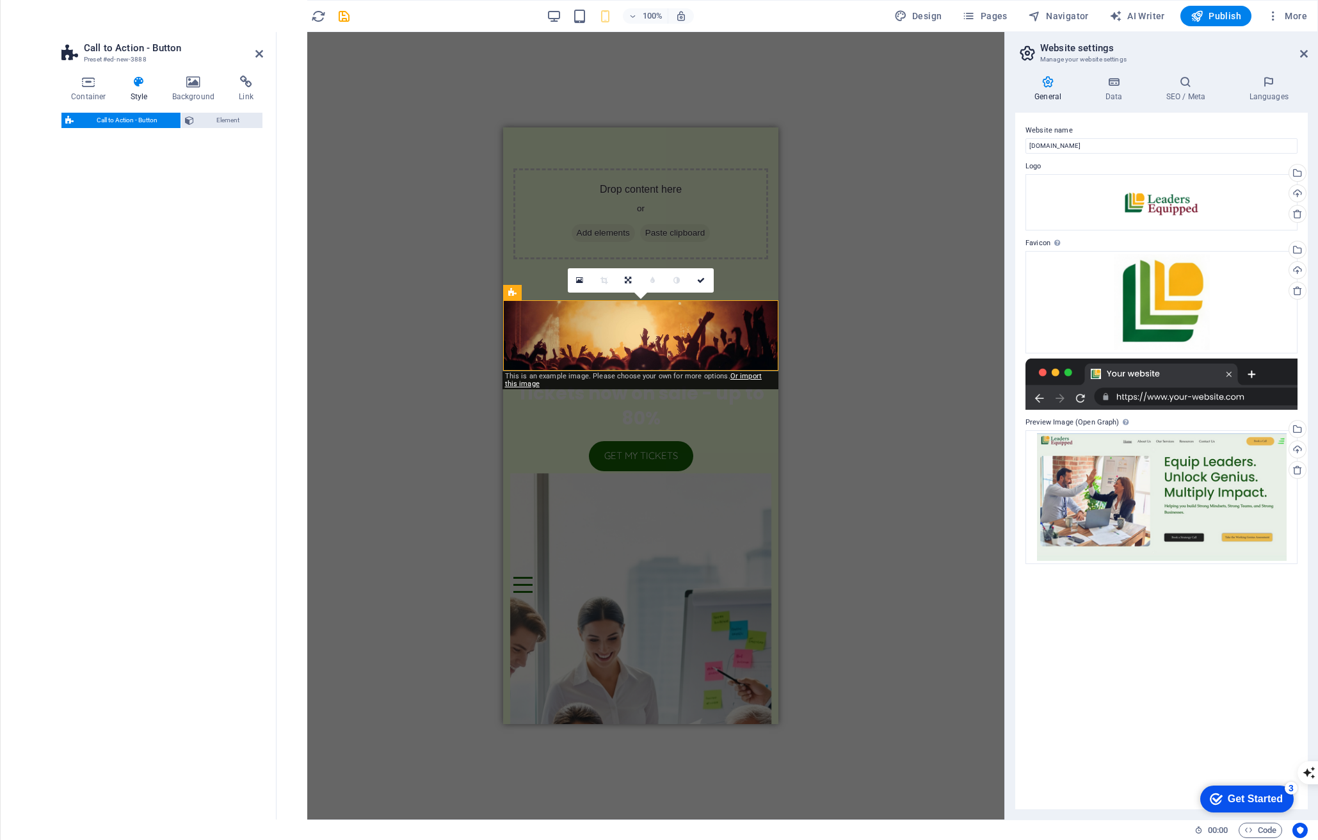
select select "rem"
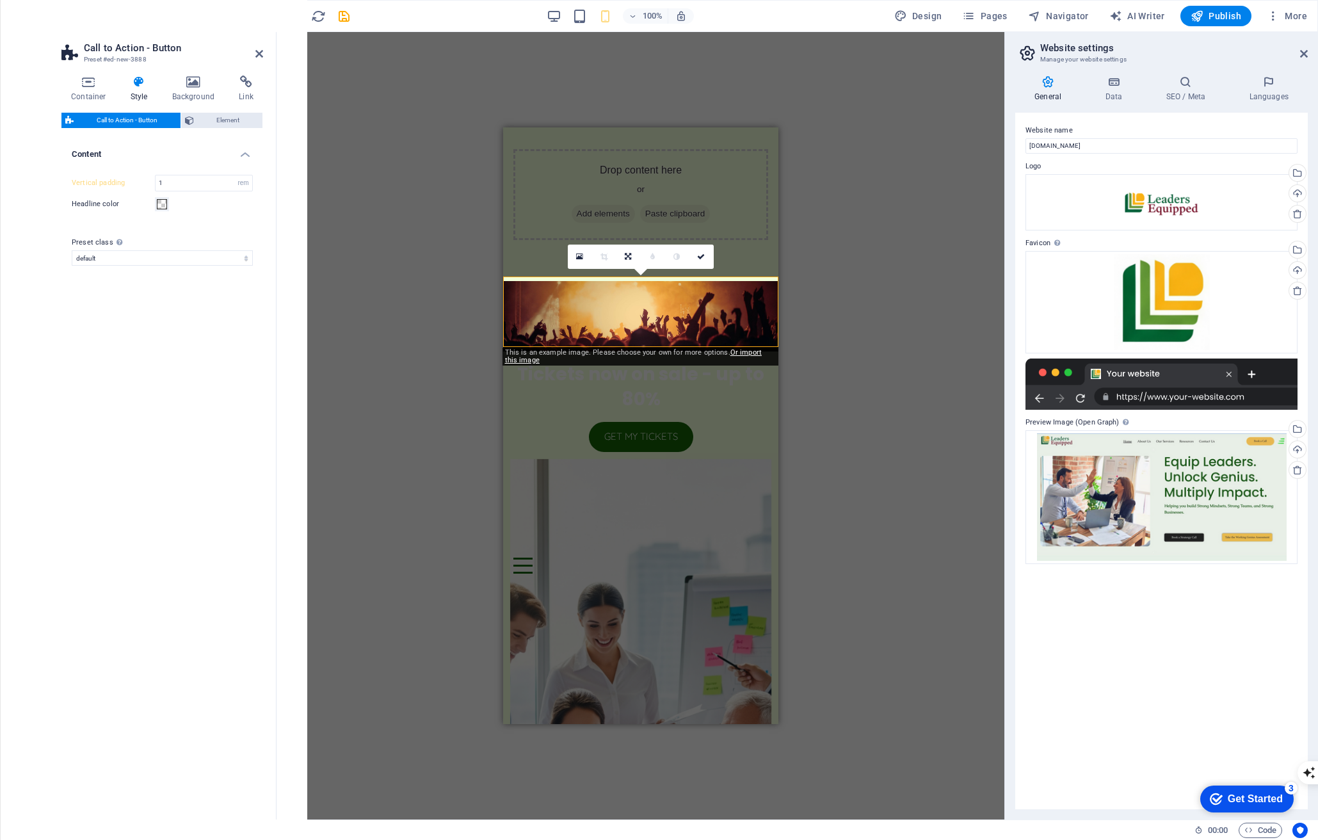
scroll to position [24, 0]
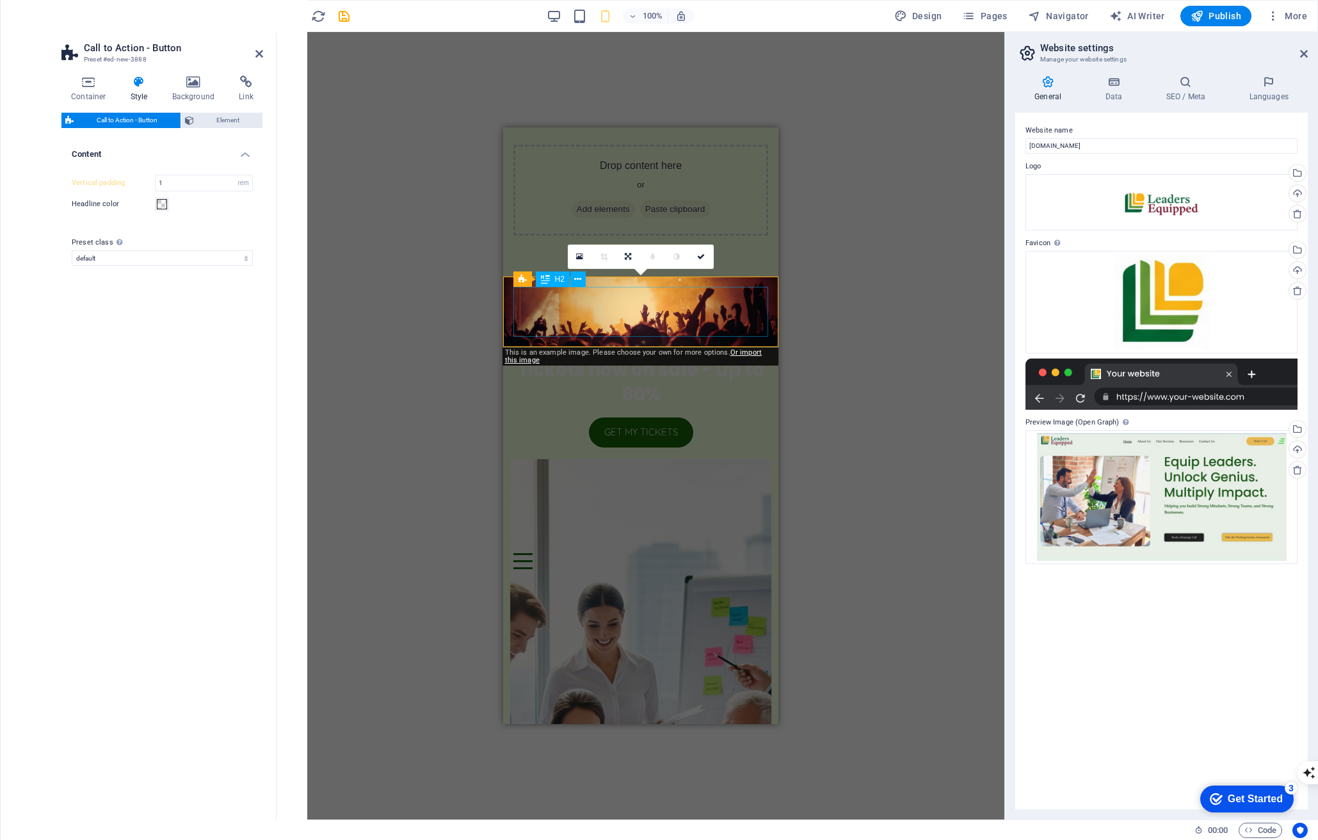
click at [611, 357] on div "Tickets now on sale - up to 80%" at bounding box center [640, 382] width 255 height 50
click at [604, 357] on div "Tickets now on sale - up to 80%" at bounding box center [640, 382] width 255 height 50
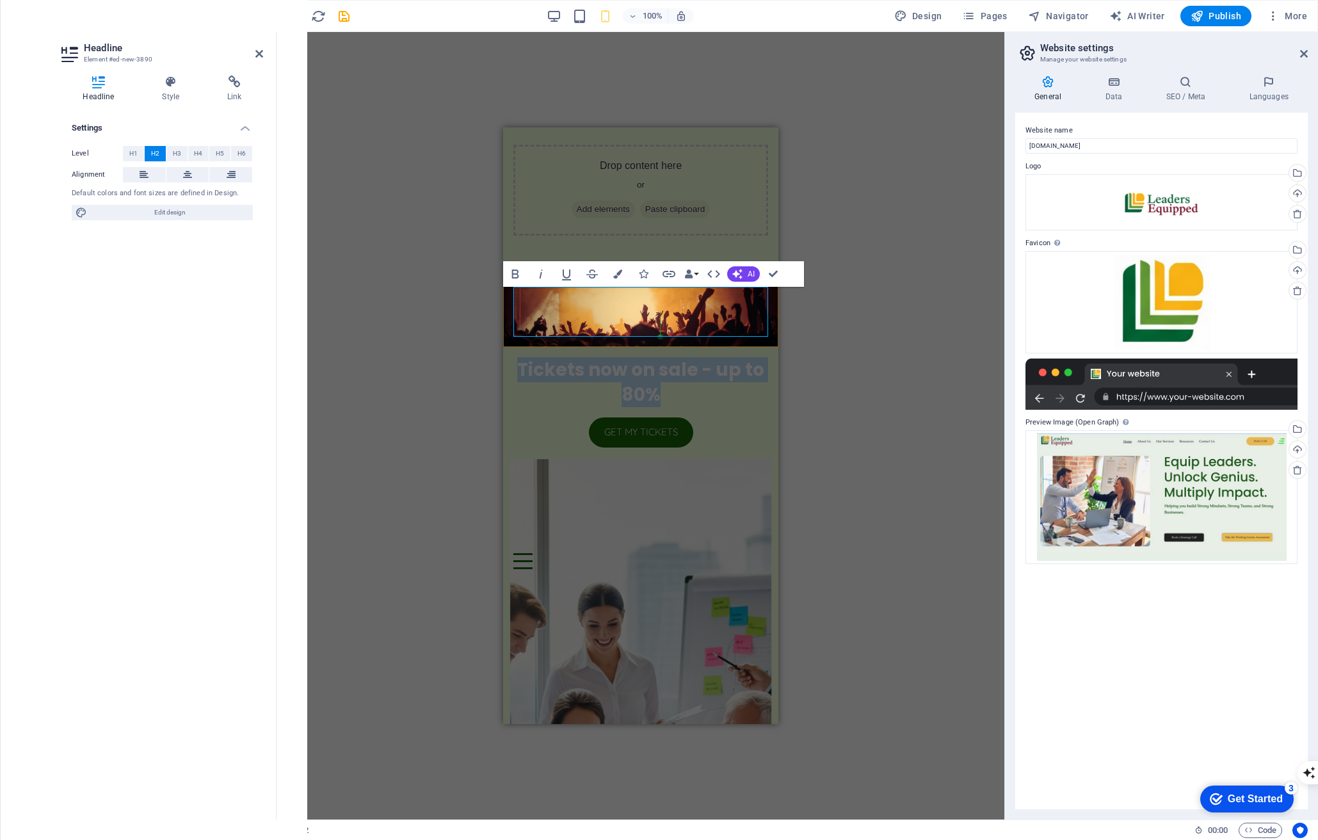
click at [599, 357] on h2 "Tickets now on sale - up to 80%" at bounding box center [640, 382] width 255 height 50
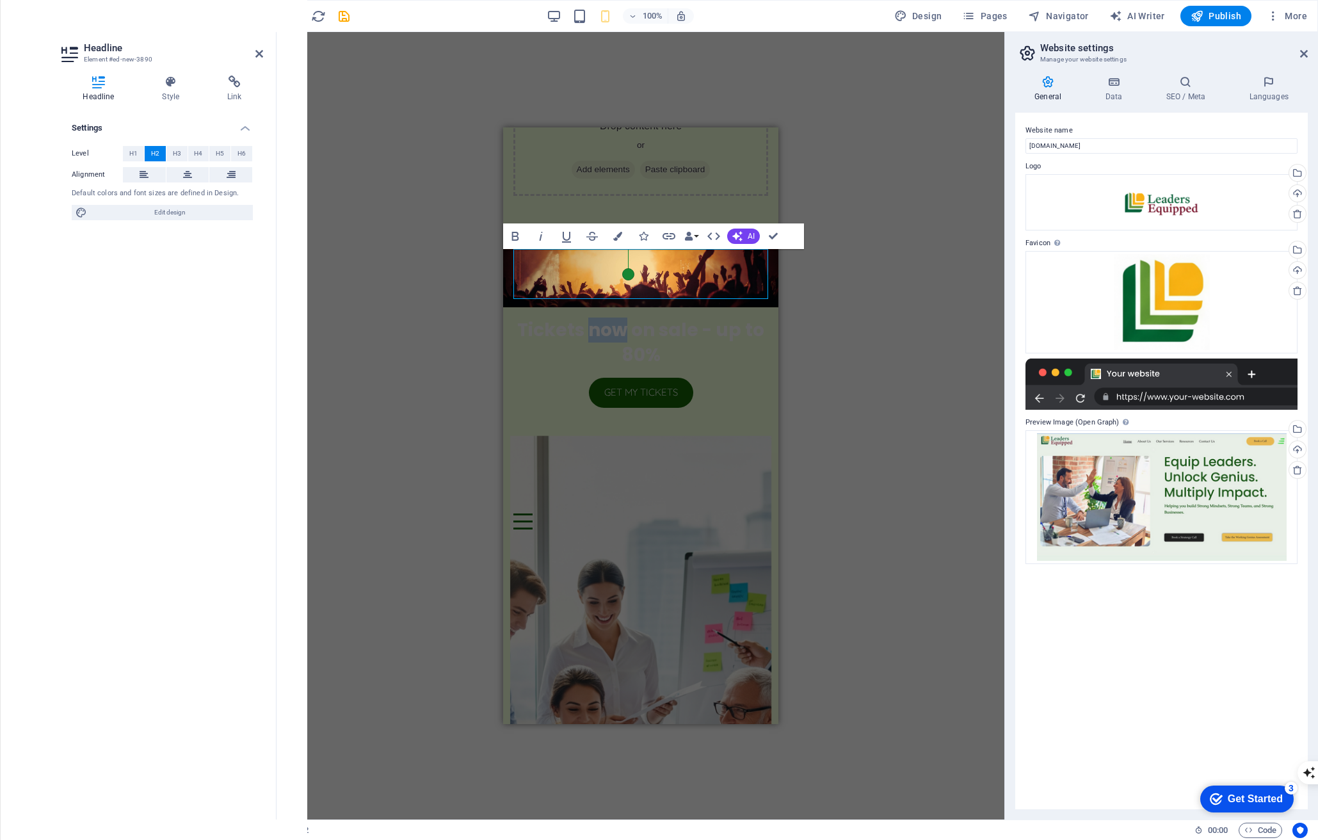
scroll to position [68, 0]
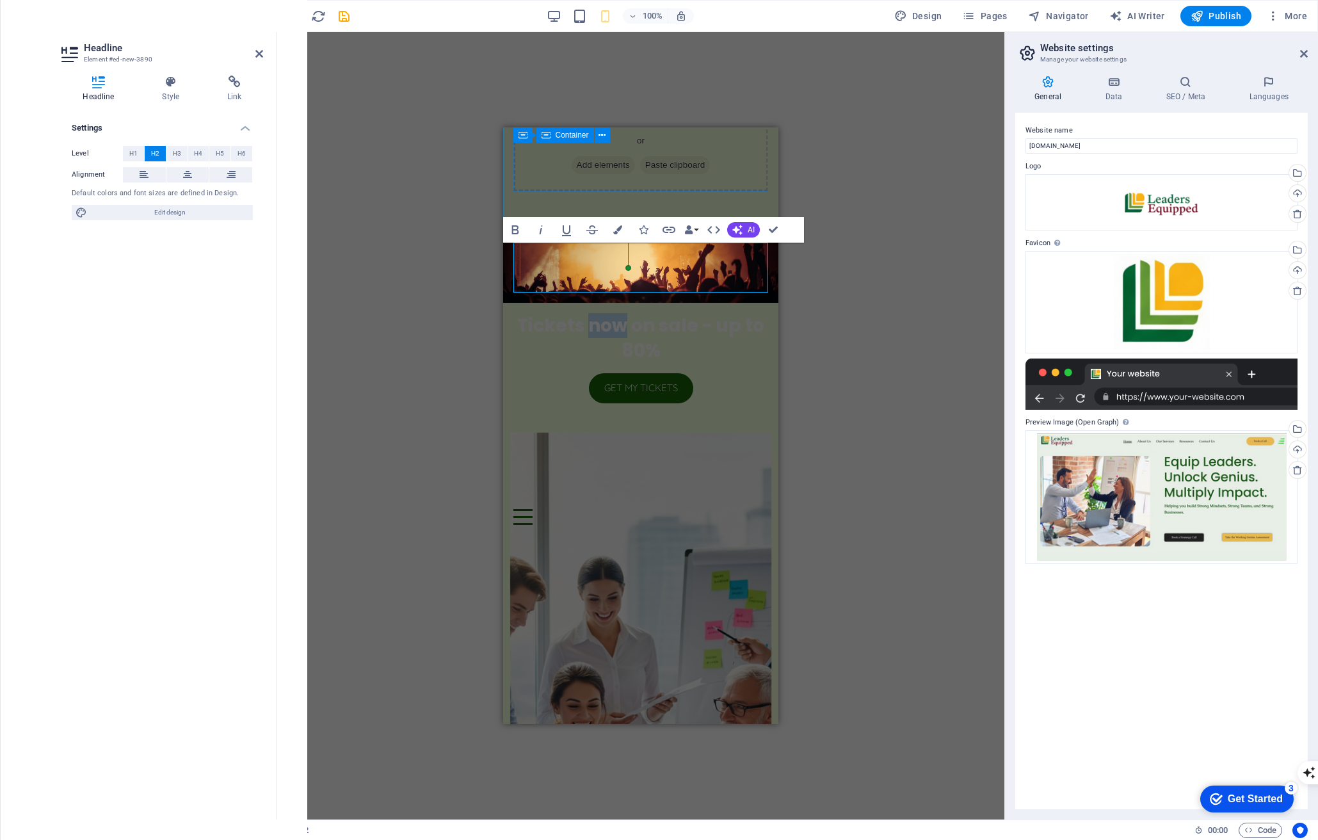
click at [571, 185] on div "Drop content here or Add elements Paste clipboard" at bounding box center [640, 145] width 255 height 91
click at [572, 184] on div "Drop content here or Add elements Paste clipboard" at bounding box center [640, 145] width 255 height 91
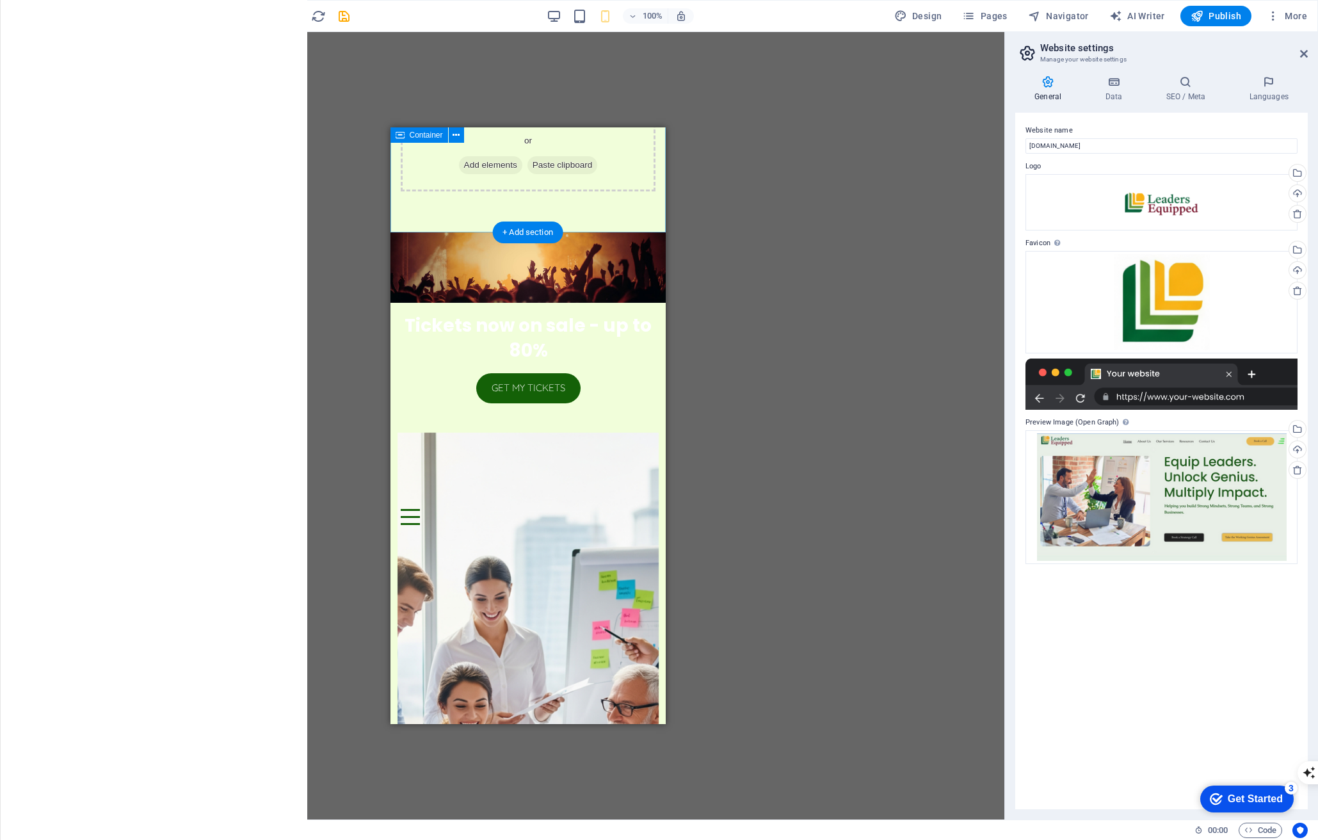
click at [597, 211] on div "Drop content here or Add elements Paste clipboard" at bounding box center [527, 146] width 275 height 173
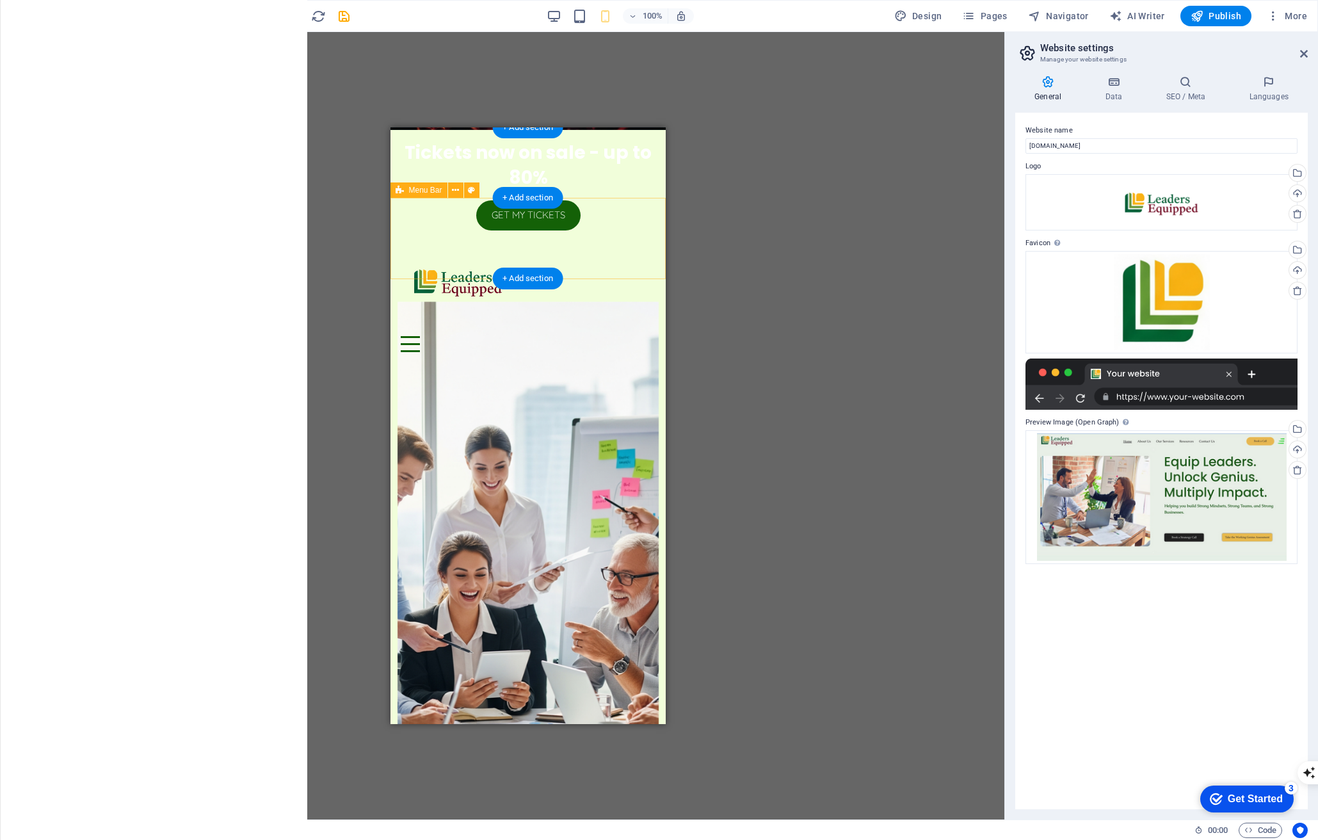
scroll to position [0, 0]
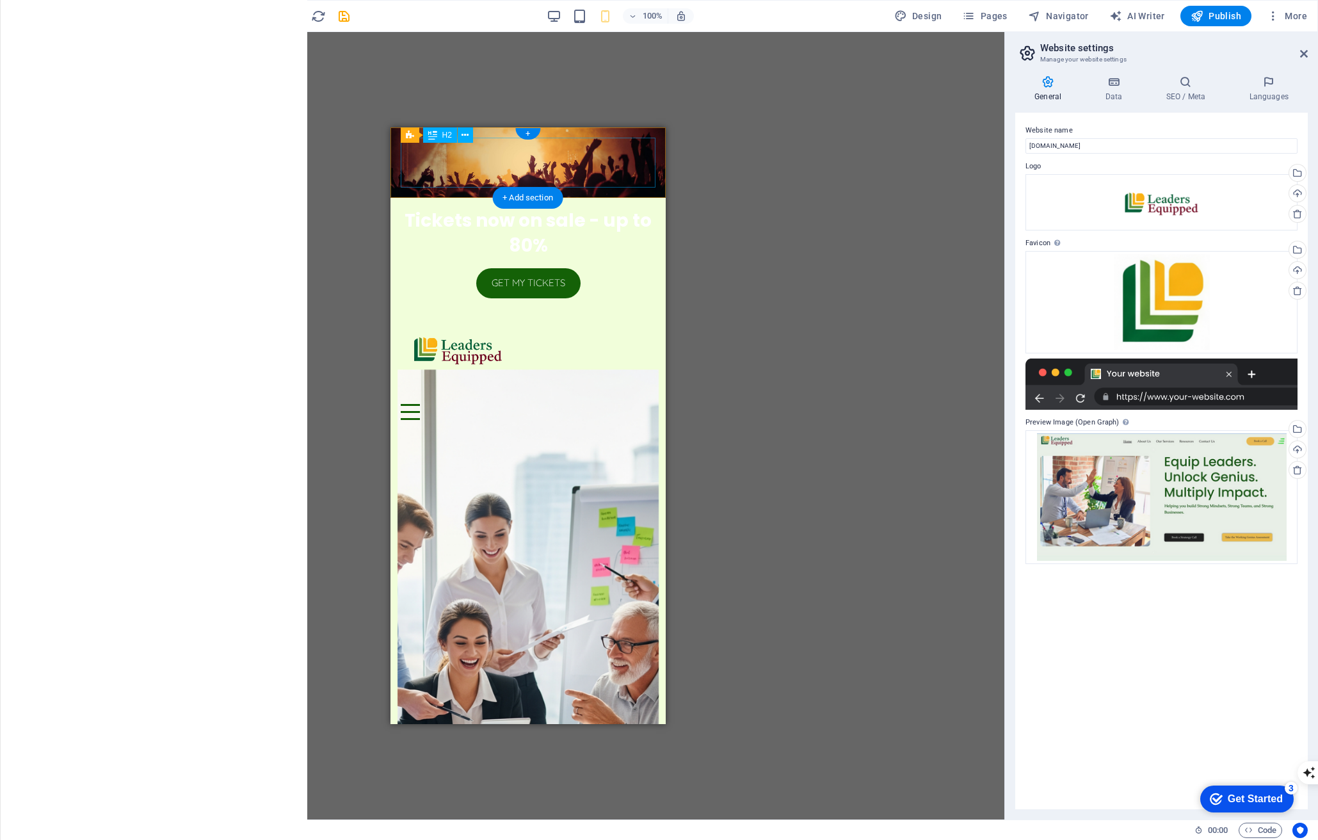
click at [598, 208] on div "Tickets now on sale - up to 80%" at bounding box center [527, 233] width 255 height 50
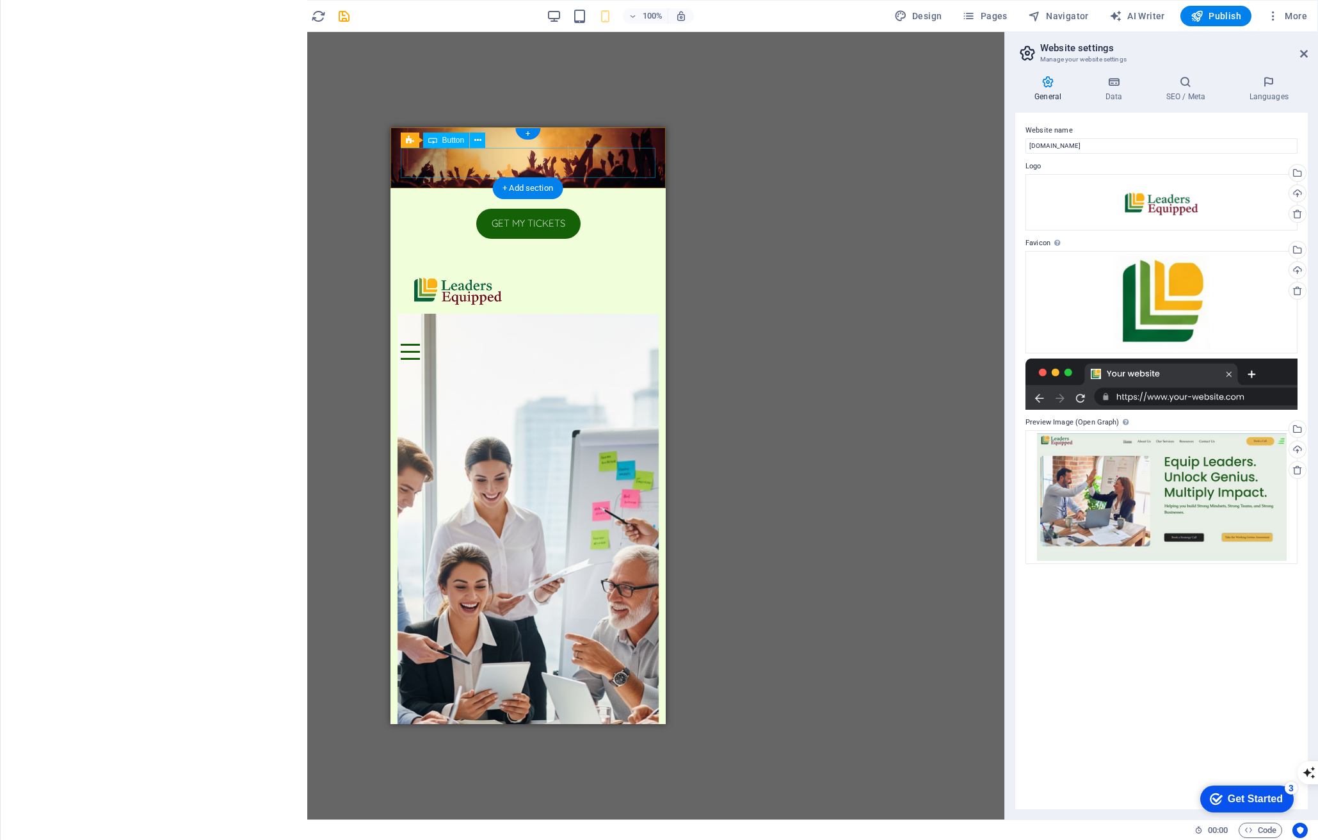
click at [609, 209] on div "Get my tickets" at bounding box center [527, 224] width 255 height 30
click at [612, 136] on figure at bounding box center [527, 157] width 275 height 61
click at [592, 319] on div "Button label" at bounding box center [527, 331] width 255 height 25
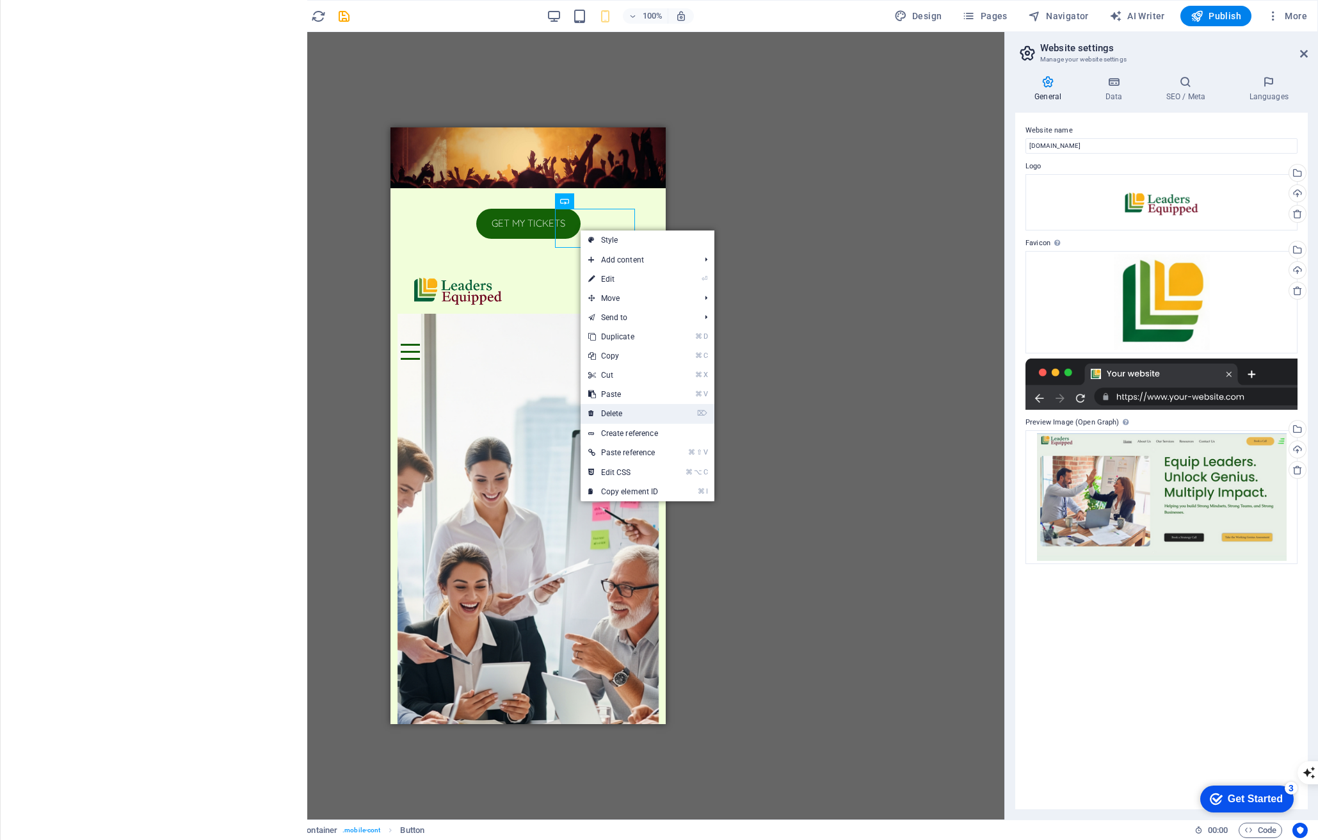
click at [637, 419] on link "⌦ Delete" at bounding box center [624, 413] width 86 height 19
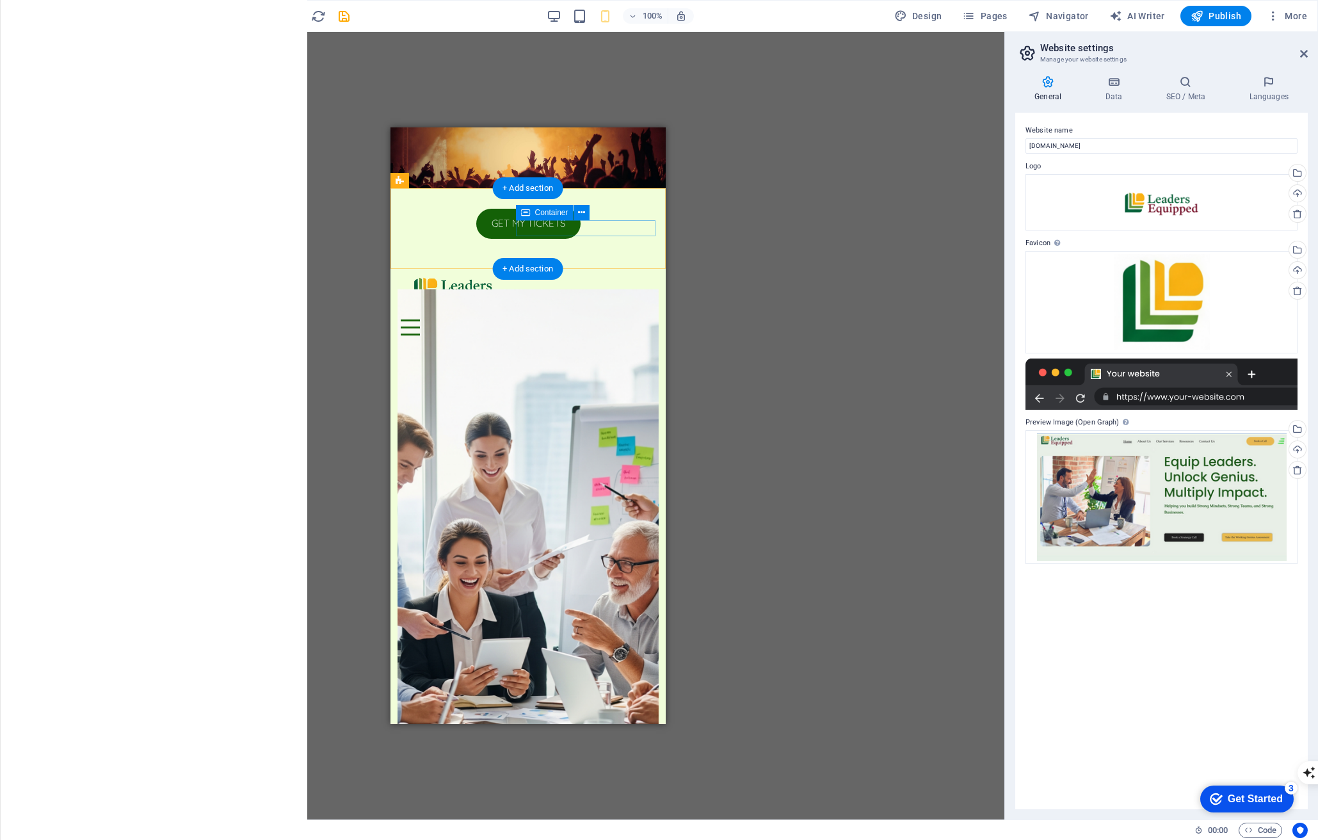
click at [554, 319] on div "Menu" at bounding box center [527, 327] width 255 height 16
click at [595, 319] on div "Menu" at bounding box center [527, 327] width 255 height 16
click at [482, 259] on div at bounding box center [527, 289] width 255 height 60
click at [566, 319] on div "Menu" at bounding box center [527, 327] width 255 height 16
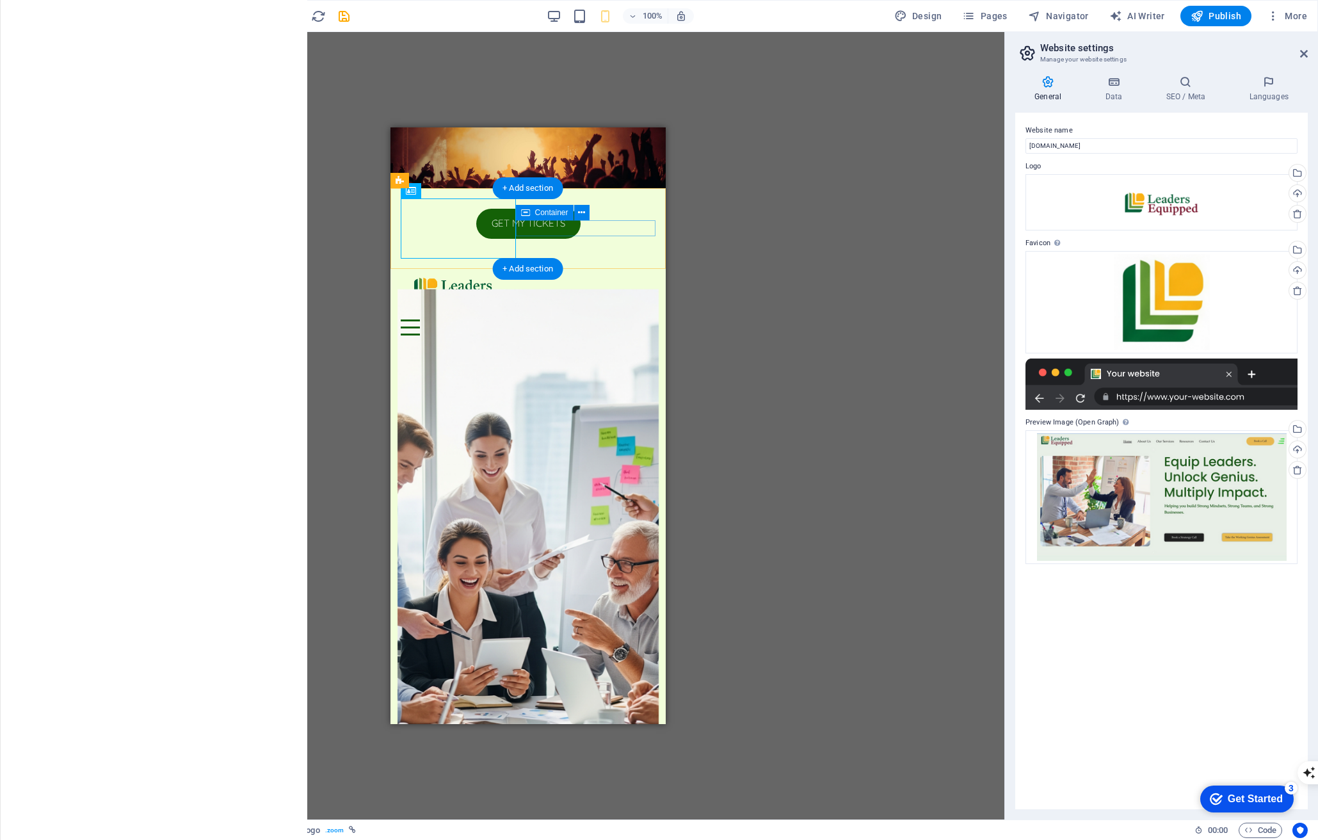
click at [566, 319] on div "Menu" at bounding box center [527, 327] width 255 height 16
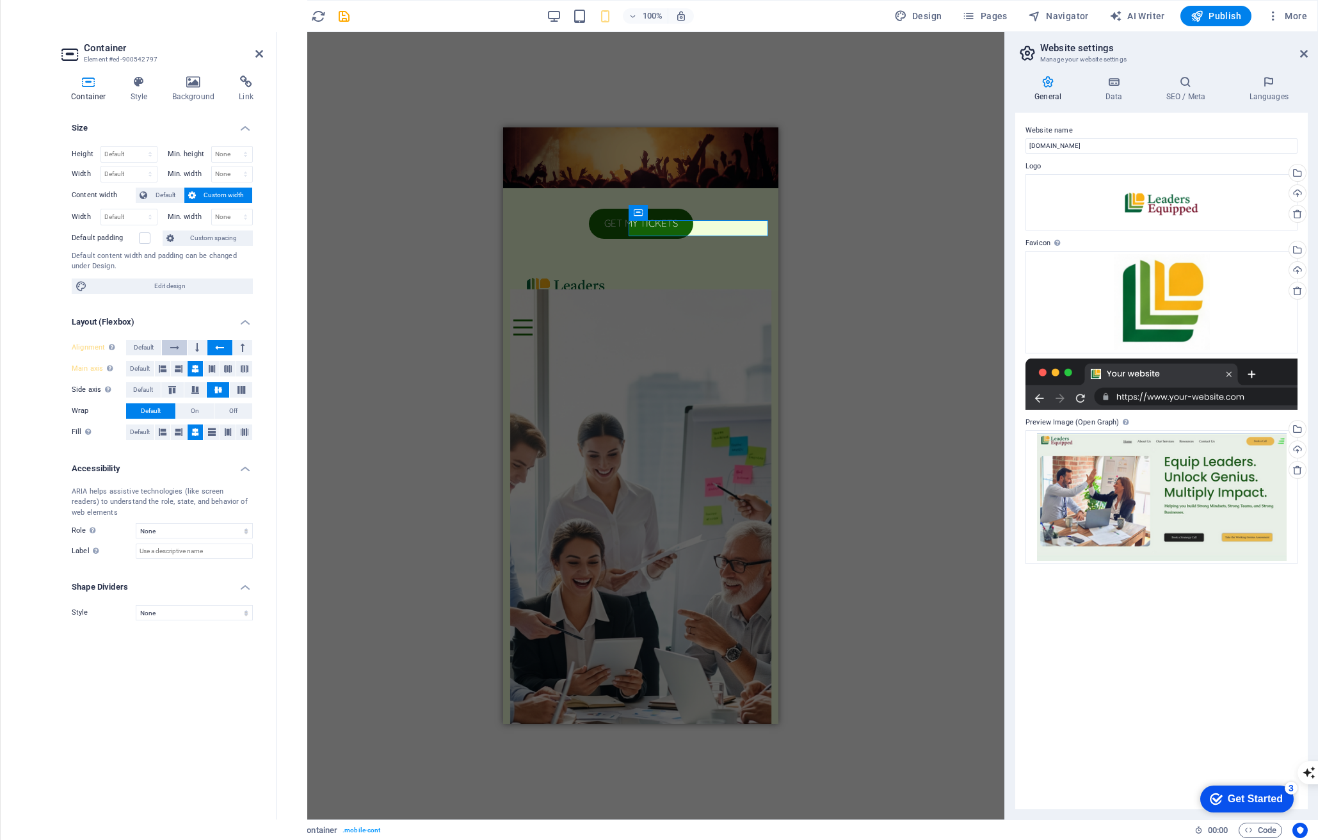
click at [172, 344] on icon at bounding box center [174, 347] width 9 height 15
click at [143, 348] on span "Default" at bounding box center [144, 347] width 20 height 15
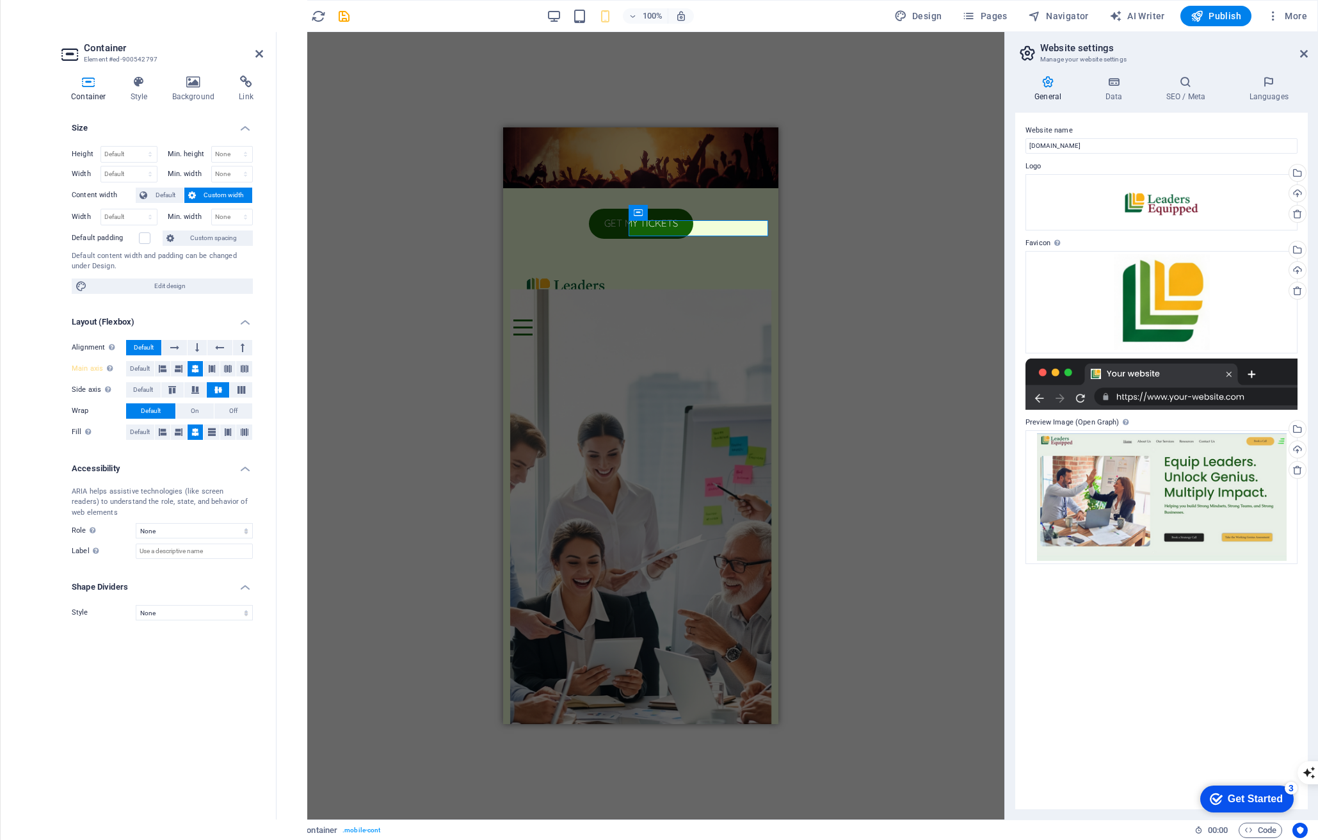
click at [812, 262] on div "H1 Container Banner Container Container Logo Menu Bar Call to Action - Countdow…" at bounding box center [640, 425] width 728 height 787
click at [733, 319] on div "Menu" at bounding box center [640, 327] width 255 height 16
click at [700, 319] on div "Menu" at bounding box center [640, 327] width 255 height 16
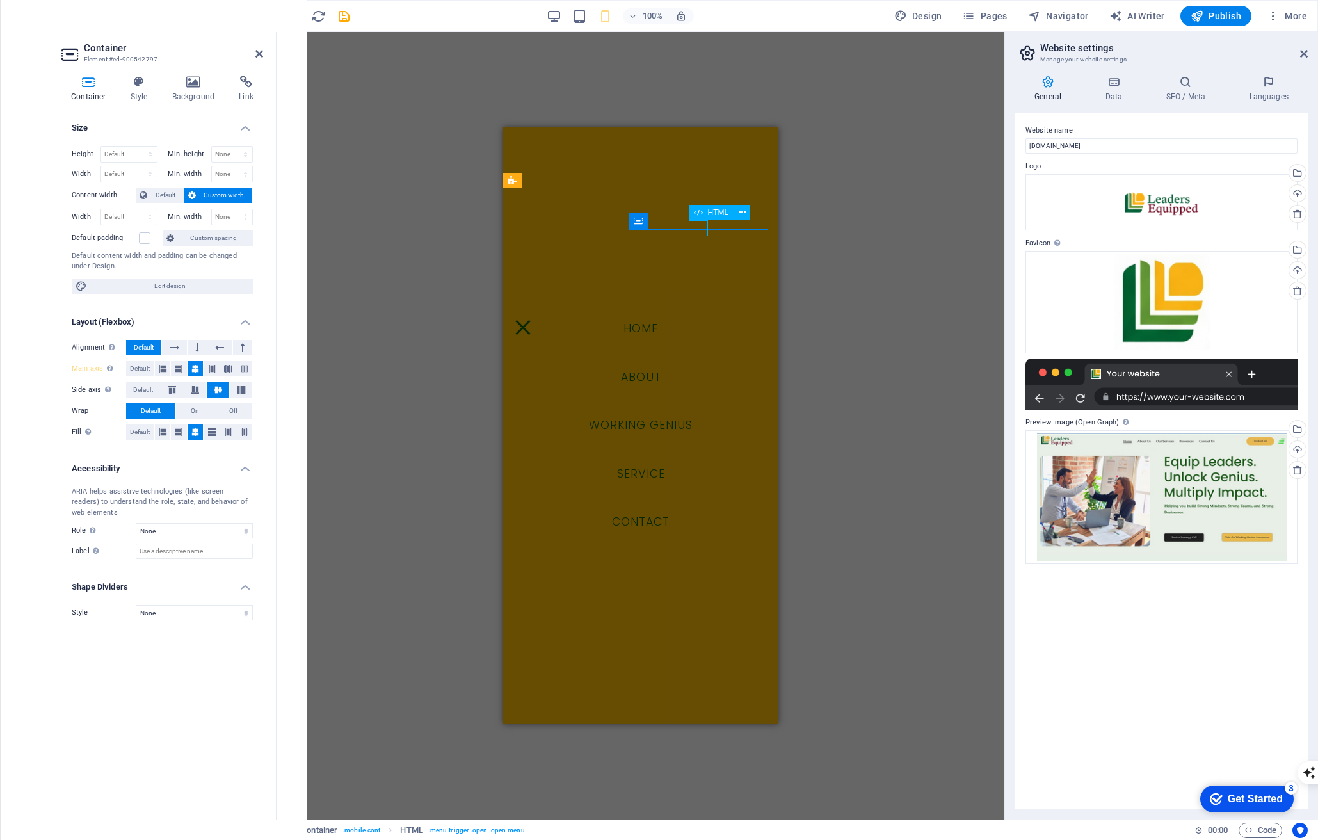
click at [532, 319] on div "Menu" at bounding box center [522, 327] width 19 height 16
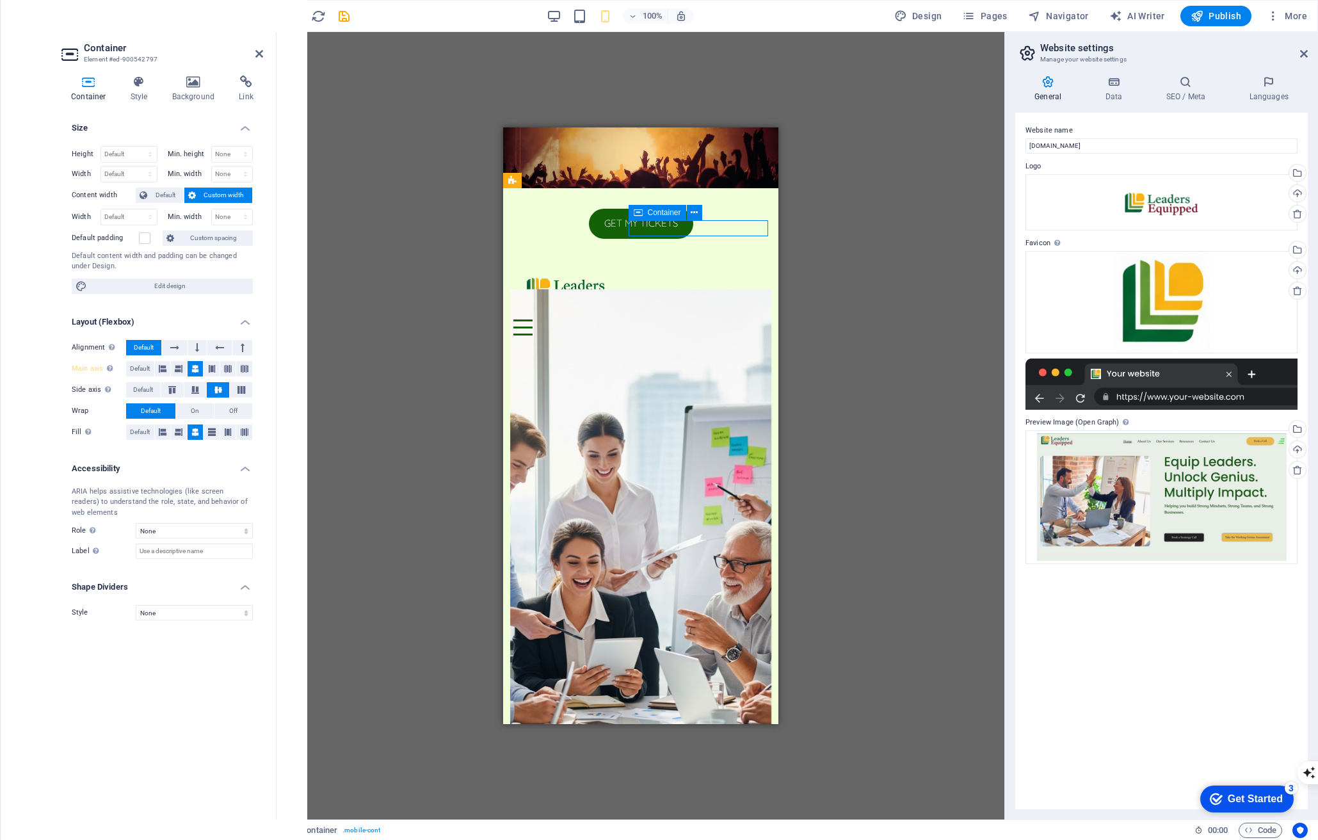
drag, startPoint x: 717, startPoint y: 236, endPoint x: 722, endPoint y: 230, distance: 7.3
click at [722, 319] on div "Menu" at bounding box center [640, 327] width 255 height 16
click at [720, 319] on div "Menu" at bounding box center [640, 327] width 255 height 16
click at [151, 84] on icon at bounding box center [139, 82] width 36 height 13
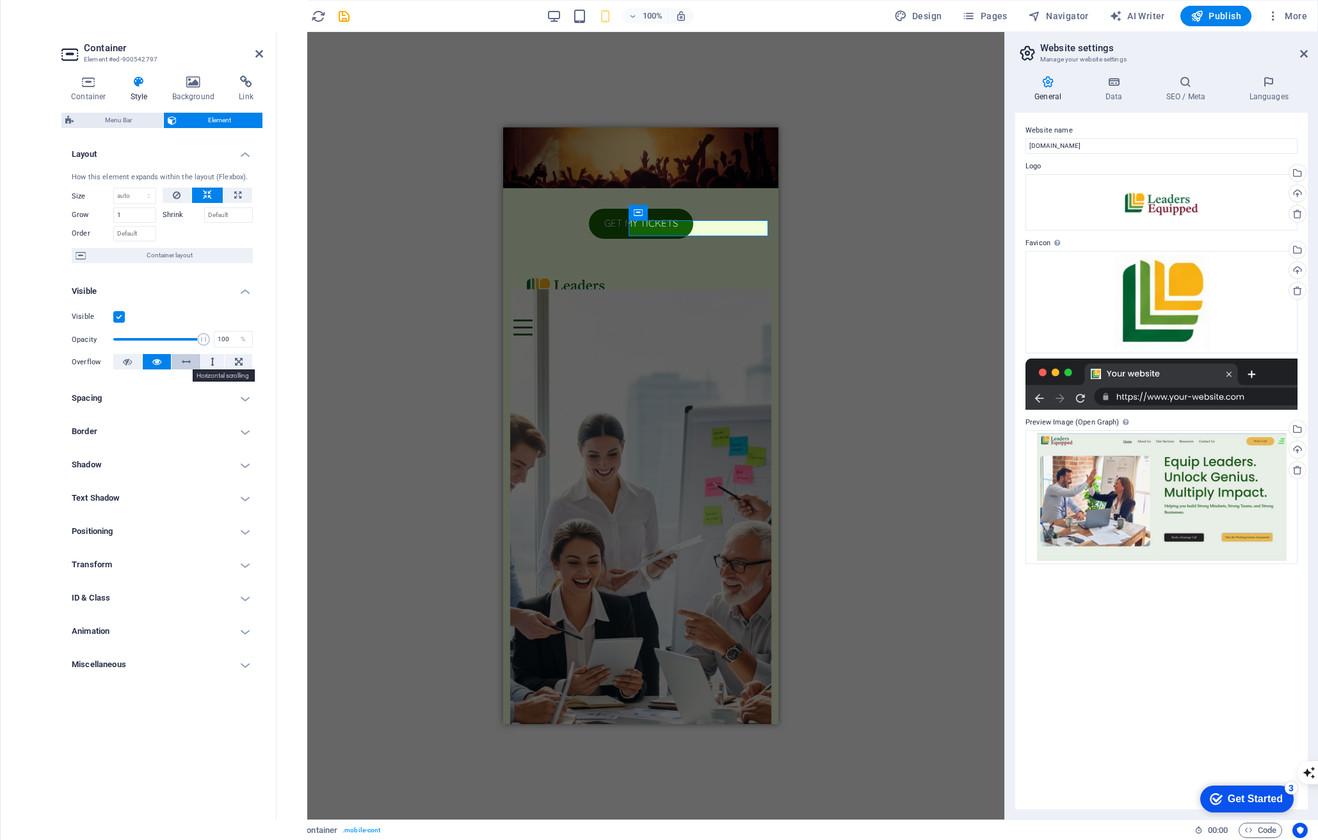
click at [189, 362] on icon at bounding box center [186, 361] width 9 height 15
click at [211, 364] on icon at bounding box center [213, 361] width 4 height 15
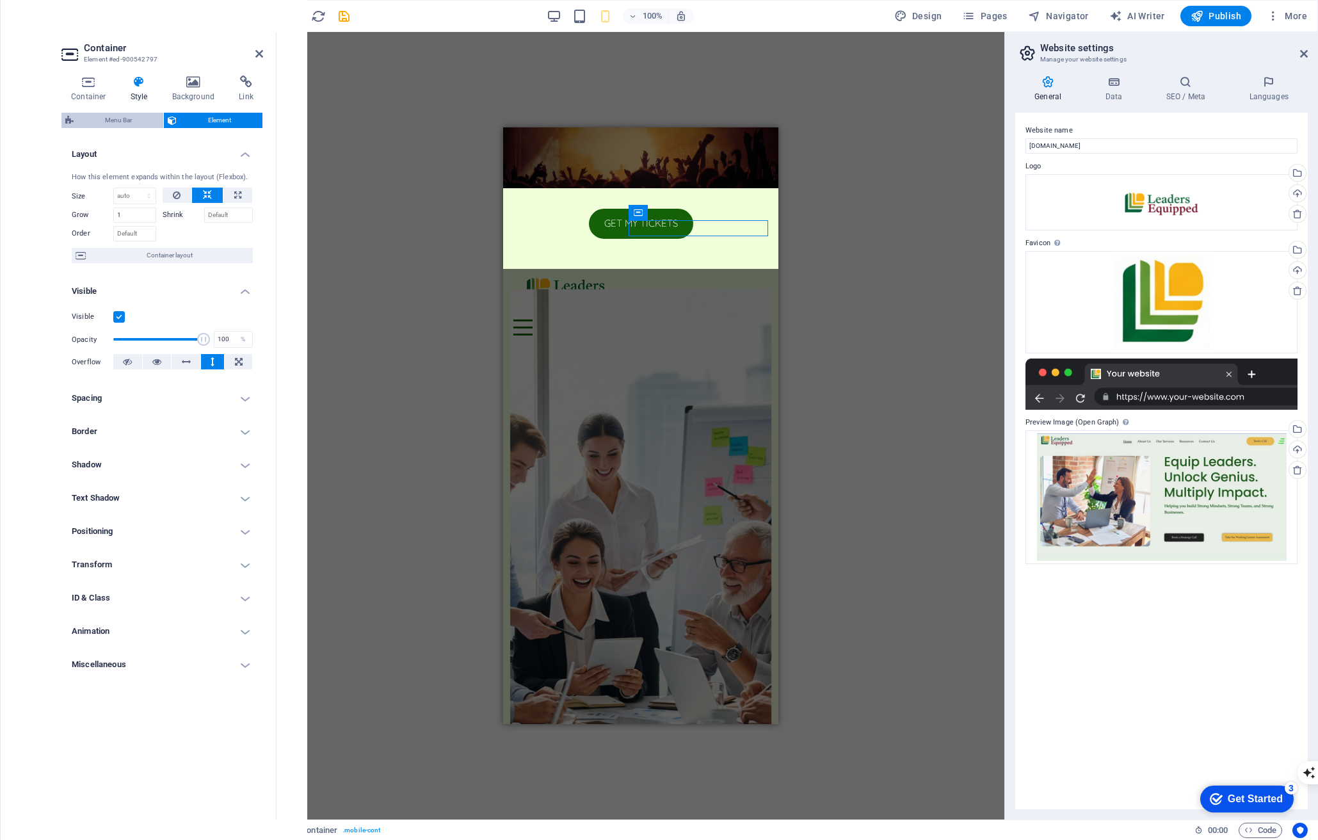
click at [124, 116] on span "Menu Bar" at bounding box center [118, 120] width 82 height 15
select select "rem"
select select "preset-menu-v2-border"
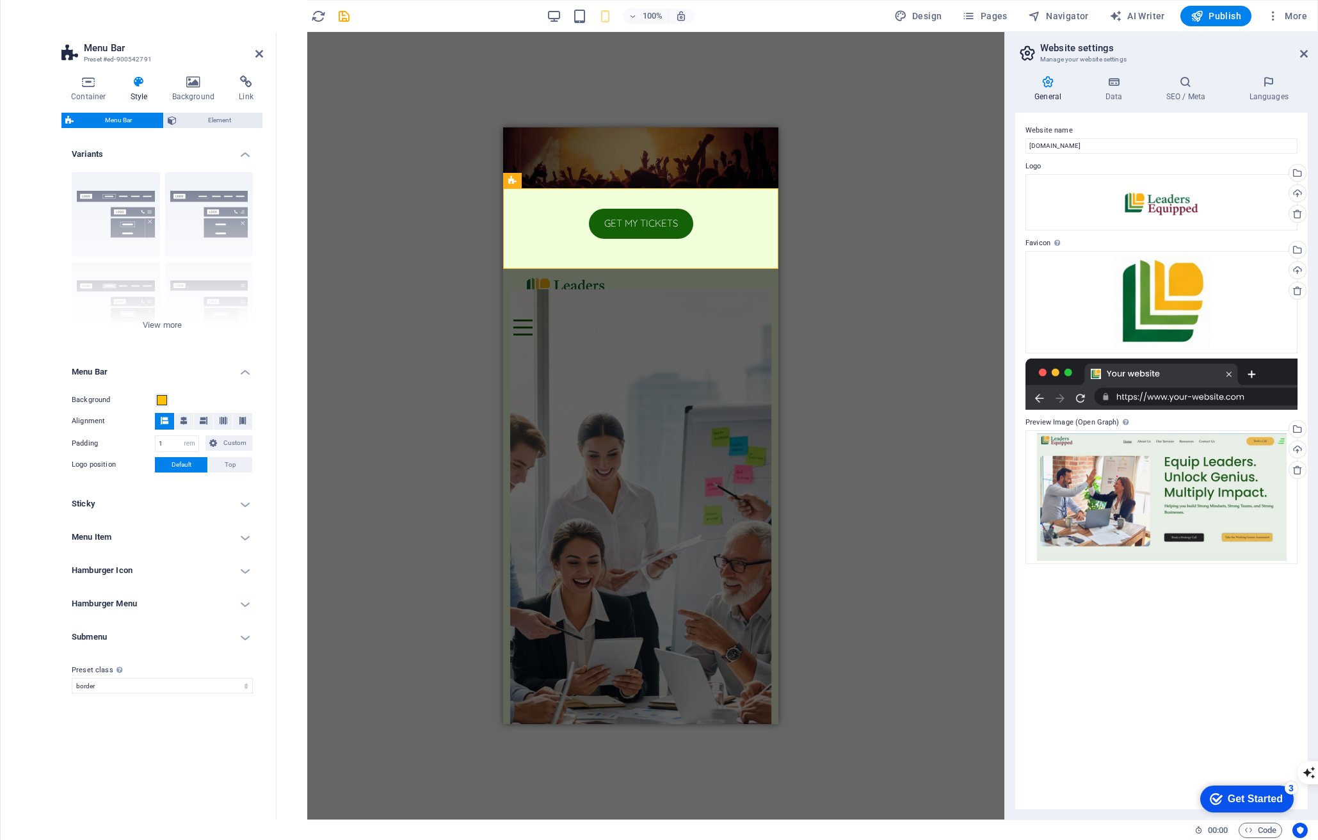
click at [199, 132] on div "Menu Bar Element Layout How this element expands within the layout (Flexbox). S…" at bounding box center [162, 461] width 202 height 696
click at [202, 122] on span "Element" at bounding box center [219, 120] width 78 height 15
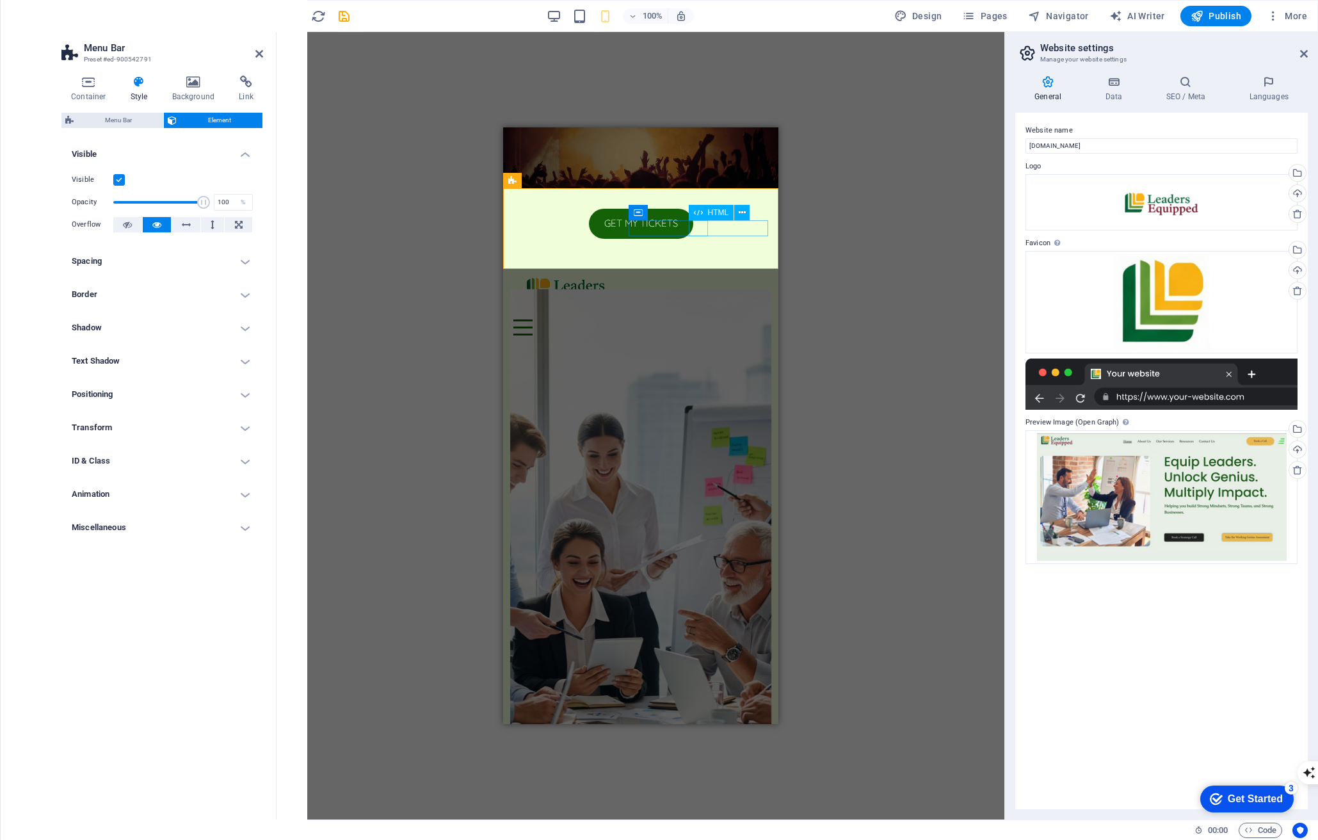
click at [696, 319] on div "Menu" at bounding box center [640, 327] width 255 height 16
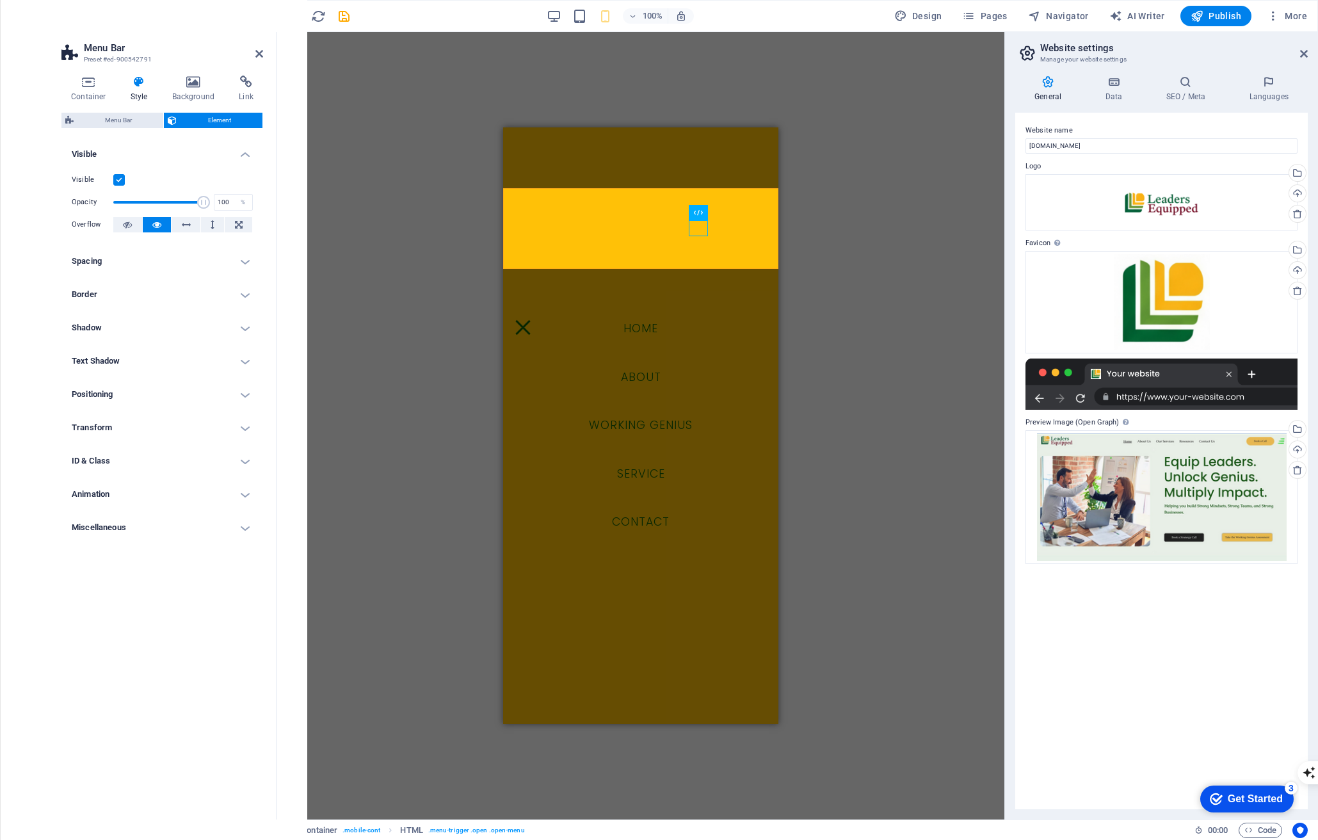
click at [196, 392] on h4 "Positioning" at bounding box center [162, 394] width 202 height 31
click at [241, 418] on span "Sticky" at bounding box center [238, 419] width 17 height 15
click at [210, 419] on span "Fixed" at bounding box center [211, 419] width 15 height 15
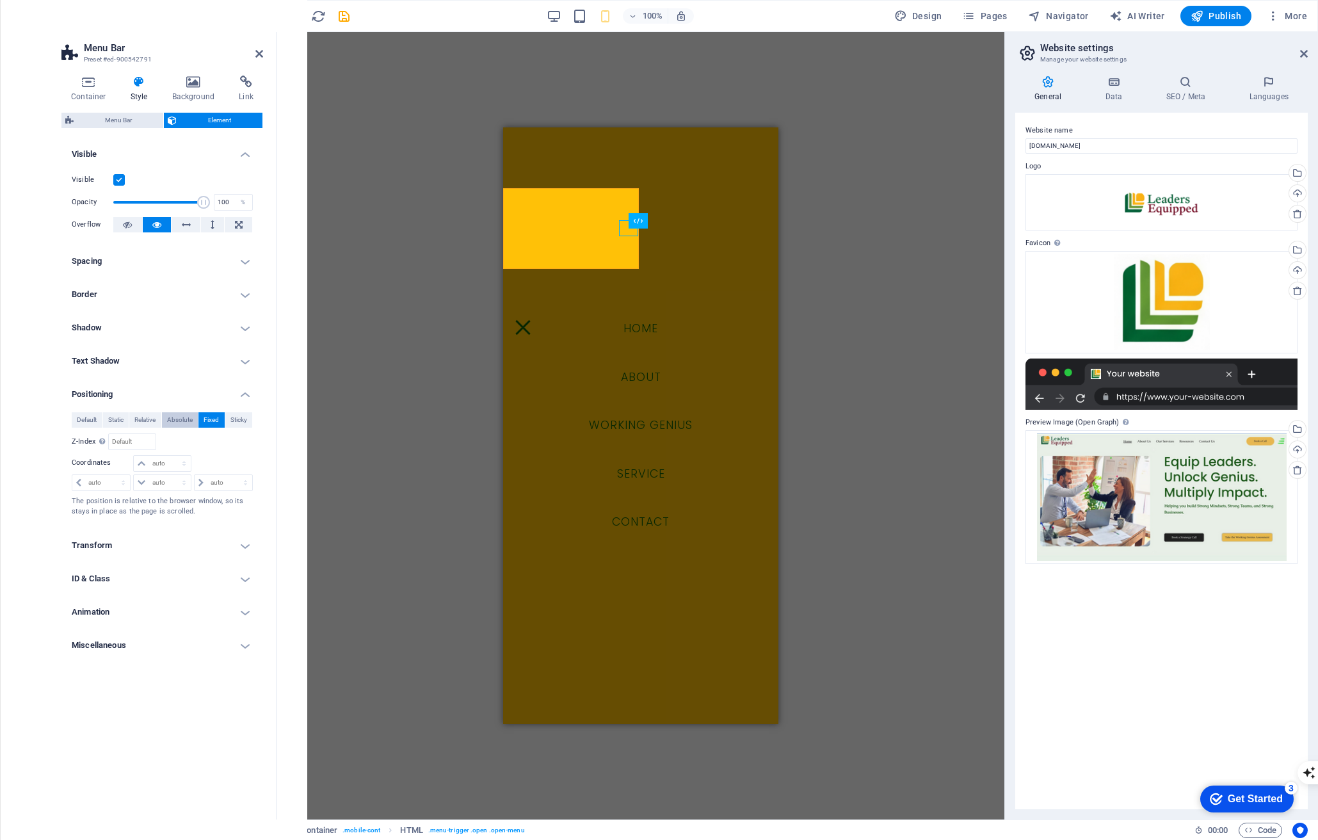
click at [185, 419] on span "Absolute" at bounding box center [180, 419] width 26 height 15
click at [532, 319] on div "Menu" at bounding box center [522, 327] width 19 height 16
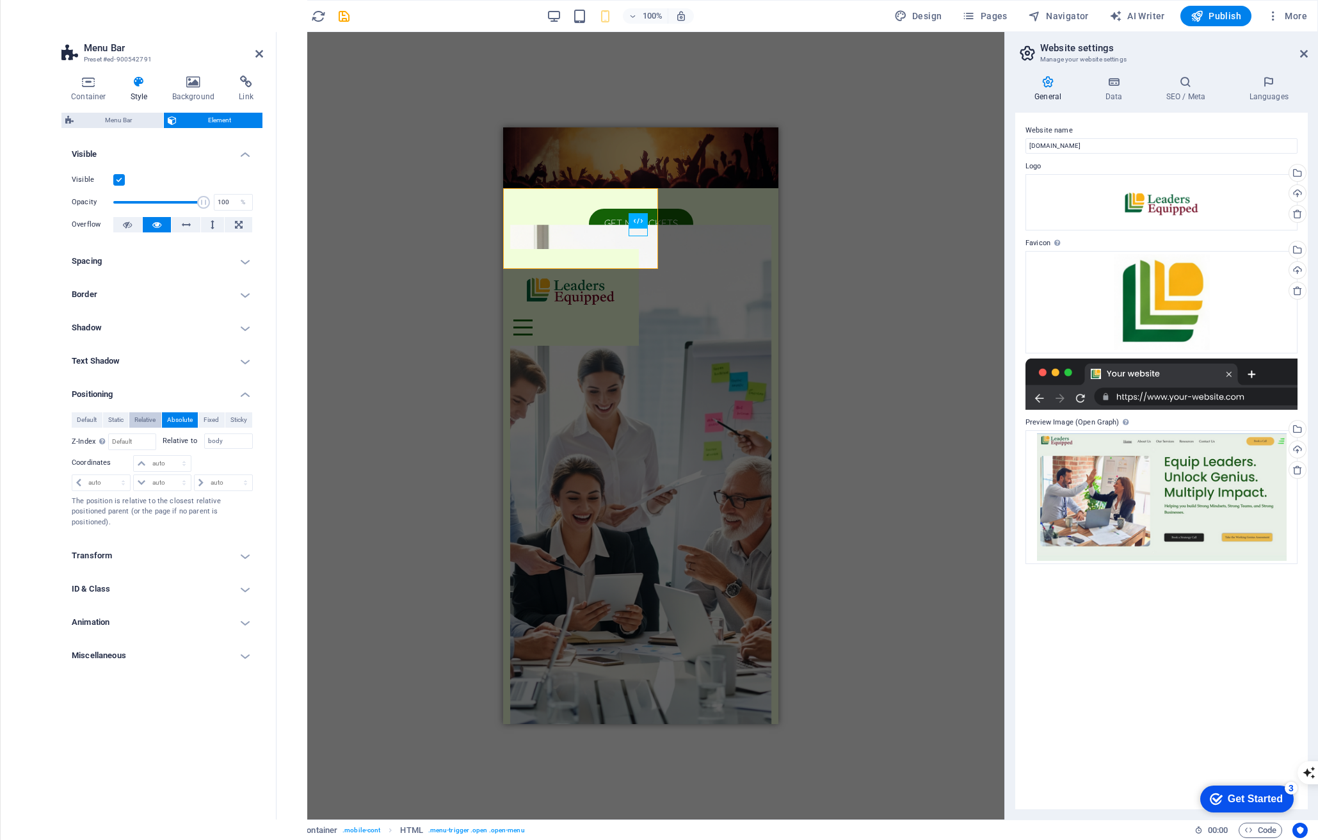
click at [155, 413] on span "Relative" at bounding box center [144, 419] width 21 height 15
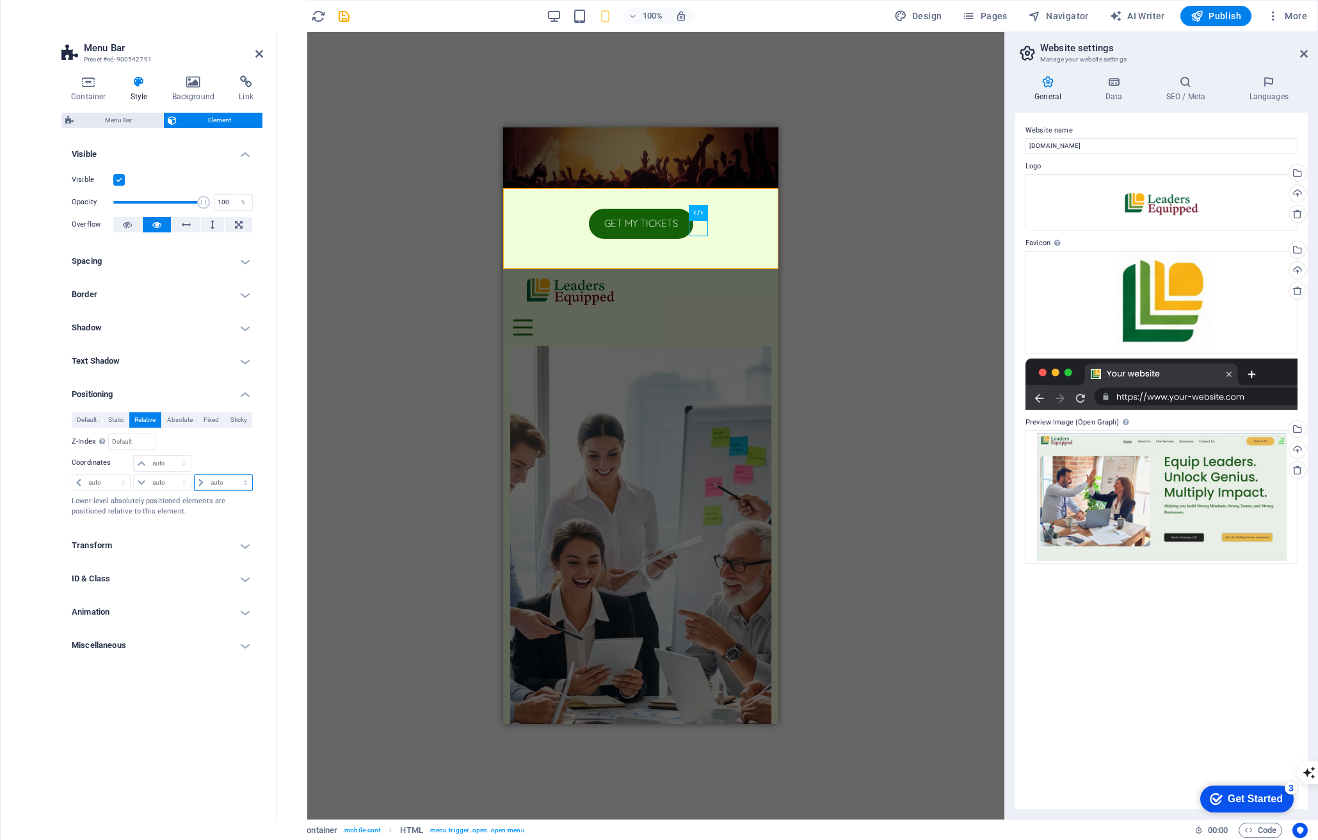
click at [210, 480] on select "auto px rem % em" at bounding box center [224, 482] width 58 height 15
click at [223, 479] on select "auto px rem % em" at bounding box center [224, 482] width 58 height 15
click at [195, 475] on select "auto px rem % em" at bounding box center [224, 482] width 58 height 15
select select "DISABLED_OPTION_VALUE"
click at [217, 459] on div at bounding box center [223, 464] width 60 height 18
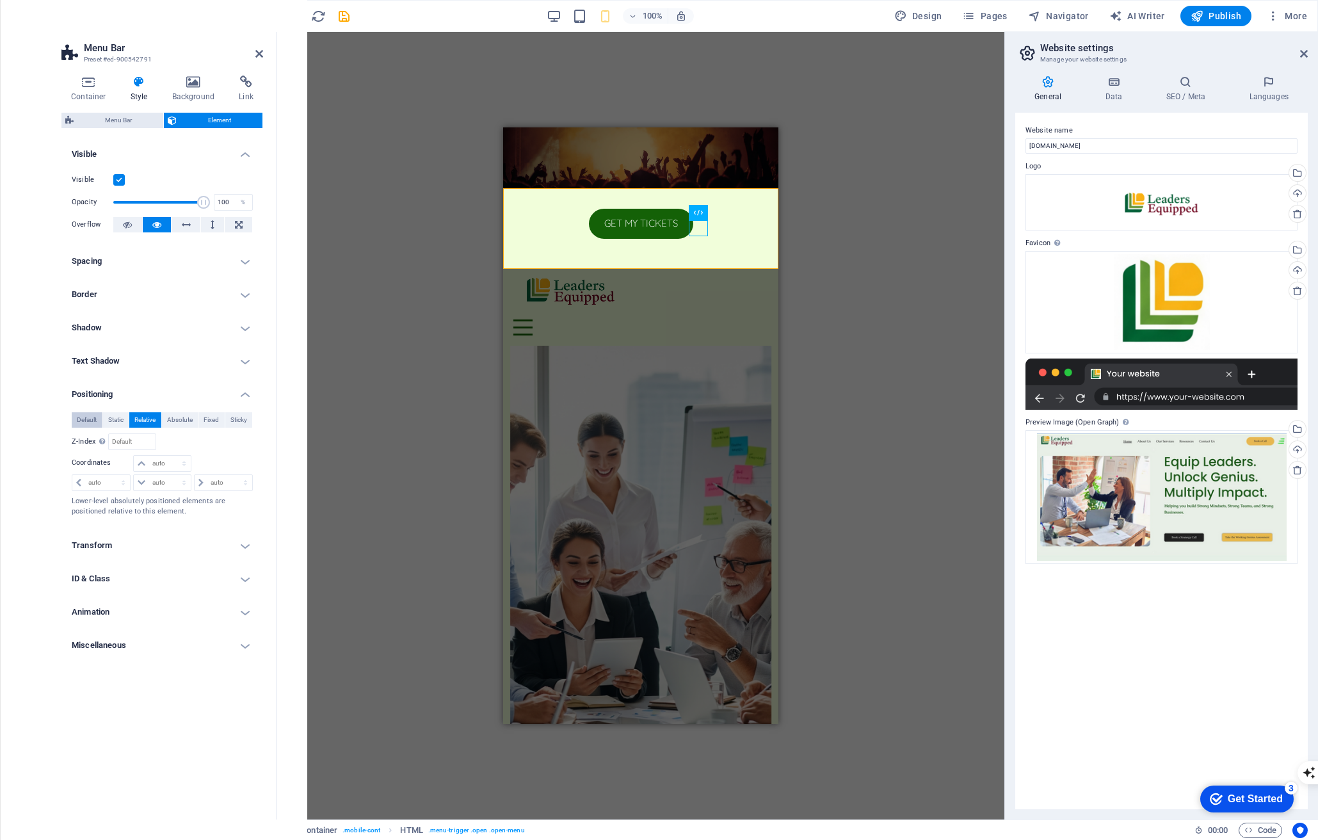
click at [82, 422] on span "Default" at bounding box center [87, 419] width 20 height 15
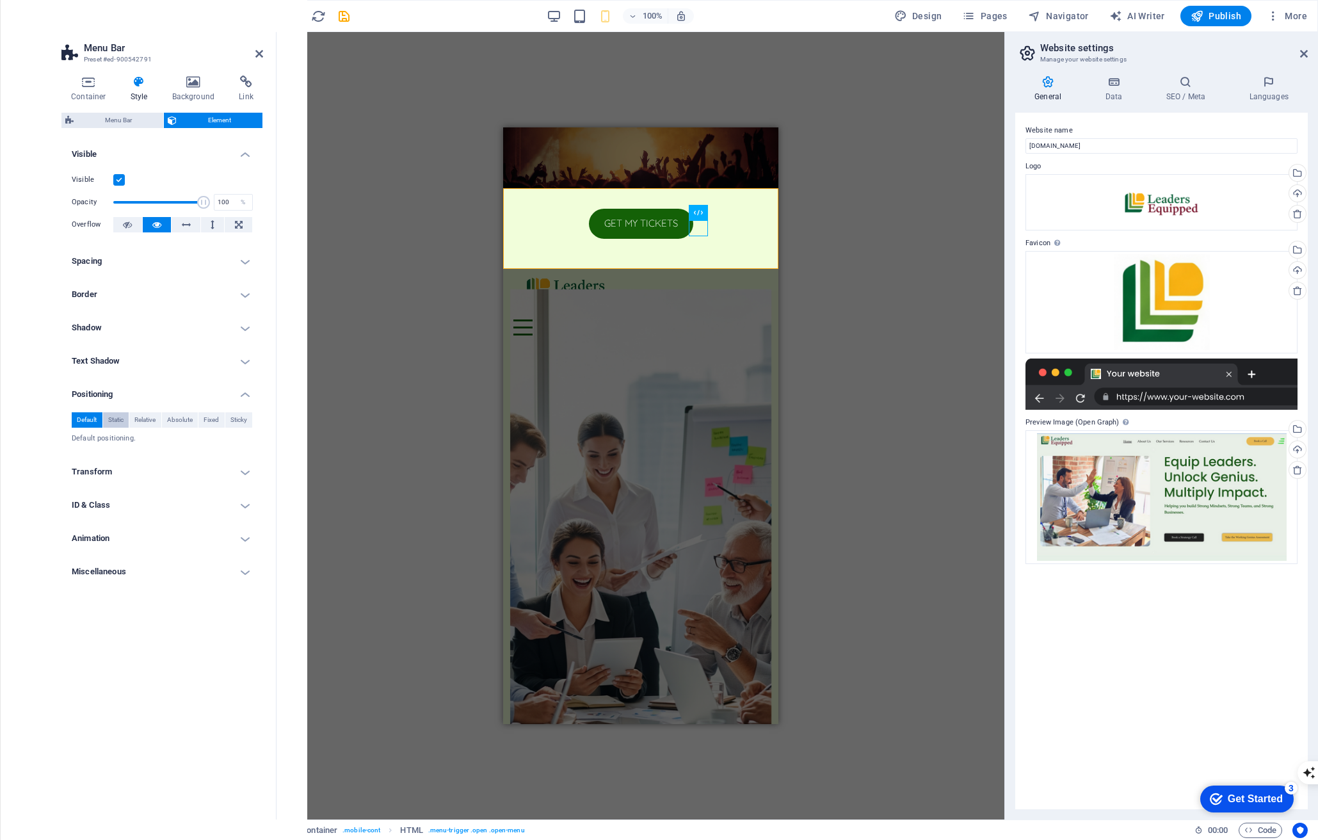
click at [113, 420] on span "Static" at bounding box center [115, 419] width 15 height 15
click at [95, 424] on span "Default" at bounding box center [87, 419] width 20 height 15
click at [621, 259] on div at bounding box center [640, 289] width 255 height 60
click at [632, 319] on div "Menu" at bounding box center [640, 327] width 255 height 16
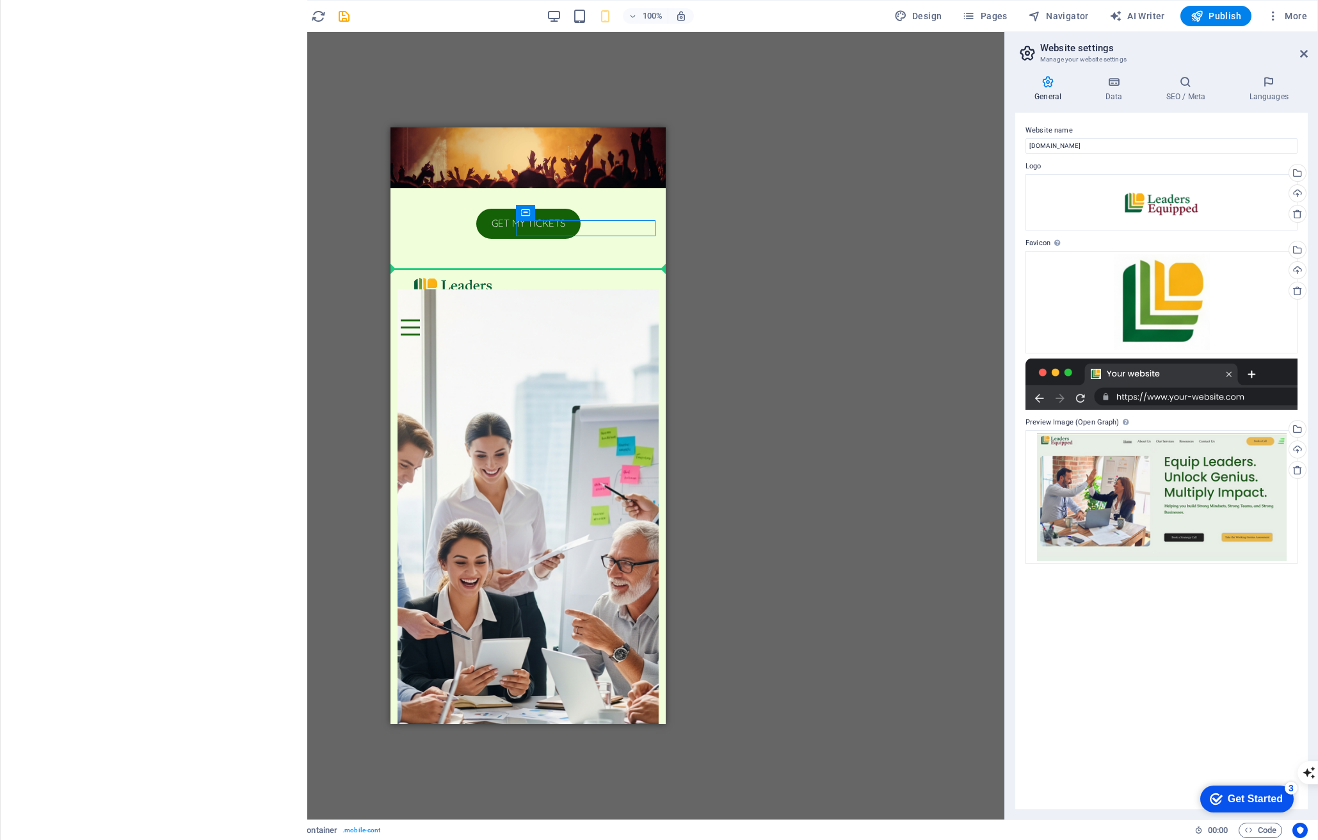
drag, startPoint x: 516, startPoint y: 228, endPoint x: 659, endPoint y: 228, distance: 143.4
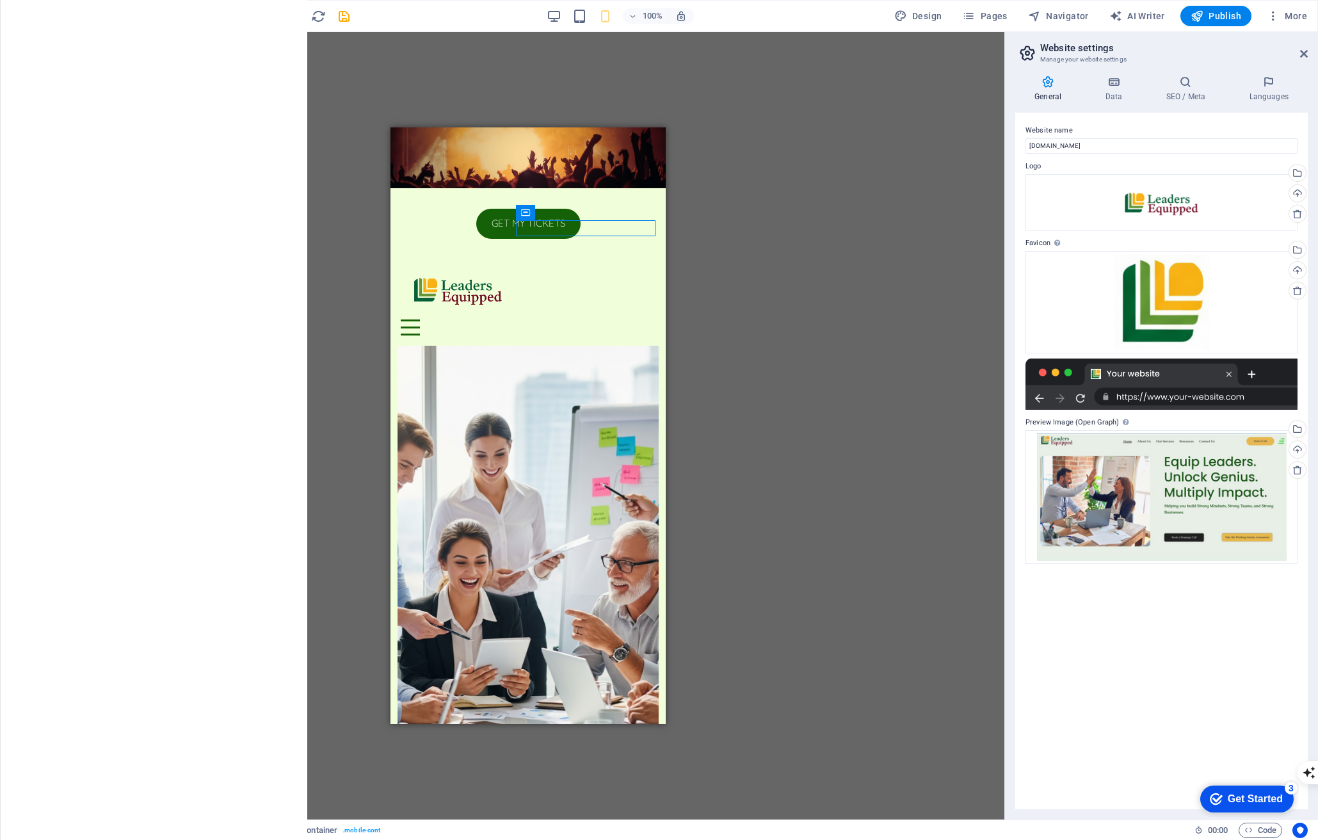
click at [33, 17] on icon "button" at bounding box center [26, 15] width 15 height 15
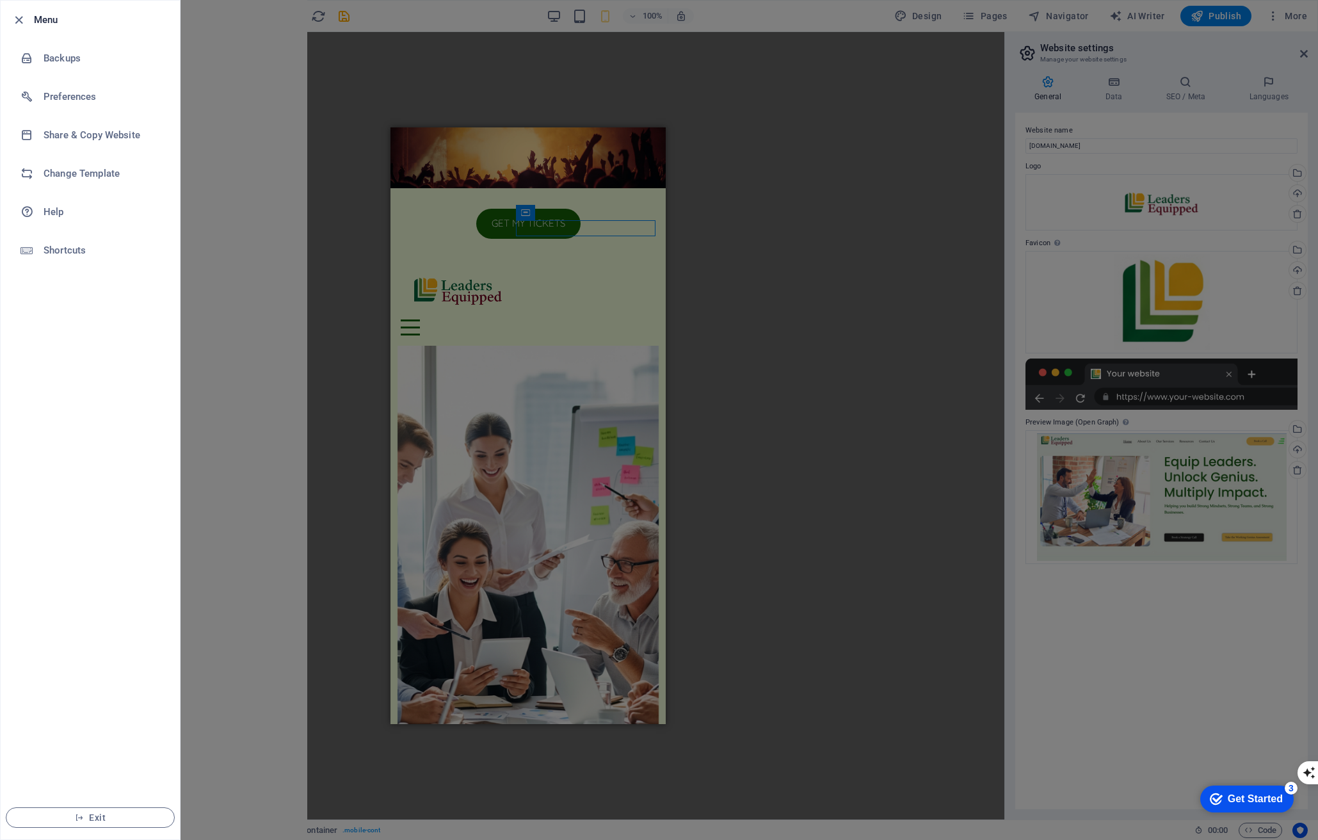
click at [289, 144] on div at bounding box center [659, 420] width 1318 height 840
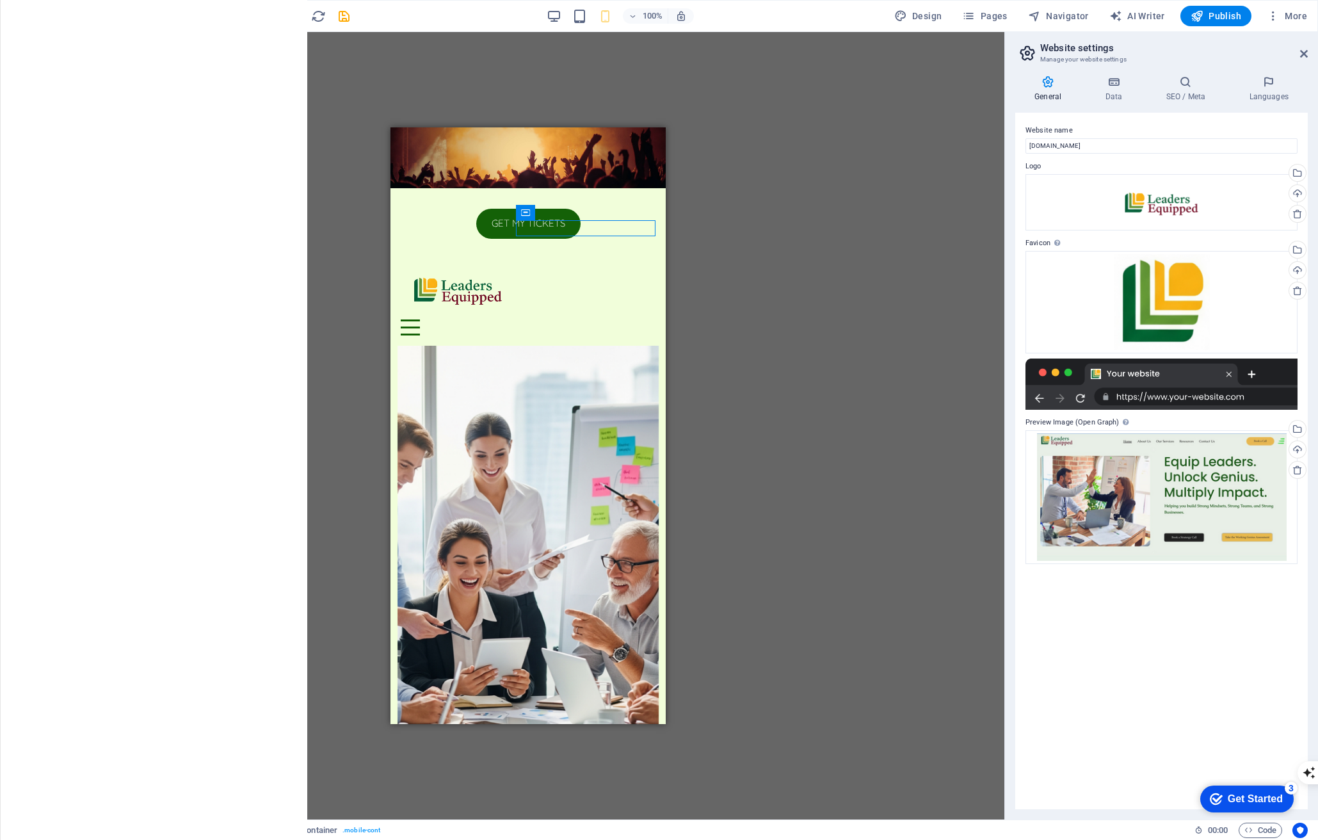
click at [28, 436] on icon "button" at bounding box center [25, 428] width 15 height 15
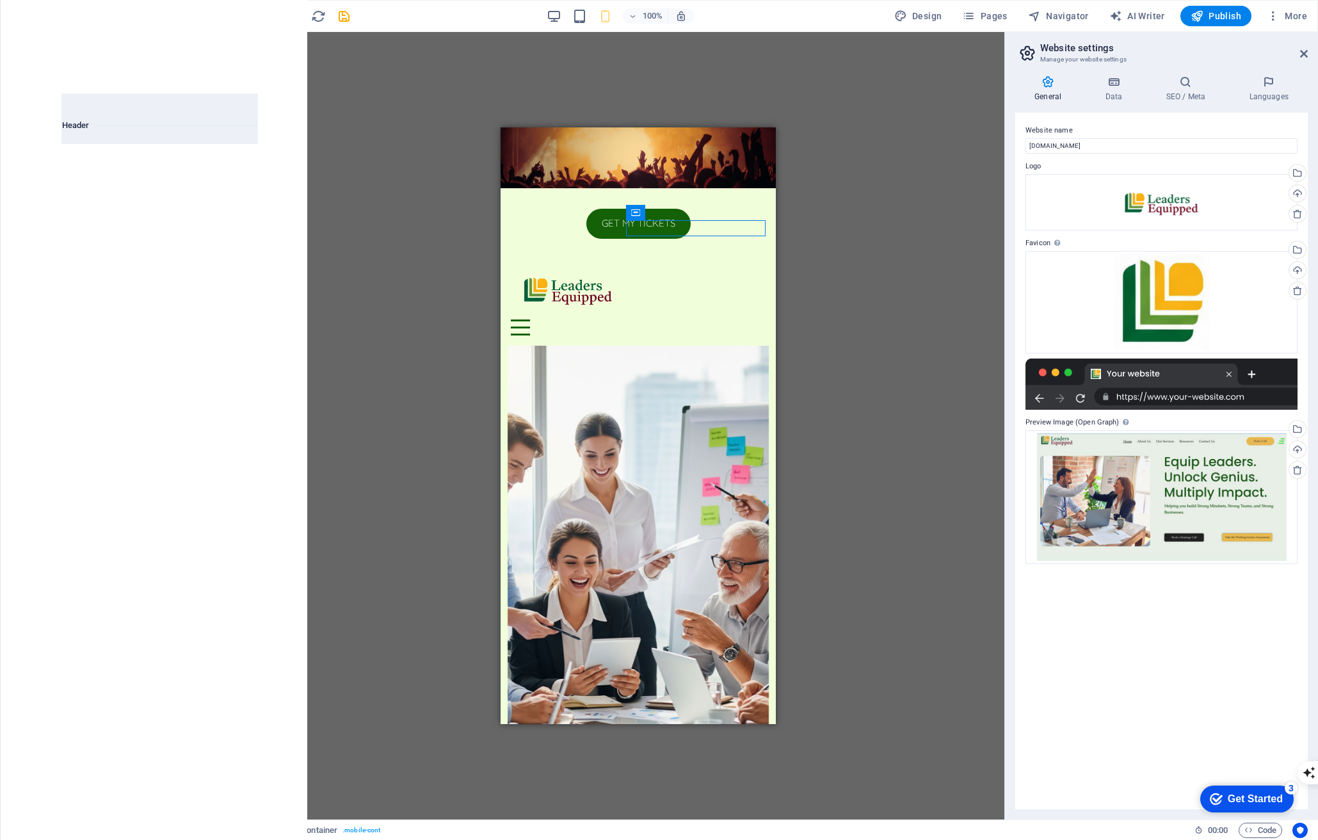
scroll to position [7679, 0]
click at [120, 206] on img at bounding box center [109, 201] width 89 height 54
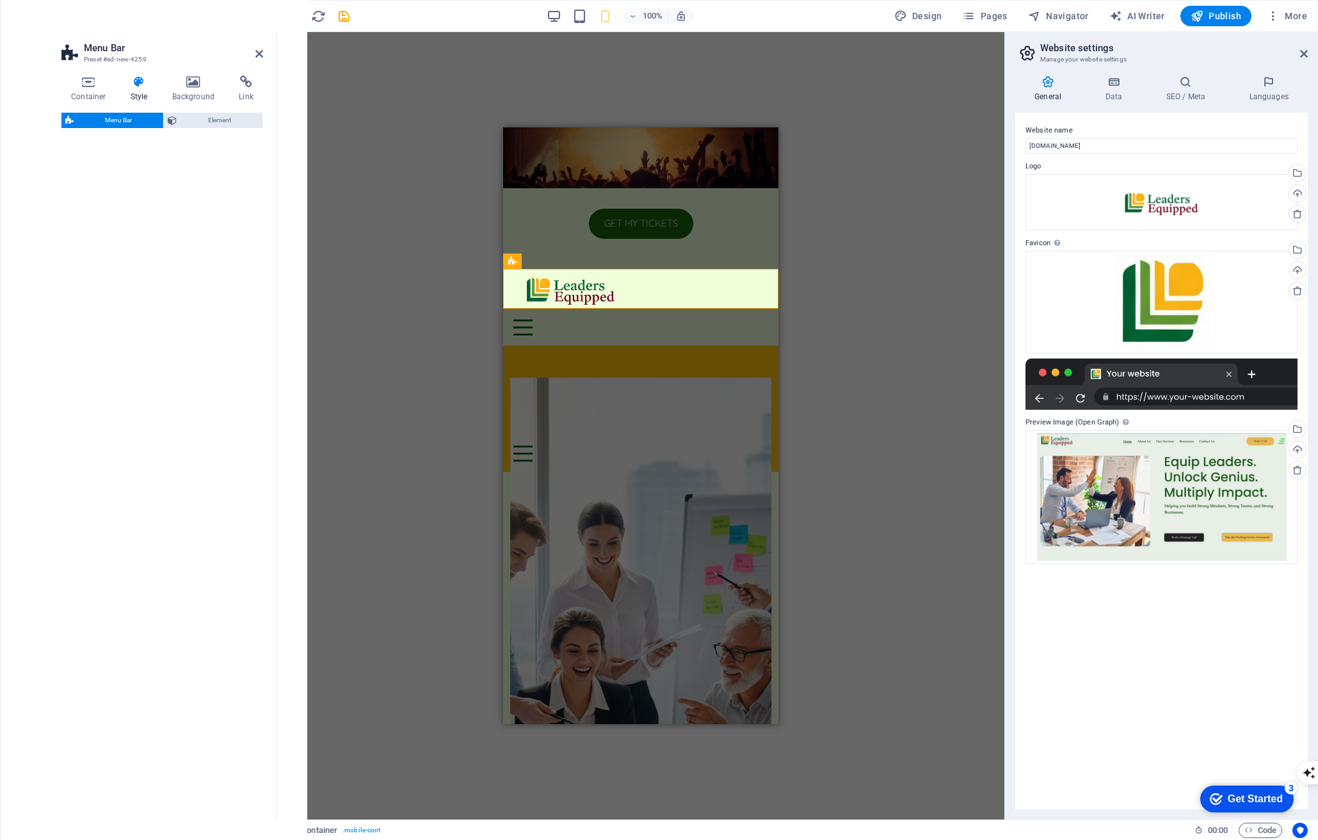
select select "rem"
select select "preset-menu-v2-border"
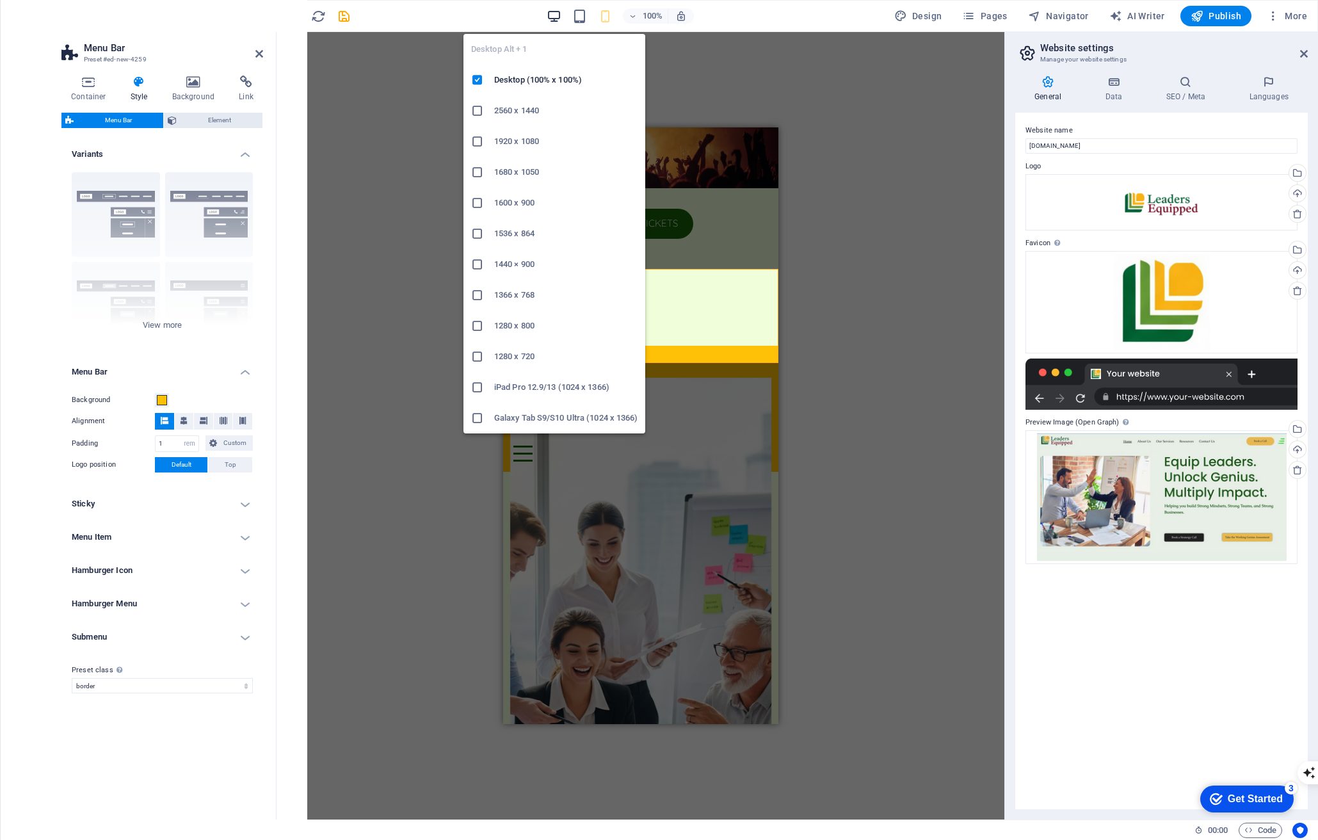
click at [559, 17] on icon "button" at bounding box center [554, 16] width 15 height 15
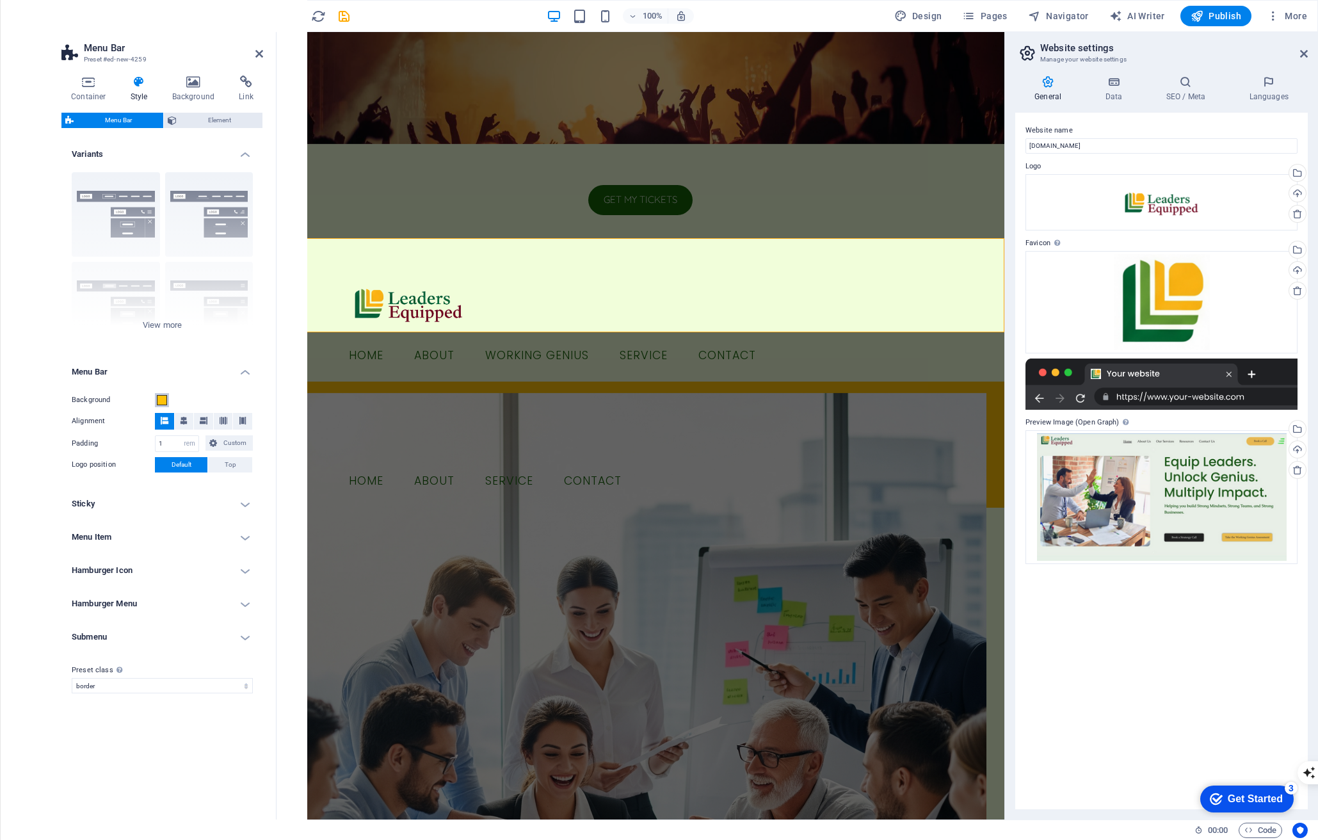
click at [160, 400] on span at bounding box center [162, 400] width 10 height 10
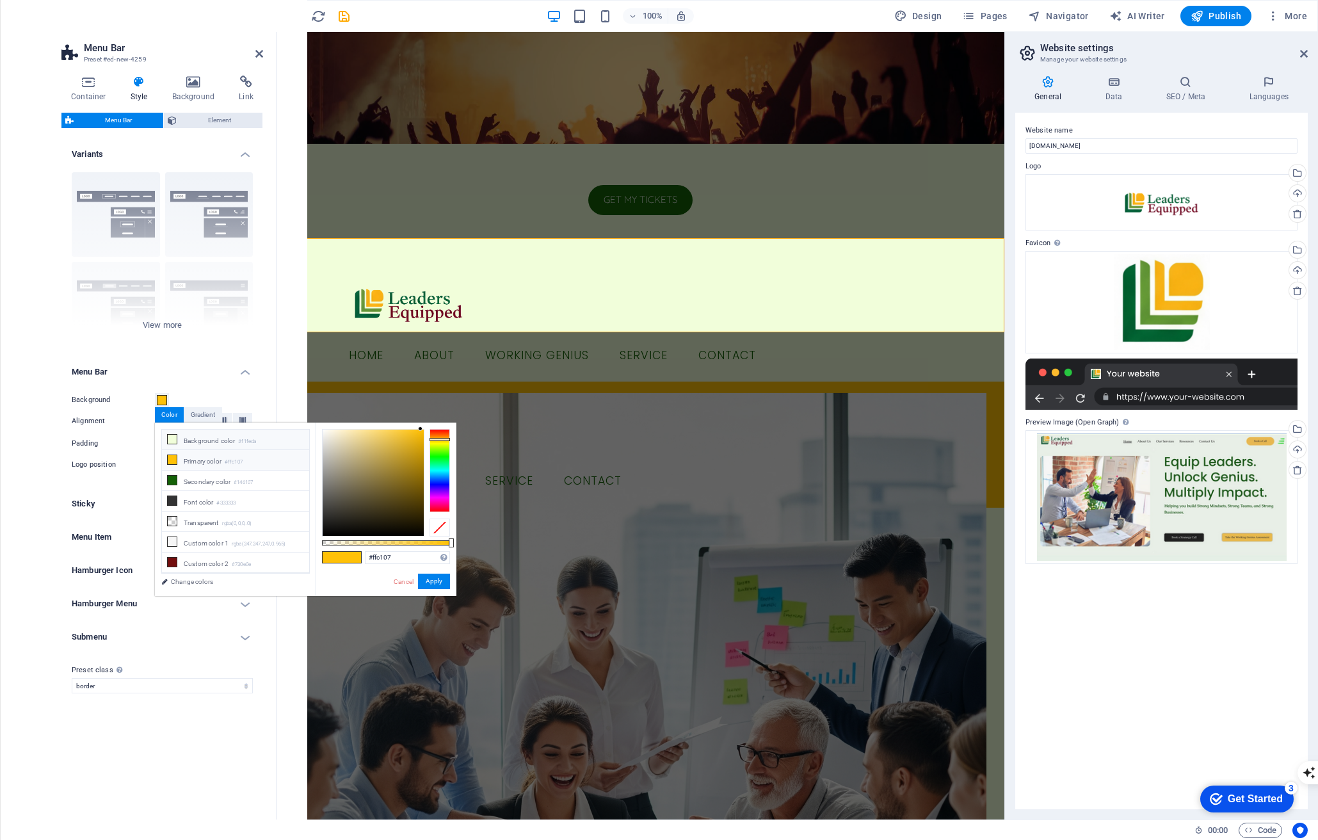
click at [195, 442] on li "Background color #f1feda" at bounding box center [235, 439] width 147 height 20
type input "#f1feda"
click at [195, 442] on li "Background color #f1feda" at bounding box center [235, 439] width 147 height 20
click at [424, 577] on button "Apply" at bounding box center [434, 580] width 32 height 15
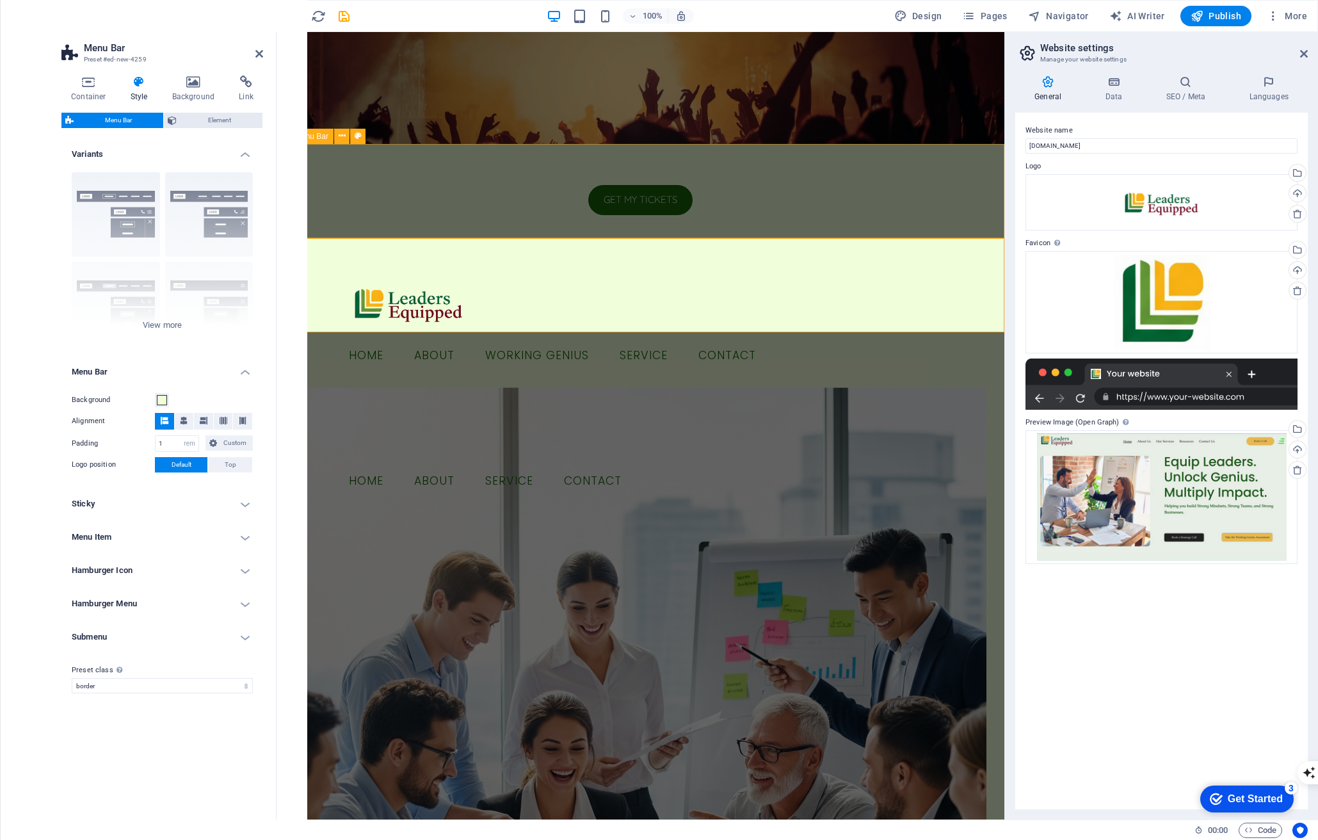
click at [511, 256] on div "Menu Home About Working Genius Service Contact" at bounding box center [640, 319] width 728 height 126
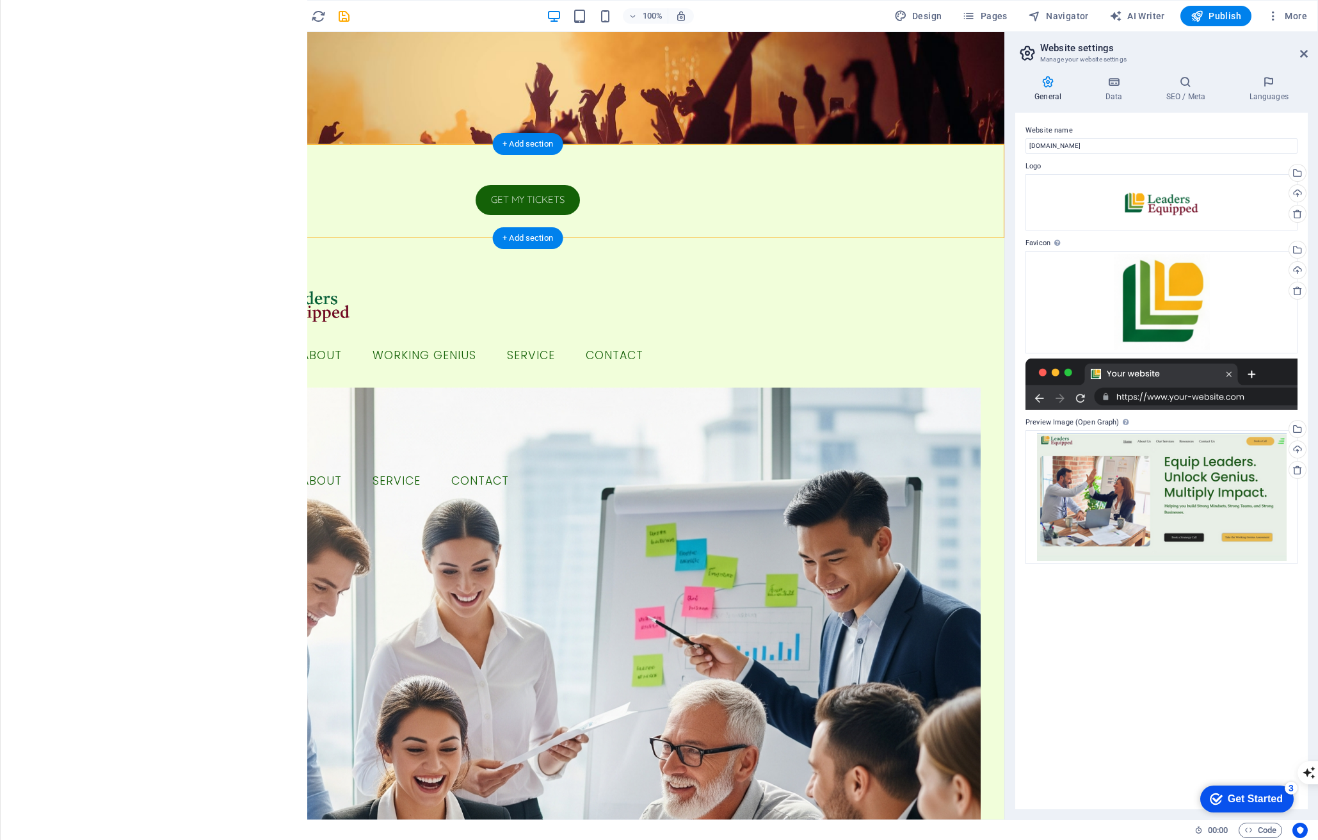
click at [151, 256] on div "Menu Home About Working Genius Service Contact" at bounding box center [527, 319] width 953 height 126
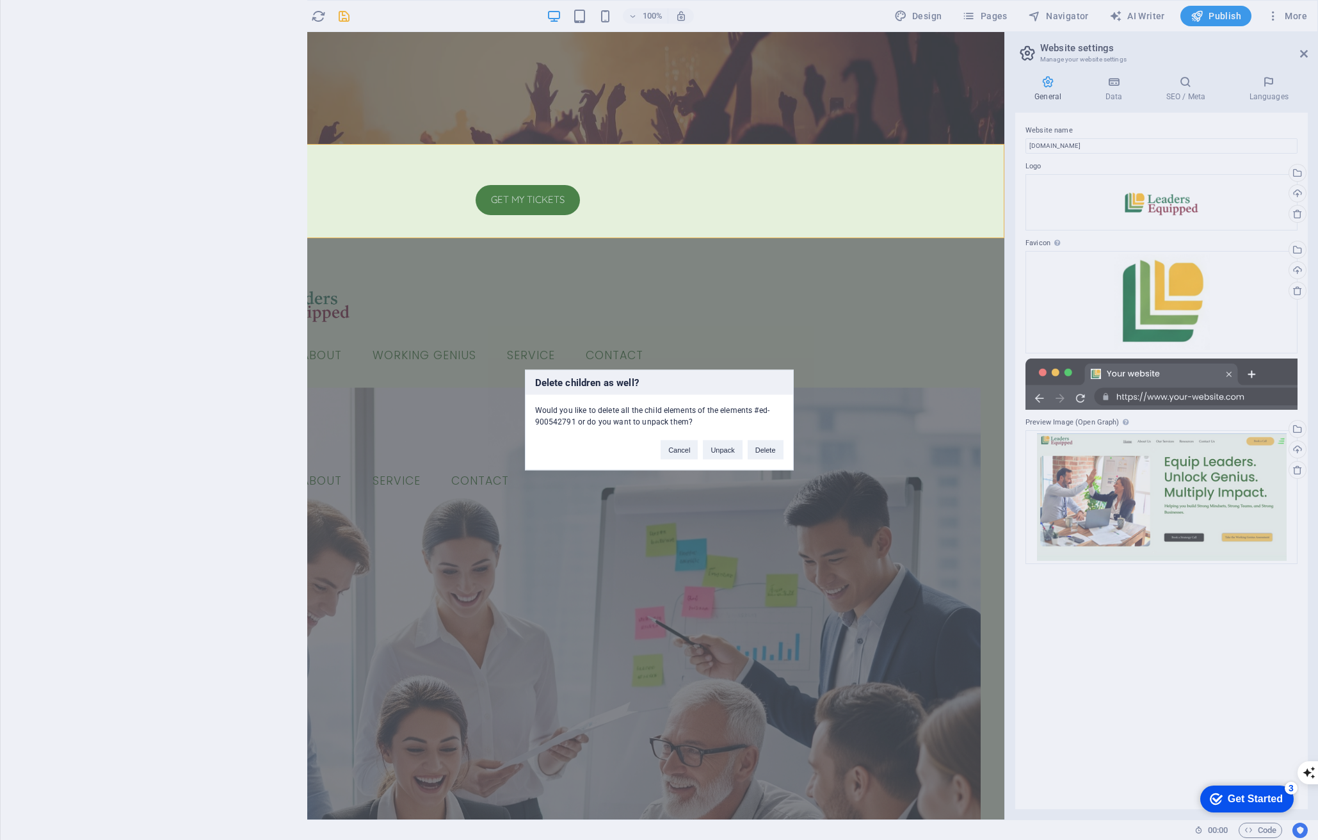
click at [785, 450] on div "Cancel Unpack Delete" at bounding box center [721, 444] width 141 height 33
click at [766, 454] on button "Delete" at bounding box center [766, 449] width 36 height 19
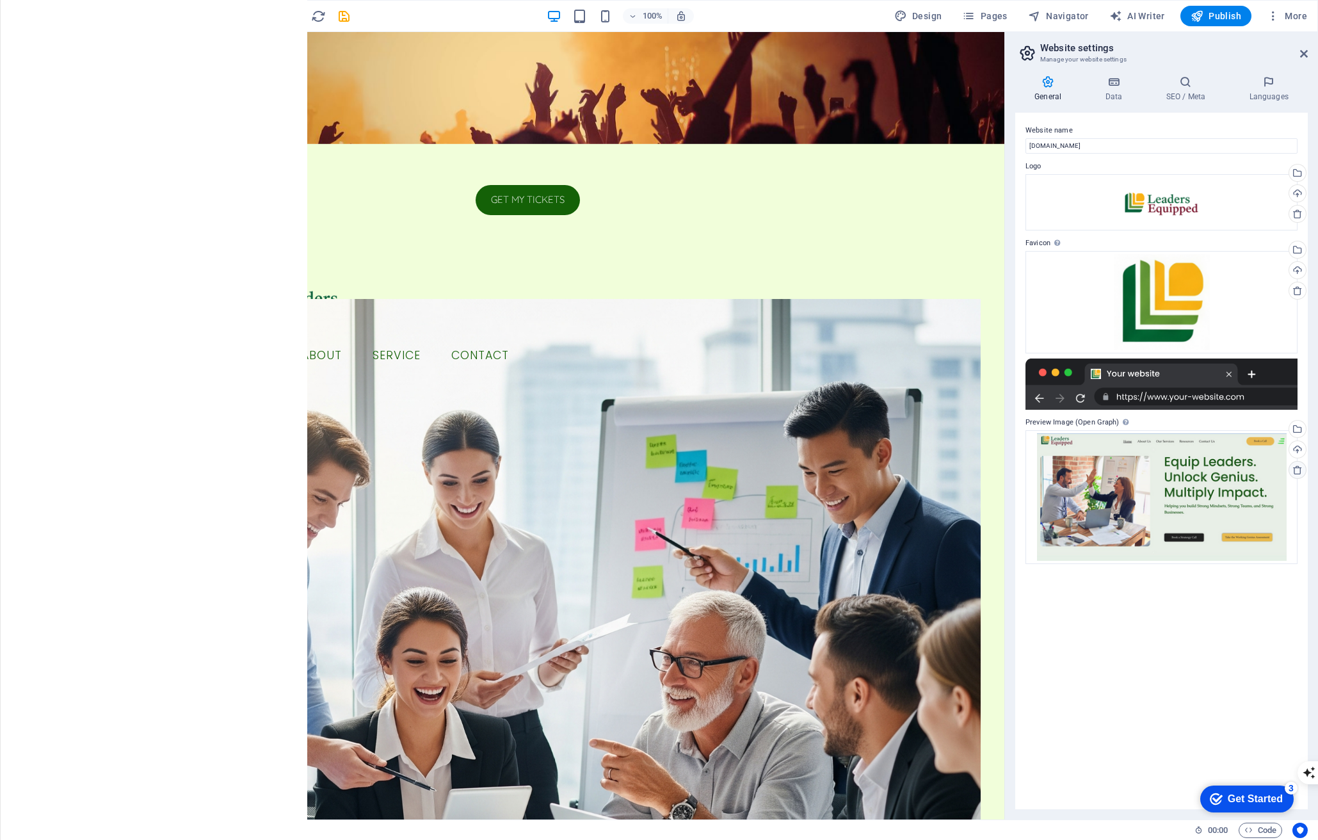
click at [812, 473] on icon at bounding box center [1297, 470] width 10 height 10
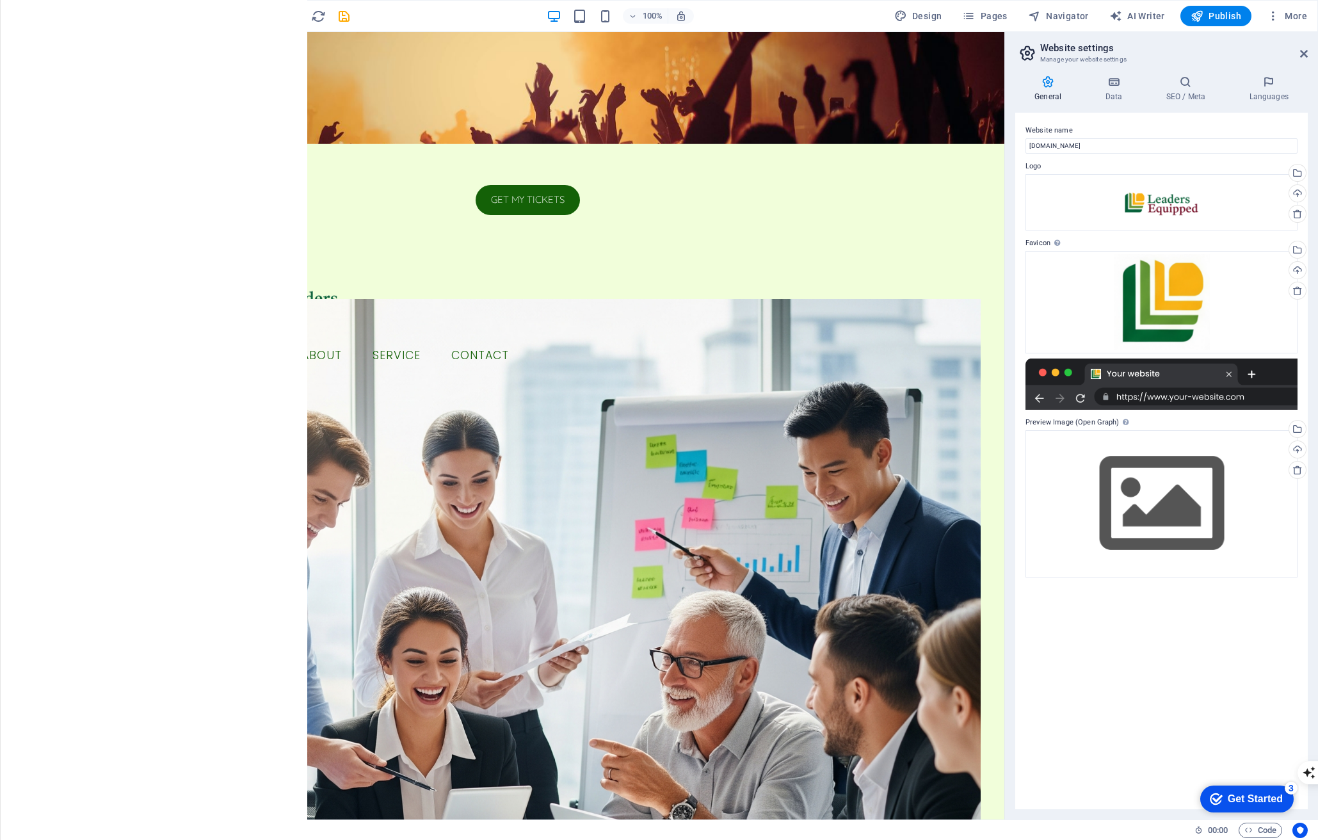
click at [812, 399] on div at bounding box center [1161, 383] width 272 height 51
click at [812, 397] on div at bounding box center [1161, 383] width 272 height 51
click at [812, 81] on icon at bounding box center [1185, 82] width 78 height 13
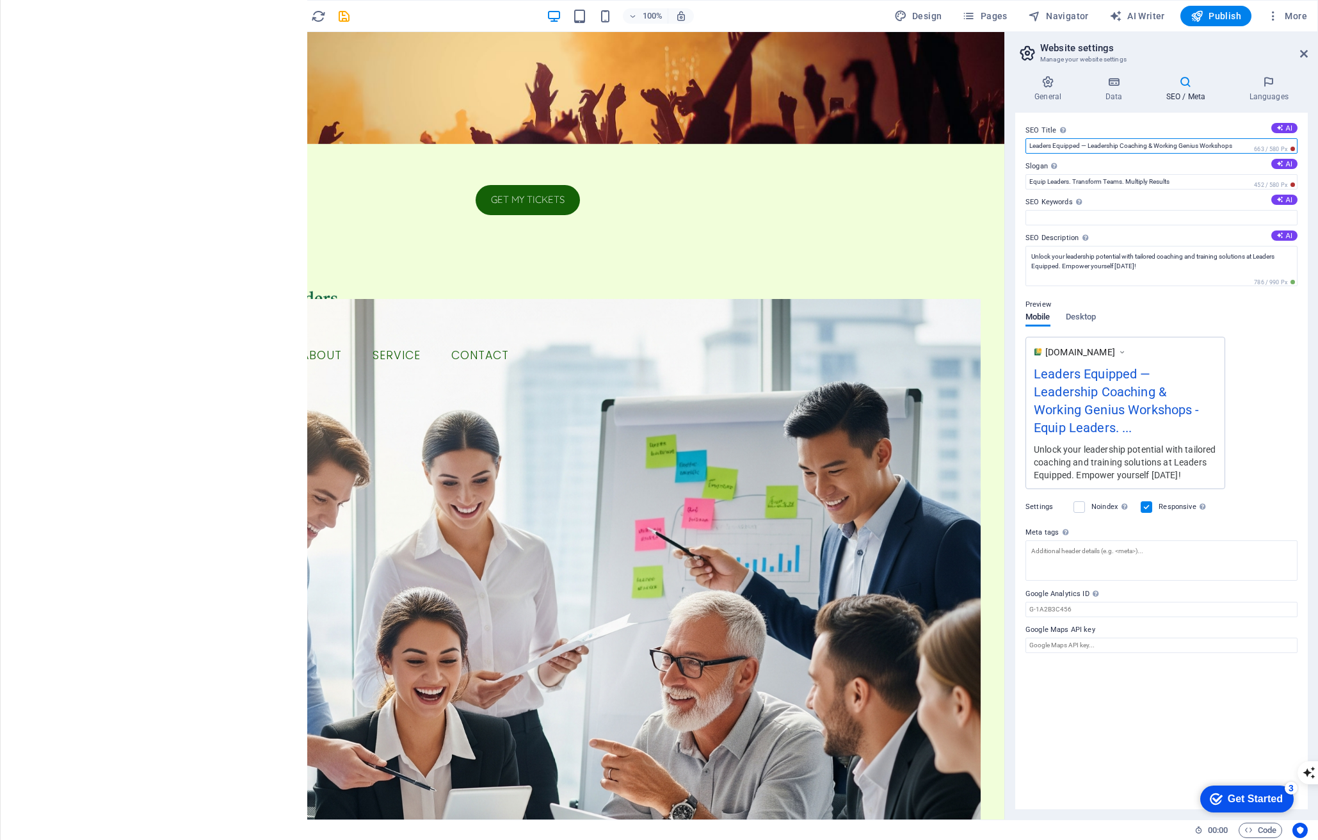
drag, startPoint x: 1233, startPoint y: 147, endPoint x: 1122, endPoint y: 147, distance: 111.4
click at [812, 147] on input "Leaders Equipped — Leadership Coaching & Working Genius Workshops" at bounding box center [1161, 145] width 272 height 15
type input "Leaders Equipped — Leadership Workshops & Developments"
click at [447, 111] on figure at bounding box center [527, 88] width 953 height 112
click at [287, 185] on div "Get my tickets" at bounding box center [528, 200] width 604 height 30
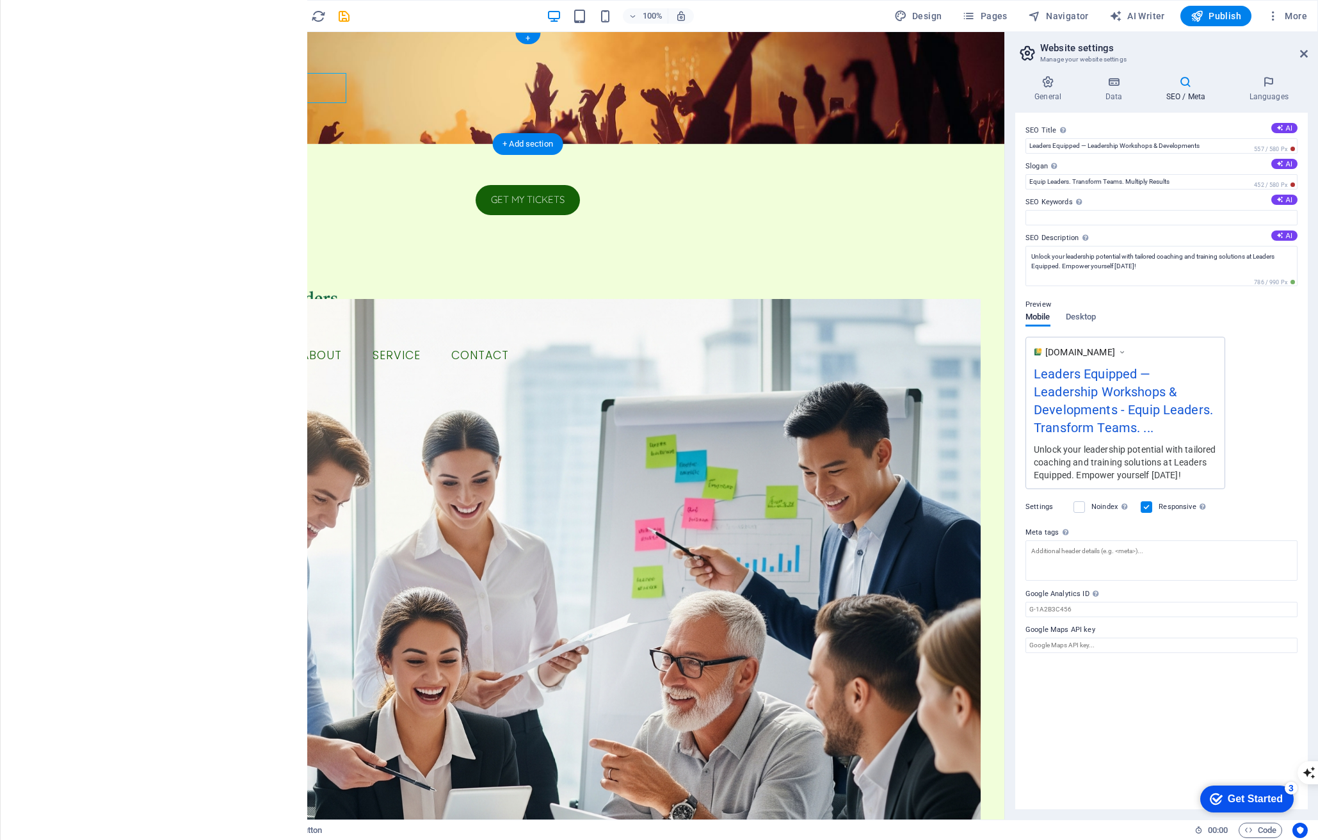
click at [332, 185] on div "Get my tickets" at bounding box center [528, 200] width 604 height 30
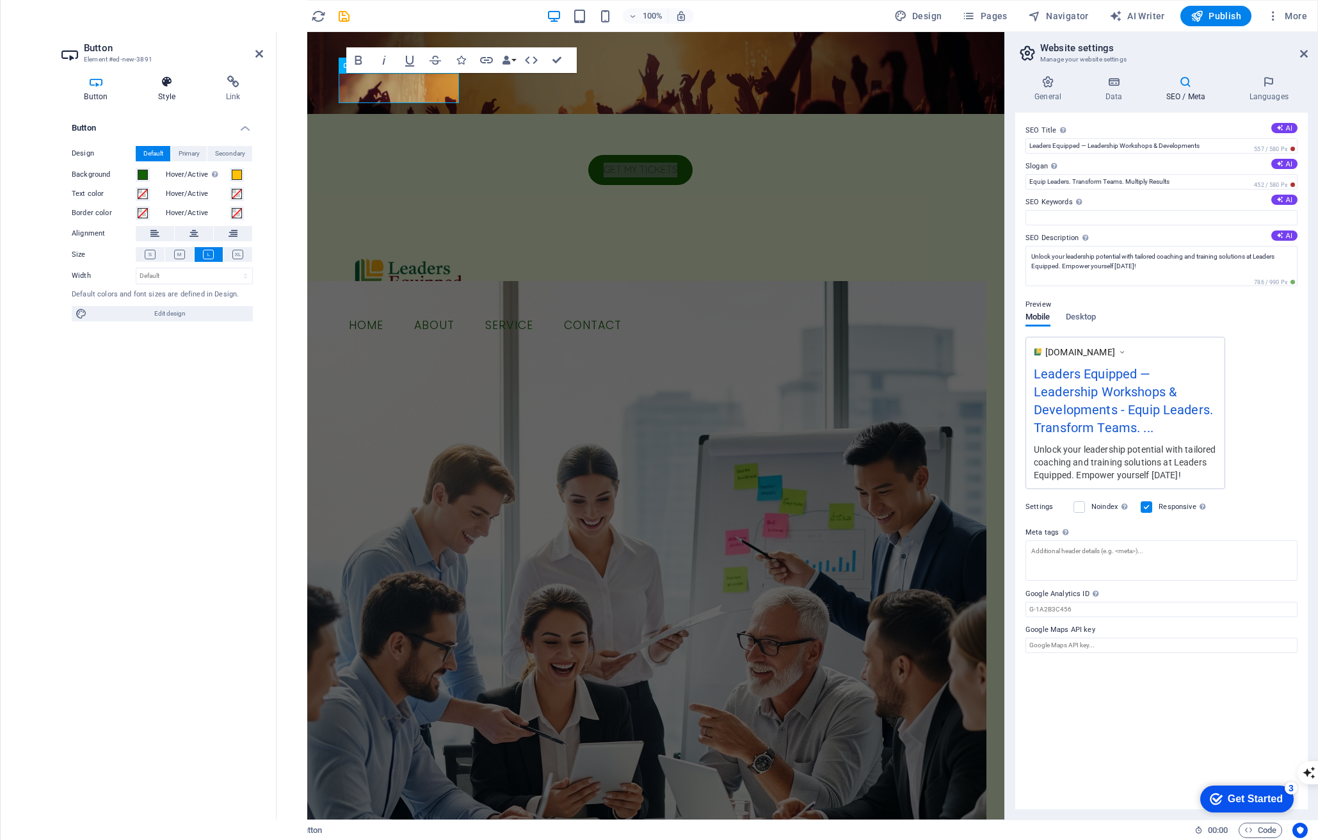
click at [175, 92] on h4 "Style" at bounding box center [170, 89] width 68 height 27
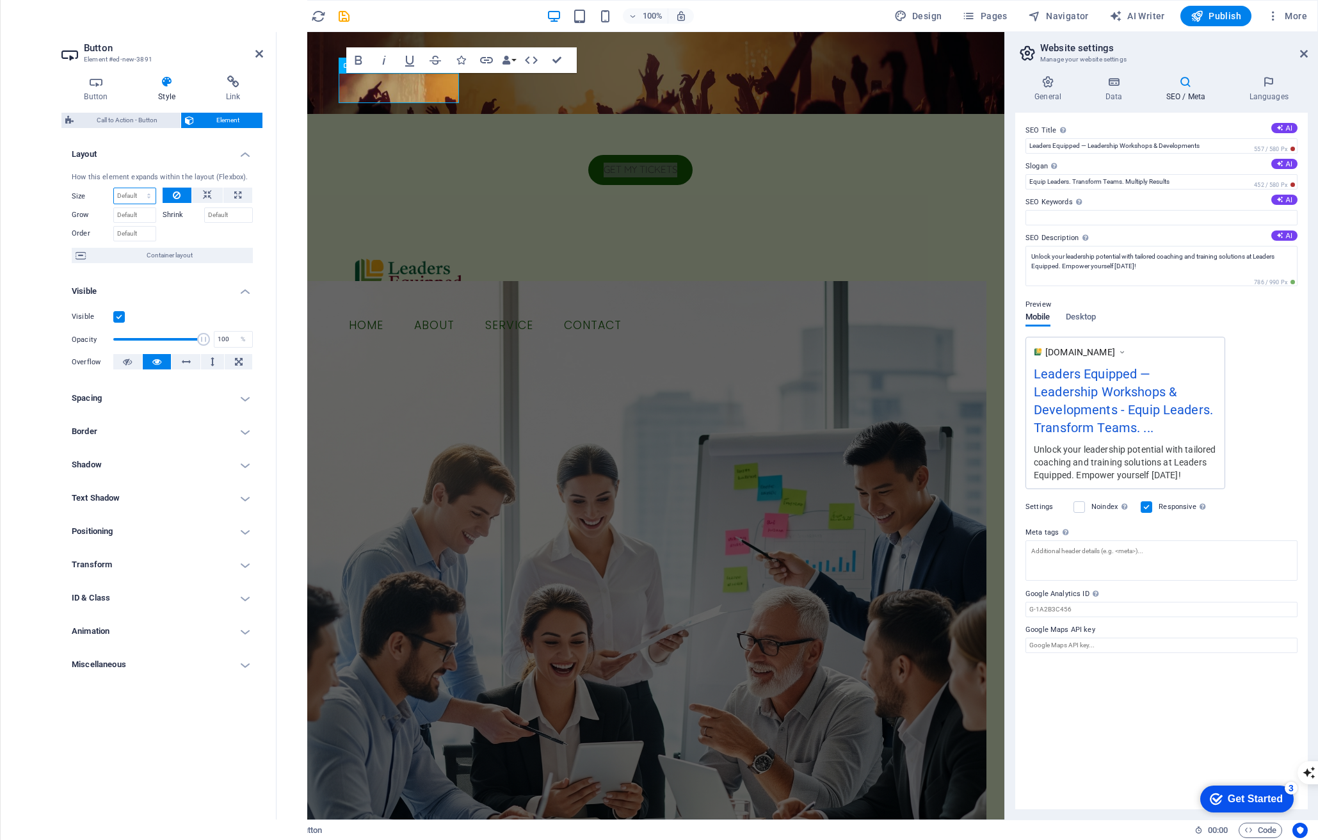
click at [132, 198] on select "Default auto px % 1/1 1/2 1/3 1/4 1/5 1/6 1/7 1/8 1/9 1/10" at bounding box center [135, 195] width 42 height 15
select select "px"
click at [137, 188] on select "Default auto px % 1/1 1/2 1/3 1/4 1/5 1/6 1/7 1/8 1/9 1/10" at bounding box center [135, 195] width 42 height 15
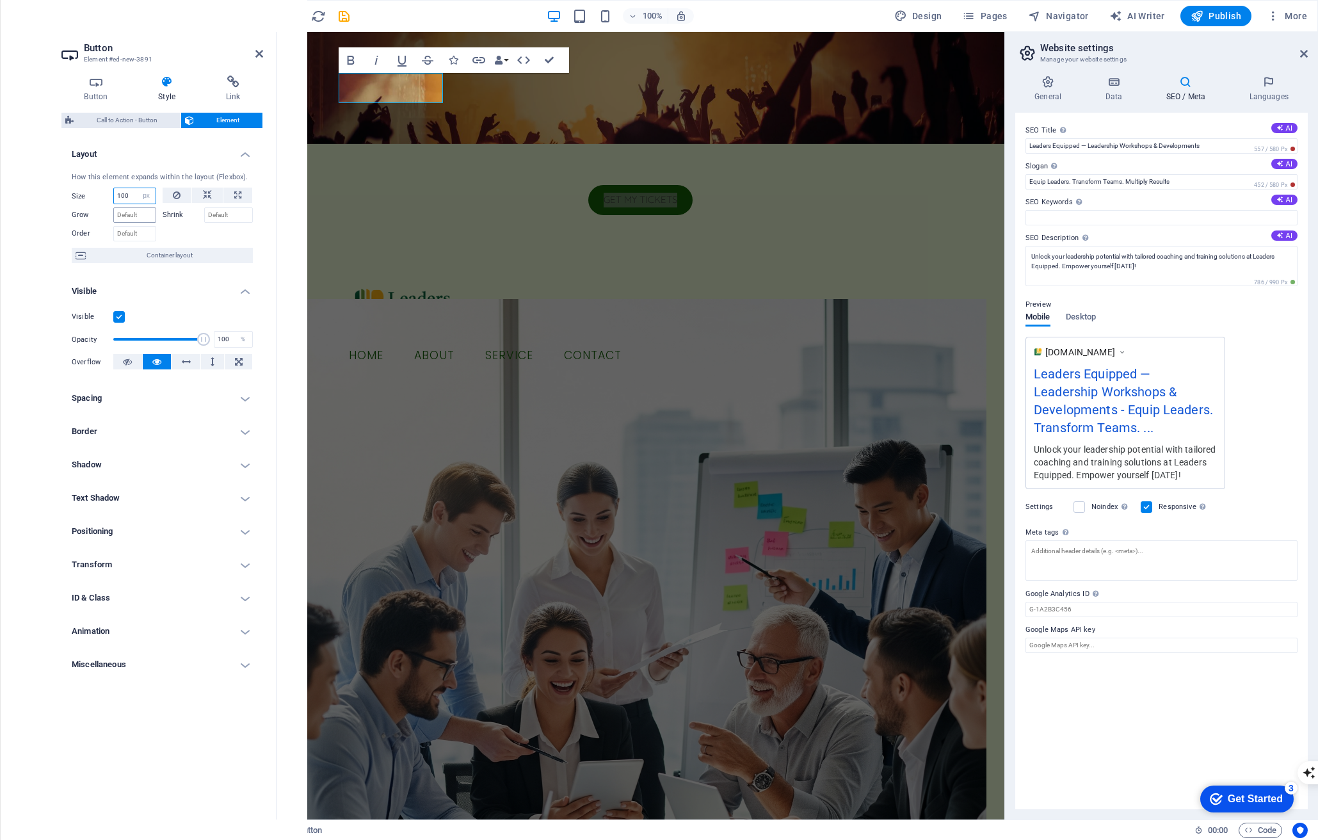
type input "100"
click at [189, 227] on div at bounding box center [208, 232] width 91 height 19
click at [588, 185] on link "Get my tickets" at bounding box center [640, 200] width 104 height 30
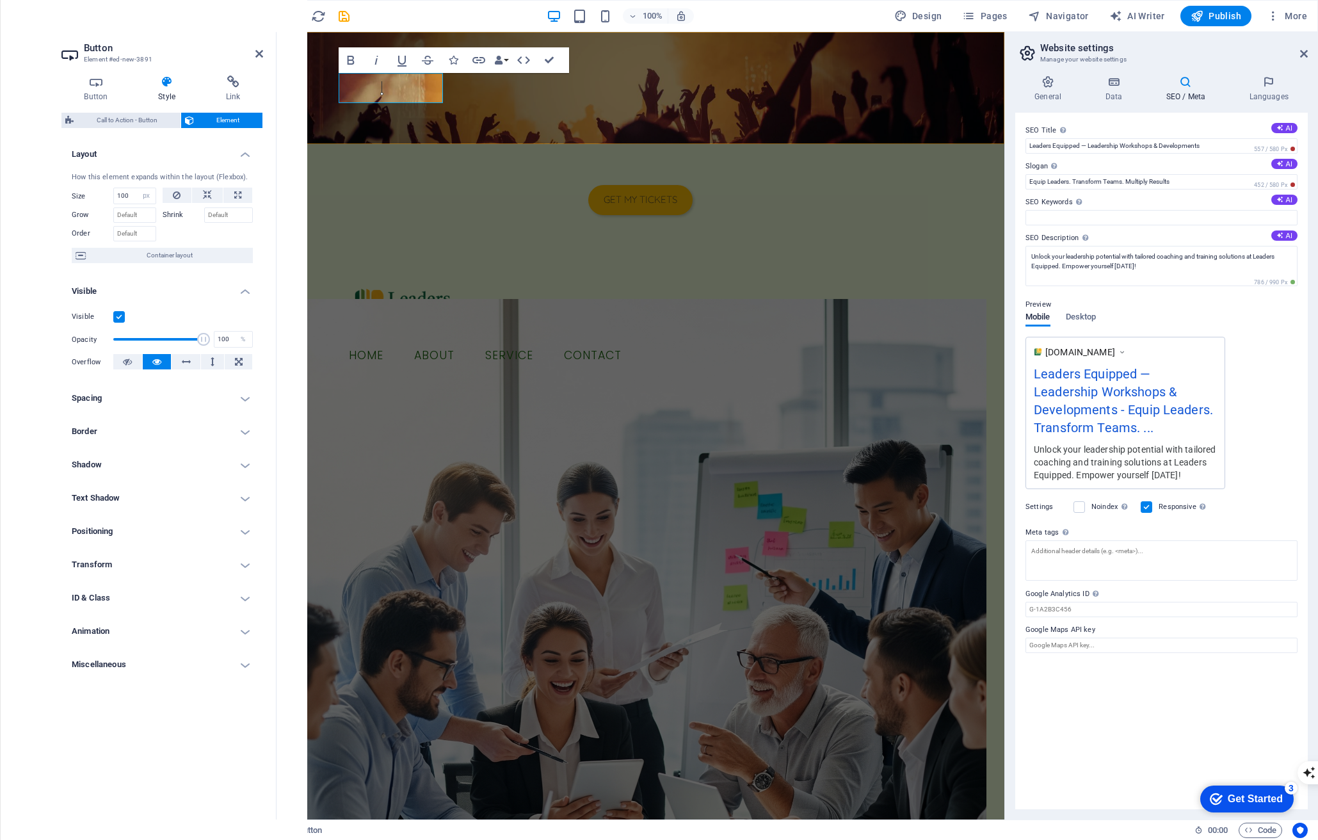
click at [588, 185] on link "Get my tickets" at bounding box center [640, 200] width 104 height 30
click at [128, 195] on input "100" at bounding box center [135, 195] width 42 height 15
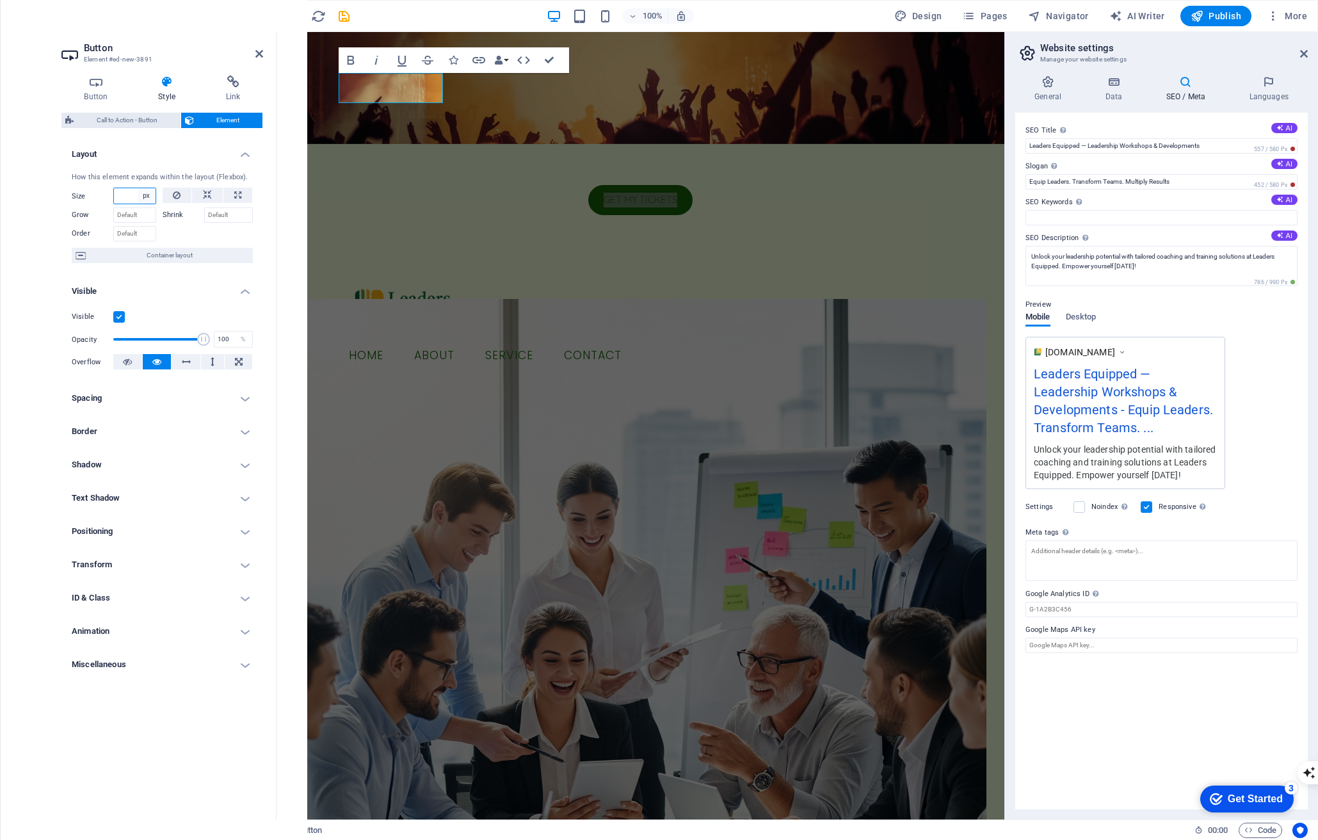
click at [152, 199] on select "Default auto px % 1/1 1/2 1/3 1/4 1/5 1/6 1/7 1/8 1/9 1/10" at bounding box center [147, 195] width 18 height 15
click at [138, 188] on select "Default auto px % 1/1 1/2 1/3 1/4 1/5 1/6 1/7 1/8 1/9 1/10" at bounding box center [147, 195] width 18 height 15
select select "DISABLED_OPTION_VALUE"
click at [588, 185] on link "Get my tickets" at bounding box center [640, 200] width 104 height 30
click at [424, 120] on figure at bounding box center [640, 88] width 728 height 112
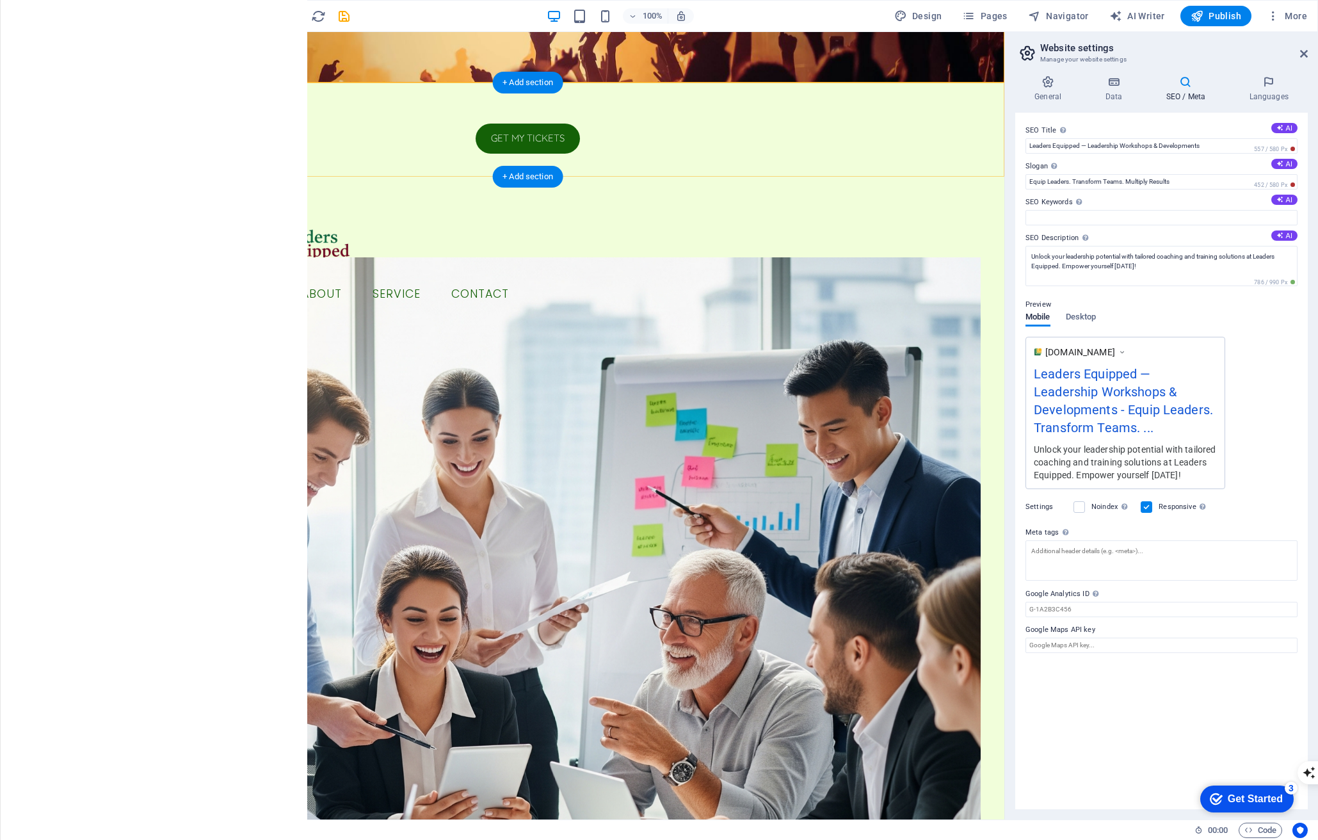
scroll to position [0, 0]
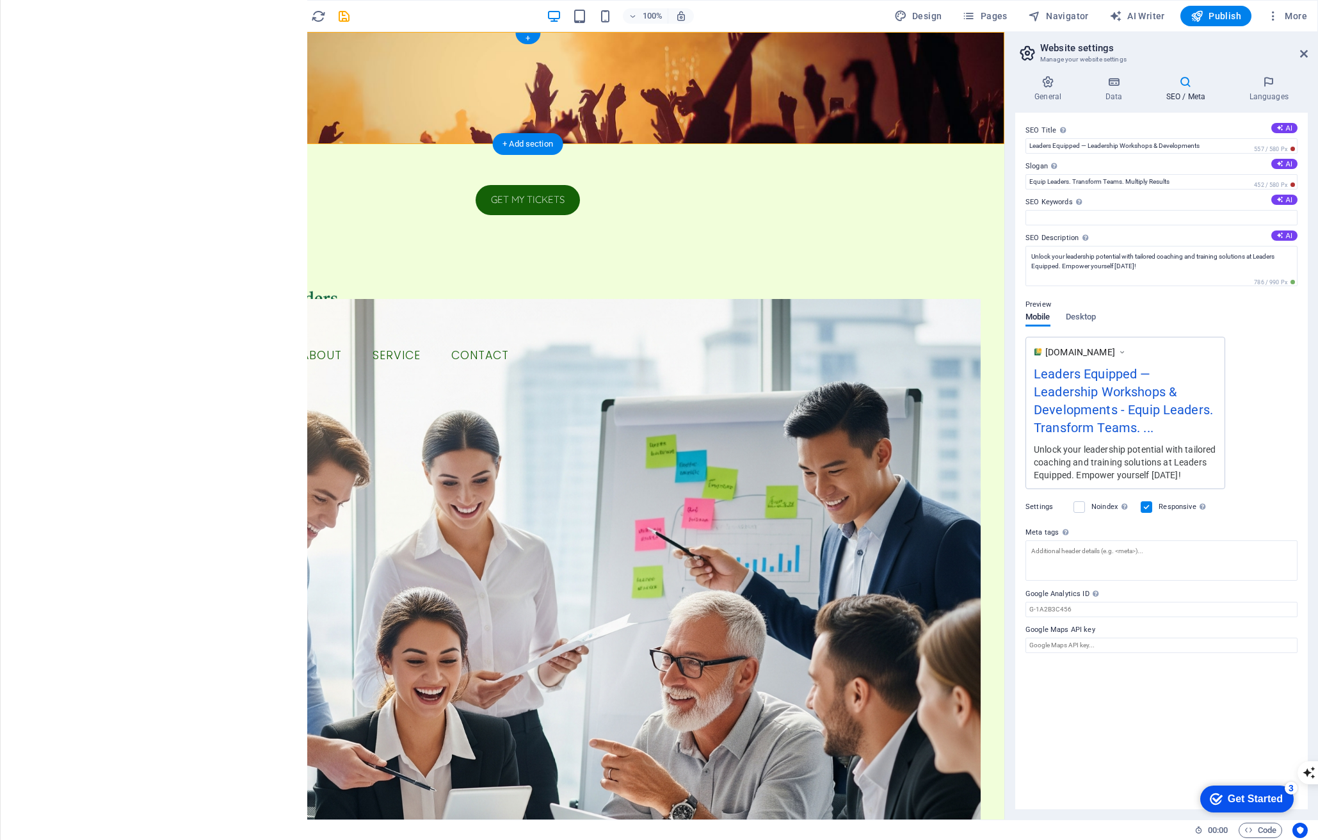
click at [286, 58] on figure at bounding box center [527, 88] width 953 height 112
click at [218, 102] on figure at bounding box center [527, 88] width 953 height 112
click at [413, 79] on figure at bounding box center [527, 88] width 953 height 112
select select "rem"
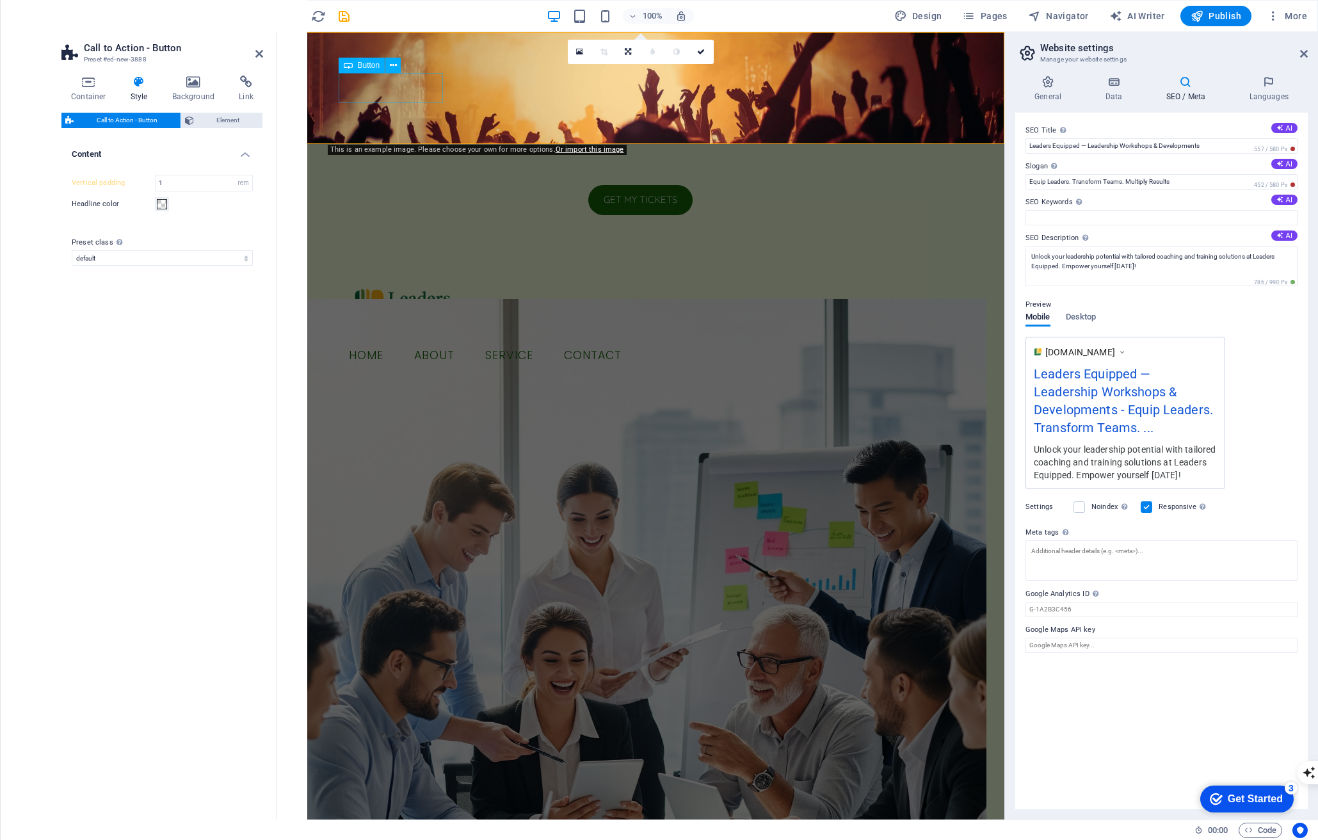
type input "4"
click at [499, 108] on figure at bounding box center [640, 88] width 728 height 112
click at [406, 185] on div "Get my tickets" at bounding box center [641, 200] width 604 height 30
click at [386, 63] on button at bounding box center [392, 65] width 15 height 15
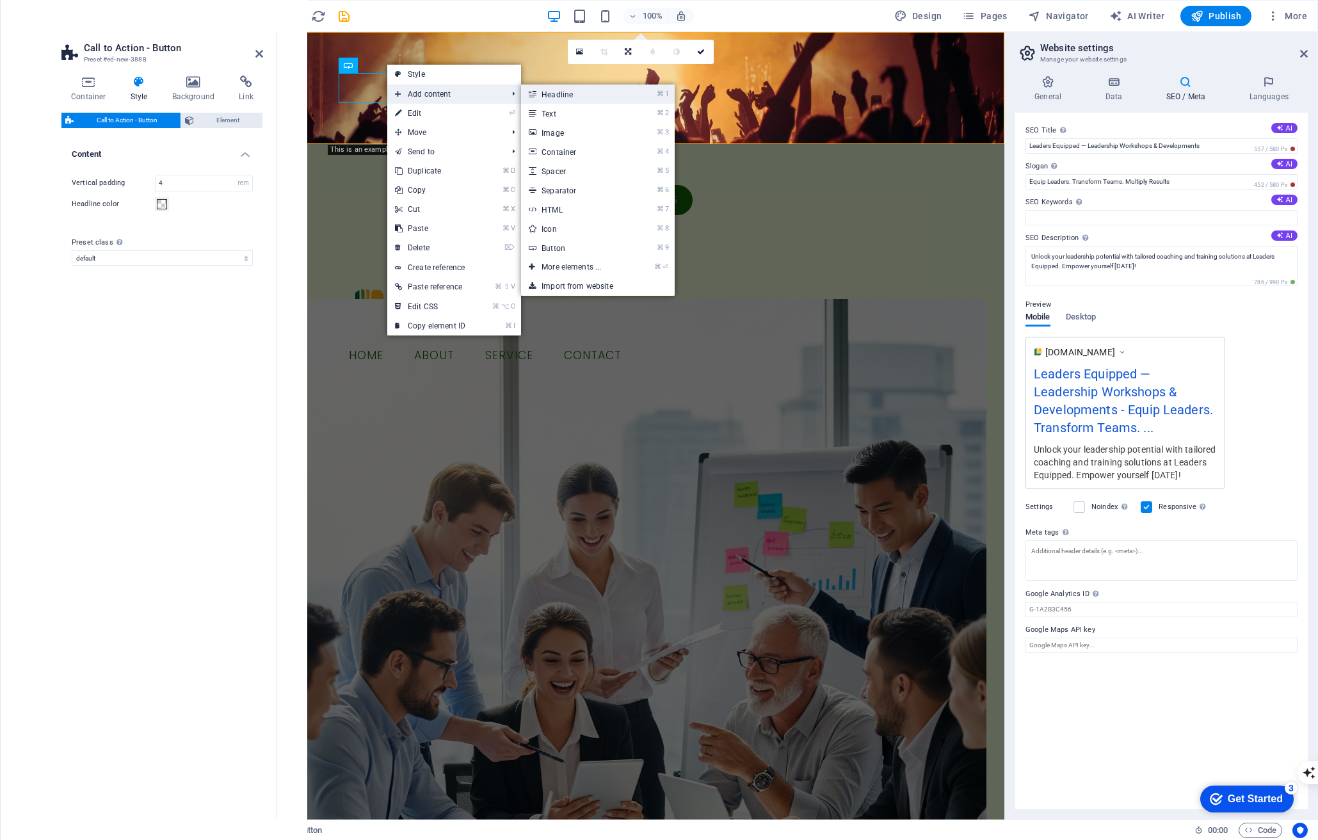
click at [563, 96] on link "⌘ 1 Headline" at bounding box center [574, 93] width 106 height 19
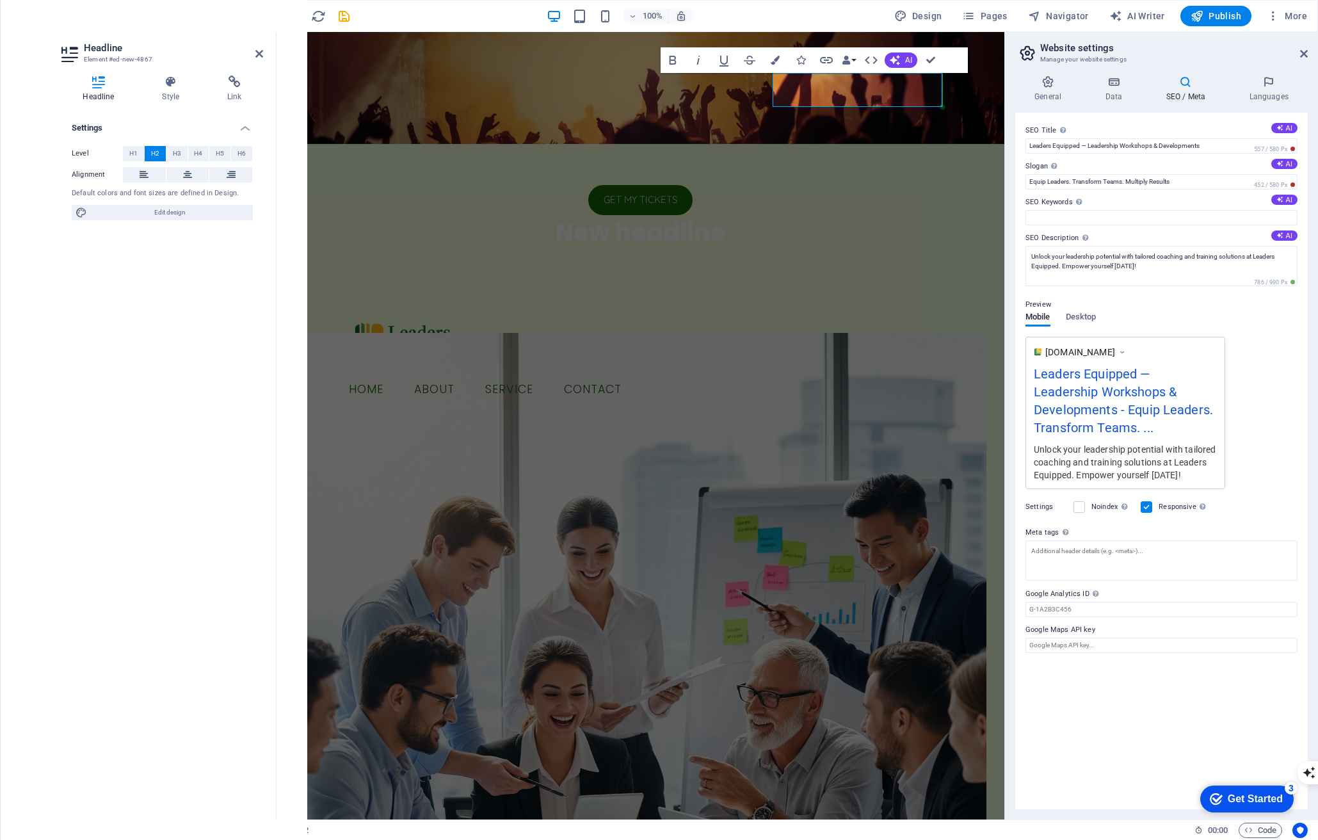
click at [600, 70] on figure at bounding box center [640, 88] width 728 height 112
select select "rem"
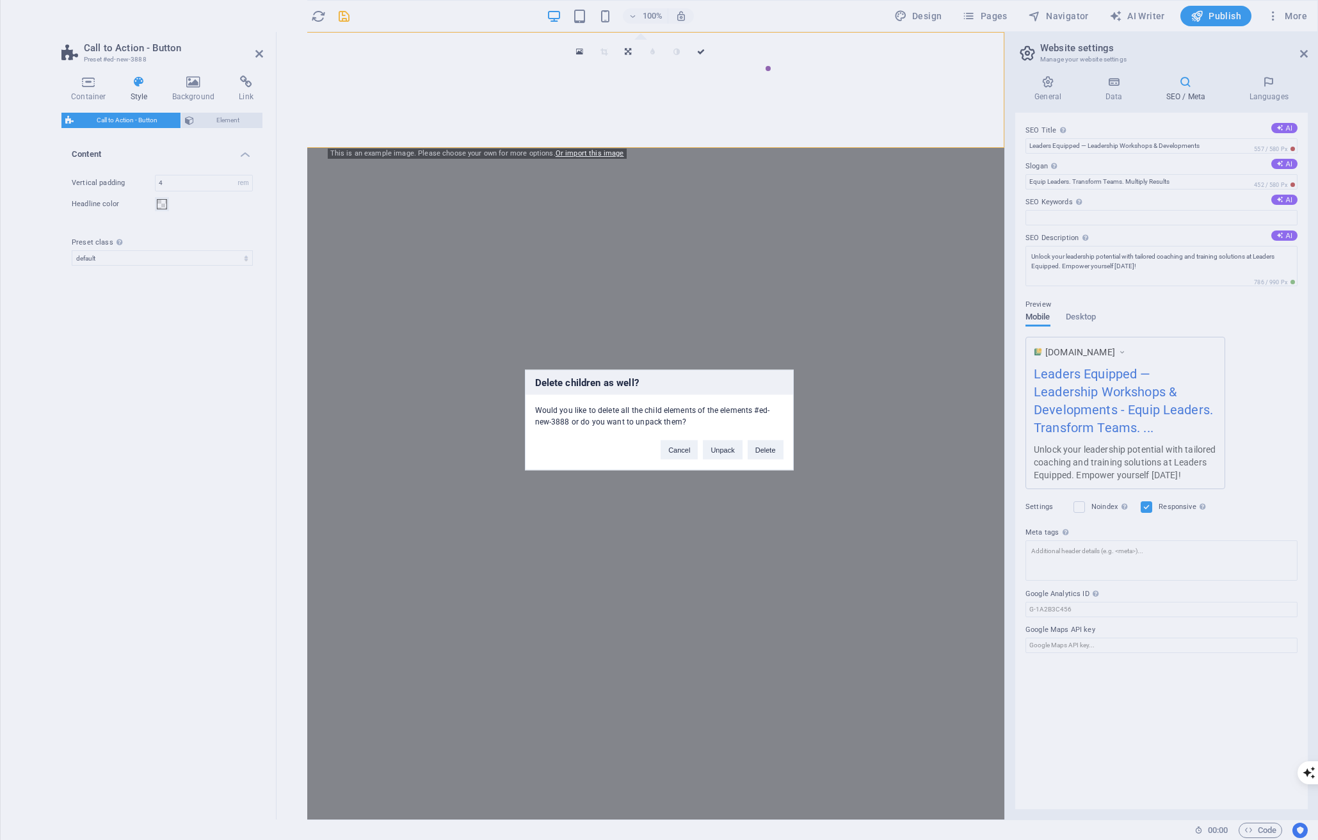
select select "rem"
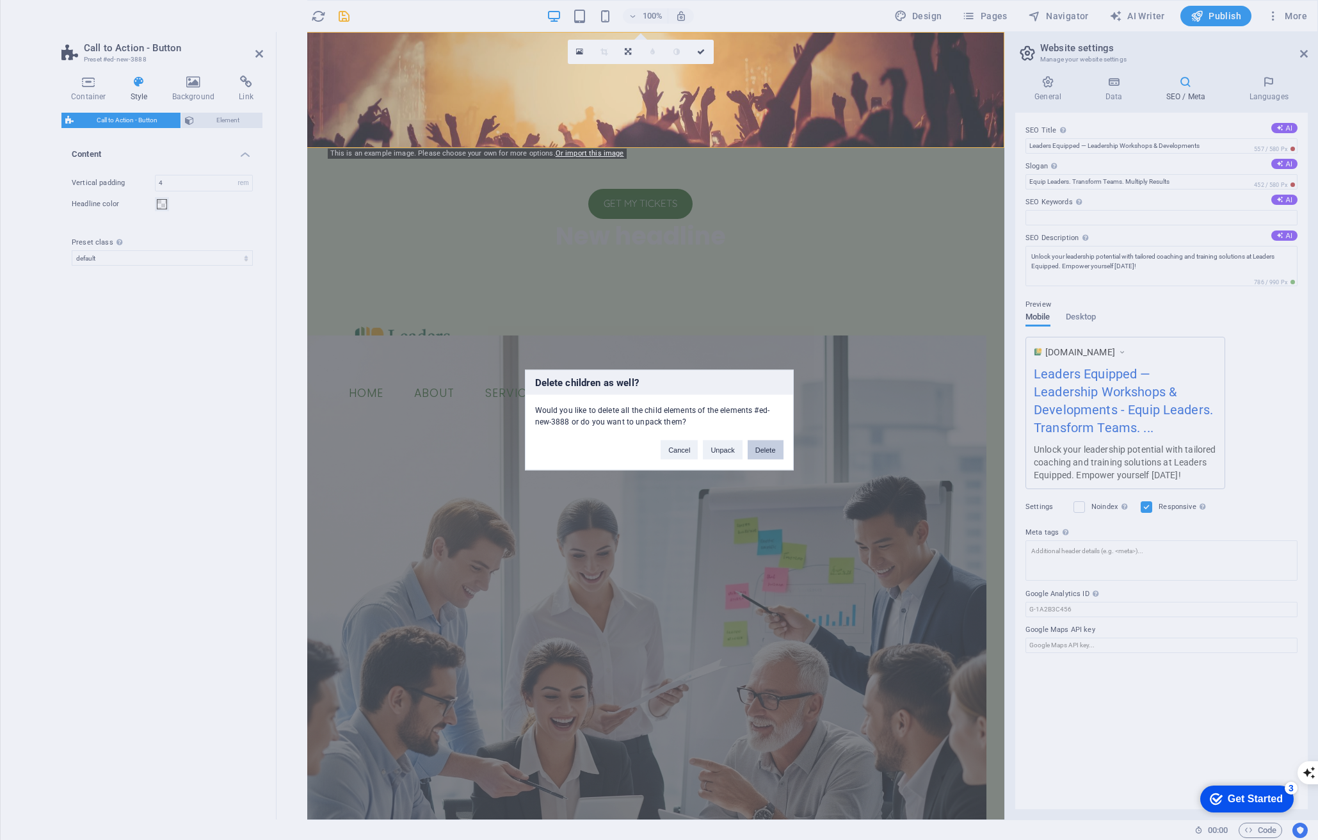
click at [757, 453] on button "Delete" at bounding box center [766, 449] width 36 height 19
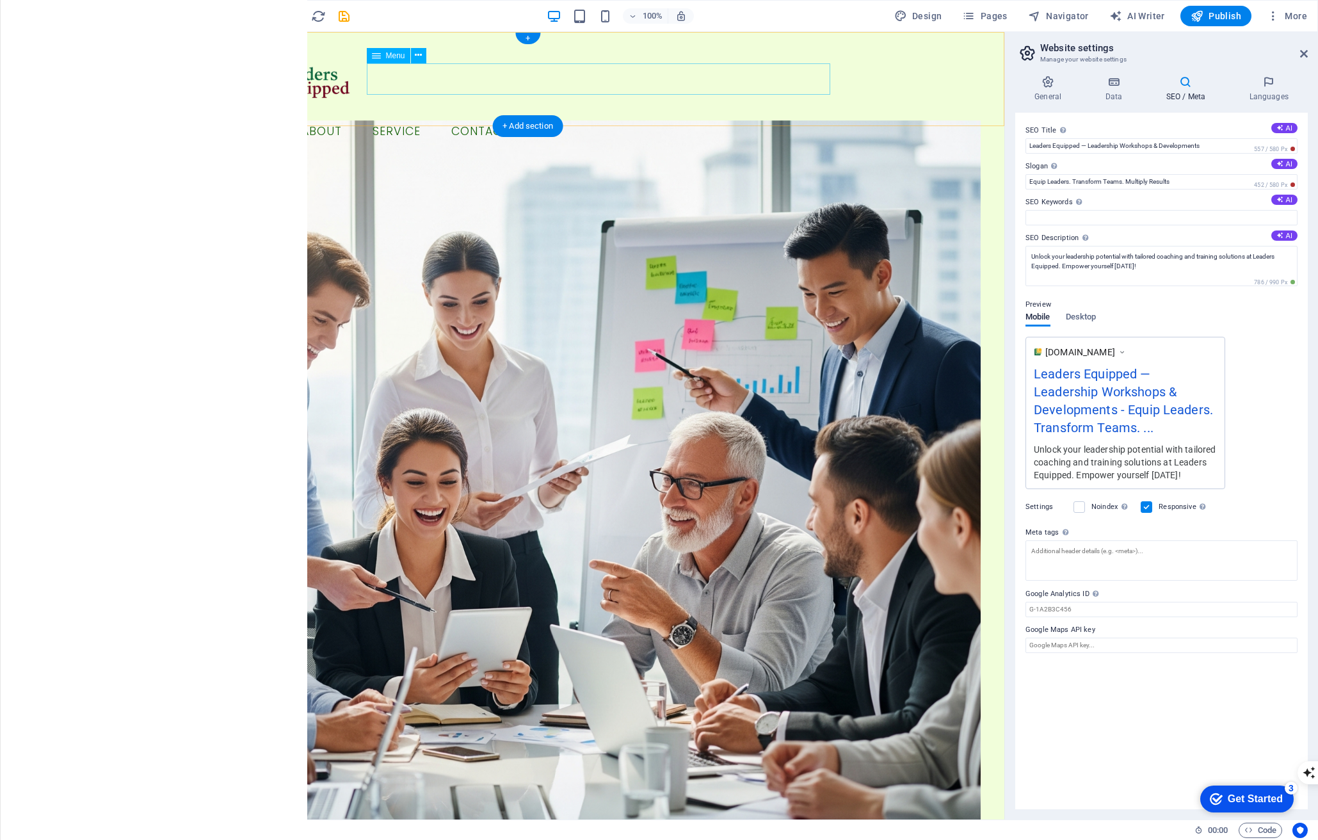
click at [567, 116] on nav "Home About Service Contact" at bounding box center [528, 132] width 604 height 32
select select
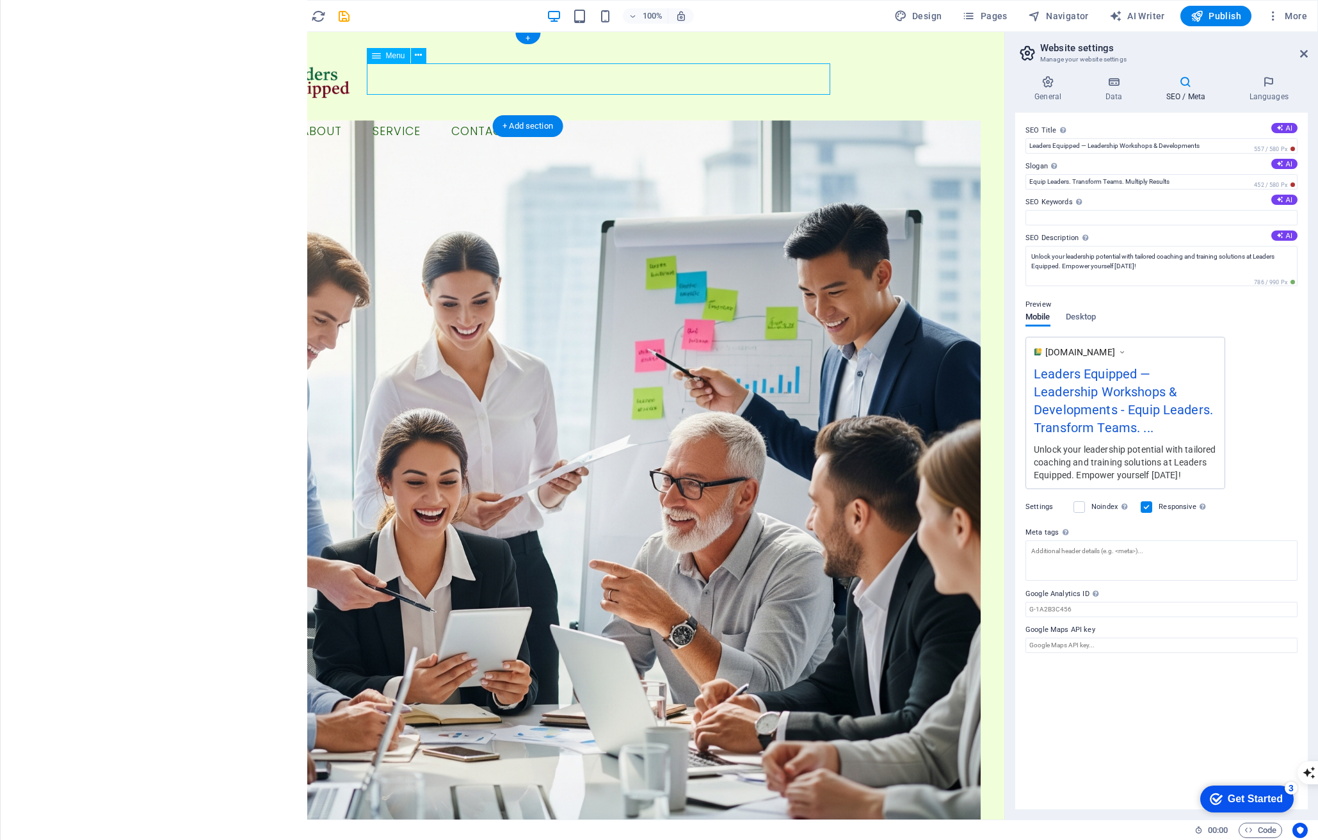
select select
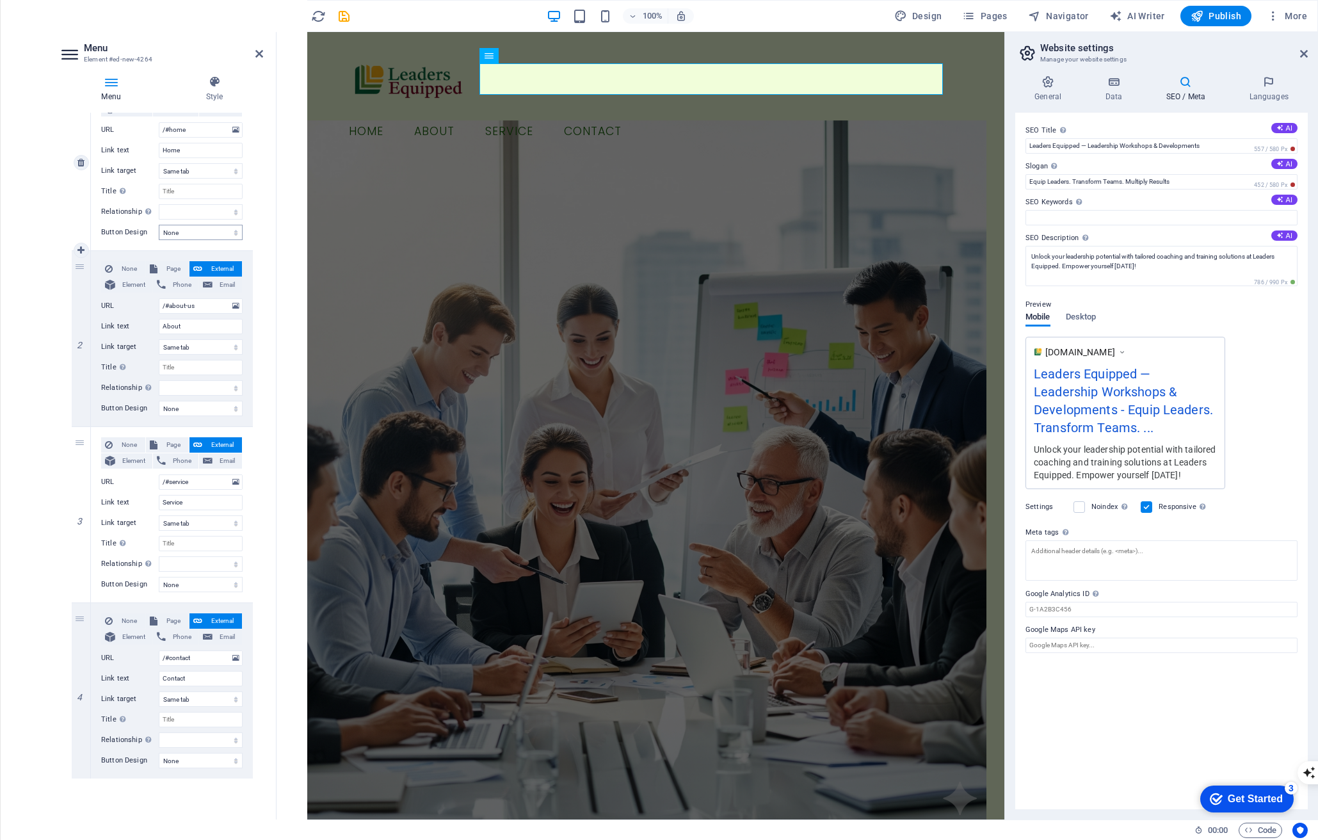
scroll to position [164, 0]
click at [550, 247] on figure at bounding box center [639, 478] width 691 height 717
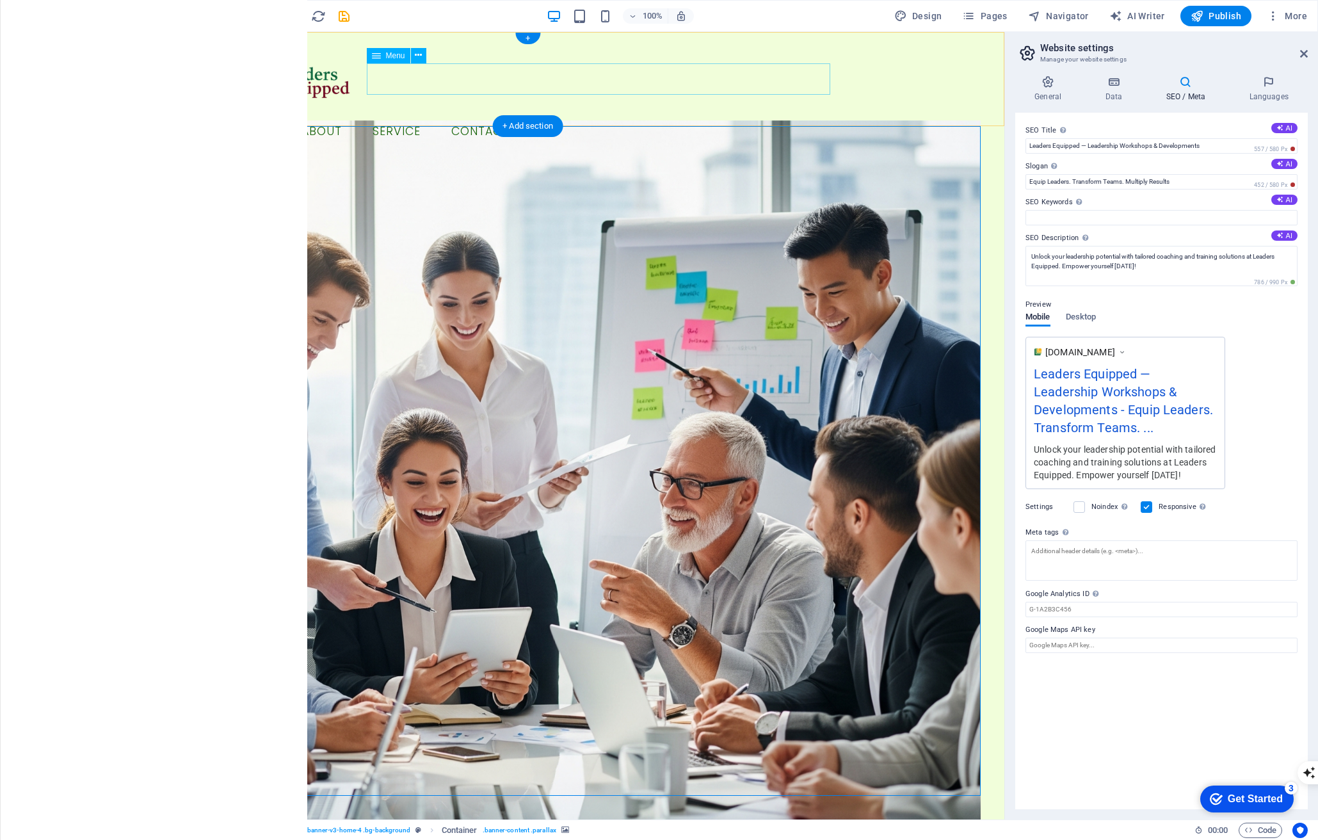
click at [387, 116] on nav "Home About Service Contact" at bounding box center [528, 132] width 604 height 32
select select
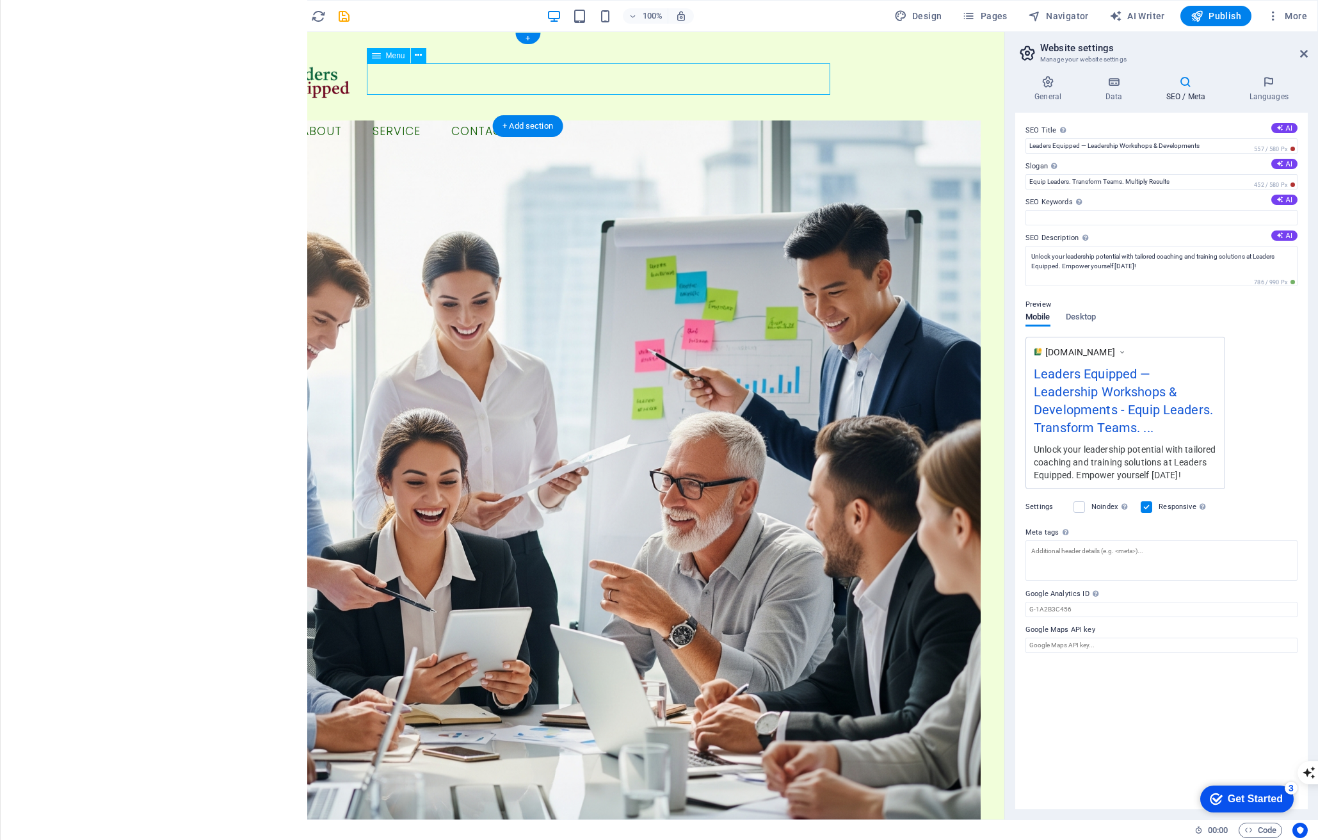
select select
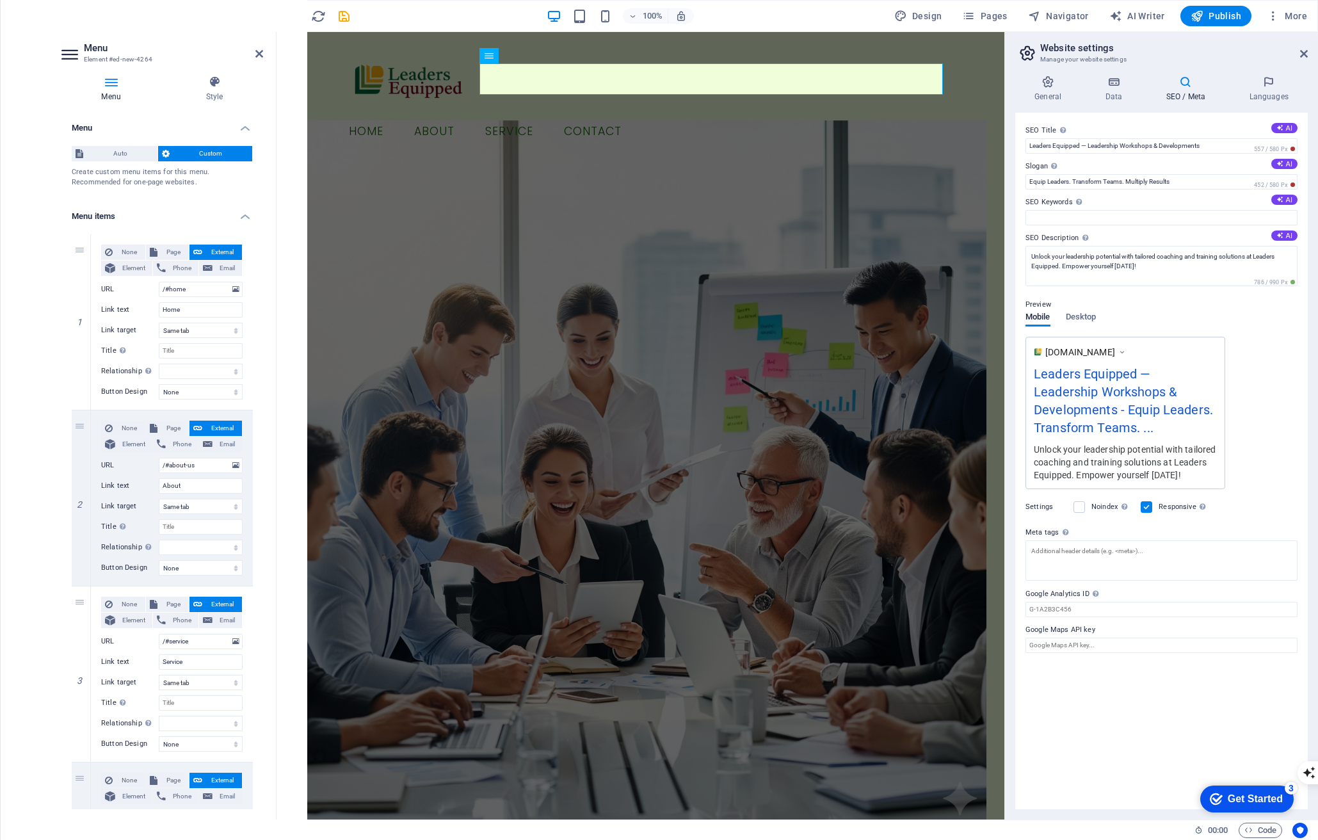
click at [512, 116] on nav "Home About Service Contact" at bounding box center [641, 132] width 604 height 32
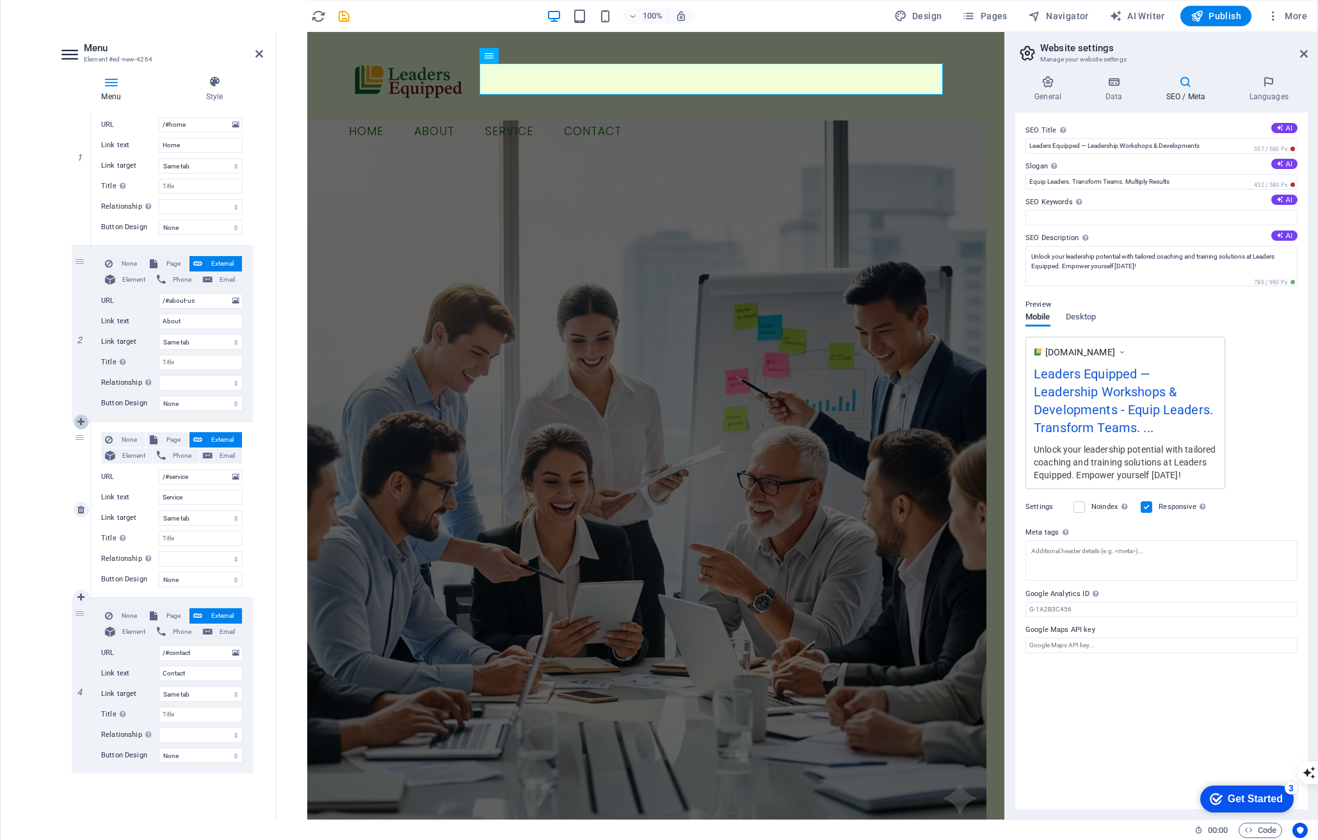
click at [84, 422] on icon at bounding box center [80, 421] width 7 height 9
select select
type input "/#service"
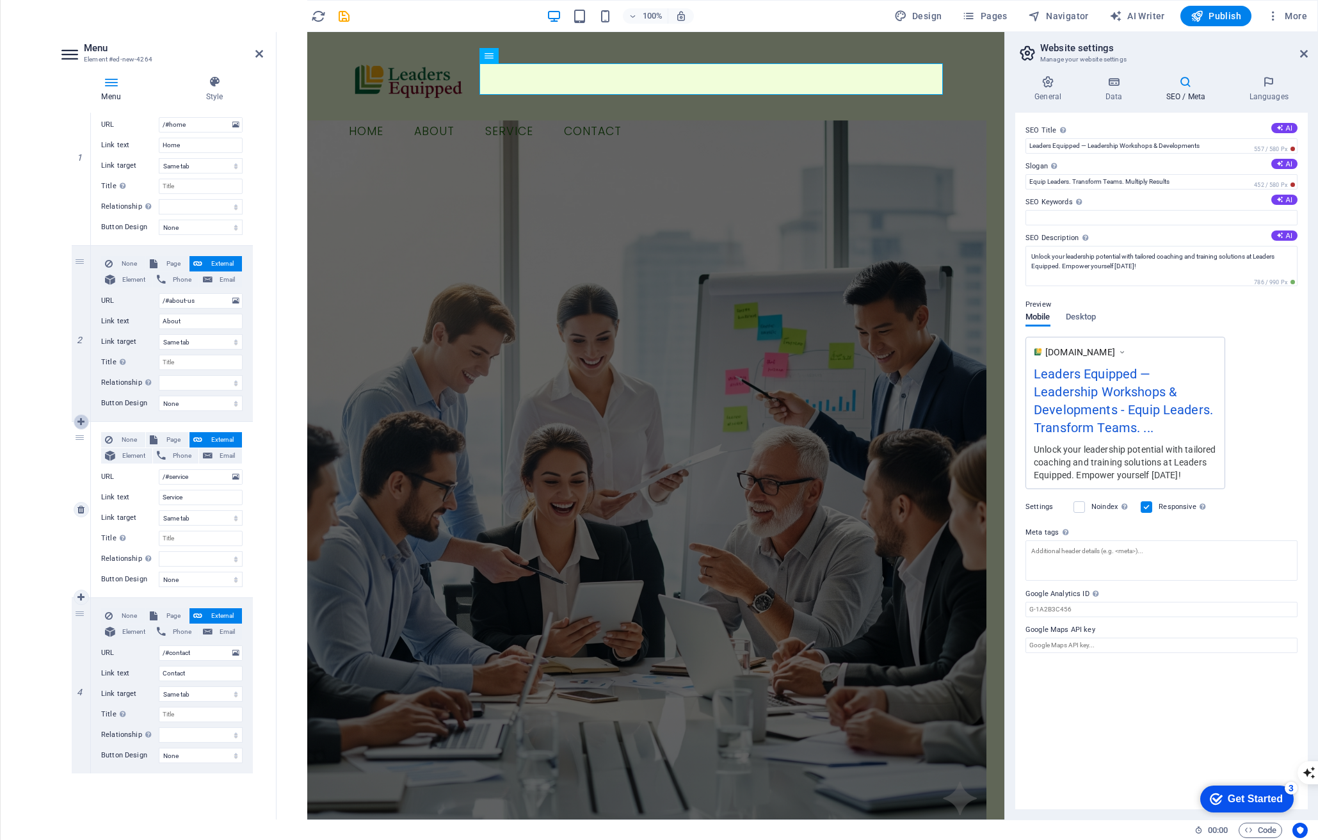
type input "Service"
select select
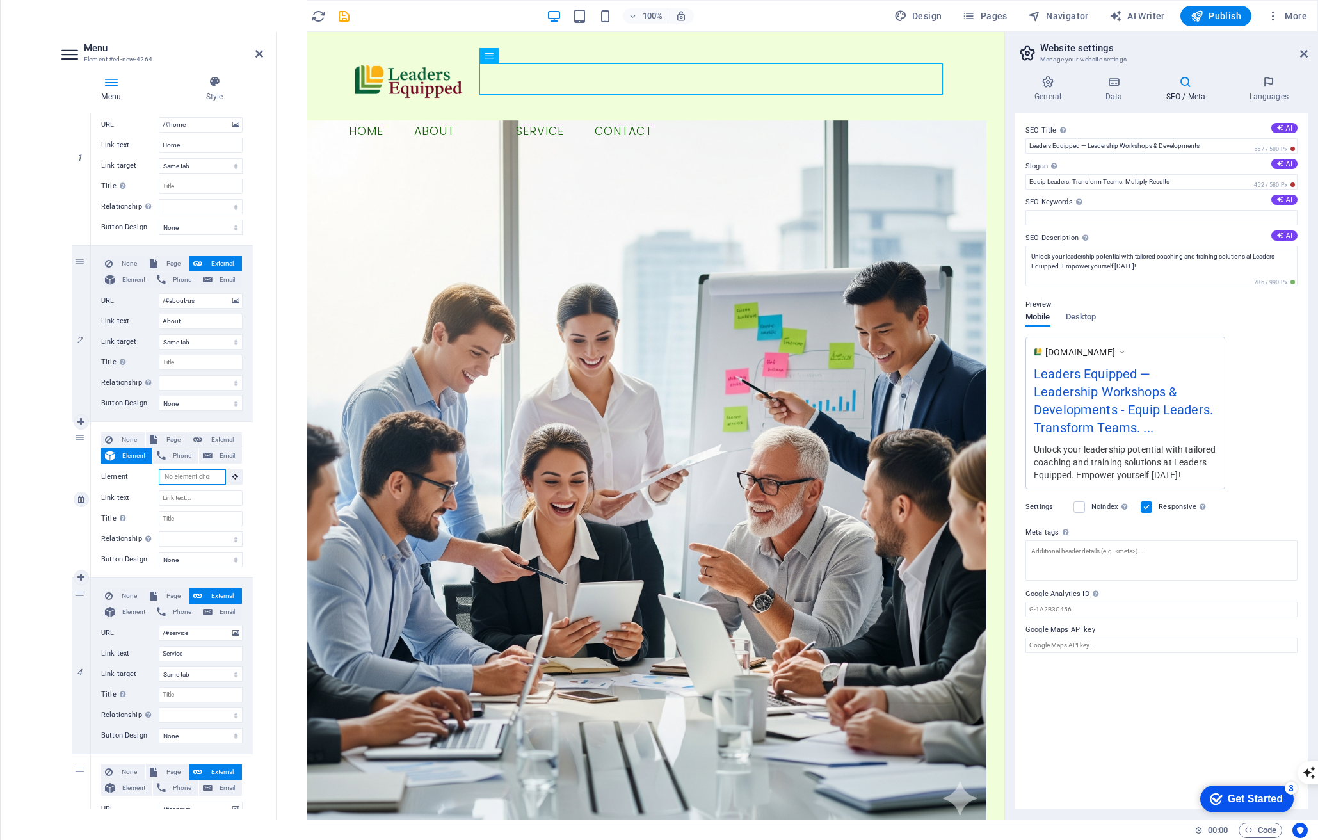
click at [177, 481] on input "Element" at bounding box center [192, 476] width 67 height 15
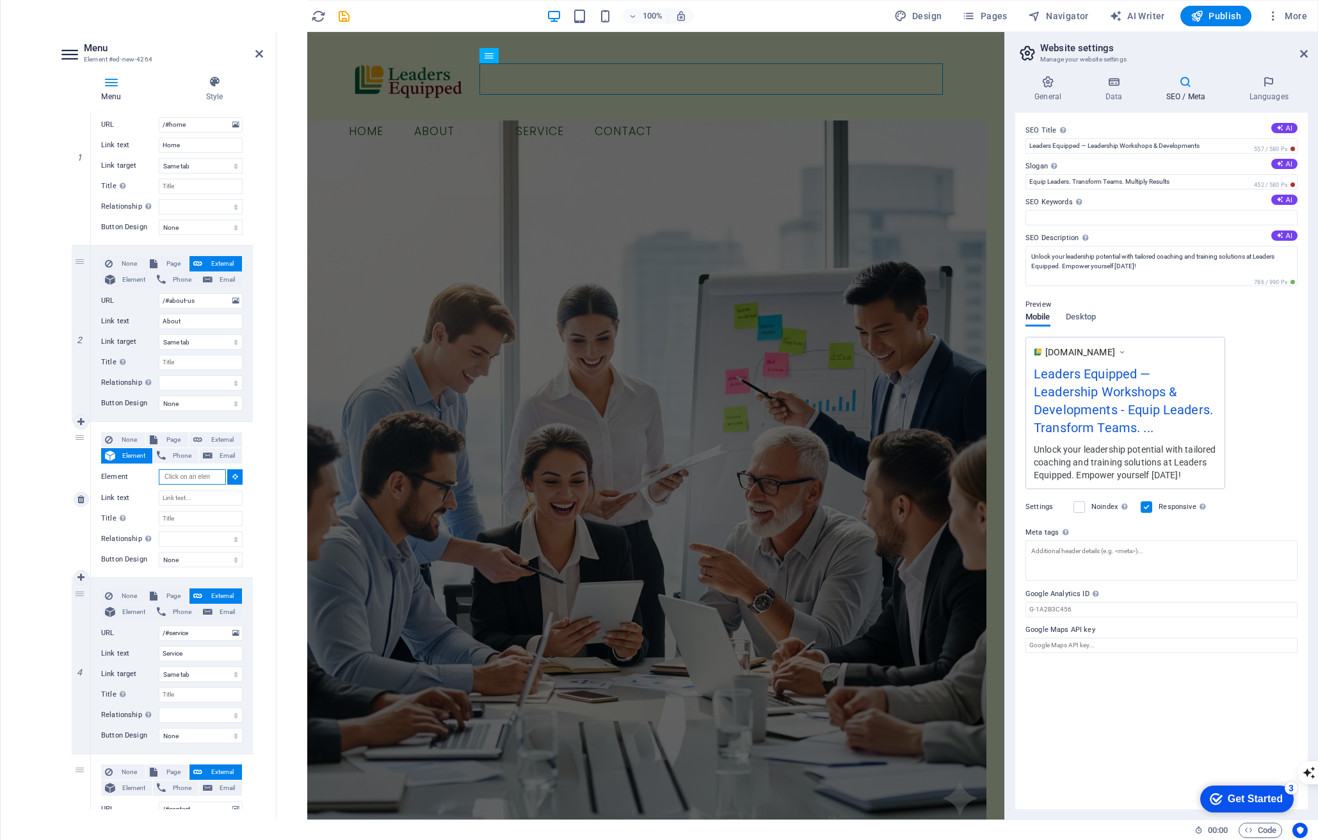
click at [177, 481] on input "Element" at bounding box center [192, 476] width 67 height 15
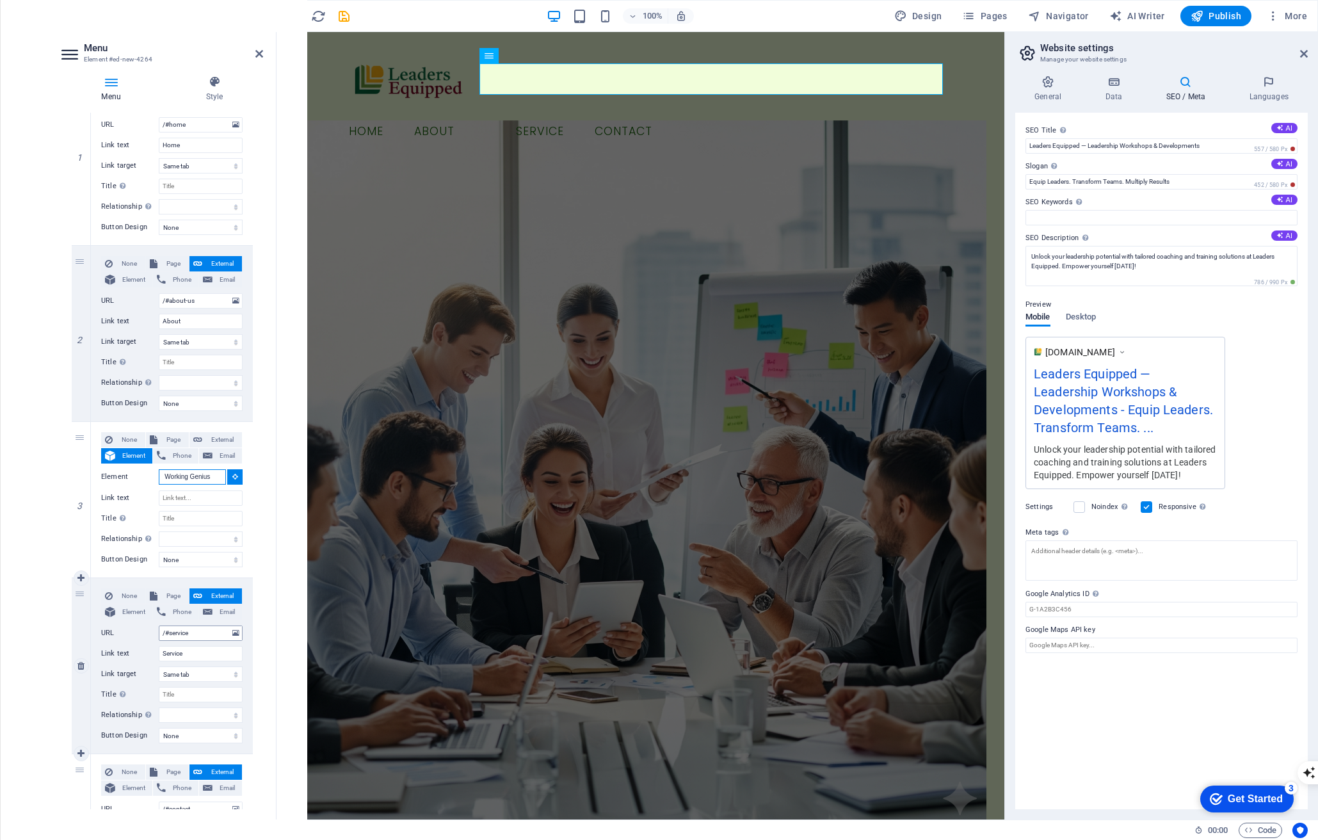
type input "/#Working Genius"
click at [200, 635] on input "/#service" at bounding box center [201, 632] width 84 height 15
type input "/#services"
select select
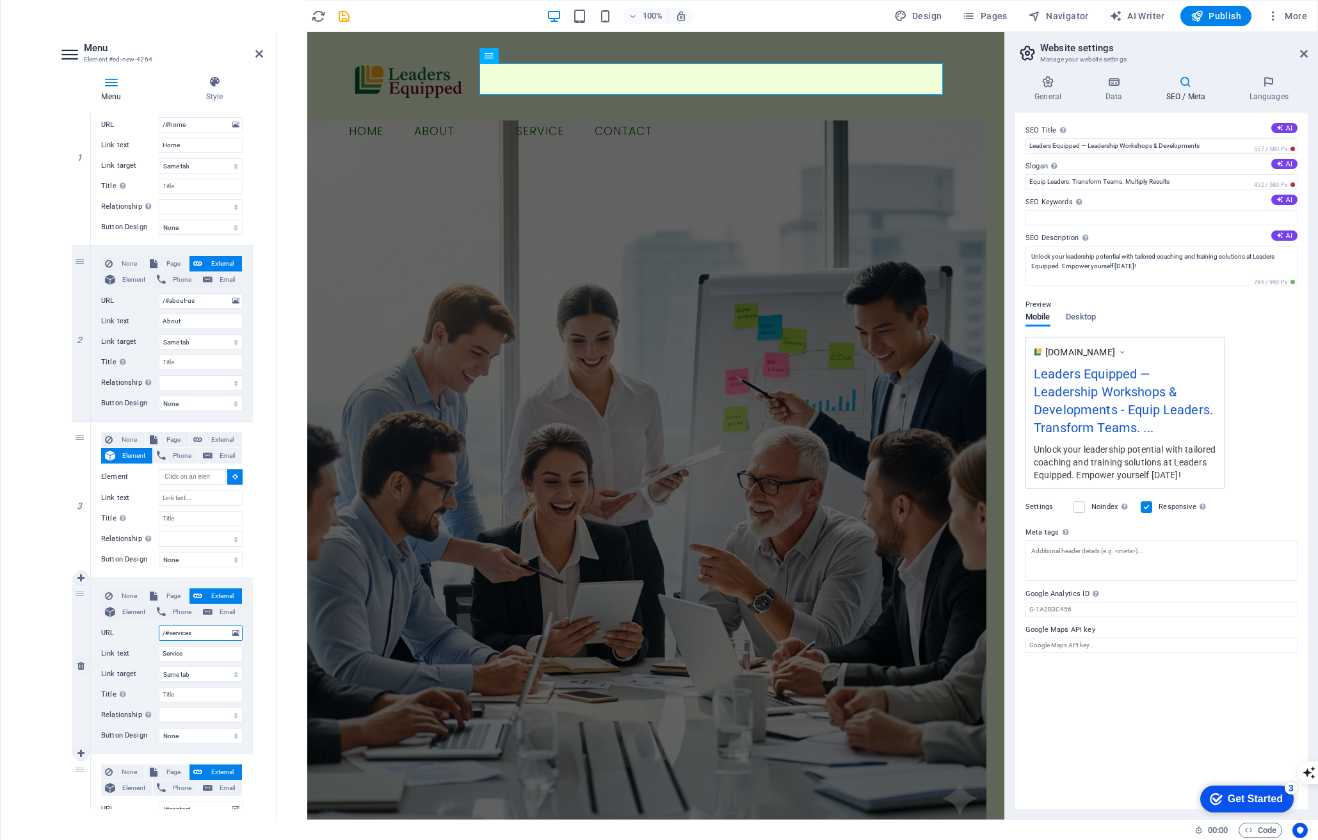
select select
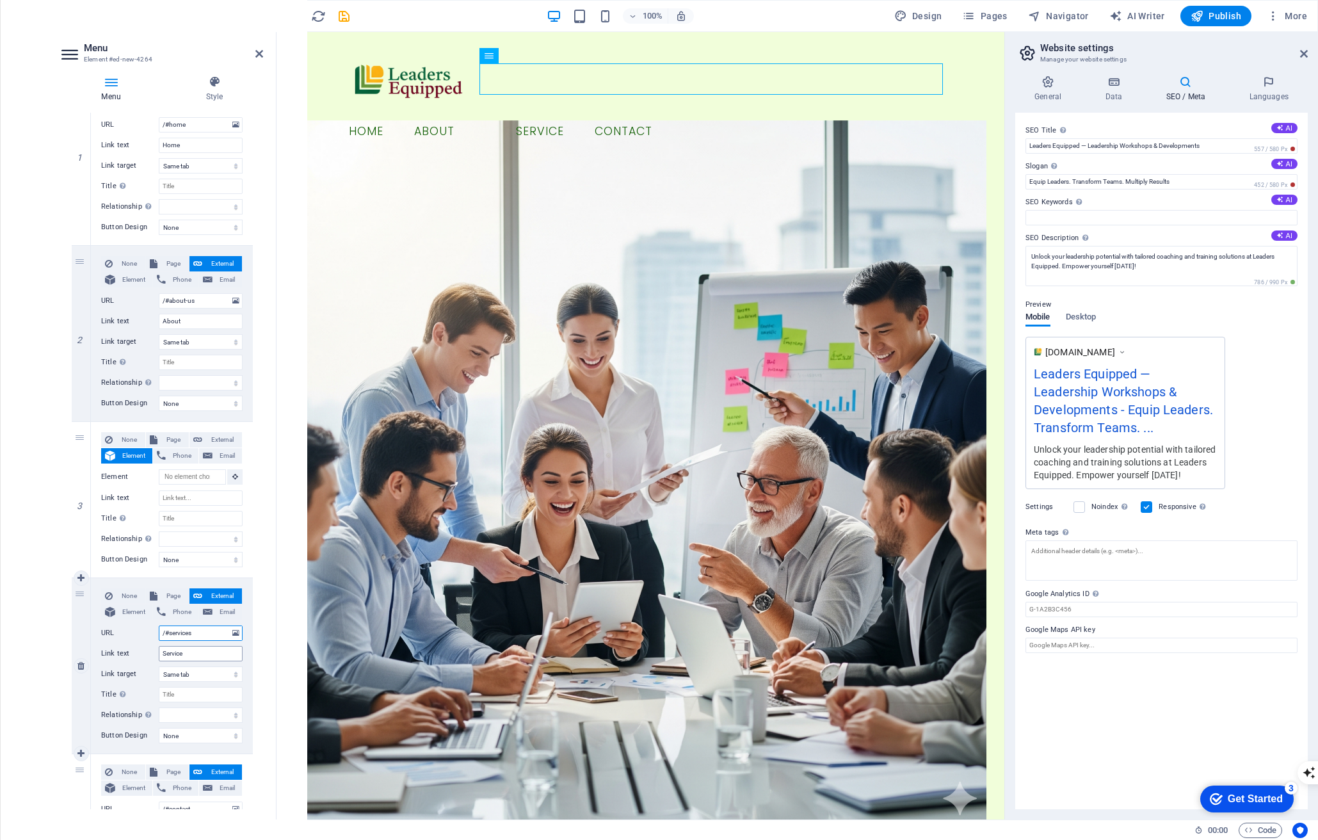
type input "/#services"
click at [189, 656] on input "Service" at bounding box center [201, 653] width 84 height 15
type input "Services"
select select
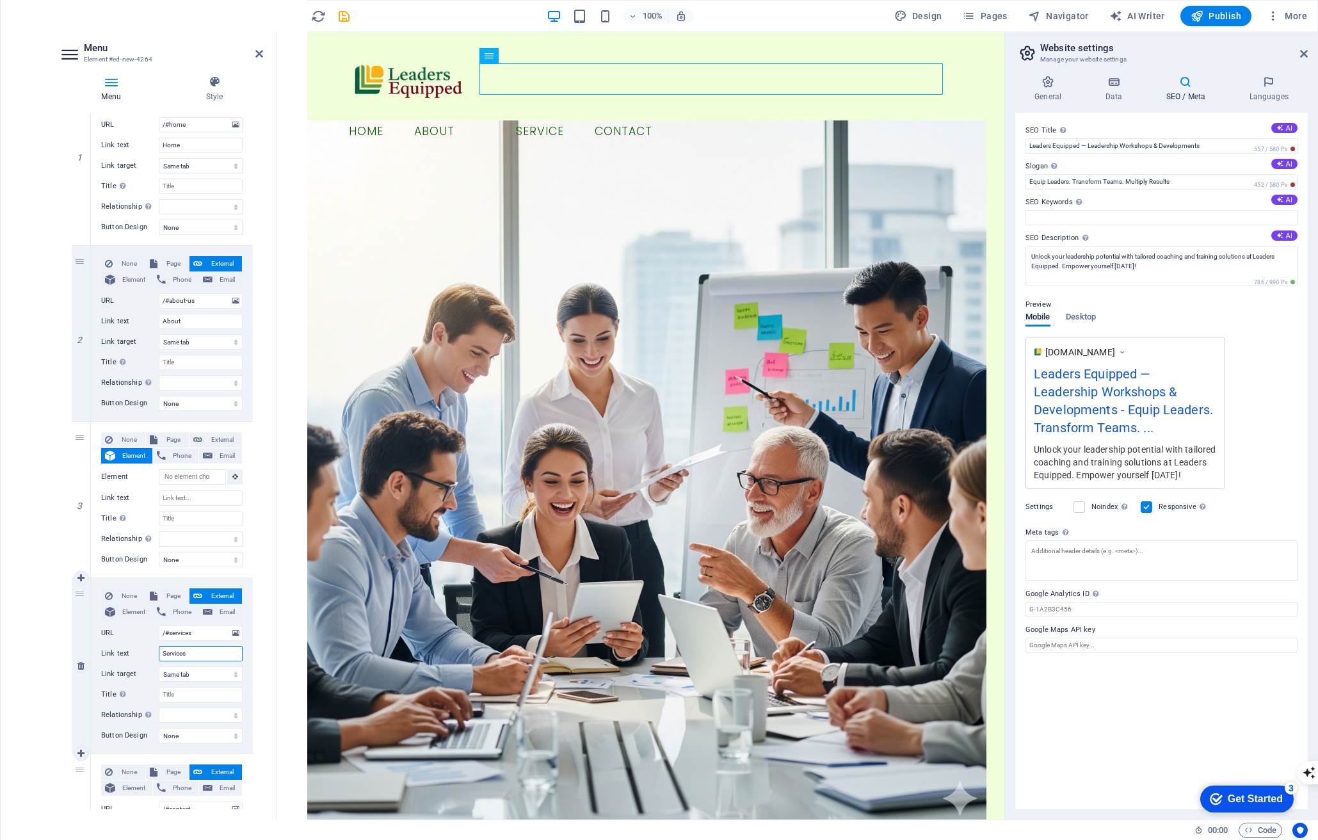
select select
type input "Services"
click at [184, 475] on input "Element" at bounding box center [192, 476] width 67 height 15
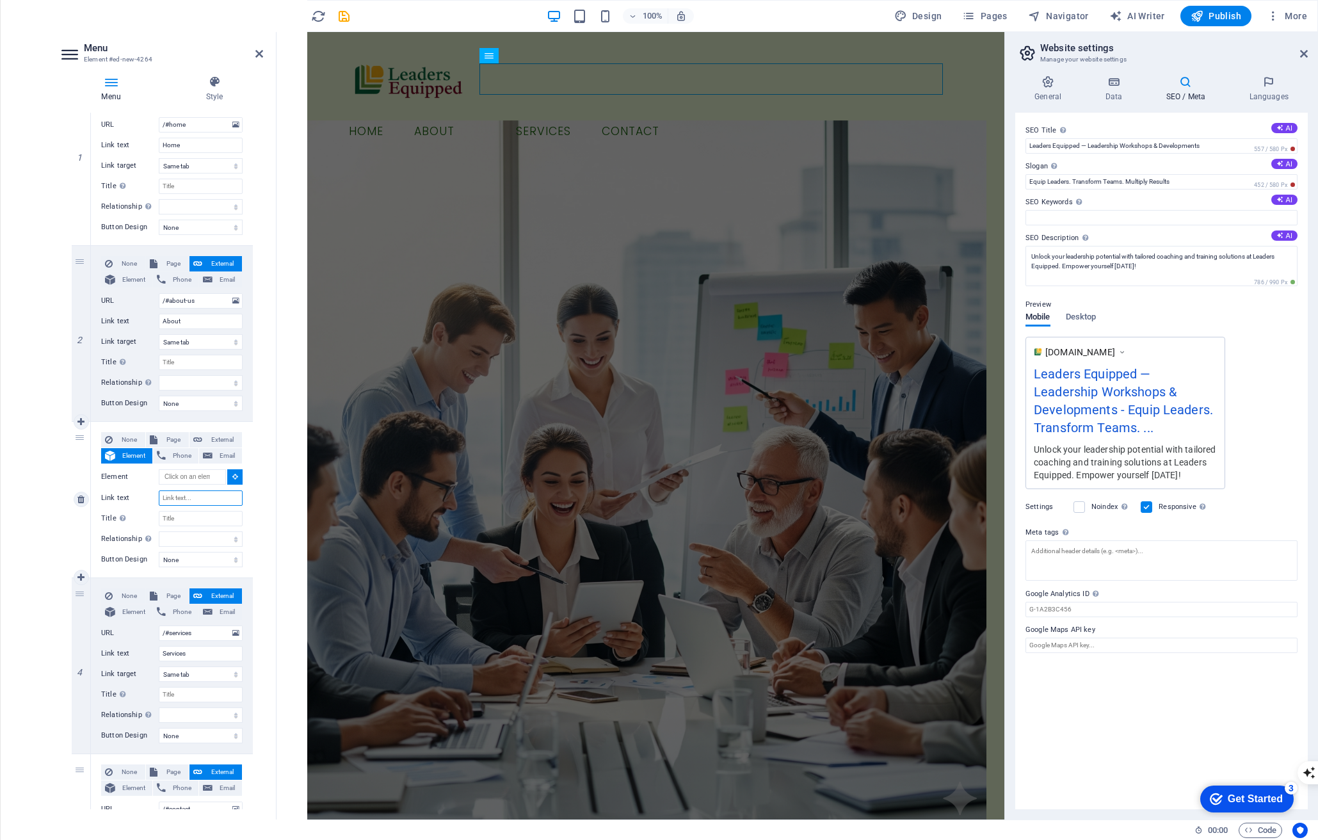
click at [175, 499] on input "Link text" at bounding box center [201, 497] width 84 height 15
type input "Working G"
select select
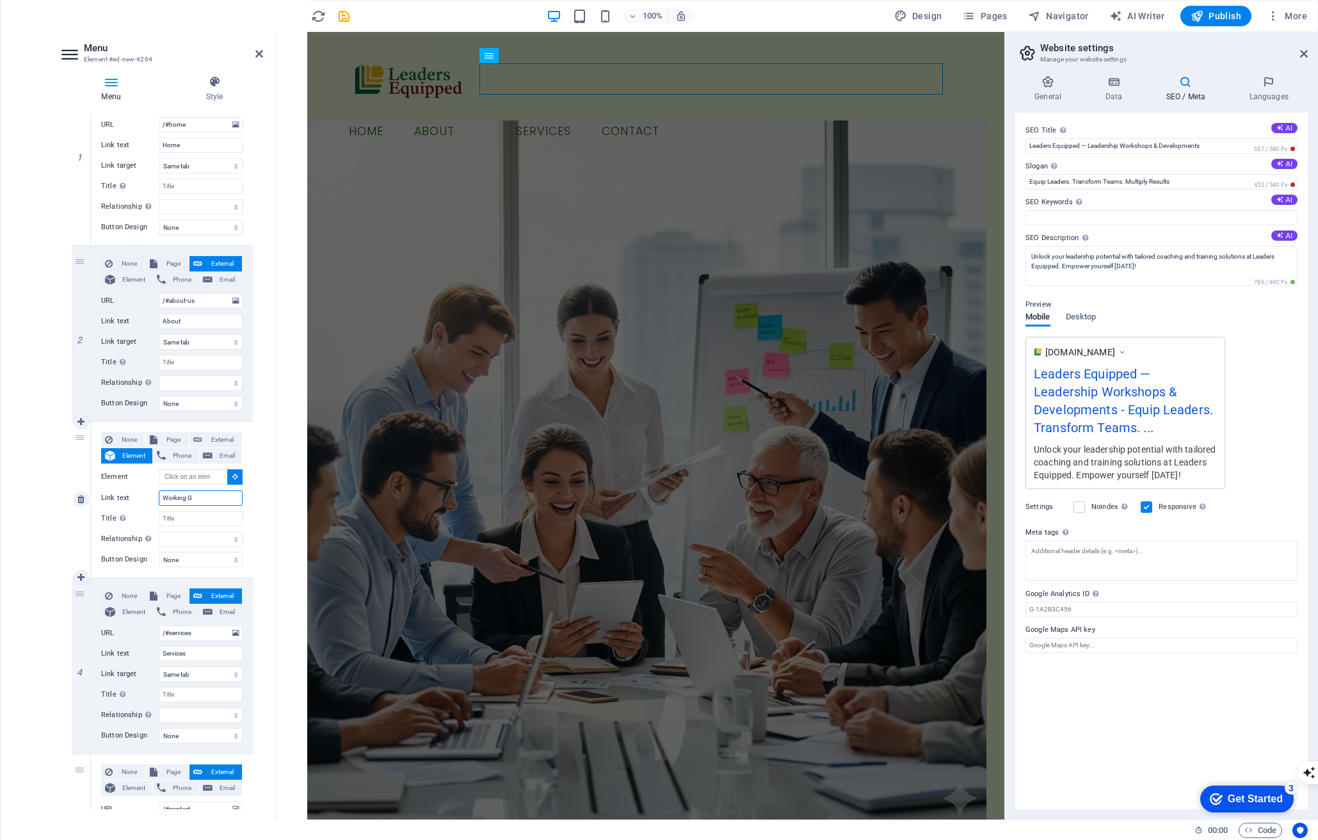
select select
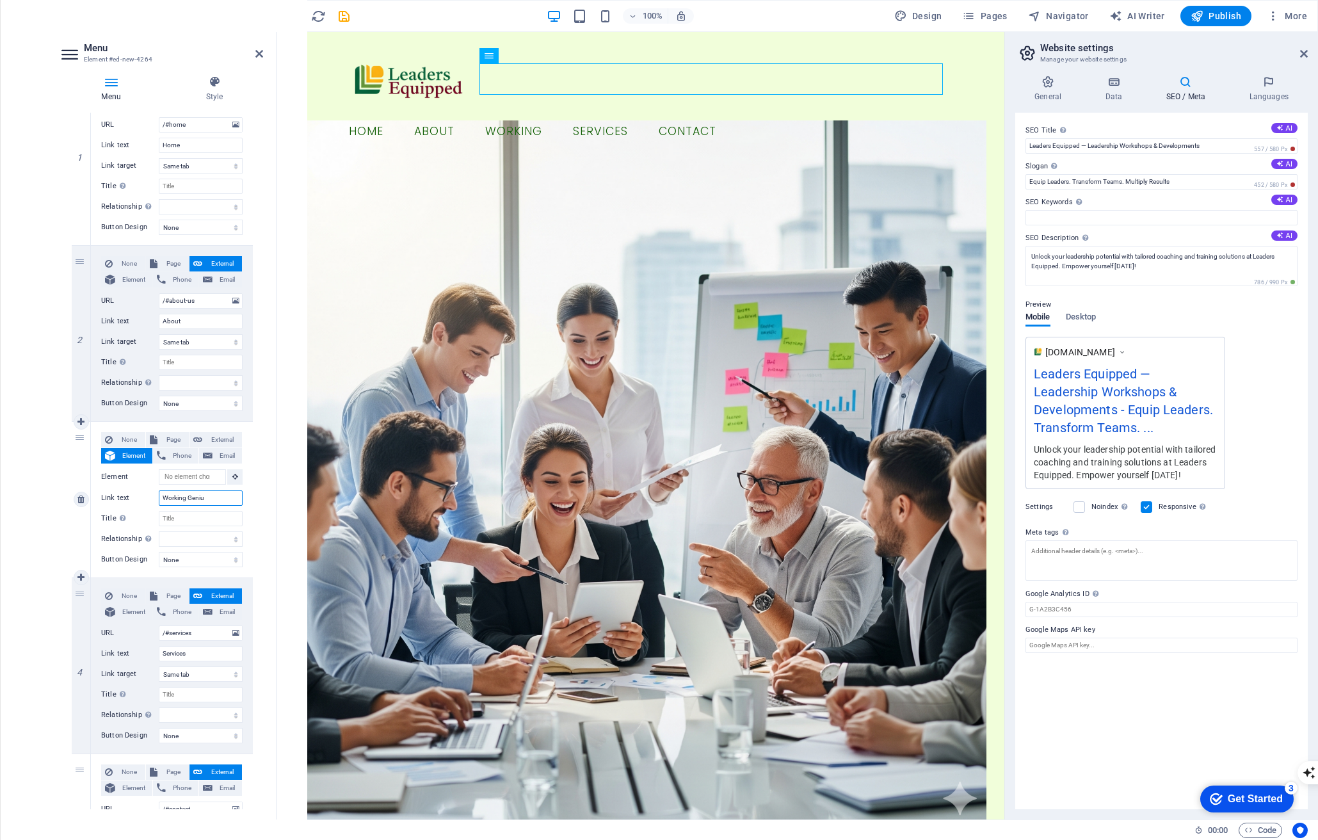
type input "Working Genius"
select select
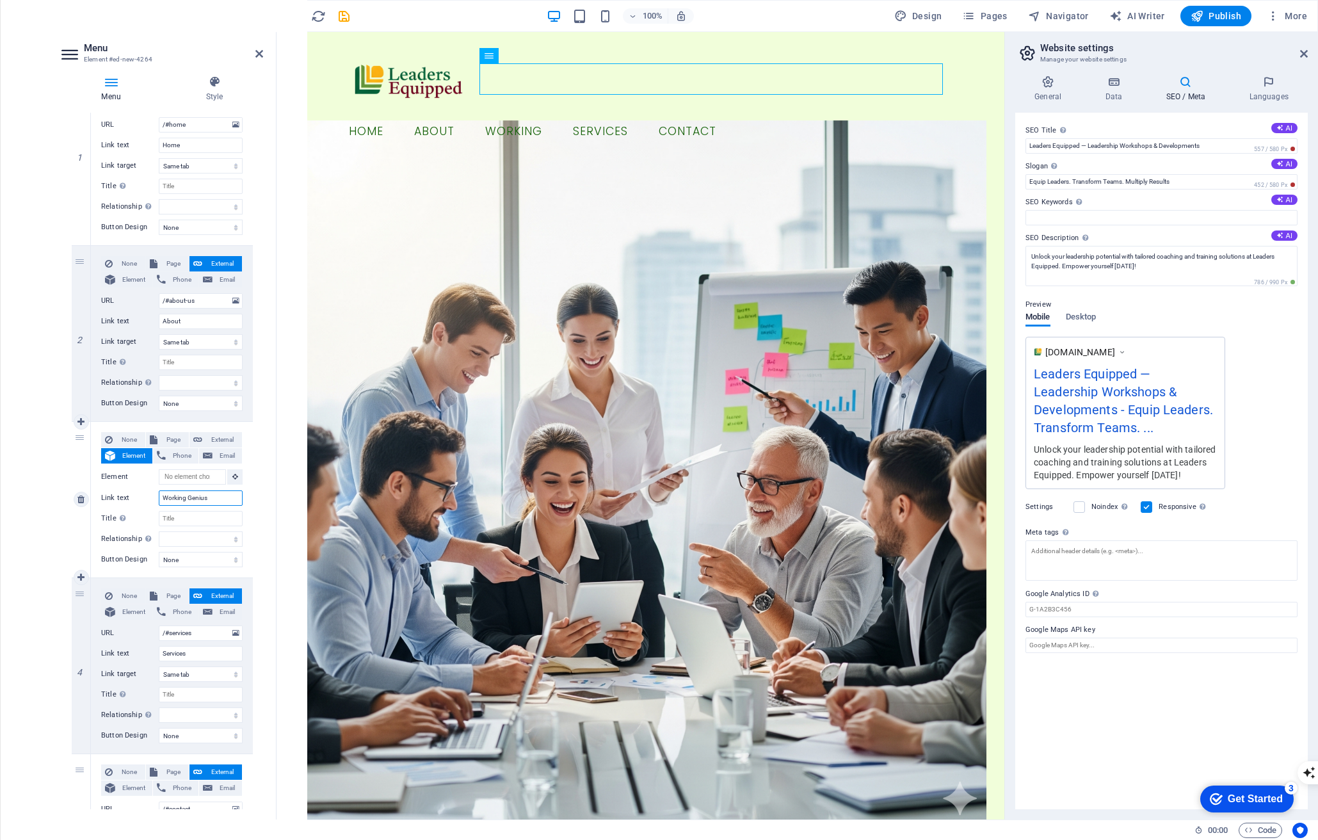
select select
type input "Working Genius"
click at [200, 481] on input "Element" at bounding box center [192, 476] width 67 height 15
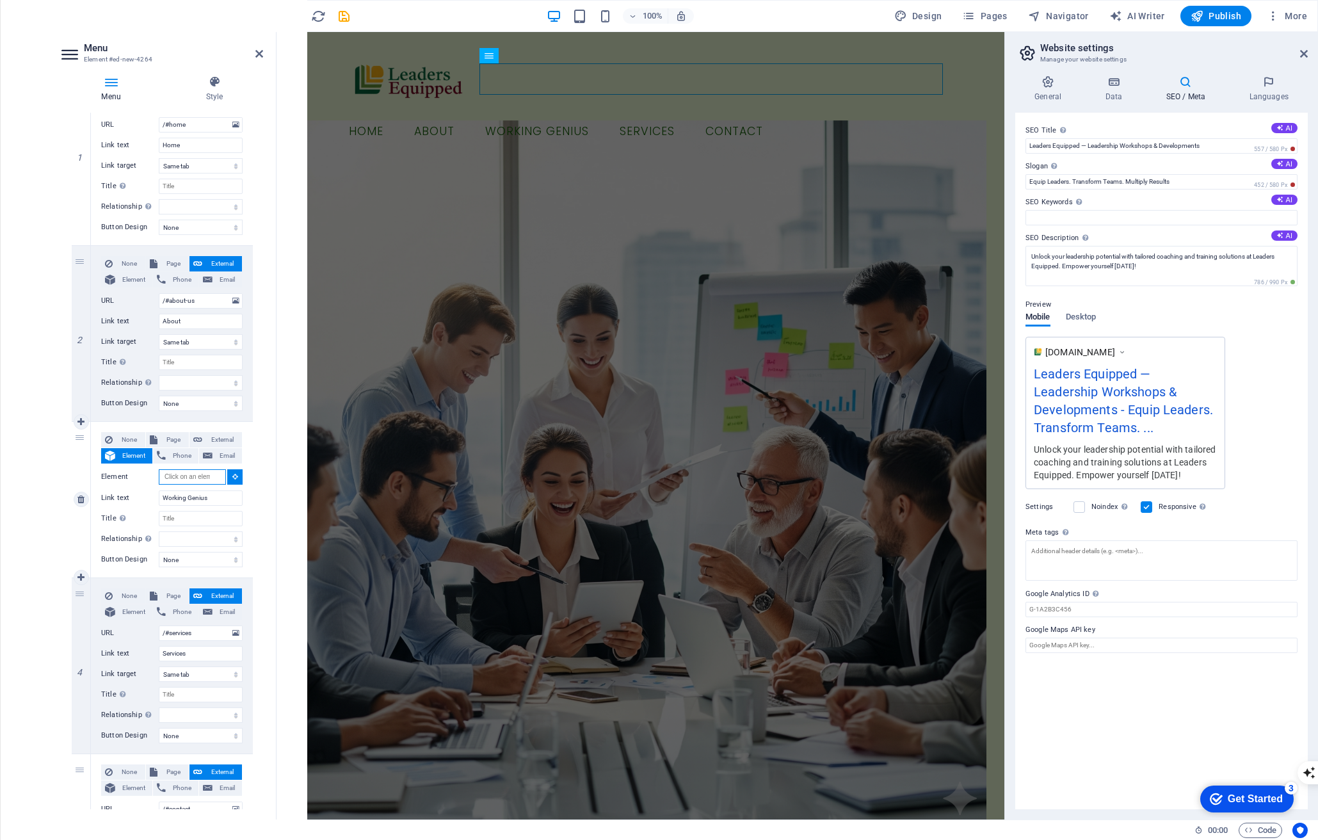
click at [210, 479] on input "Element" at bounding box center [192, 476] width 67 height 15
click at [230, 481] on button at bounding box center [234, 476] width 15 height 15
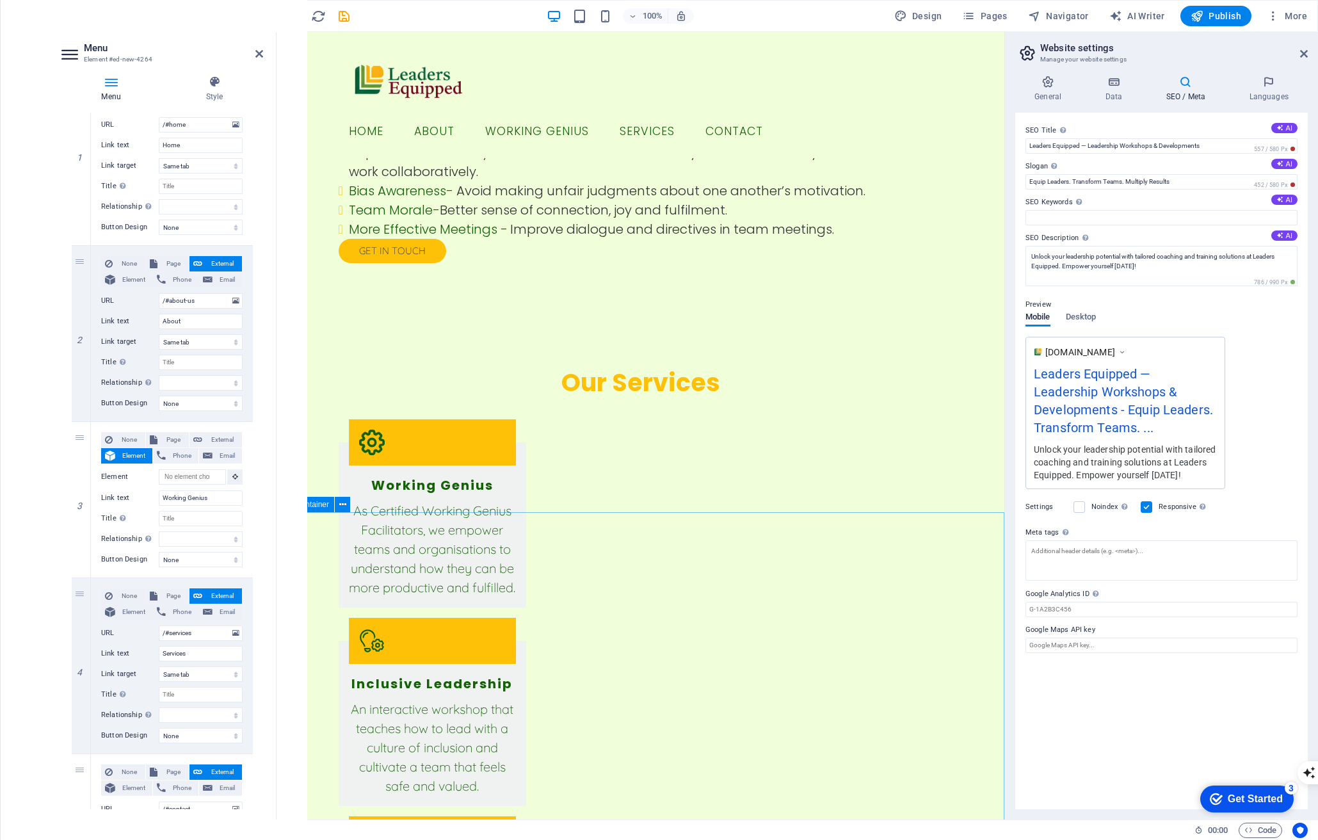
scroll to position [2766, 0]
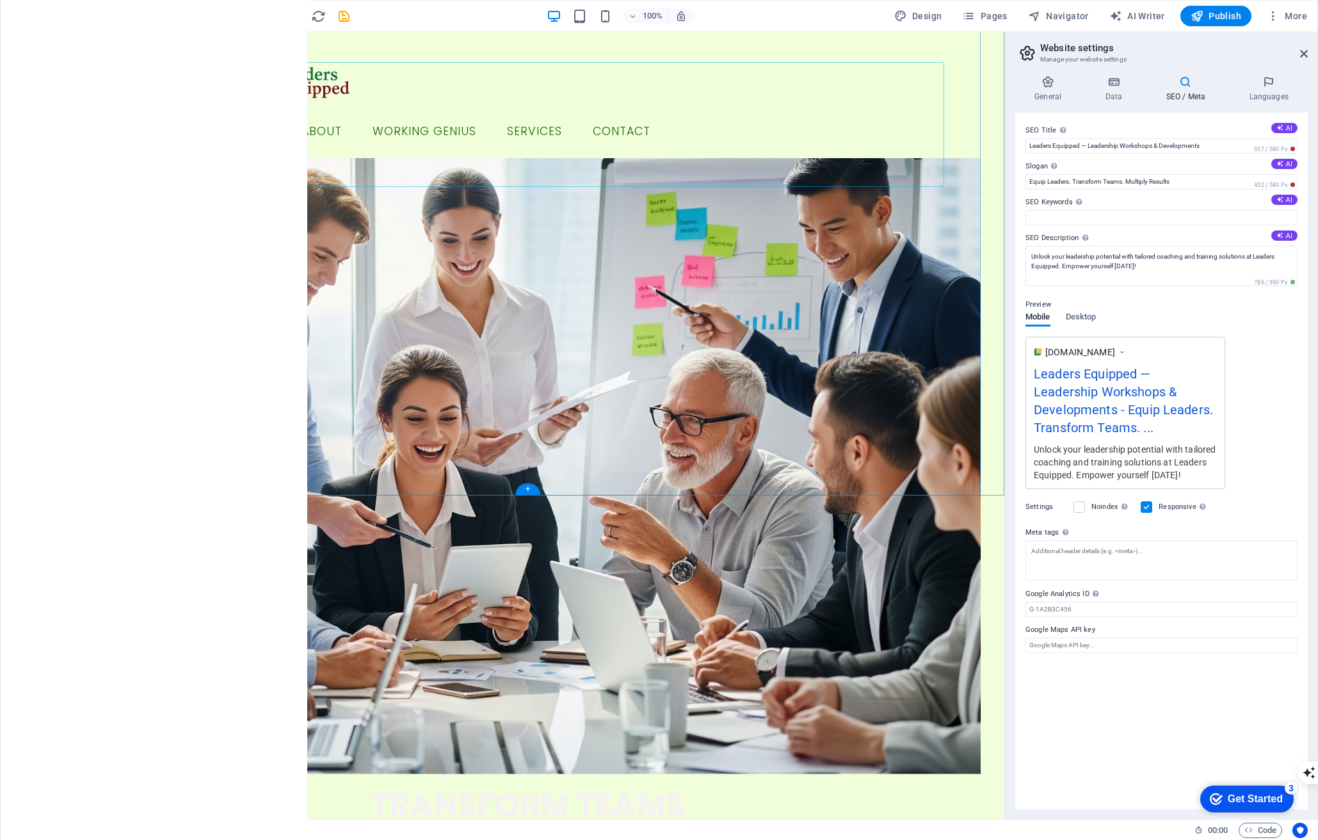
scroll to position [134, 0]
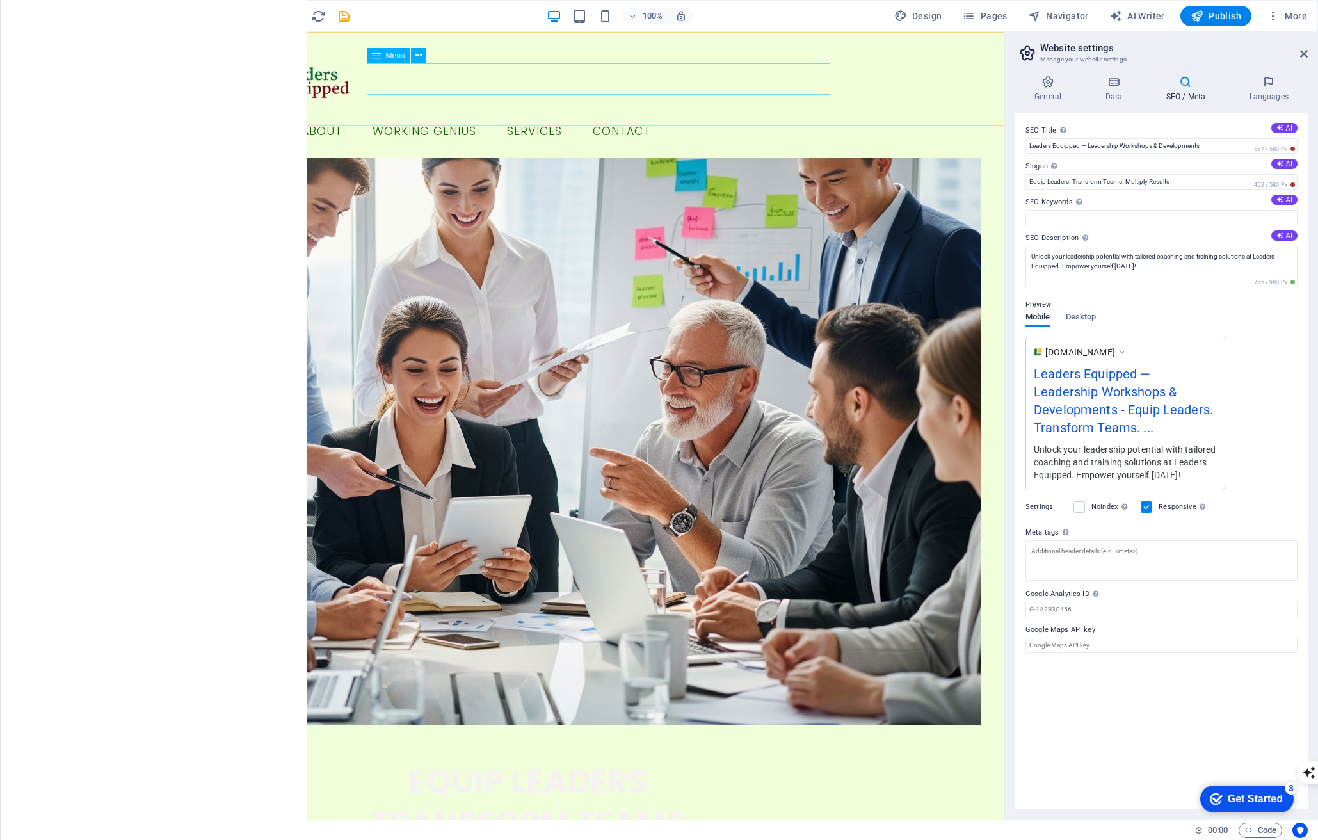
click at [482, 116] on nav "Home About Working Genius Services Contact" at bounding box center [528, 132] width 604 height 32
select select
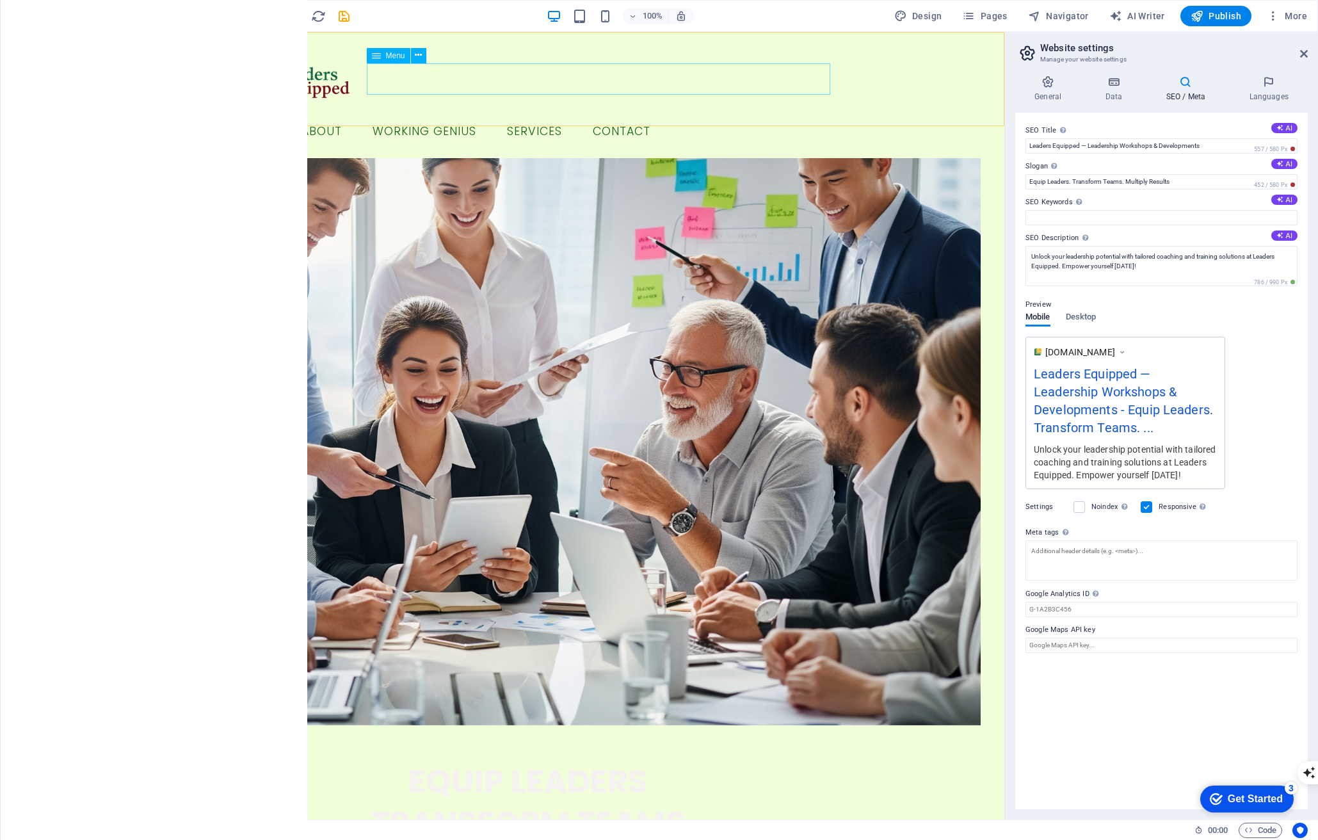
select select
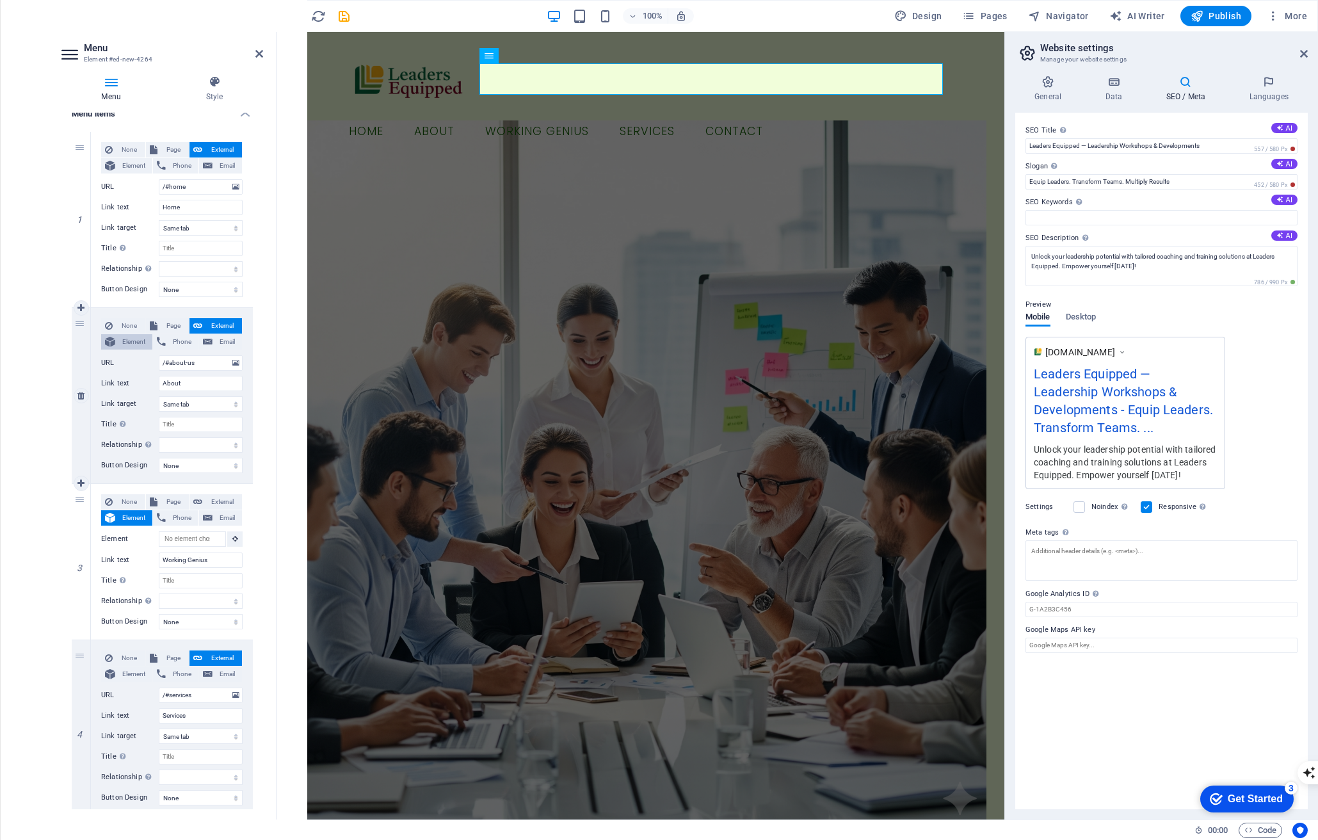
scroll to position [106, 0]
click at [239, 534] on button at bounding box center [234, 534] width 15 height 15
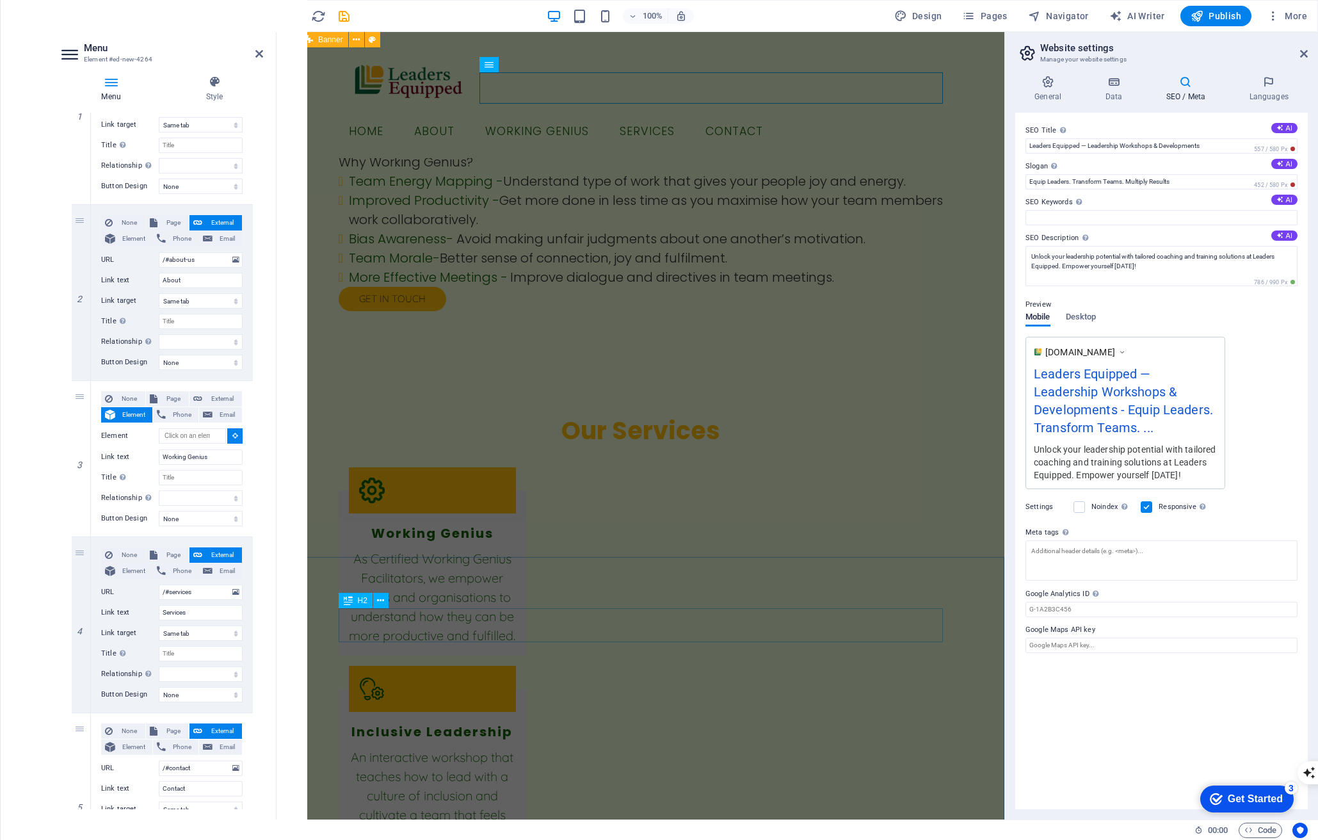
scroll to position [2782, 0]
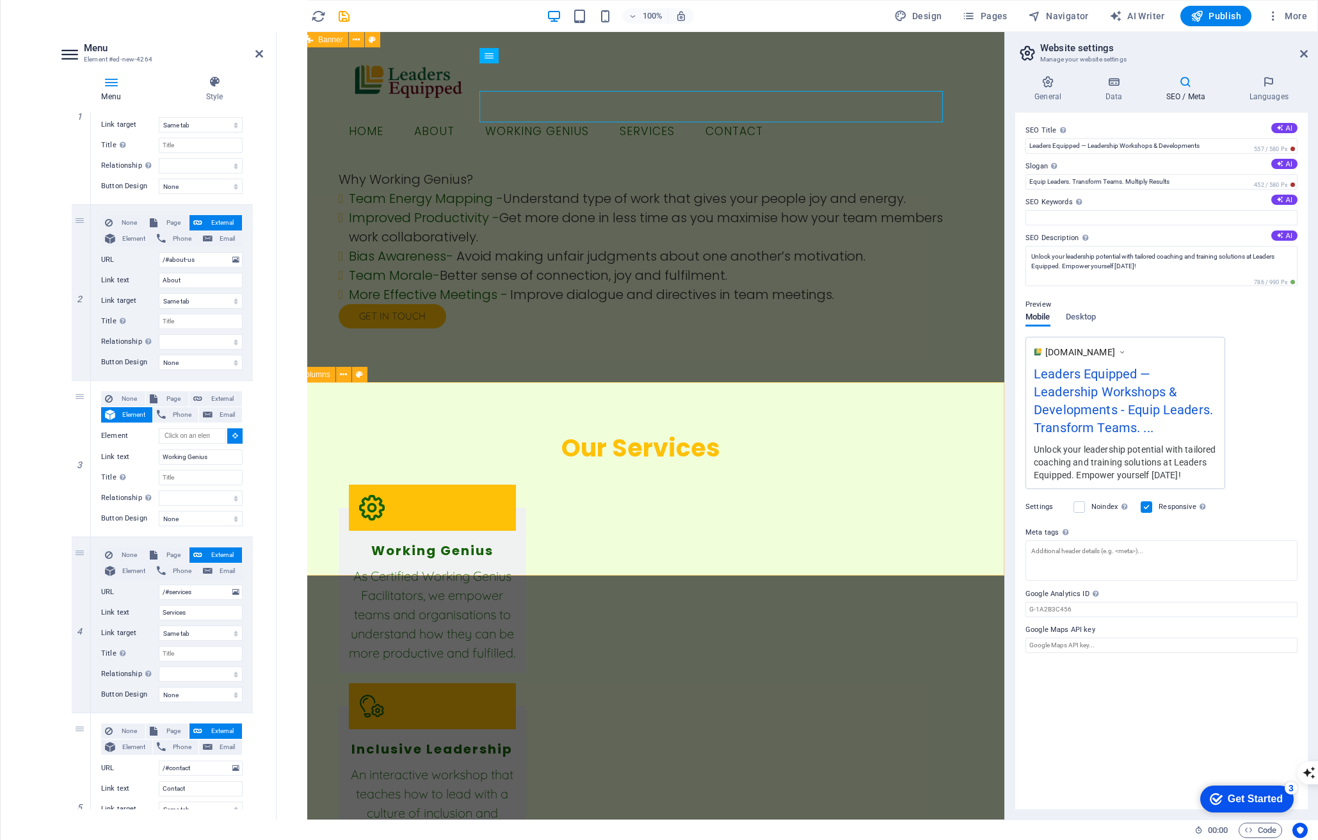
select select
type input "#ed-907446922"
select select
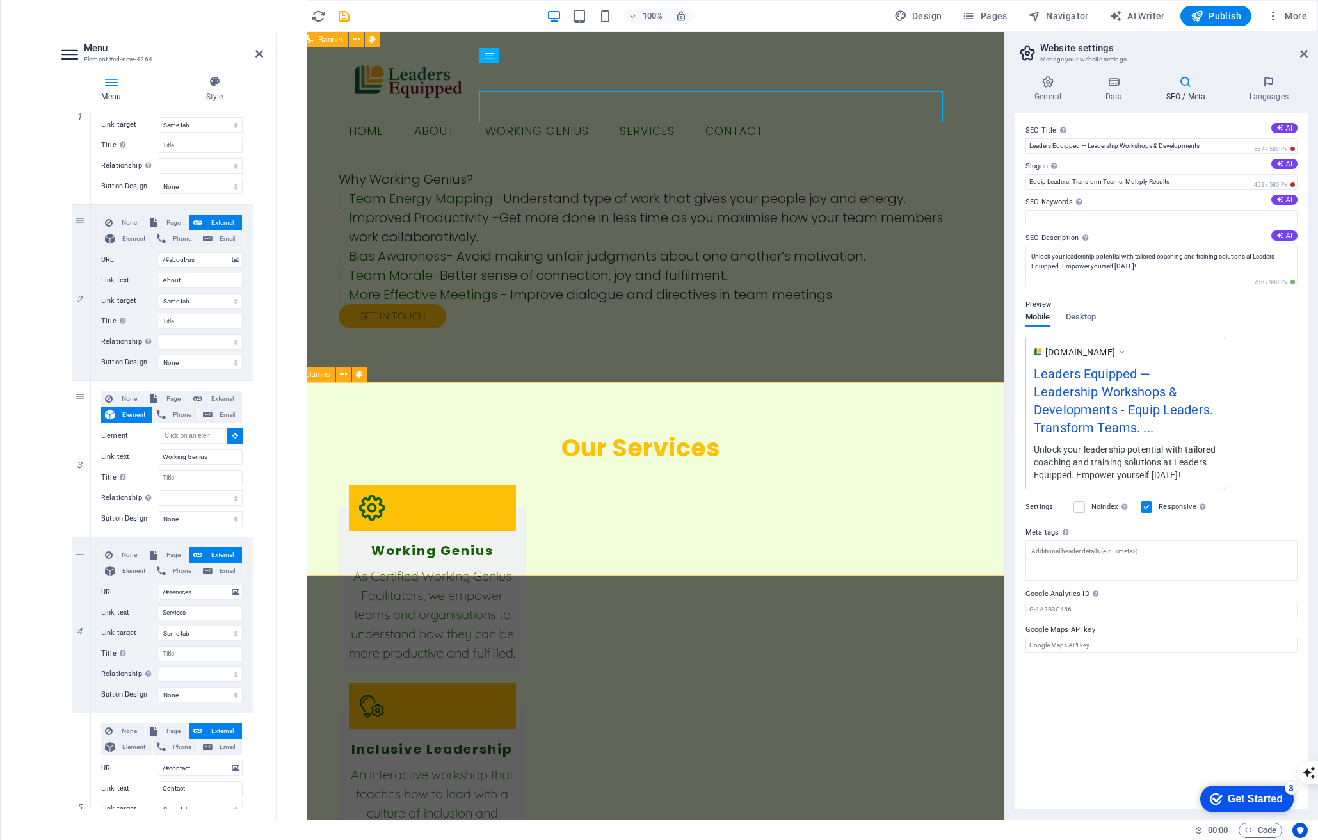
select select
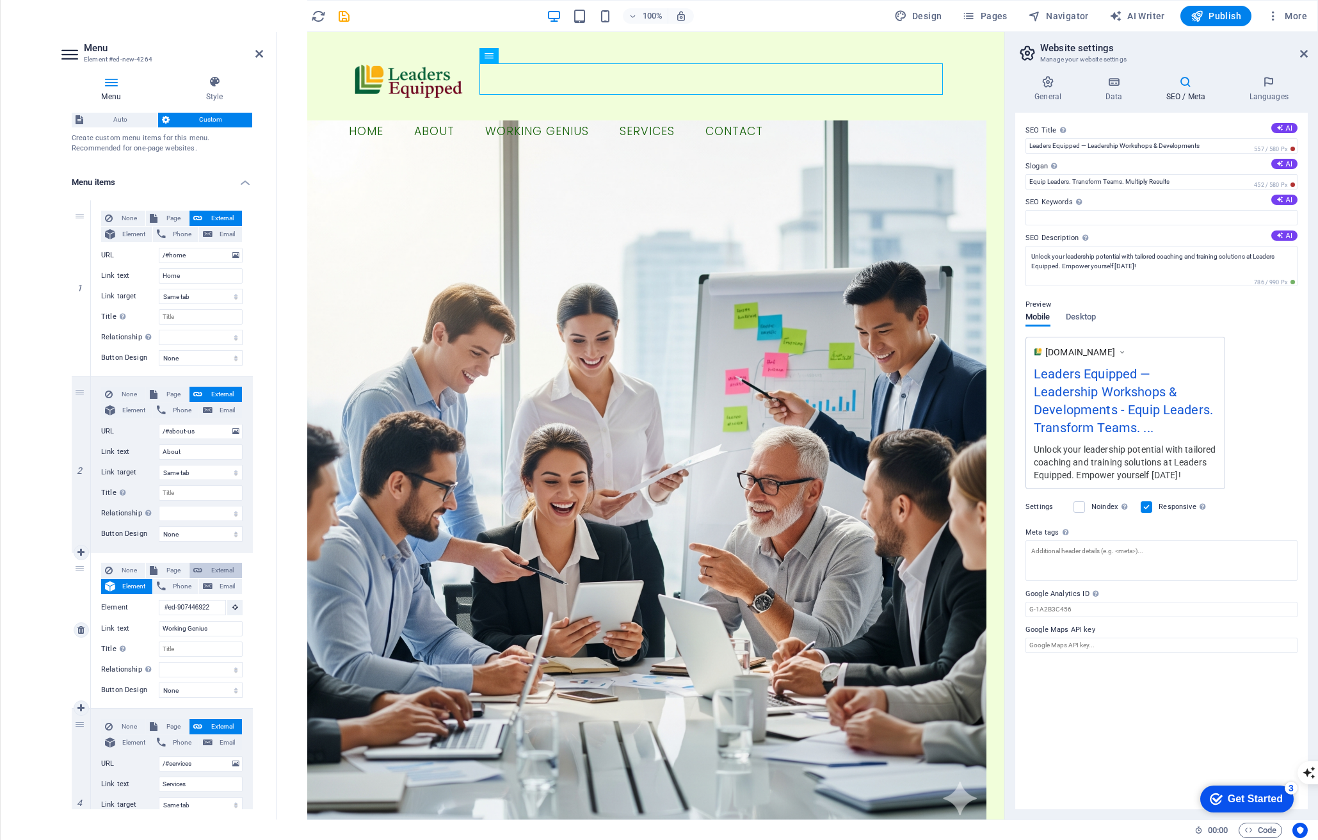
scroll to position [0, 0]
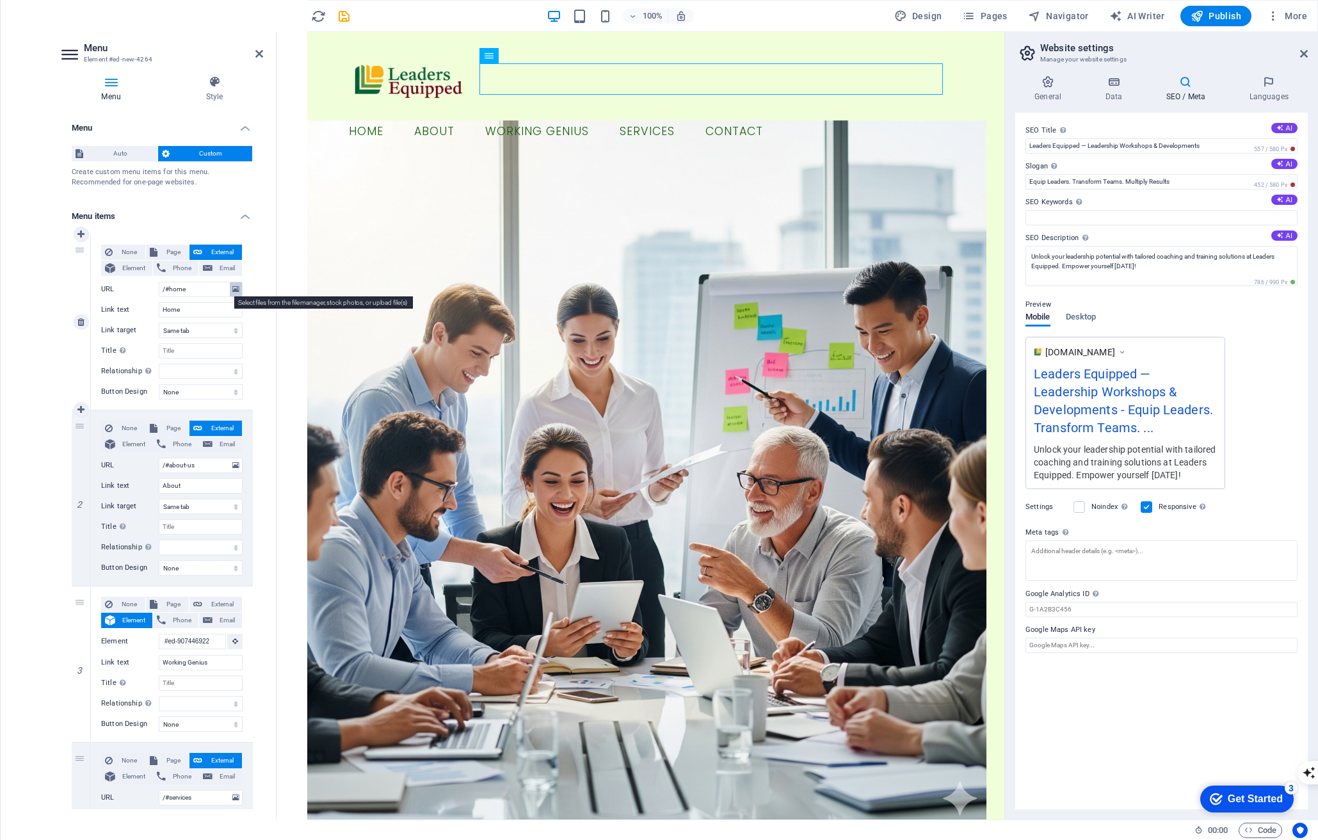
click at [234, 287] on icon at bounding box center [235, 289] width 7 height 14
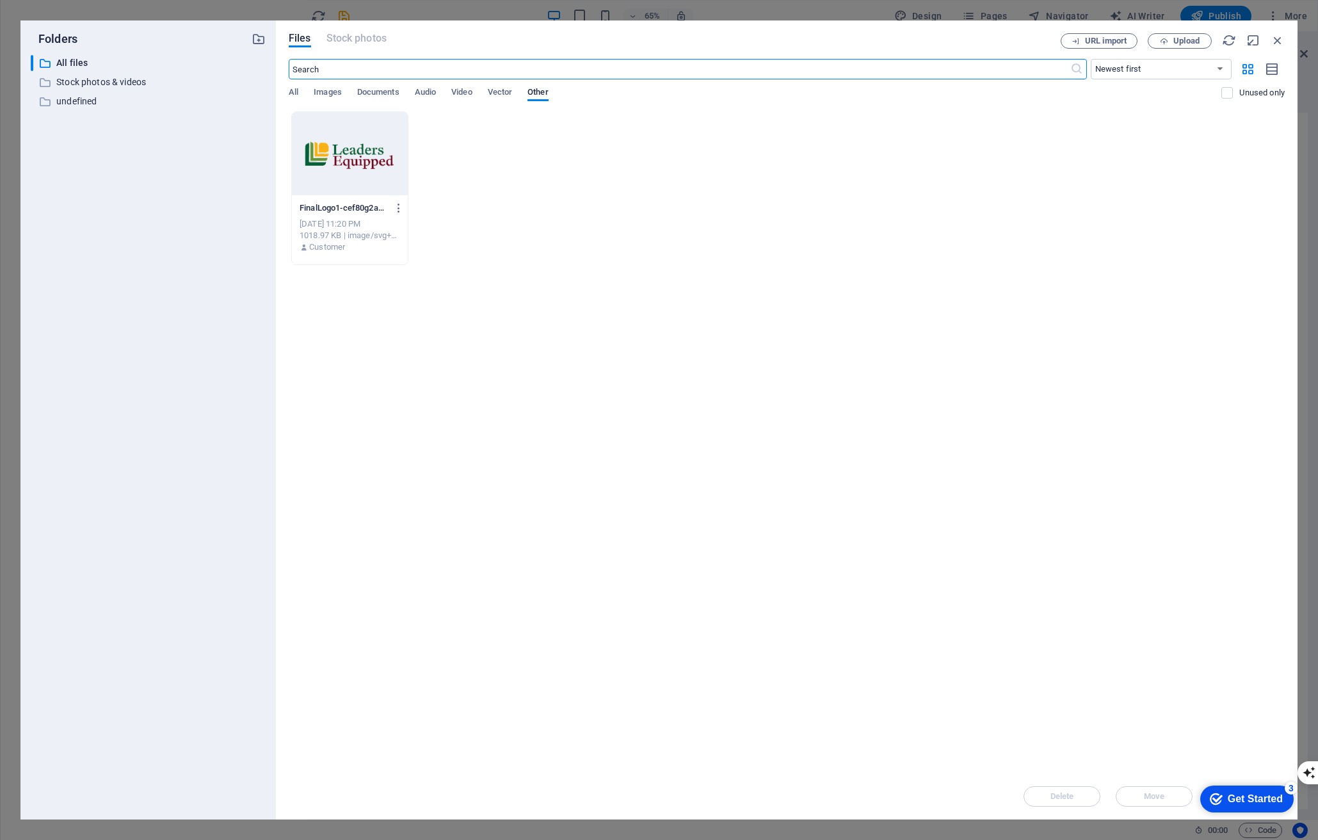
click at [179, 13] on div "Folders ​ All files All files ​ Stock photos & videos Stock photos & videos ​ u…" at bounding box center [659, 420] width 1318 height 840
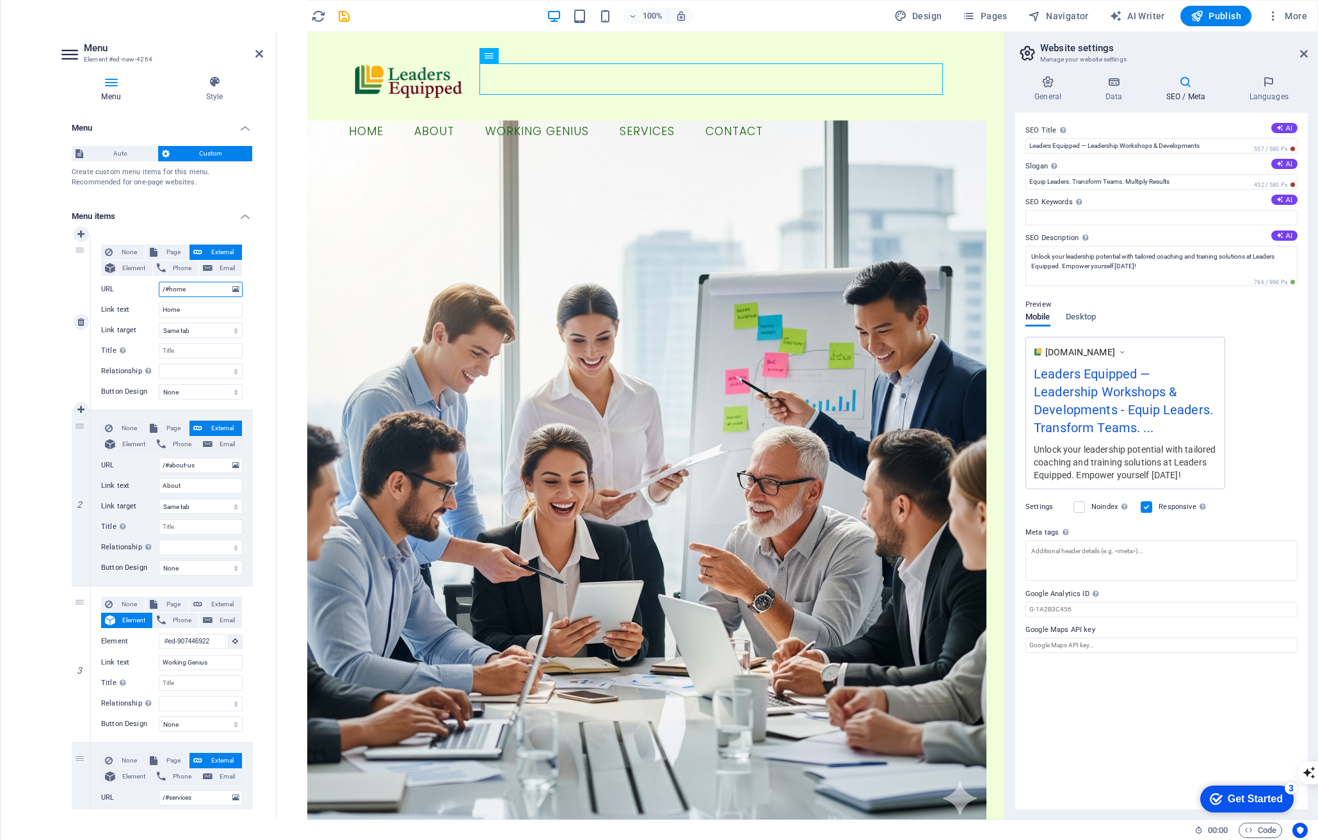
click at [186, 292] on input "/#home" at bounding box center [201, 289] width 84 height 15
select select
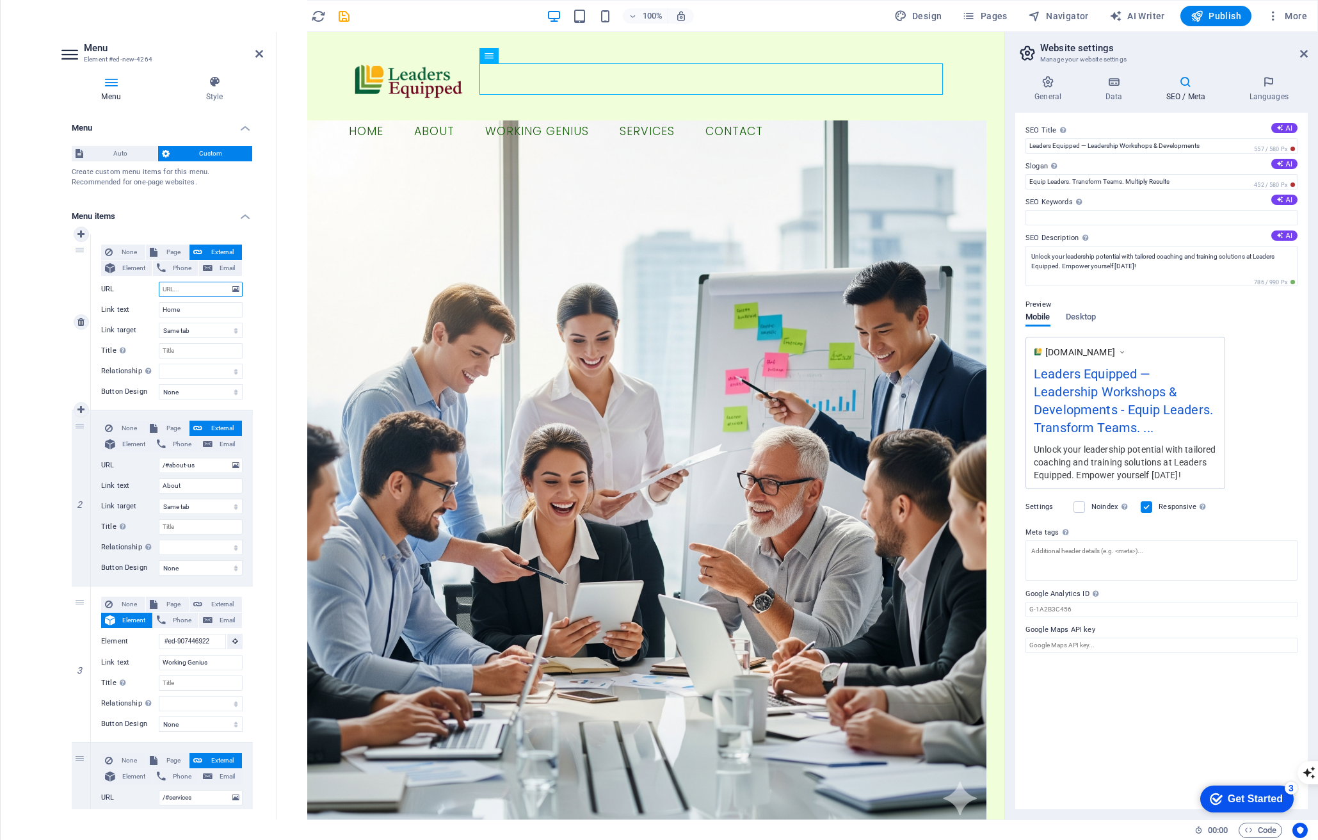
select select
click at [136, 271] on span "Element" at bounding box center [133, 267] width 29 height 15
select select
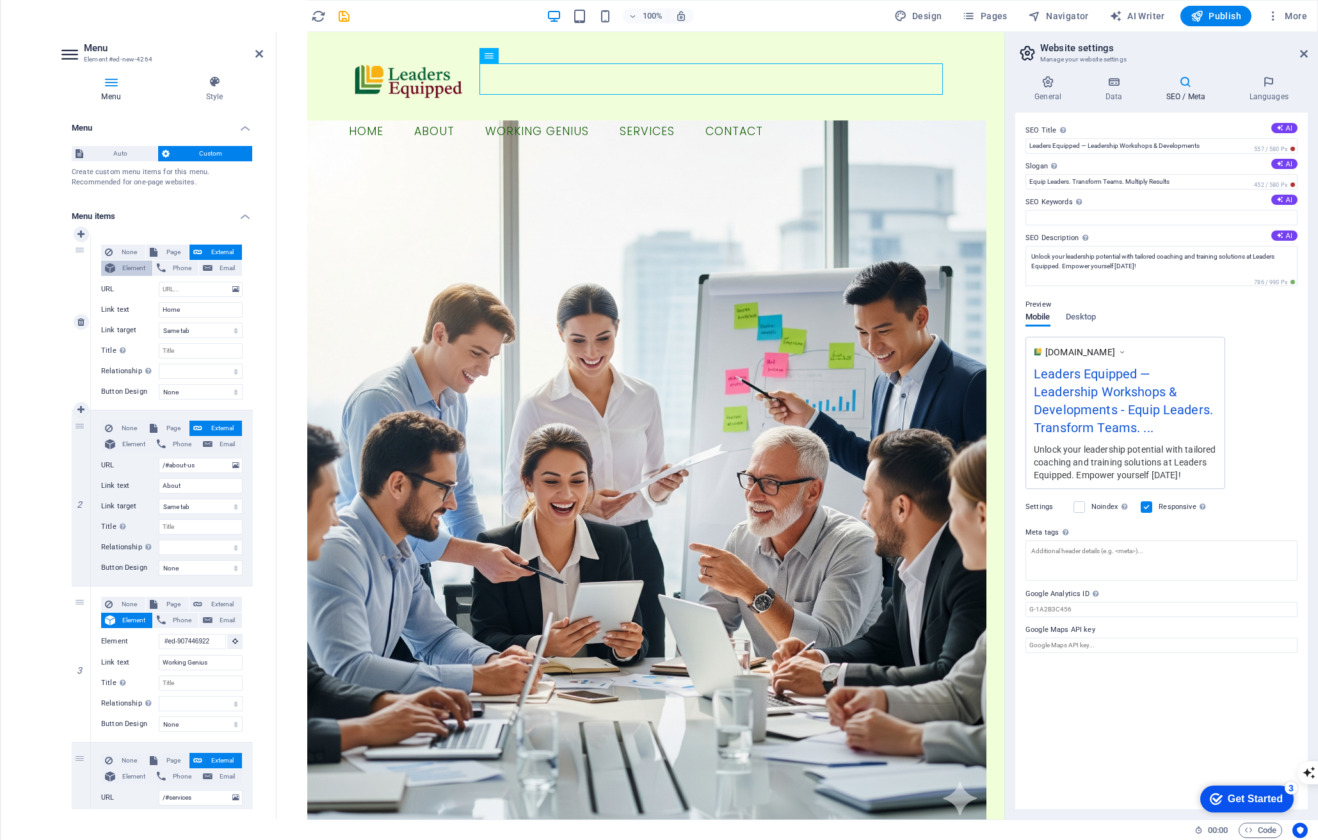
select select
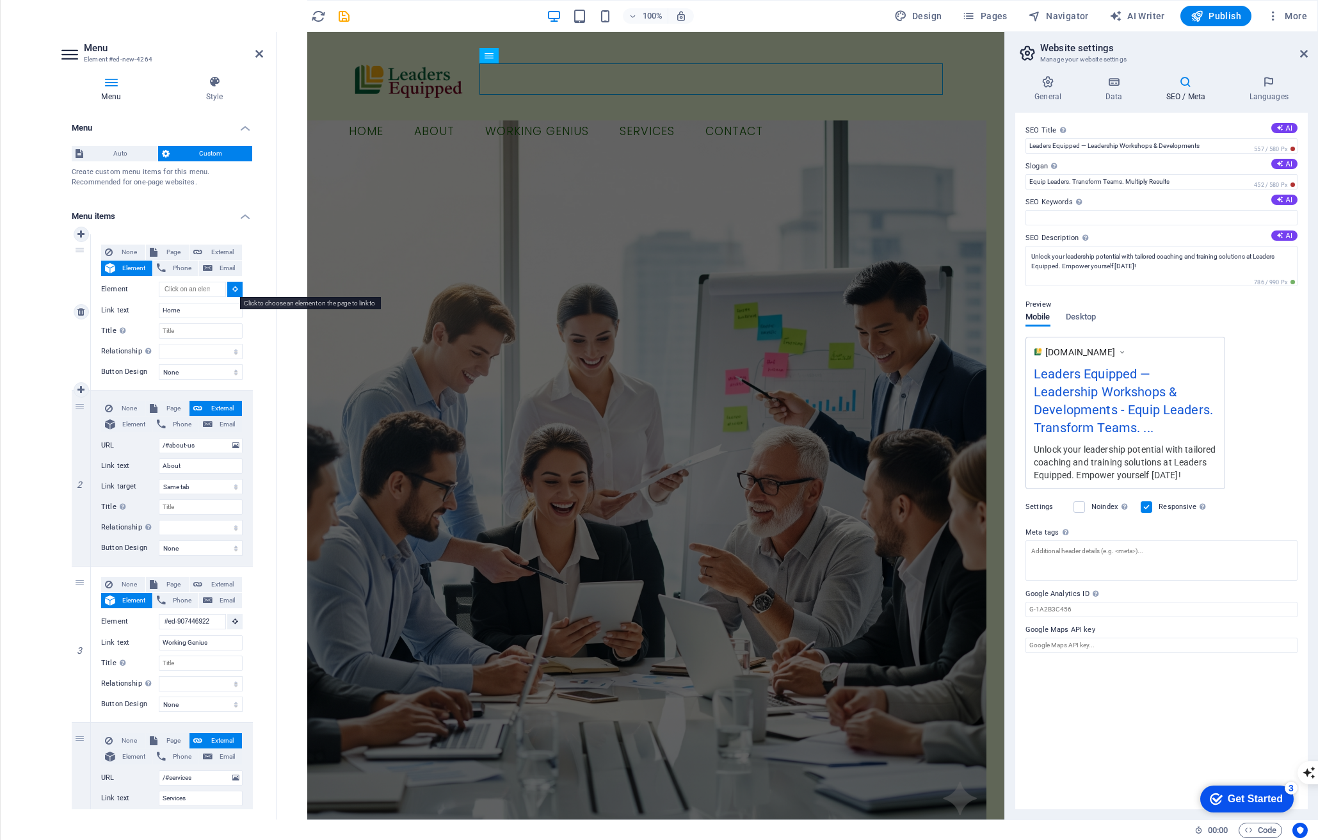
click at [232, 289] on icon at bounding box center [235, 288] width 6 height 6
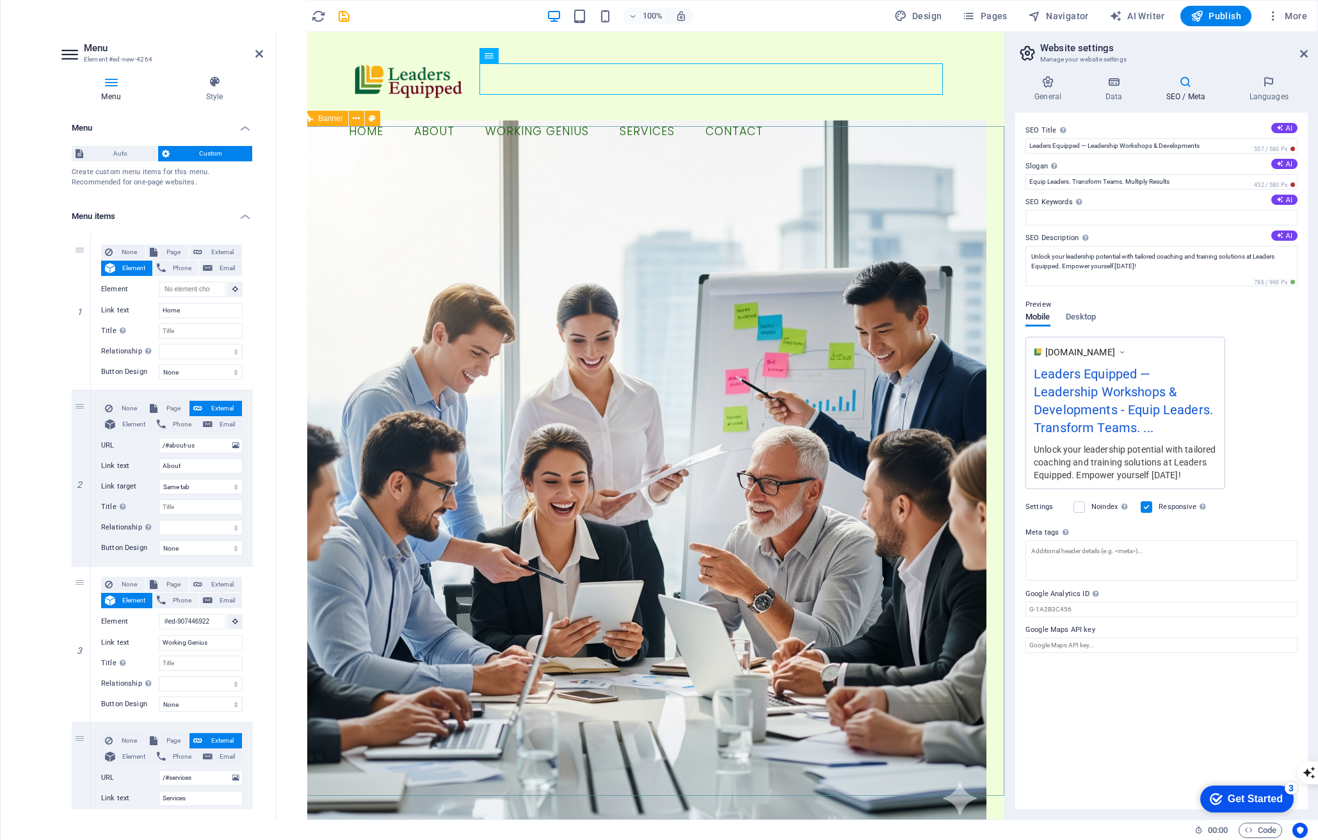
click at [284, 226] on div "EQUIP LEADERS TRANSFORM TEAMS BUILD STRONG FUTURES We empower leaders to discov…" at bounding box center [640, 676] width 728 height 1036
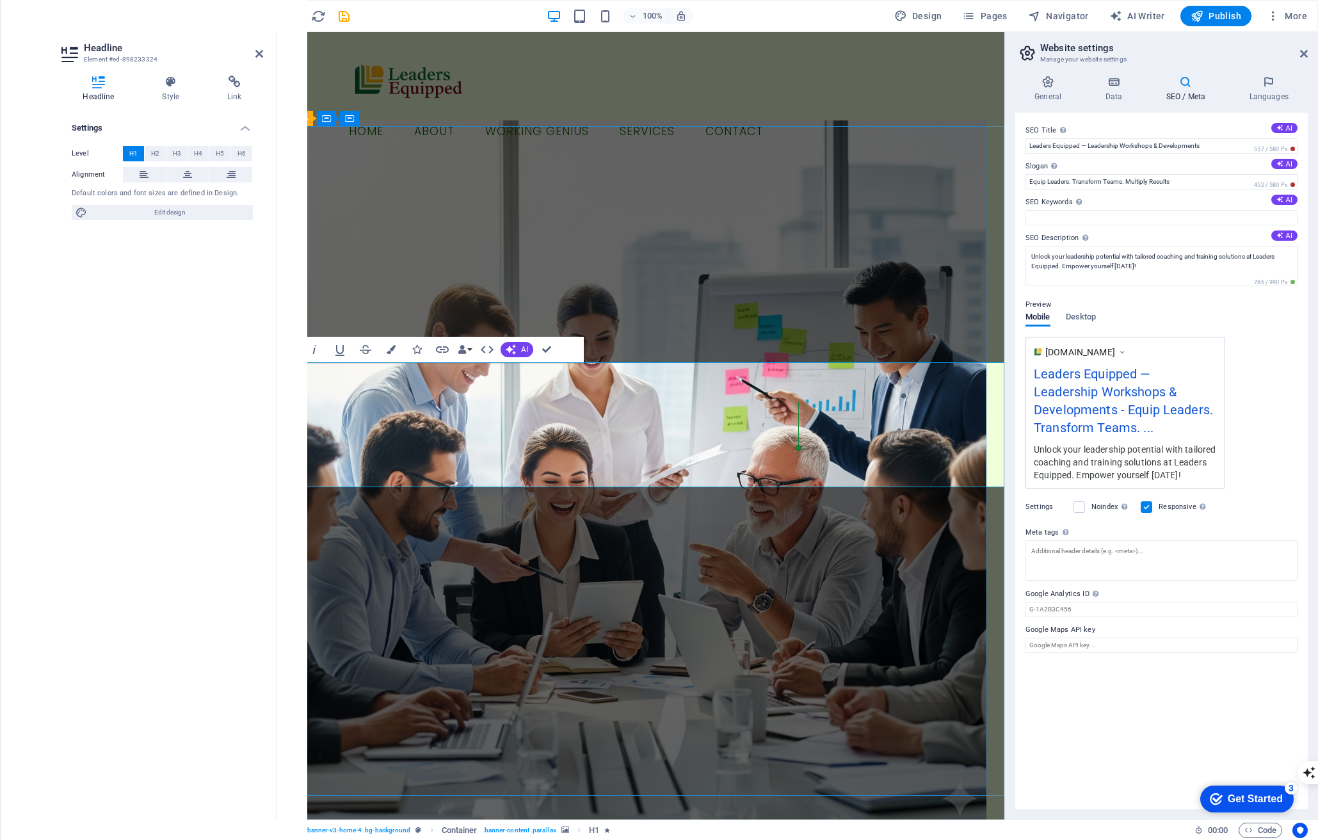
click at [136, 209] on span "Edit design" at bounding box center [170, 212] width 158 height 15
select select "200"
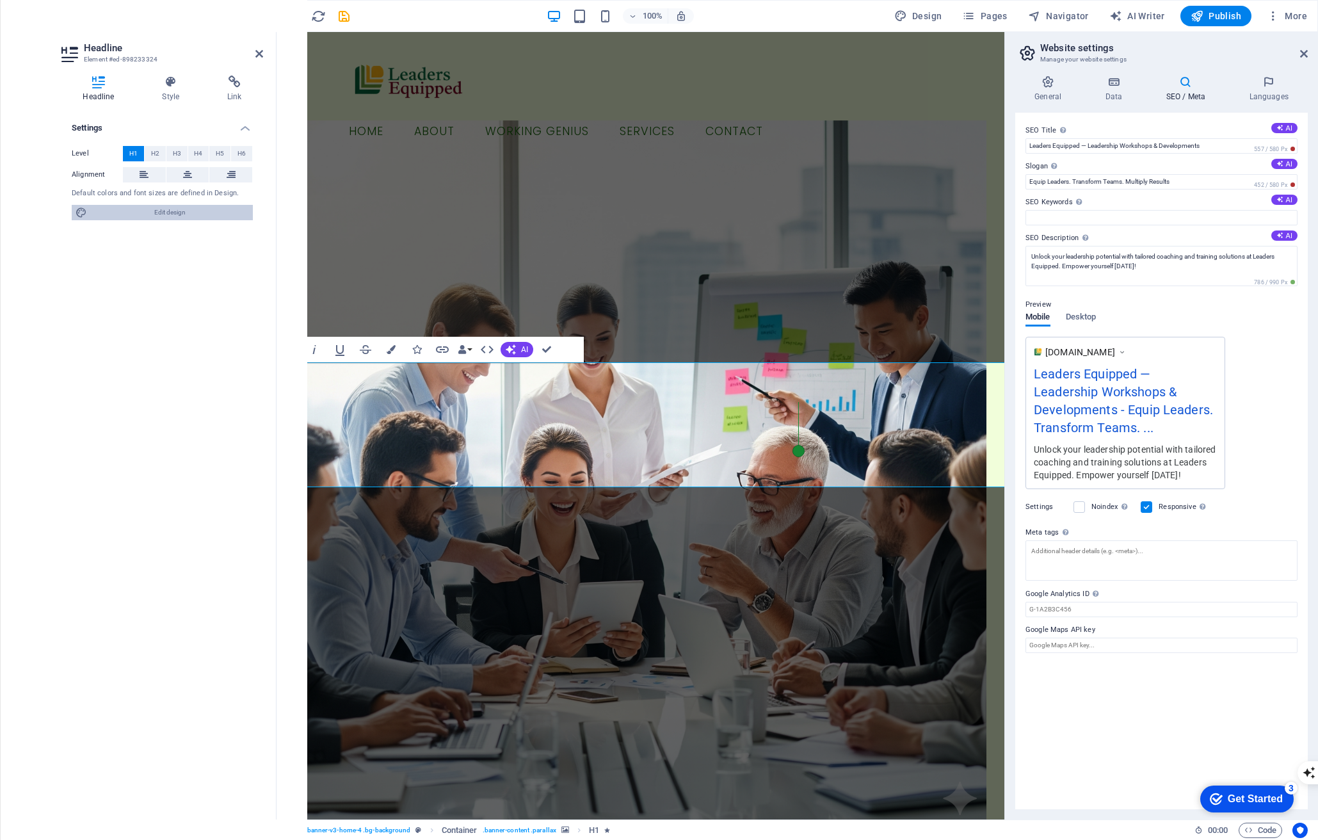
select select "px"
select select "400"
select select "px"
select select "rem"
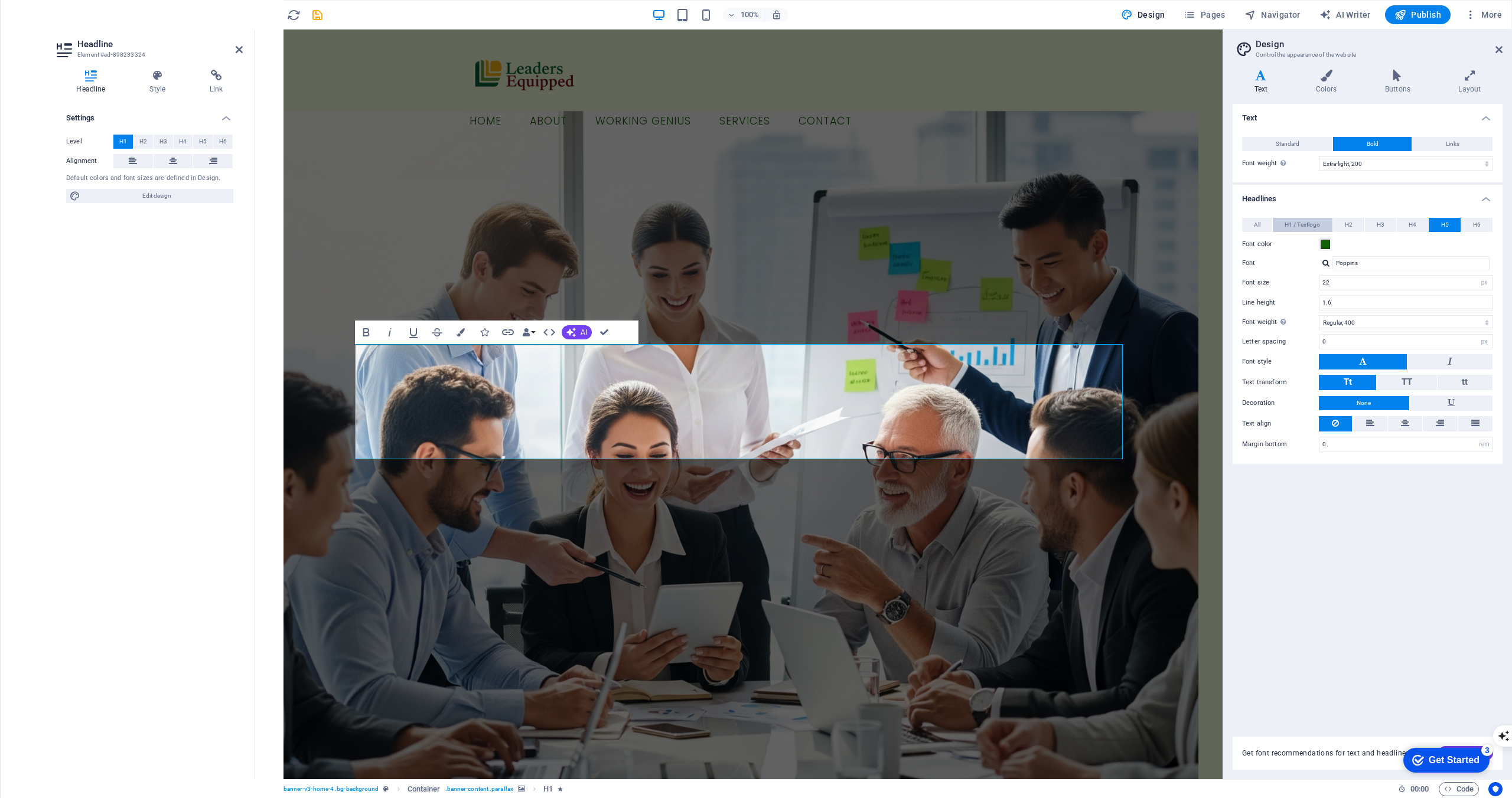
click at [1215, 224] on span "H1 / Textlogo" at bounding box center [1302, 224] width 35 height 14
click at [1215, 244] on span at bounding box center [1325, 244] width 9 height 9
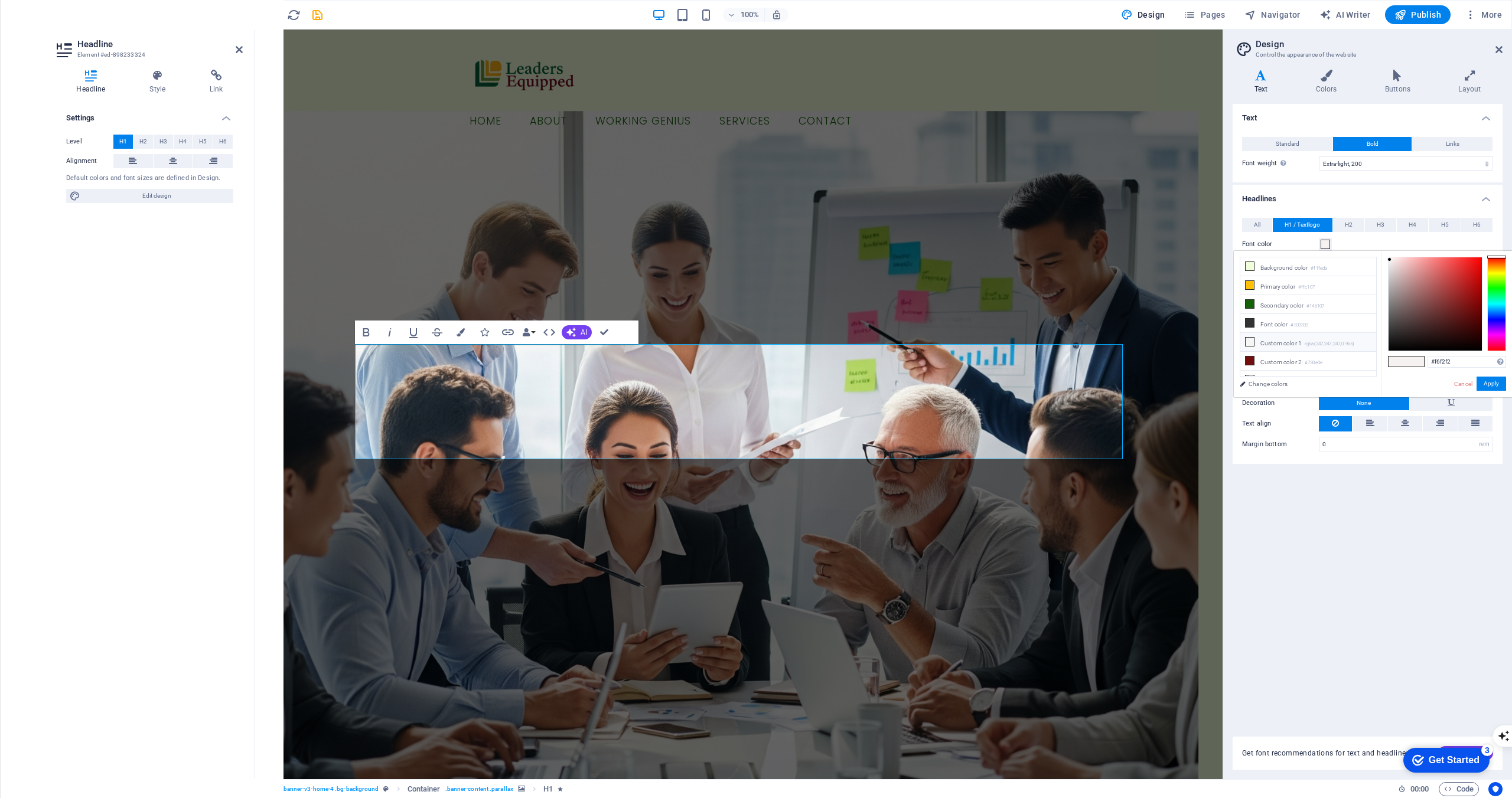
click at [1215, 342] on li "Custom color 1 rgba(247,247,247,0.965)" at bounding box center [1307, 342] width 136 height 18
type input "rgba(247, 247, 247, 0.965)"
click at [1215, 347] on li "Custom color 1 rgba(247,247,247,0.965)" at bounding box center [1307, 342] width 136 height 18
click at [1215, 228] on span "H1 / Textlogo" at bounding box center [1302, 224] width 35 height 14
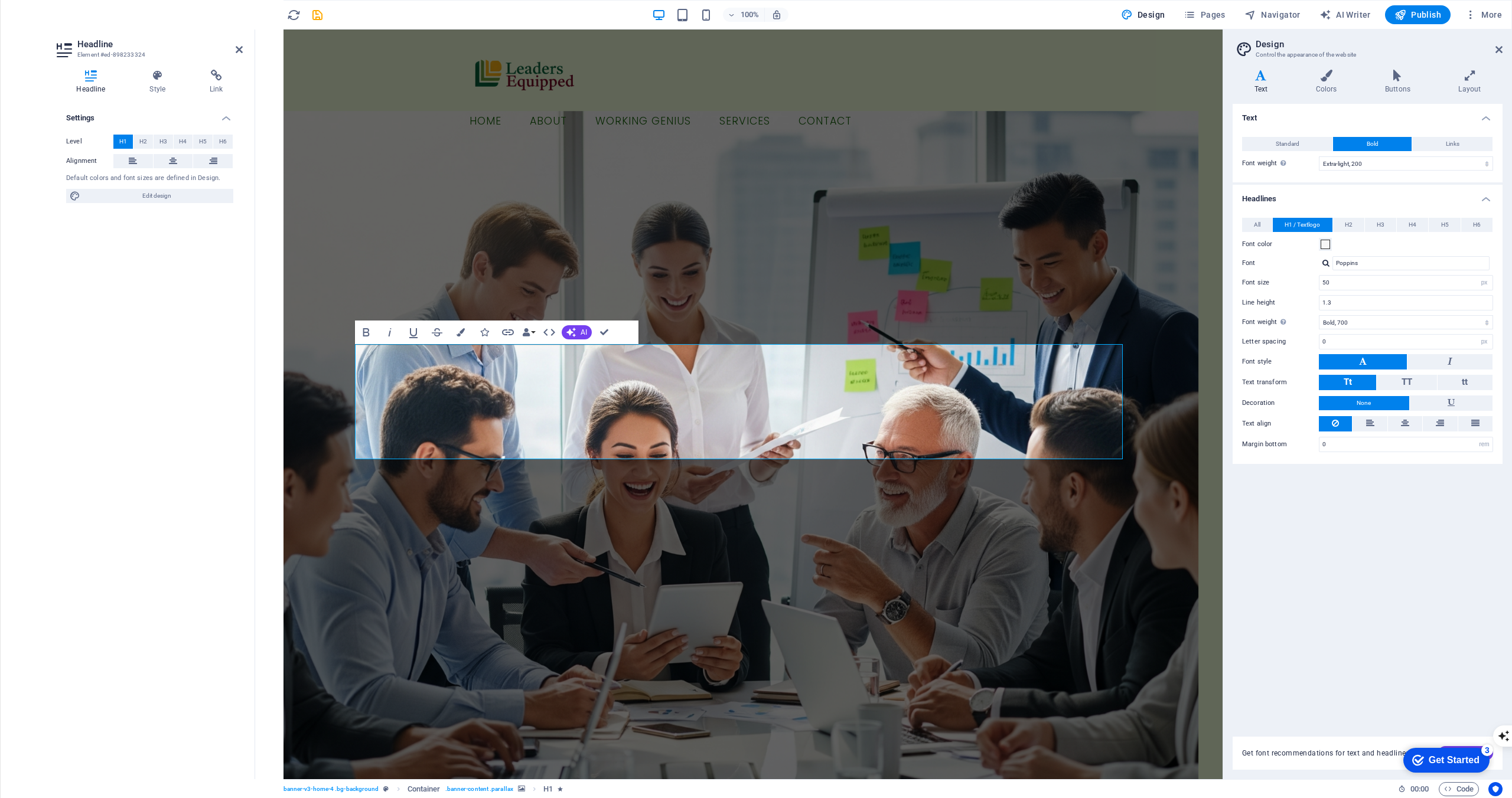
click at [1215, 228] on span "H1 / Textlogo" at bounding box center [1302, 224] width 35 height 14
click at [1215, 283] on input "50" at bounding box center [1406, 282] width 173 height 14
click at [1215, 560] on div "Text Standard Bold Links Font color Font Quicksand Font size 20 rem px Line hei…" at bounding box center [1367, 413] width 269 height 619
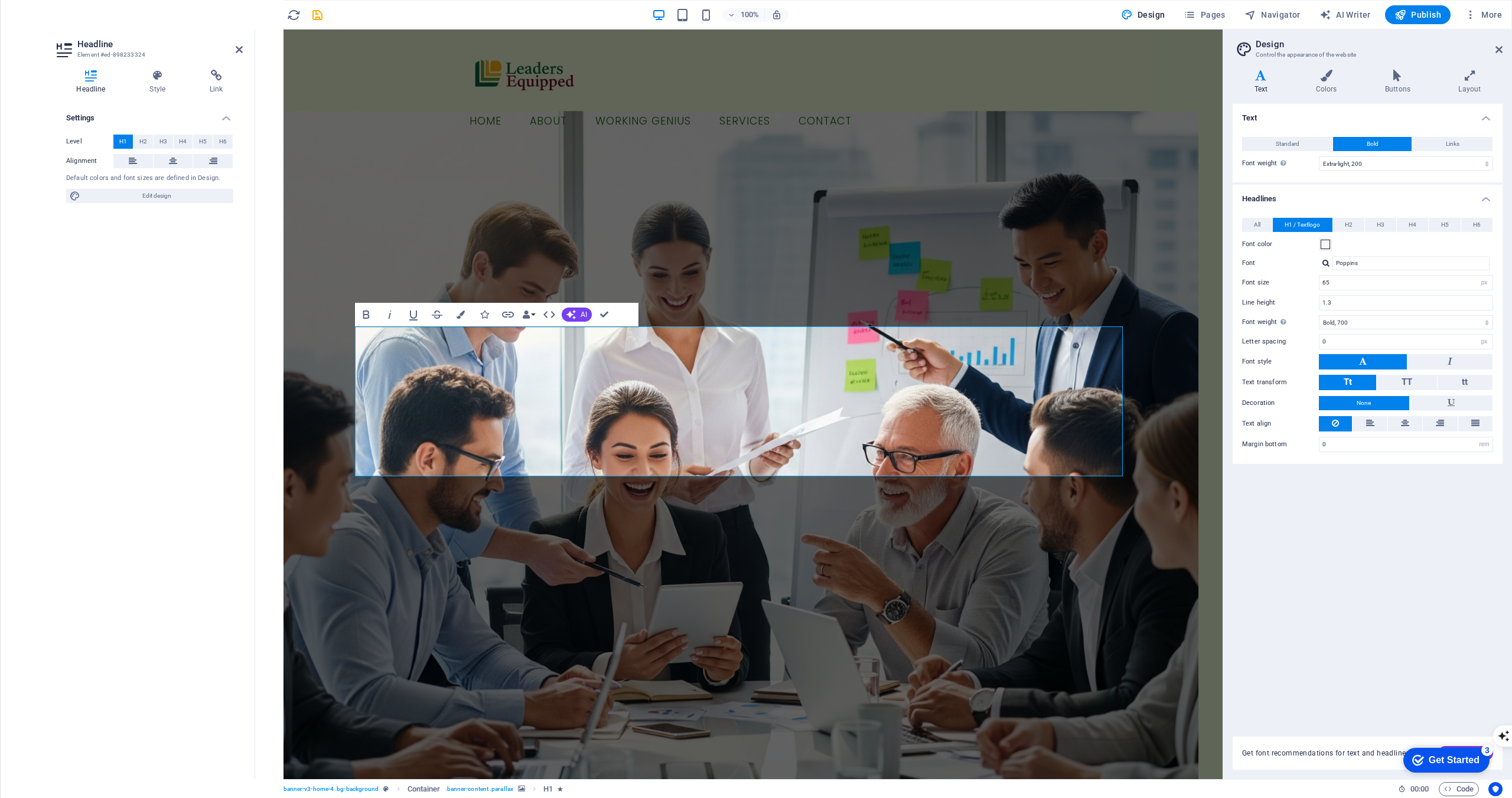
click at [1215, 560] on div "Text Standard Bold Links Font color Font Quicksand Font size 20 rem px Line hei…" at bounding box center [1367, 413] width 269 height 619
click at [1030, 564] on figure at bounding box center [739, 452] width 919 height 683
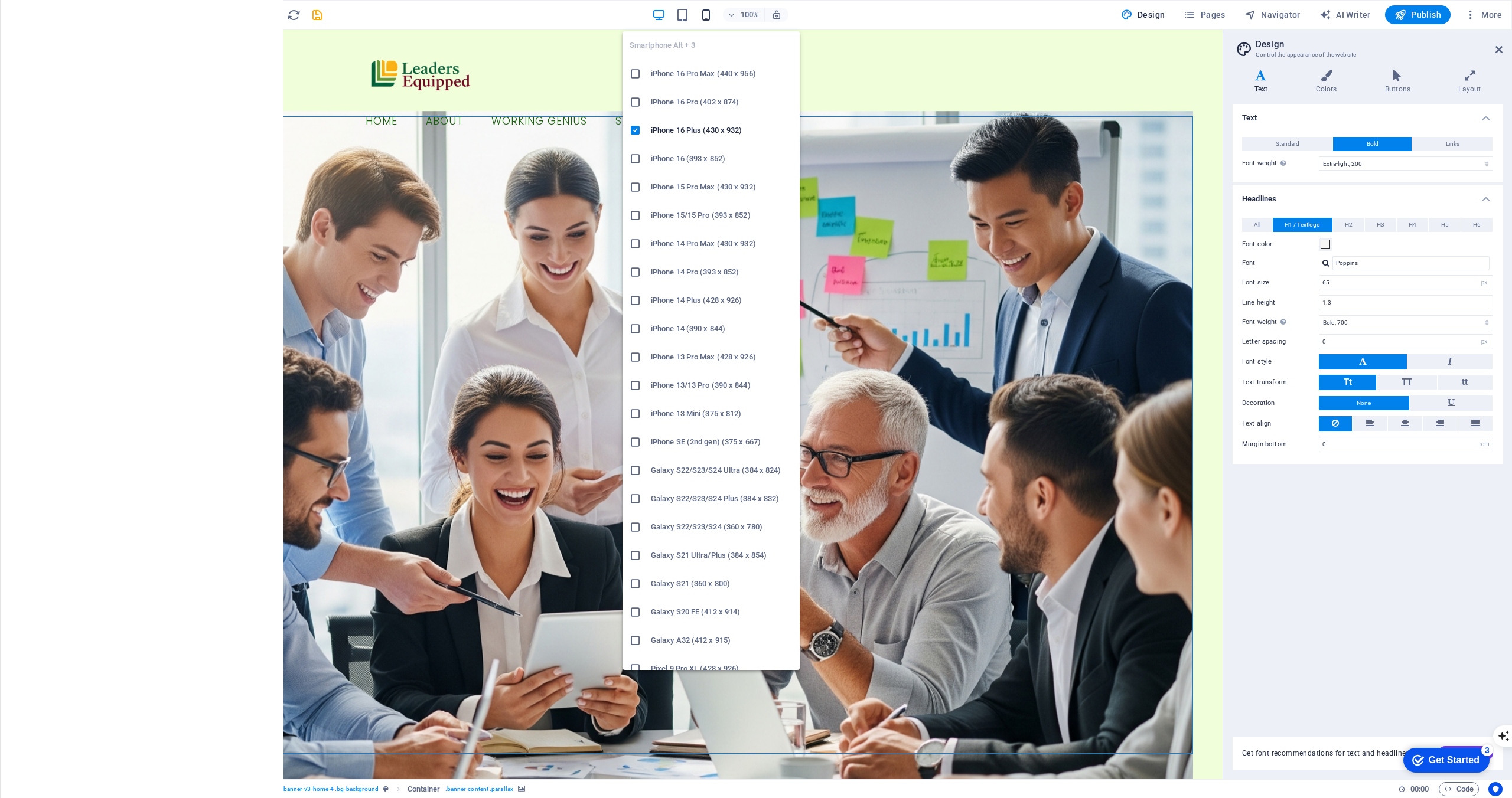
click at [708, 20] on icon "button" at bounding box center [706, 15] width 14 height 14
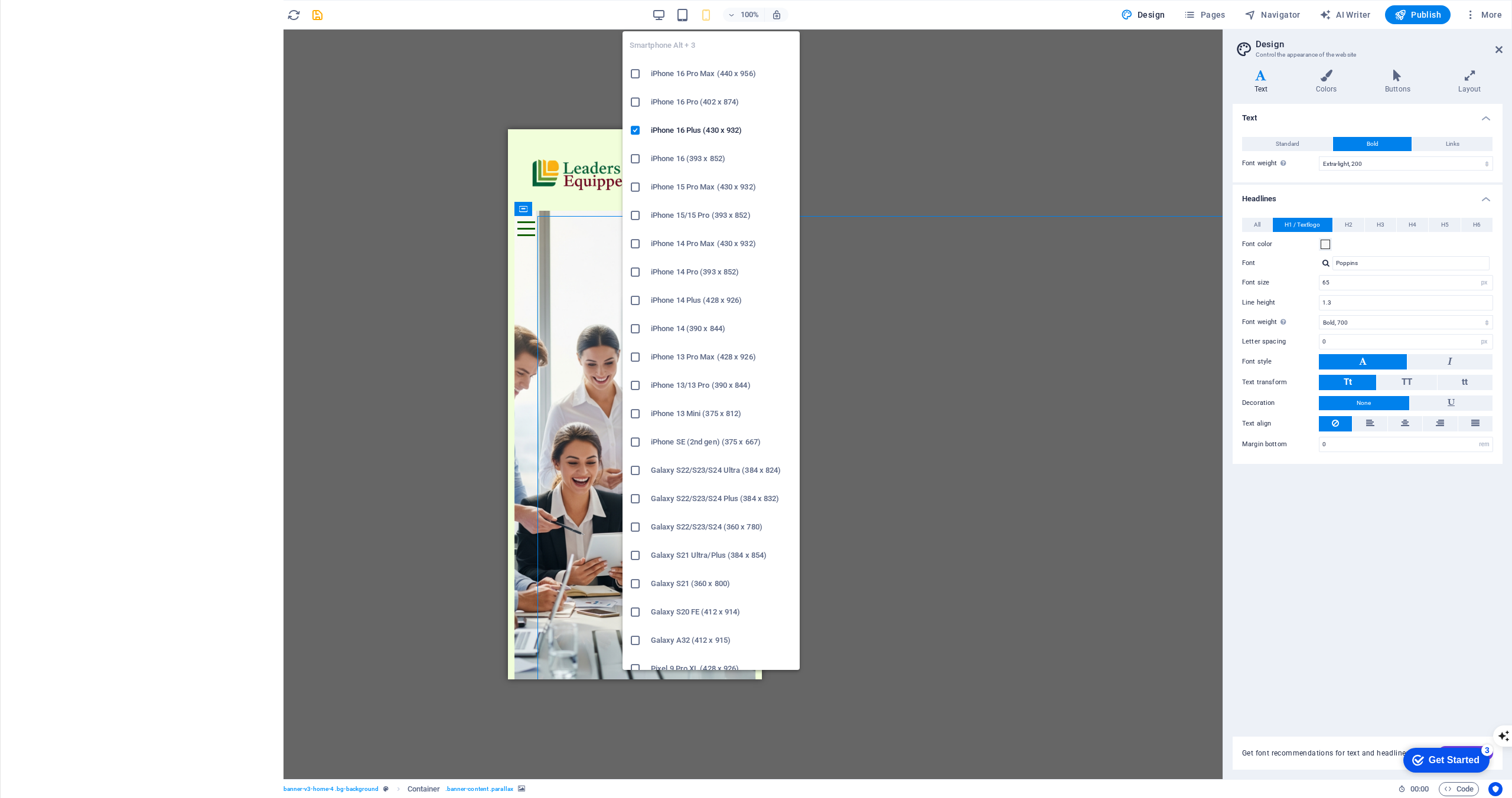
type input "1.0266"
select select "rem"
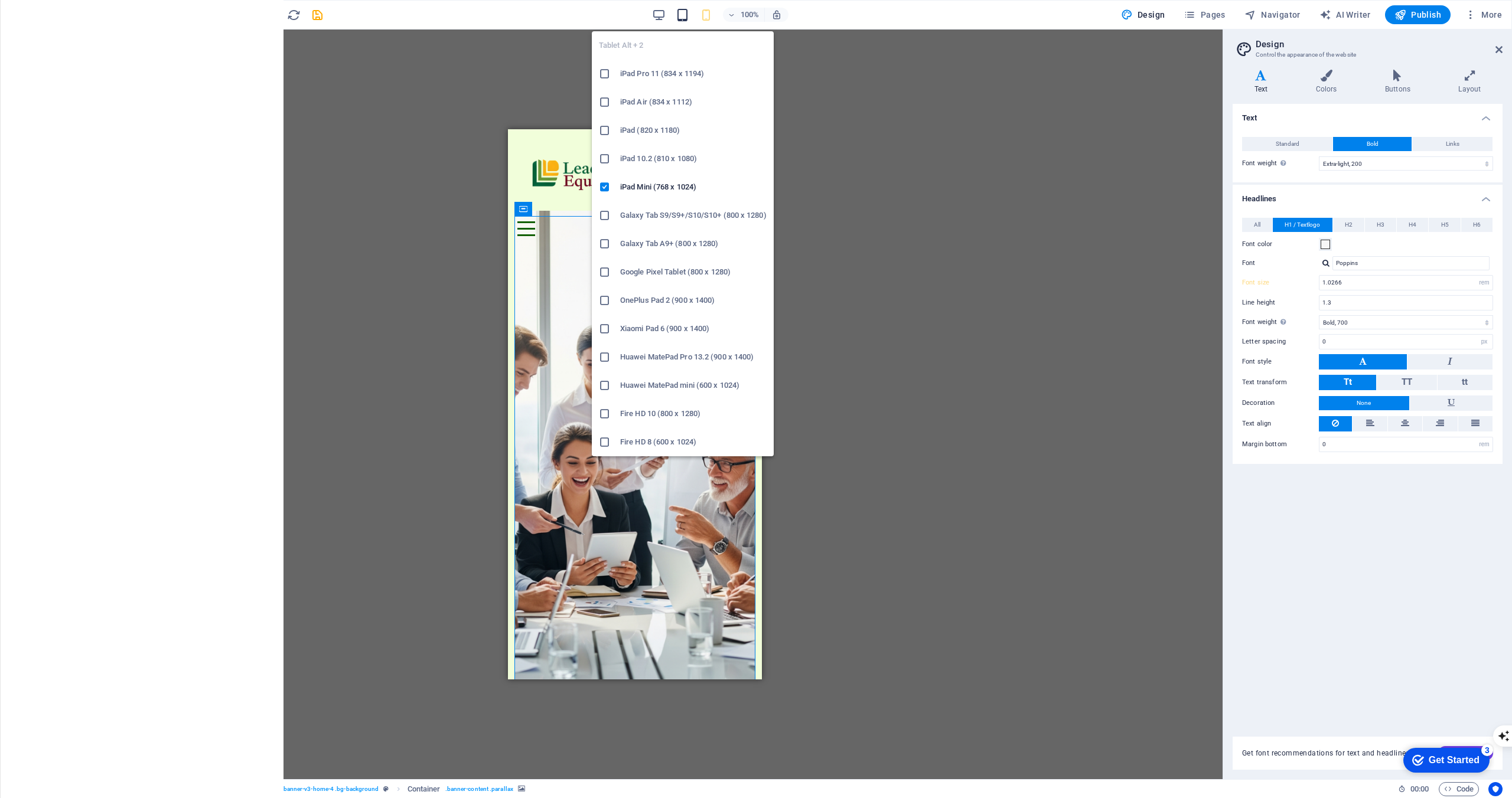
click at [689, 16] on icon "button" at bounding box center [682, 15] width 14 height 14
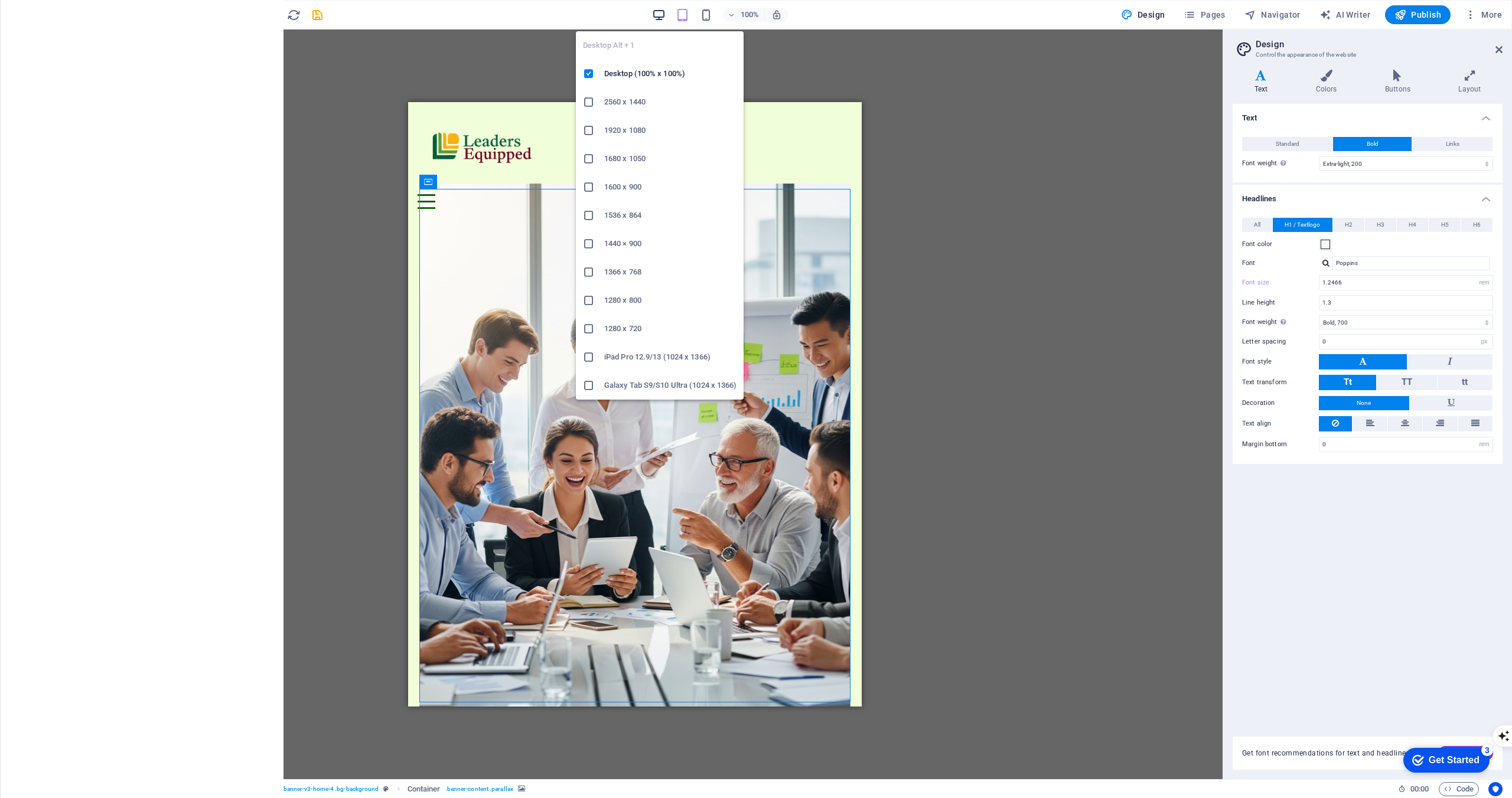
click at [661, 14] on icon "button" at bounding box center [659, 15] width 14 height 14
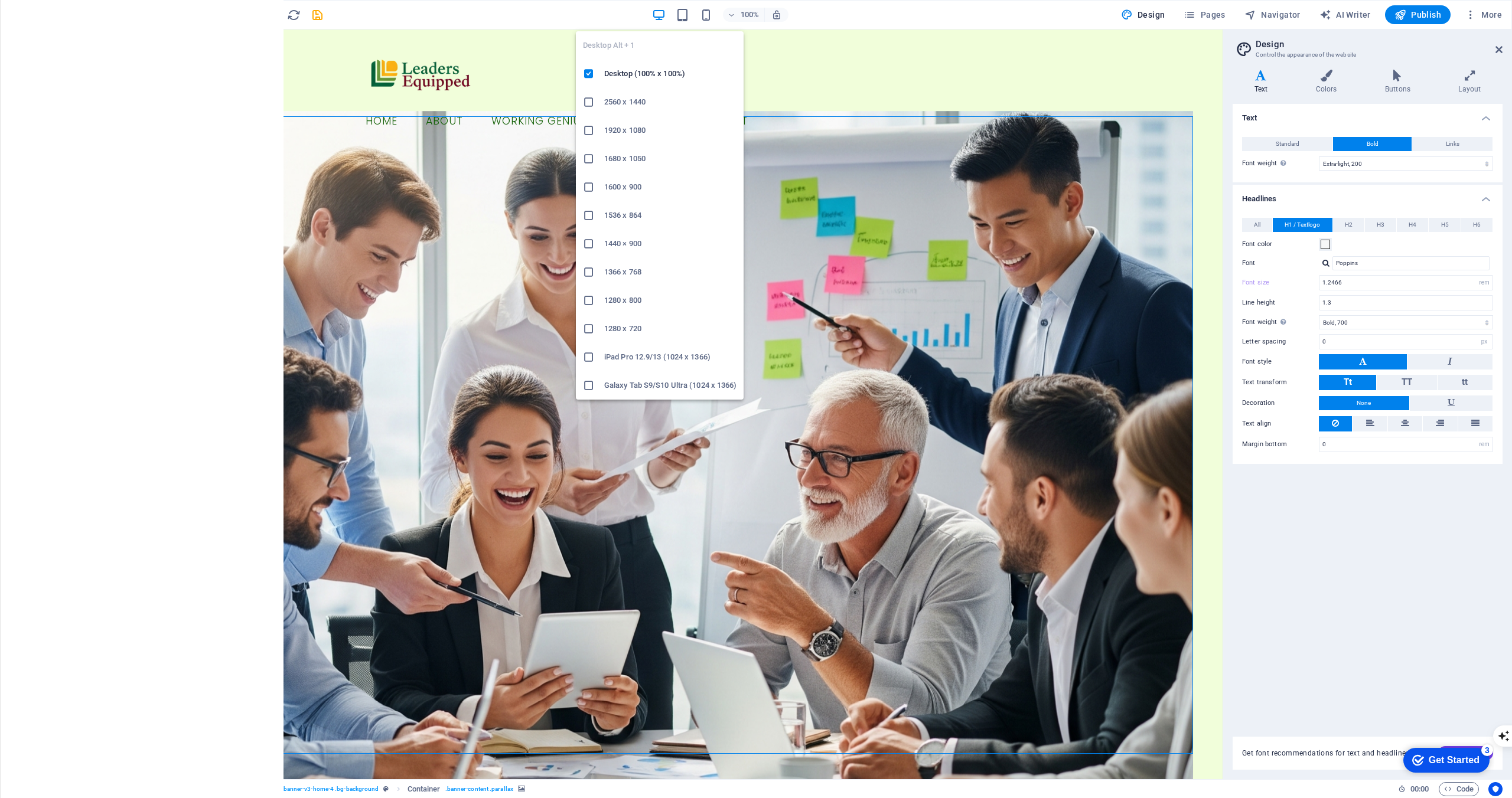
type input "65"
select select "px"
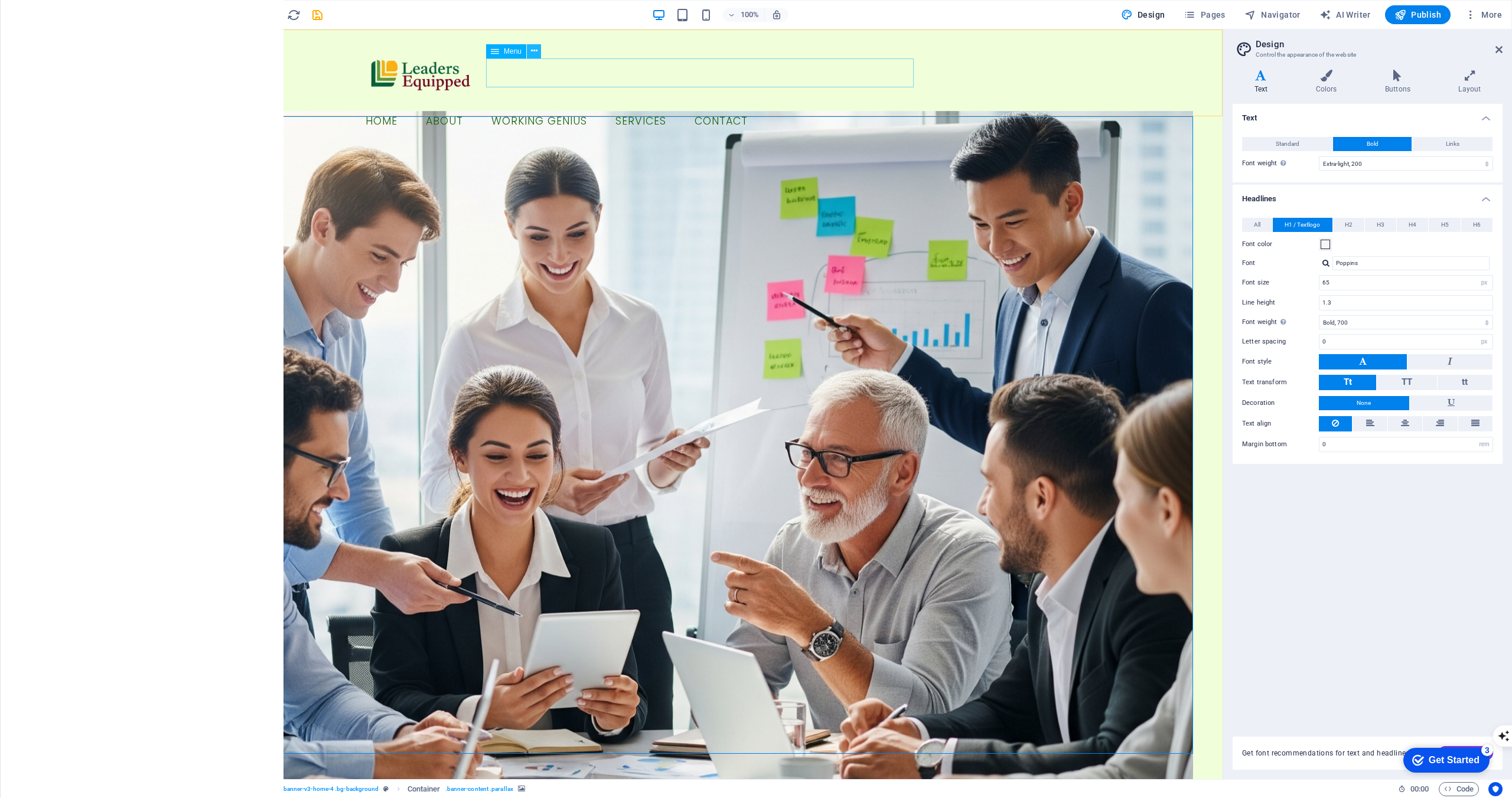
click at [530, 52] on icon at bounding box center [533, 51] width 6 height 12
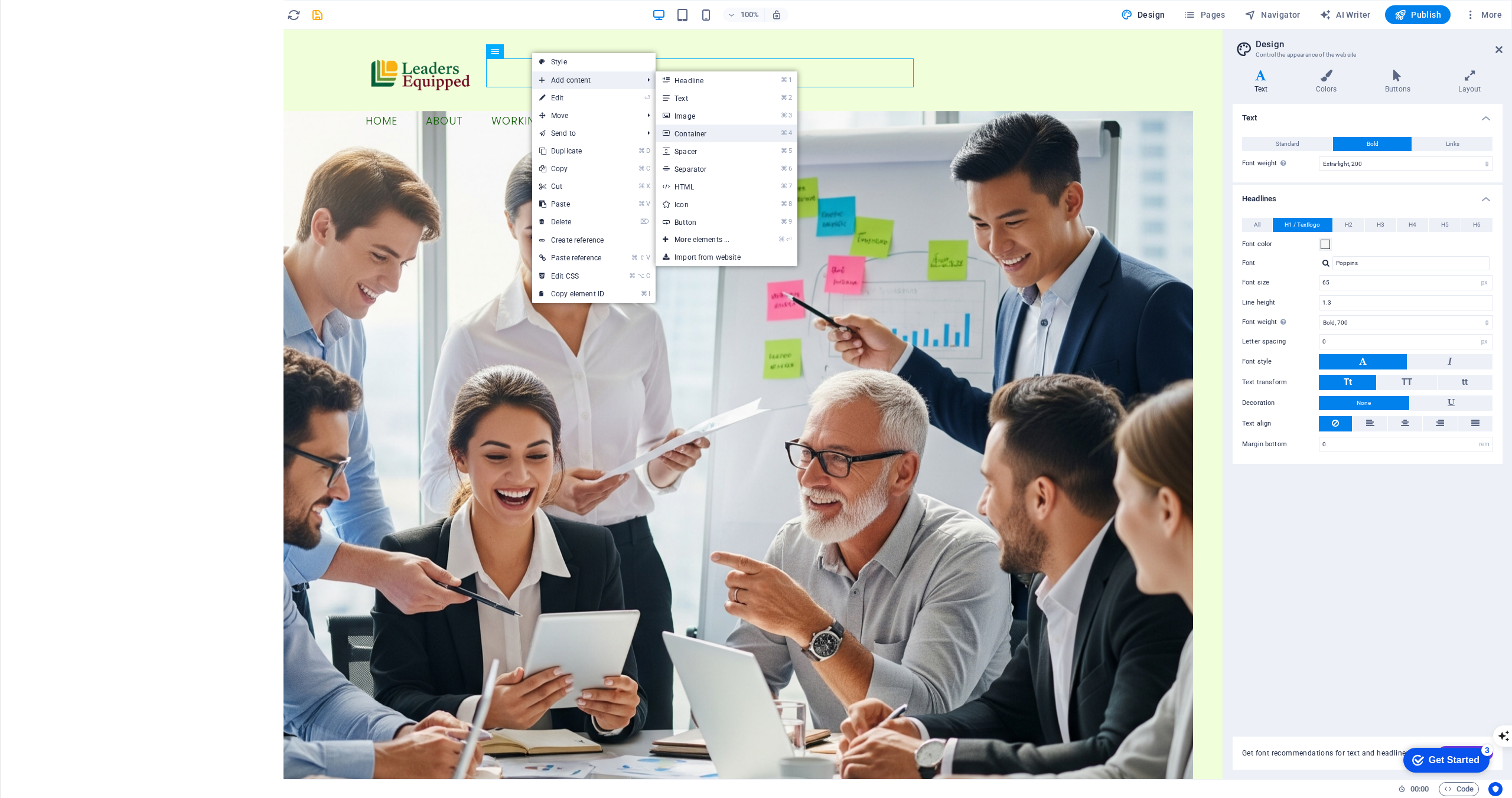
click at [744, 130] on link "⌘ 4 Container" at bounding box center [704, 133] width 98 height 18
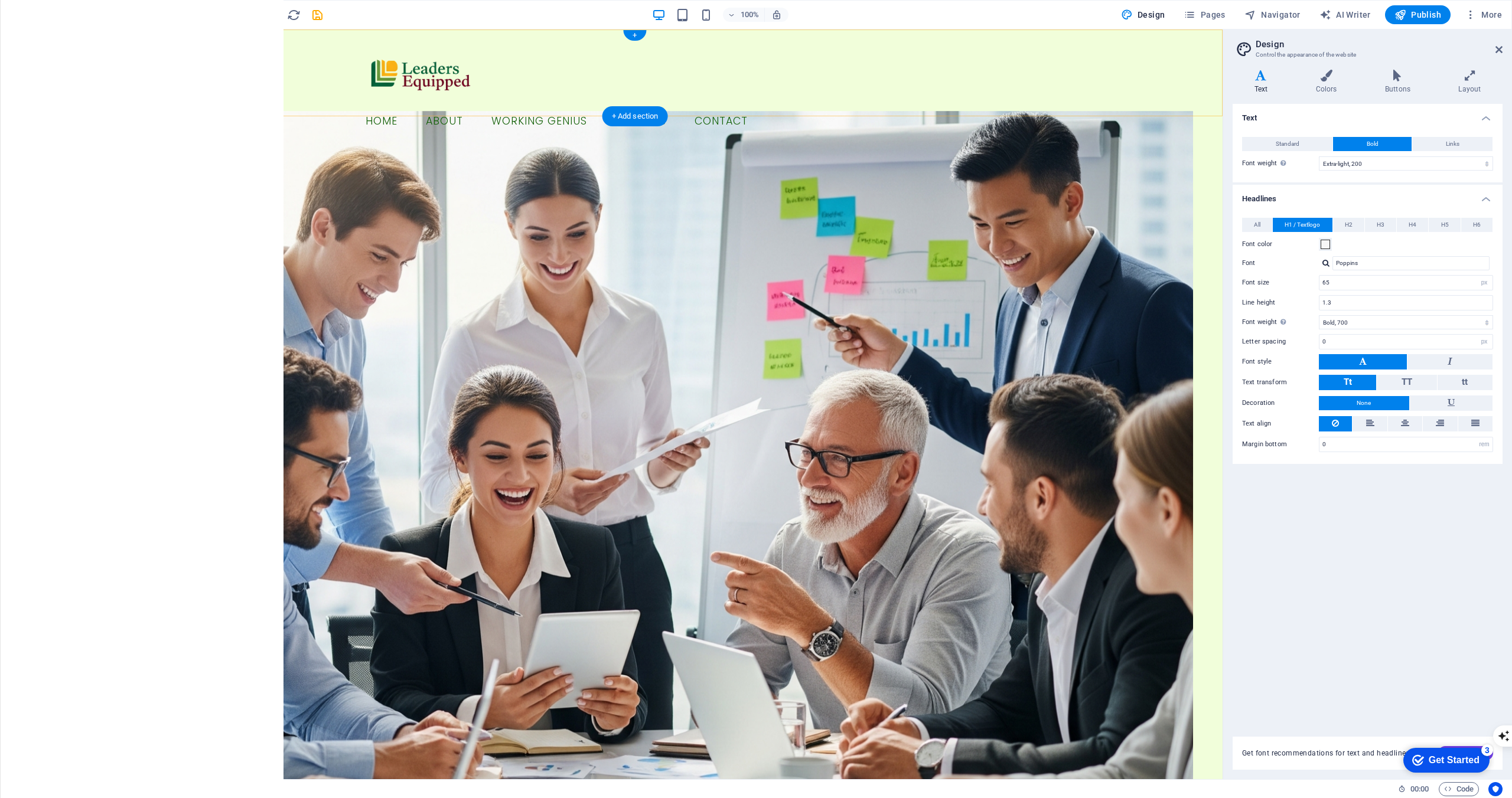
click at [780, 91] on div "Menu Home About Working Genius Services Contact" at bounding box center [635, 88] width 1175 height 116
select select "rem"
select select "preset-menu-v2-border"
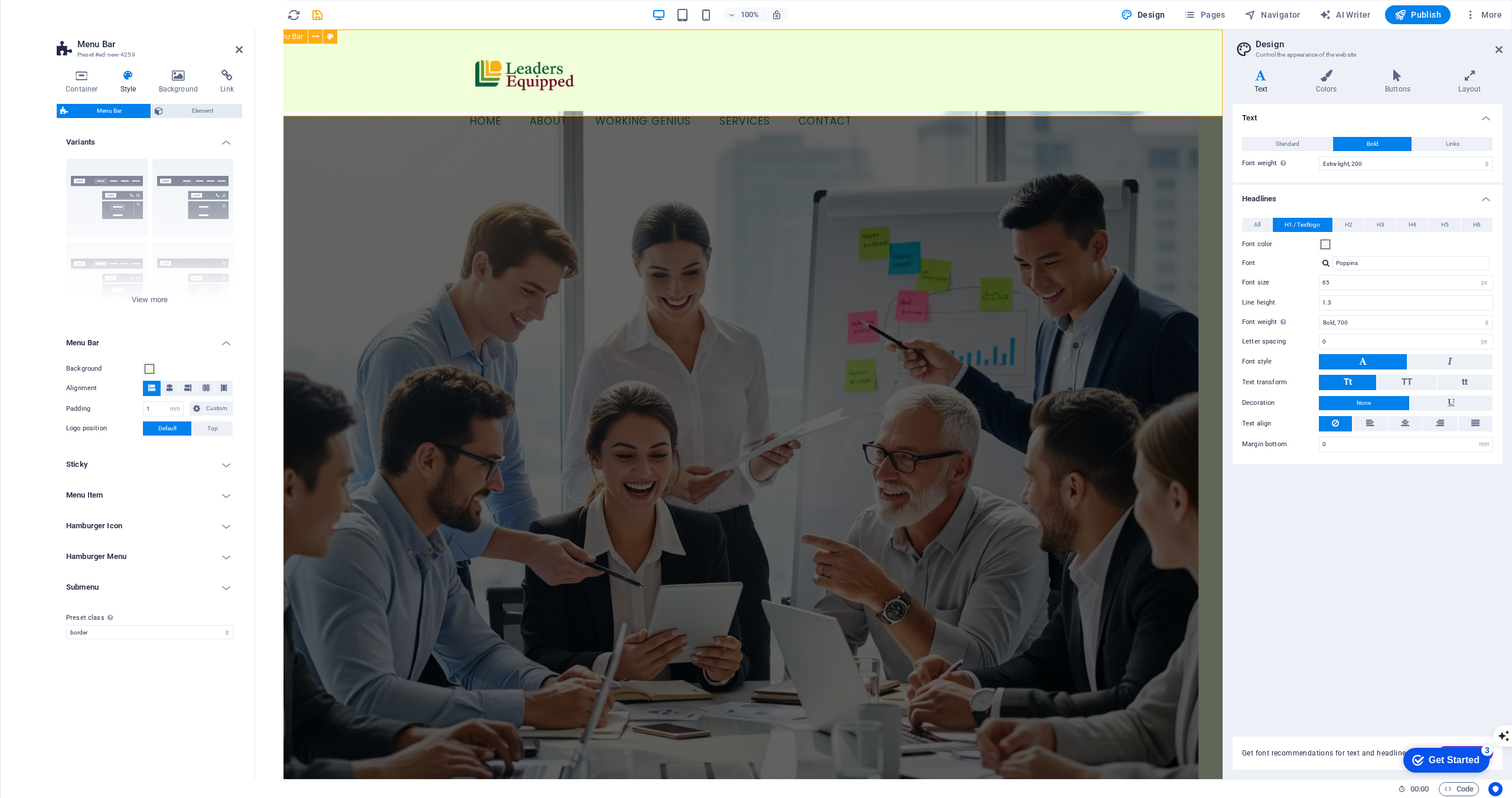
click at [425, 63] on div "Menu Home About Working Genius Services Contact" at bounding box center [738, 88] width 967 height 116
click at [77, 78] on icon at bounding box center [81, 76] width 50 height 12
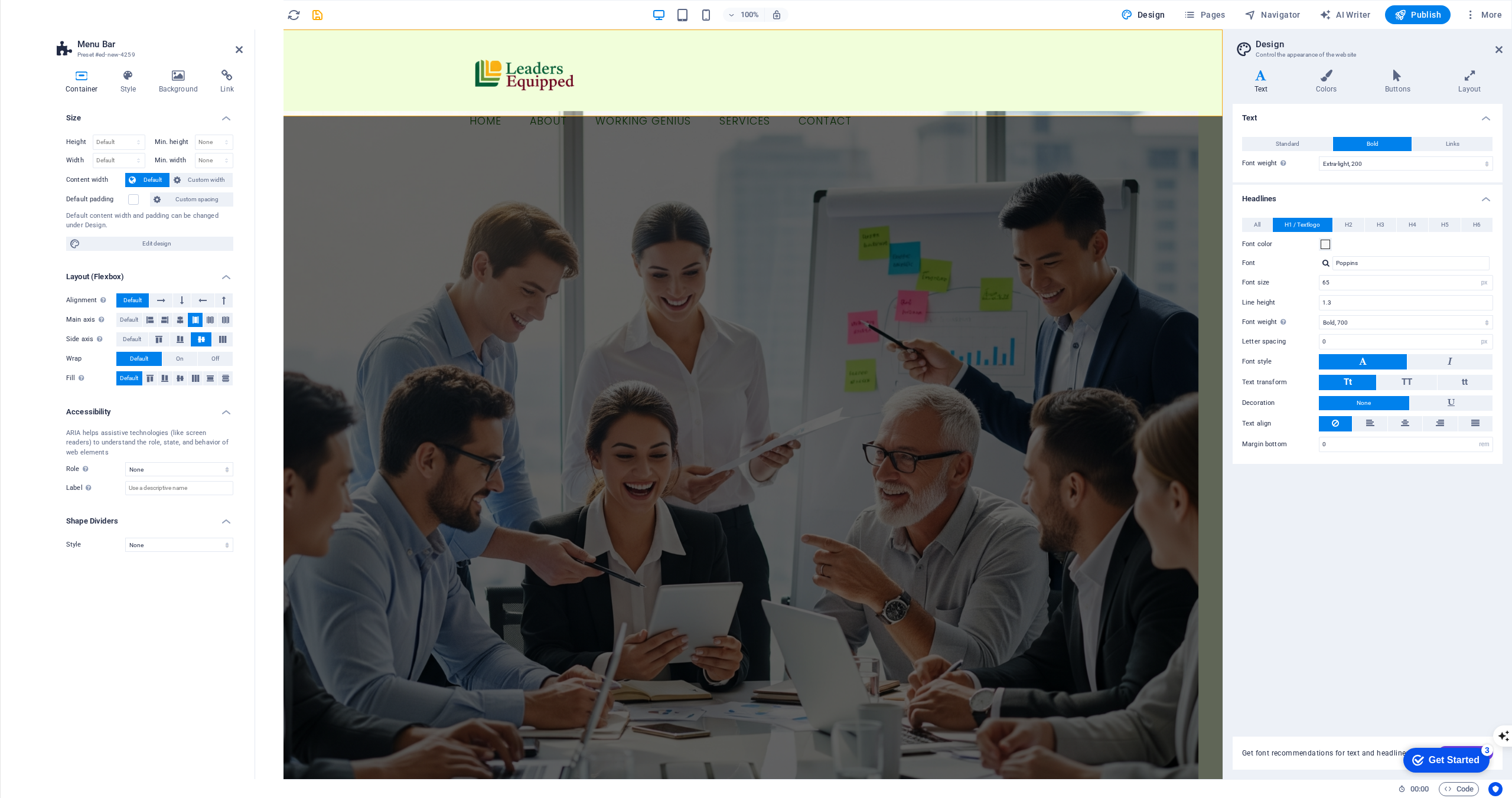
click at [243, 48] on aside "Menu Bar Preset #ed-new-4259 Container Style Background Link Size Height Defaul…" at bounding box center [150, 404] width 208 height 750
click at [26, 12] on icon "button" at bounding box center [24, 14] width 14 height 14
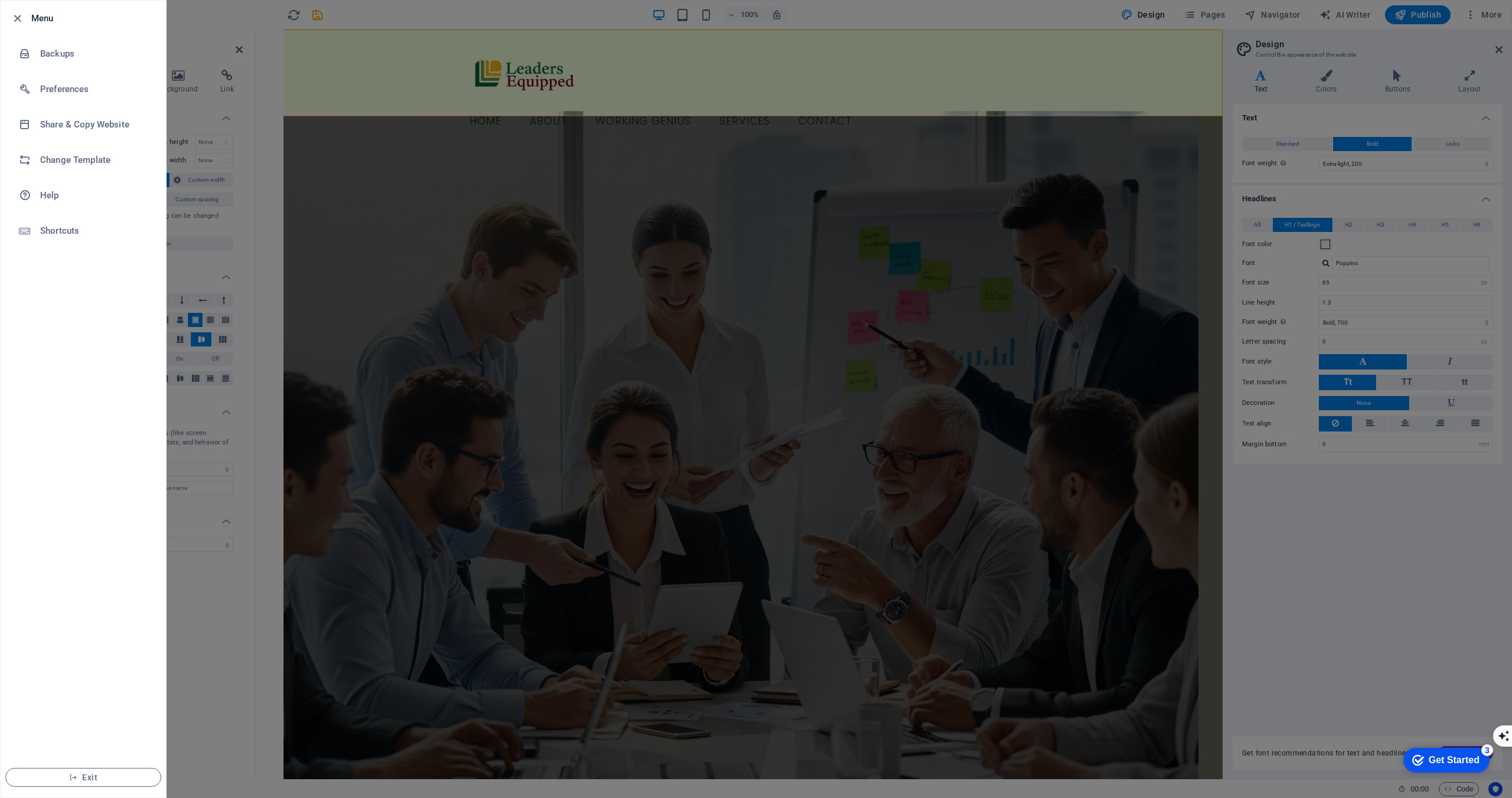
click at [297, 85] on div at bounding box center [756, 399] width 1512 height 798
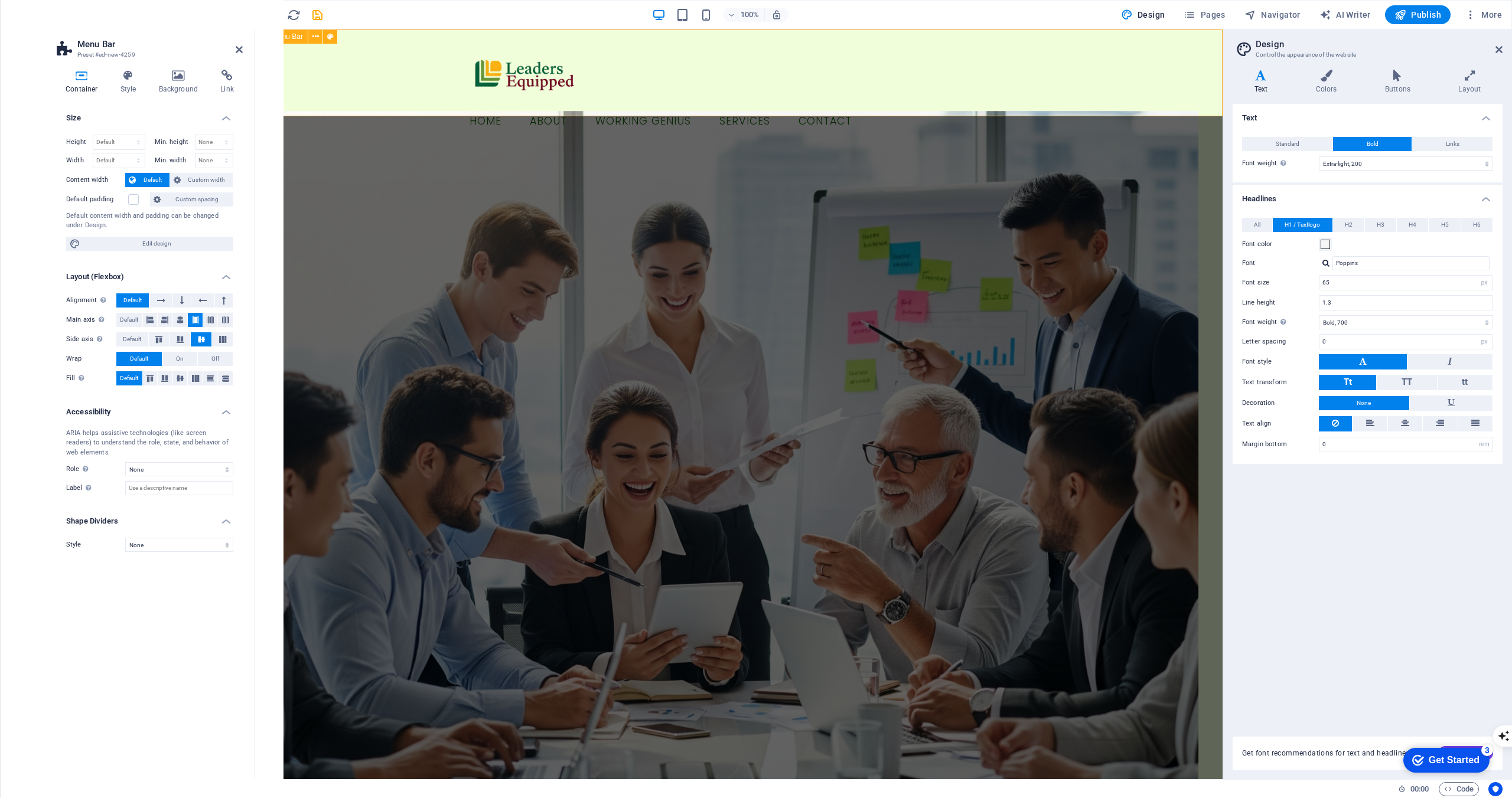
click at [1105, 69] on div "Menu Home About Working Genius Services Contact" at bounding box center [738, 88] width 967 height 116
click at [1067, 79] on div "Menu Home About Working Genius Services Contact" at bounding box center [738, 88] width 967 height 116
click at [316, 33] on icon at bounding box center [315, 36] width 6 height 12
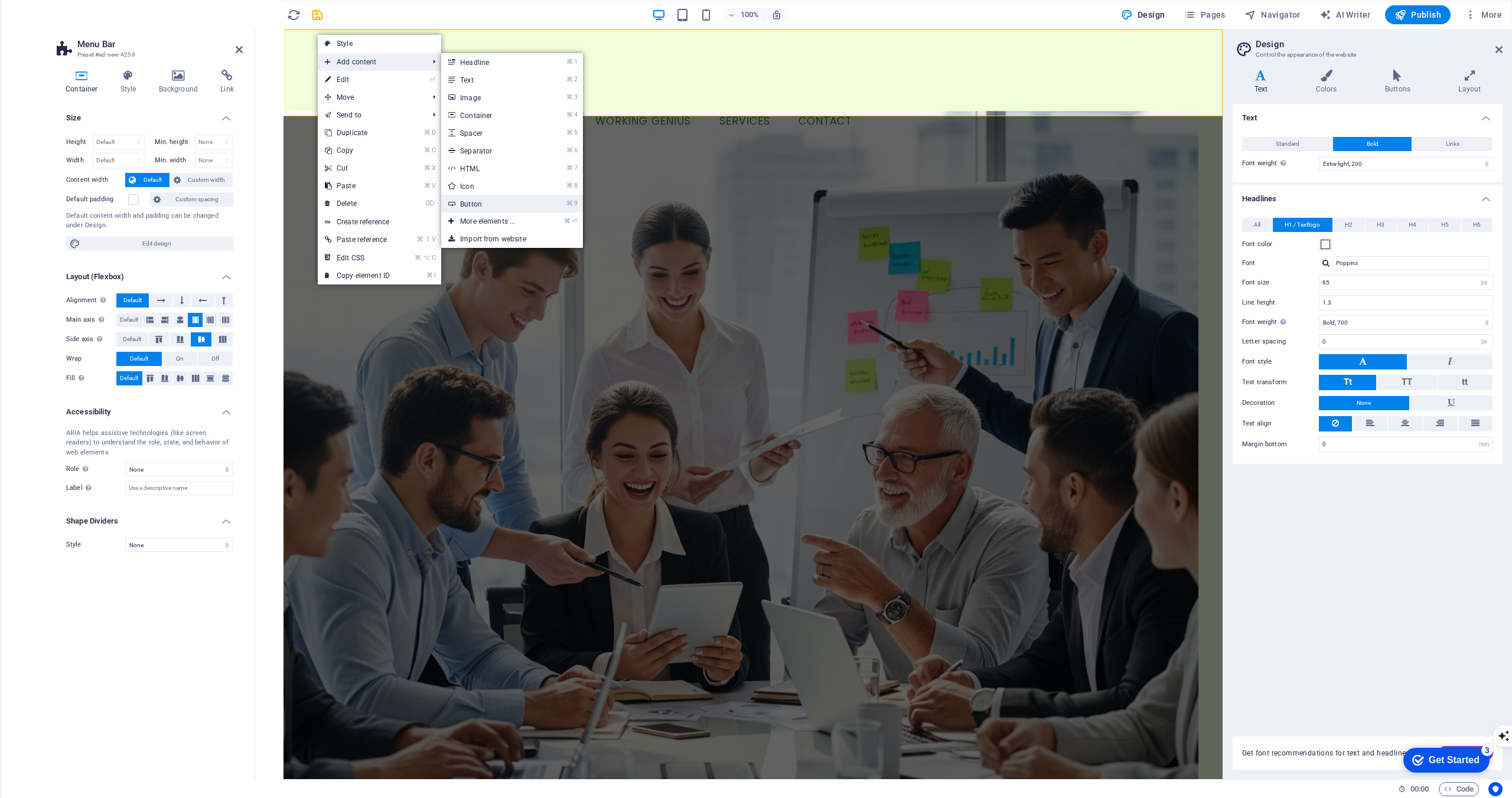
click at [507, 199] on link "⌘ 9 Button" at bounding box center [490, 203] width 98 height 18
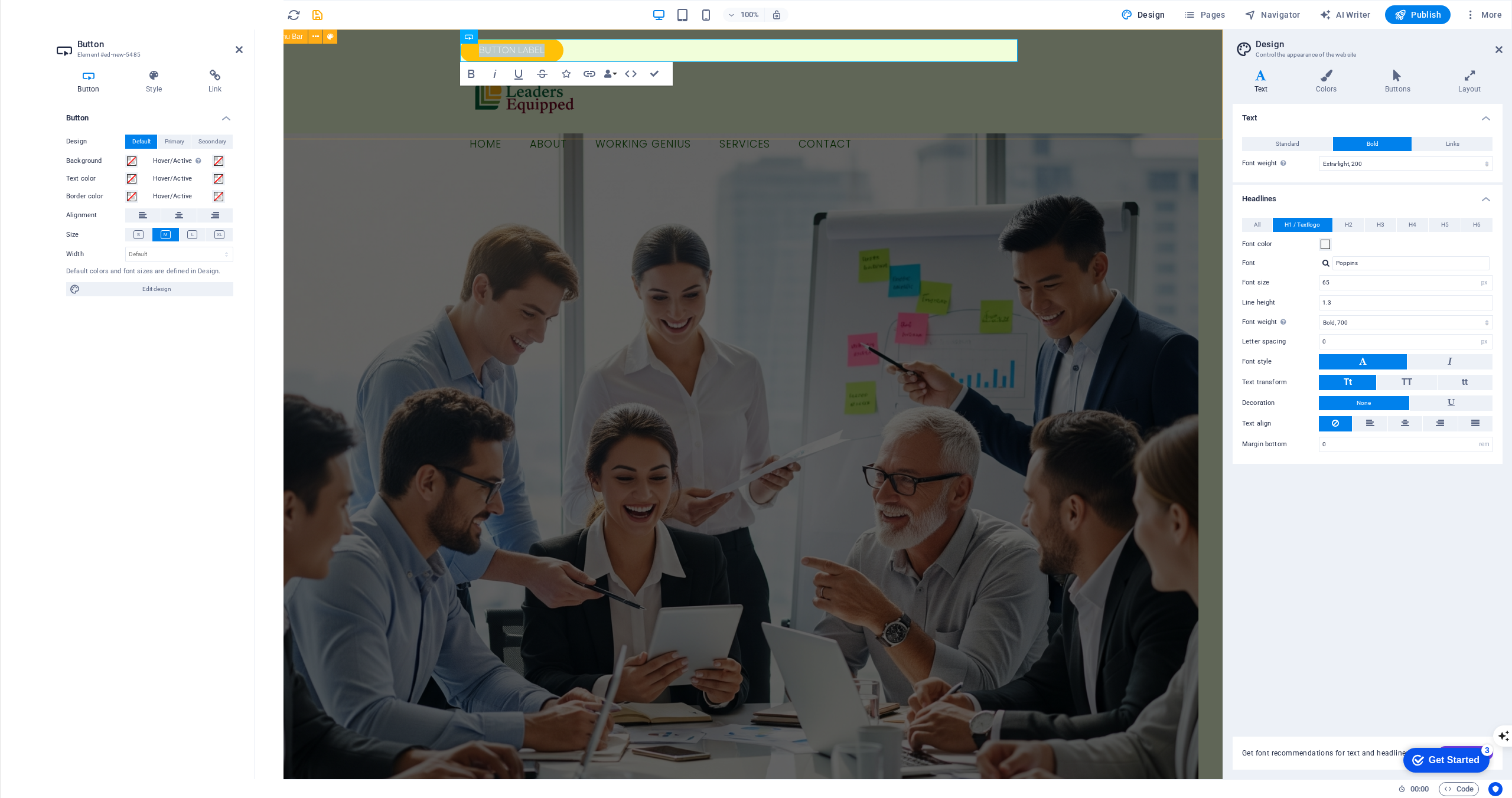
click at [1110, 89] on div "Button label Menu Home About Working Genius Services Contact" at bounding box center [738, 99] width 967 height 138
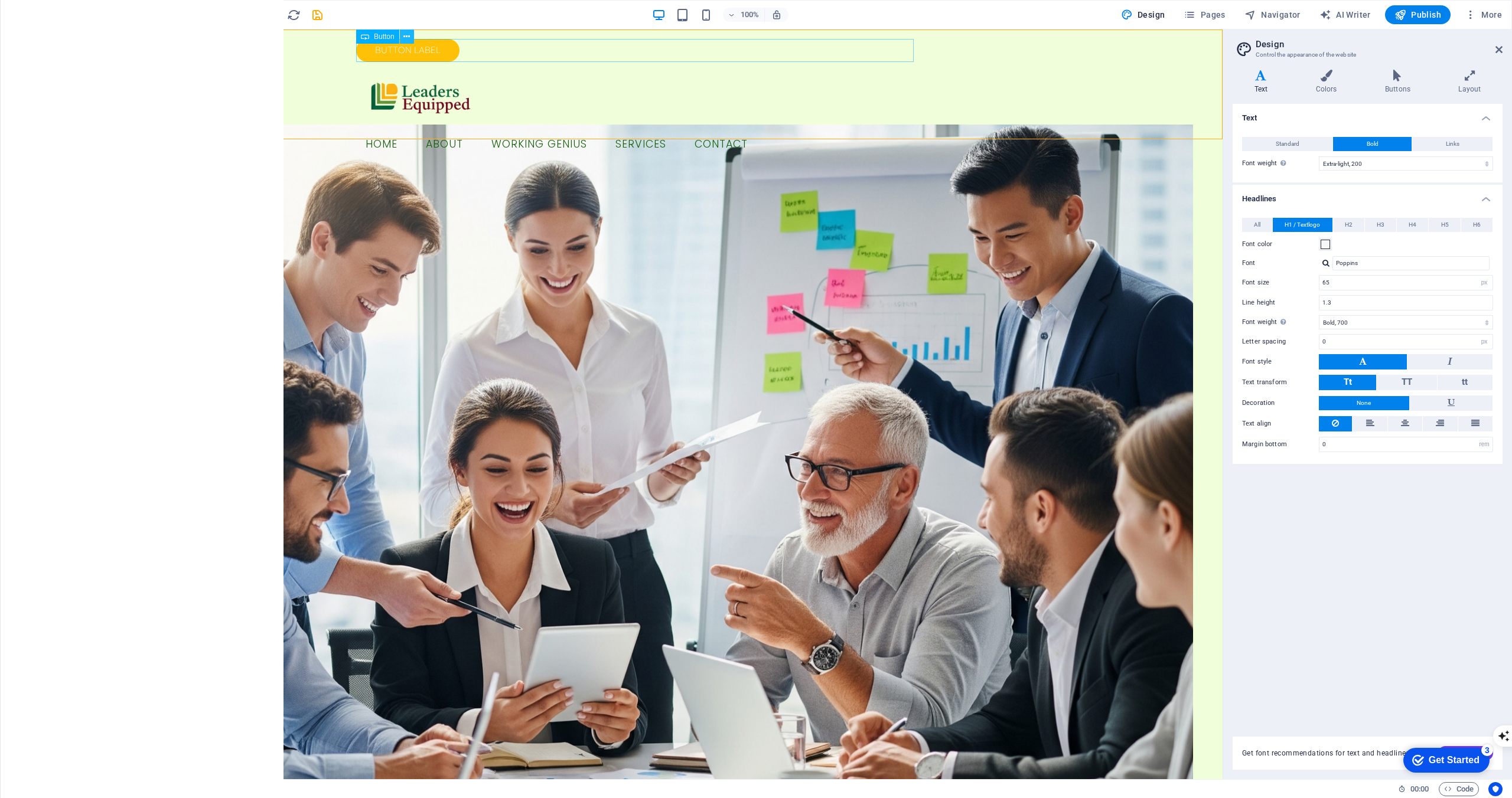
click at [410, 35] on icon at bounding box center [406, 36] width 6 height 12
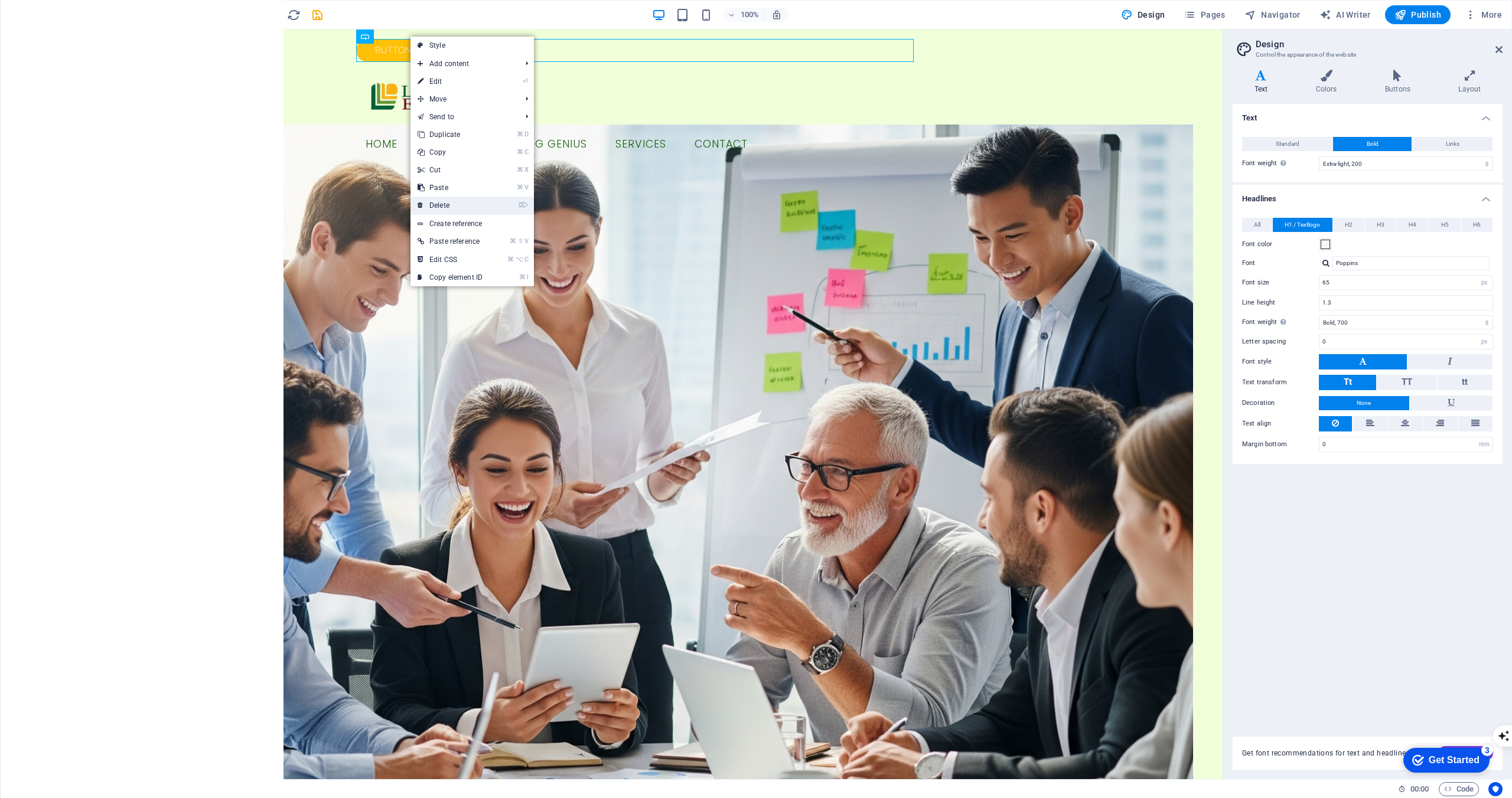
click at [455, 205] on link "⌦ Delete" at bounding box center [450, 205] width 79 height 18
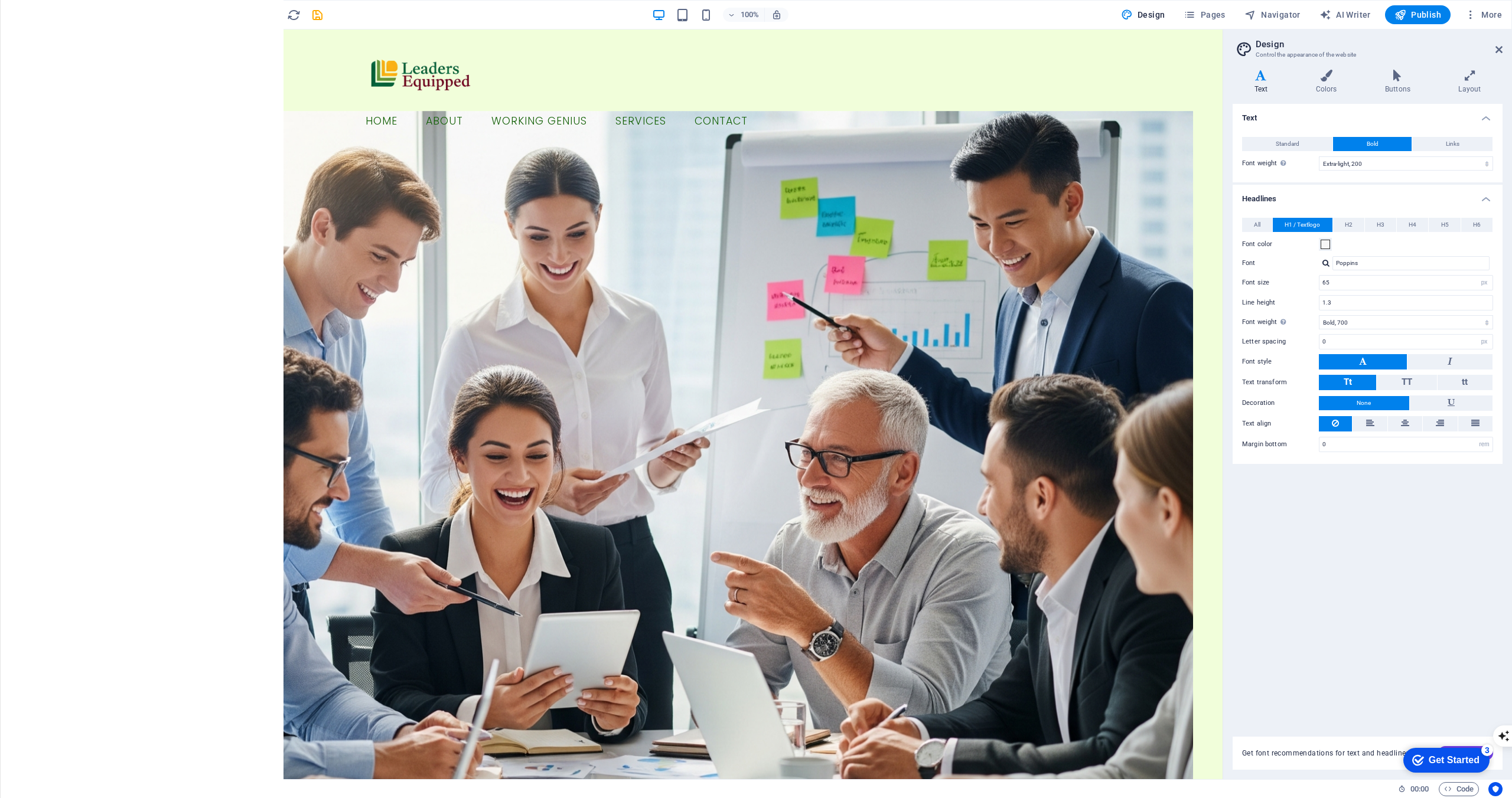
click at [33, 22] on button "button" at bounding box center [24, 15] width 29 height 29
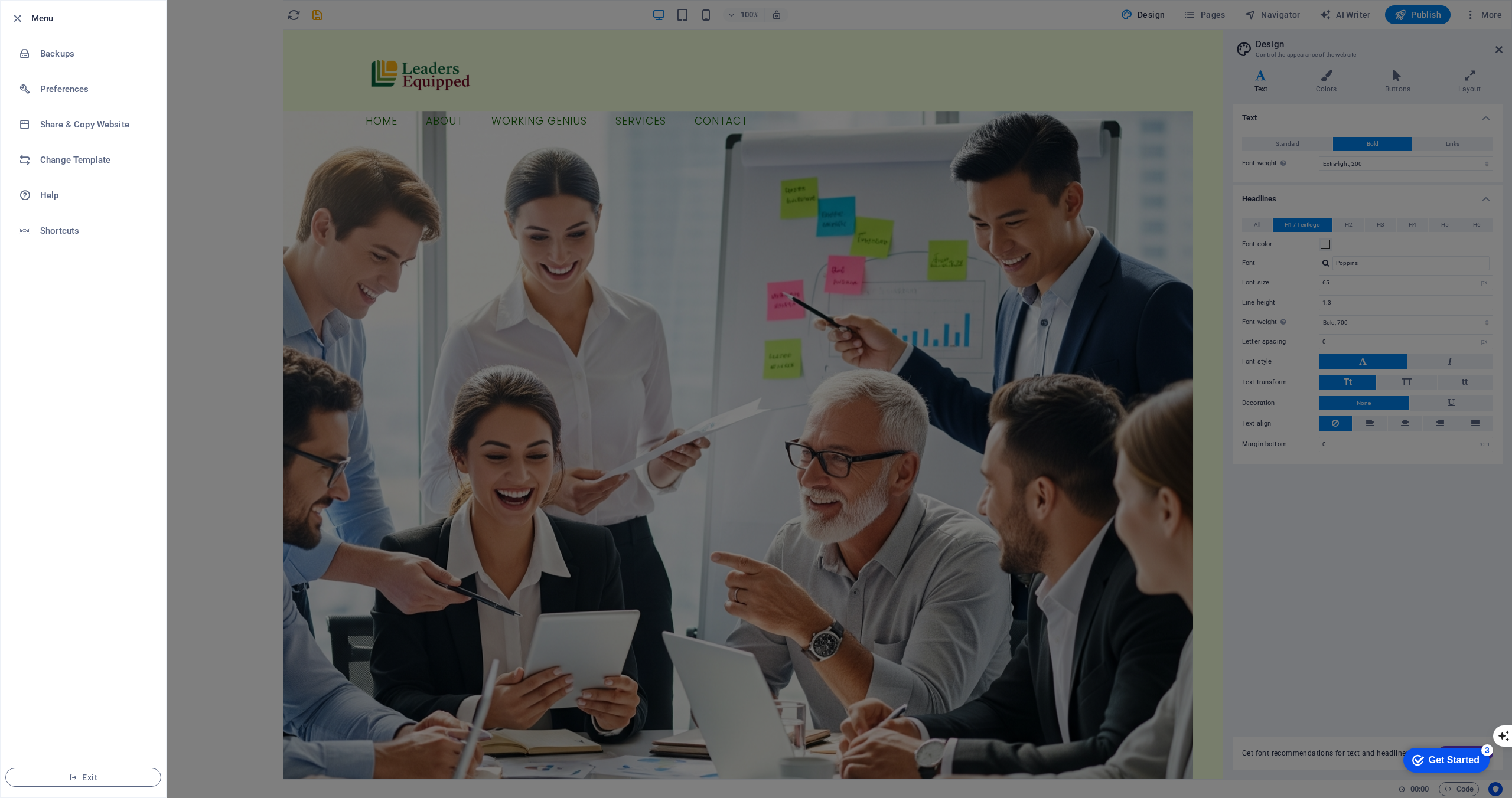
click at [250, 92] on div at bounding box center [756, 399] width 1512 height 798
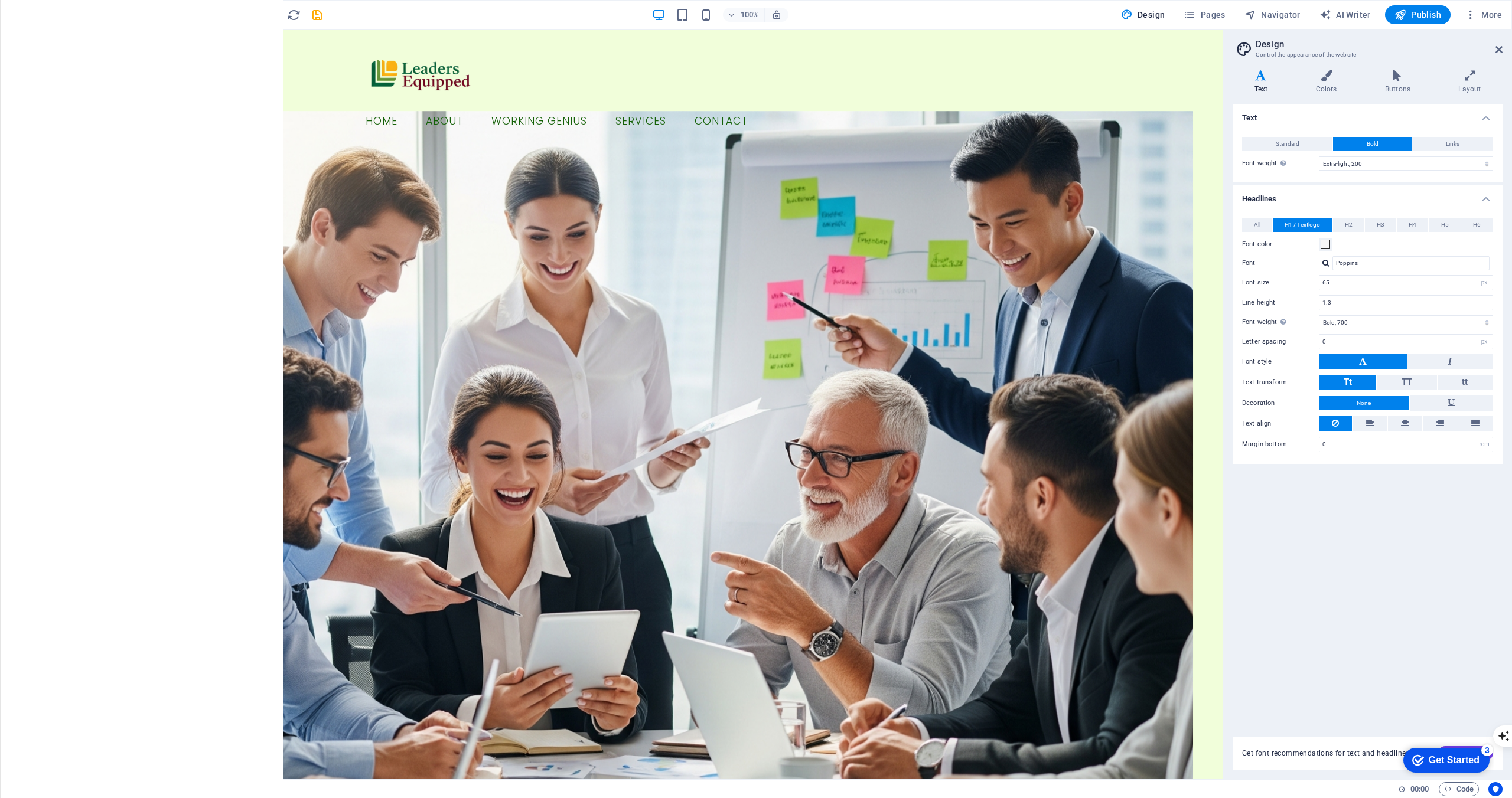
click at [18, 86] on p "Elements" at bounding box center [24, 90] width 30 height 9
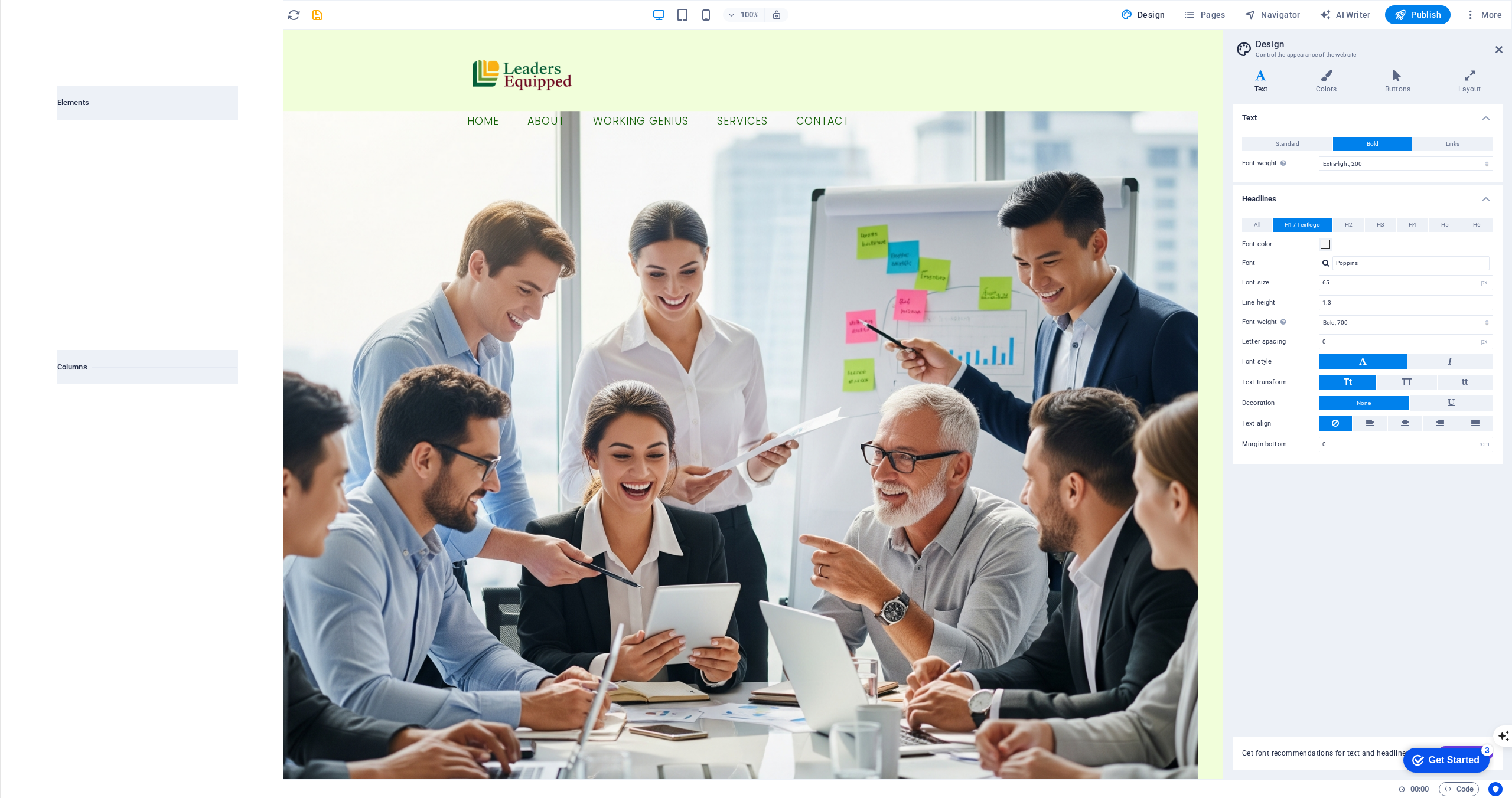
scroll to position [327, 0]
click at [691, 107] on nav "Home About Working Genius Services Contact" at bounding box center [736, 122] width 557 height 30
select select
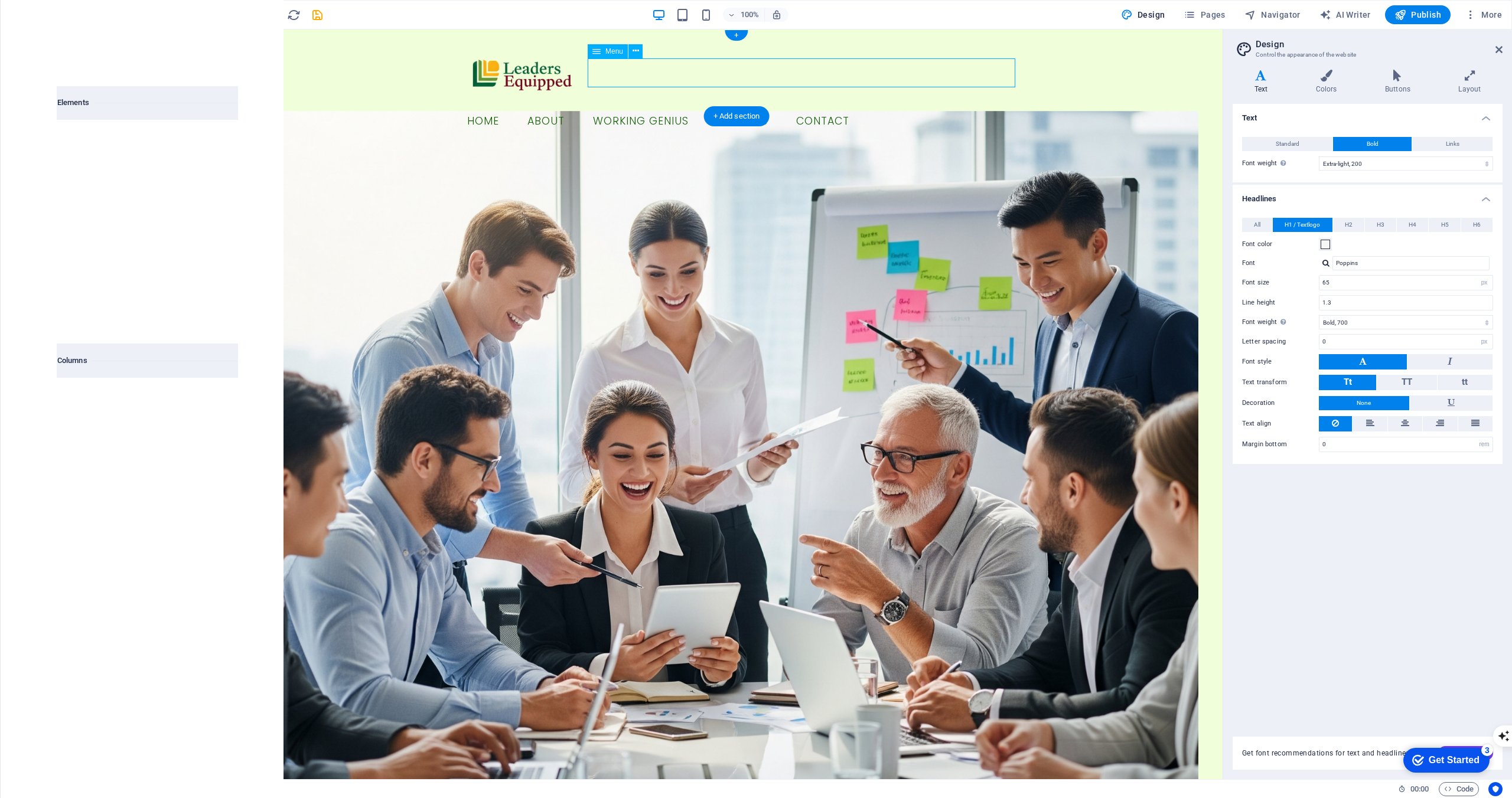
select select
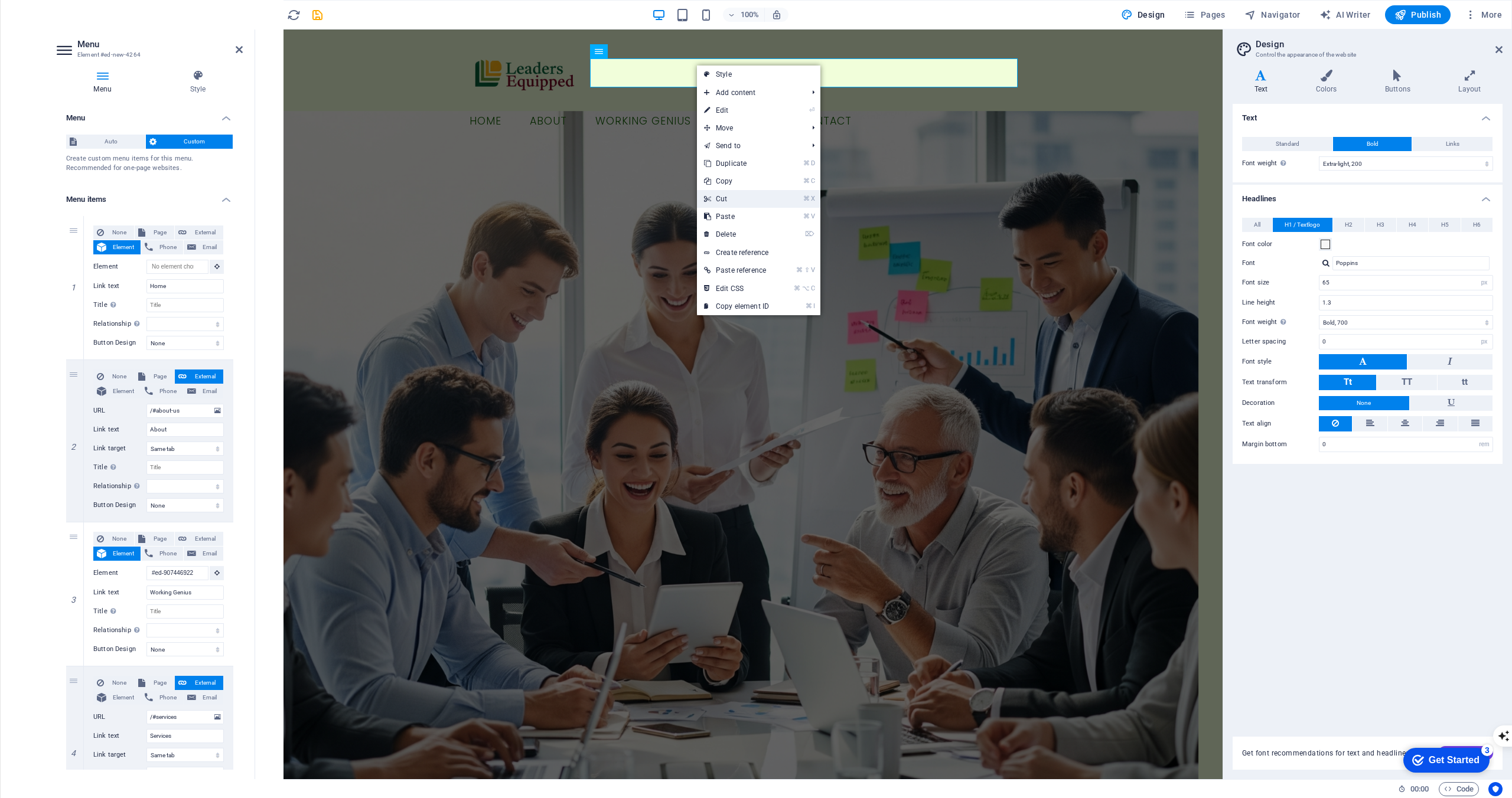
click at [724, 198] on link "⌘ X Cut" at bounding box center [736, 198] width 79 height 18
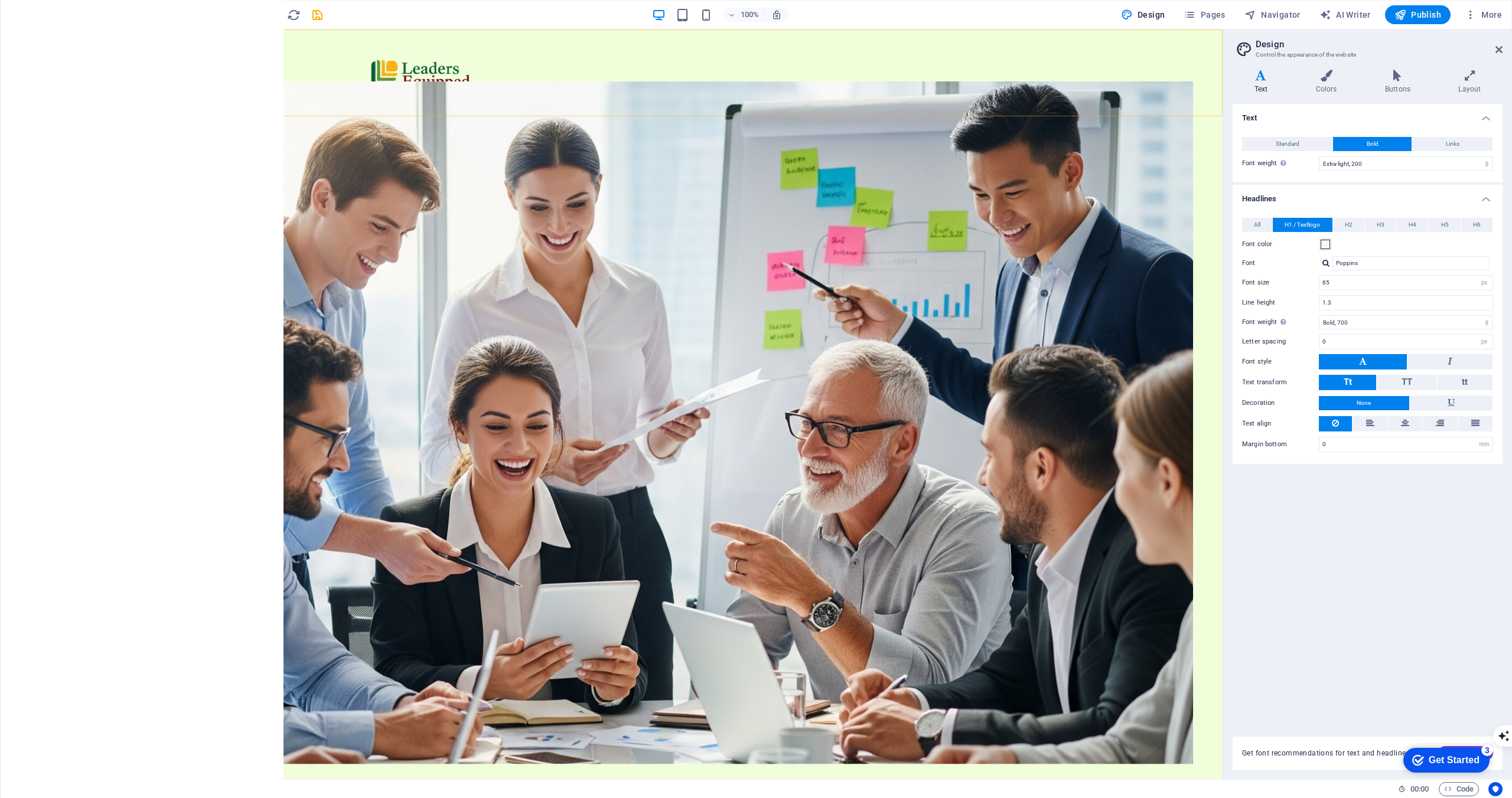
click at [107, 32] on icon at bounding box center [107, 36] width 6 height 12
click at [21, 83] on icon "button" at bounding box center [23, 77] width 14 height 14
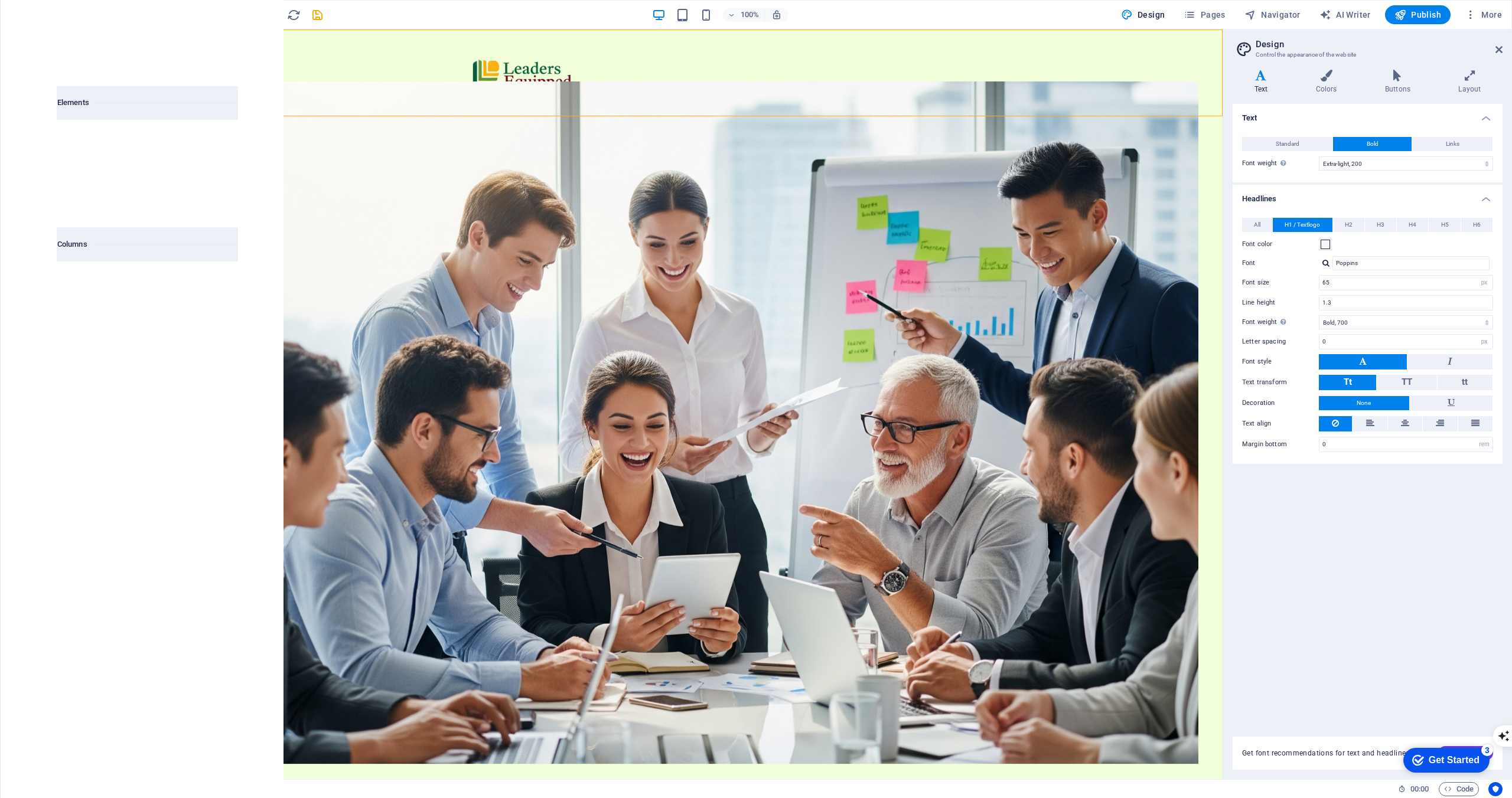
scroll to position [445, 0]
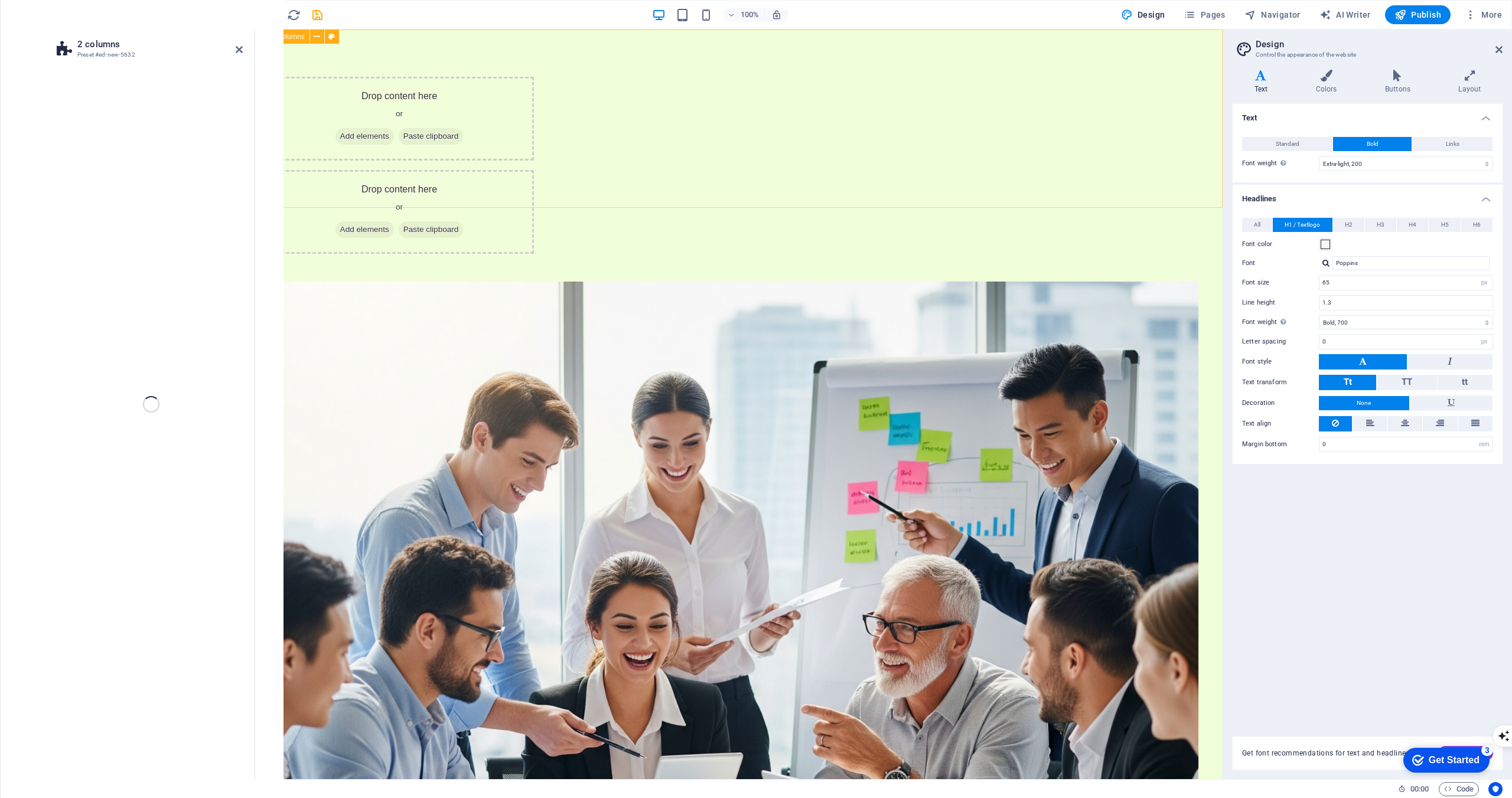
select select "rem"
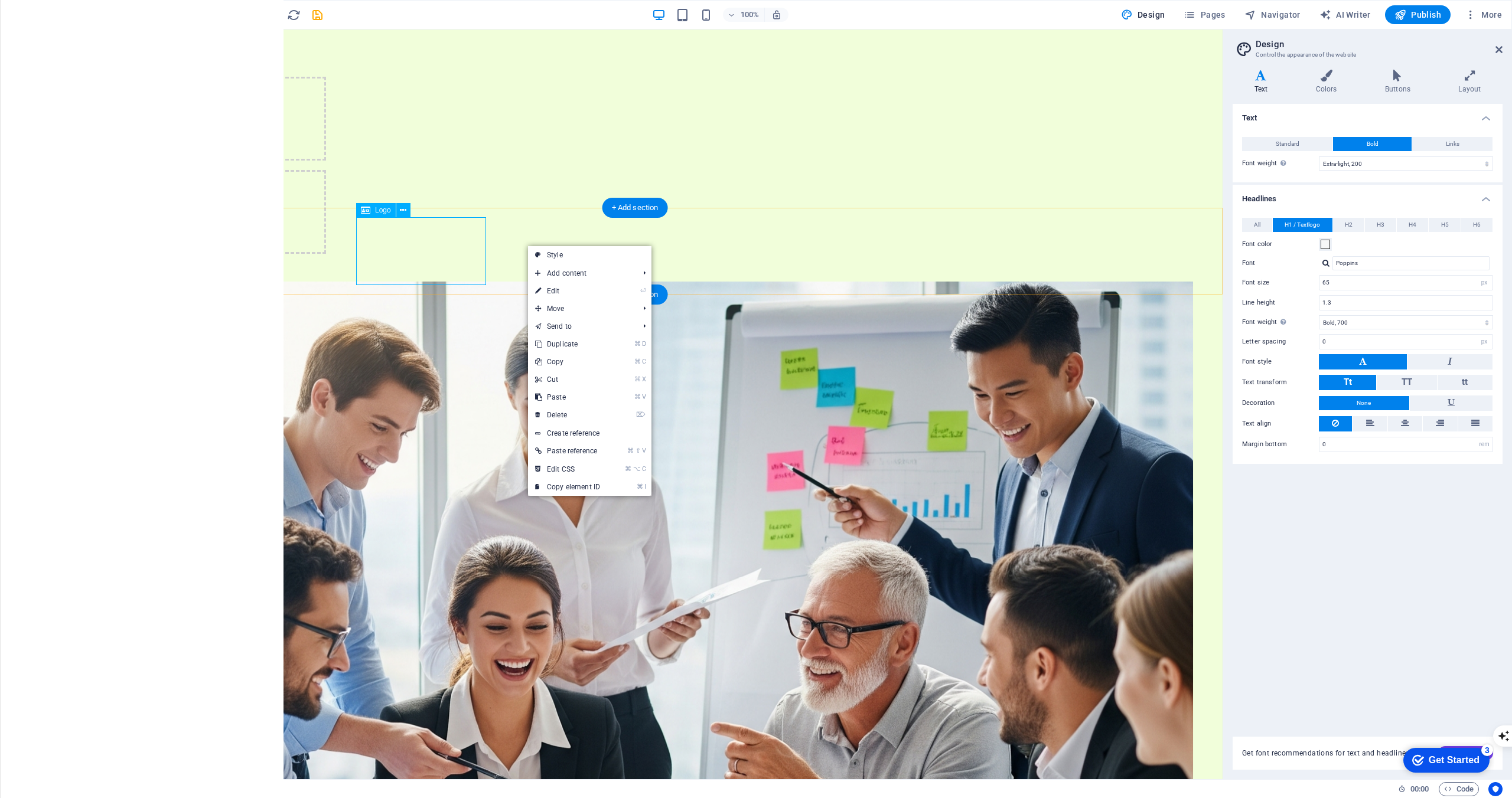
drag, startPoint x: 319, startPoint y: 245, endPoint x: 383, endPoint y: 221, distance: 68.4
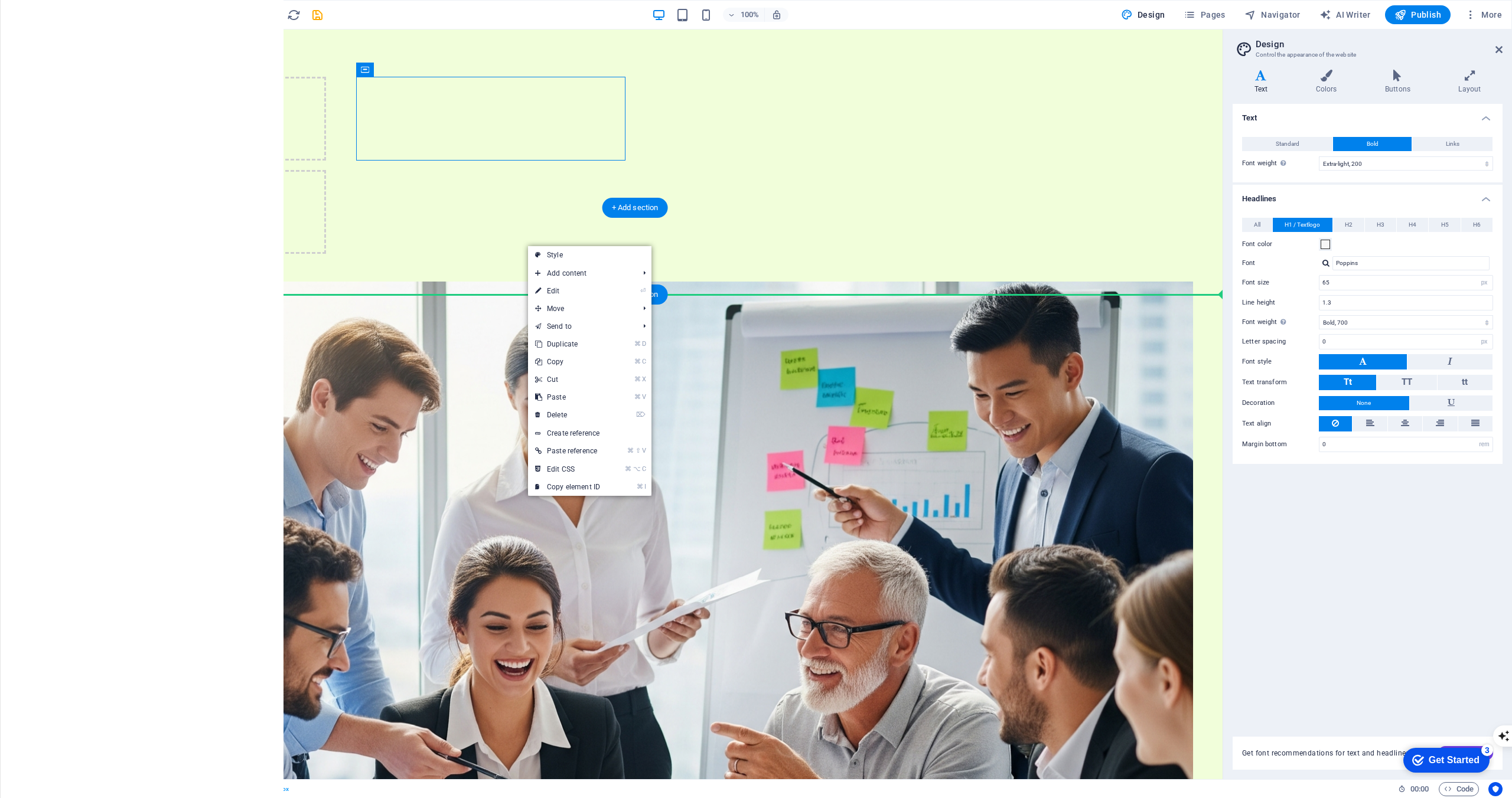
drag, startPoint x: 557, startPoint y: 98, endPoint x: 707, endPoint y: 254, distance: 216.4
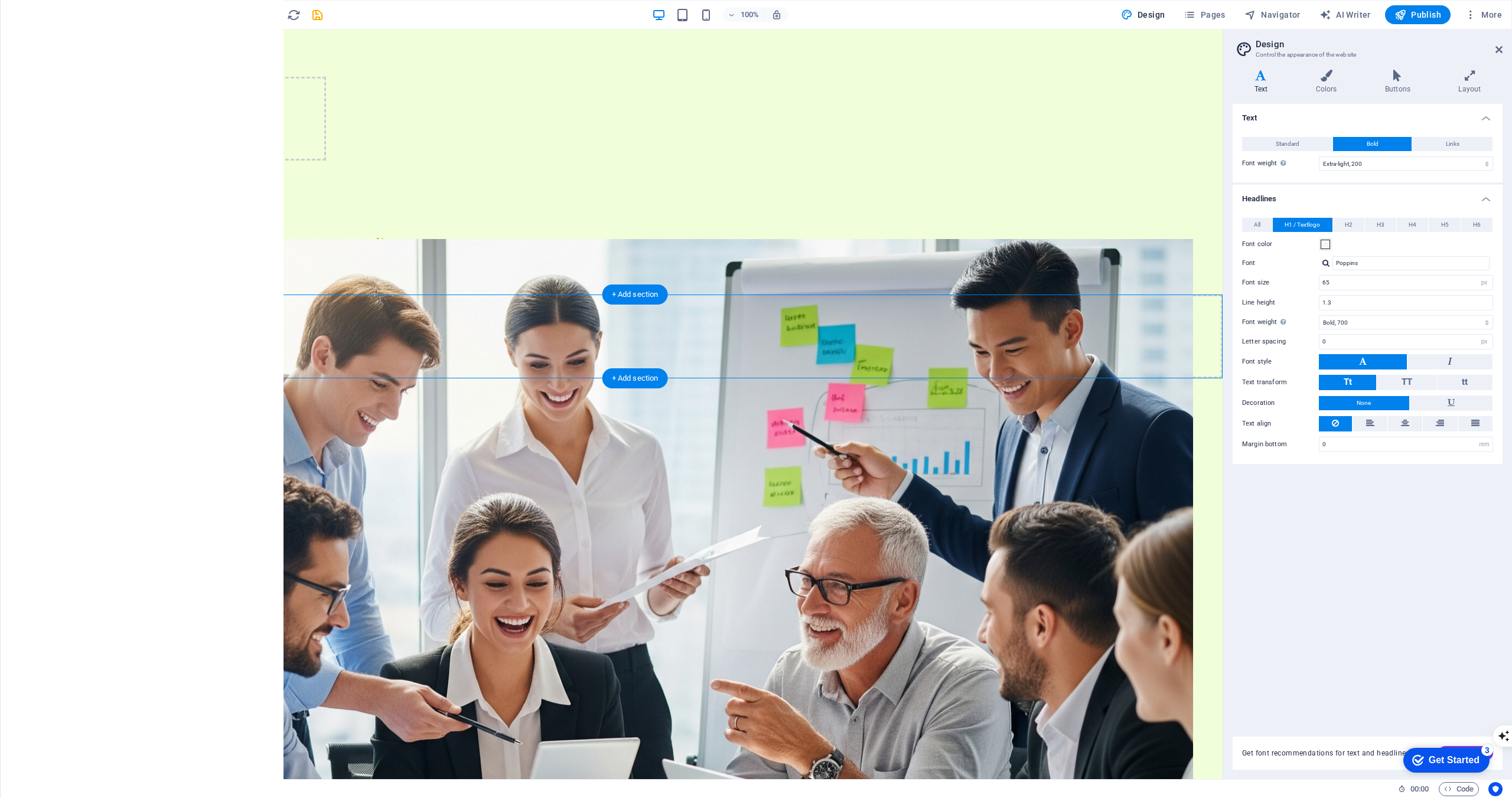
click at [404, 302] on div "Drop content here or Add elements Paste clipboard" at bounding box center [635, 336] width 1175 height 84
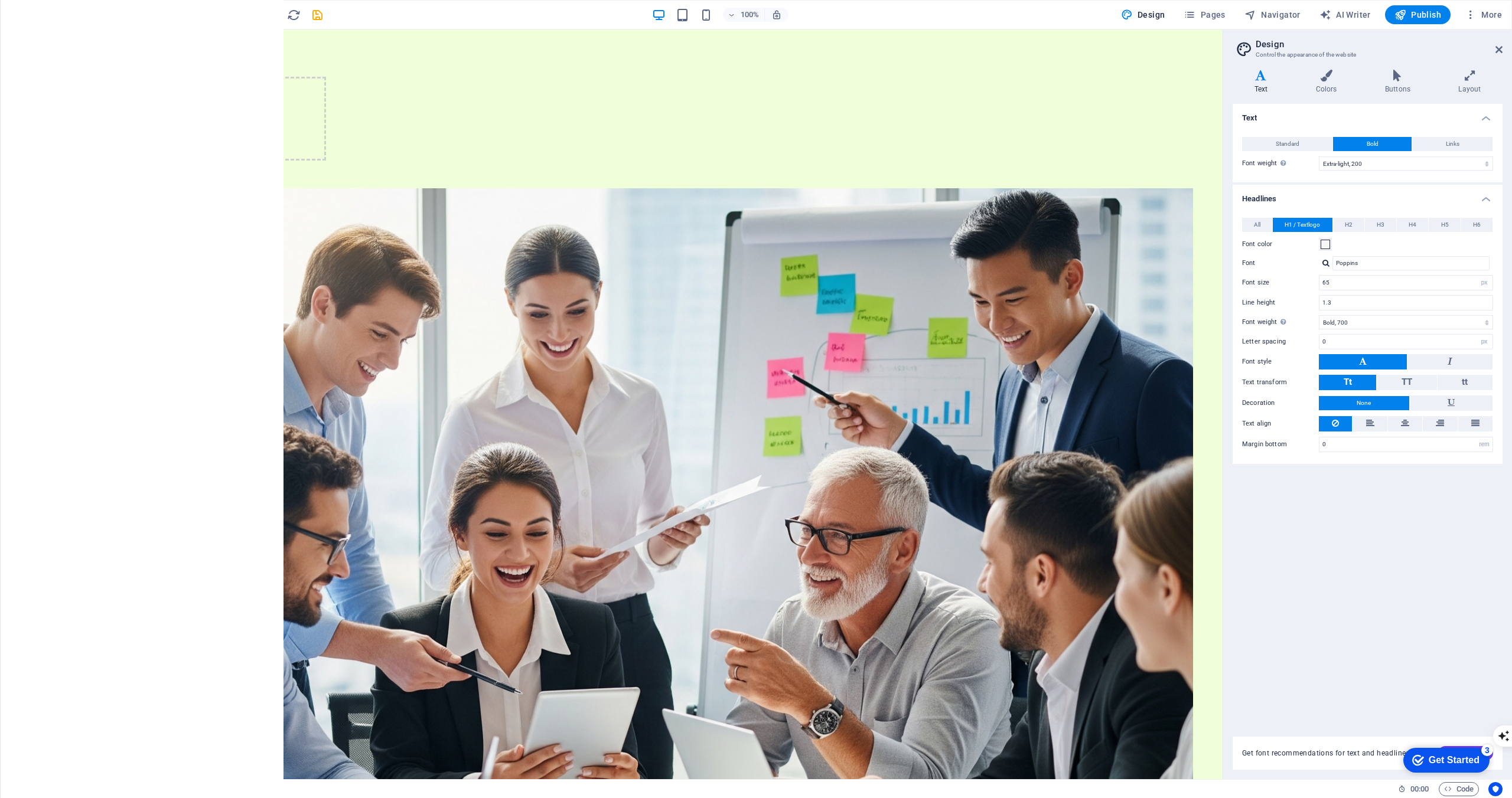
click at [27, 403] on span "Header" at bounding box center [23, 402] width 47 height 29
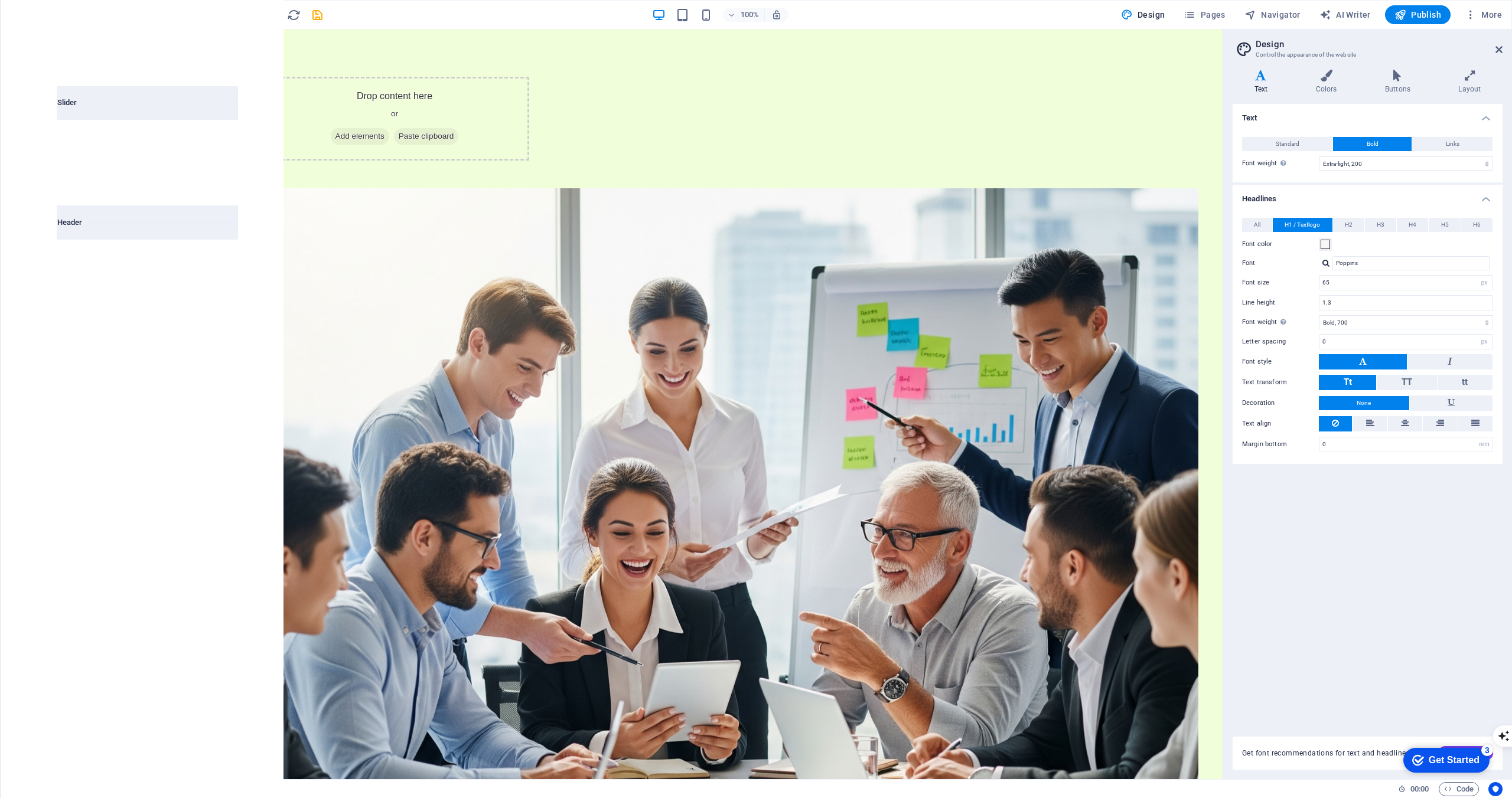
scroll to position [6983, 0]
click at [100, 409] on div at bounding box center [101, 383] width 88 height 77
click at [94, 406] on img at bounding box center [101, 384] width 82 height 50
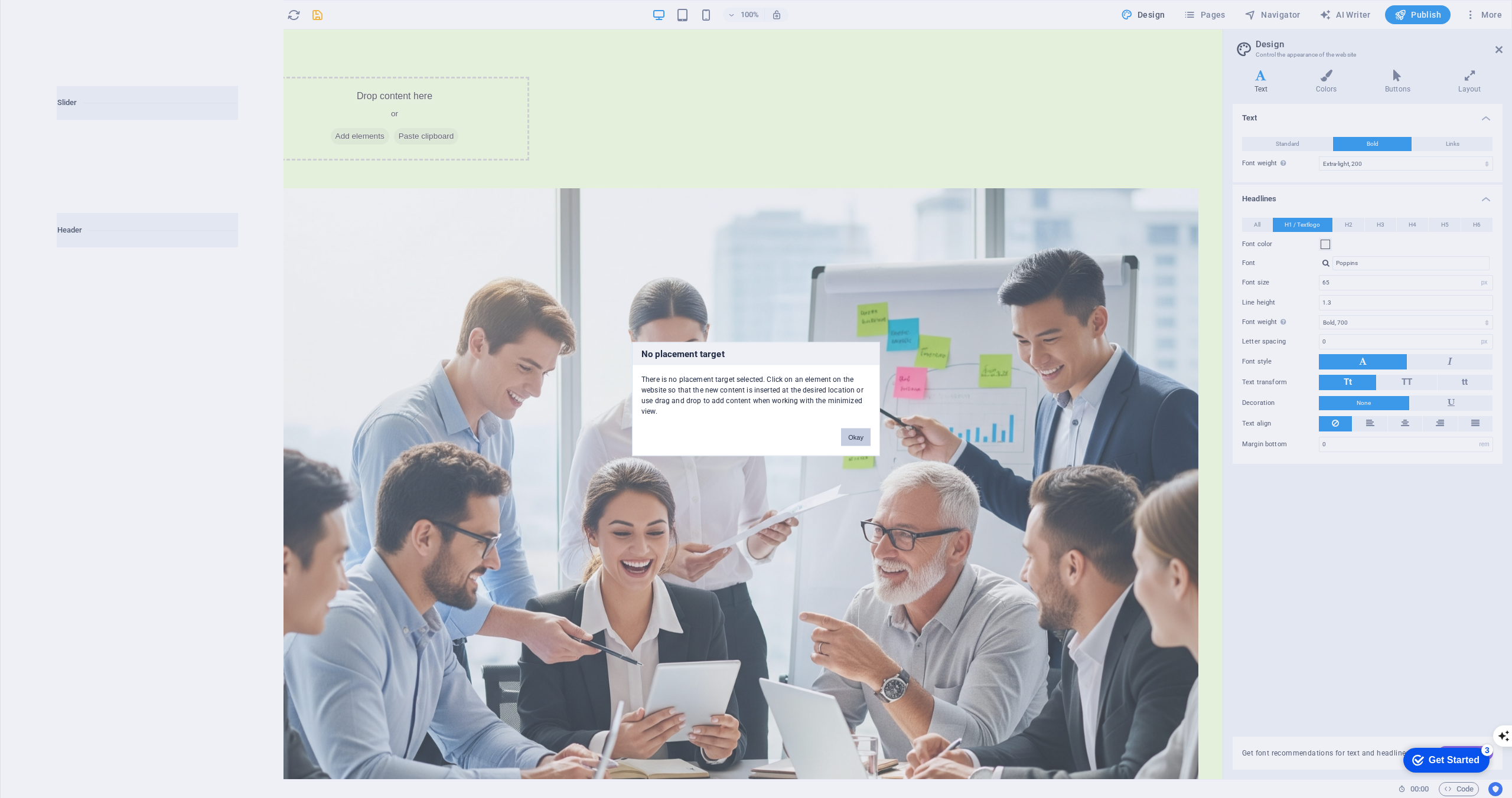
click at [372, 167] on div "No placement target There is no placement target selected. Click on an element …" at bounding box center [756, 399] width 1512 height 798
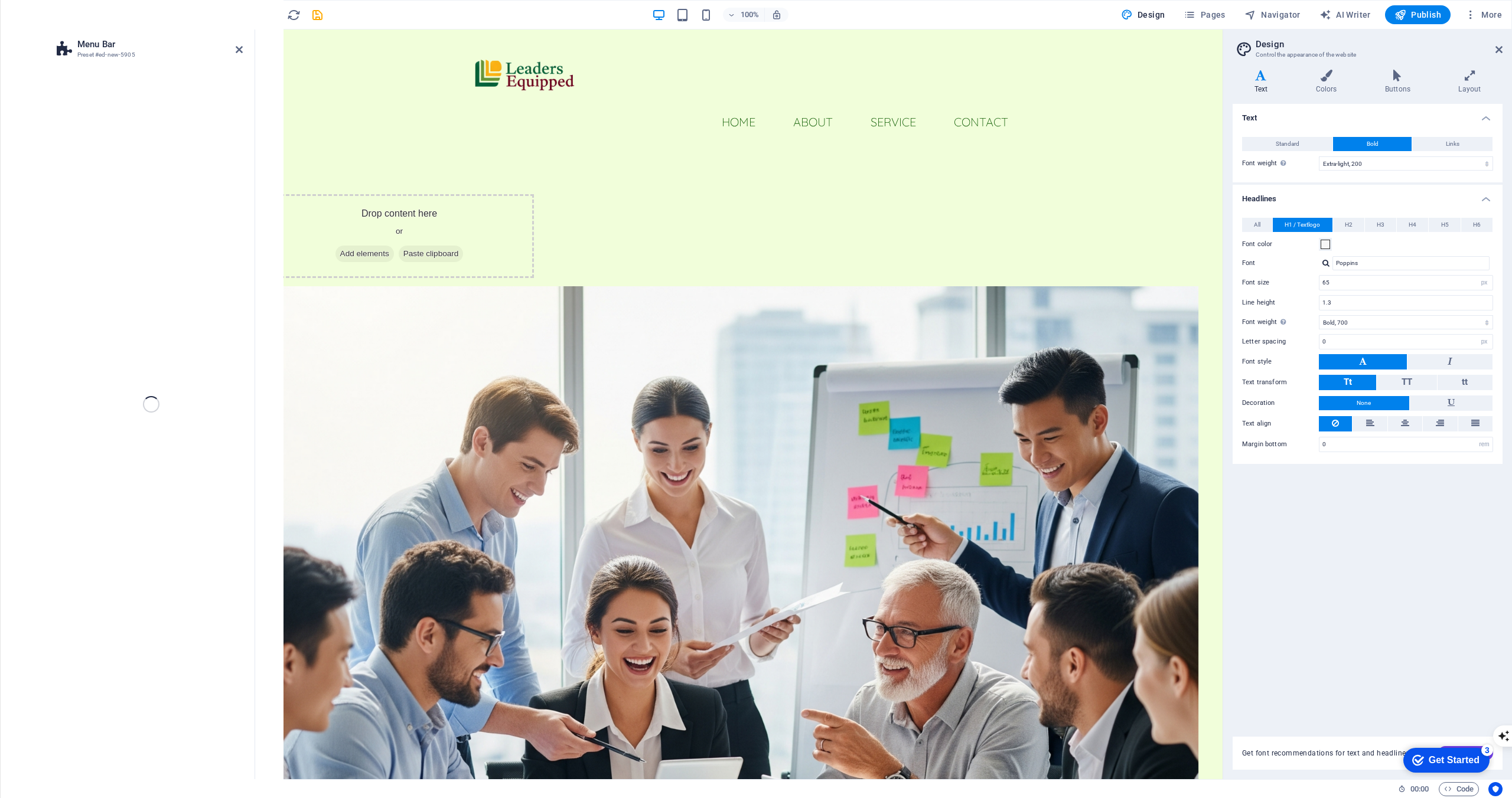
select select "rem"
select select "preset-menu-v2-default"
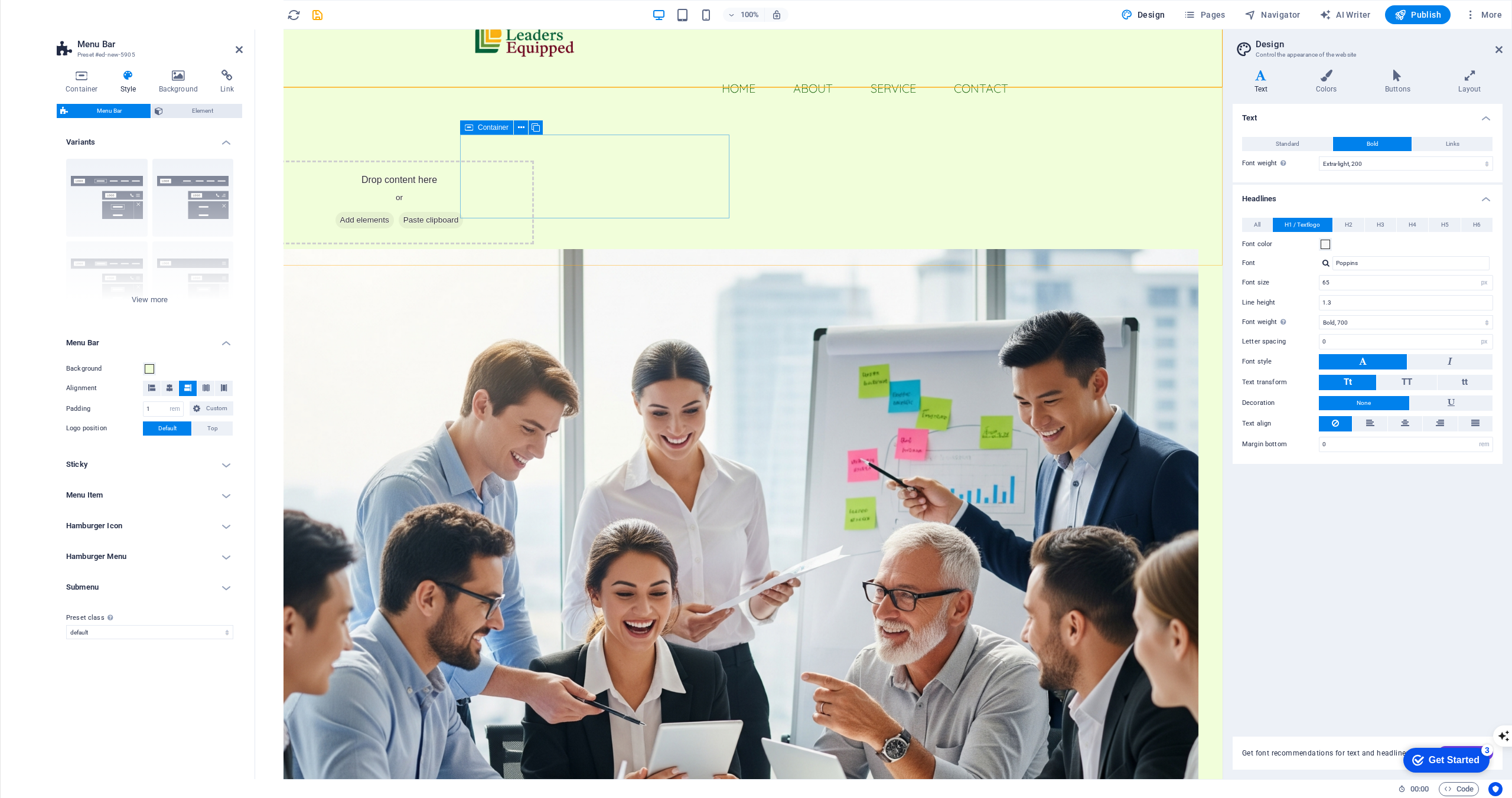
scroll to position [0, 0]
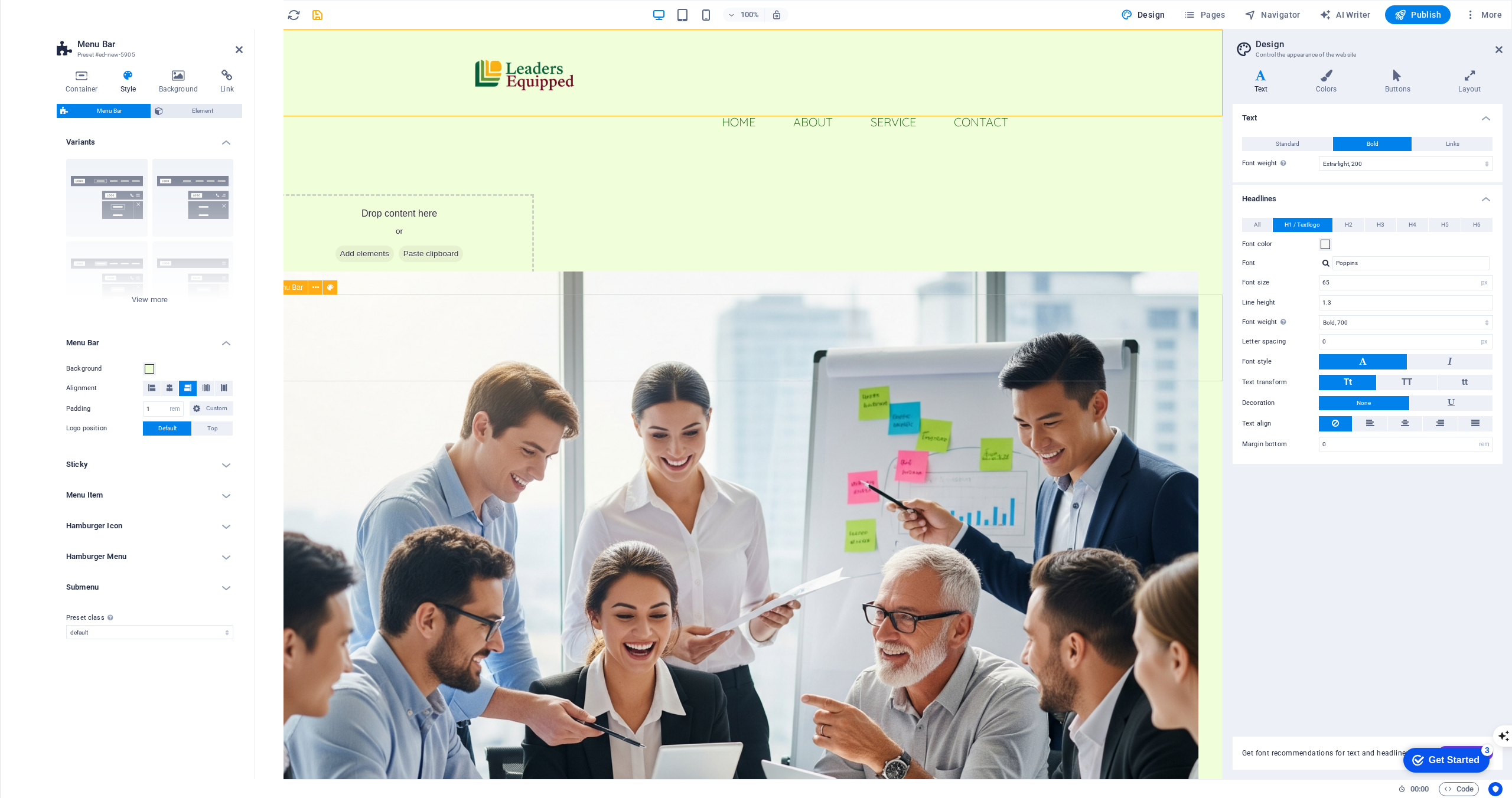
click at [626, 357] on div "Menu" at bounding box center [738, 369] width 967 height 87
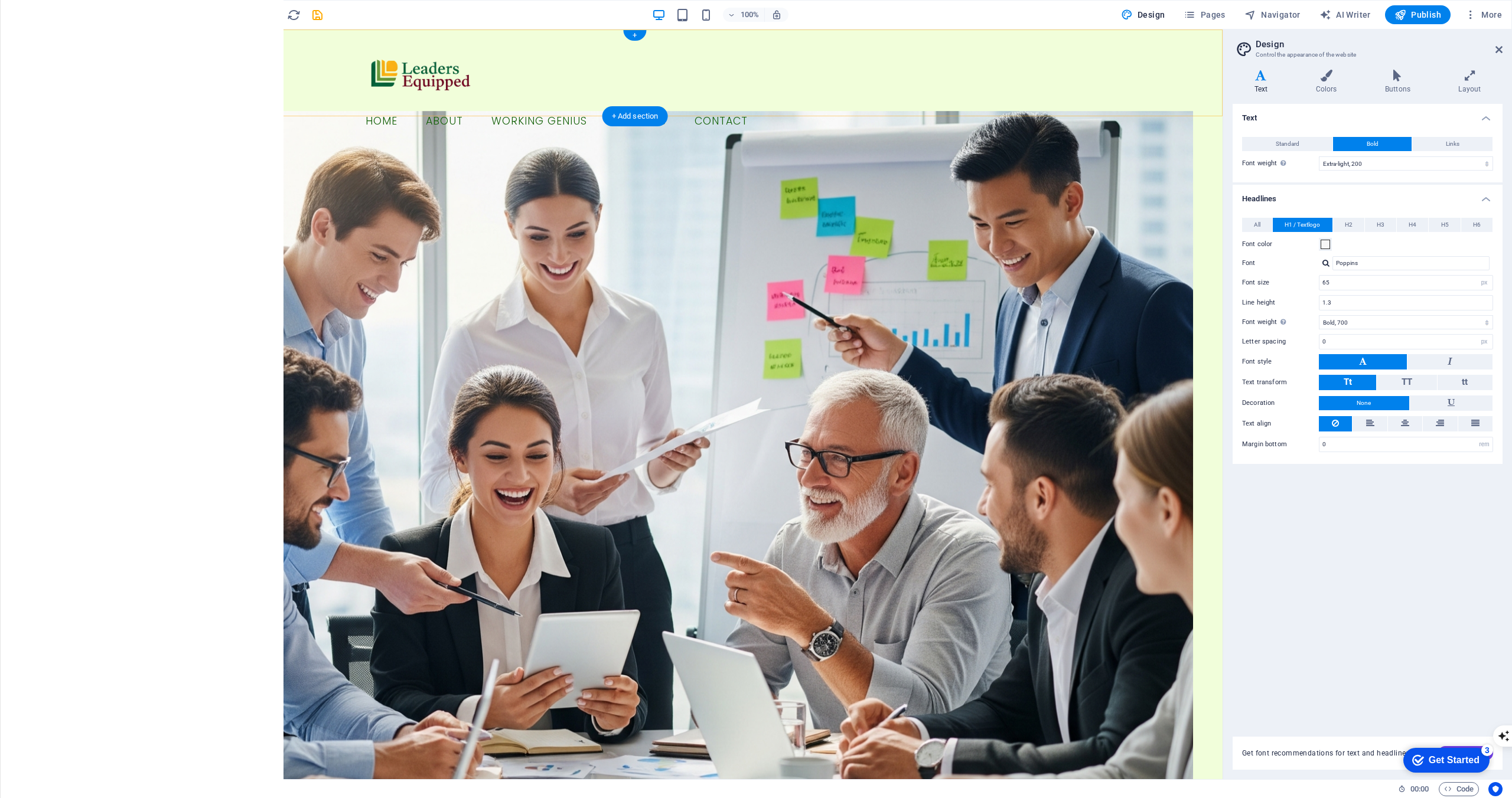
click at [632, 36] on div "+" at bounding box center [634, 36] width 23 height 11
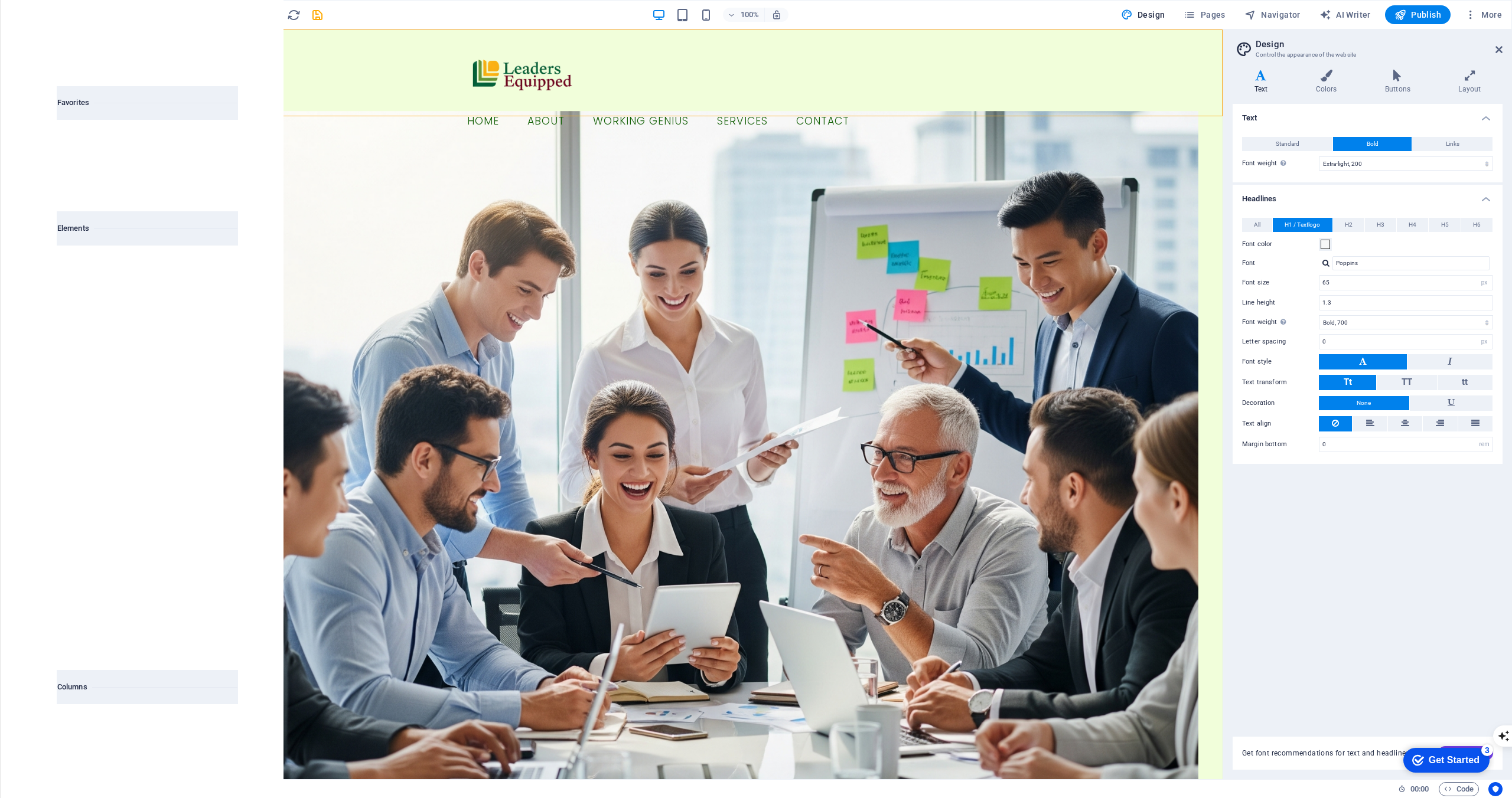
click at [91, 736] on div at bounding box center [101, 744] width 88 height 77
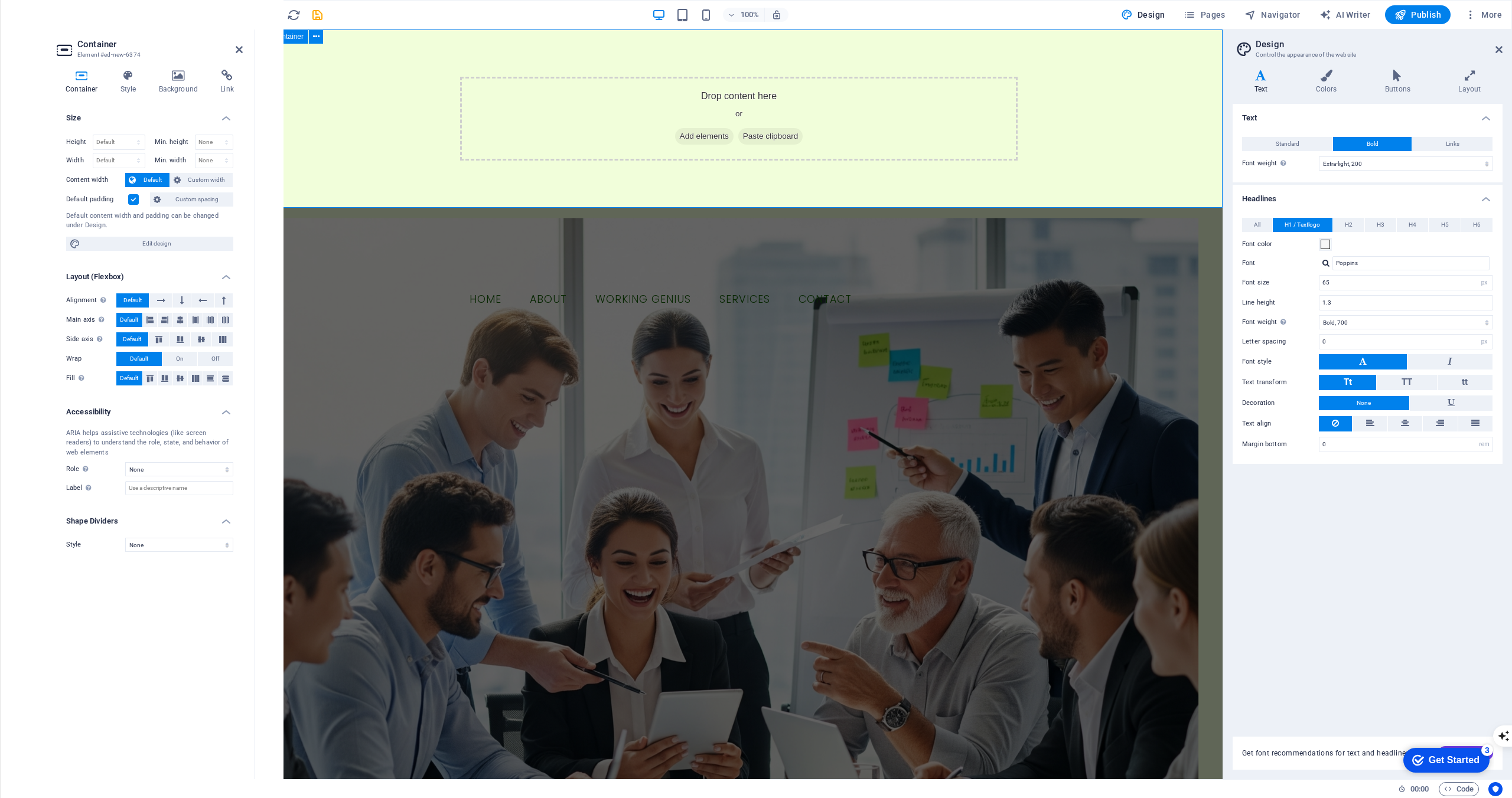
click at [693, 132] on span "Add elements" at bounding box center [704, 137] width 58 height 17
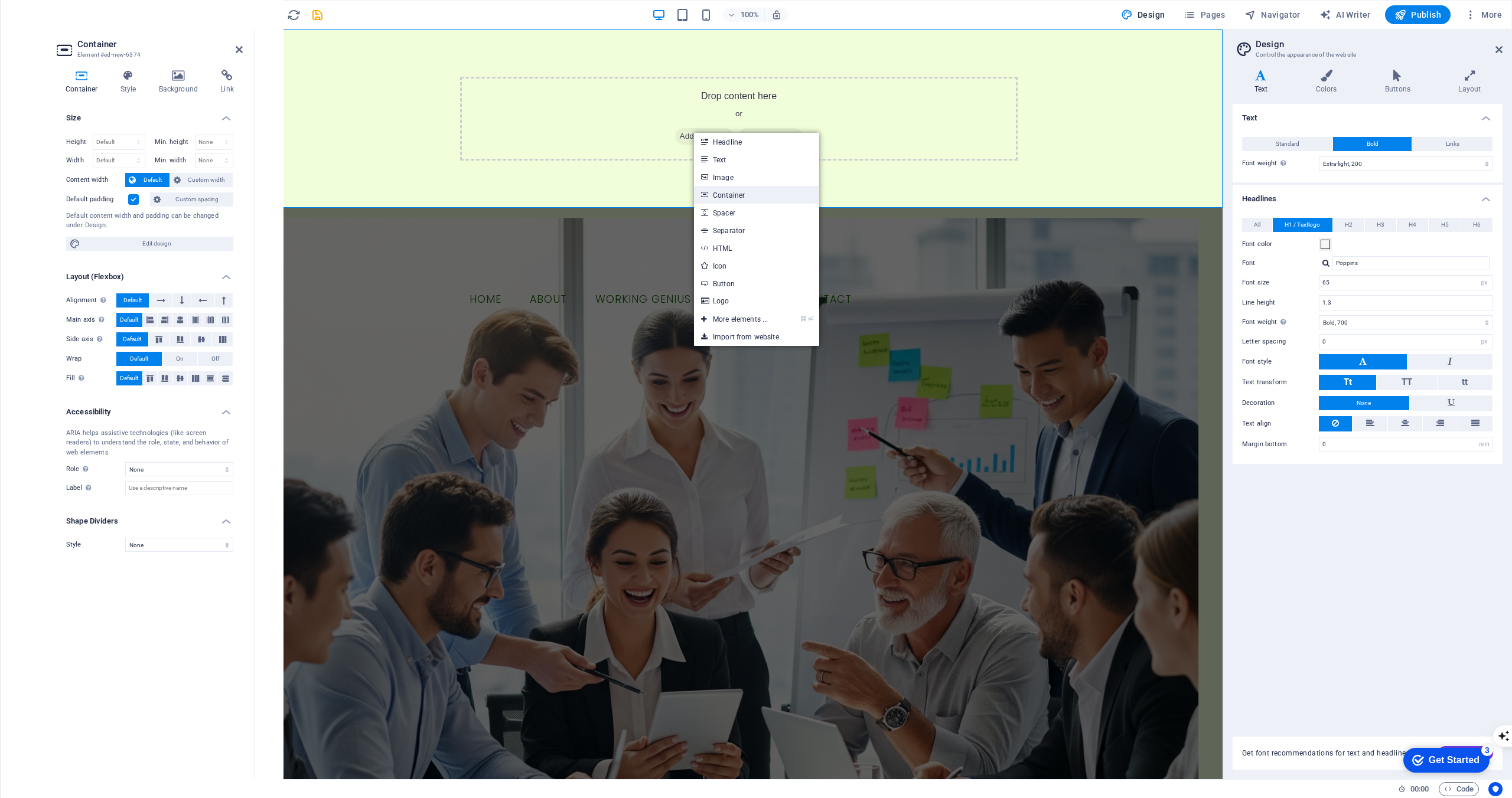
click at [728, 188] on link "Container" at bounding box center [756, 195] width 125 height 18
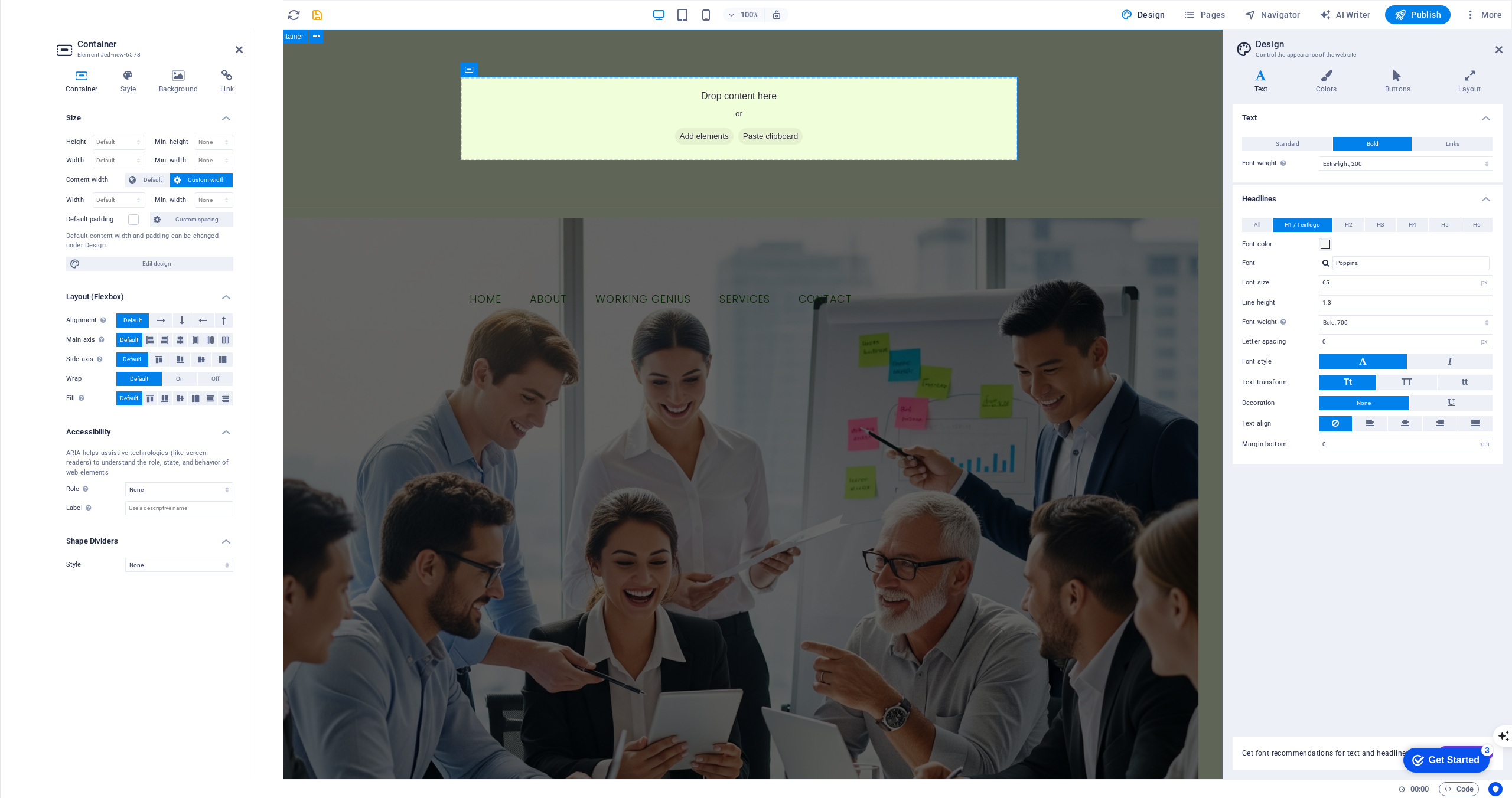
click at [391, 86] on div "Drop content here or Add elements Paste clipboard" at bounding box center [738, 118] width 967 height 178
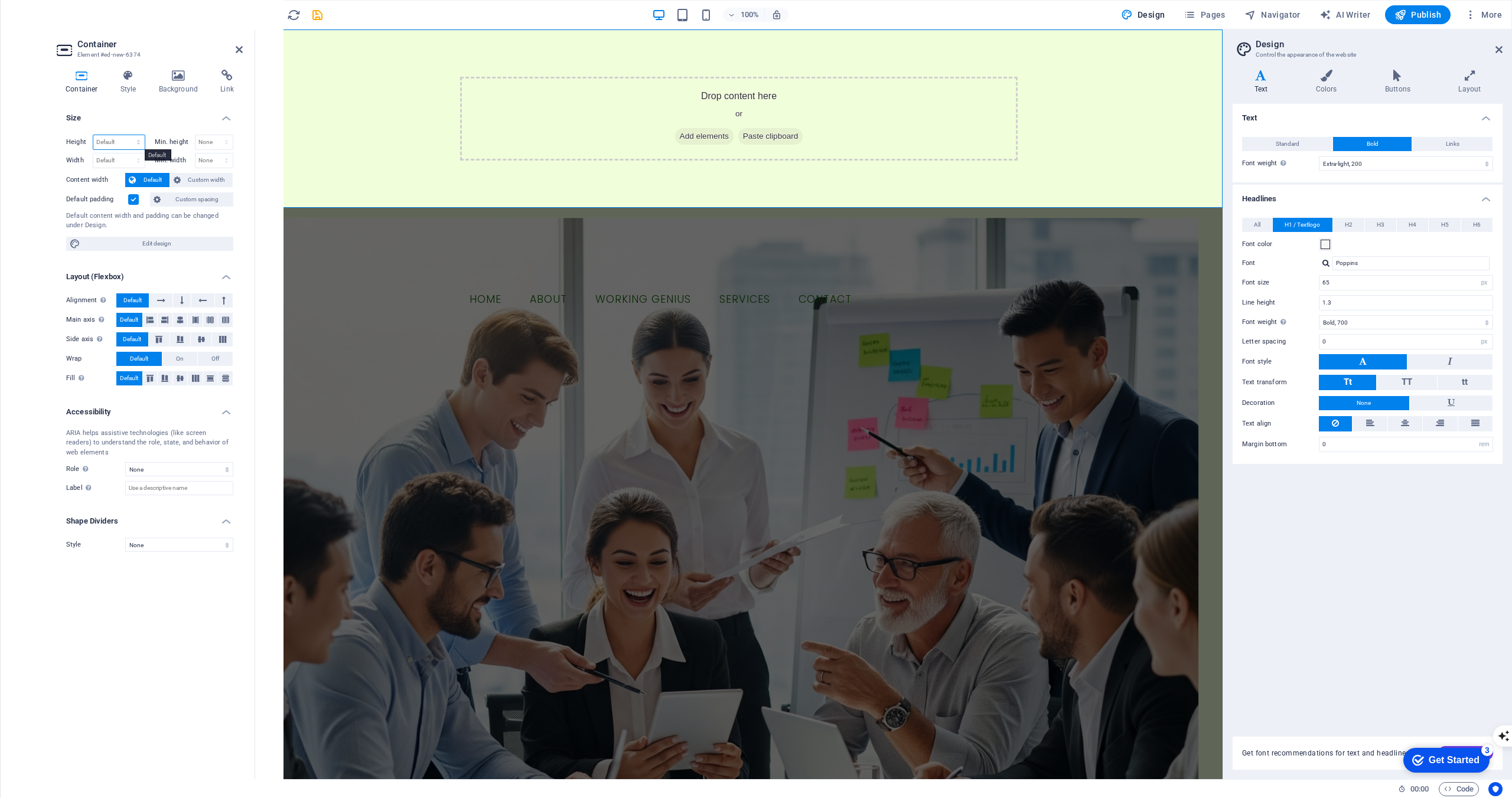
click at [119, 142] on select "Default px rem % vh vw" at bounding box center [119, 142] width 52 height 14
select select "px"
click at [127, 136] on select "Default px rem % vh vw" at bounding box center [119, 142] width 52 height 14
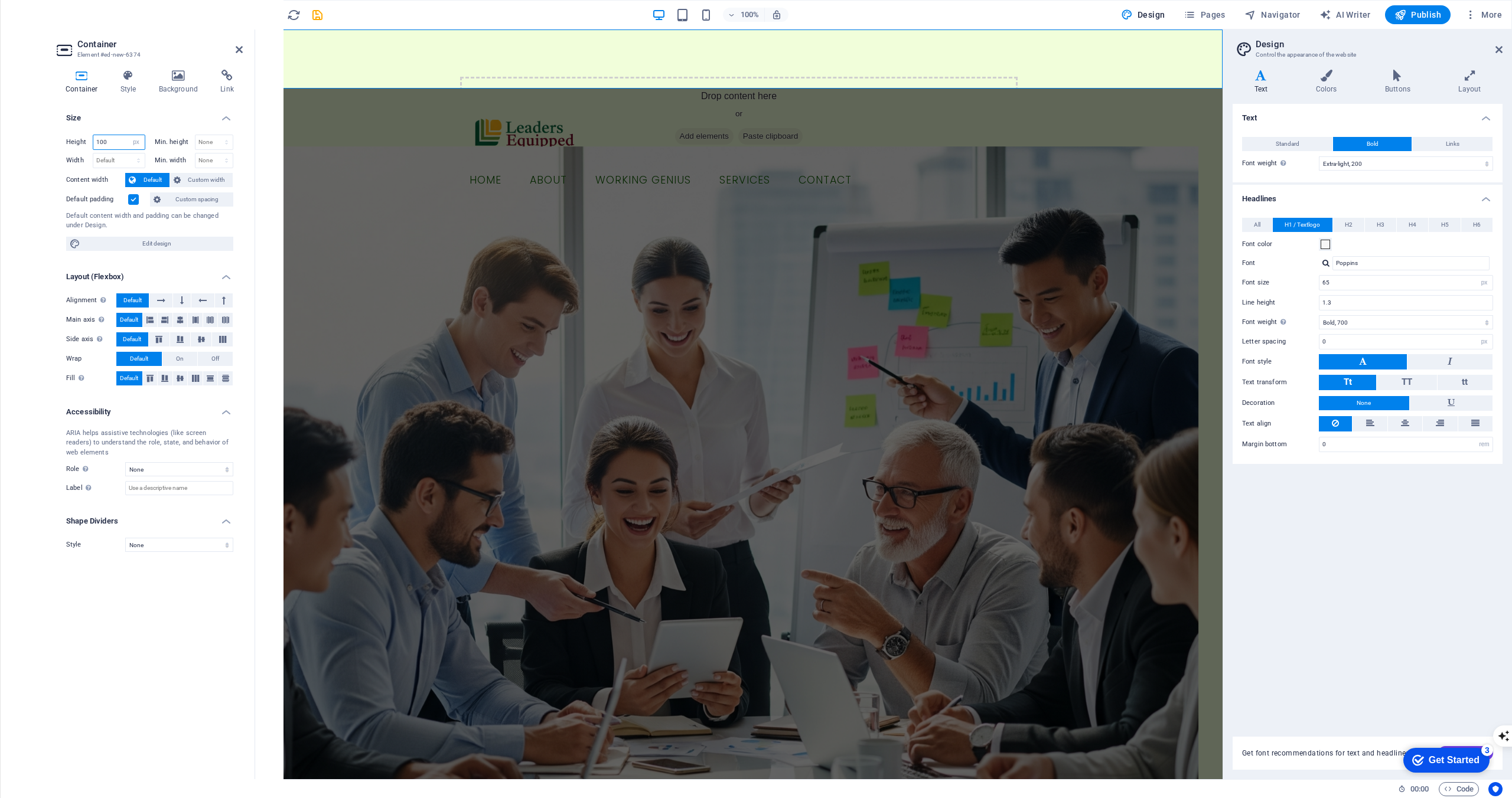
type input "100"
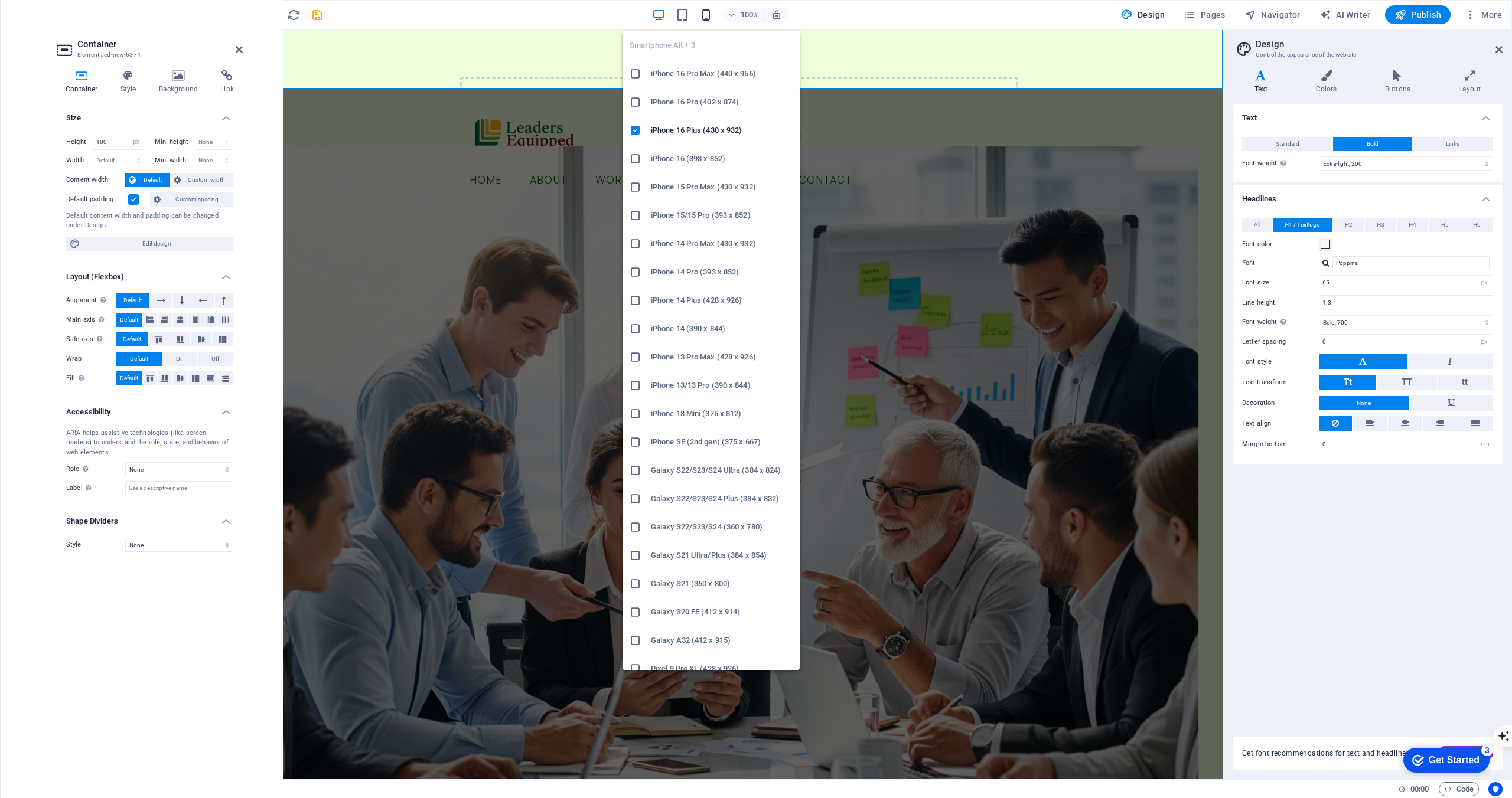
click at [708, 17] on icon "button" at bounding box center [706, 15] width 14 height 14
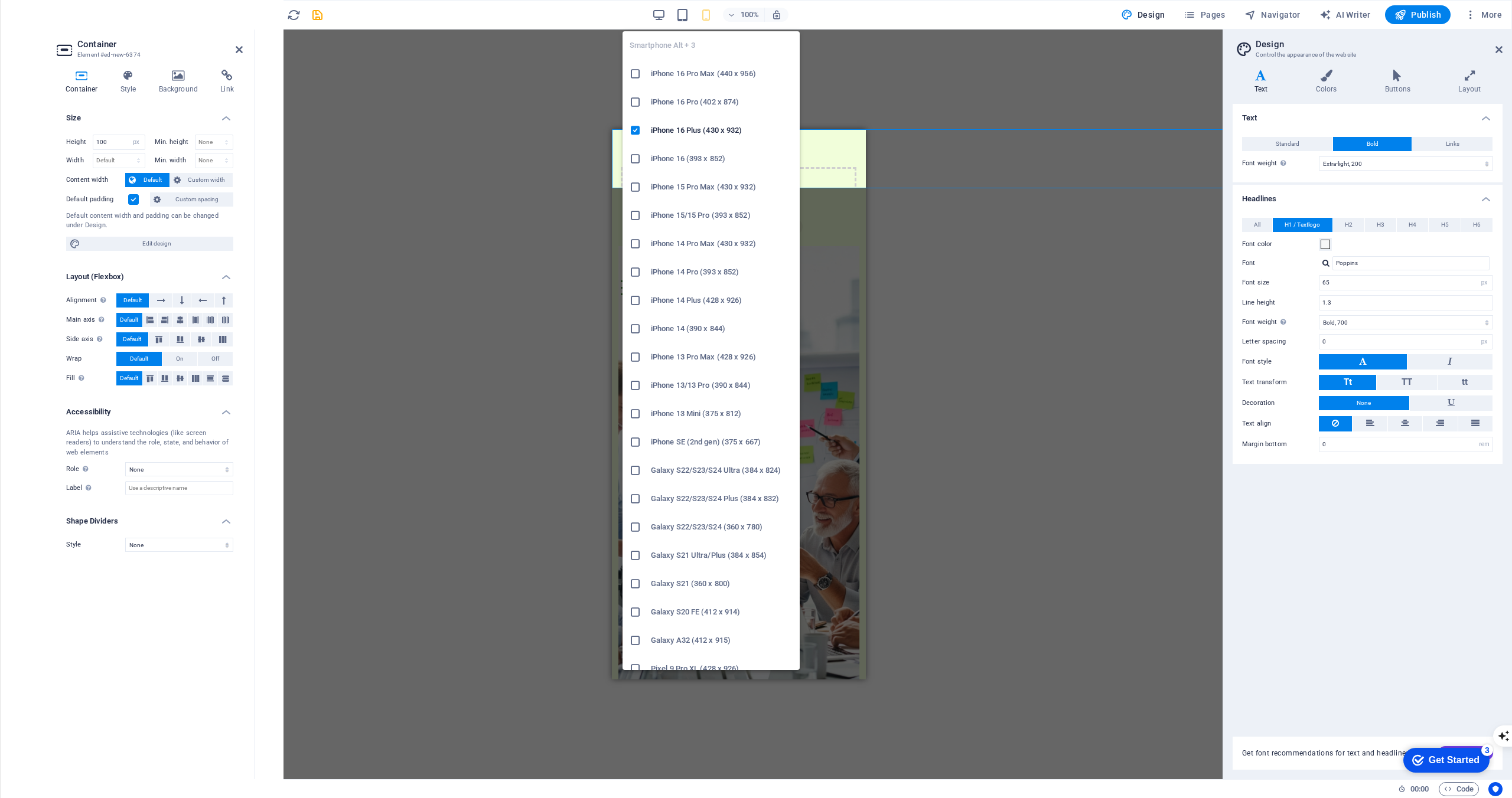
type input "1.0266"
select select "rem"
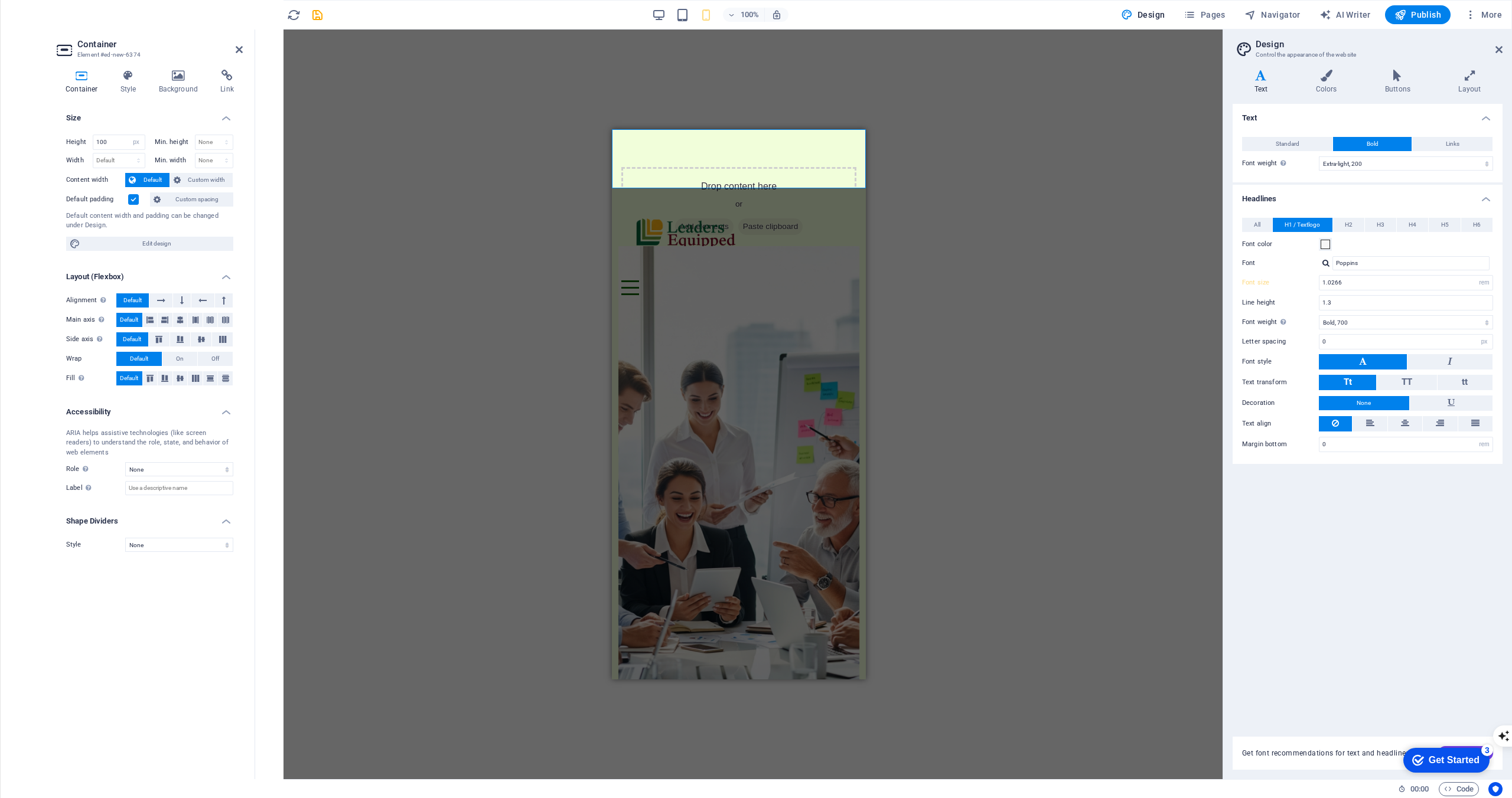
click at [545, 242] on div "Drag here to replace the existing content. Press “Ctrl” if you want to create a…" at bounding box center [738, 404] width 967 height 750
click at [681, 176] on div "Drop content here or Add elements Paste clipboard" at bounding box center [738, 208] width 235 height 84
click at [708, 145] on div "Drop content here or Add elements Paste clipboard" at bounding box center [738, 159] width 254 height 59
click at [107, 142] on input "100" at bounding box center [119, 142] width 52 height 14
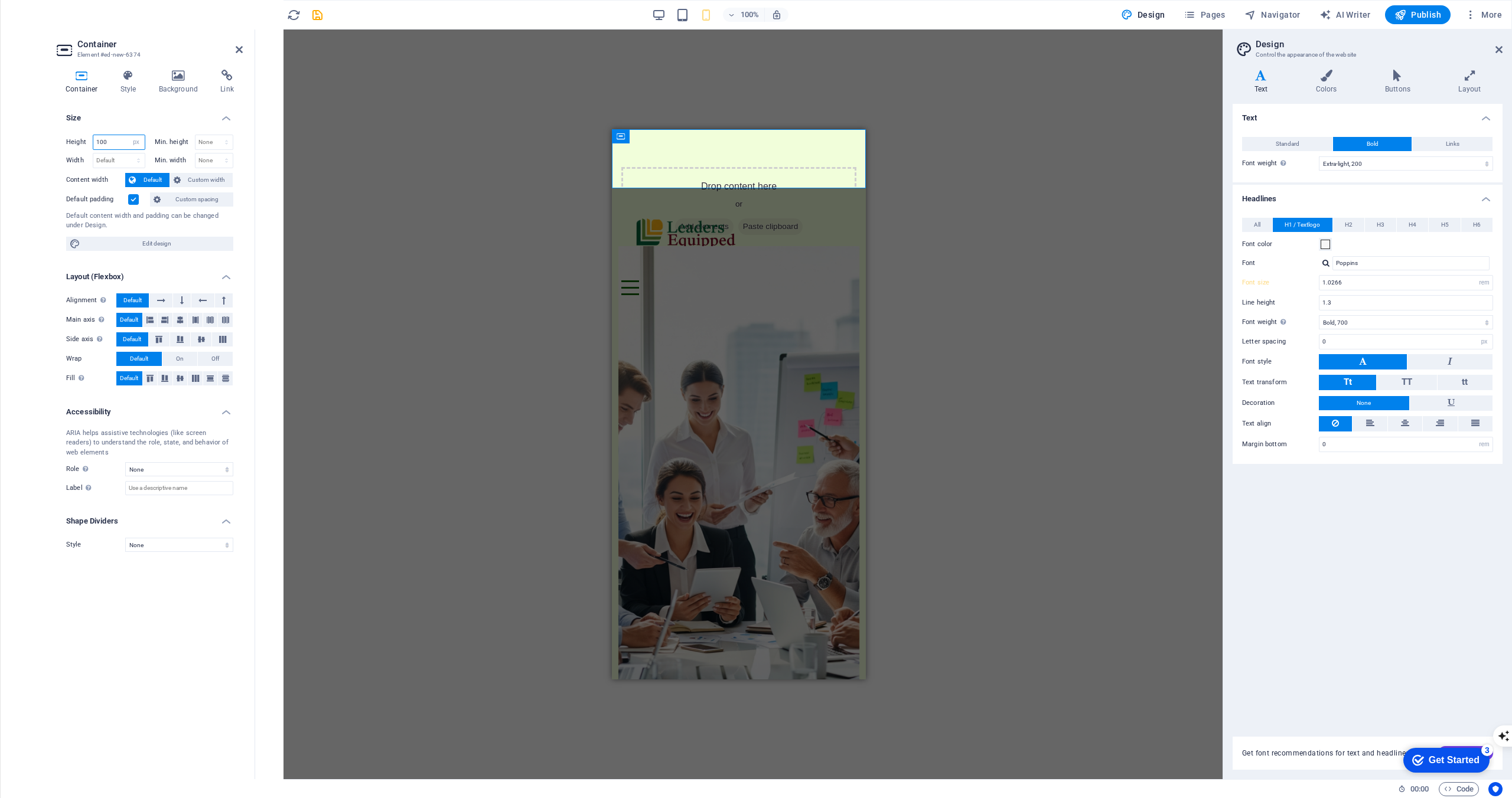
click at [107, 142] on input "100" at bounding box center [119, 142] width 52 height 14
type input "70"
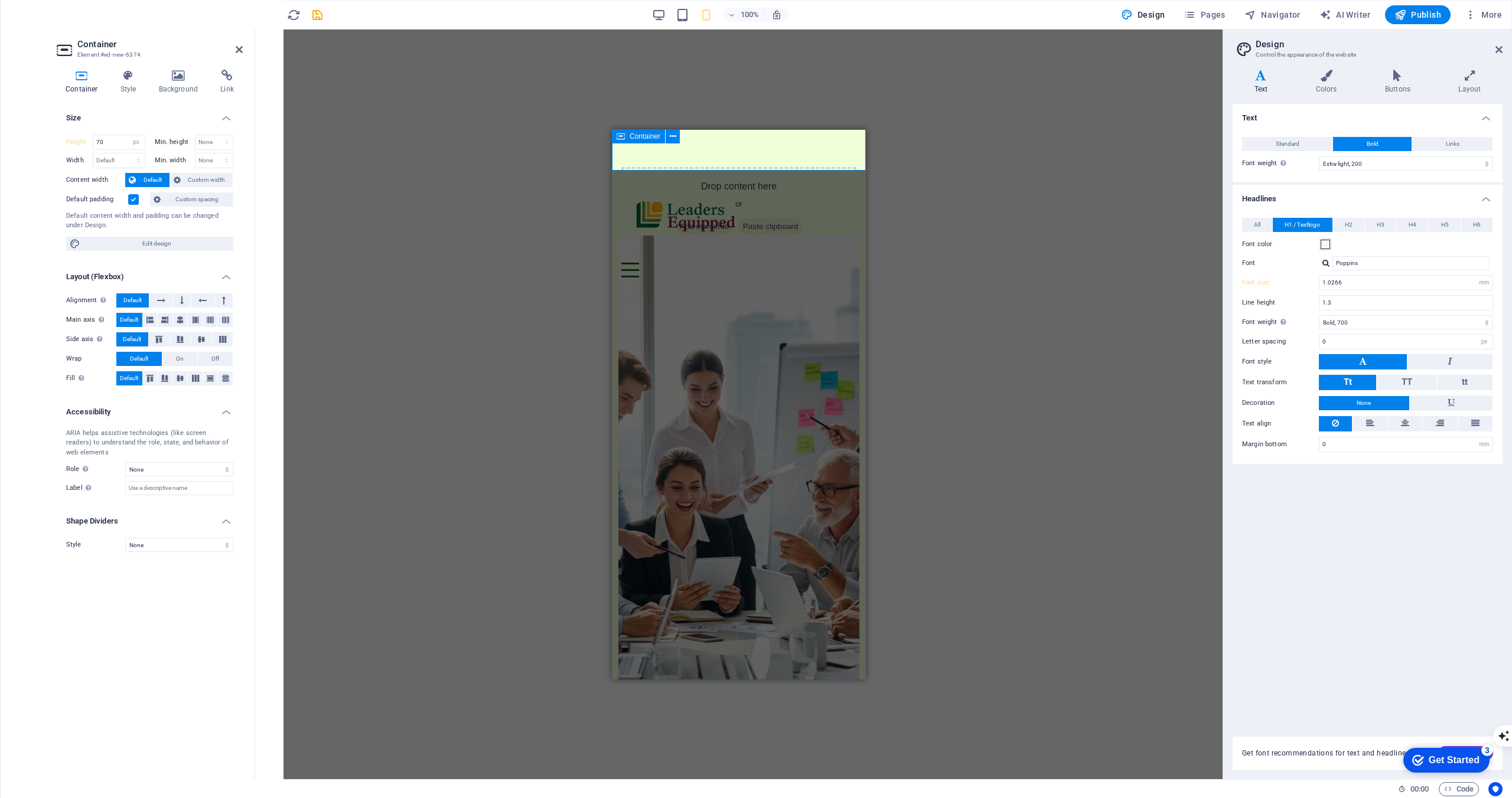
click at [688, 157] on div "Drop content here or Add elements Paste clipboard" at bounding box center [738, 149] width 254 height 42
click at [528, 189] on div "Drag here to replace the existing content. Press “Ctrl” if you want to create a…" at bounding box center [738, 404] width 967 height 750
click at [661, 170] on div "Drop content here or Add elements Paste clipboard" at bounding box center [738, 208] width 235 height 84
click at [686, 158] on button at bounding box center [682, 160] width 14 height 14
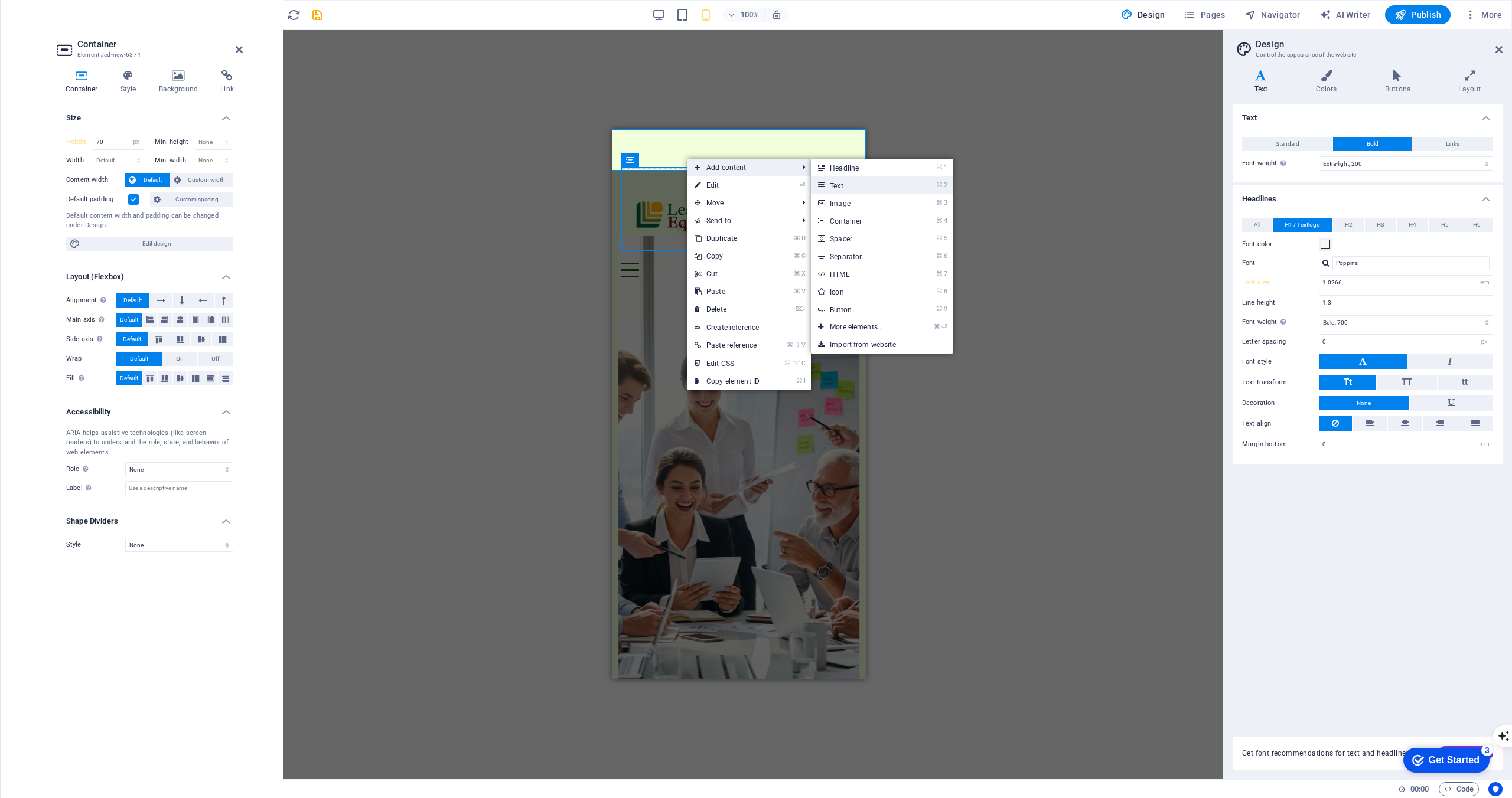
click at [852, 187] on link "⌘ 2 Text" at bounding box center [860, 185] width 98 height 18
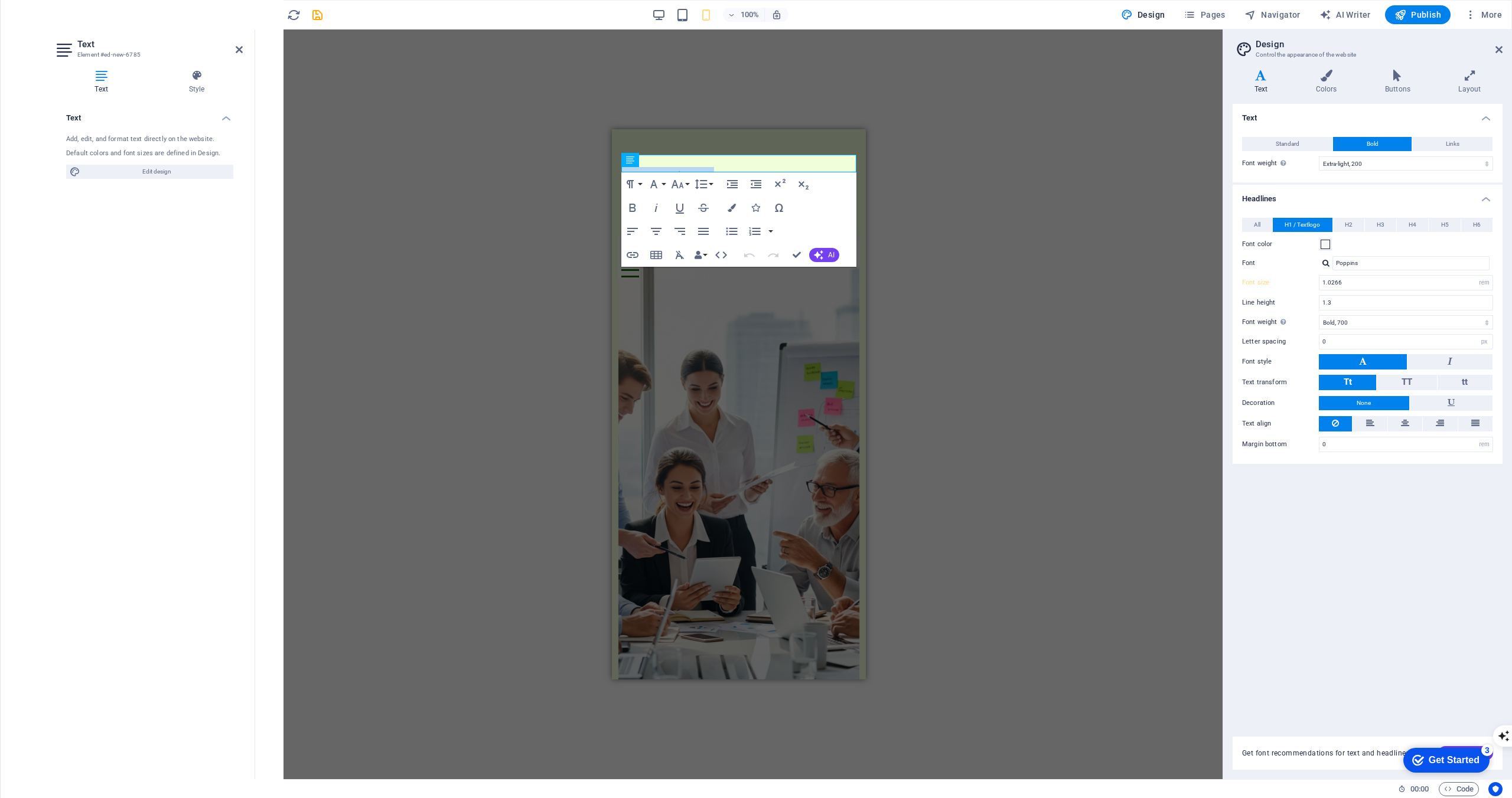
scroll to position [12, 0]
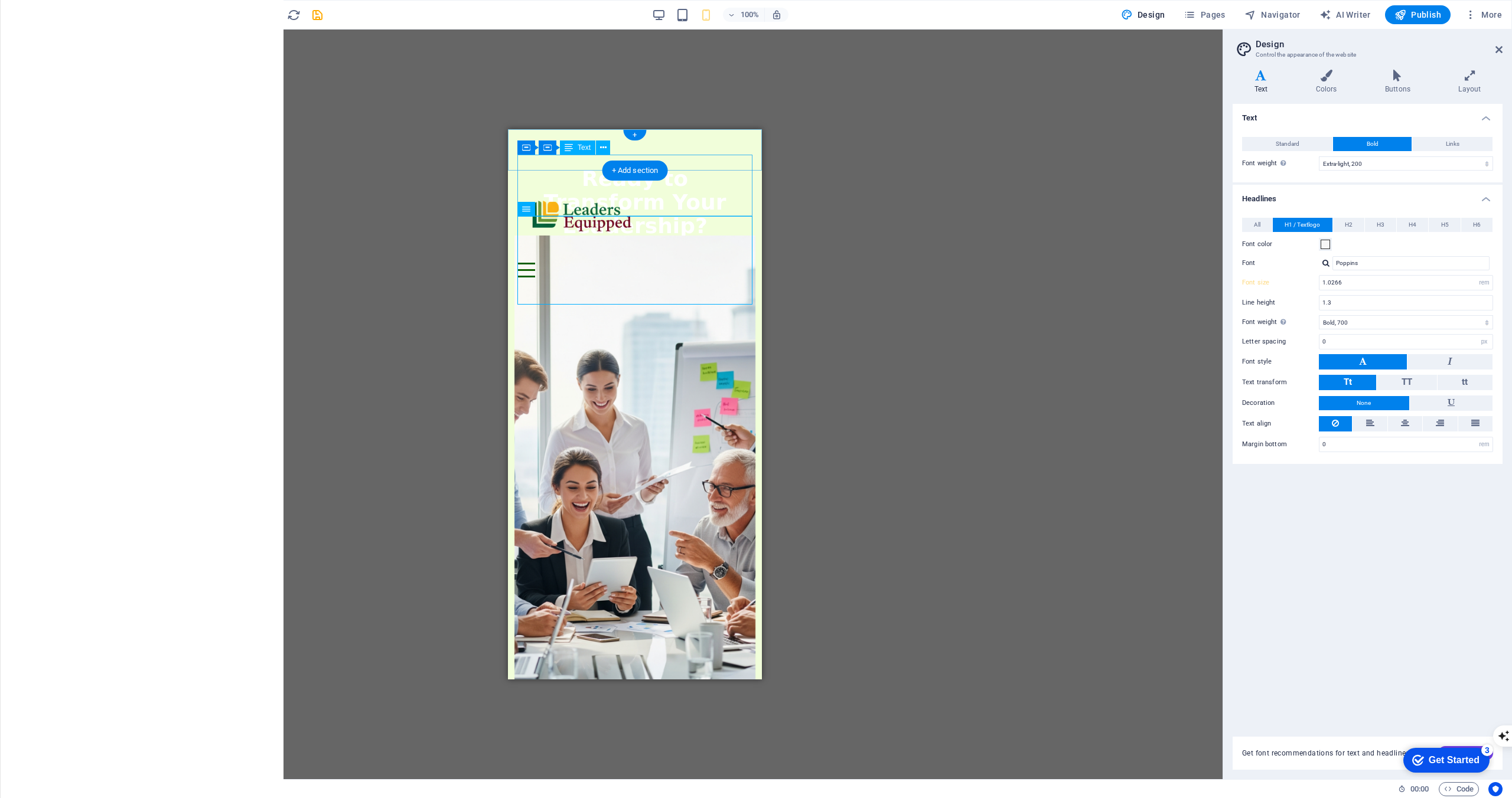
click at [700, 167] on div "Ready to Transform Your Leadership?" at bounding box center [635, 202] width 235 height 71
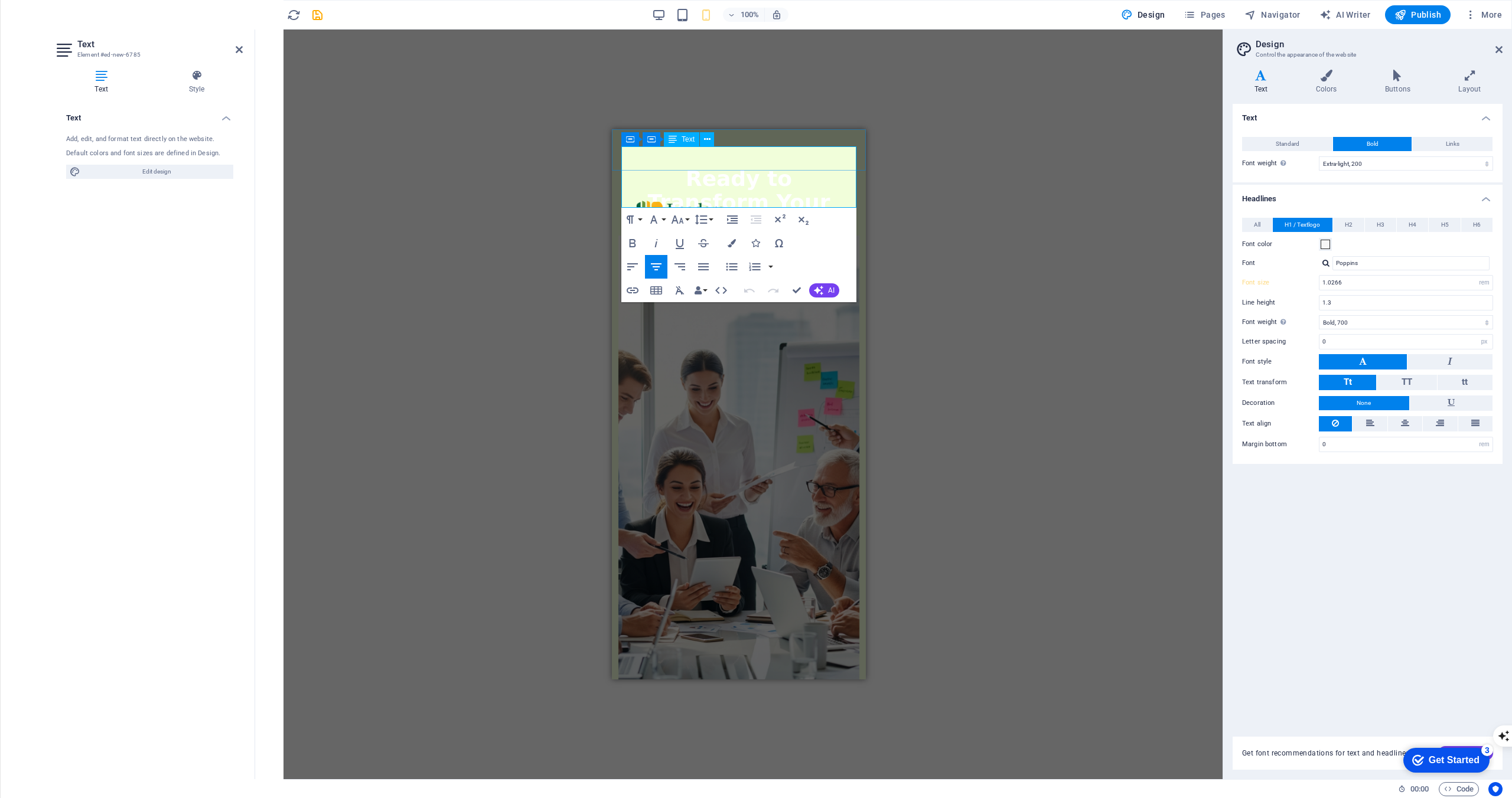
scroll to position [20, 0]
click at [1215, 85] on h4 "Colors" at bounding box center [1327, 82] width 69 height 25
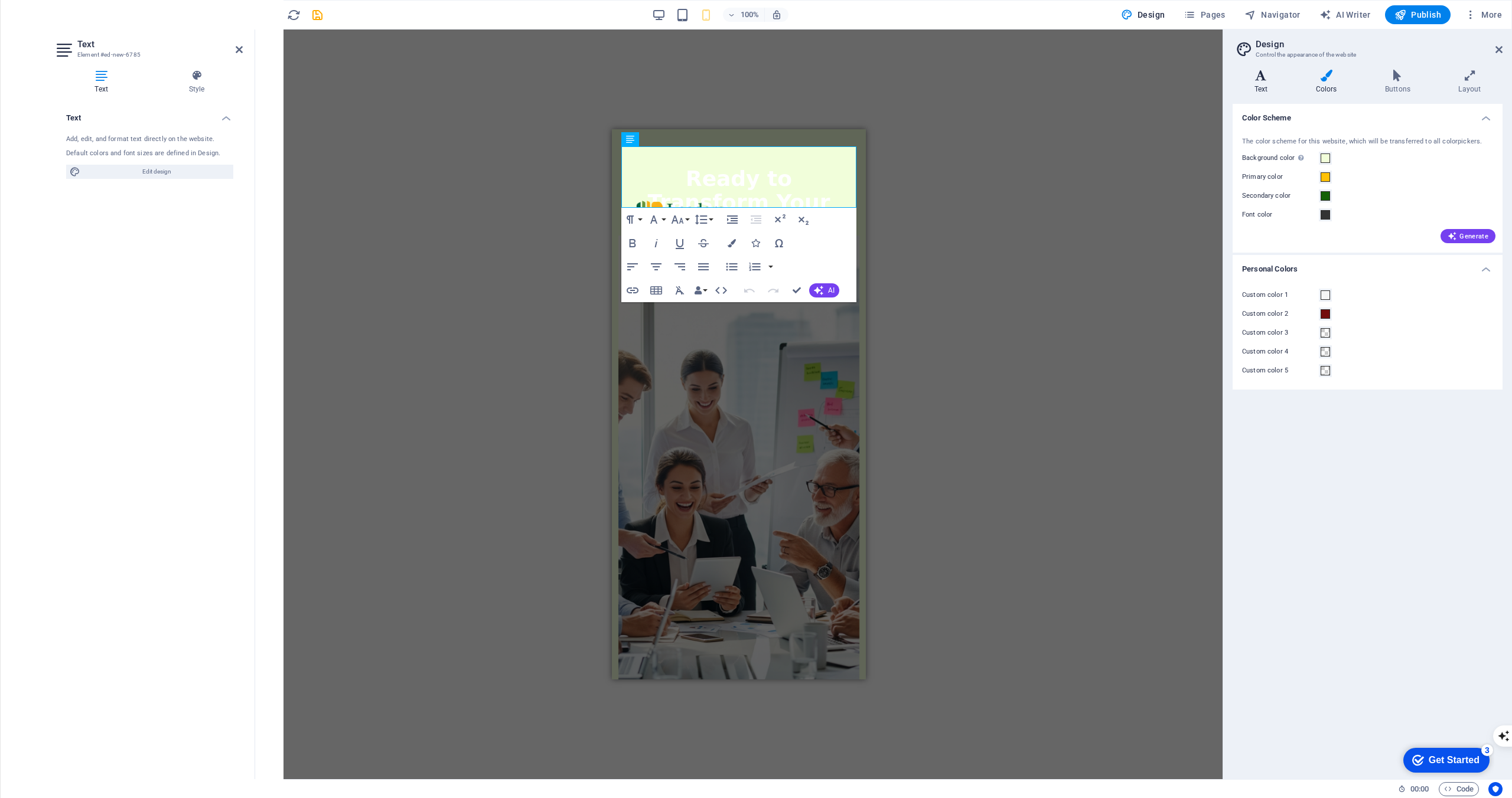
click at [1215, 79] on icon at bounding box center [1260, 76] width 56 height 12
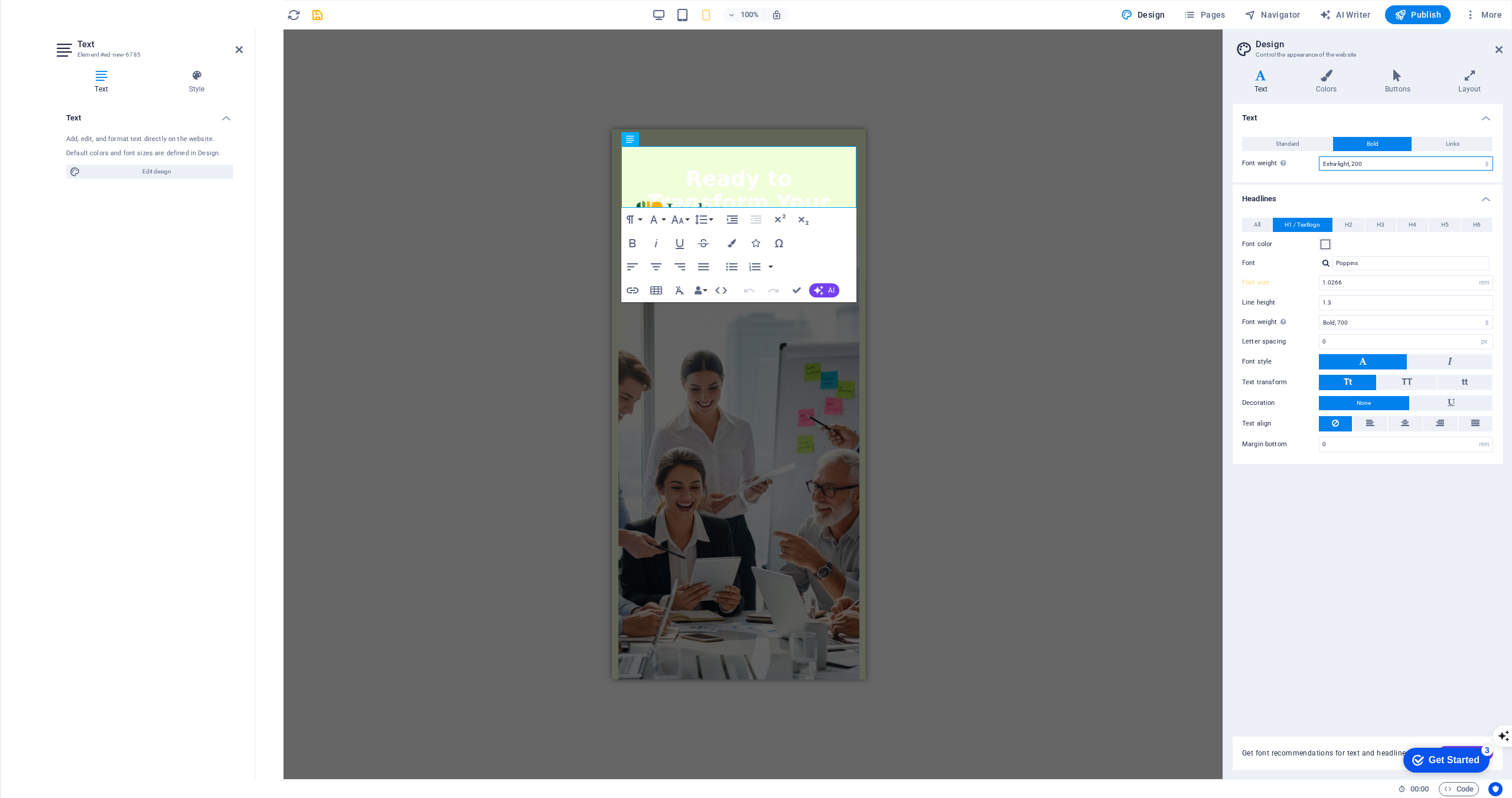
click at [1215, 164] on select "Thin, 100 Extra-light, 200 Light, 300 Regular, 400 Medium, 500 Semi-bold, 600 B…" at bounding box center [1405, 163] width 174 height 14
select select "300"
click at [1215, 157] on select "Thin, 100 Extra-light, 200 Light, 300 Regular, 400 Medium, 500 Semi-bold, 600 B…" at bounding box center [1405, 163] width 174 height 14
click at [1215, 227] on button "All" at bounding box center [1256, 224] width 30 height 14
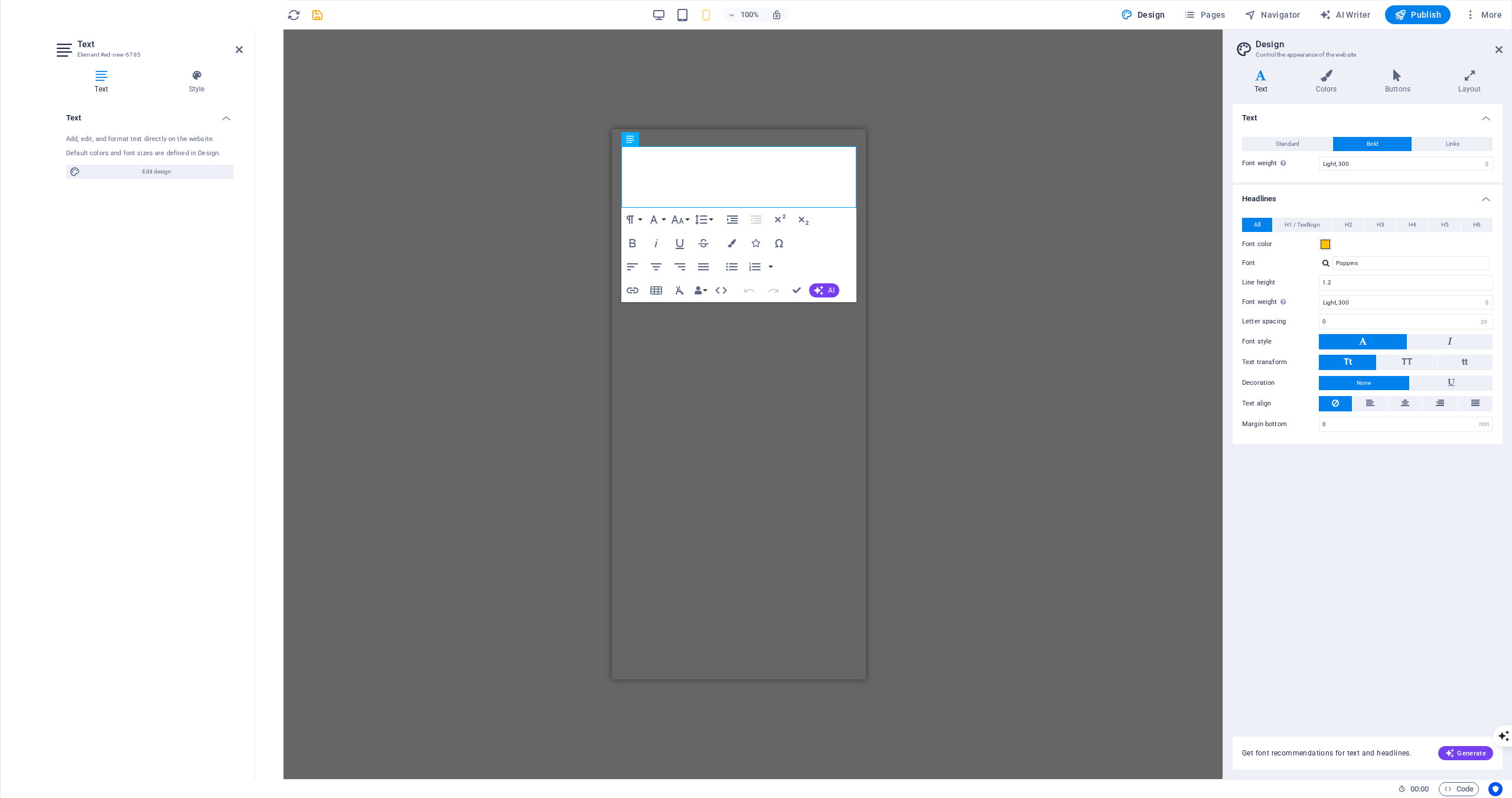
select select "300"
select select "px"
select select "rem"
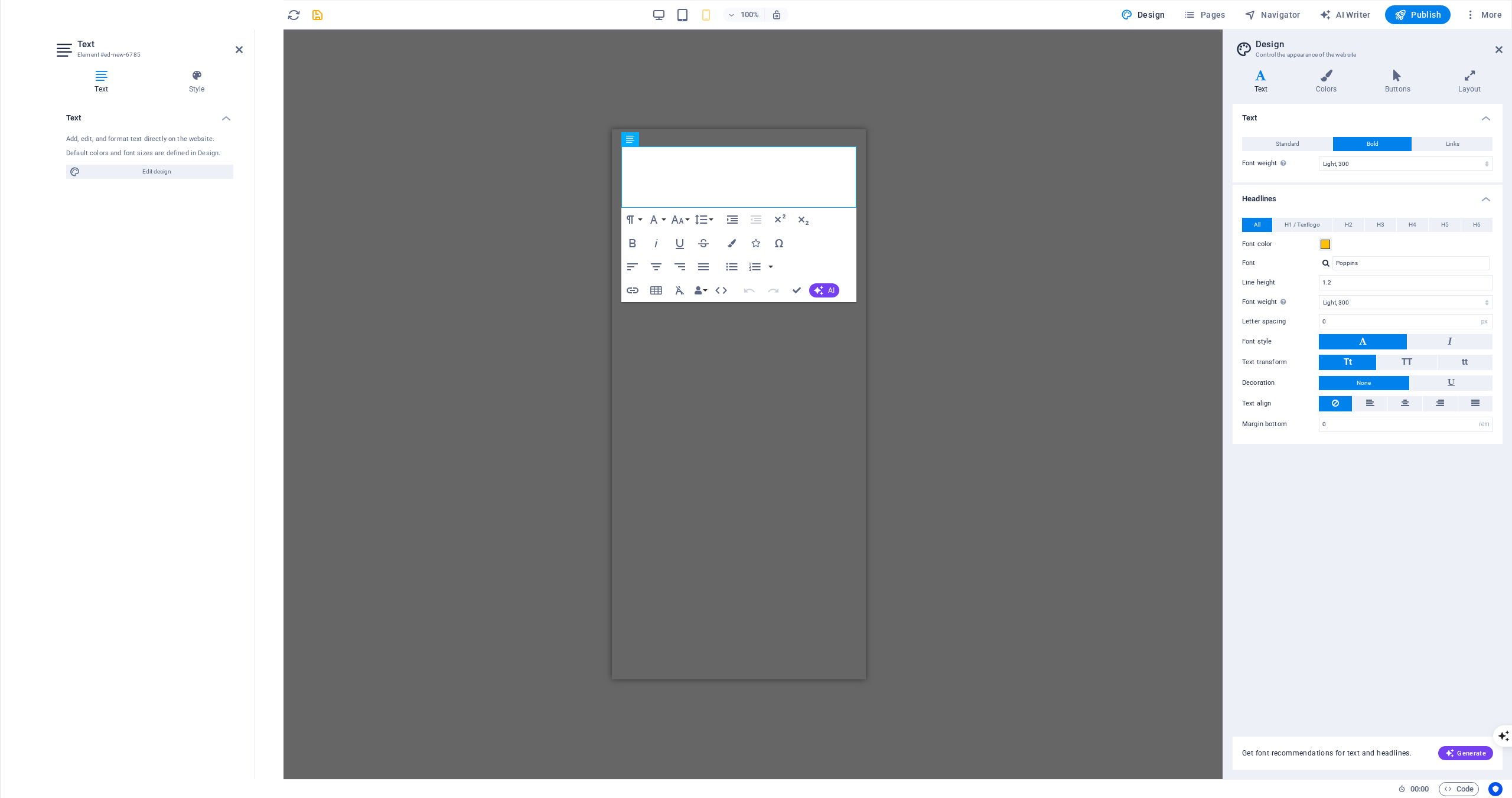
select select "700"
select select "px"
select select "rem"
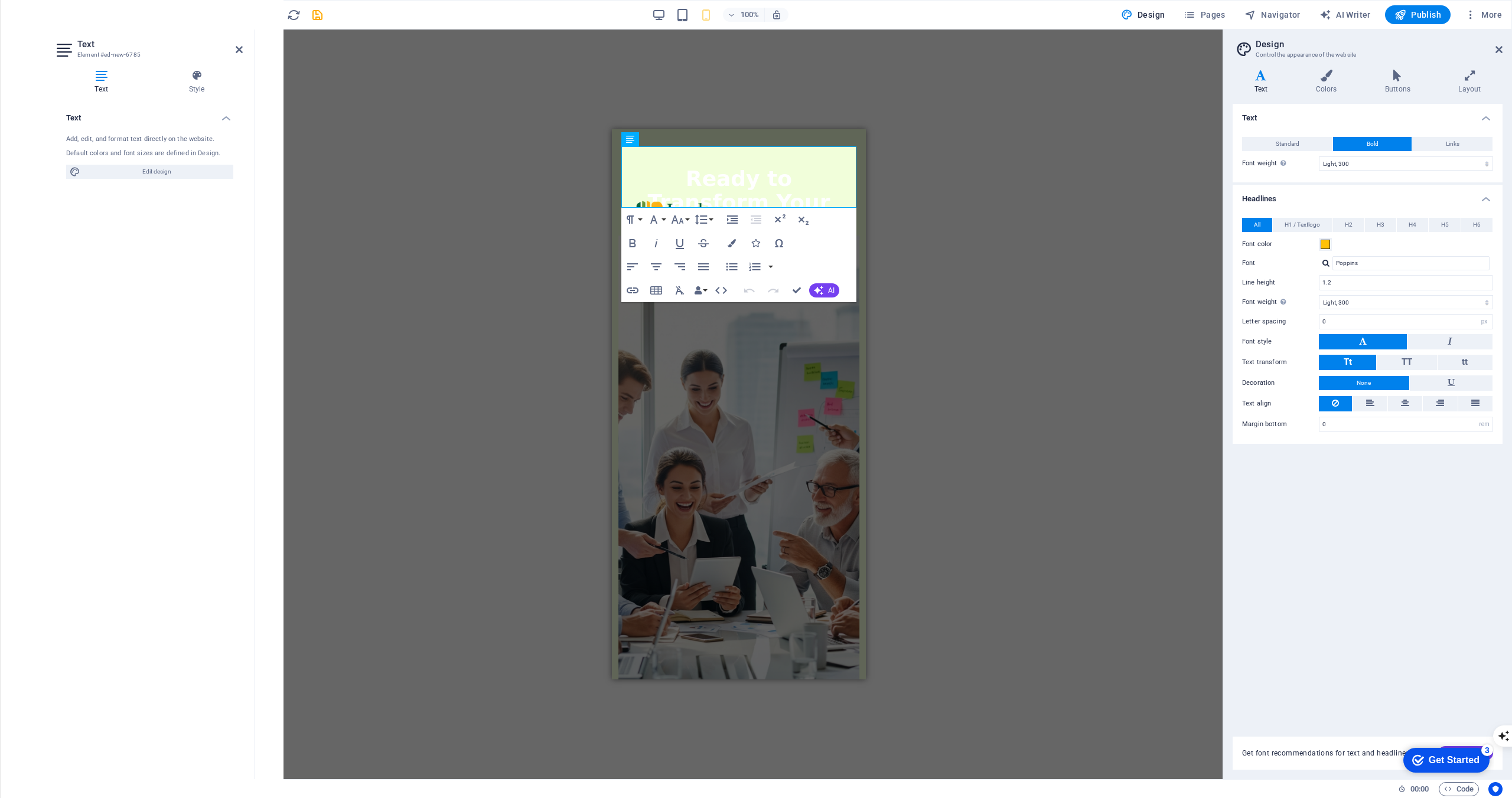
scroll to position [20, 0]
click at [1313, 227] on span "H1 / Textlogo" at bounding box center [1302, 224] width 35 height 14
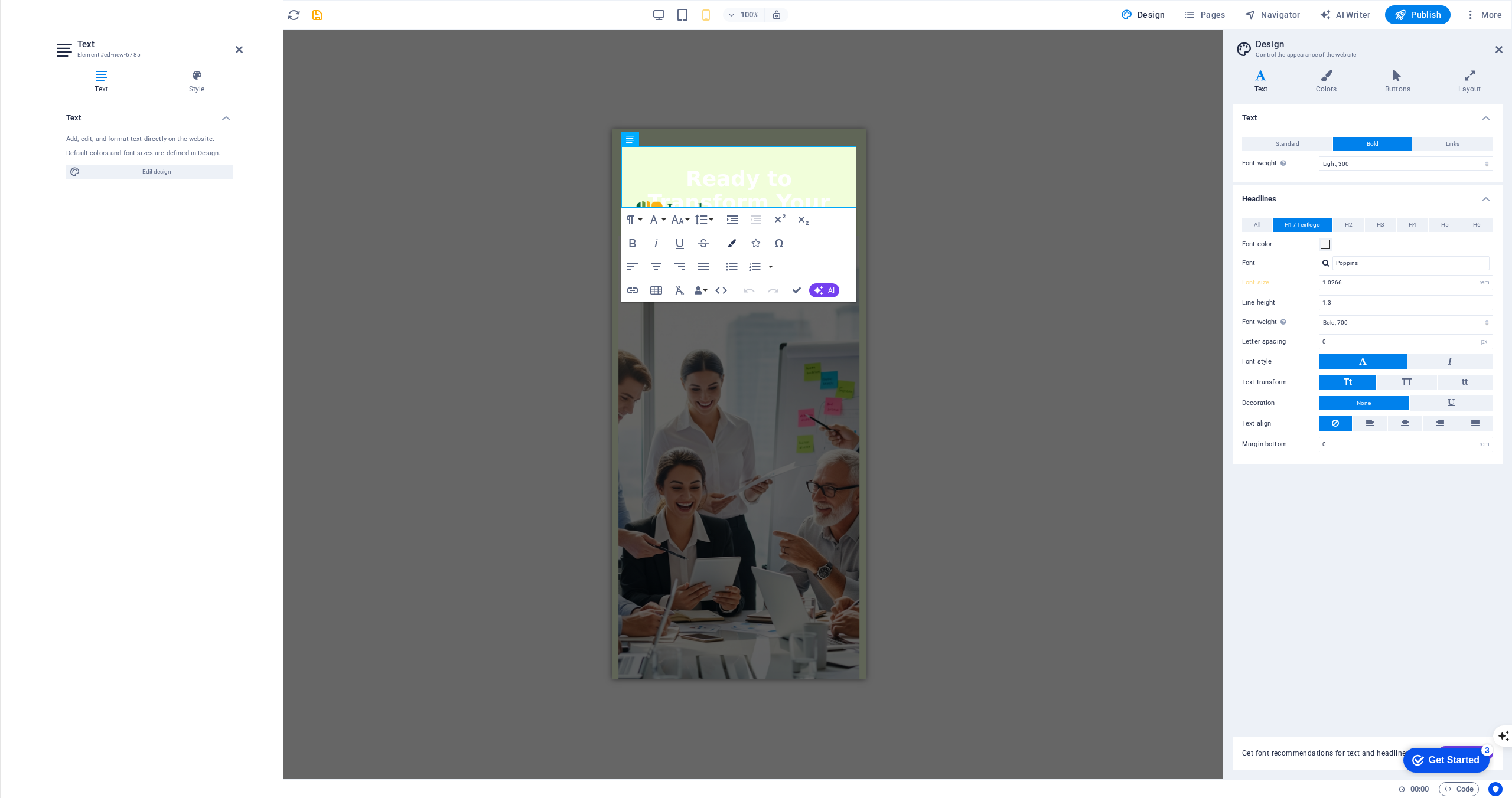
click at [736, 248] on button "Colors" at bounding box center [732, 244] width 22 height 24
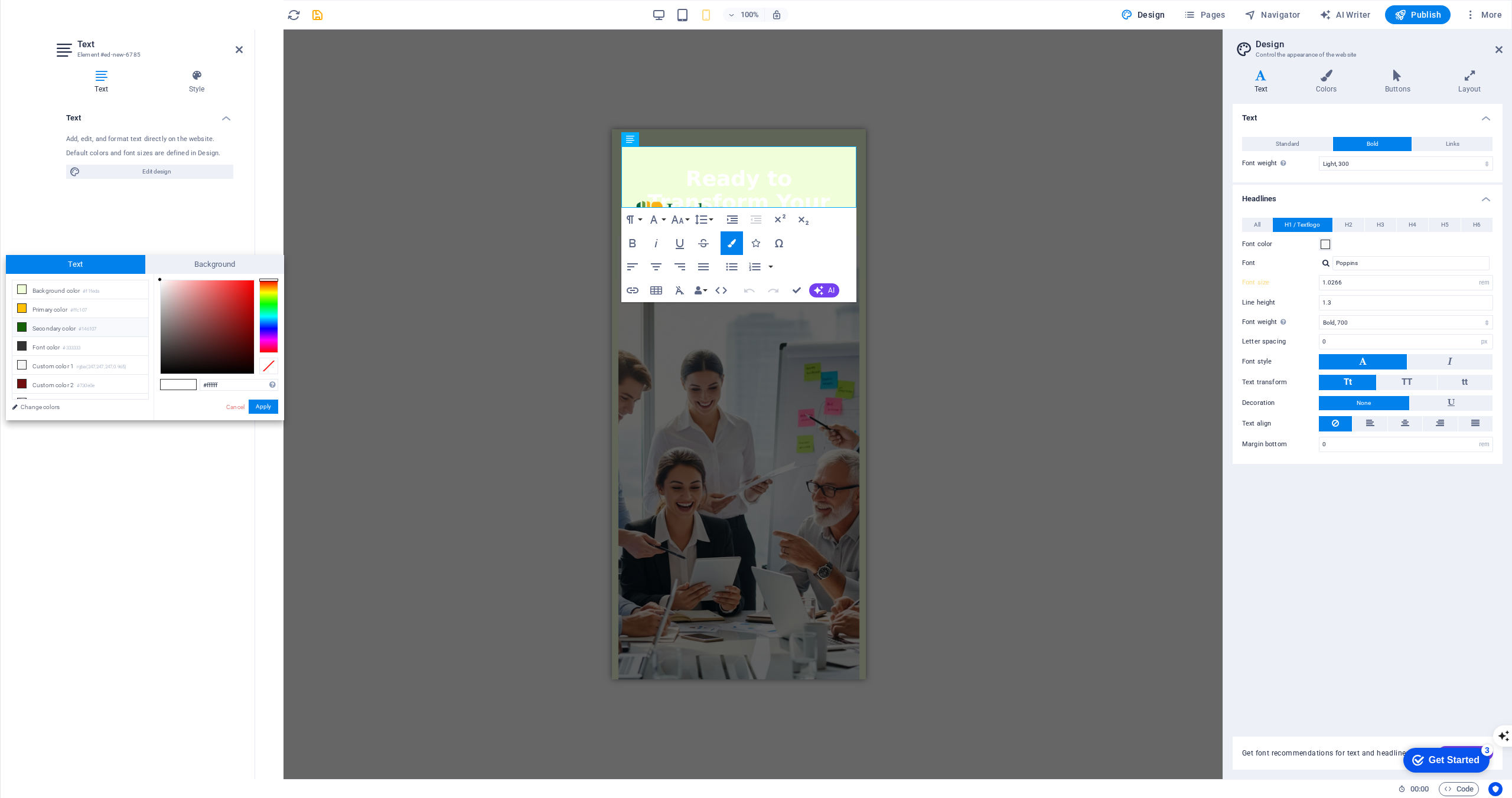
click at [122, 324] on li "Secondary color #146107" at bounding box center [79, 328] width 136 height 18
type input "#146107"
click at [268, 409] on button "Apply" at bounding box center [263, 406] width 30 height 14
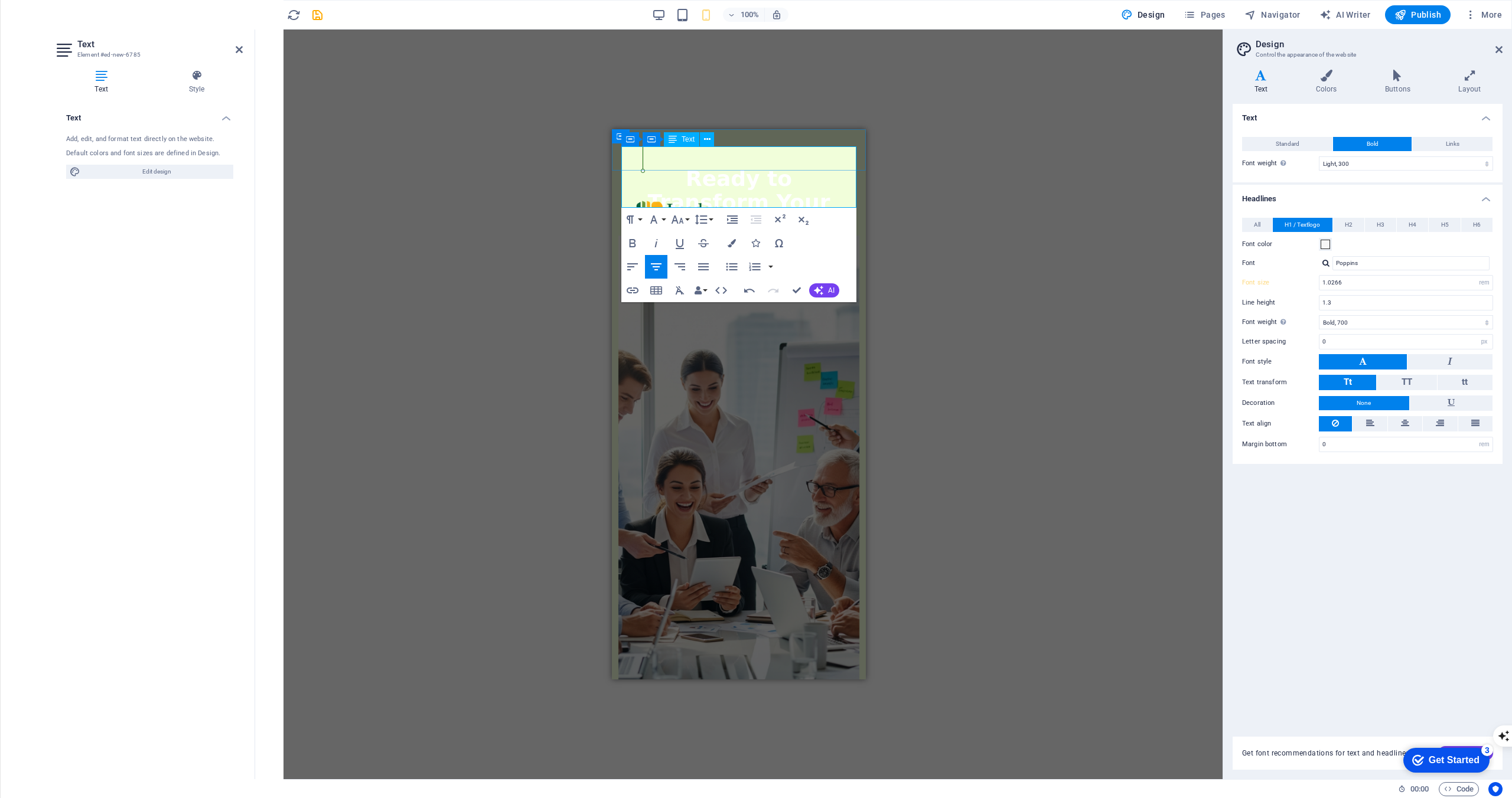
click at [701, 167] on h2 "​ ​ Ready to Transform Your Leadership?" at bounding box center [738, 202] width 235 height 71
click at [732, 241] on icon "button" at bounding box center [732, 243] width 8 height 8
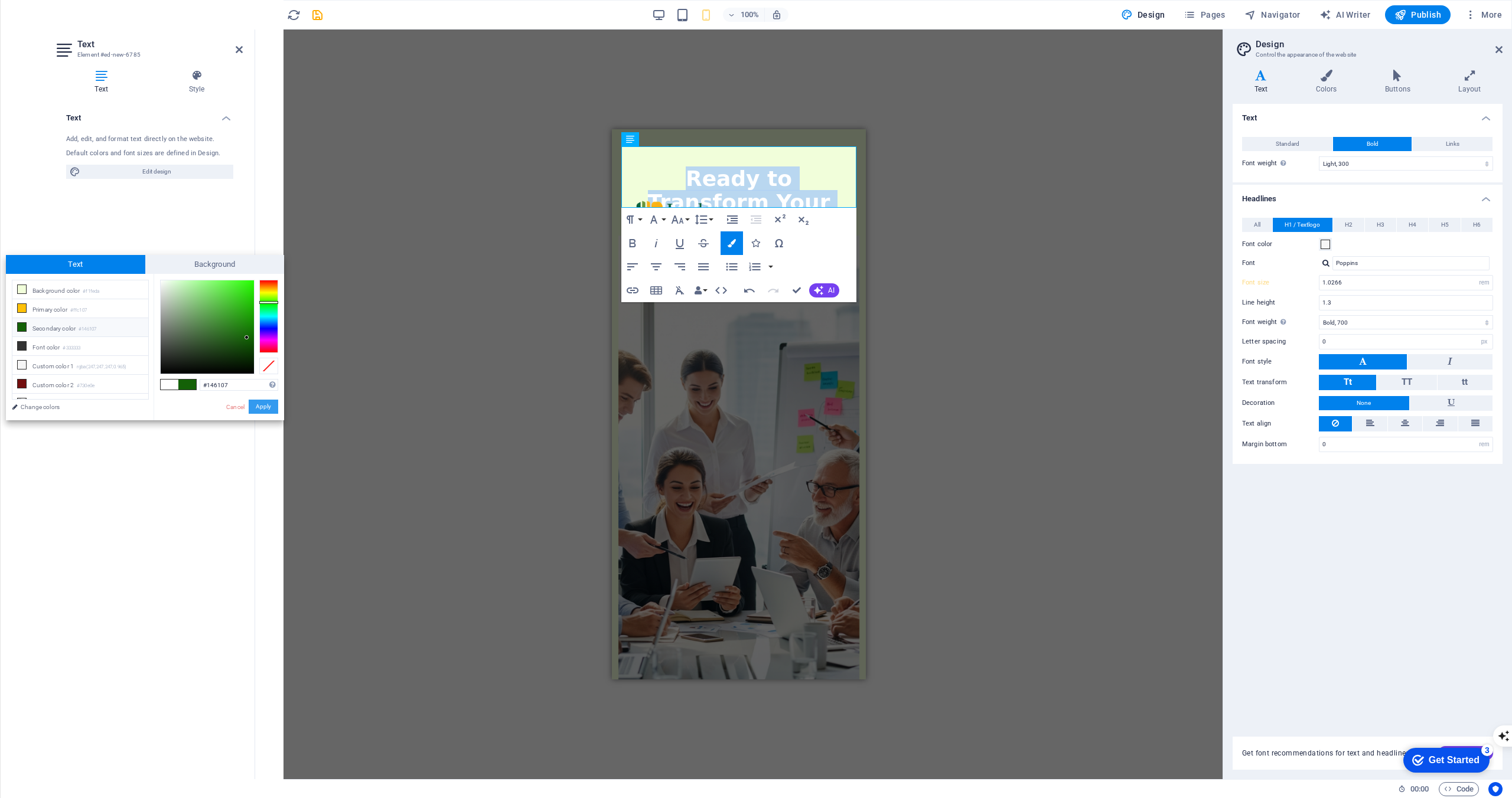
click at [258, 406] on button "Apply" at bounding box center [263, 406] width 30 height 14
click at [189, 389] on span at bounding box center [186, 385] width 18 height 10
click at [123, 330] on li "Secondary color #146107" at bounding box center [79, 328] width 136 height 18
click at [257, 405] on button "Apply" at bounding box center [263, 406] width 30 height 14
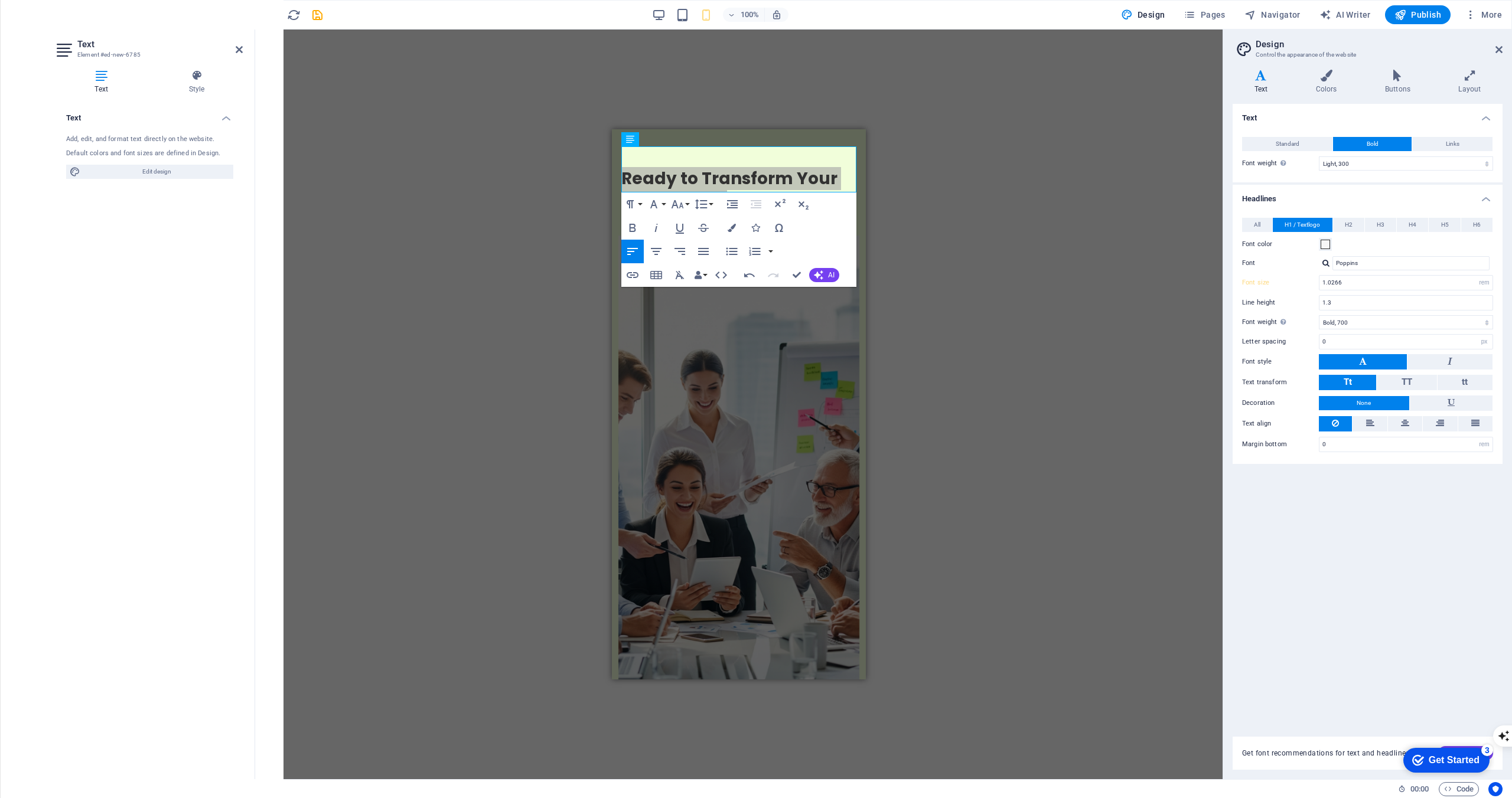
click at [214, 401] on div "Text Add, edit, and format text directly on the website. Default colors and fon…" at bounding box center [149, 437] width 186 height 666
click at [339, 398] on div "H1 Container Container Banner Container Logo Menu Bar Call to Action - Countdow…" at bounding box center [738, 404] width 967 height 750
click at [1500, 47] on icon at bounding box center [1499, 50] width 7 height 9
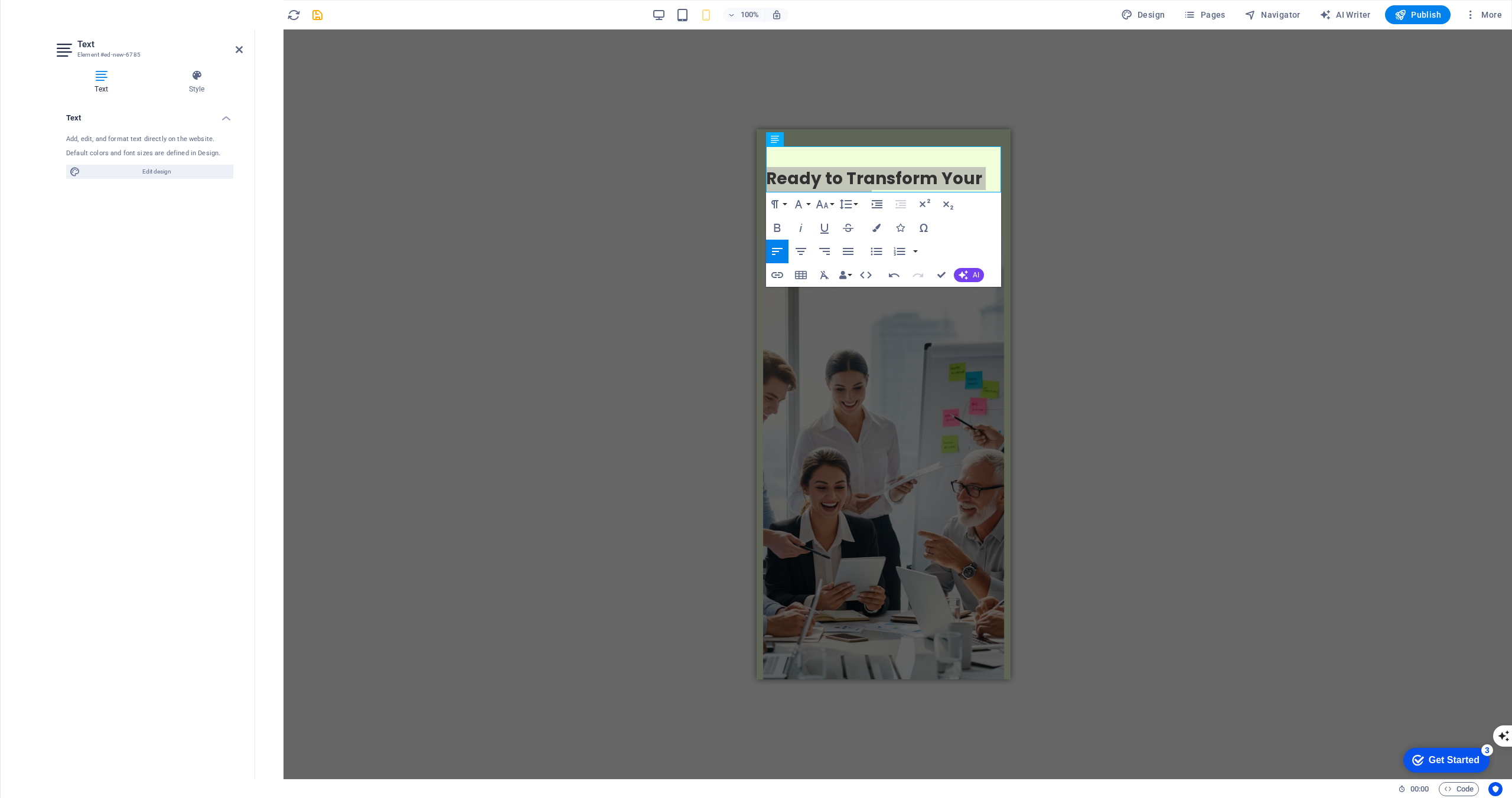
click at [1230, 248] on div "H1 Container Container Banner Container Logo Menu Bar Call to Action - Countdow…" at bounding box center [883, 404] width 1256 height 750
click at [1085, 244] on div "H1 Container Container Banner Container Logo Menu Bar Call to Action - Countdow…" at bounding box center [883, 404] width 1256 height 750
click at [718, 259] on div "H1 Container Container Banner Container Logo Menu Bar Call to Action - Countdow…" at bounding box center [883, 404] width 1256 height 750
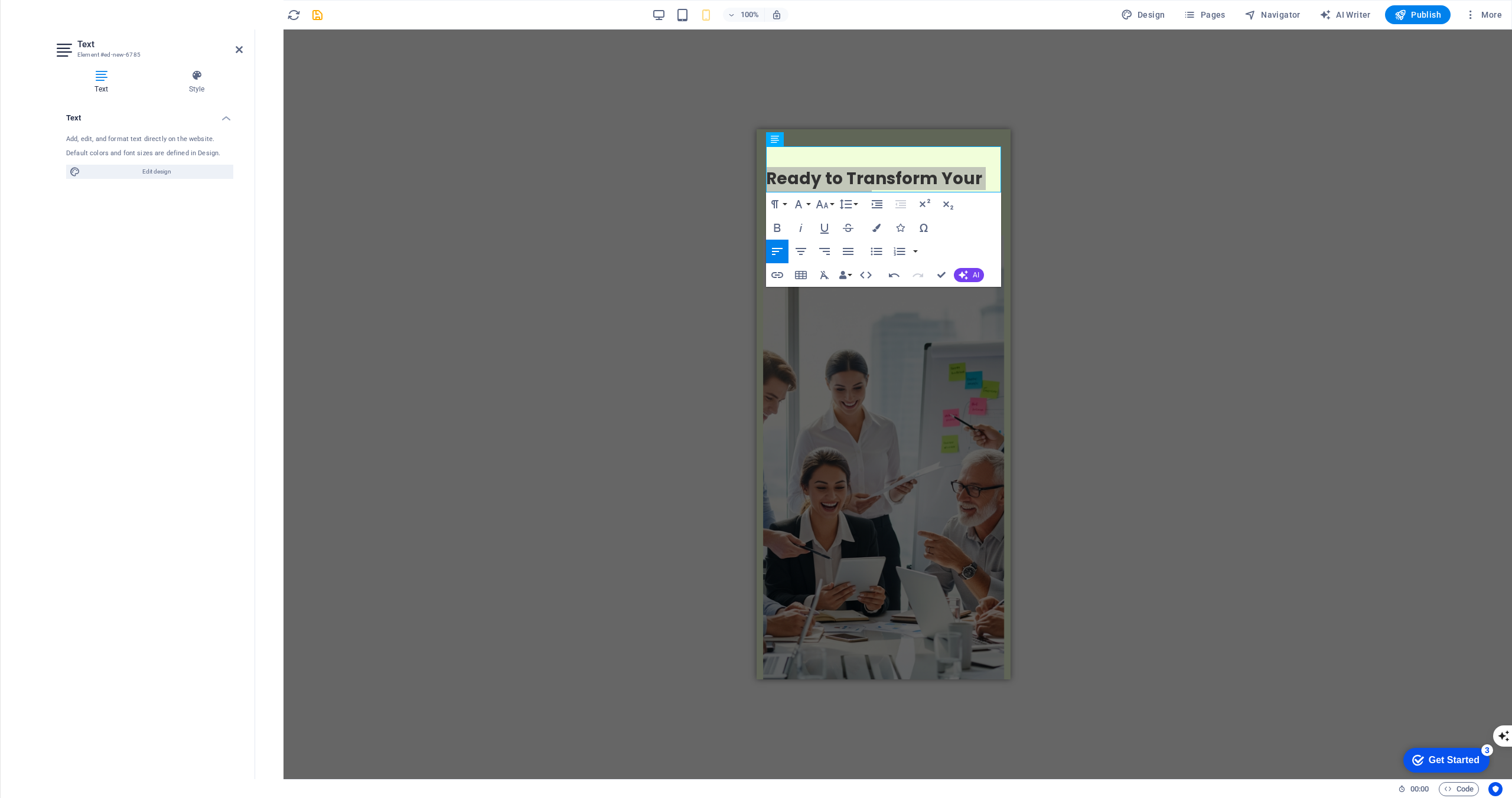
click at [718, 259] on div "H1 Container Container Banner Container Logo Menu Bar Call to Action - Countdow…" at bounding box center [883, 404] width 1256 height 750
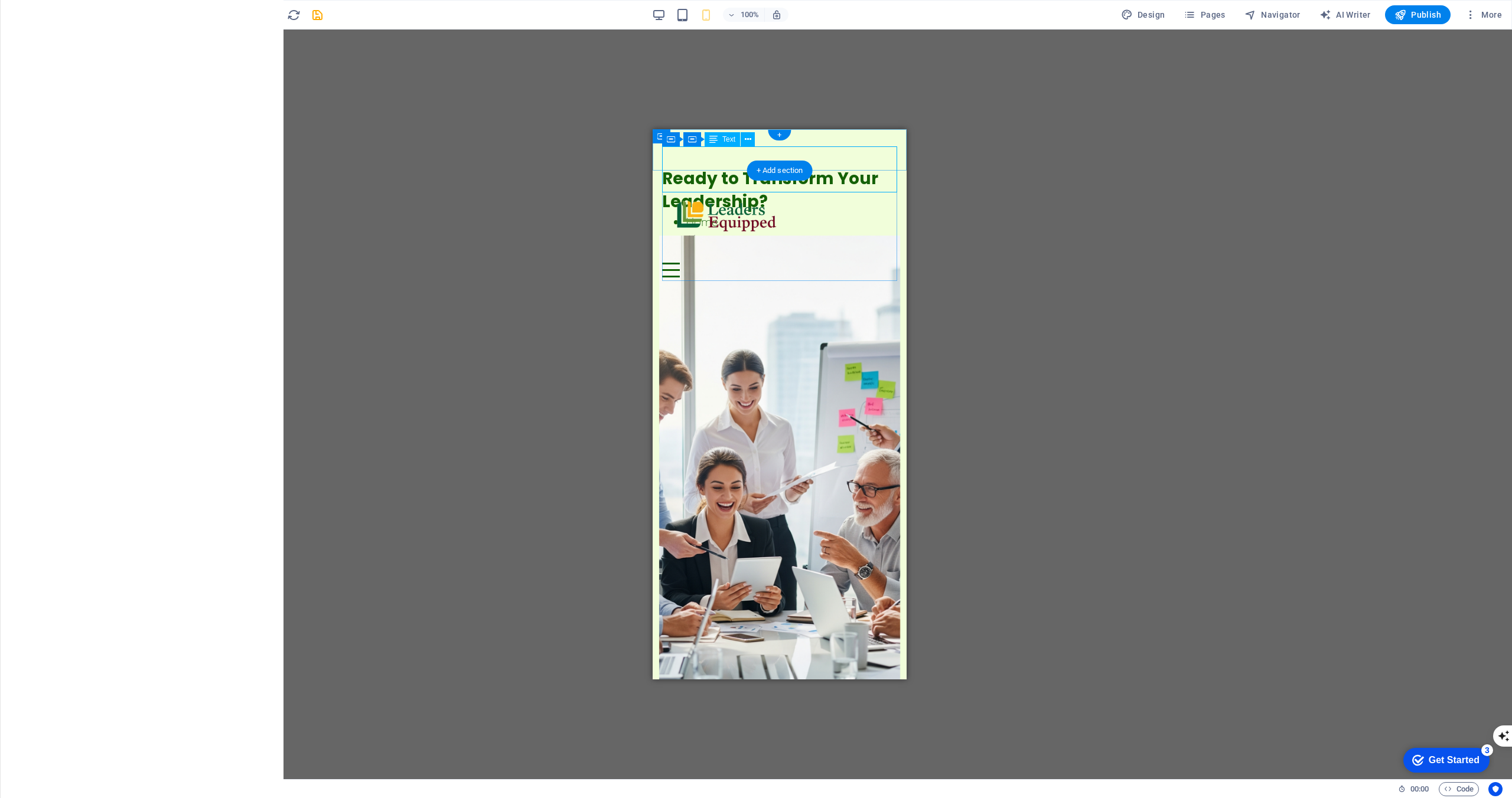
click at [847, 167] on div "Ready to Transform Your Leadership?" at bounding box center [779, 190] width 235 height 46
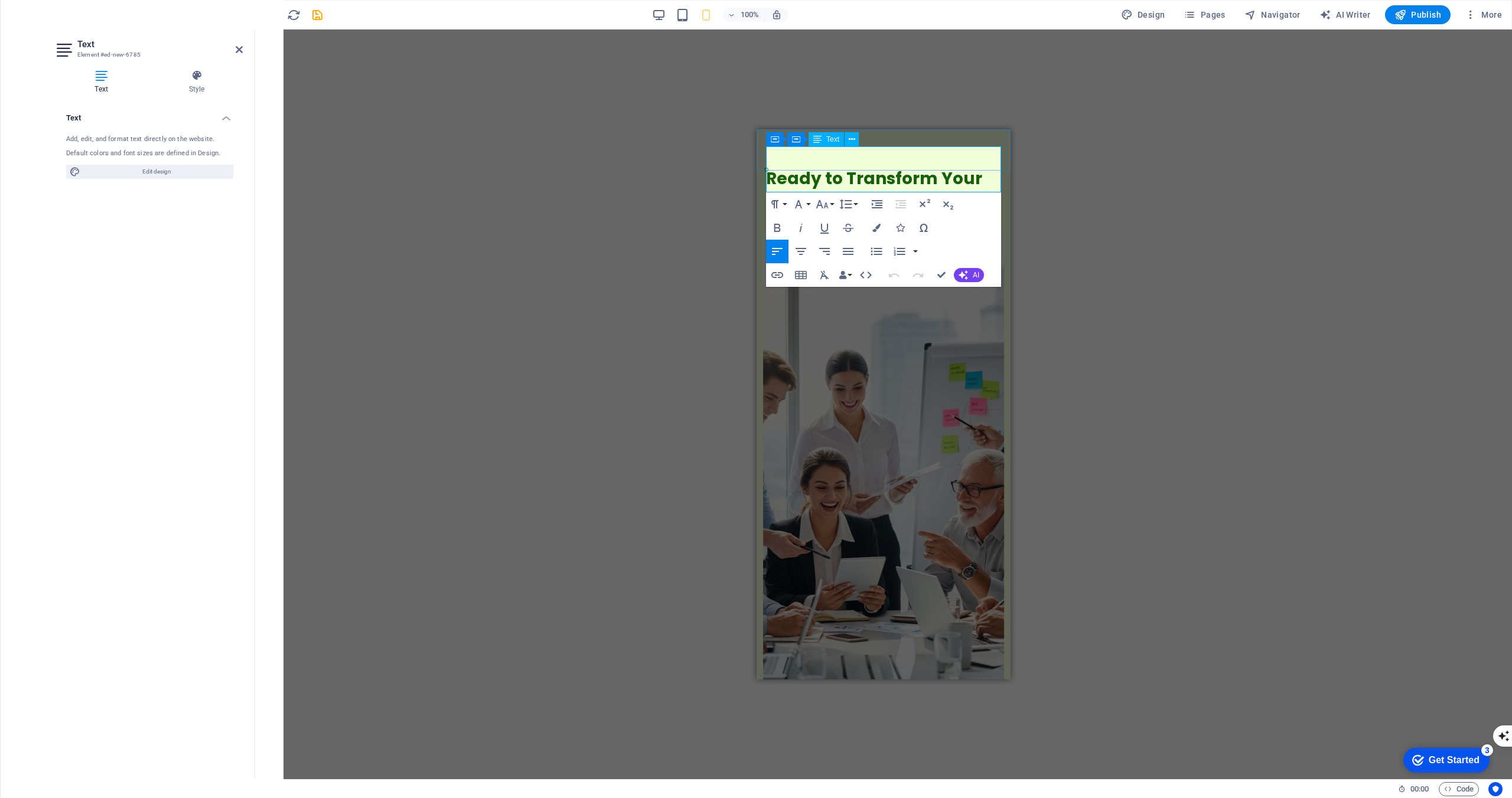
click at [946, 167] on span "Ready to Transform Your Leadership?" at bounding box center [874, 190] width 216 height 46
click at [777, 137] on span "Container" at bounding box center [789, 137] width 30 height 7
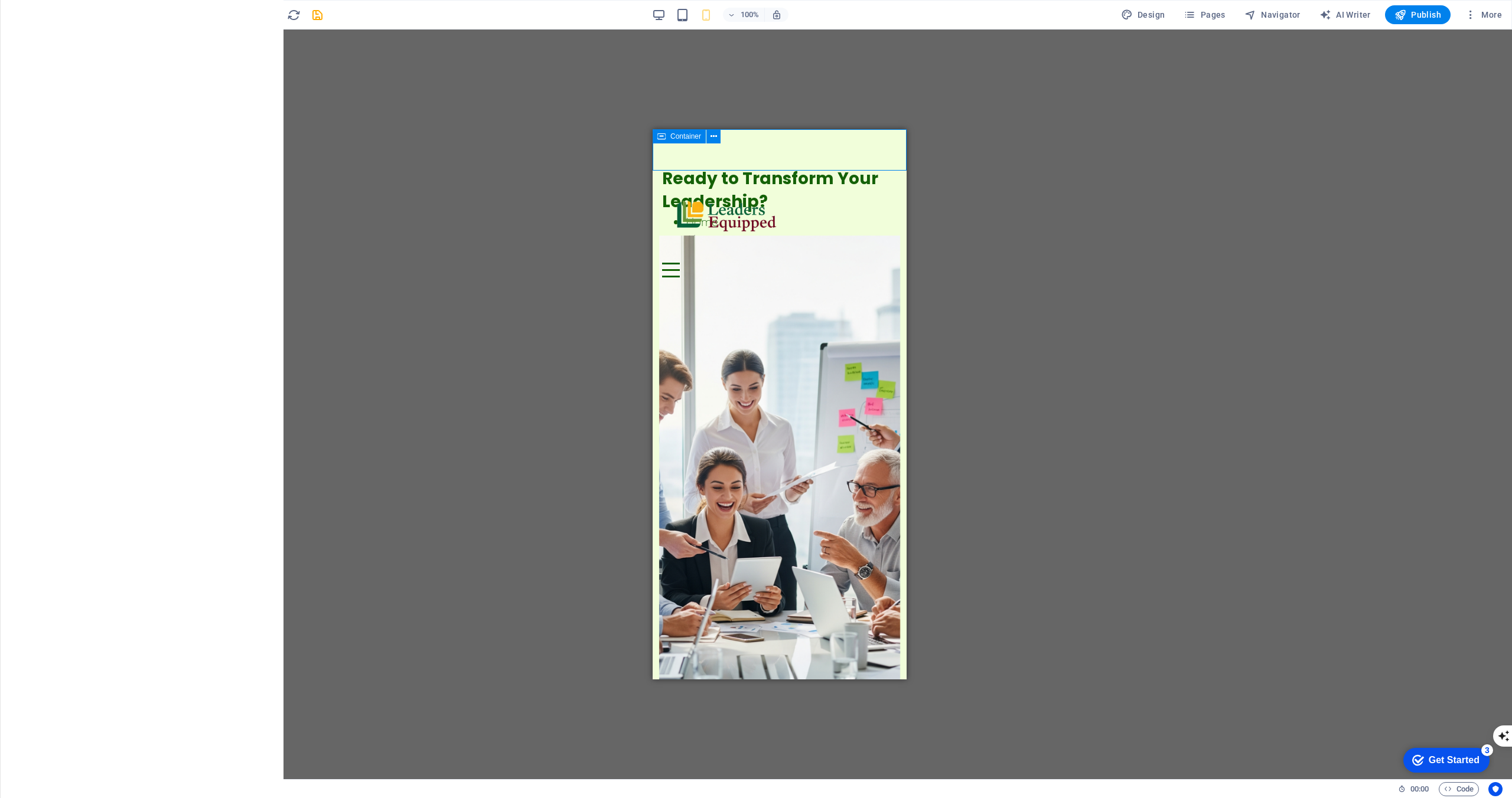
click at [680, 138] on span "Container" at bounding box center [685, 137] width 30 height 7
click at [684, 167] on div "Ready to Transform Your Leadership?" at bounding box center [779, 190] width 235 height 46
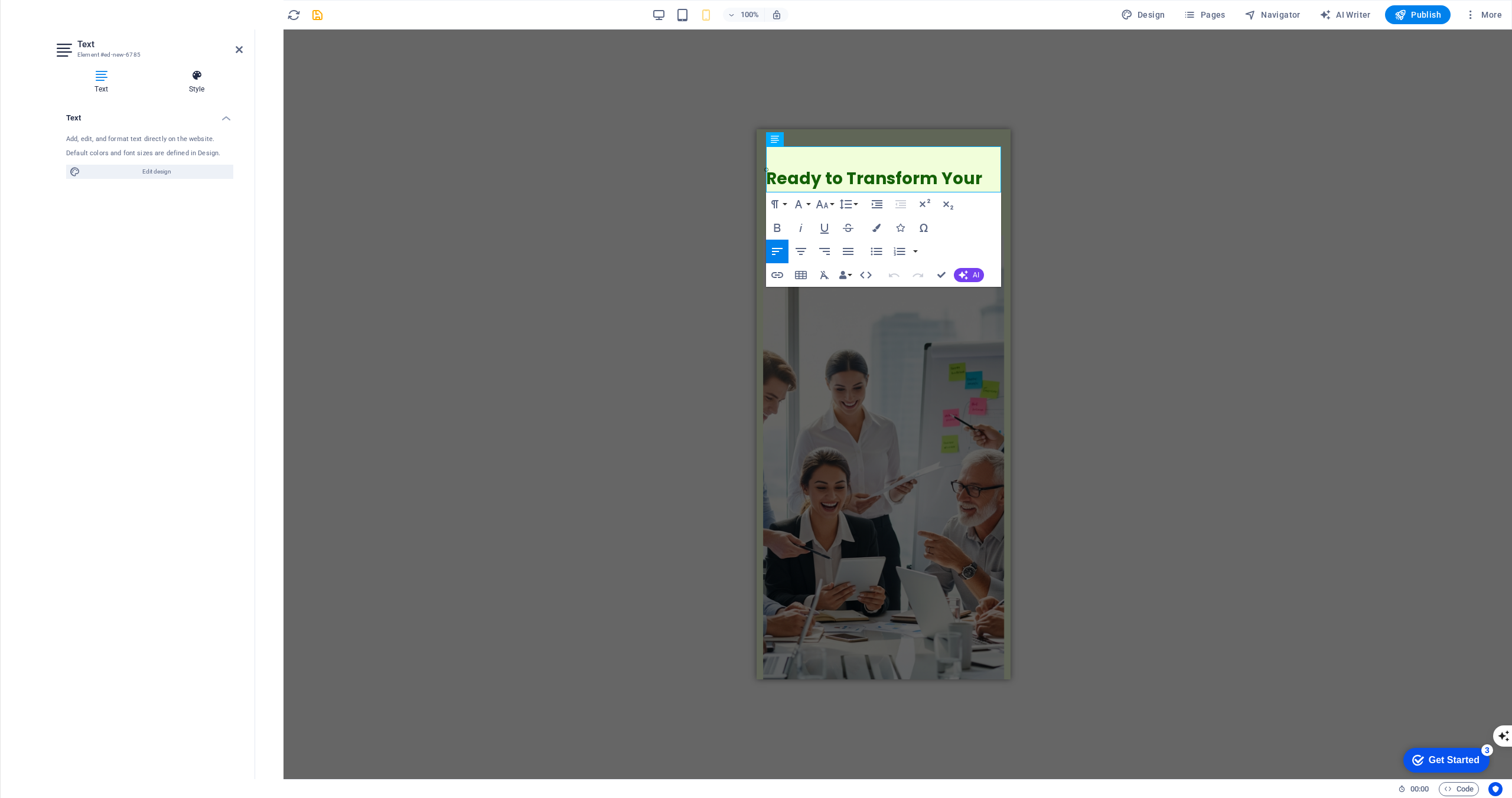
click at [199, 88] on h4 "Style" at bounding box center [196, 82] width 92 height 25
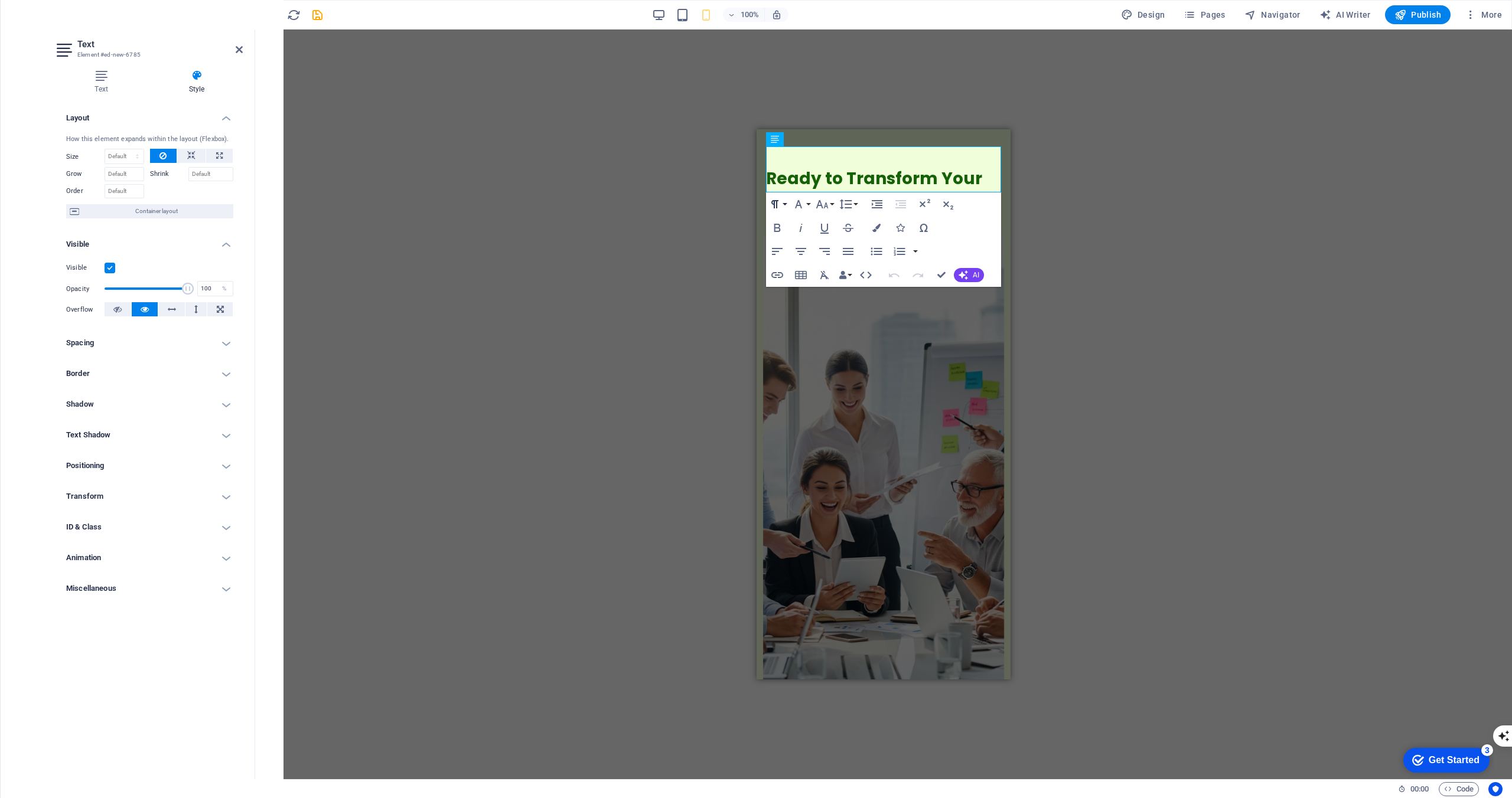
click at [780, 208] on icon "button" at bounding box center [774, 204] width 14 height 14
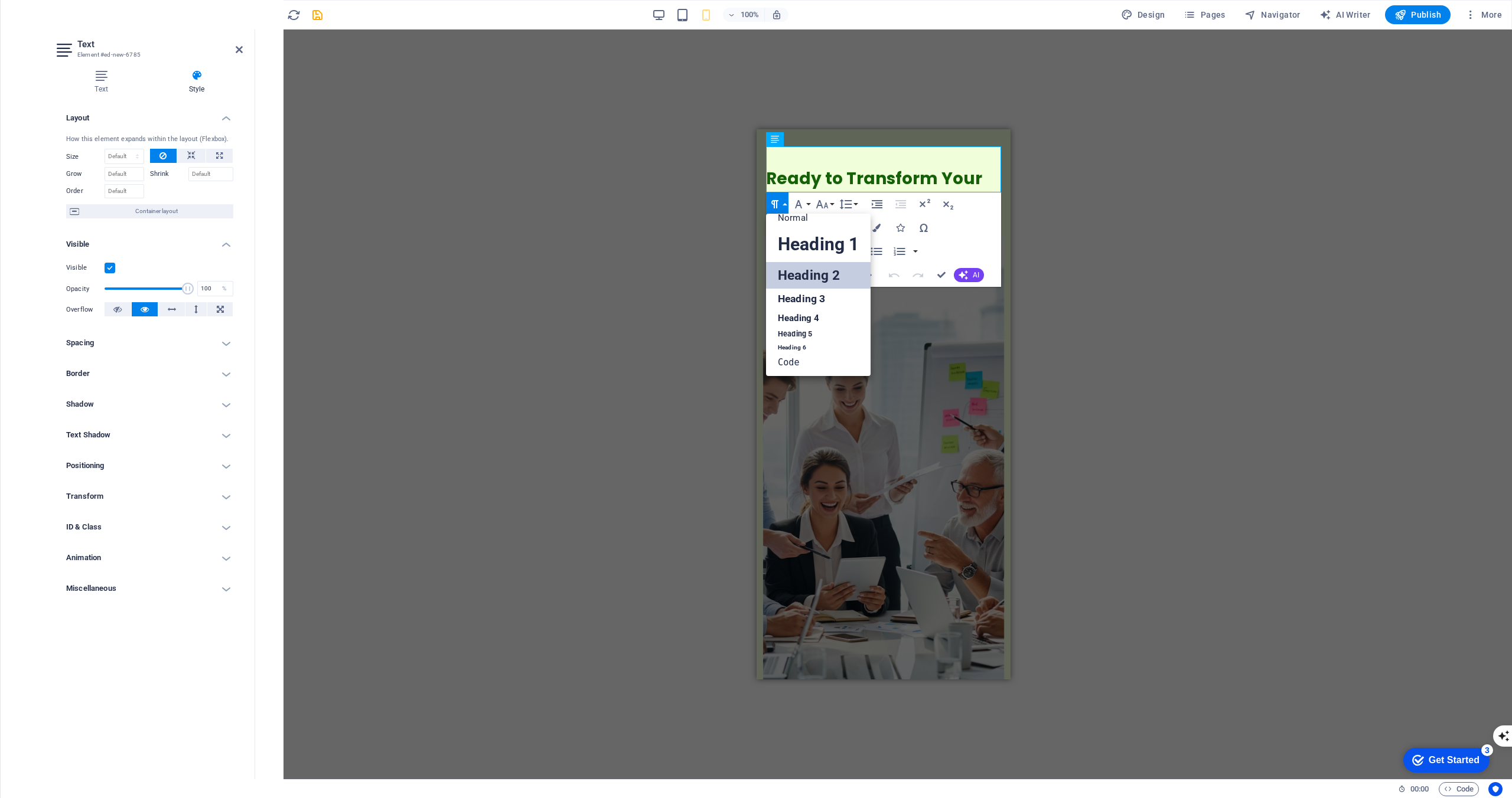
scroll to position [9, 0]
click at [844, 350] on link "Heading 6" at bounding box center [817, 348] width 104 height 12
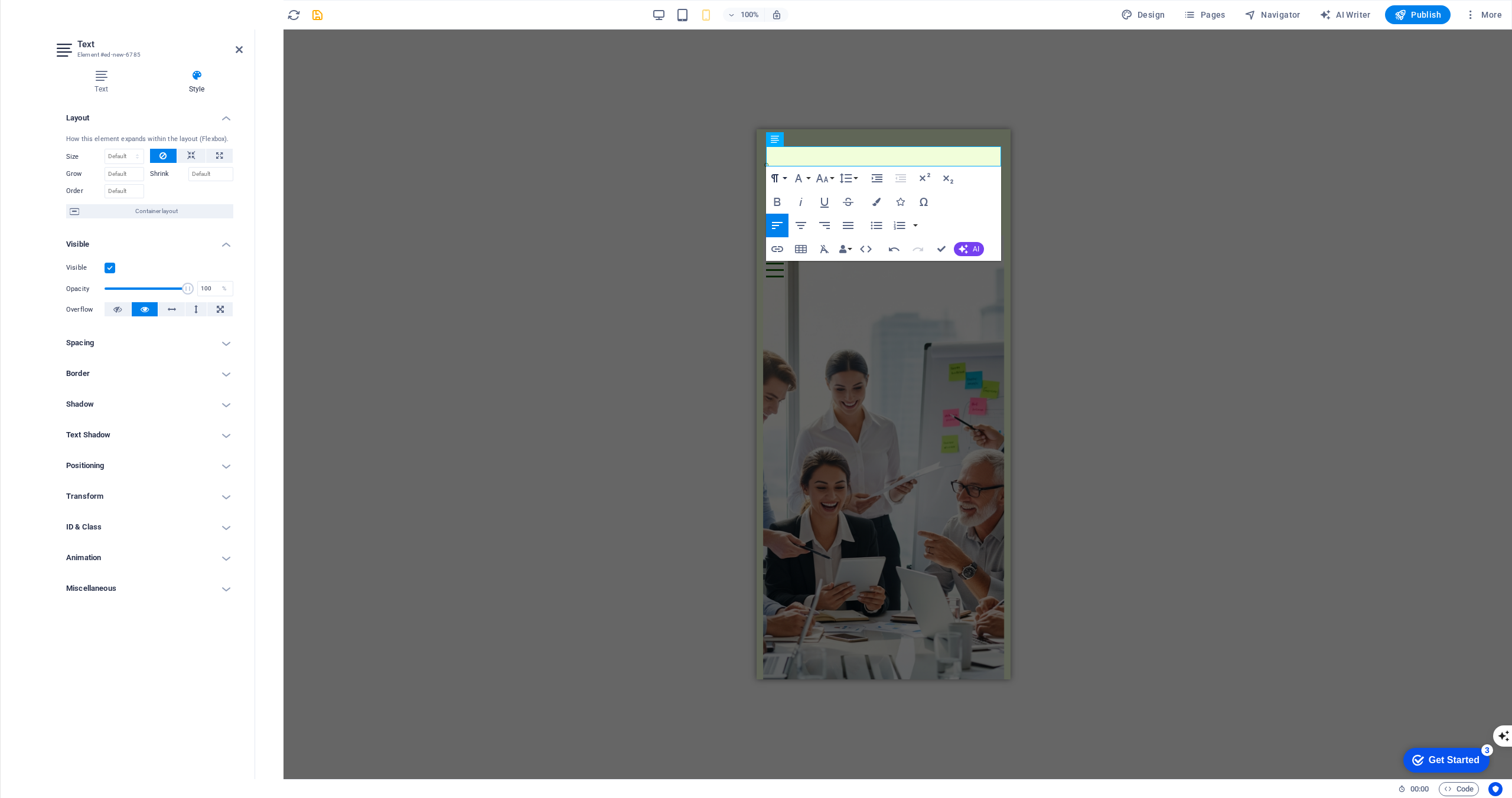
click at [780, 175] on icon "button" at bounding box center [774, 178] width 14 height 14
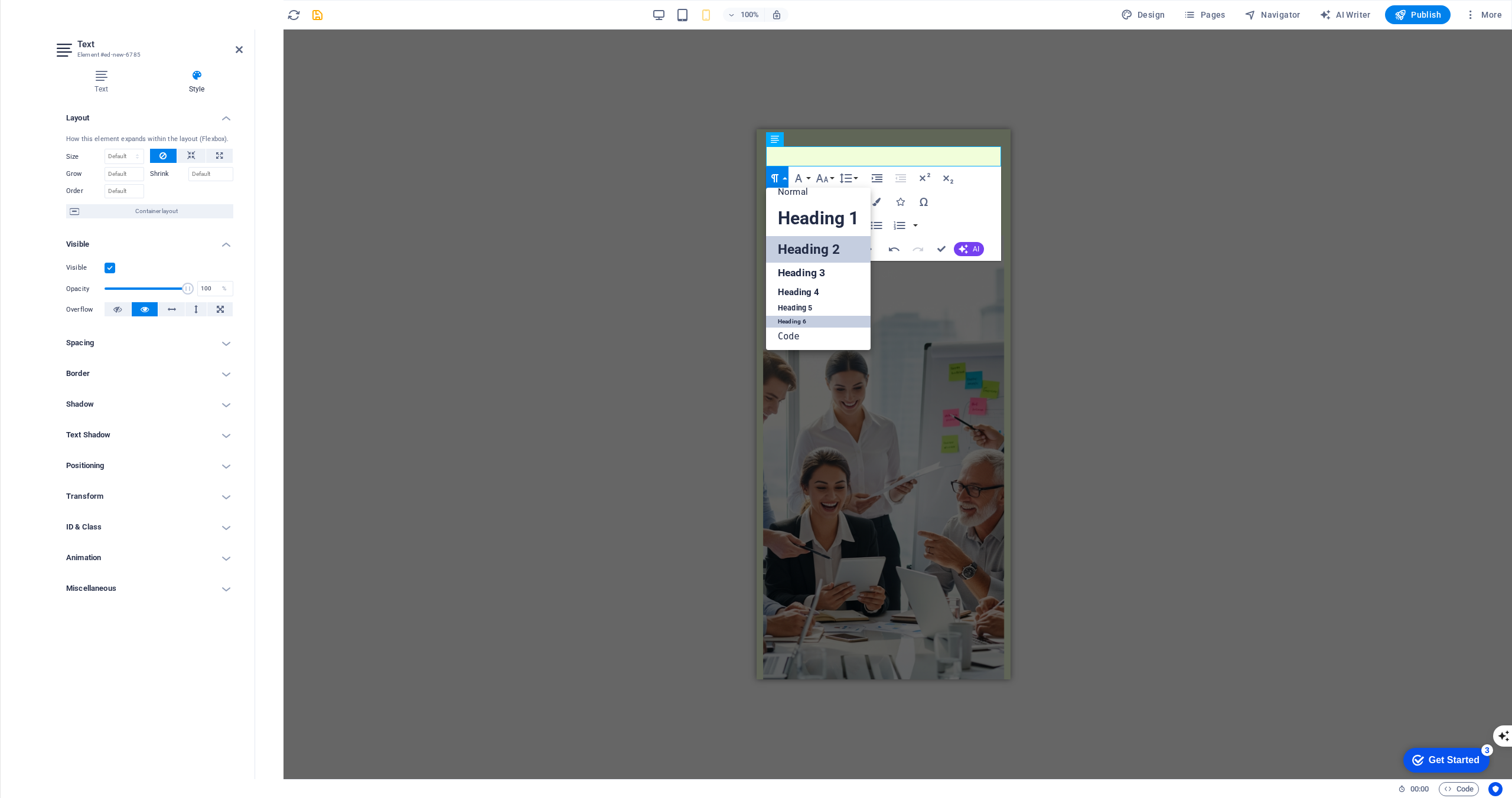
scroll to position [0, 0]
click at [833, 199] on link "Normal" at bounding box center [817, 201] width 104 height 18
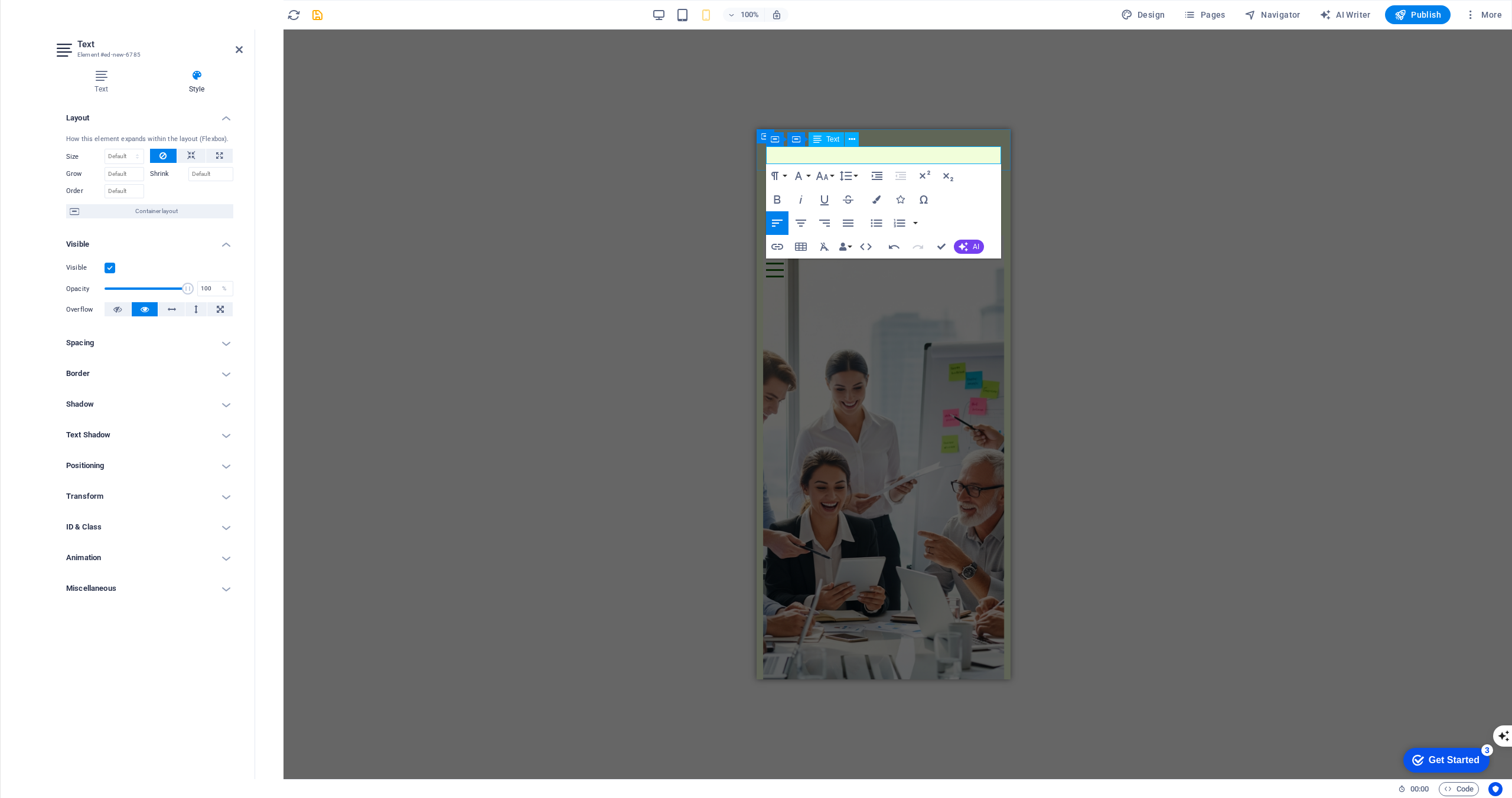
click at [972, 167] on p "Ready to Transform Your Leadership?" at bounding box center [883, 175] width 235 height 18
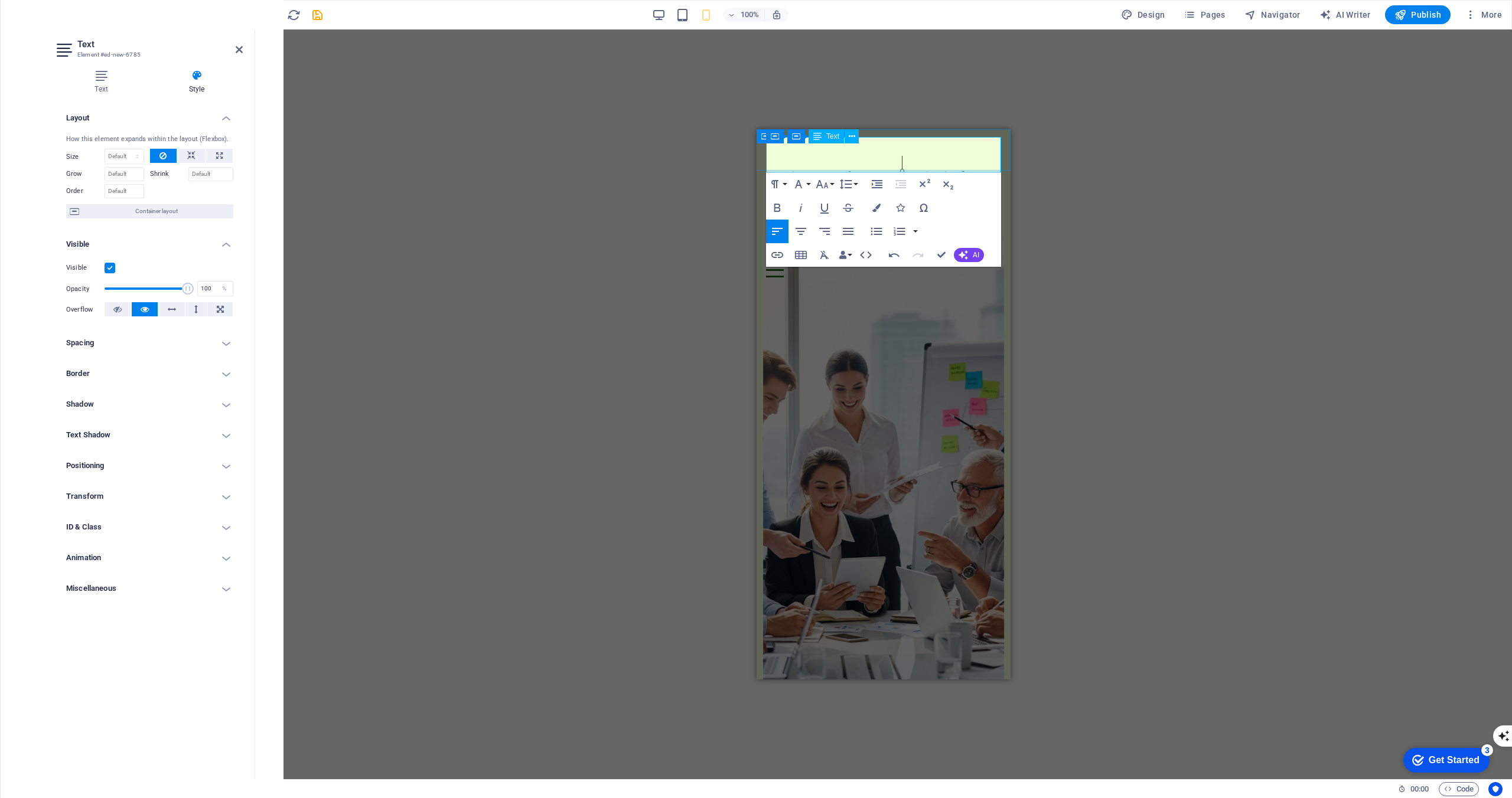
click at [880, 168] on span "Ready to Transform Your Leadership? Free sample Leadership Guide" at bounding box center [878, 184] width 226 height 32
drag, startPoint x: 914, startPoint y: 161, endPoint x: 767, endPoint y: 125, distance: 151.3
click at [824, 187] on icon "button" at bounding box center [822, 184] width 12 height 8
click at [839, 227] on link "9" at bounding box center [834, 224] width 42 height 18
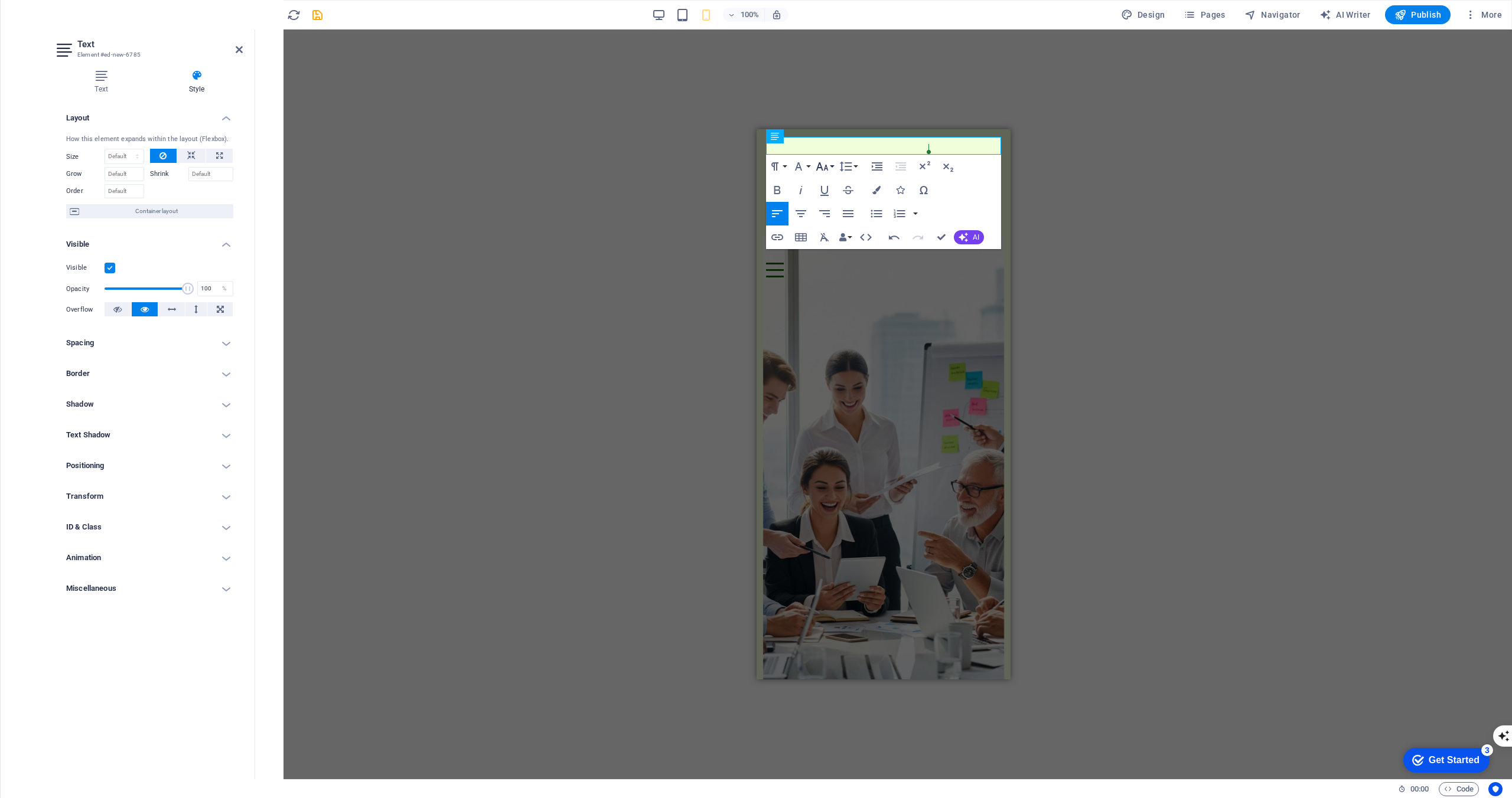
click at [832, 172] on button "Font Size" at bounding box center [824, 167] width 22 height 24
click at [840, 280] on link "24" at bounding box center [834, 281] width 42 height 18
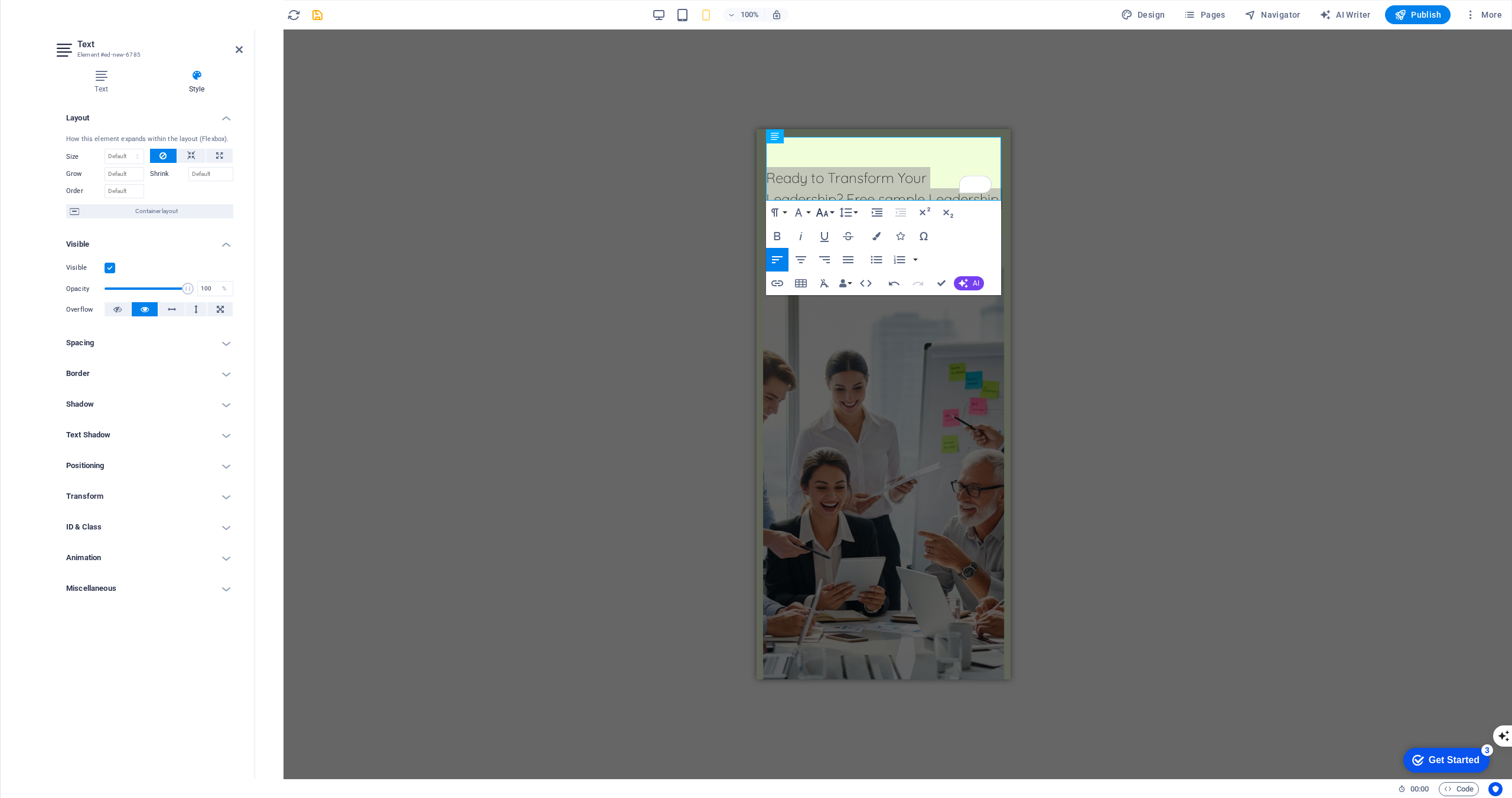
click at [828, 214] on icon "button" at bounding box center [821, 212] width 14 height 14
click at [831, 213] on button "Font Size" at bounding box center [824, 213] width 22 height 24
click at [831, 214] on button "Font Size" at bounding box center [824, 213] width 22 height 24
click at [832, 212] on button "Font Size" at bounding box center [824, 213] width 22 height 24
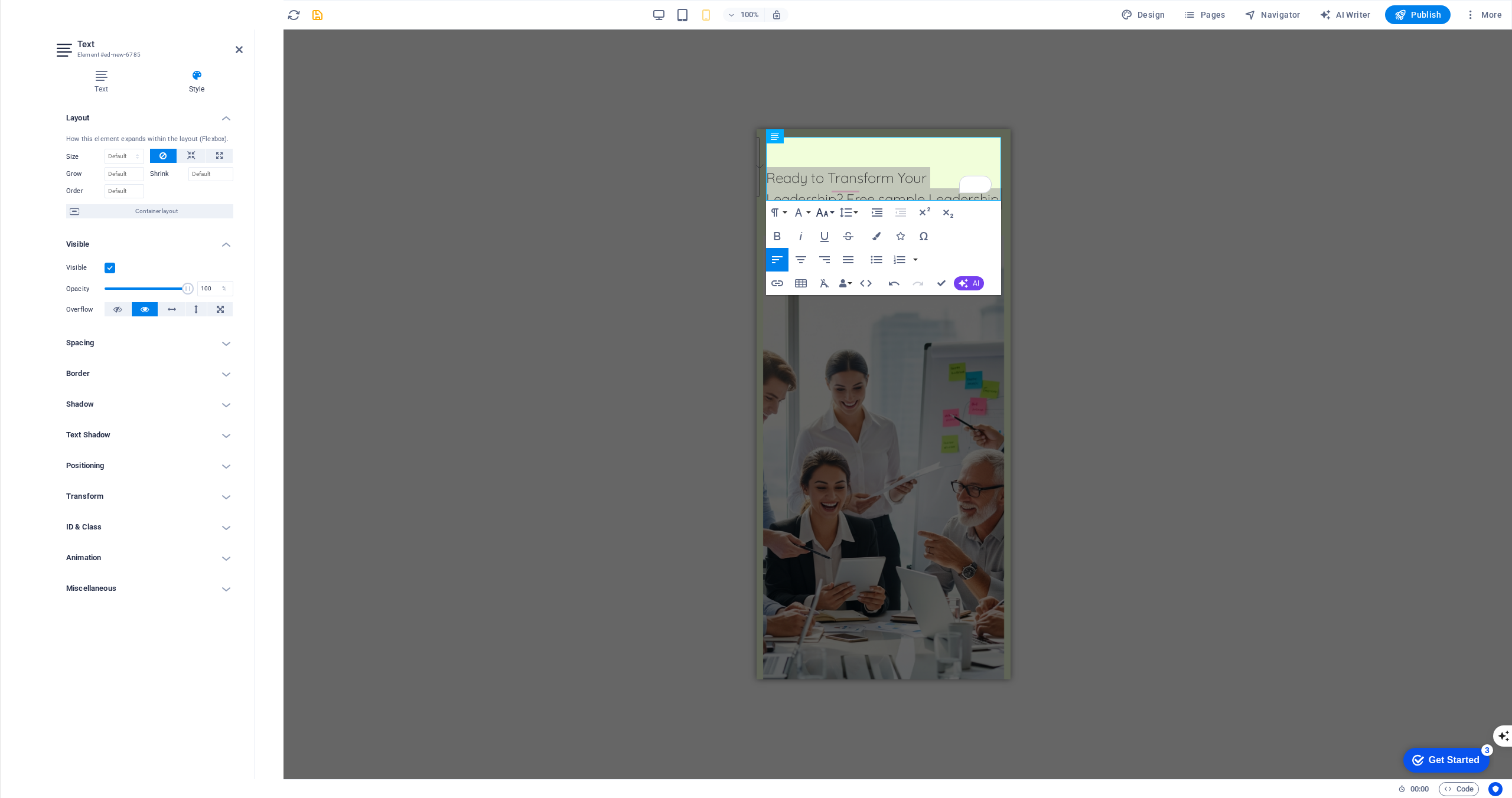
click at [831, 212] on button "Font Size" at bounding box center [824, 213] width 22 height 24
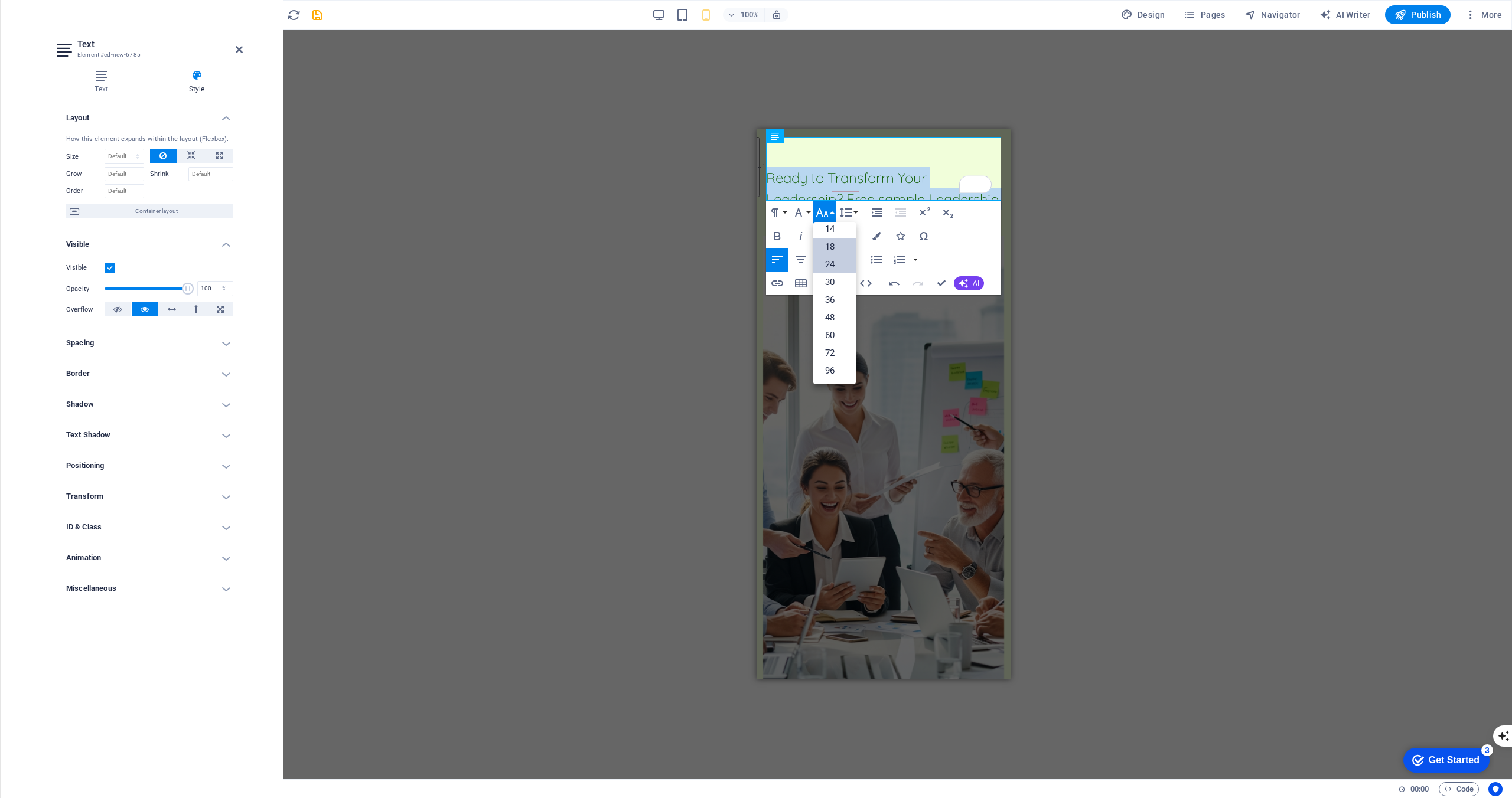
click at [836, 242] on link "18" at bounding box center [834, 246] width 42 height 18
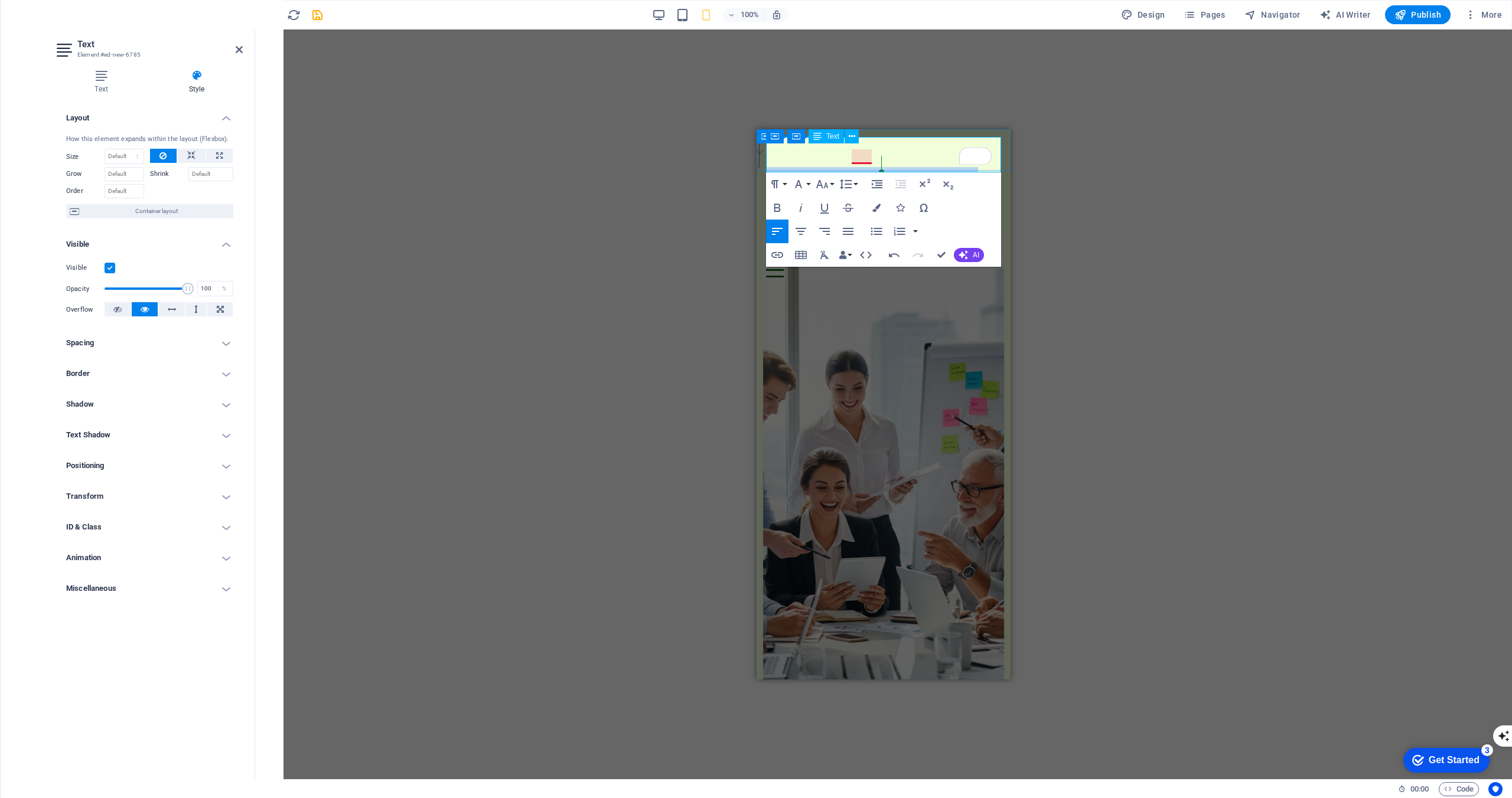
drag, startPoint x: 861, startPoint y: 165, endPoint x: 1615, endPoint y: 315, distance: 768.8
click at [861, 170] on span "Ready to Transform Your Leadership? Free sample Leadership uide" at bounding box center [870, 185] width 209 height 31
click at [903, 167] on p "Ready to Transform Your Leadership? Free sample Leadership guide" at bounding box center [883, 185] width 235 height 35
click at [644, 224] on div "H1 Container Container Banner Container Logo Menu Bar Call to Action - Countdow…" at bounding box center [883, 404] width 1256 height 750
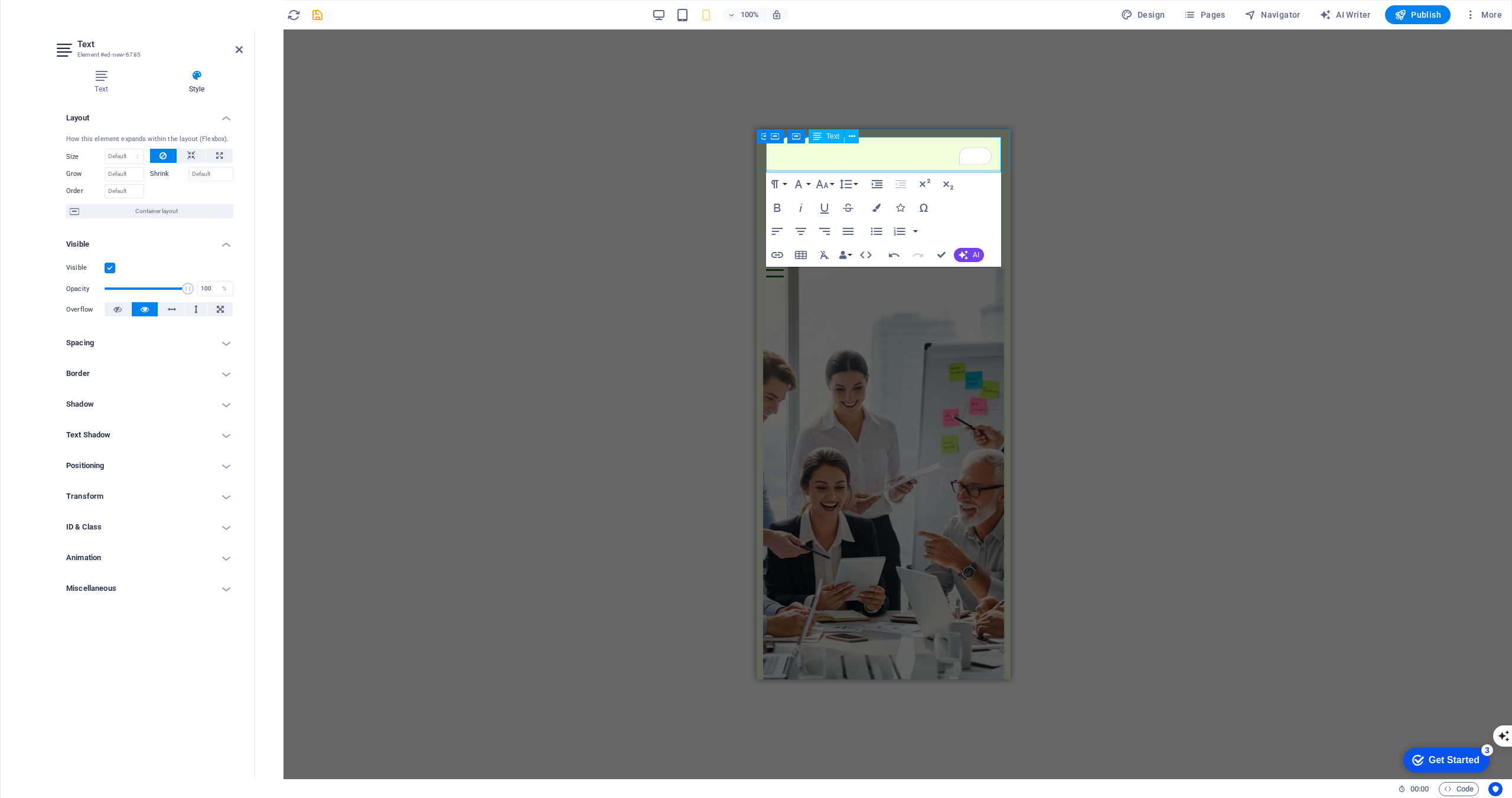
click at [952, 170] on span "Ready to Transform Your Leadership? Free sample Leadership guide -->" at bounding box center [870, 185] width 209 height 31
click at [914, 170] on span "Ready to Transform Your Leadership? Get Your Free sample Leadership guide -->" at bounding box center [867, 185] width 204 height 31
click at [1095, 153] on div "H1 Container Container Banner Container Logo Menu Bar Call to Action - Countdow…" at bounding box center [883, 404] width 1256 height 750
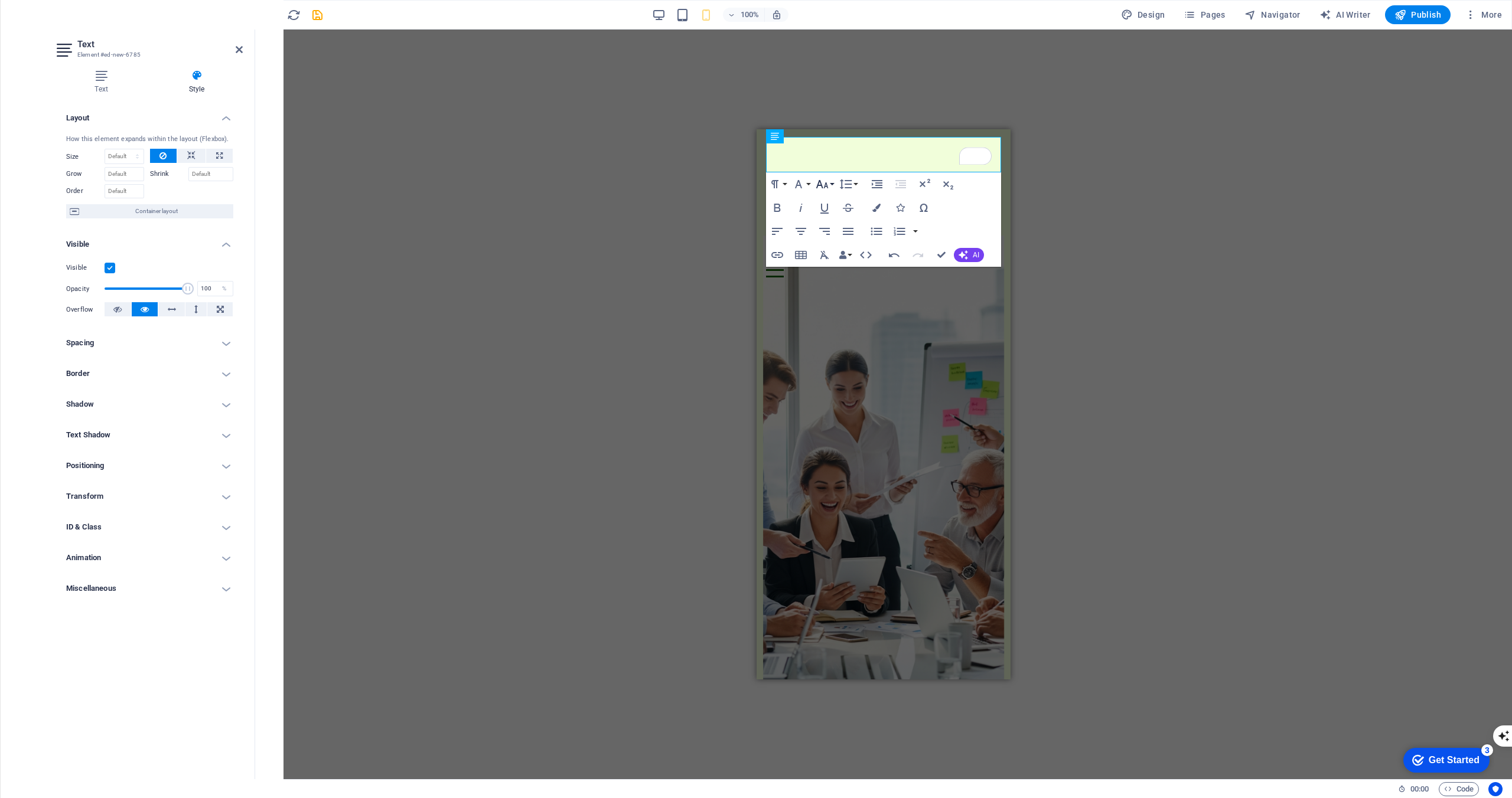
click at [826, 183] on icon "button" at bounding box center [821, 184] width 14 height 14
click at [838, 204] on link "14" at bounding box center [834, 200] width 42 height 18
click at [910, 170] on span "Ready to Transform Your Leadership? Get Your Free sample Leadership guide today!" at bounding box center [880, 185] width 229 height 31
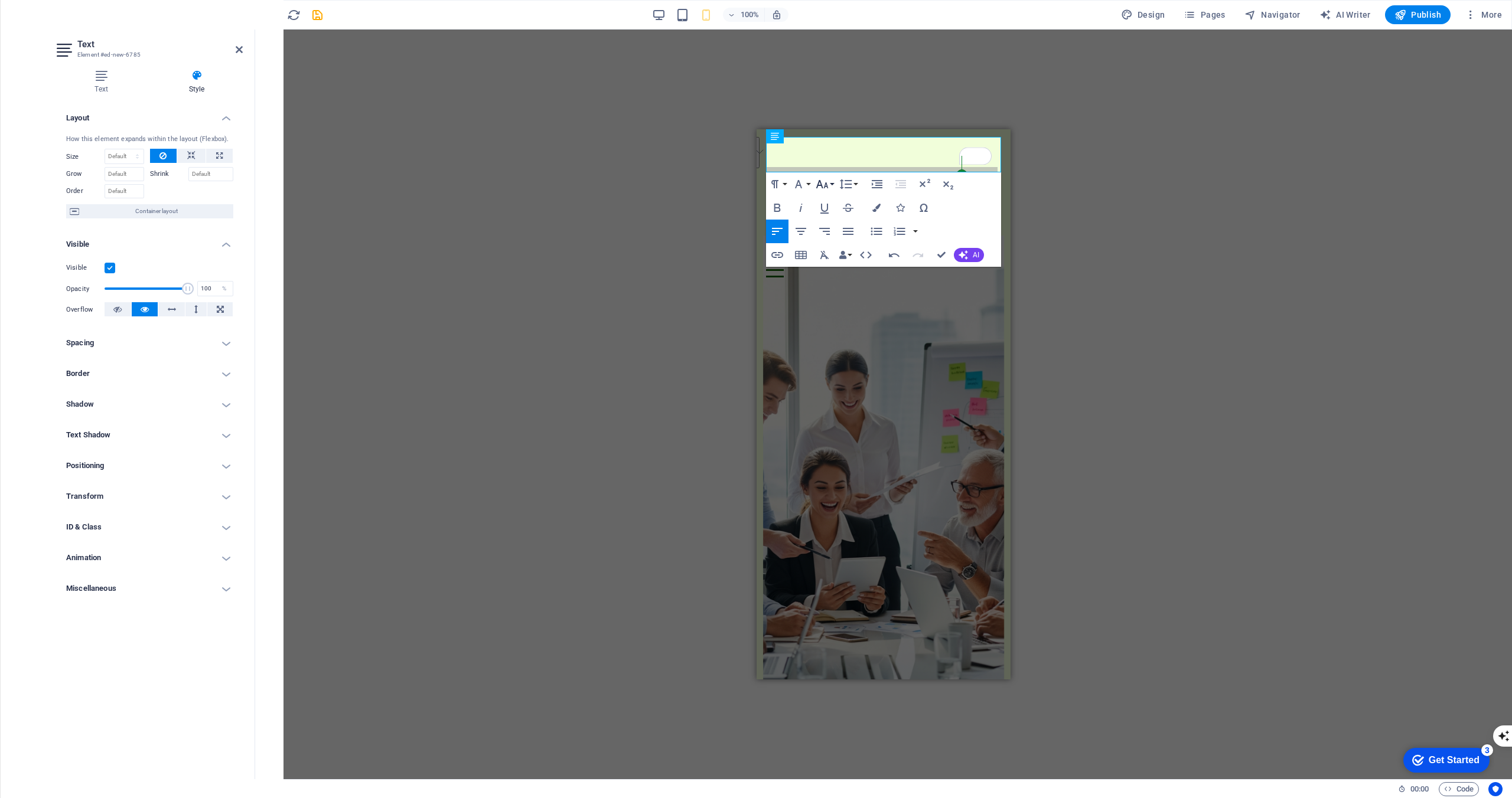
click at [827, 186] on icon "button" at bounding box center [822, 184] width 12 height 8
click at [837, 201] on link "14" at bounding box center [834, 200] width 42 height 18
click at [695, 245] on div "H1 Container Container Banner Container Logo Menu Bar Call to Action - Countdow…" at bounding box center [883, 404] width 1256 height 750
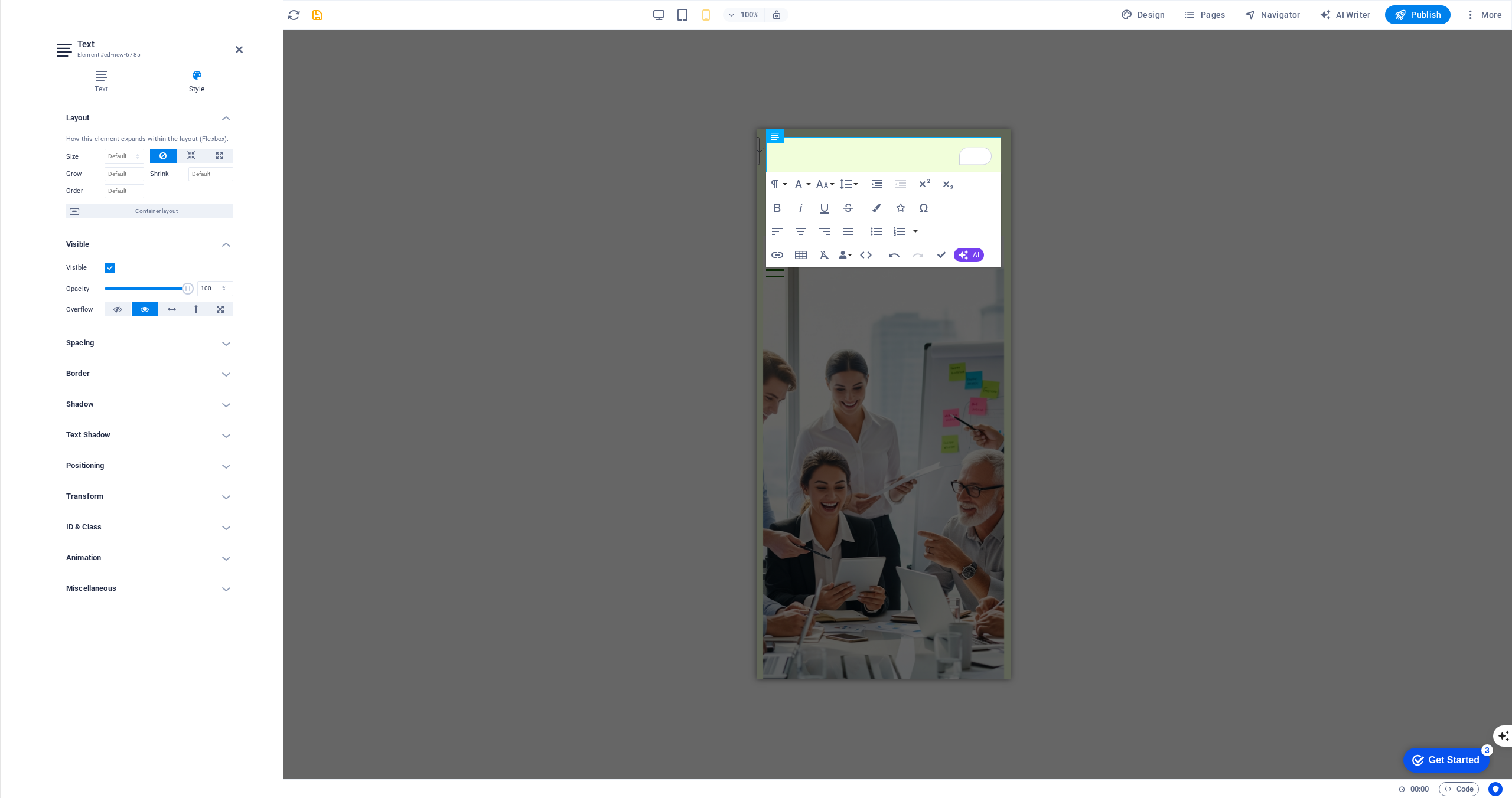
click at [695, 245] on div "H1 Container Container Banner Container Logo Menu Bar Call to Action - Countdow…" at bounding box center [883, 404] width 1256 height 750
click at [1102, 204] on div "H1 Container Container Banner Container Logo Menu Bar Call to Action - Countdow…" at bounding box center [883, 404] width 1256 height 750
click at [716, 296] on div "H1 Container Container Banner Container Logo Menu Bar Call to Action - Countdow…" at bounding box center [883, 404] width 1256 height 750
click at [1059, 271] on div "H1 Container Container Banner Container Logo Menu Bar Call to Action - Countdow…" at bounding box center [883, 404] width 1256 height 750
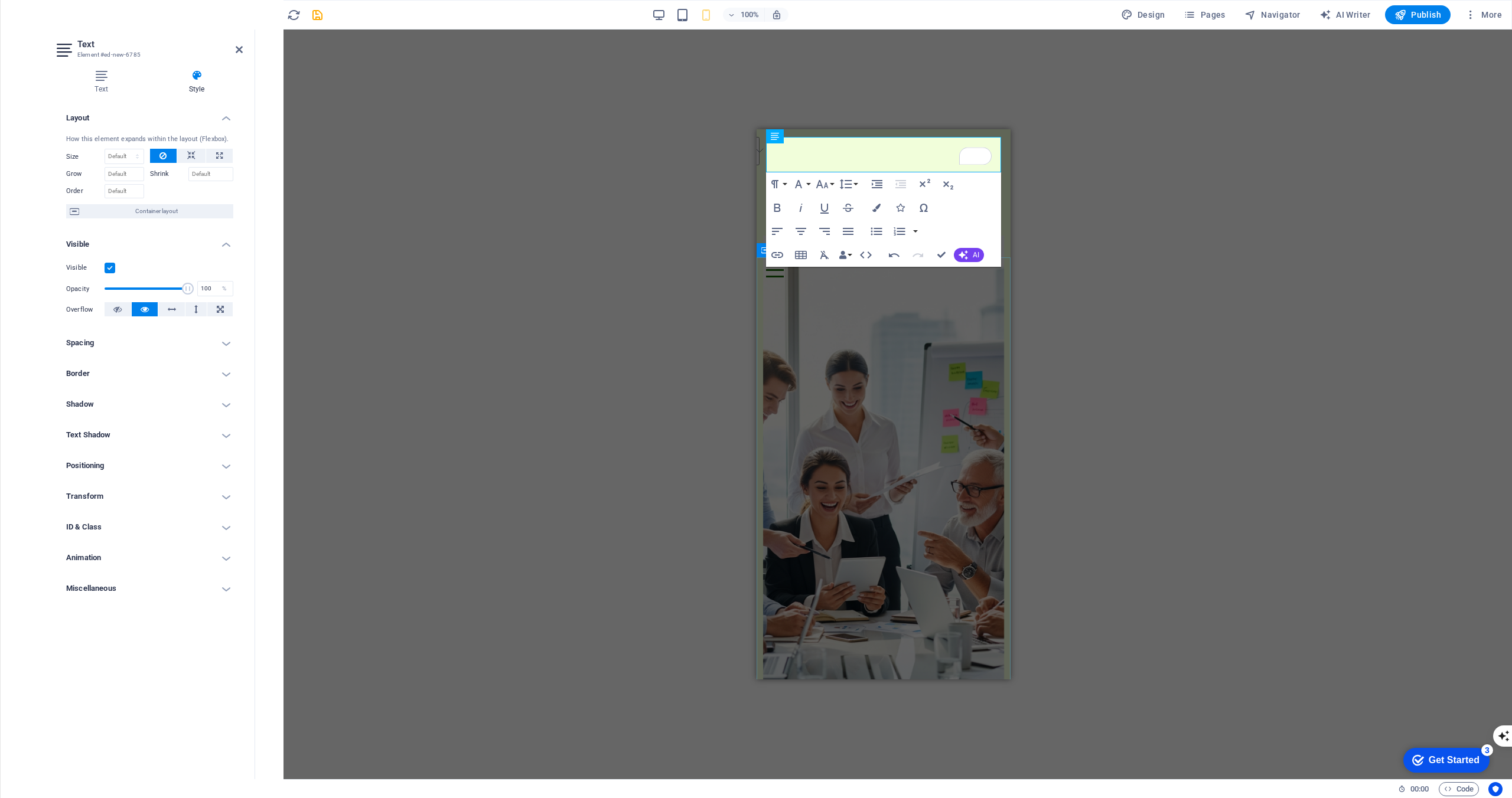
click at [1059, 271] on div "H1 Container Container Banner Container Logo Menu Bar Call to Action - Countdow…" at bounding box center [883, 404] width 1256 height 750
click at [1070, 241] on div "H1 Container Container Banner Container Logo Menu Bar Call to Action - Countdow…" at bounding box center [883, 404] width 1256 height 750
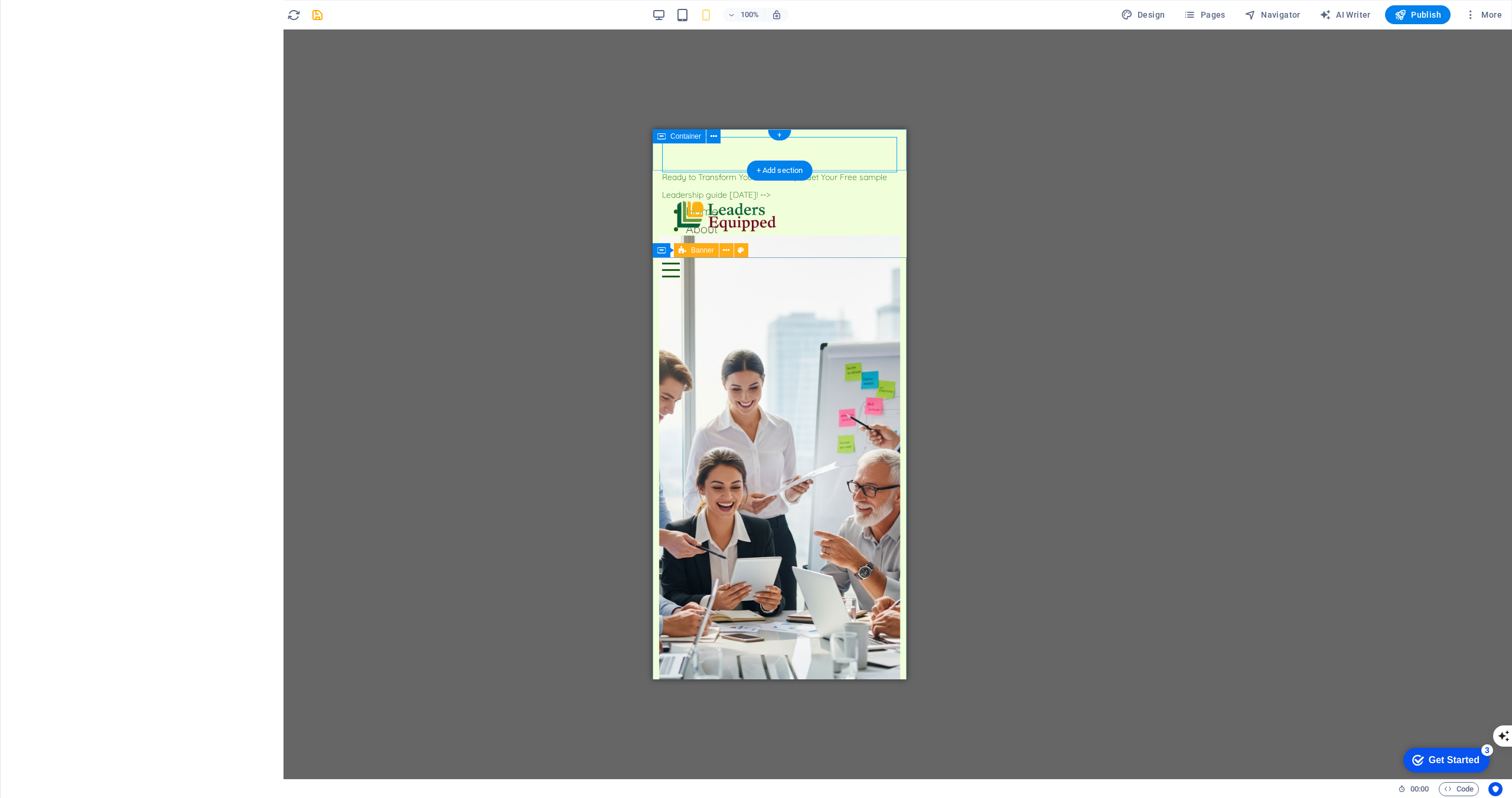
click at [657, 150] on div "Ready to Transform Your Leadership? Get Your Free sample Leadership guide today…" at bounding box center [779, 149] width 254 height 42
select select "px"
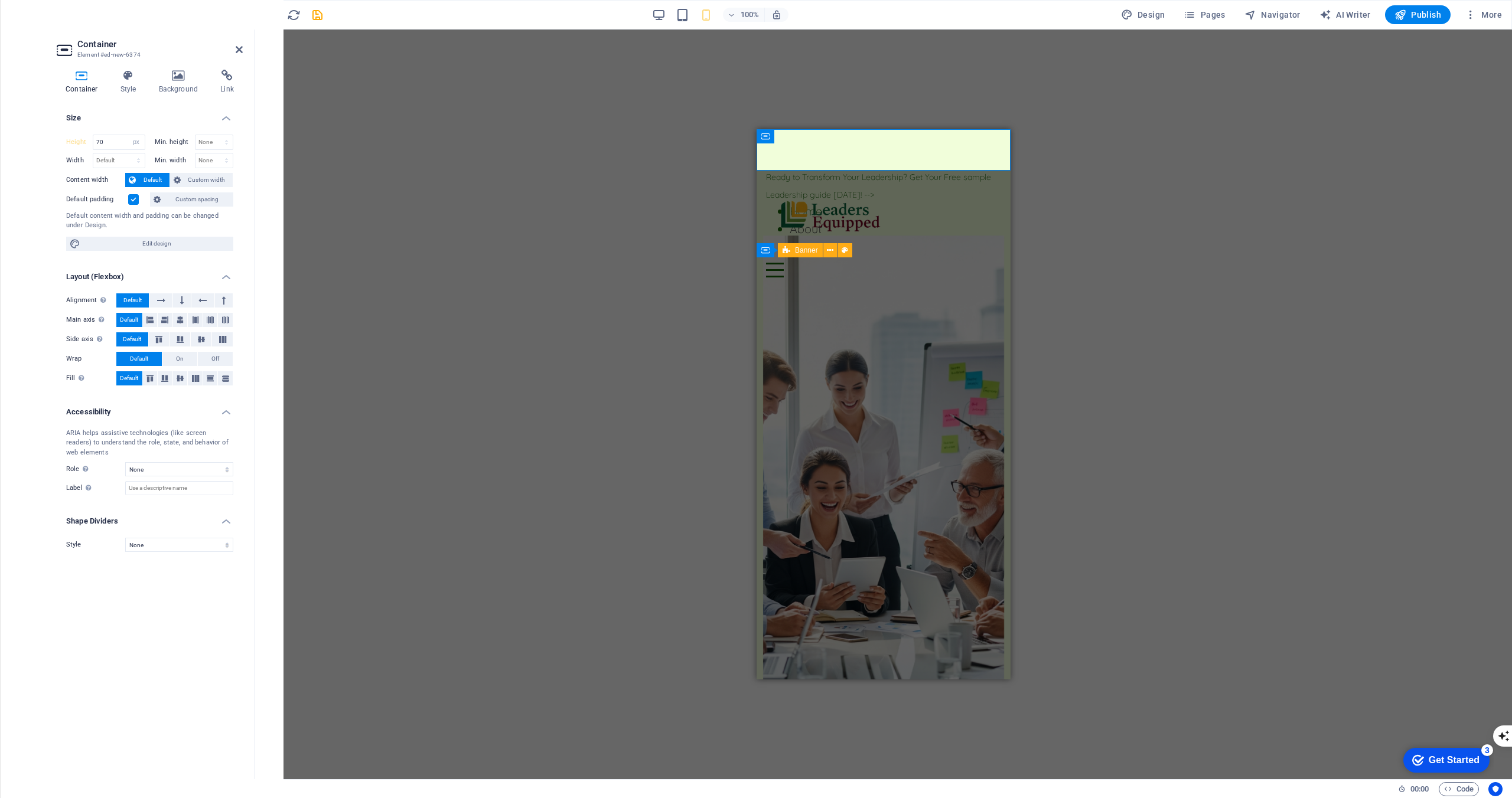
click at [24, 393] on icon "button" at bounding box center [23, 395] width 14 height 14
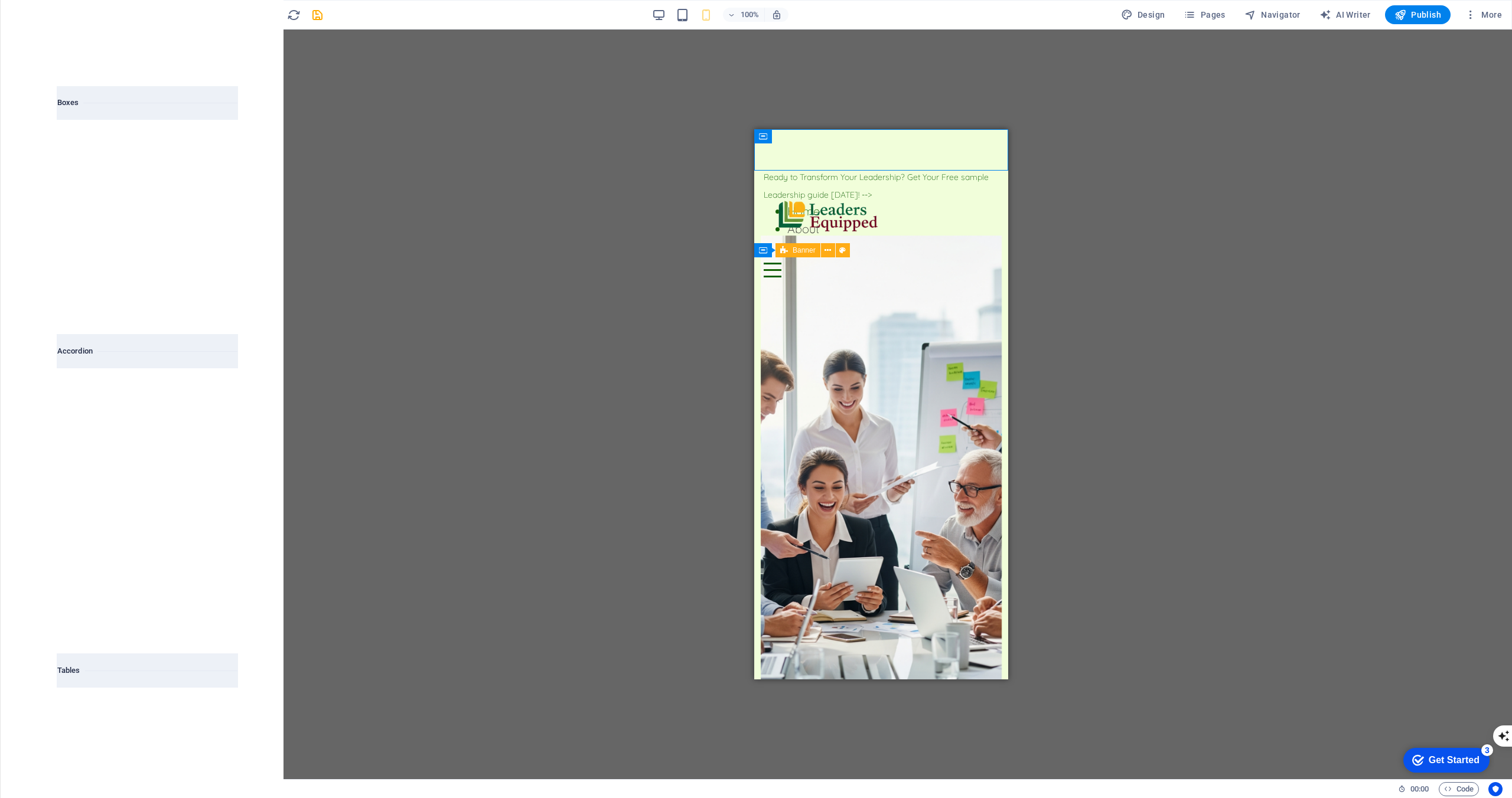
scroll to position [7110, 0]
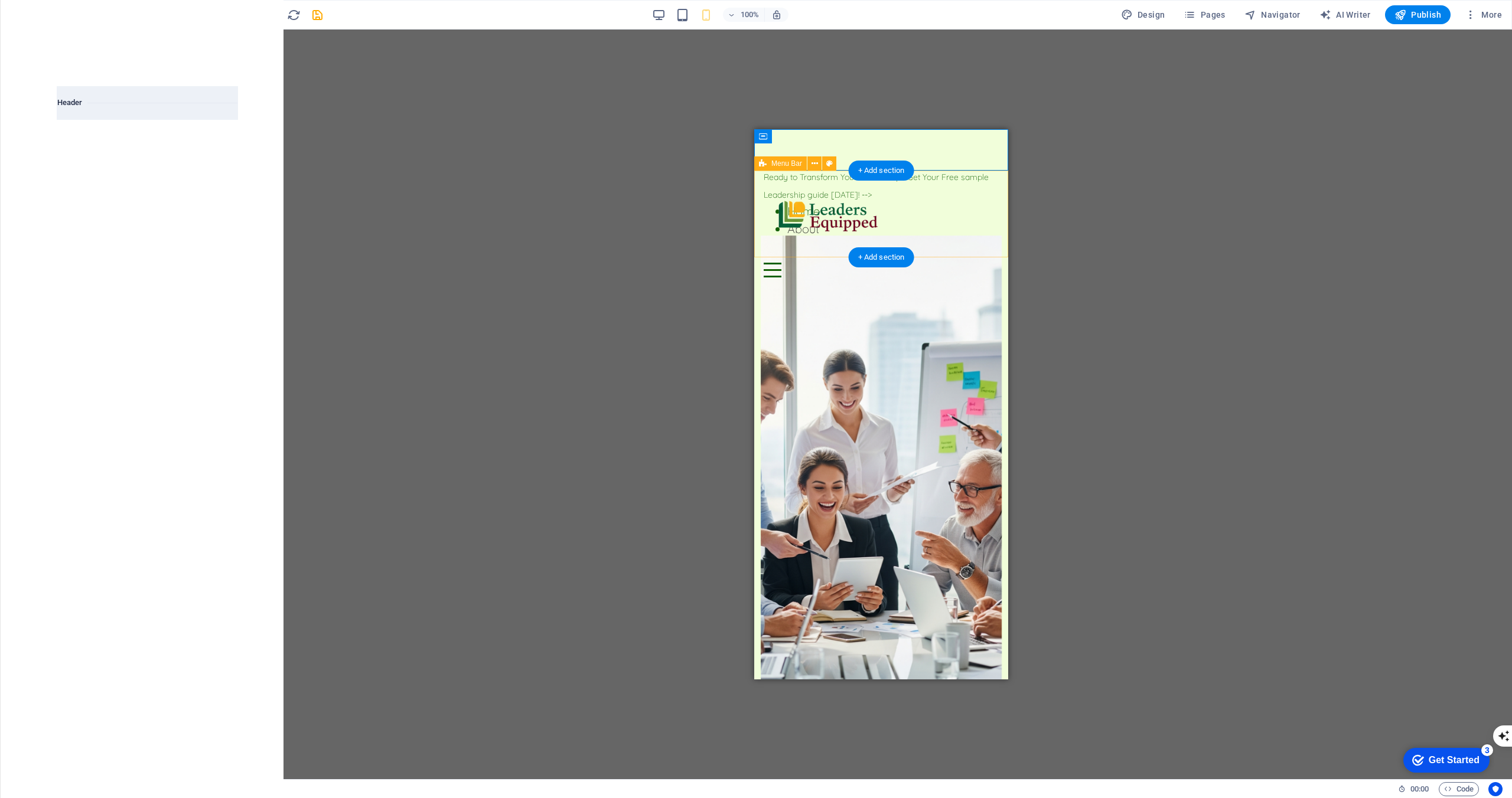
click at [911, 233] on div "Menu Home About Working Genius Services Contact" at bounding box center [880, 229] width 254 height 116
click at [149, 73] on input "text" at bounding box center [119, 75] width 125 height 24
click at [208, 76] on icon "list-view" at bounding box center [214, 75] width 14 height 14
click at [185, 449] on div at bounding box center [147, 430] width 180 height 77
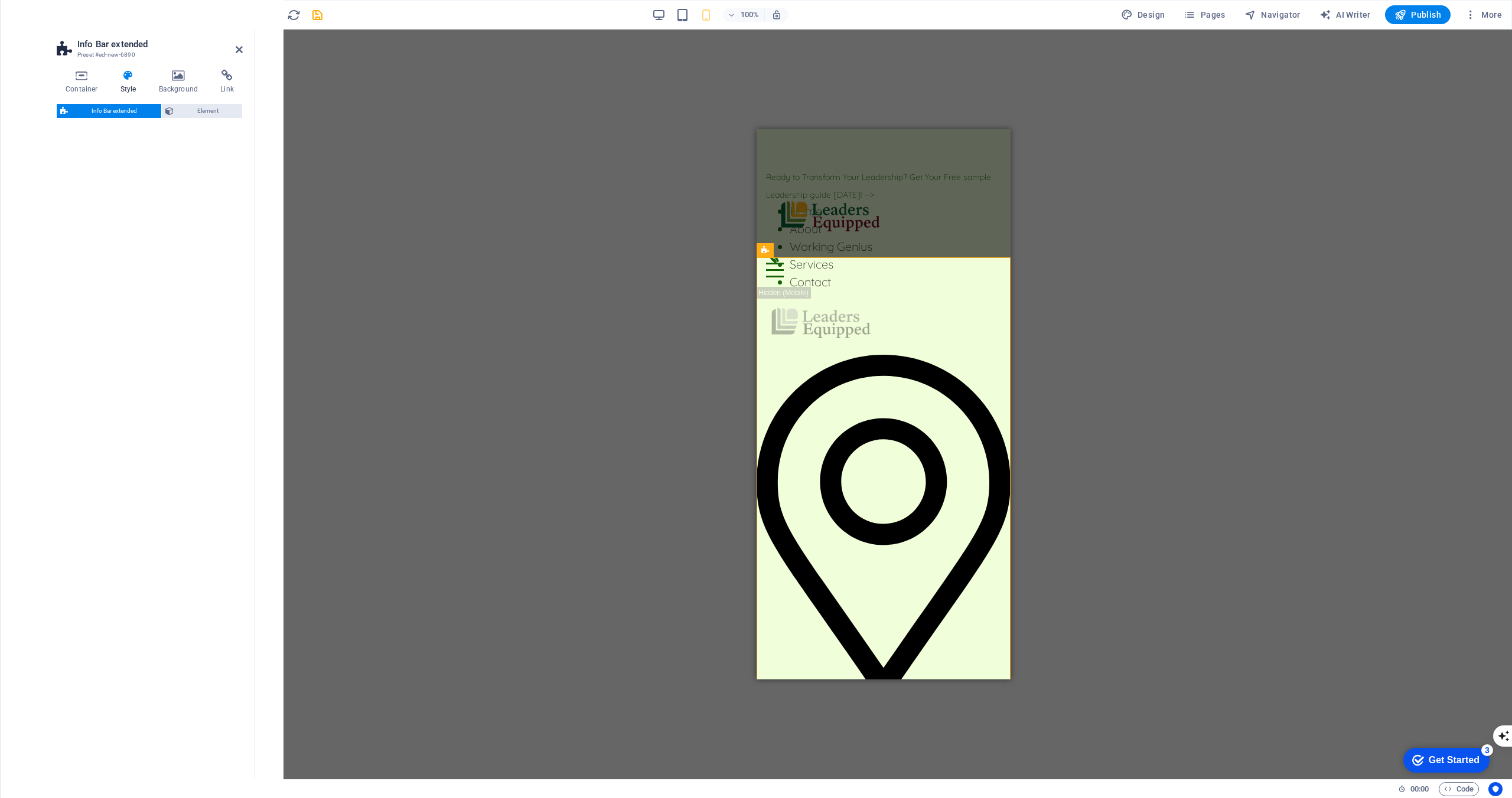
select select "rem"
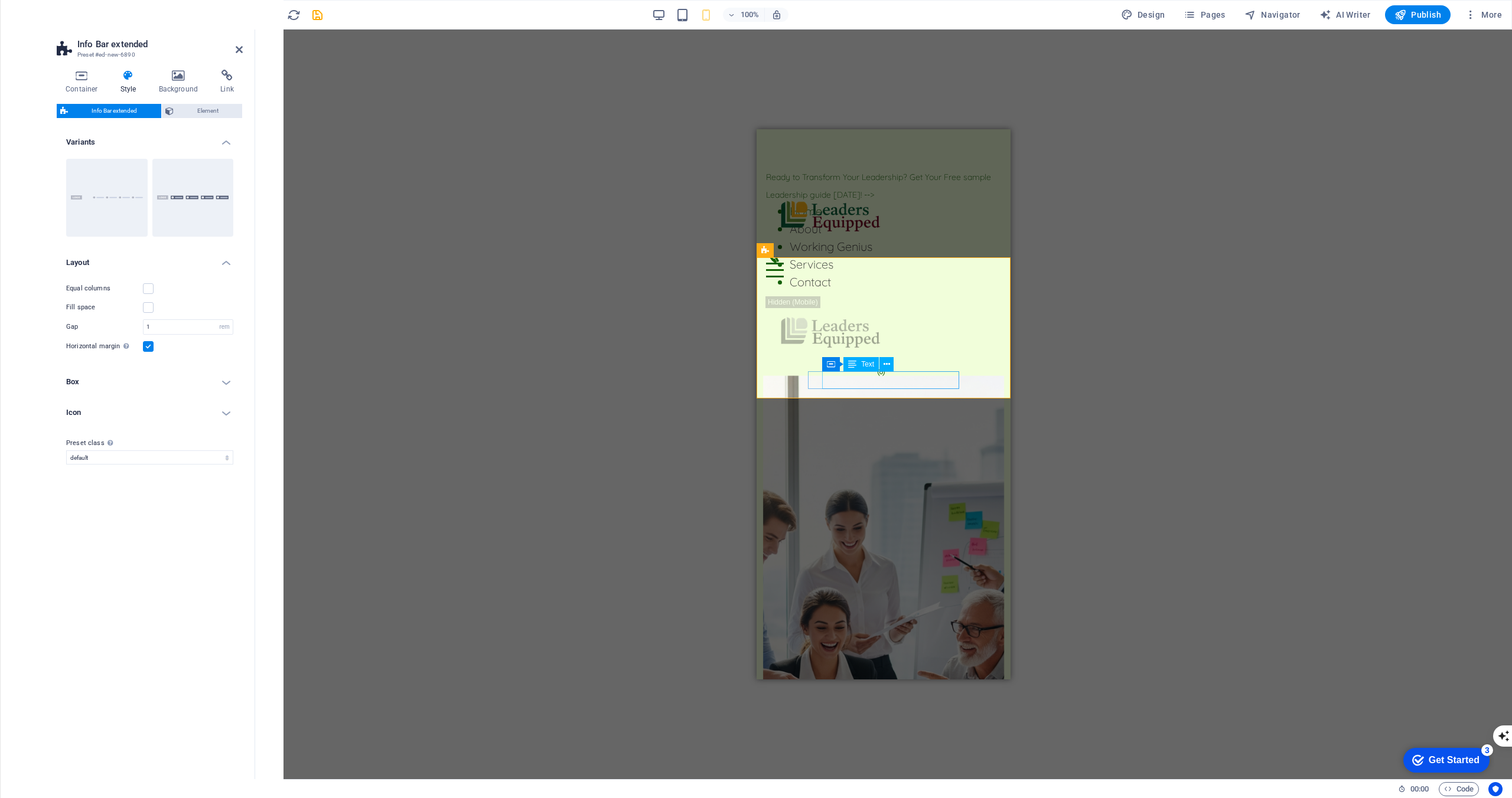
click at [956, 458] on link "info@leadersequipped.au" at bounding box center [864, 465] width 198 height 15
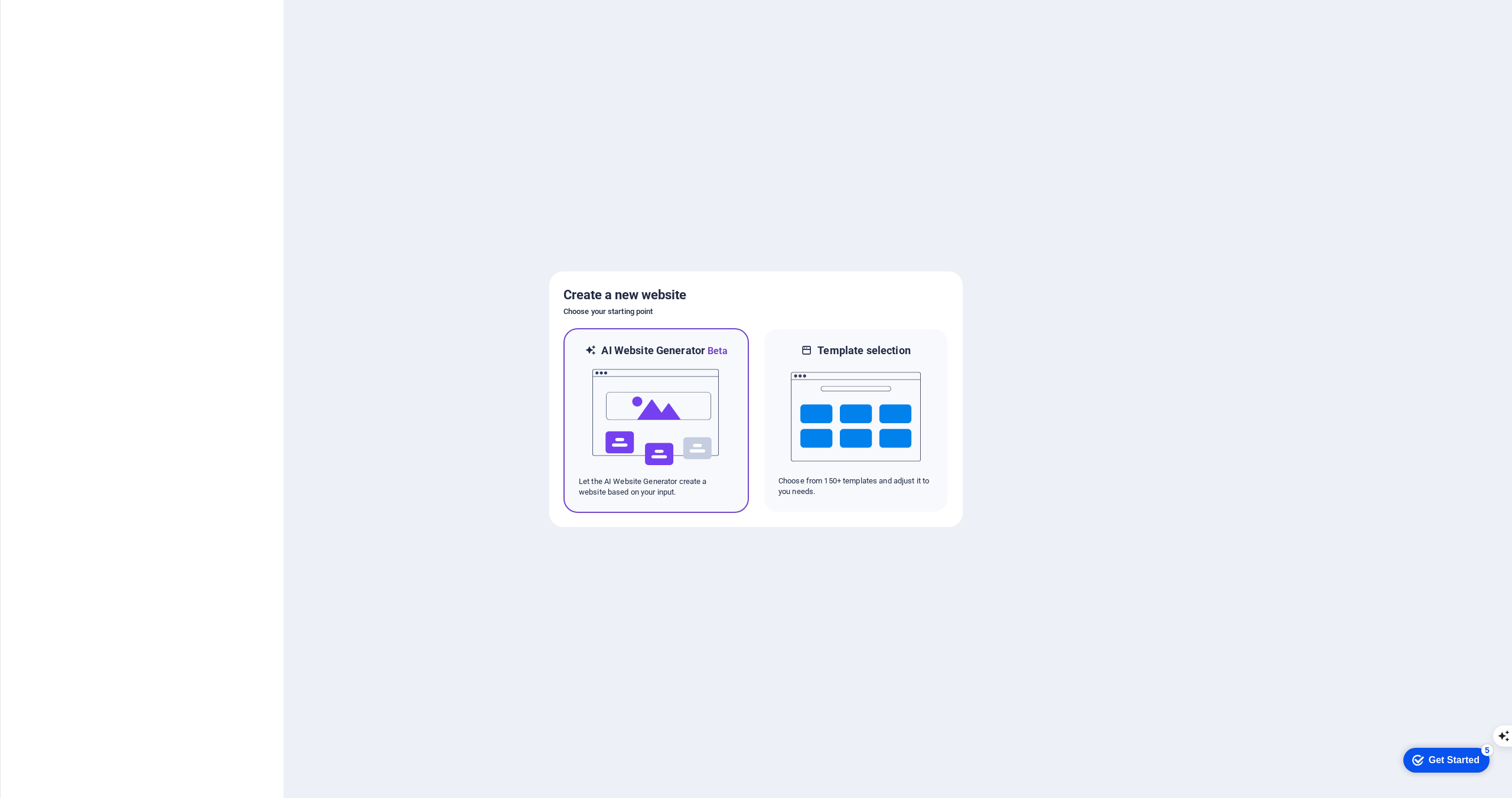
click at [644, 423] on img at bounding box center [656, 418] width 130 height 118
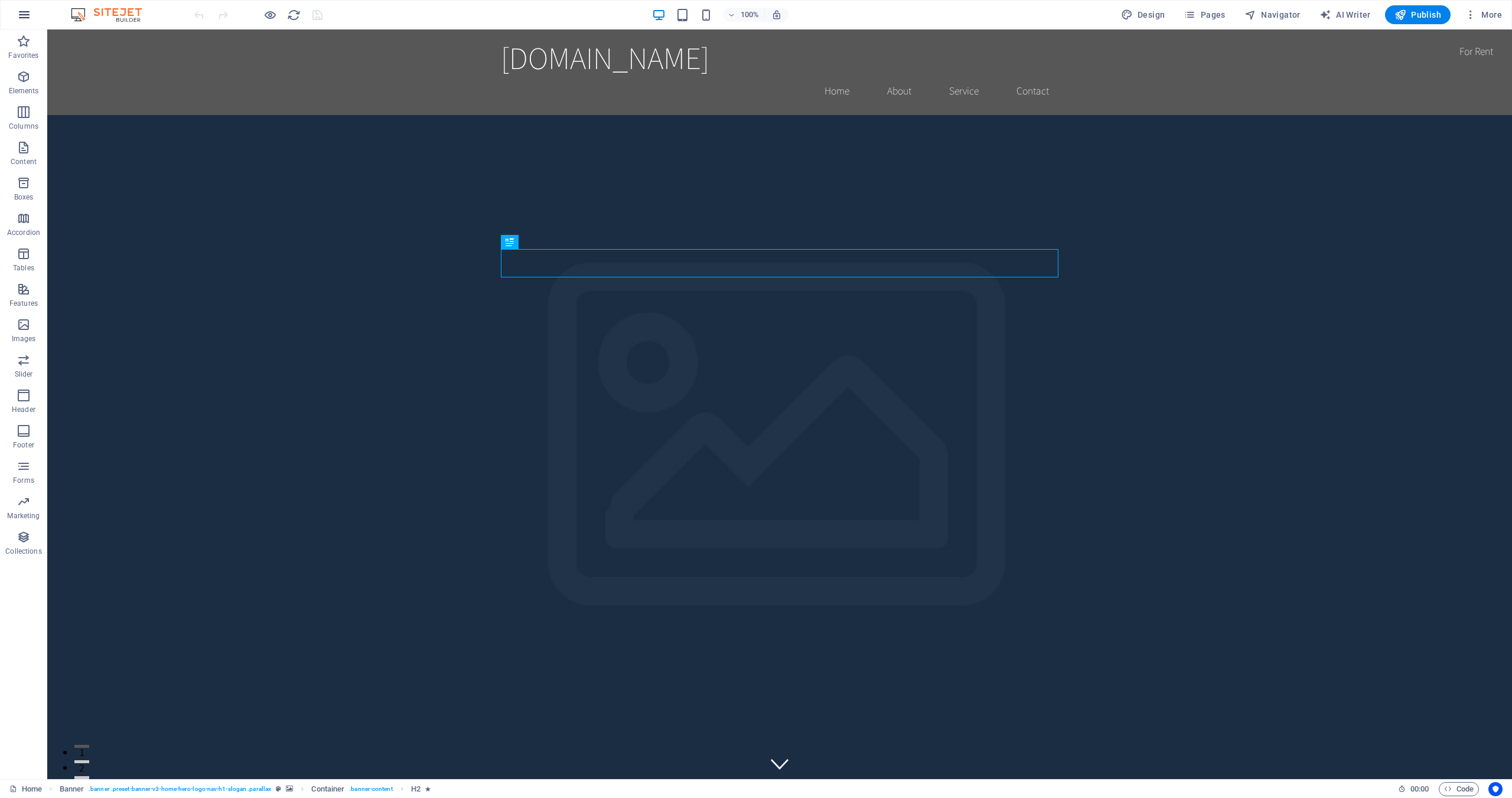
click at [24, 15] on icon "button" at bounding box center [24, 14] width 14 height 14
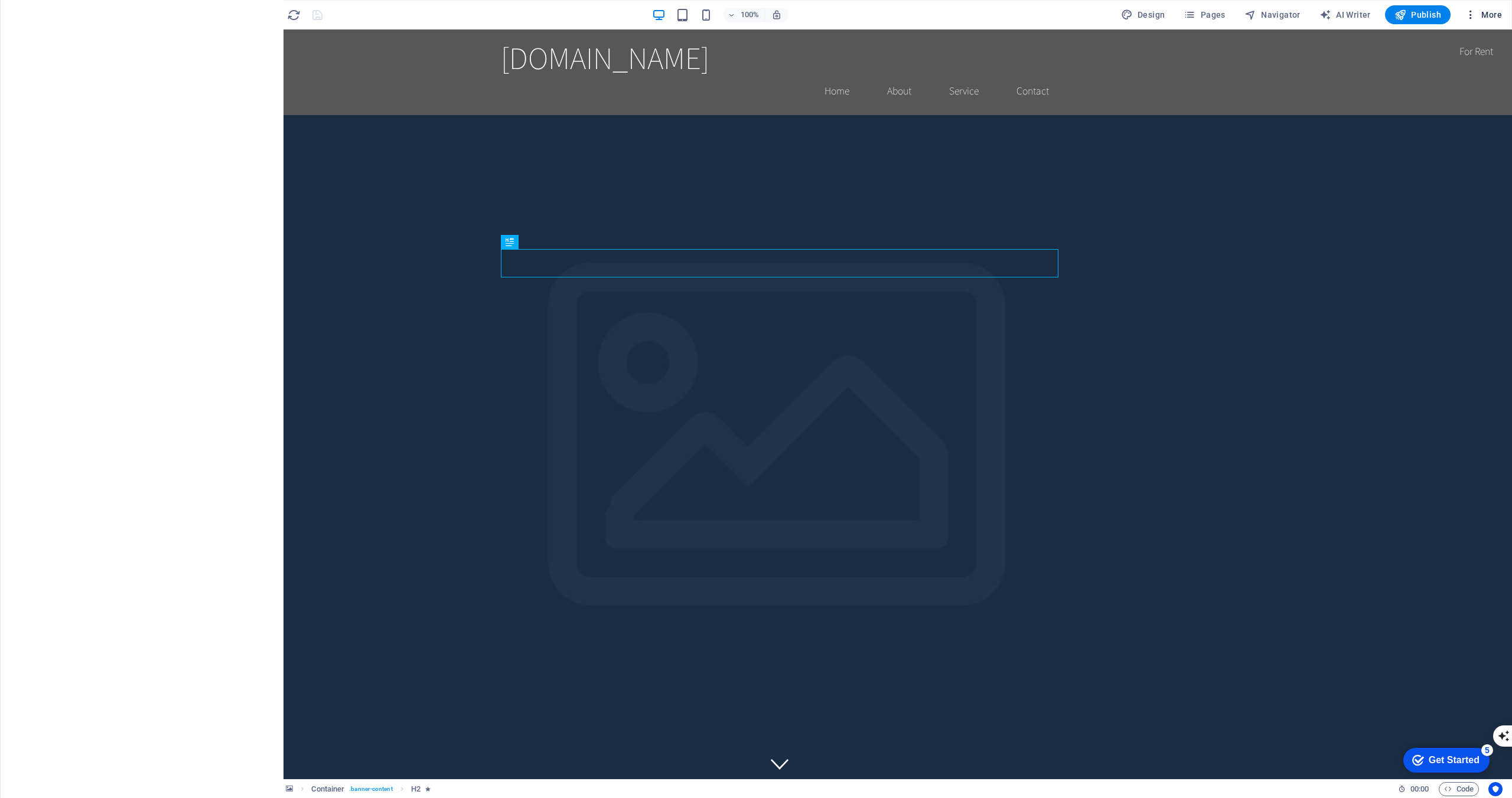
click at [1482, 15] on span "More" at bounding box center [1482, 15] width 37 height 12
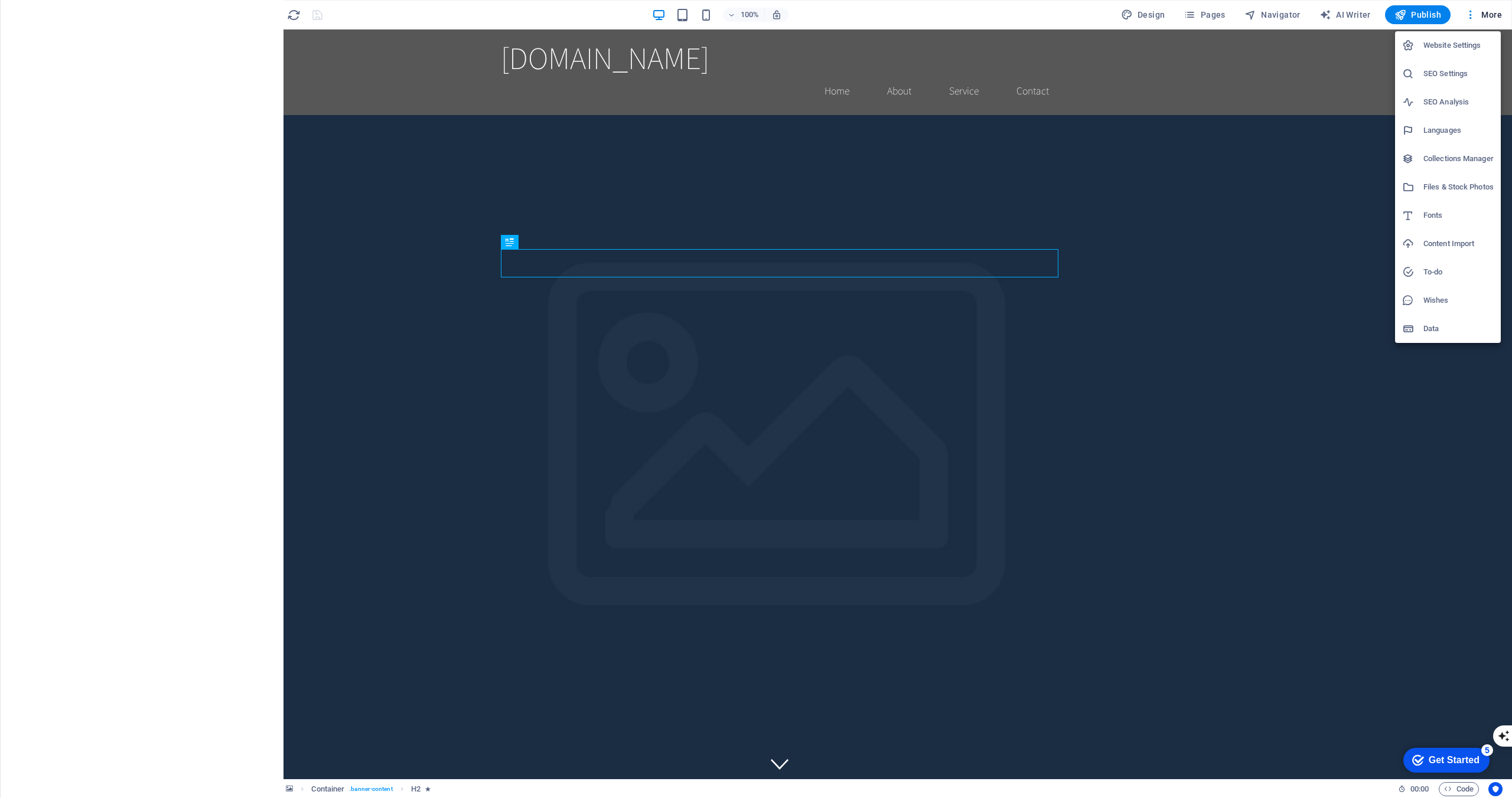
click at [1451, 48] on h6 "Website Settings" at bounding box center [1458, 45] width 70 height 14
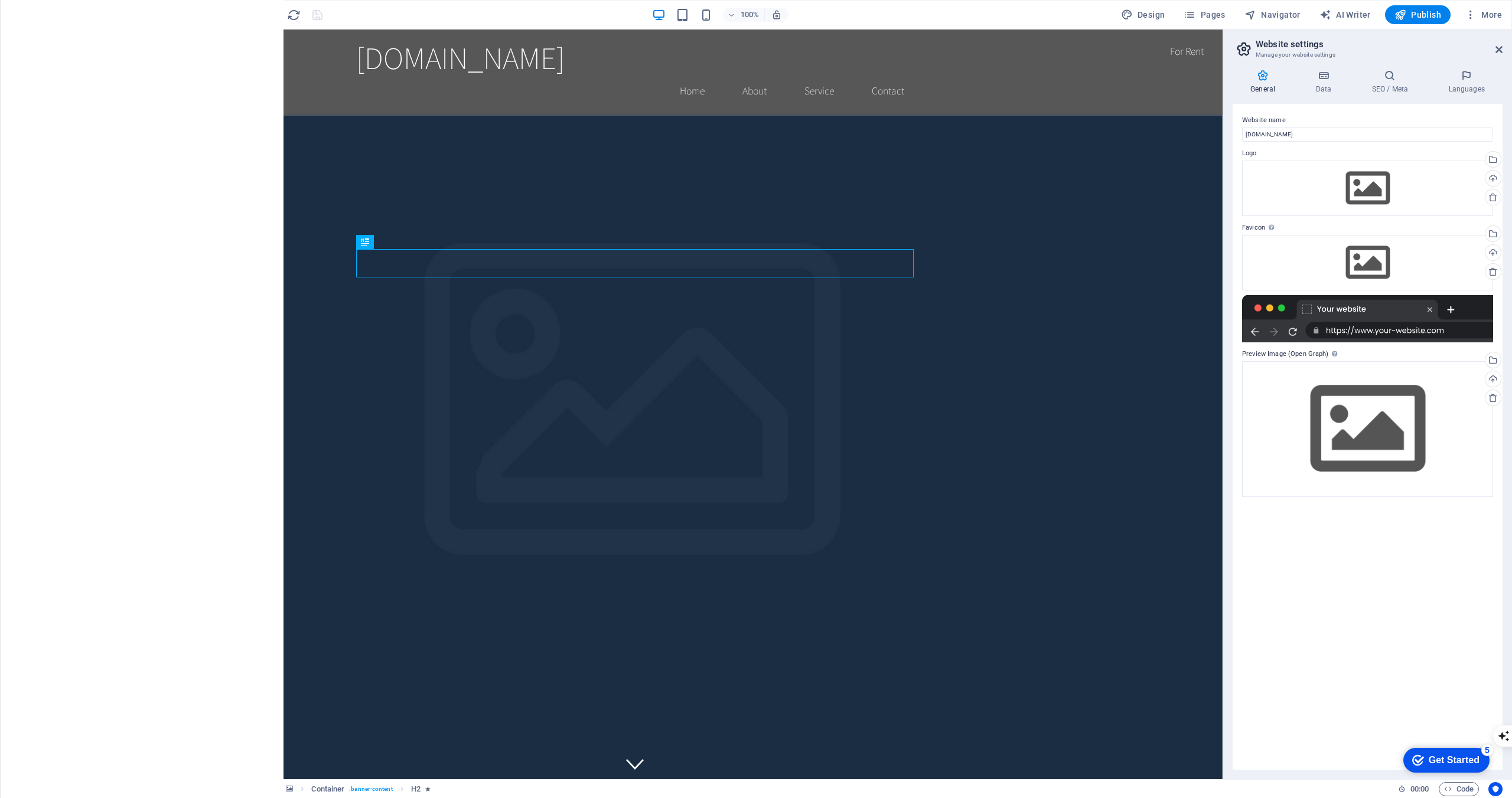
click at [29, 8] on icon "button" at bounding box center [24, 14] width 14 height 14
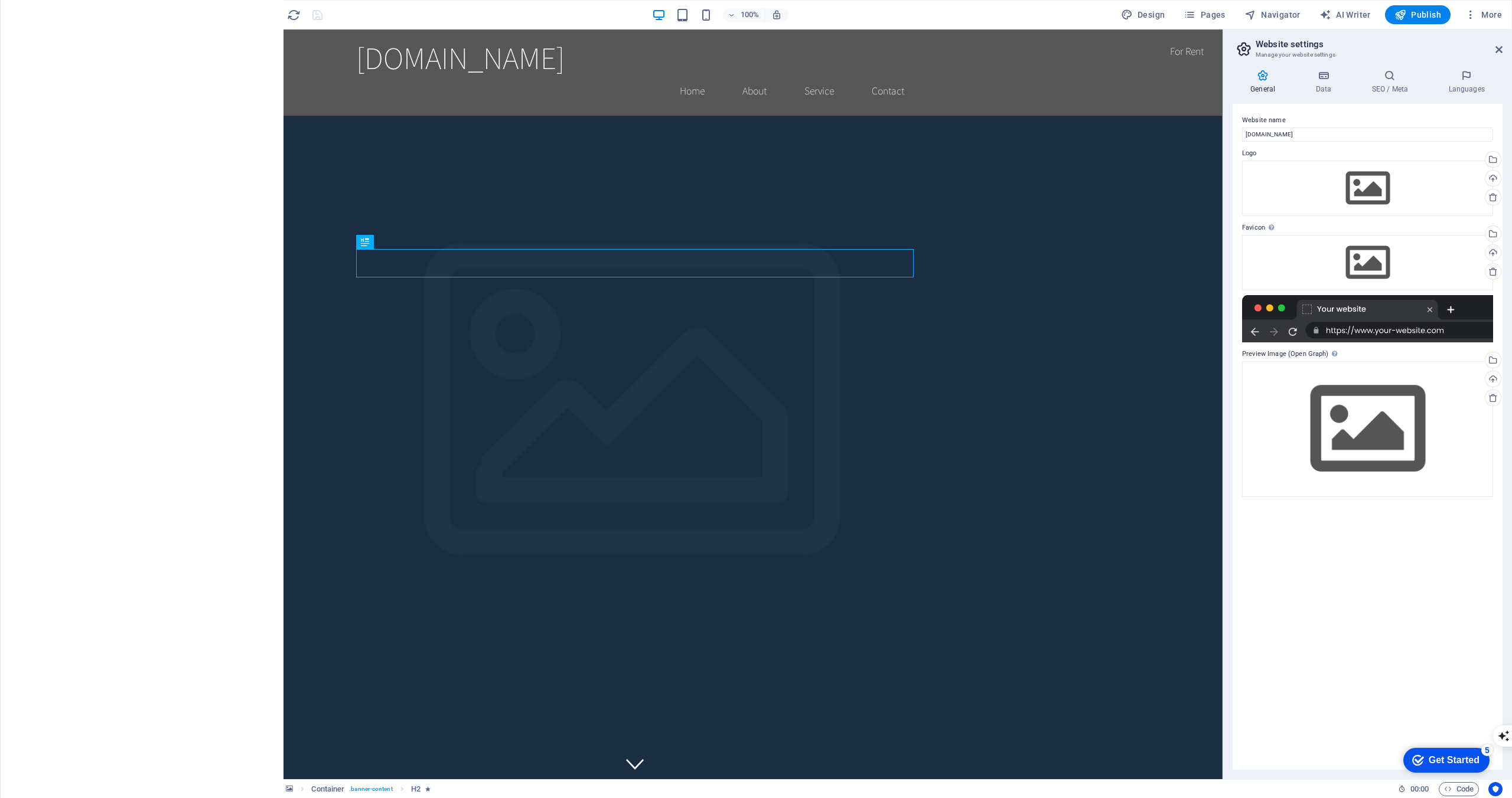
click at [124, 18] on img at bounding box center [113, 14] width 89 height 14
select select "English"
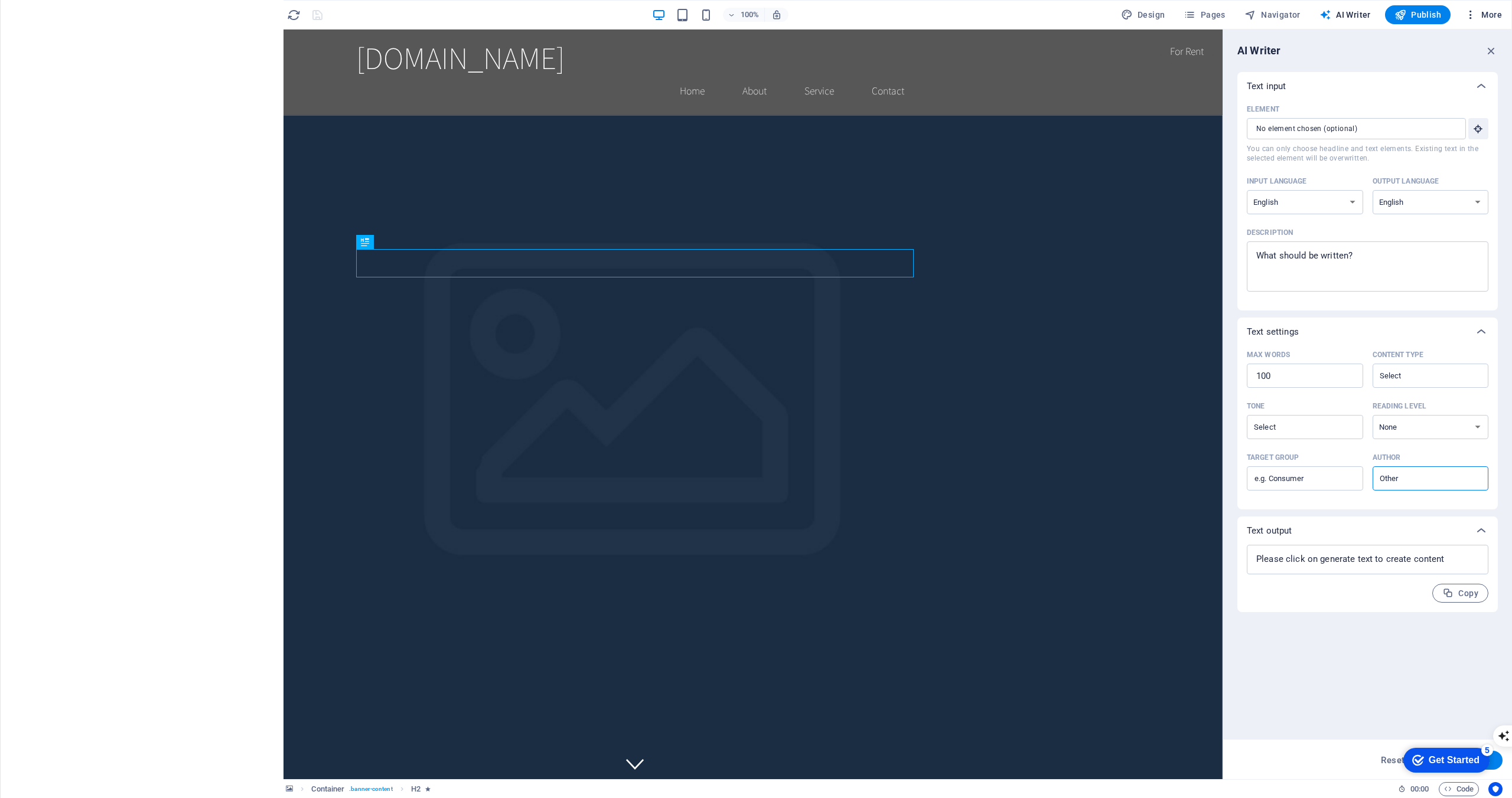
click at [1489, 16] on span "More" at bounding box center [1482, 15] width 37 height 12
click at [124, 11] on div at bounding box center [756, 399] width 1512 height 798
click at [21, 15] on icon "button" at bounding box center [24, 14] width 14 height 14
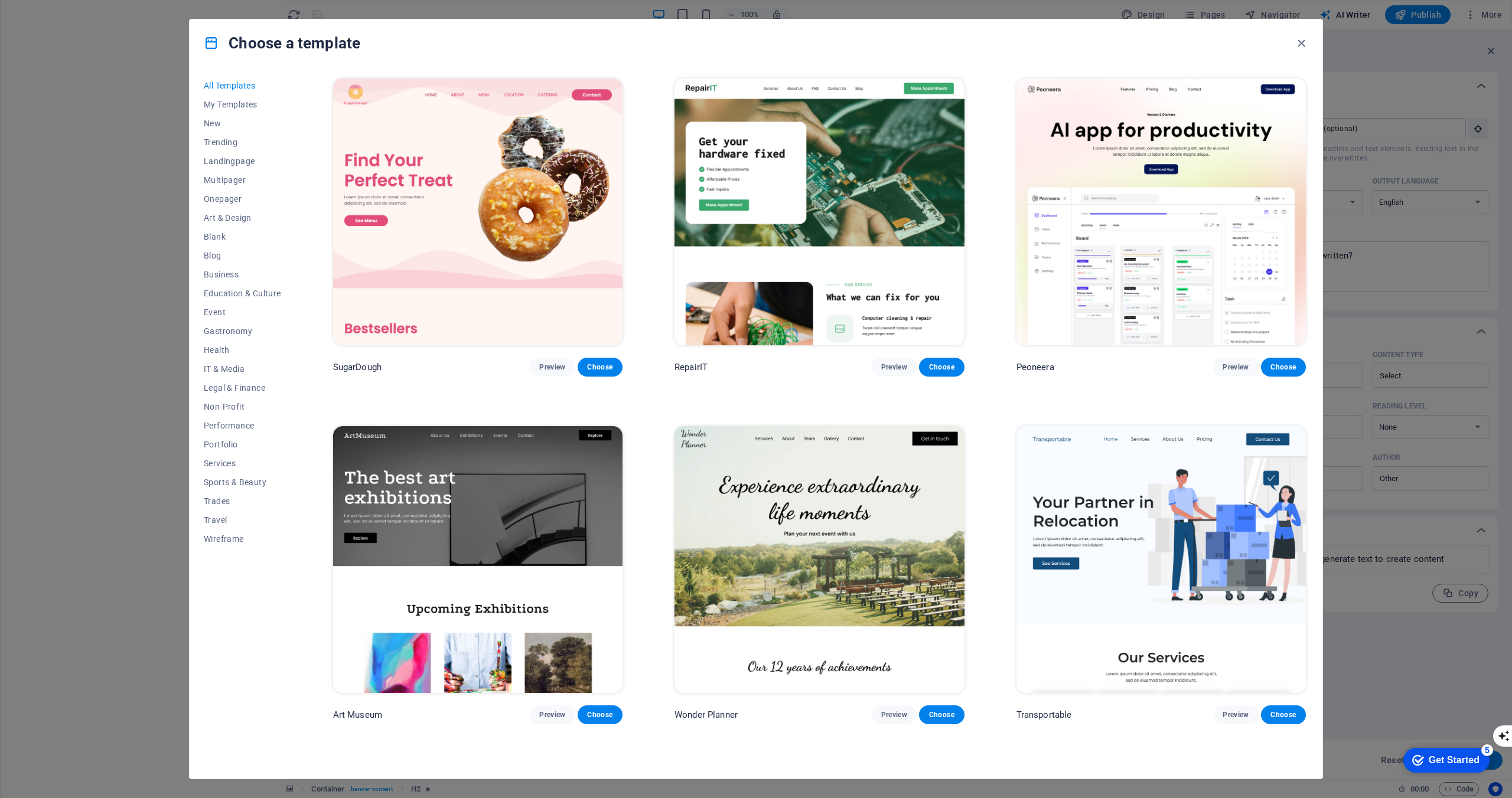
click at [1460, 766] on div "Get Started" at bounding box center [1453, 761] width 51 height 11
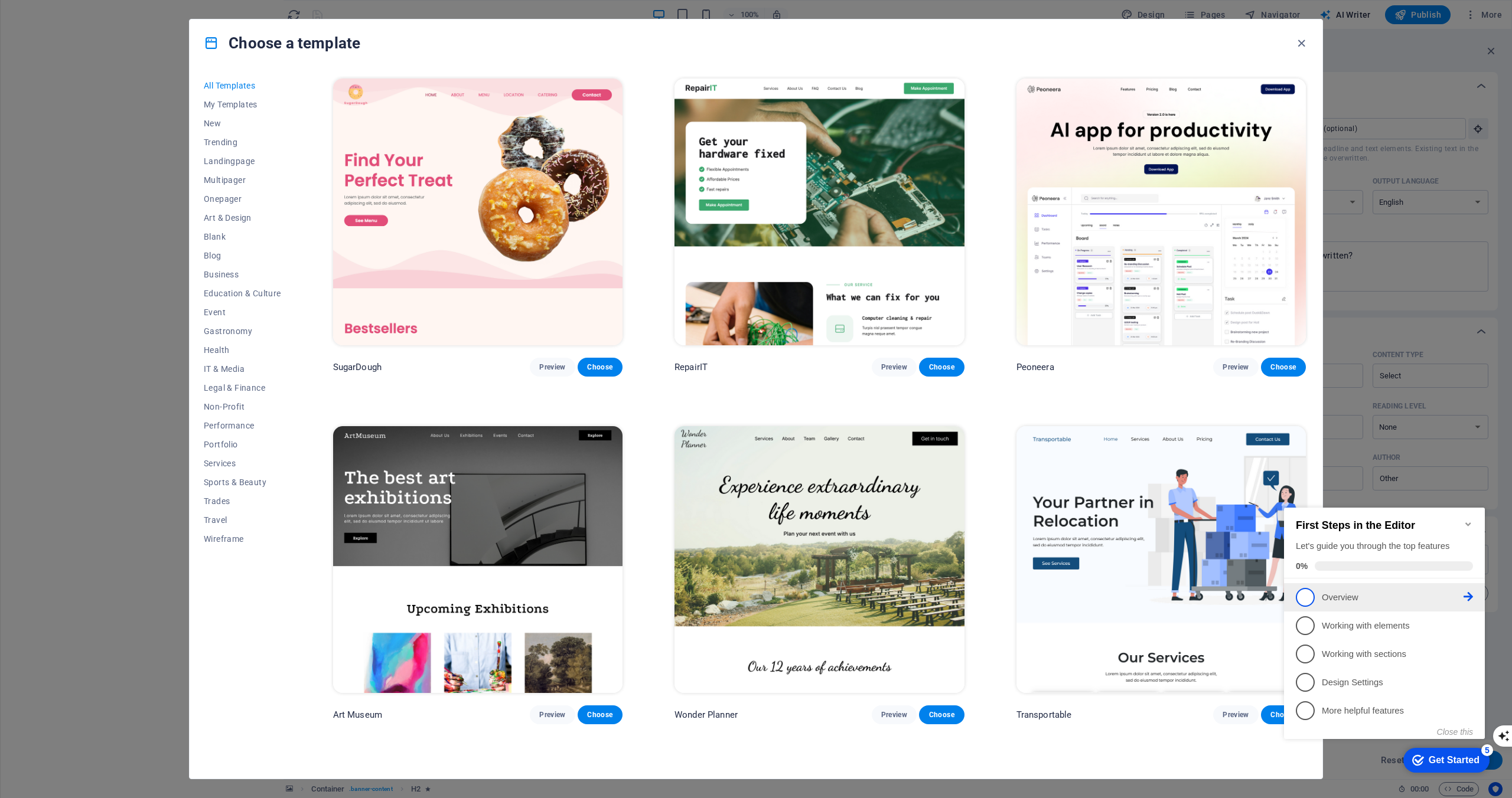
click at [1341, 604] on link "1 Overview - incomplete" at bounding box center [1384, 597] width 177 height 18
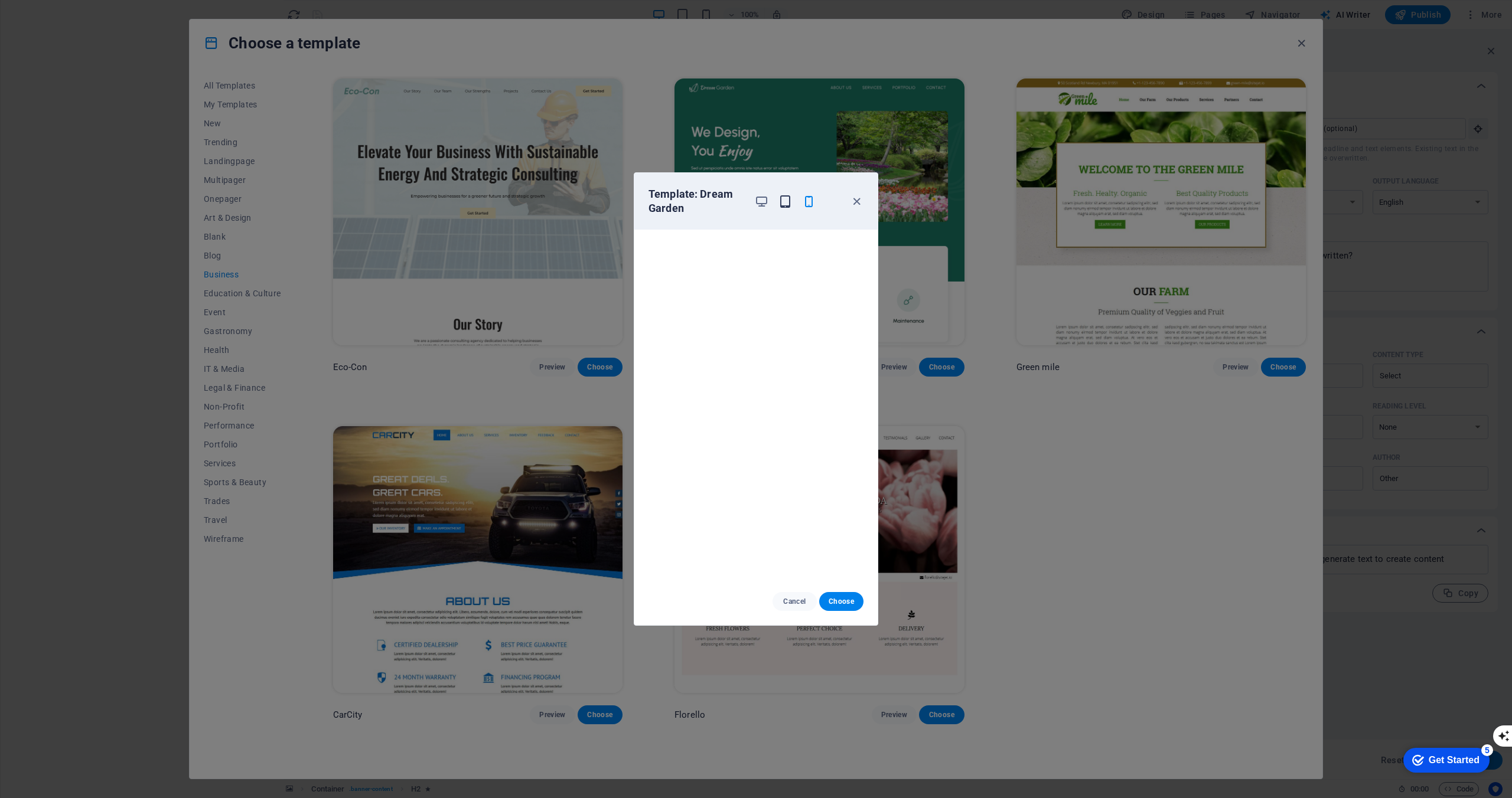
click at [787, 204] on icon "button" at bounding box center [785, 201] width 14 height 14
